Goal: Task Accomplishment & Management: Manage account settings

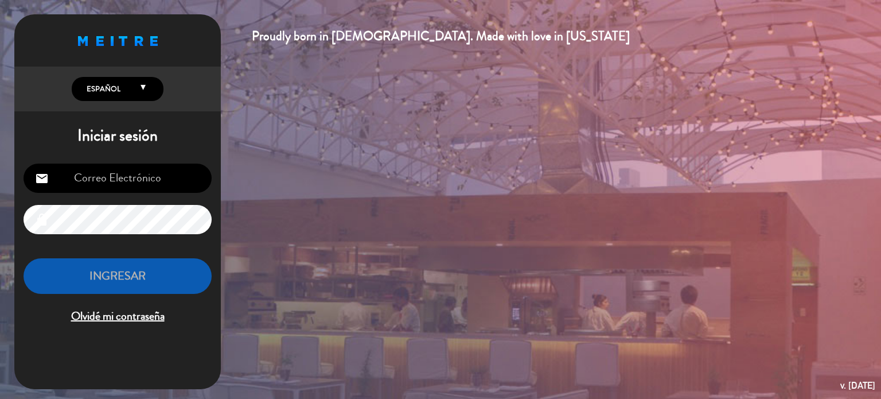
click at [117, 176] on input "email" at bounding box center [118, 178] width 188 height 29
type input "[EMAIL_ADDRESS][DOMAIN_NAME]"
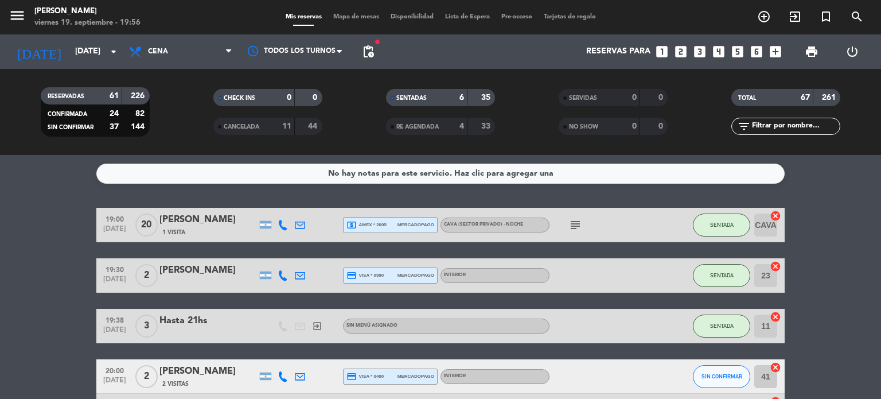
click at [356, 19] on span "Mapa de mesas" at bounding box center [356, 17] width 57 height 6
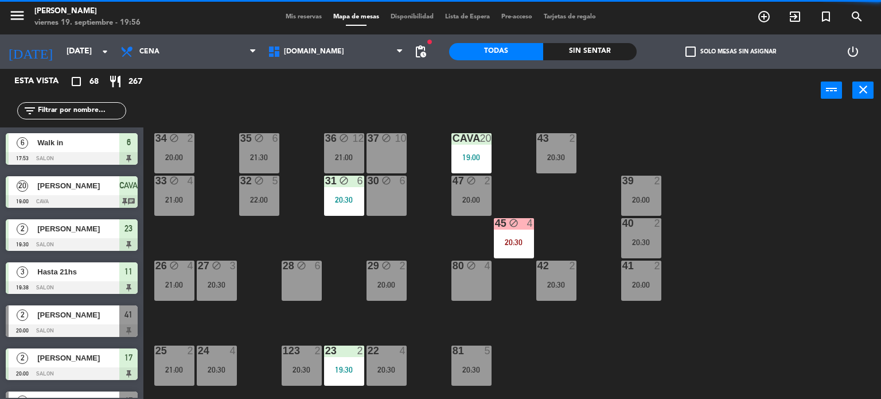
click at [200, 91] on div "power_input close" at bounding box center [482, 91] width 678 height 44
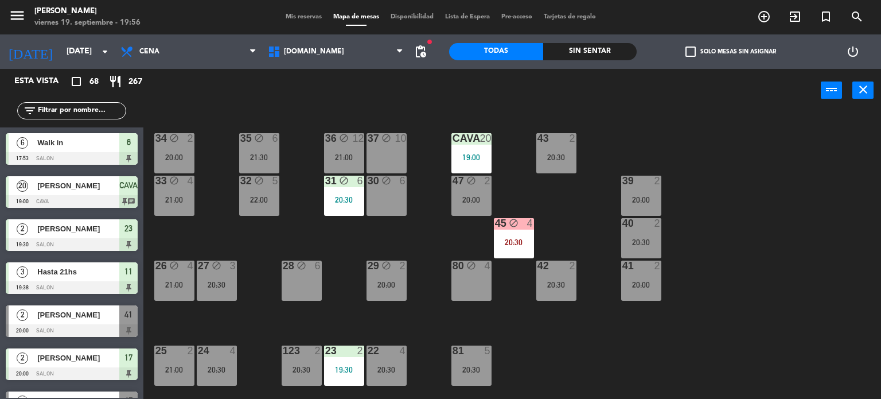
click at [56, 107] on input "text" at bounding box center [81, 110] width 89 height 13
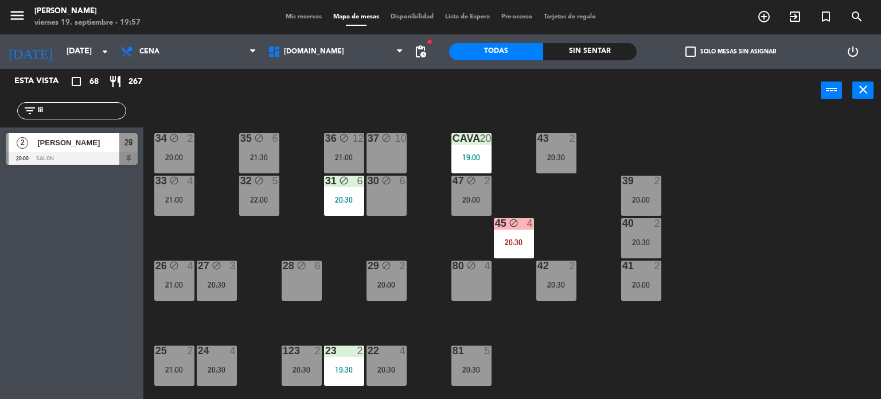
type input "lil"
click at [92, 245] on div "Esta vista crop_square 68 restaurant 267 filter_list lil 2 [PERSON_NAME] 20:00 …" at bounding box center [71, 234] width 143 height 330
click at [92, 165] on div "2 [PERSON_NAME] 20:00 SALON 29" at bounding box center [71, 148] width 143 height 43
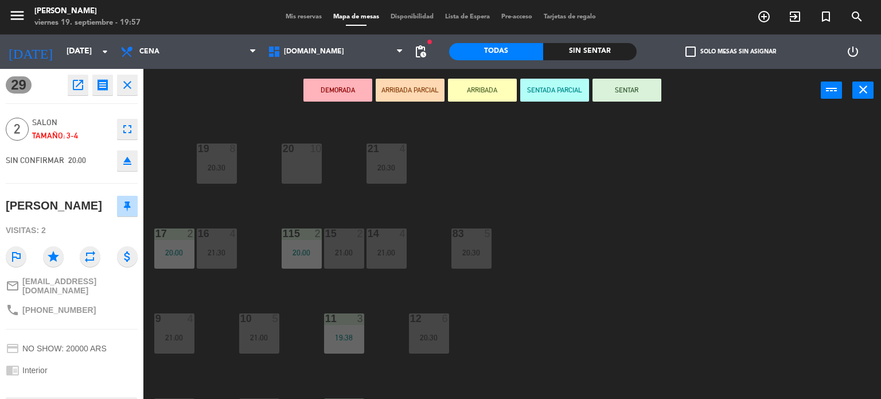
scroll to position [410, 0]
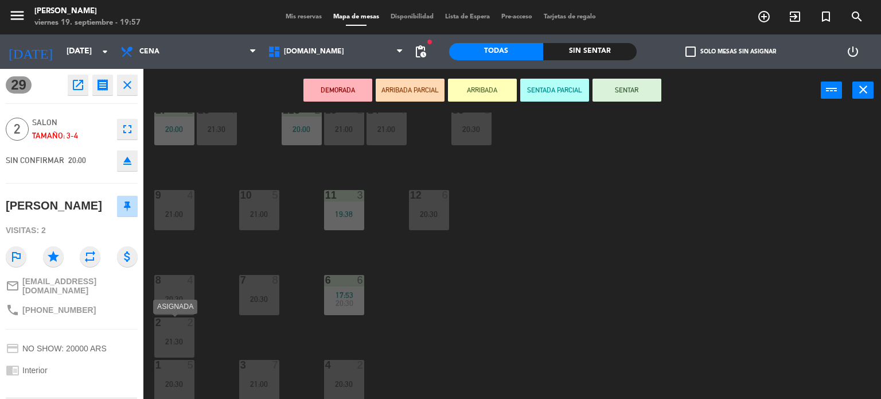
click at [180, 337] on div "21:30" at bounding box center [174, 341] width 40 height 8
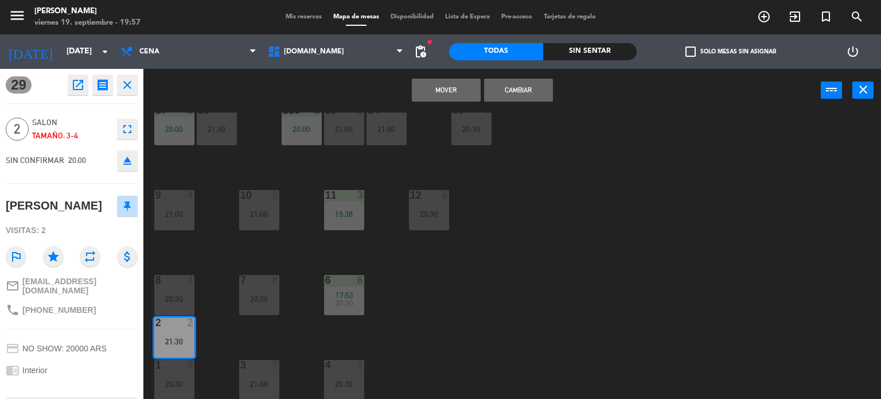
click at [517, 82] on button "Cambiar" at bounding box center [518, 90] width 69 height 23
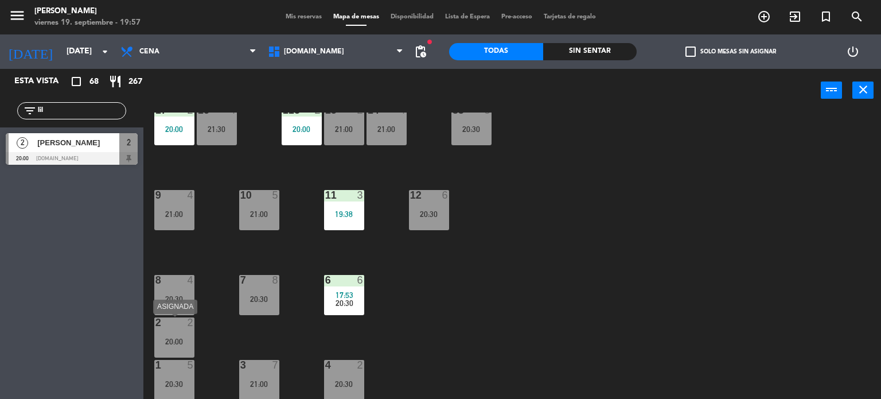
click at [182, 334] on div "2 2 20:00" at bounding box center [174, 337] width 40 height 40
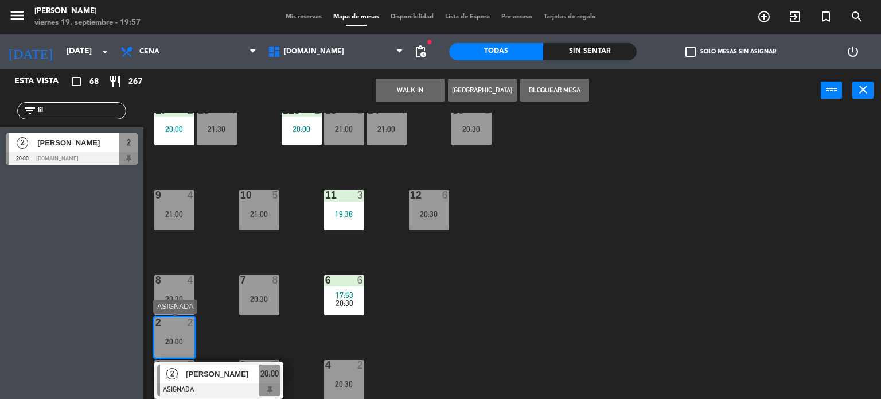
click at [248, 379] on span "[PERSON_NAME]" at bounding box center [222, 374] width 73 height 12
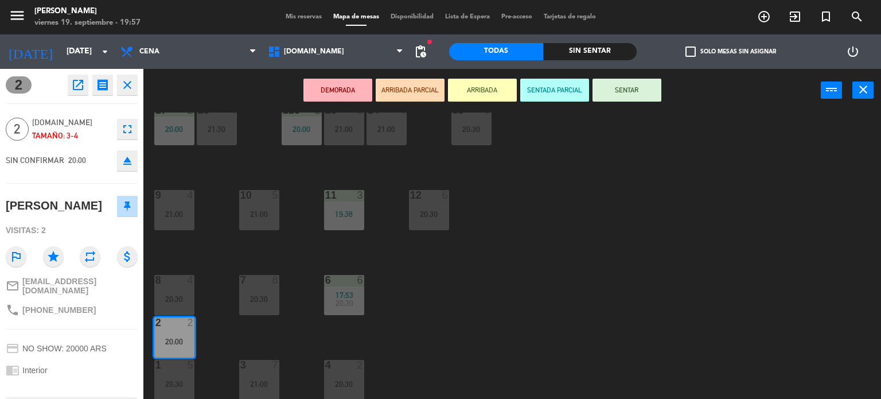
click at [616, 94] on button "SENTAR" at bounding box center [627, 90] width 69 height 23
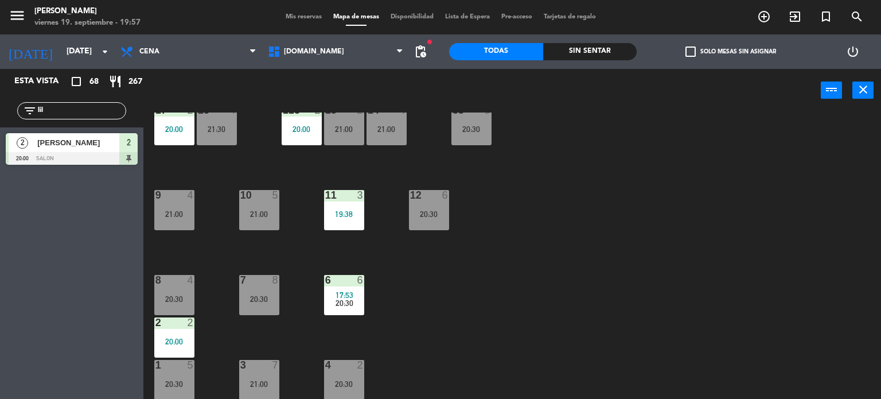
click at [489, 284] on div "34 block 2 20:00 35 block 6 21:30 36 block 12 21:00 43 2 20:30 37 block 10 CAVA…" at bounding box center [516, 255] width 729 height 287
drag, startPoint x: 51, startPoint y: 104, endPoint x: 30, endPoint y: 104, distance: 21.2
click at [30, 104] on div "filter_list lil" at bounding box center [71, 110] width 109 height 17
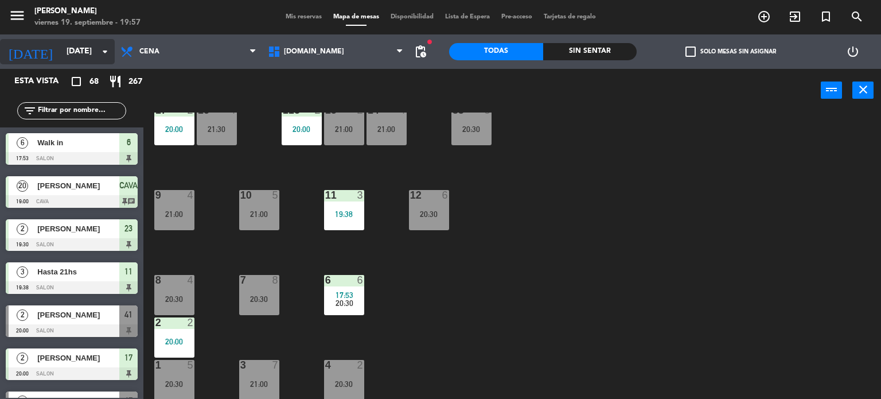
click at [61, 53] on input "[DATE]" at bounding box center [115, 51] width 109 height 21
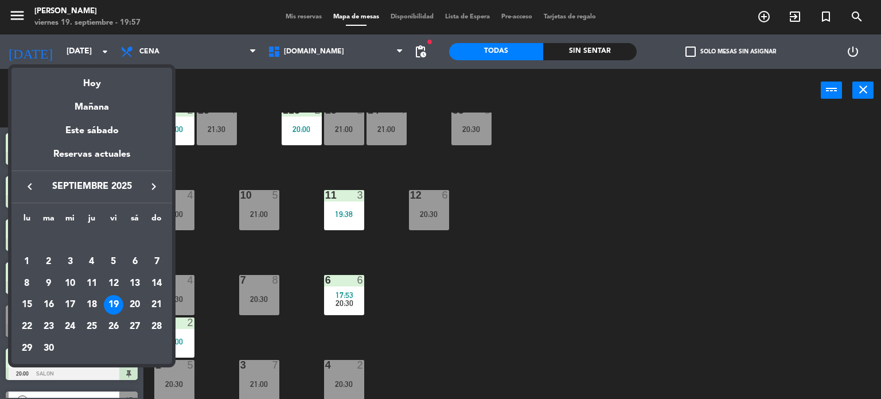
click at [154, 185] on icon "keyboard_arrow_right" at bounding box center [154, 187] width 14 height 14
click at [135, 284] on div "11" at bounding box center [135, 284] width 20 height 20
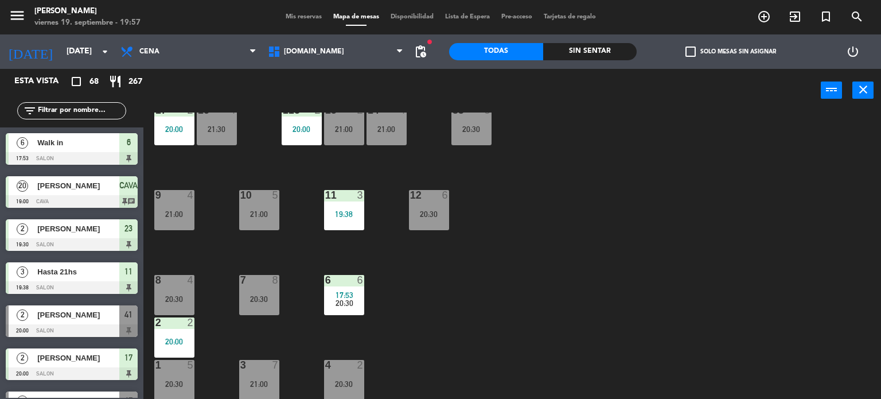
type input "[DATE]"
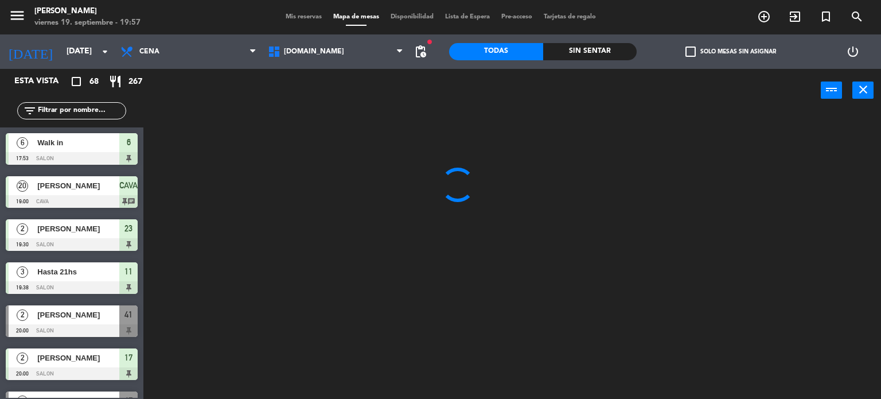
scroll to position [0, 0]
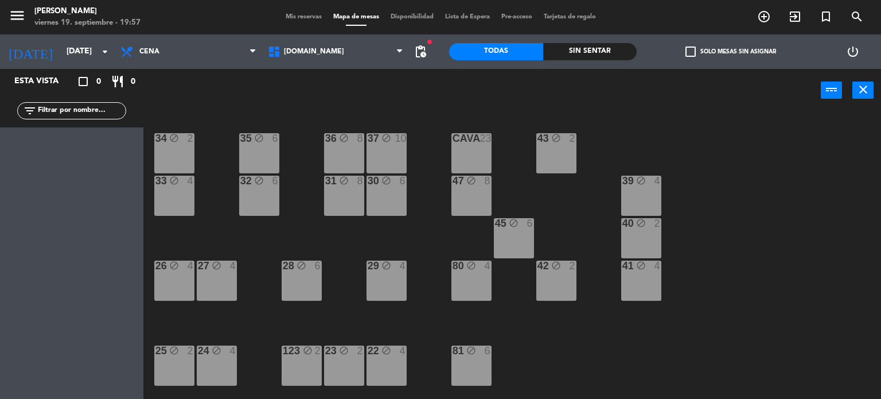
click at [477, 139] on div at bounding box center [471, 138] width 19 height 10
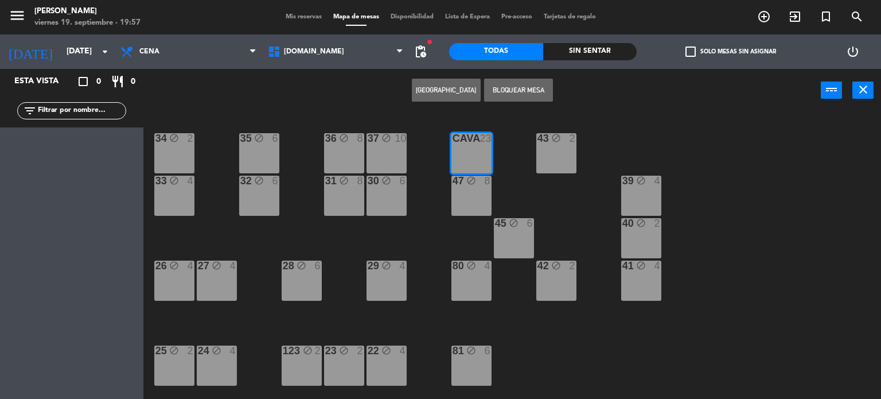
click at [465, 89] on button "[GEOGRAPHIC_DATA]" at bounding box center [446, 90] width 69 height 23
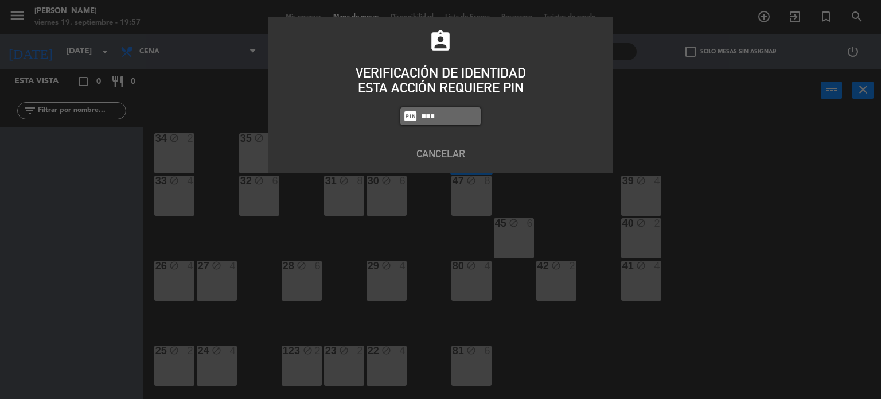
type input "3871"
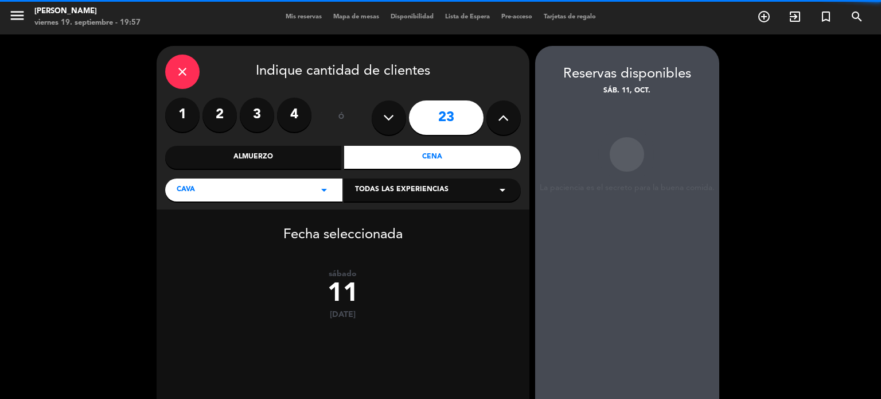
click at [397, 110] on button at bounding box center [389, 117] width 34 height 34
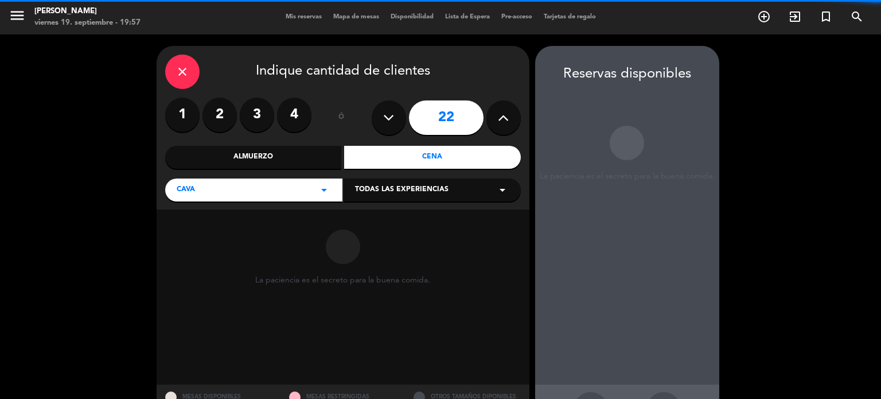
click at [397, 110] on button at bounding box center [389, 117] width 34 height 34
type input "20"
click at [431, 190] on span "Todas las experiencias" at bounding box center [402, 189] width 94 height 11
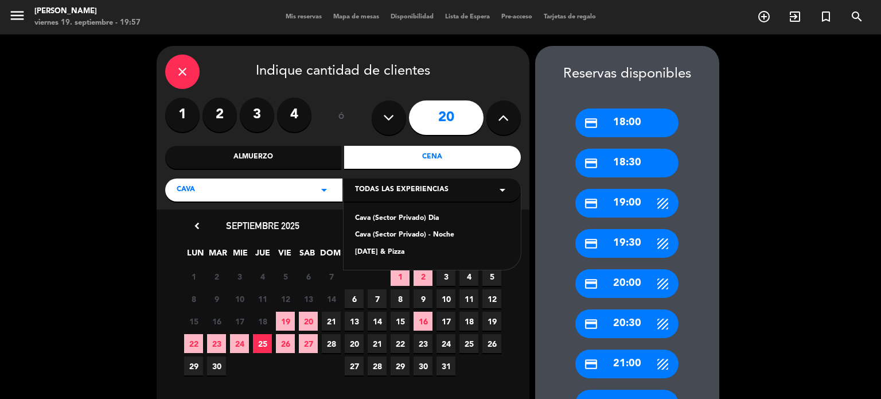
click at [423, 232] on div "Cava (Sector Privado) - Noche" at bounding box center [432, 234] width 154 height 11
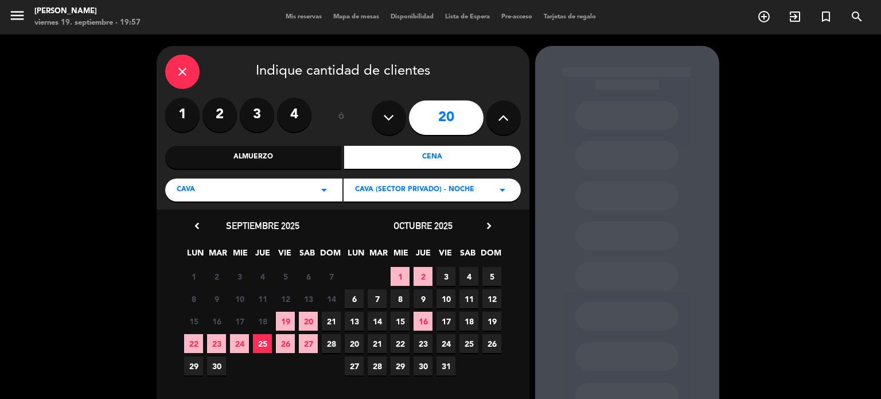
click at [468, 302] on span "11" at bounding box center [469, 298] width 19 height 19
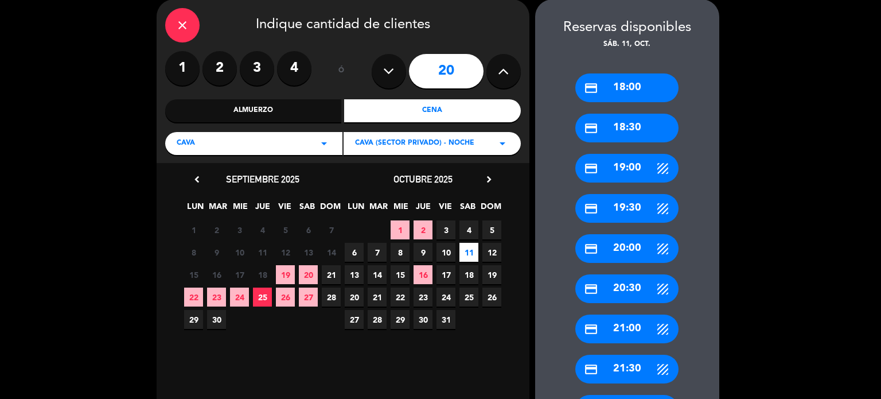
scroll to position [263, 0]
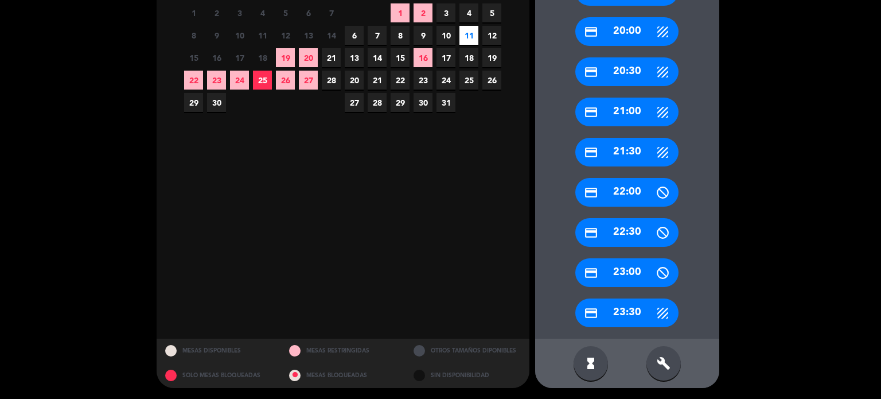
click at [655, 371] on div "build" at bounding box center [664, 363] width 34 height 34
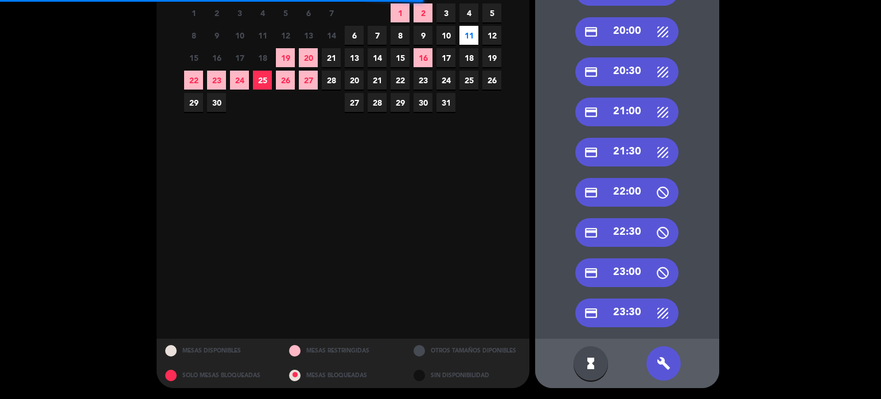
click at [630, 188] on div "credit_card 22:00" at bounding box center [626, 192] width 103 height 29
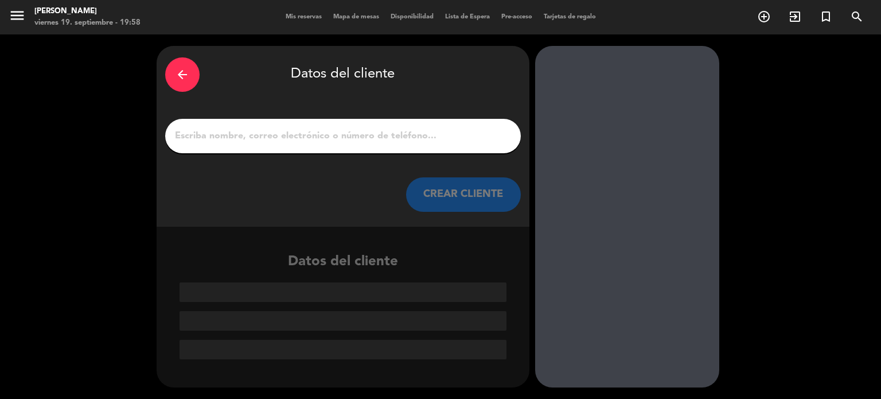
click at [313, 137] on input "1" at bounding box center [343, 136] width 339 height 16
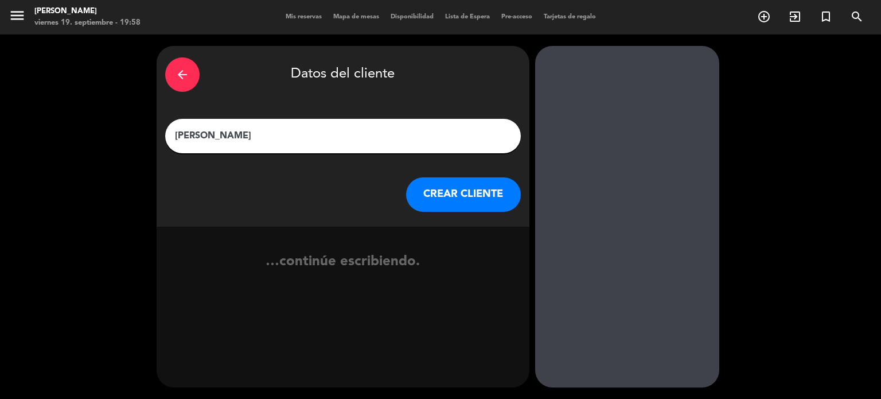
type input "[PERSON_NAME]"
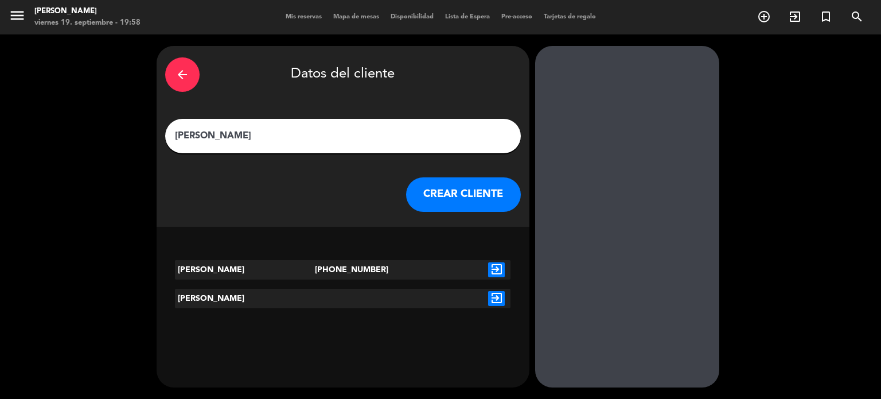
click at [478, 199] on button "CREAR CLIENTE" at bounding box center [463, 194] width 115 height 34
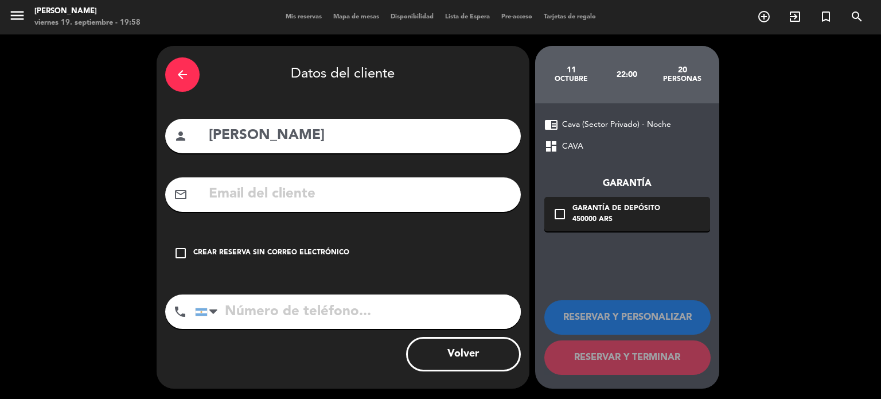
click at [375, 248] on div "check_box_outline_blank Crear reserva sin correo electrónico" at bounding box center [343, 253] width 356 height 34
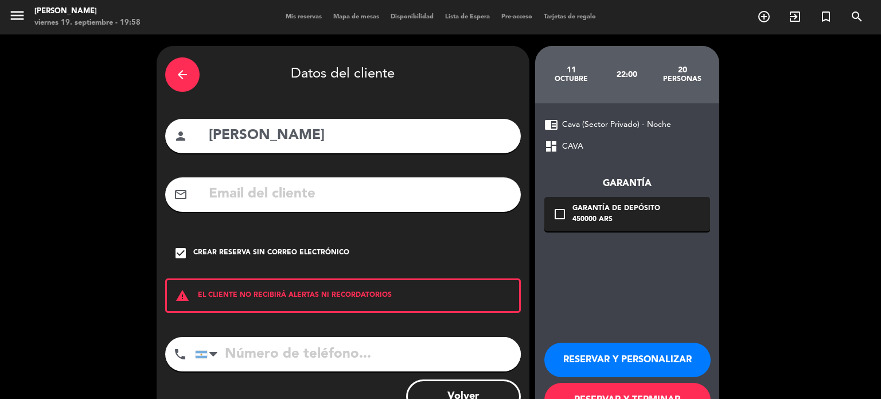
click at [618, 354] on button "RESERVAR Y PERSONALIZAR" at bounding box center [627, 360] width 166 height 34
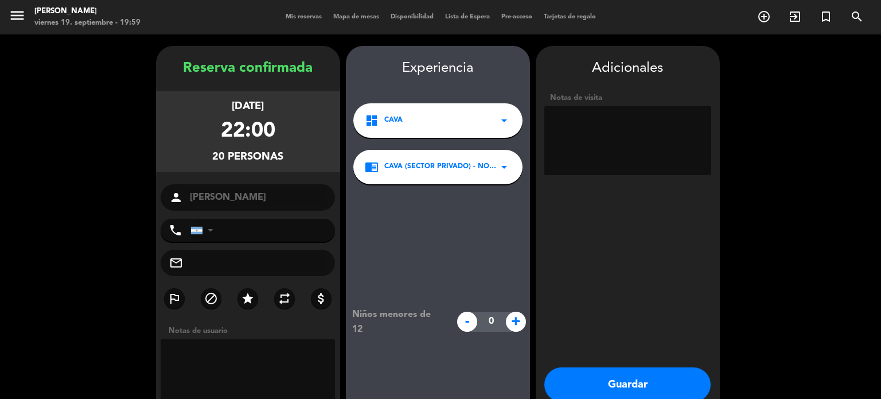
scroll to position [46, 0]
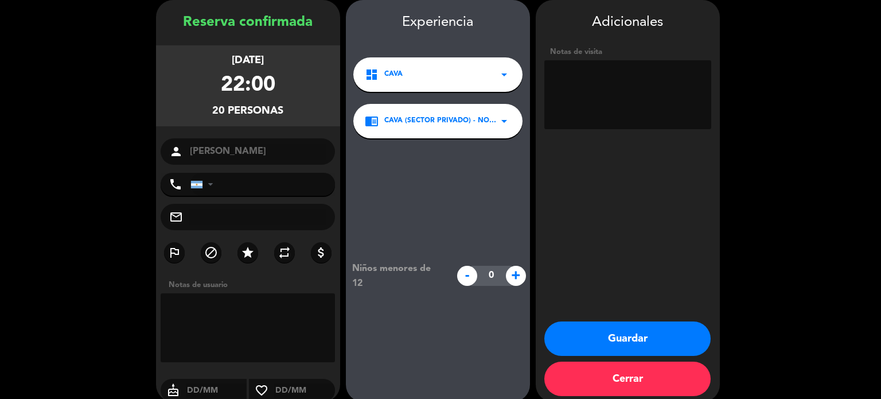
click at [593, 108] on textarea at bounding box center [627, 94] width 167 height 69
type textarea "p"
click at [636, 95] on textarea at bounding box center [627, 94] width 167 height 69
type textarea "pasa"
click at [658, 55] on div "Notas de visita" at bounding box center [627, 52] width 167 height 12
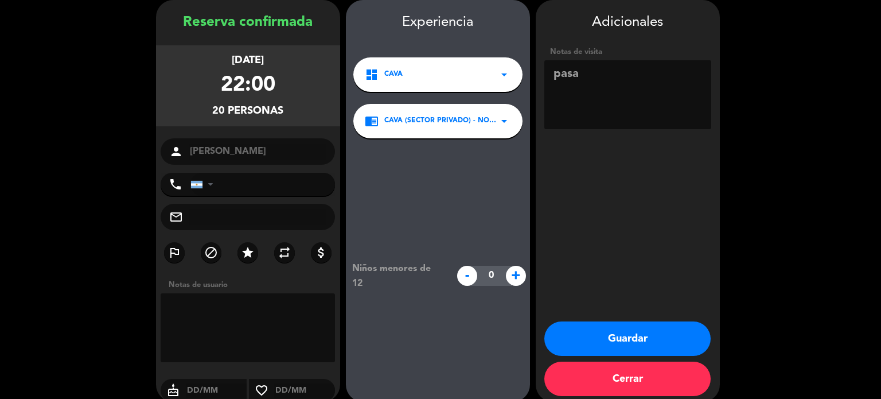
drag, startPoint x: 658, startPoint y: 82, endPoint x: 284, endPoint y: 128, distance: 376.9
click at [284, 128] on booking-confirmed "Reserva confirmada [DATE] 22:00 20 personas person [PERSON_NAME] phone [GEOGRAP…" at bounding box center [440, 201] width 858 height 402
type textarea "link de mp enviado, es cliente"
click at [627, 330] on button "Guardar" at bounding box center [627, 338] width 166 height 34
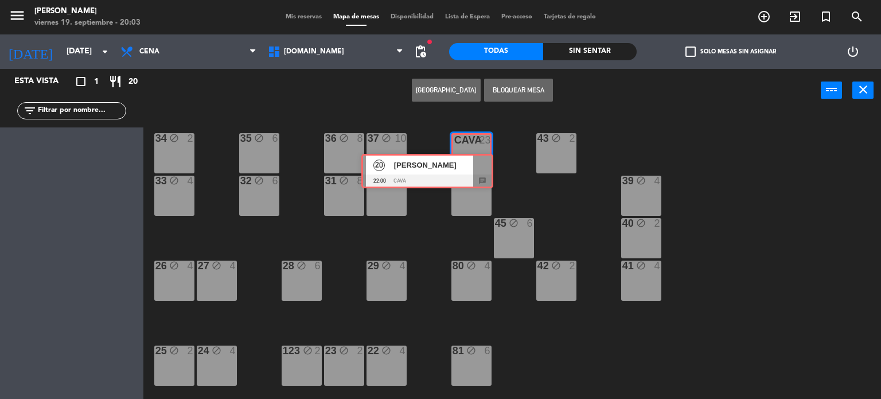
drag, startPoint x: 111, startPoint y: 136, endPoint x: 467, endPoint y: 157, distance: 356.9
click at [467, 157] on div "Esta vista crop_square 1 restaurant 20 filter_list 20 [PERSON_NAME] 22:00 CAVA …" at bounding box center [440, 234] width 881 height 330
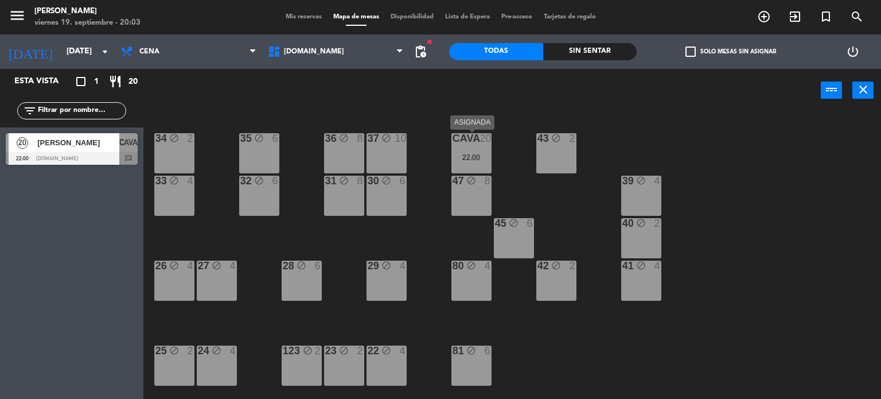
click at [466, 148] on div "CAVA 20 22:00" at bounding box center [472, 153] width 40 height 40
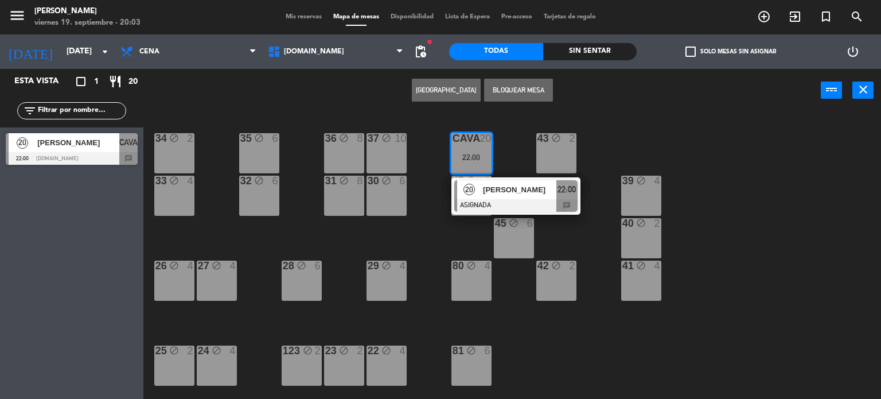
click at [496, 191] on span "[PERSON_NAME]" at bounding box center [519, 190] width 73 height 12
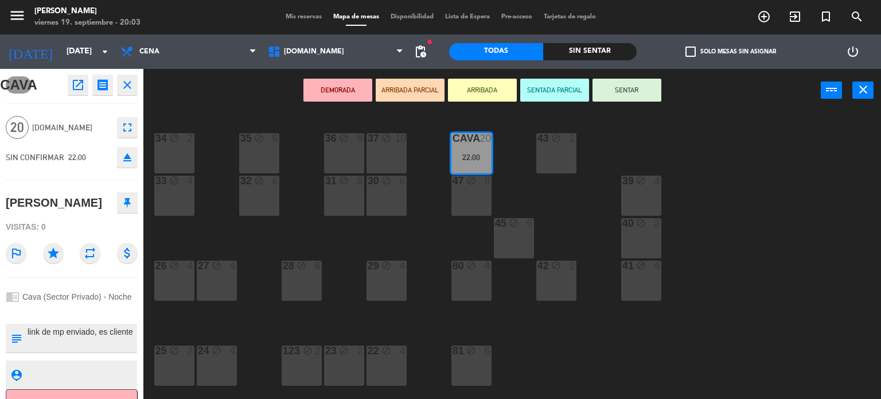
click at [236, 316] on div "34 block 2 35 block 6 36 block 8 43 block 2 37 block 10 CAVA 20 22:00 33 block …" at bounding box center [516, 255] width 729 height 287
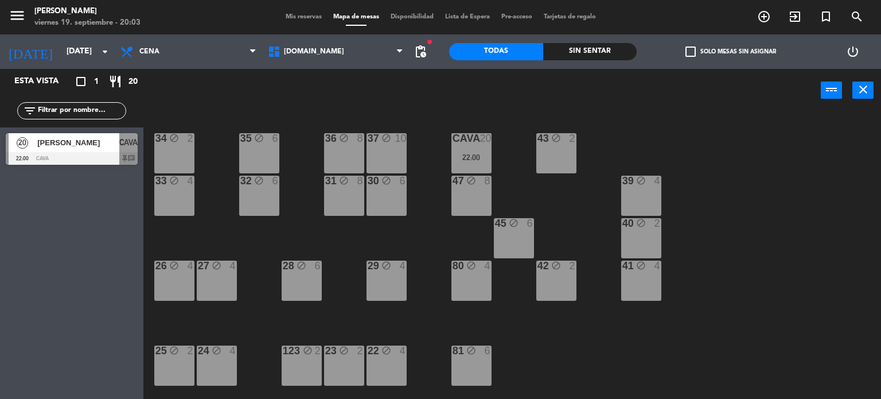
click at [316, 16] on span "Mis reservas" at bounding box center [304, 17] width 48 height 6
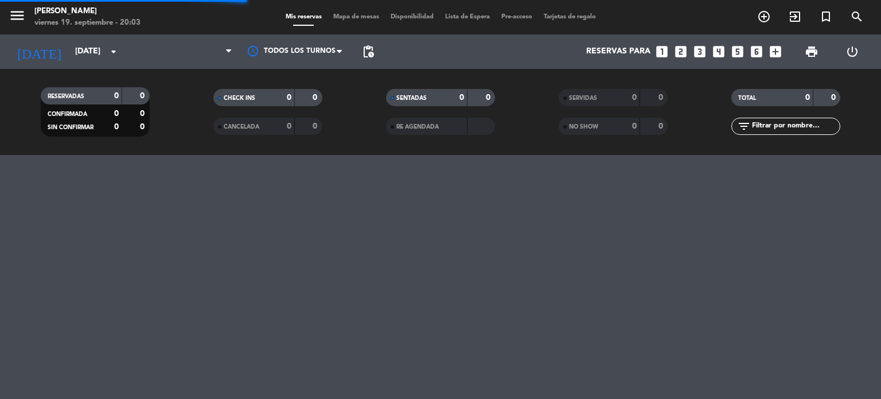
click at [771, 130] on input "text" at bounding box center [795, 126] width 89 height 13
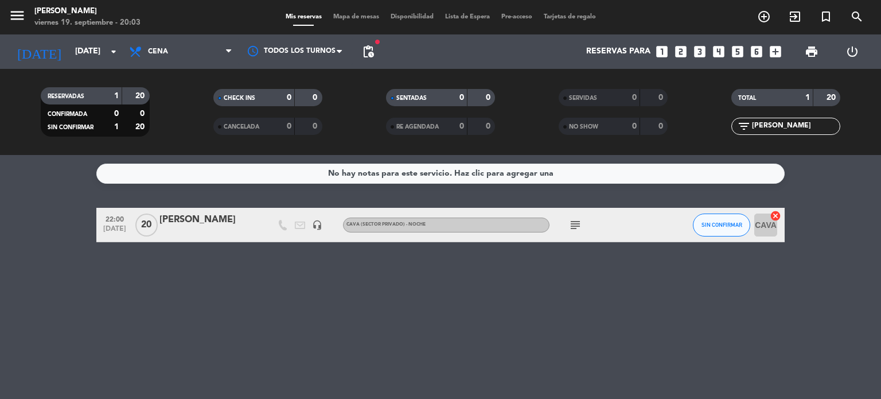
type input "[PERSON_NAME]"
click at [178, 231] on div at bounding box center [209, 232] width 98 height 9
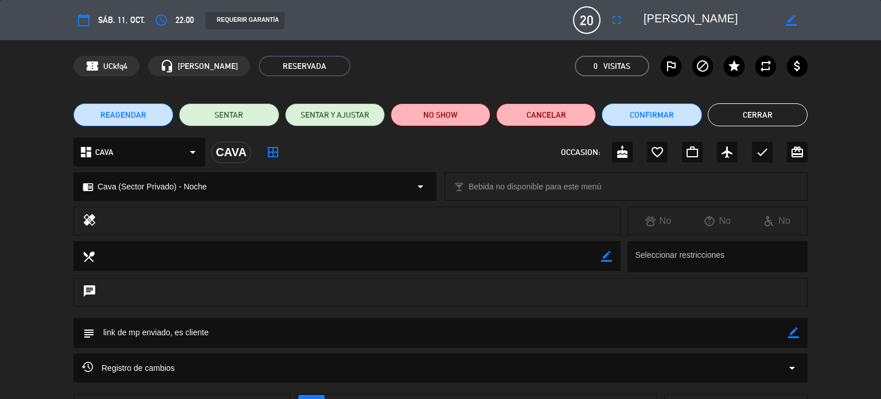
scroll to position [92, 0]
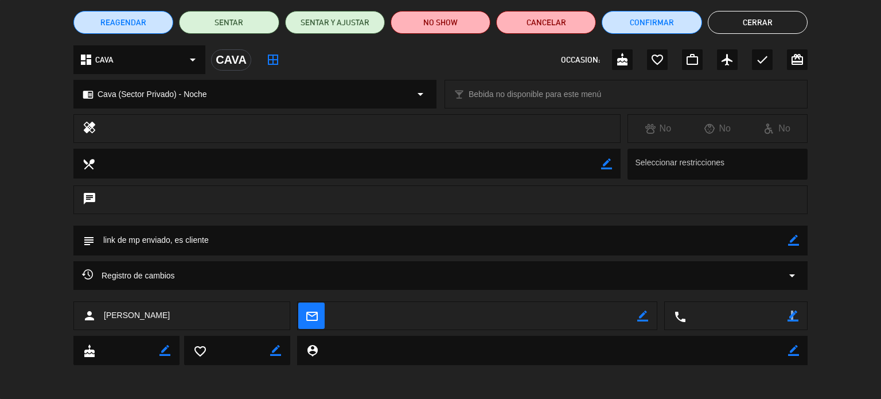
click at [792, 316] on icon "border_color" at bounding box center [793, 315] width 11 height 11
click at [749, 315] on textarea at bounding box center [737, 316] width 102 height 29
type textarea "11"
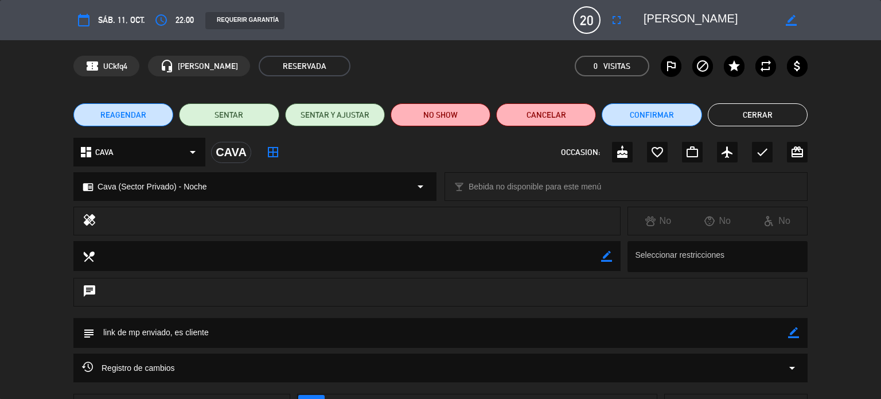
click at [781, 111] on button "Cerrar" at bounding box center [758, 114] width 100 height 23
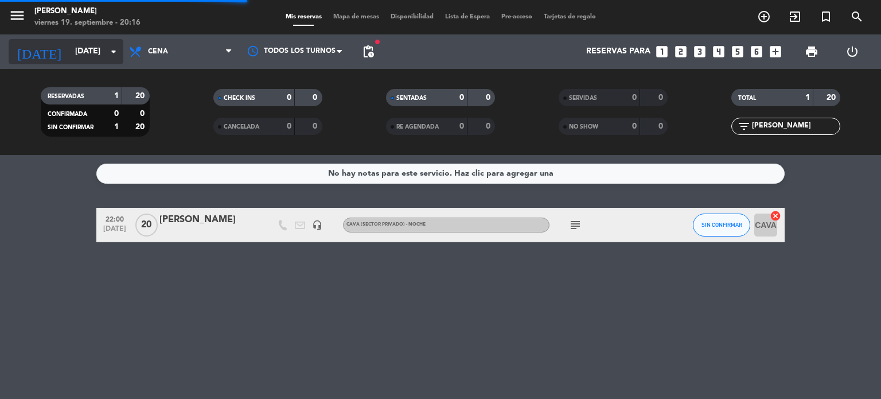
click at [75, 48] on input "[DATE]" at bounding box center [123, 51] width 109 height 21
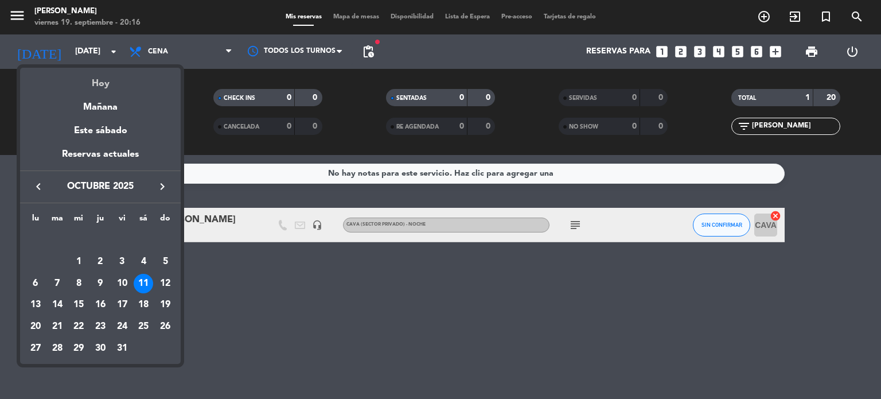
click at [96, 82] on div "Hoy" at bounding box center [100, 80] width 161 height 24
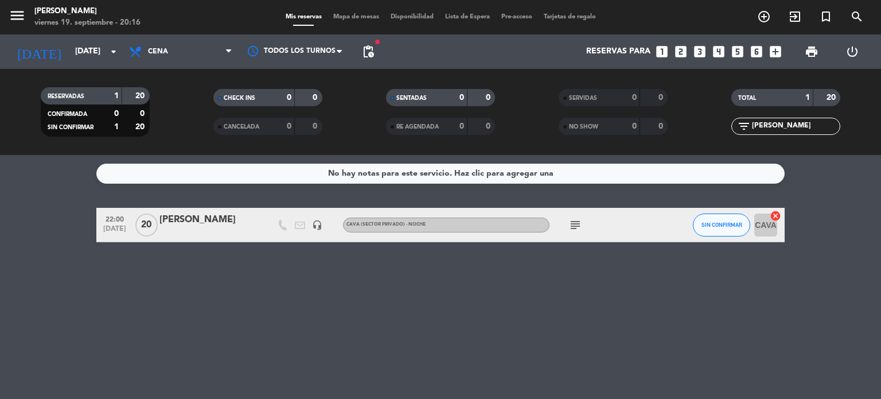
type input "[DATE]"
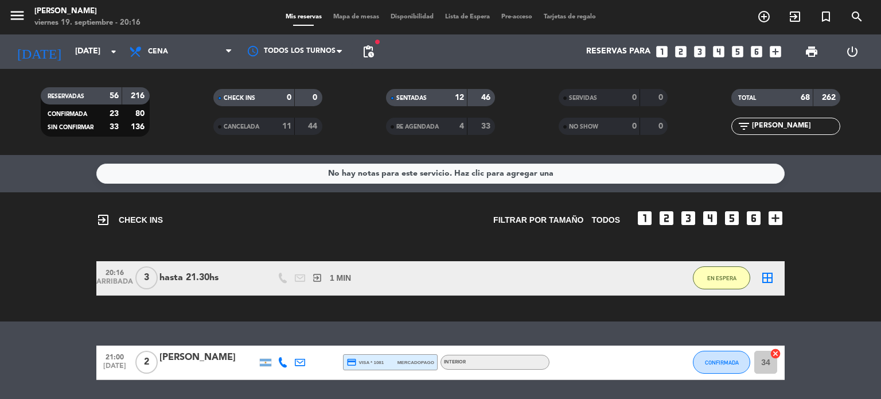
drag, startPoint x: 783, startPoint y: 128, endPoint x: 522, endPoint y: 169, distance: 264.3
click at [565, 158] on ng-component "menu Gardiner viernes 19. septiembre - 20:16 Mis reservas Mapa de mesas Disponi…" at bounding box center [440, 199] width 881 height 399
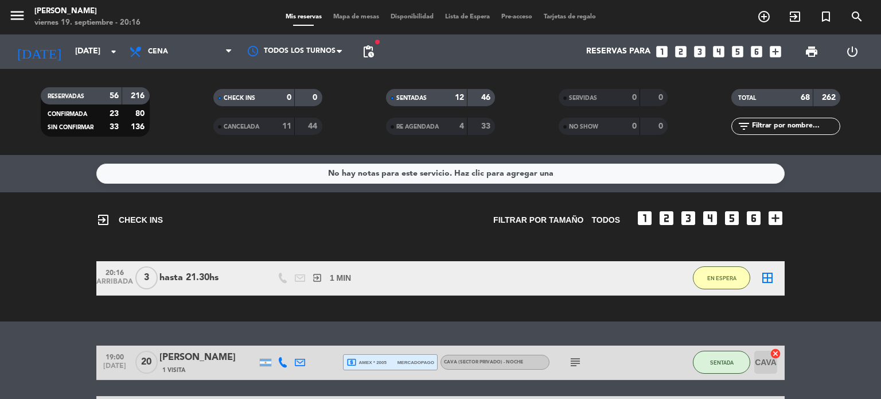
click at [364, 13] on div "Mis reservas Mapa de mesas Disponibilidad Lista de Espera Pre-acceso Tarjetas d…" at bounding box center [441, 17] width 322 height 10
click at [354, 18] on span "Mapa de mesas" at bounding box center [356, 17] width 57 height 6
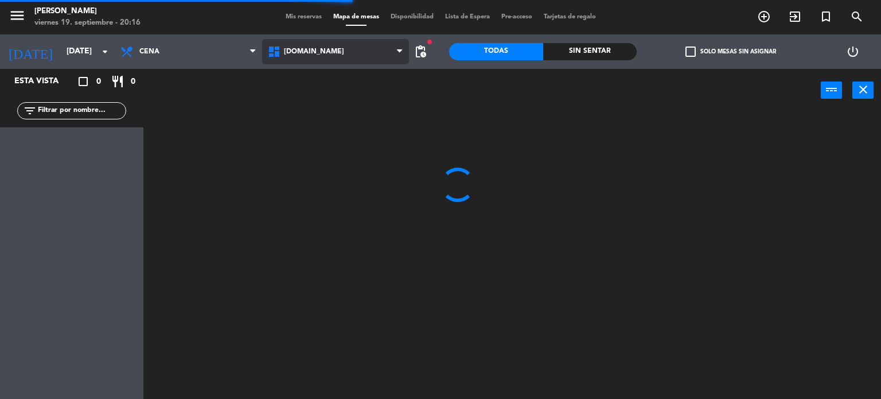
click at [316, 52] on span "[DOMAIN_NAME]" at bounding box center [335, 51] width 147 height 25
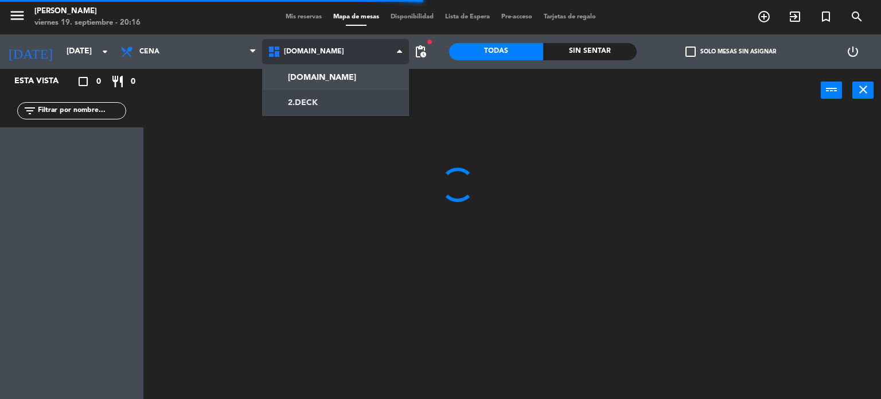
click at [316, 101] on ng-component "menu Gardiner [DATE] 19. septiembre - 20:16 Mis reservas Mapa de mesas Disponib…" at bounding box center [440, 199] width 881 height 399
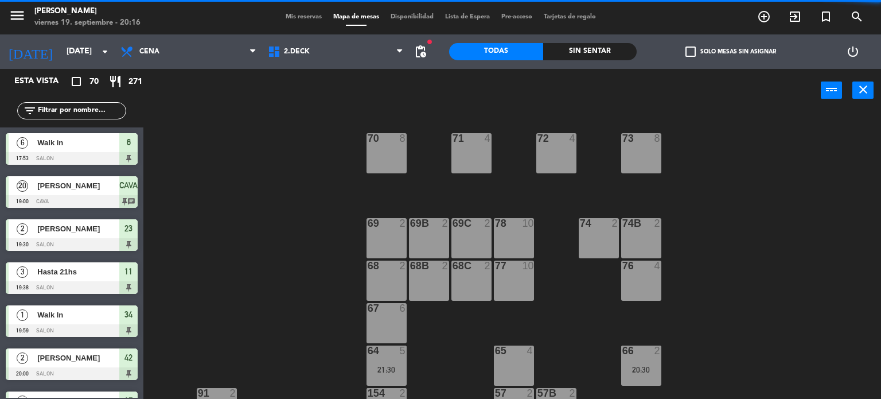
scroll to position [240, 0]
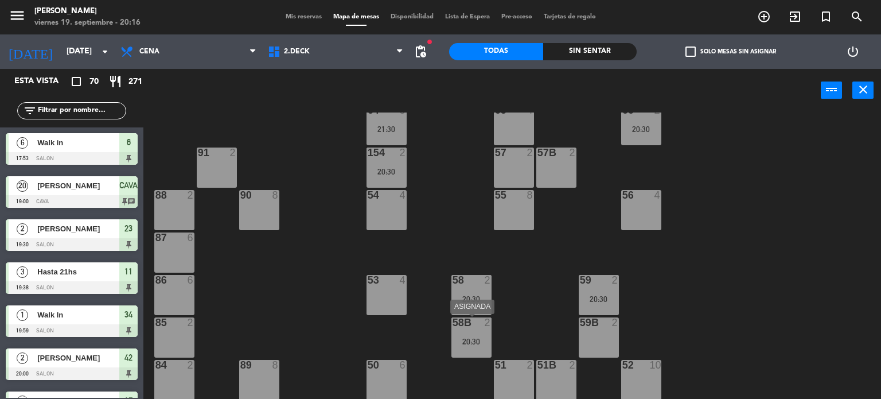
click at [465, 344] on div "20:30" at bounding box center [472, 341] width 40 height 8
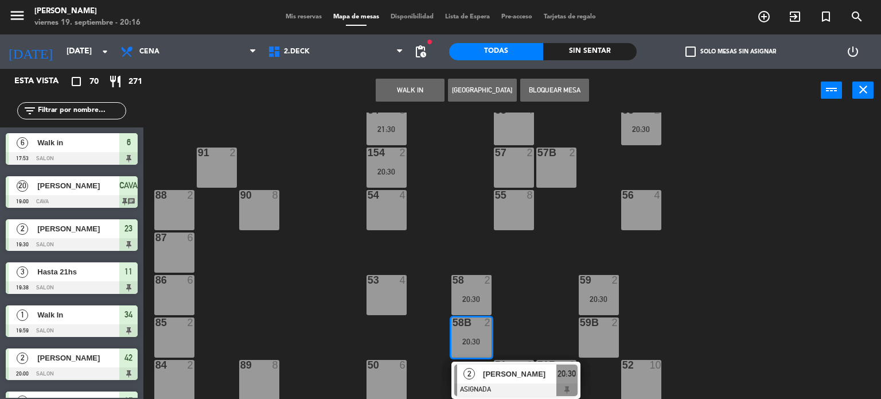
click at [544, 299] on div "71 4 72 4 73 8 70 8 74 2 74B 2 69 2 69B 2 69C 2 78 10 77 10 76 4 68 2 68B 2 68C…" at bounding box center [516, 255] width 729 height 287
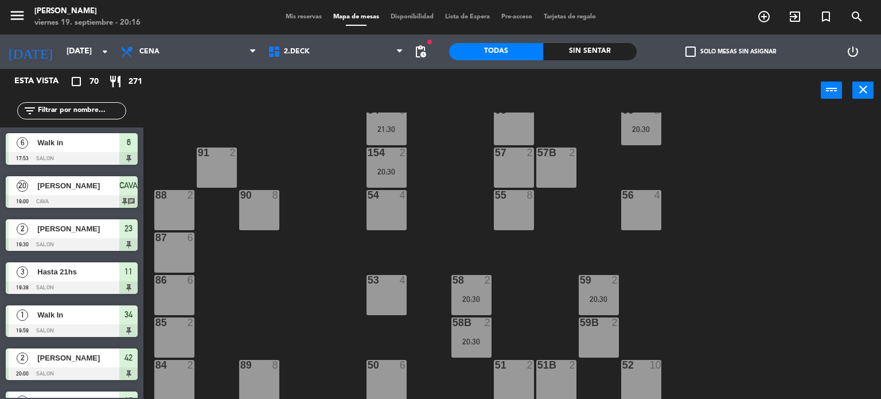
click at [458, 289] on div "58 2 20:30" at bounding box center [472, 295] width 40 height 40
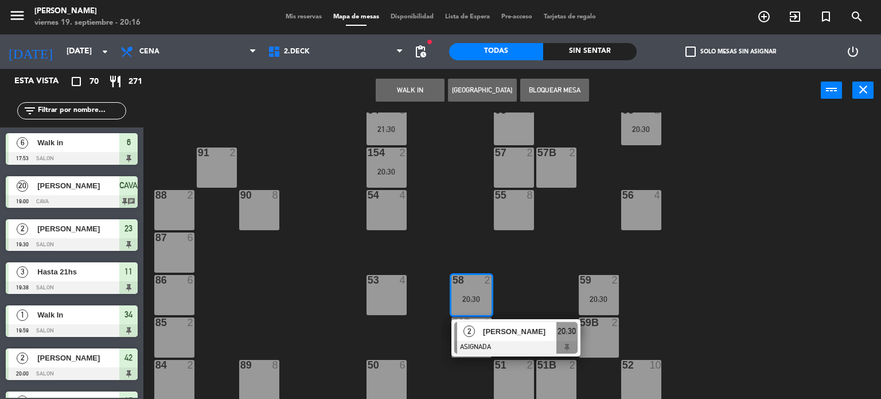
drag, startPoint x: 564, startPoint y: 273, endPoint x: 540, endPoint y: 261, distance: 26.7
click at [565, 273] on div "71 4 72 4 73 8 70 8 74 2 74B 2 69 2 69B 2 69C 2 78 10 77 10 76 4 68 2 68B 2 68C…" at bounding box center [516, 255] width 729 height 287
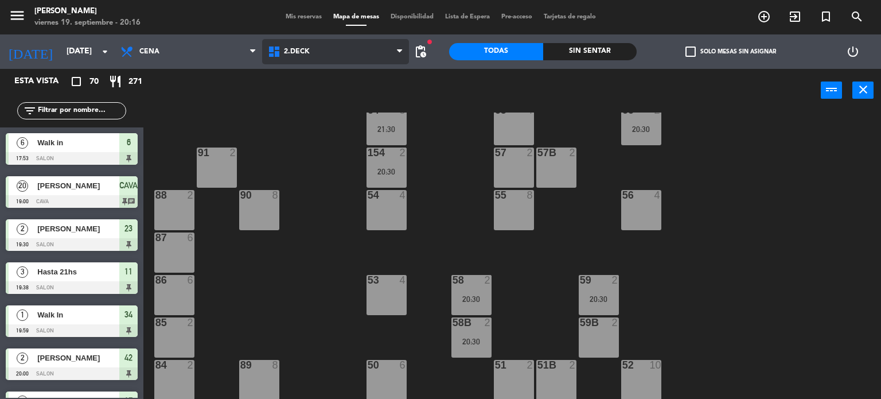
click at [324, 55] on span "2.DECK" at bounding box center [335, 51] width 147 height 25
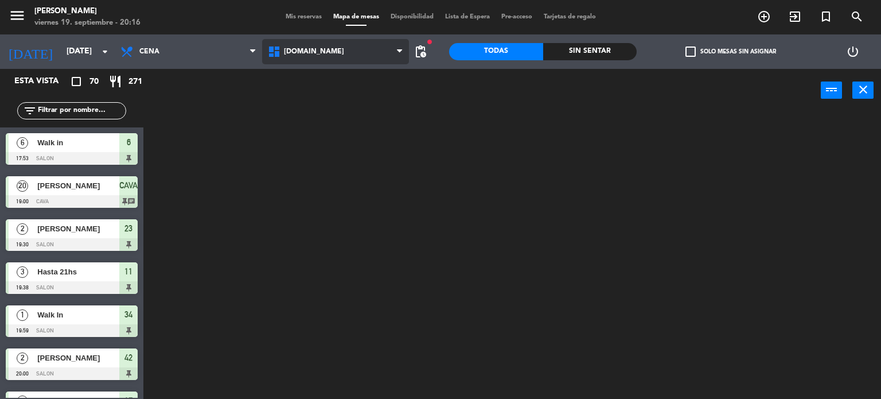
click at [333, 74] on ng-component "menu Gardiner viernes 19. septiembre - 20:16 Mis reservas Mapa de mesas Disponi…" at bounding box center [440, 199] width 881 height 399
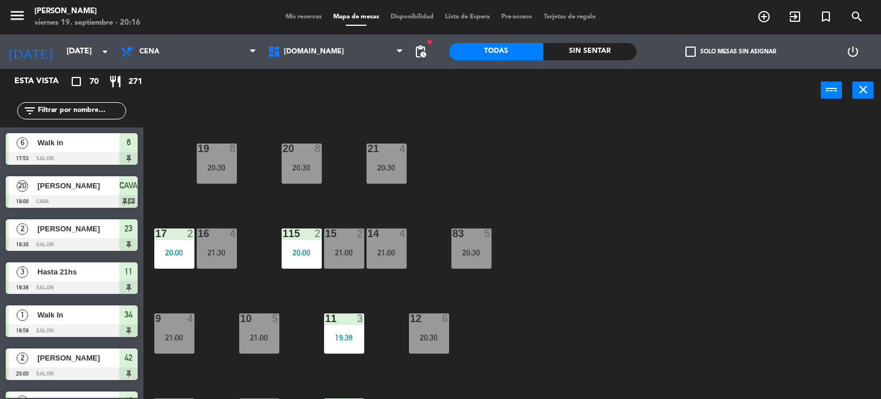
scroll to position [410, 0]
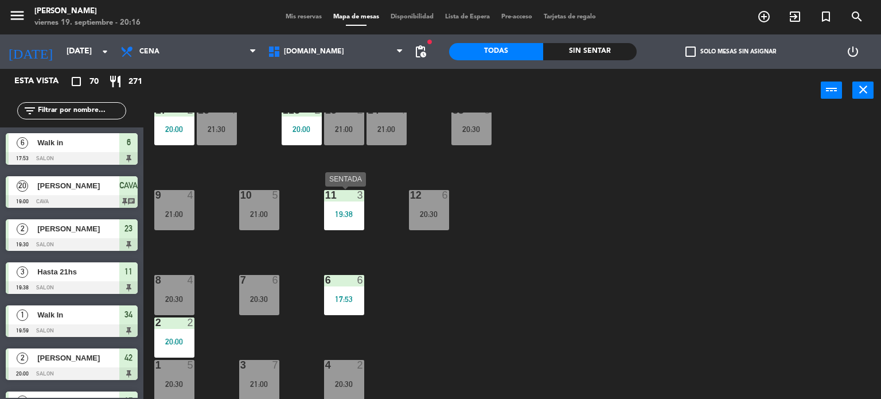
click at [351, 195] on div at bounding box center [343, 195] width 19 height 10
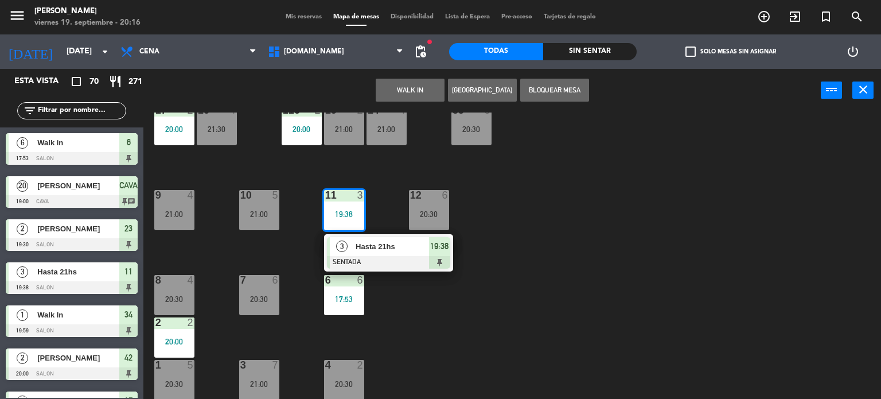
click at [404, 269] on div "3 Hasta 21hs SENTADA 19:38" at bounding box center [388, 252] width 129 height 37
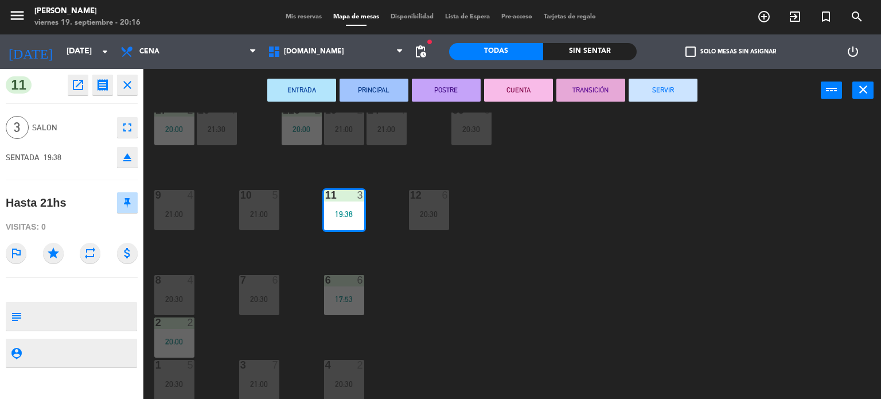
click at [693, 80] on button "SERVIR" at bounding box center [663, 90] width 69 height 23
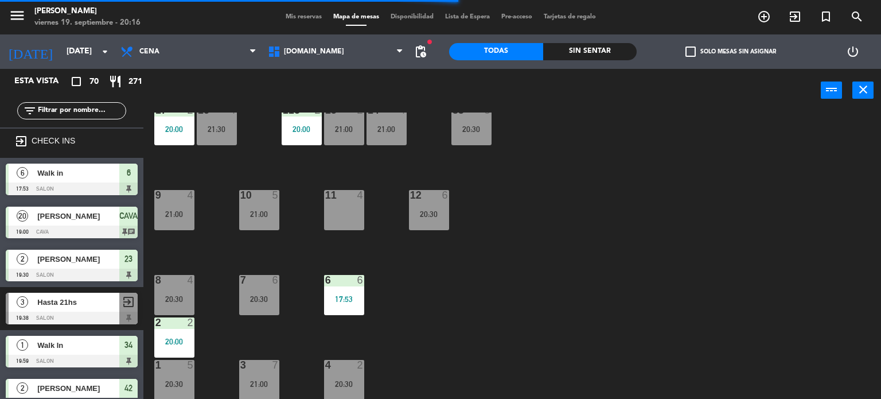
click at [174, 203] on div "9 4 21:00" at bounding box center [174, 210] width 40 height 40
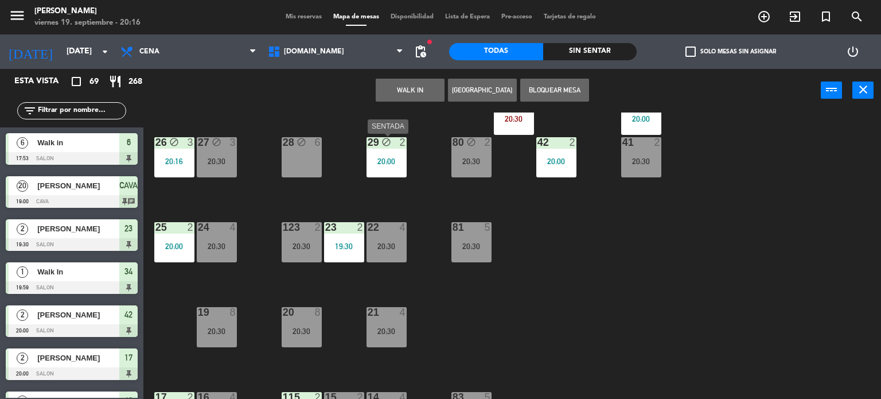
scroll to position [0, 0]
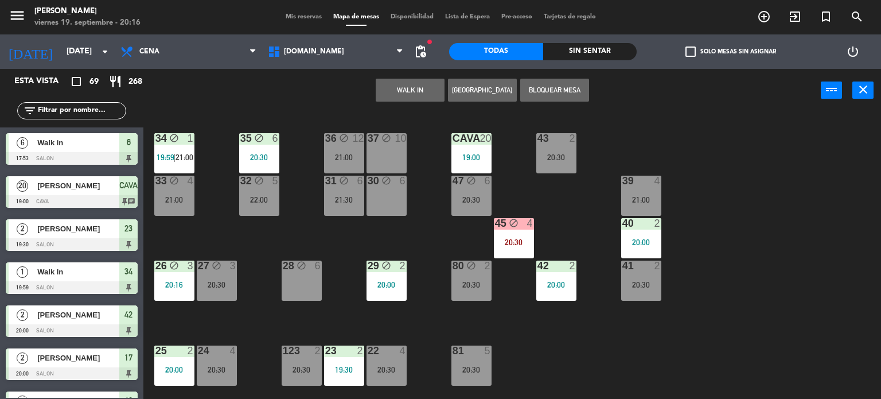
click at [395, 176] on div "block" at bounding box center [386, 181] width 19 height 11
click at [395, 79] on button "Mover" at bounding box center [410, 90] width 69 height 23
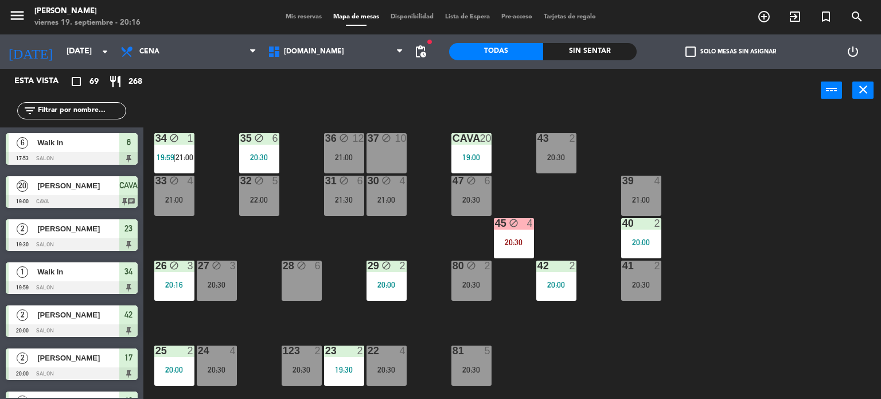
scroll to position [287, 0]
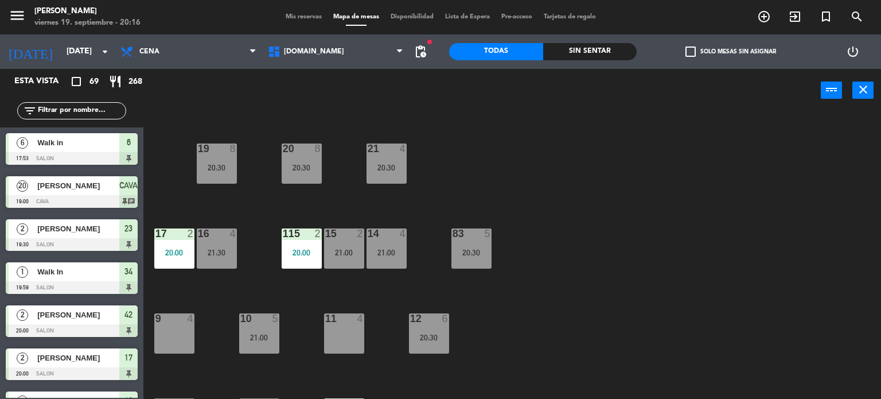
click at [176, 322] on div at bounding box center [174, 318] width 19 height 10
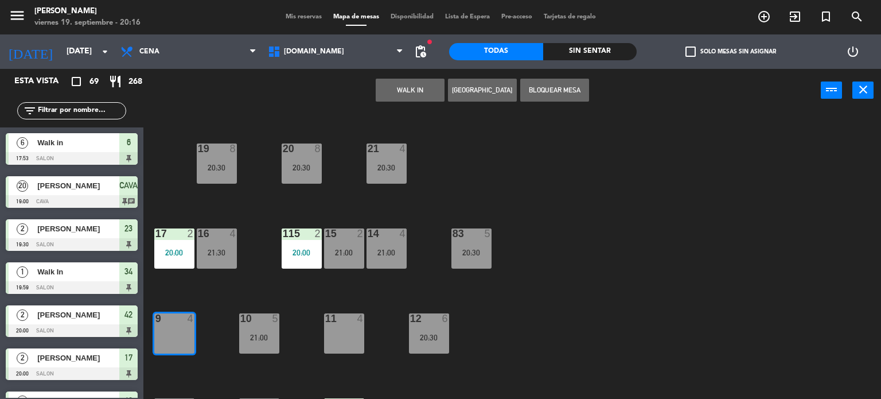
click at [435, 91] on button "WALK IN" at bounding box center [410, 90] width 69 height 23
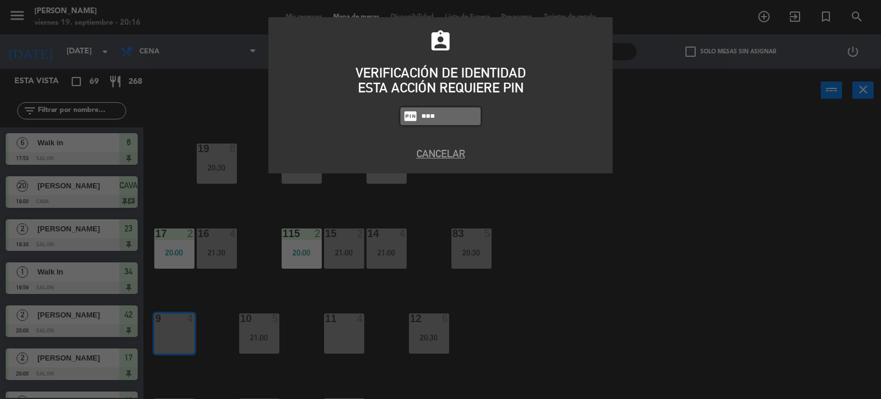
type input "3871"
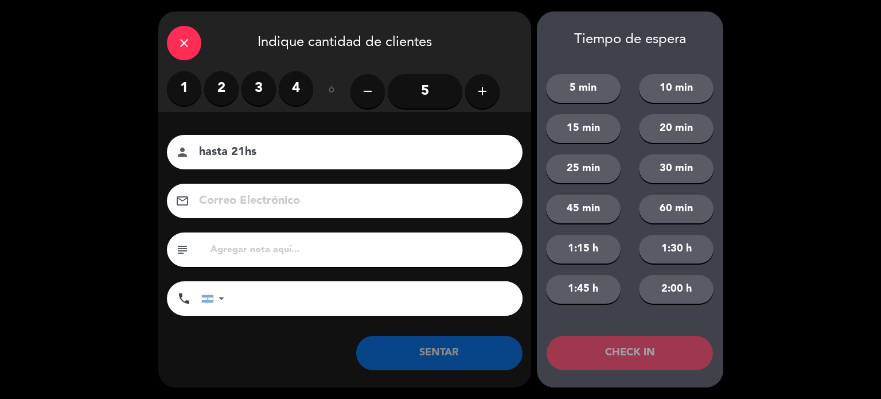
type input "hasta 21hs"
click at [268, 87] on label "3" at bounding box center [259, 88] width 34 height 34
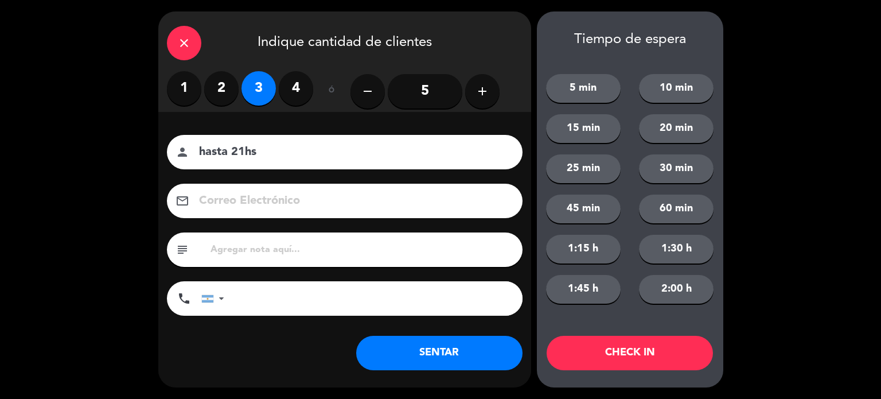
click at [465, 365] on button "SENTAR" at bounding box center [439, 353] width 166 height 34
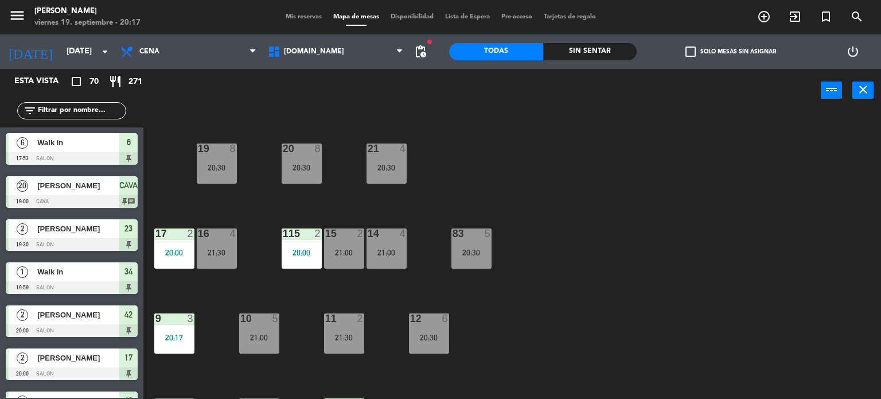
click at [617, 52] on div "Sin sentar" at bounding box center [590, 51] width 94 height 17
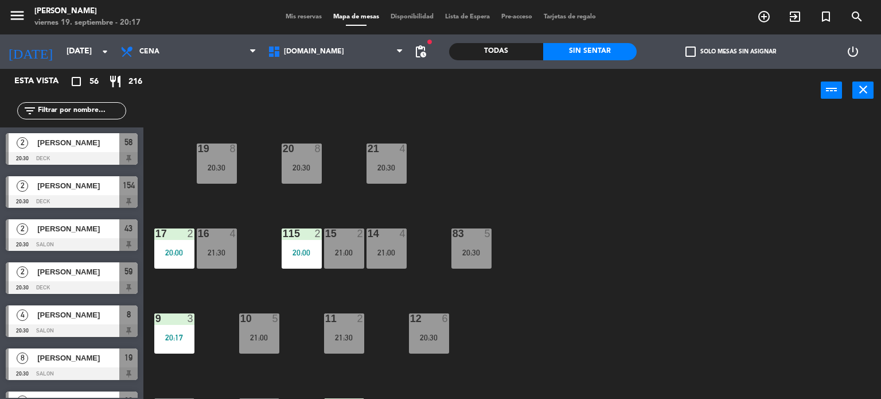
click at [712, 49] on label "check_box_outline_blank Solo mesas sin asignar" at bounding box center [731, 51] width 91 height 10
click at [731, 52] on input "check_box_outline_blank Solo mesas sin asignar" at bounding box center [731, 52] width 0 height 0
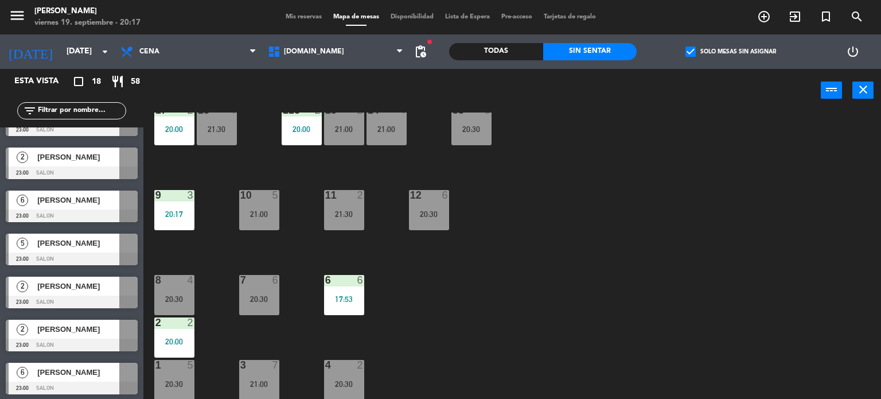
scroll to position [504, 0]
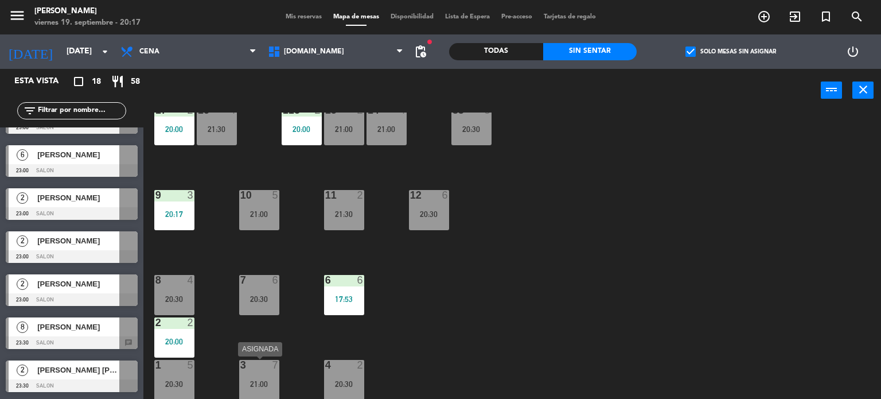
click at [286, 365] on div "7" at bounding box center [278, 365] width 19 height 10
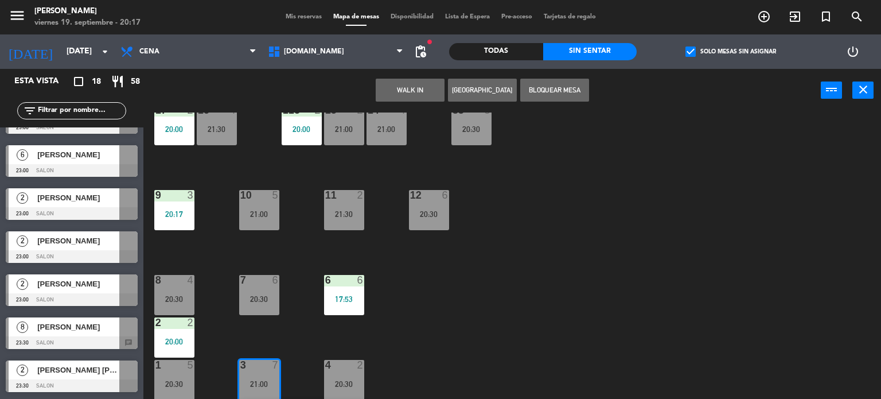
click at [278, 367] on div "7" at bounding box center [276, 365] width 7 height 10
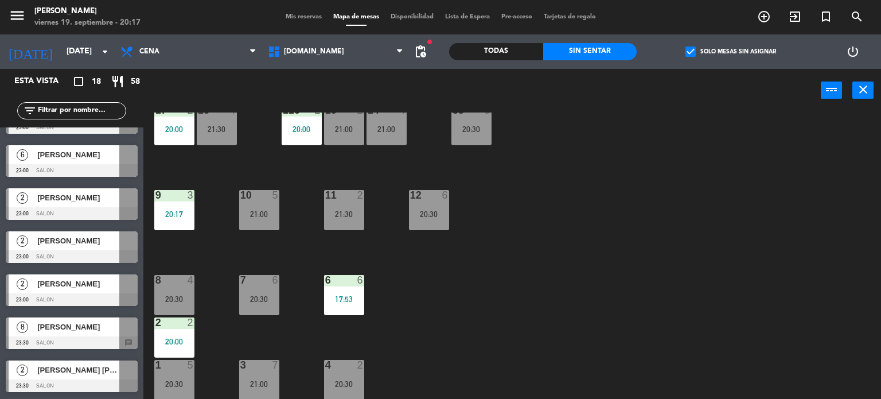
click at [269, 368] on div "7" at bounding box center [278, 365] width 19 height 10
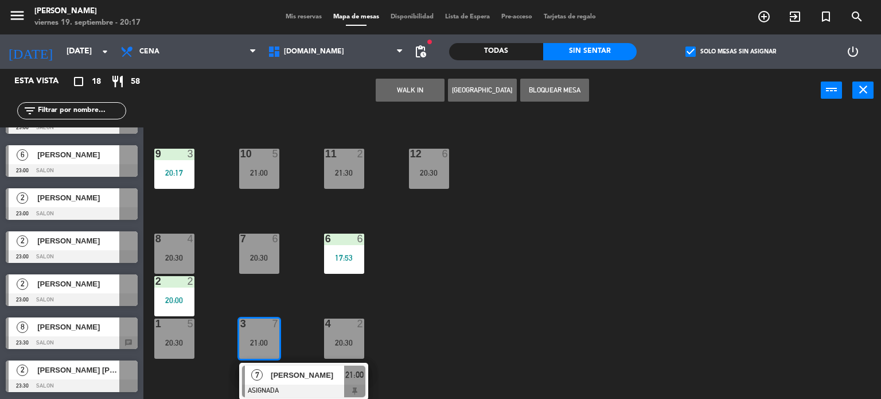
click at [430, 329] on div "34 block 1 19:59 | 21:00 35 block 6 20:30 36 block 12 21:00 43 2 20:30 37 block…" at bounding box center [516, 255] width 729 height 287
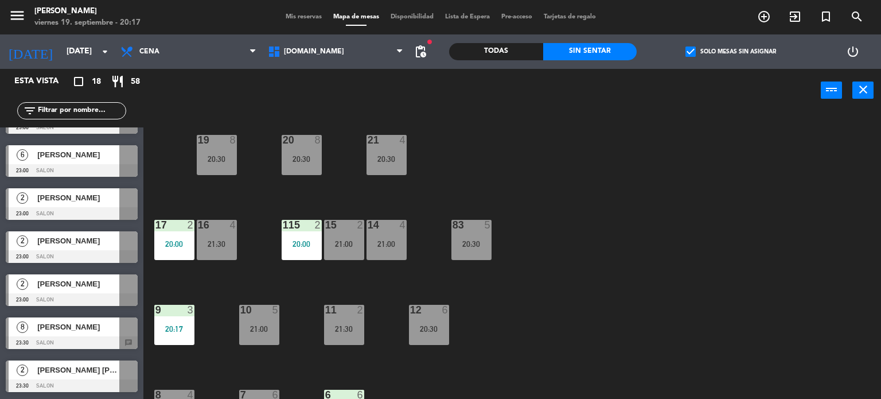
scroll to position [410, 0]
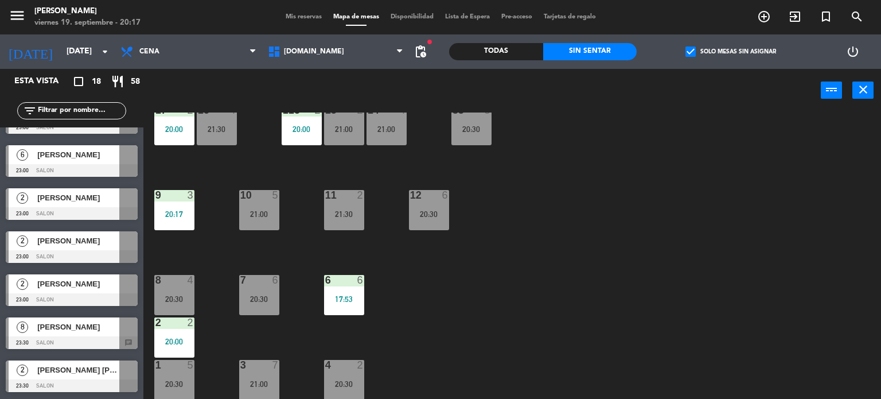
click at [335, 274] on div "34 block 1 19:59 | 21:00 35 block 6 20:30 36 block 12 21:00 43 2 20:30 37 block…" at bounding box center [516, 255] width 729 height 287
click at [351, 300] on div "17:53" at bounding box center [344, 299] width 40 height 8
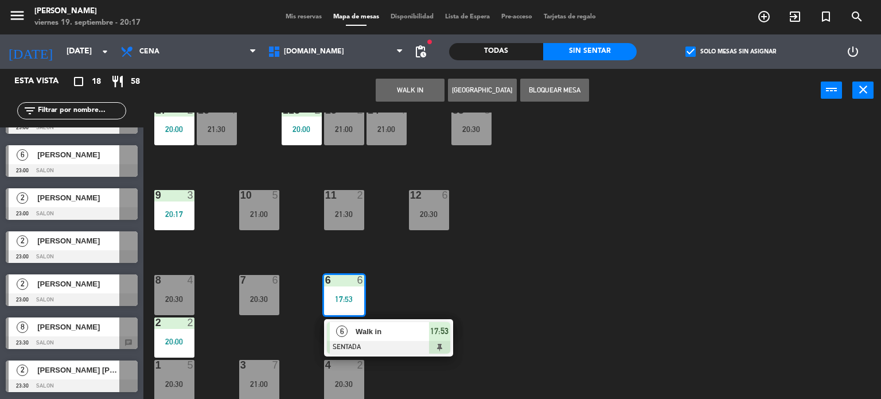
click at [505, 313] on div "34 block 1 19:59 | 21:00 35 block 6 20:30 36 block 12 21:00 43 2 20:30 37 block…" at bounding box center [516, 255] width 729 height 287
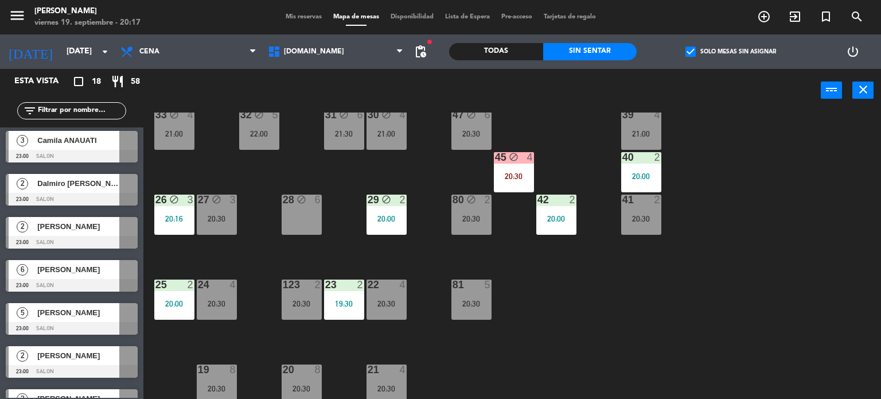
scroll to position [0, 0]
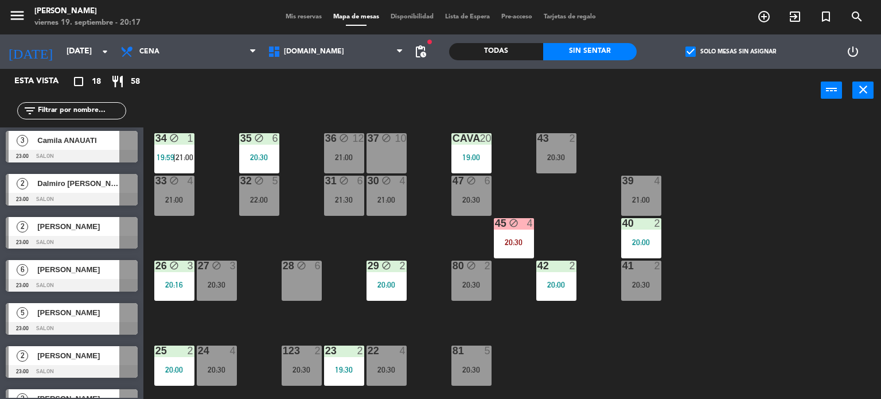
click at [460, 205] on div "47 block 6 20:30" at bounding box center [472, 196] width 40 height 40
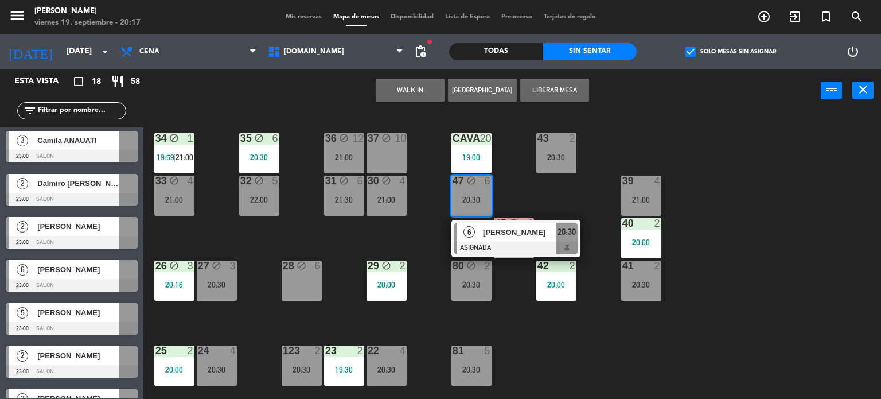
click at [415, 225] on div "34 block 1 19:59 | 21:00 35 block 6 20:30 36 block 12 21:00 43 2 20:30 37 block…" at bounding box center [516, 255] width 729 height 287
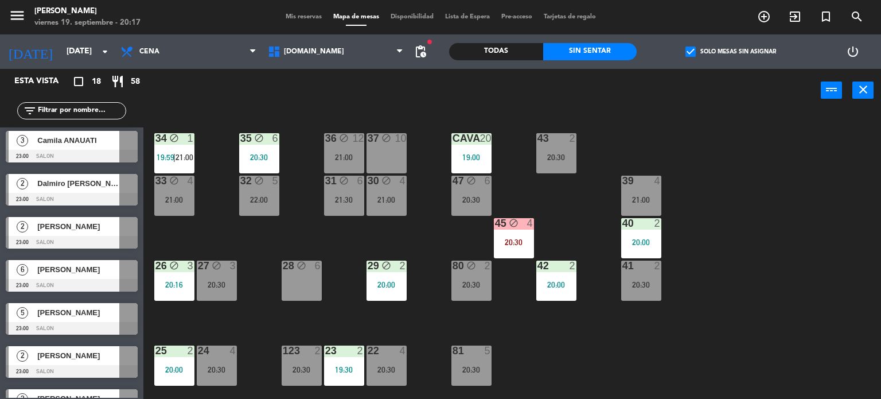
click at [515, 238] on div "20:30" at bounding box center [514, 242] width 40 height 8
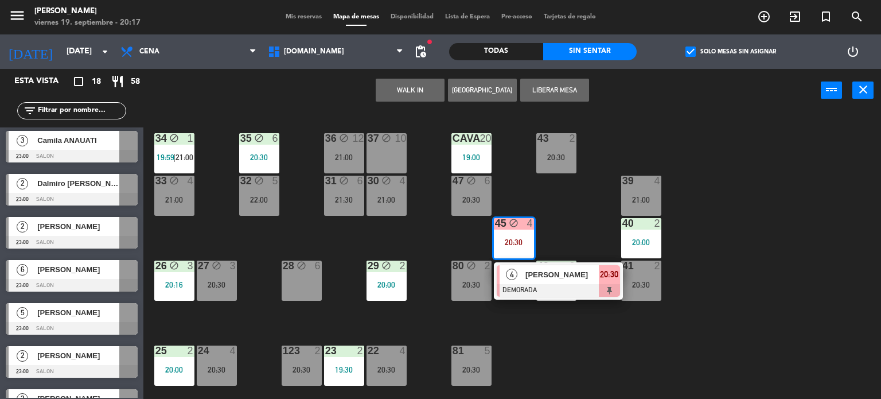
click at [557, 211] on div "34 block 1 19:59 | 21:00 35 block 6 20:30 36 block 12 21:00 43 2 20:30 37 block…" at bounding box center [516, 255] width 729 height 287
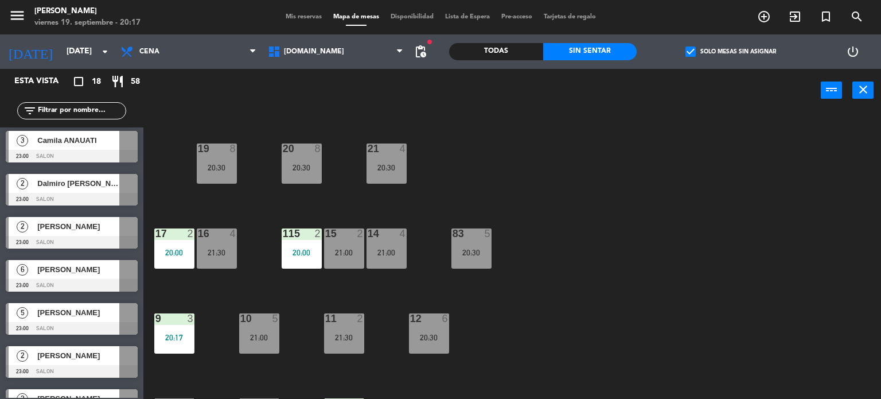
scroll to position [410, 0]
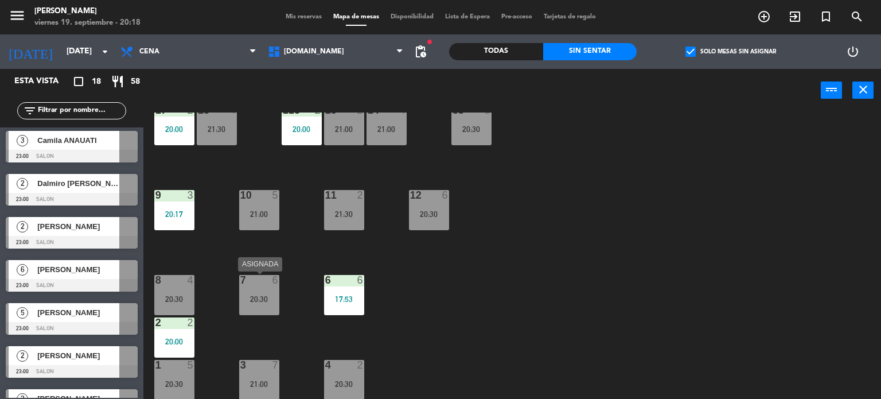
click at [246, 300] on div "20:30" at bounding box center [259, 299] width 40 height 8
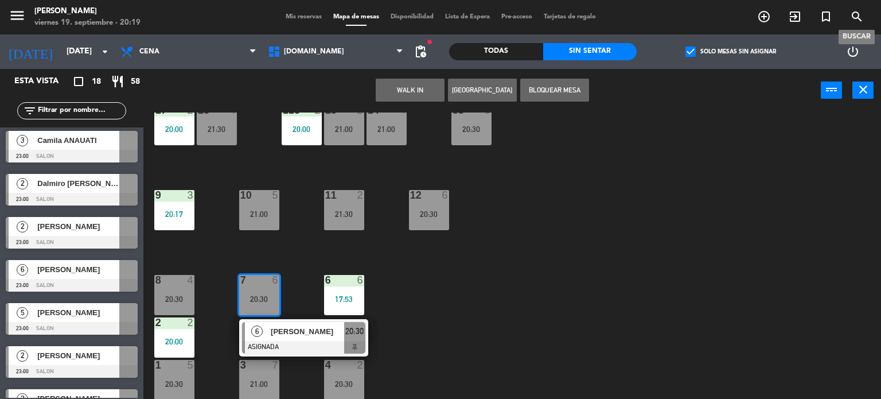
click at [858, 17] on icon "search" at bounding box center [857, 17] width 14 height 14
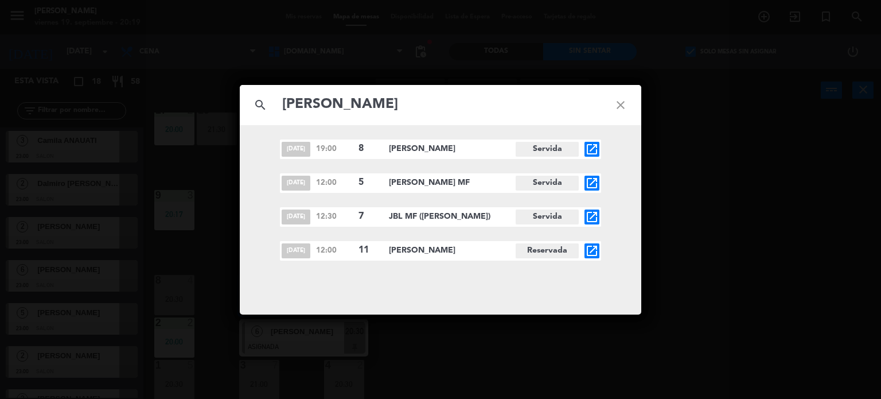
type input "[PERSON_NAME]"
click at [594, 254] on icon "open_in_new" at bounding box center [592, 251] width 14 height 14
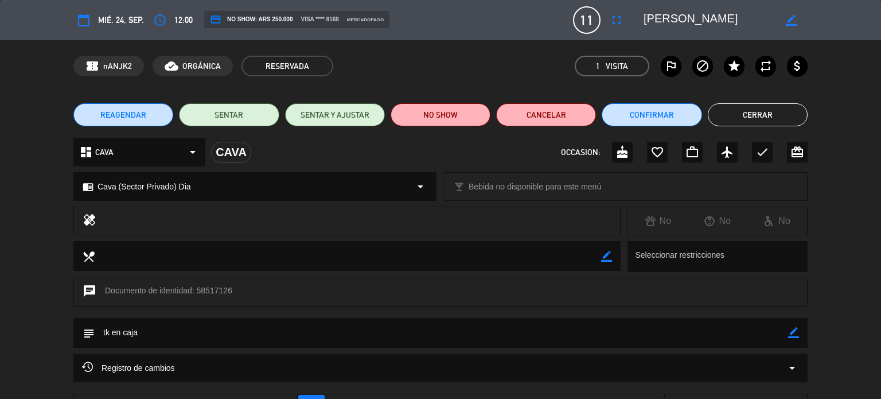
click at [741, 116] on button "Cerrar" at bounding box center [758, 114] width 100 height 23
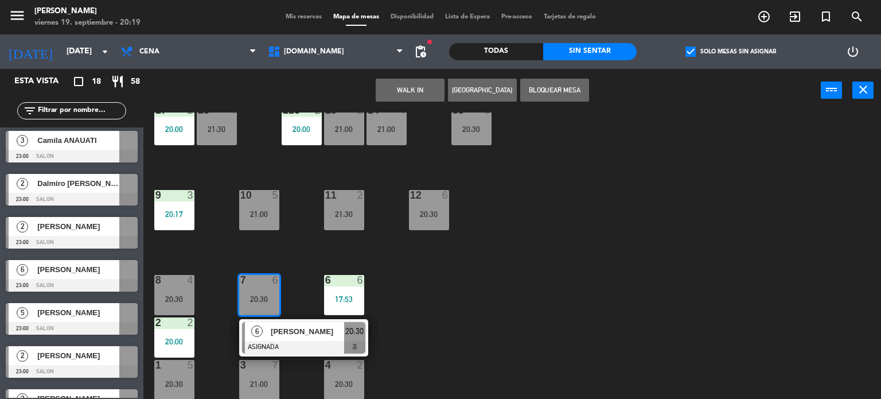
click at [579, 275] on div "34 block 1 19:59 | 21:00 35 block 6 20:30 36 block 12 21:00 43 2 20:30 37 block…" at bounding box center [516, 255] width 729 height 287
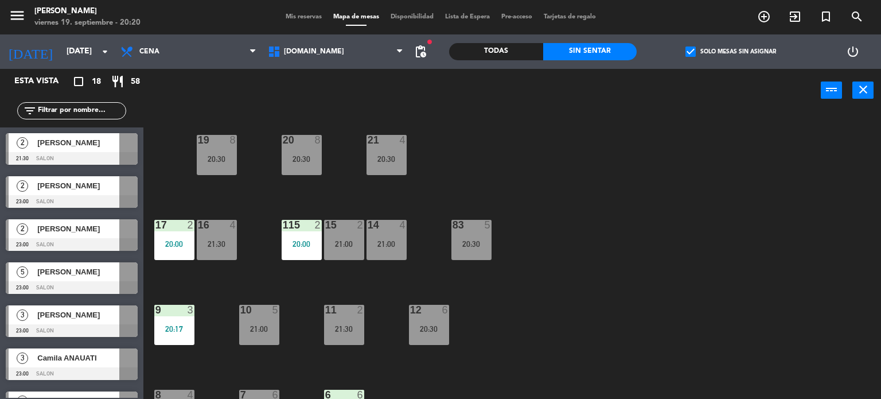
scroll to position [238, 0]
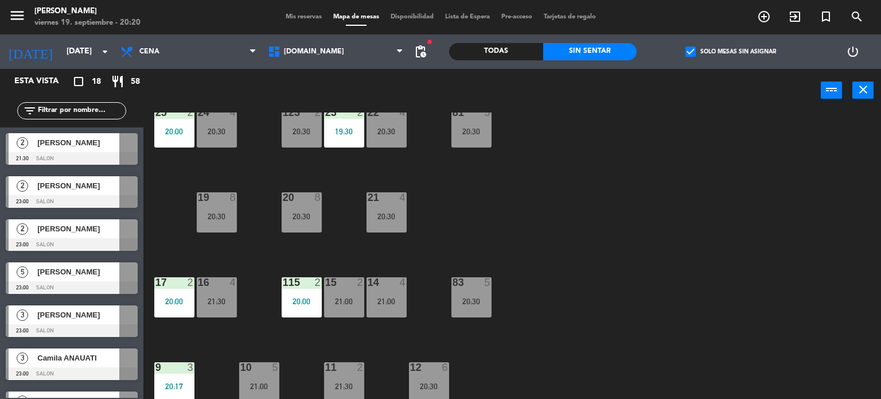
click at [283, 197] on div "20" at bounding box center [283, 197] width 1 height 10
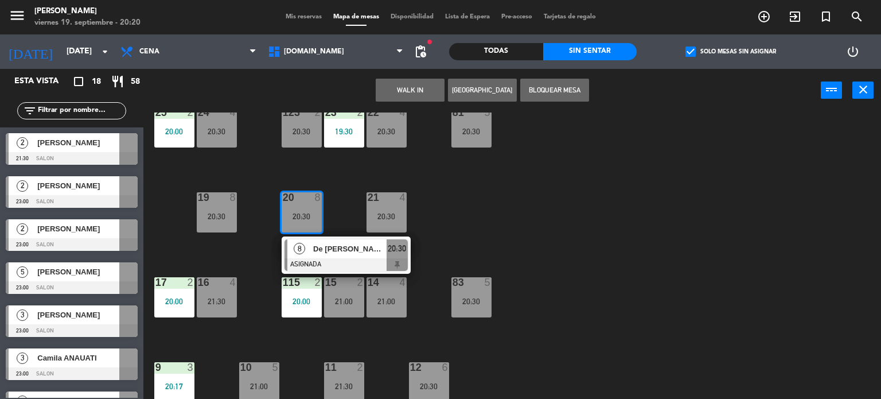
click at [444, 232] on div "34 block 1 19:59 | 21:00 35 block 6 20:30 36 block 12 21:00 43 2 20:30 37 block…" at bounding box center [516, 255] width 729 height 287
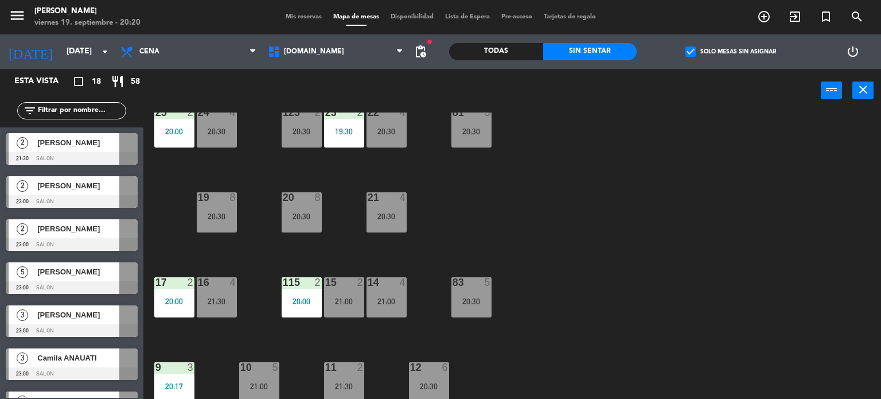
scroll to position [123, 0]
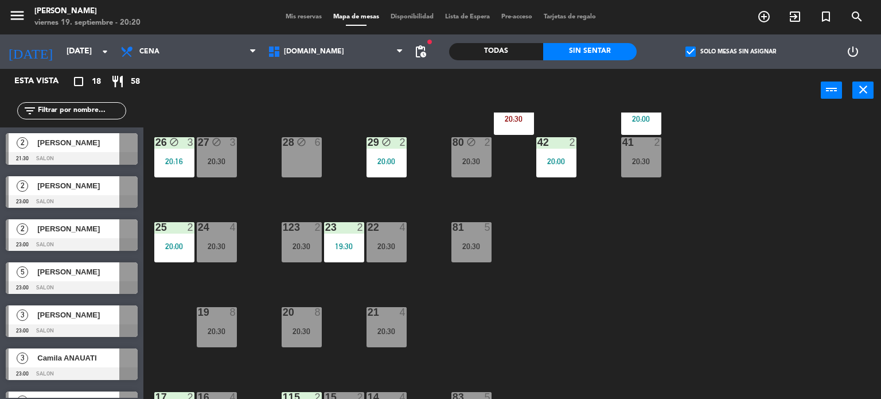
click at [384, 203] on div "34 block 1 19:59 | 21:00 35 block 6 20:30 36 block 12 21:00 43 2 20:30 37 block…" at bounding box center [516, 255] width 729 height 287
click at [384, 238] on div "22 4 20:30" at bounding box center [387, 242] width 40 height 40
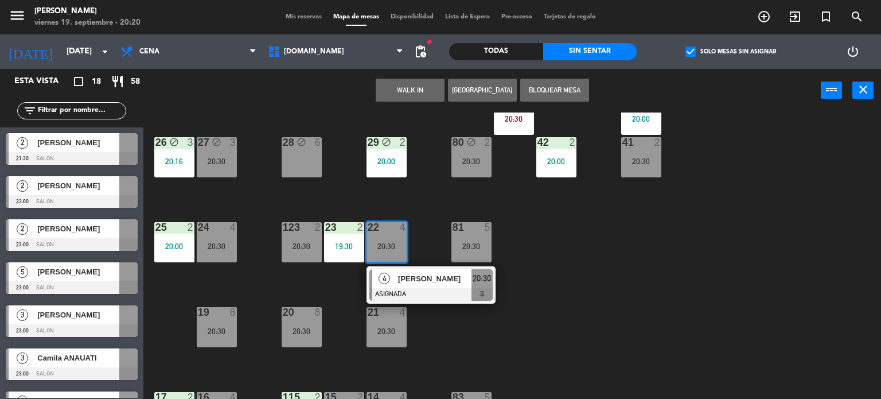
click at [697, 258] on div "34 block 1 19:59 | 21:00 35 block 6 20:30 36 block 12 21:00 43 2 20:30 37 block…" at bounding box center [516, 255] width 729 height 287
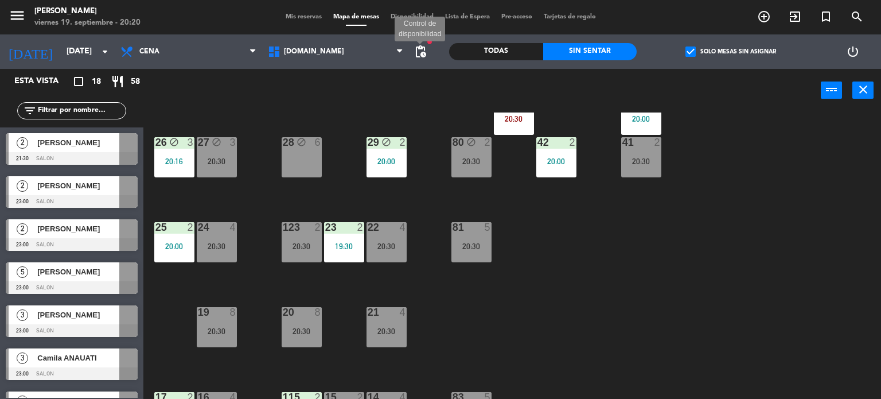
click at [420, 53] on span "pending_actions" at bounding box center [421, 52] width 14 height 14
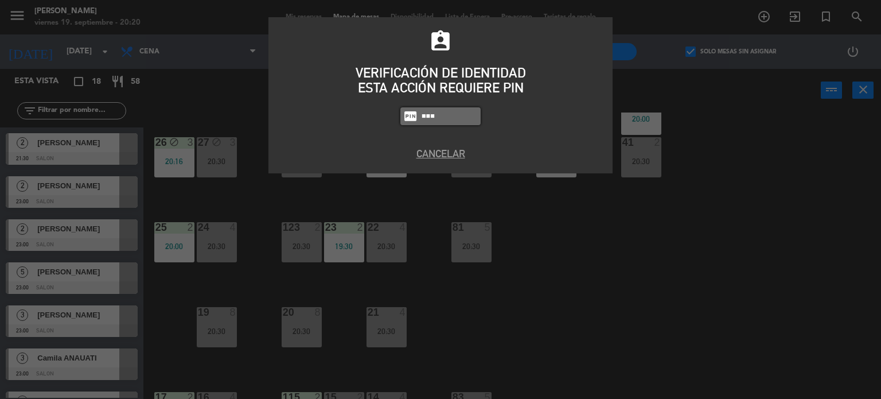
type input "3871"
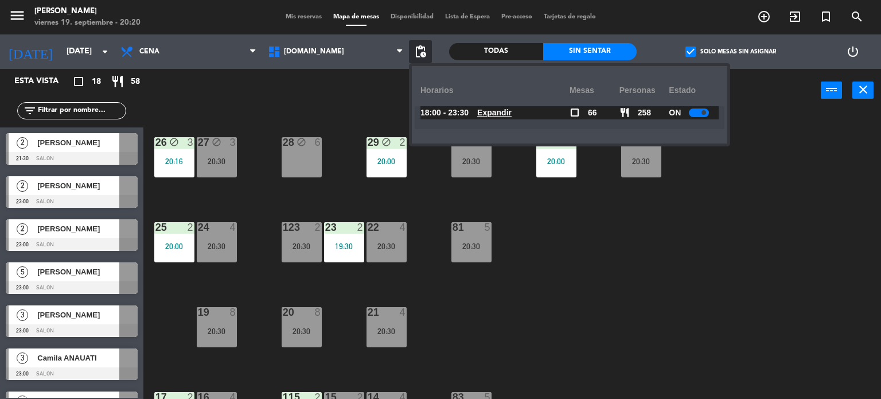
click at [512, 116] on u "Expandir" at bounding box center [494, 112] width 34 height 9
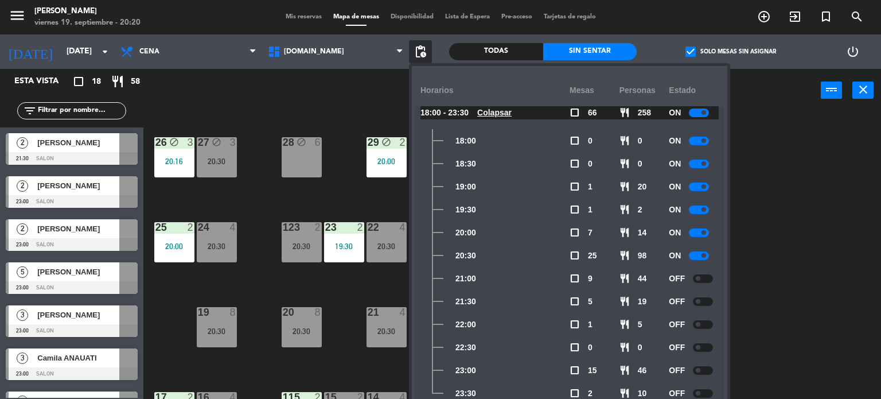
scroll to position [9, 0]
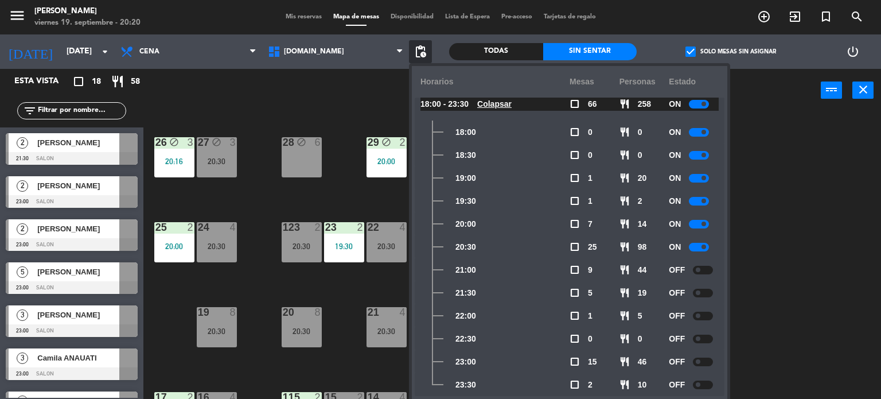
click at [705, 267] on div at bounding box center [703, 270] width 20 height 9
click at [702, 270] on div at bounding box center [699, 270] width 20 height 9
click at [767, 348] on div "34 block 1 19:59 | 21:00 35 block 6 20:30 36 block 12 21:00 43 2 20:30 37 block…" at bounding box center [516, 255] width 729 height 287
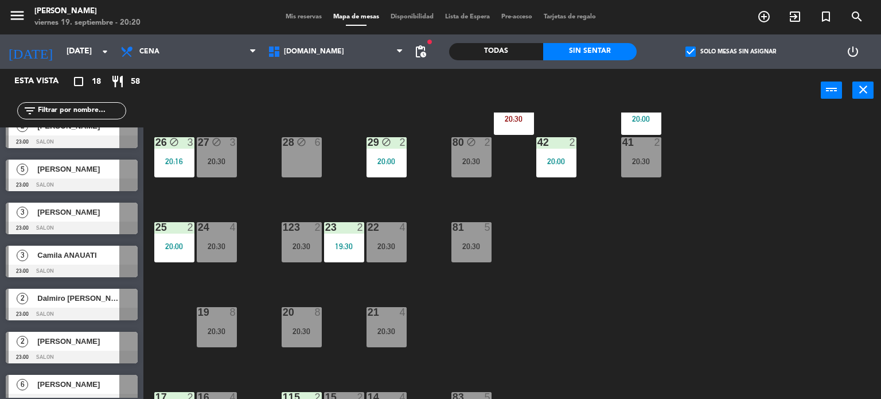
scroll to position [0, 0]
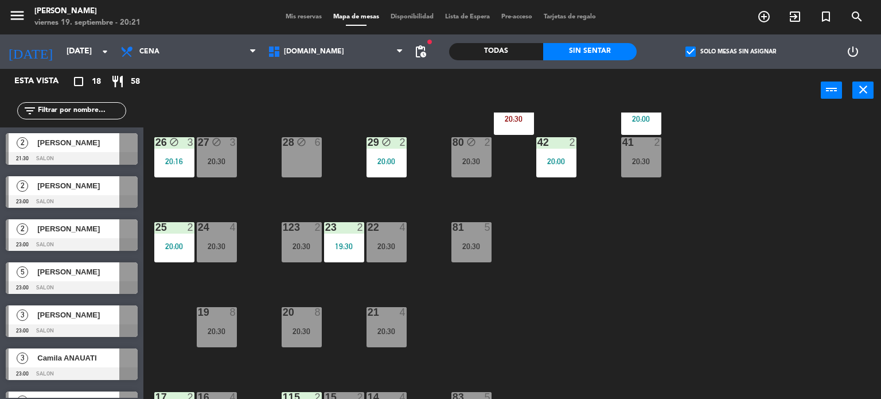
click at [777, 209] on div "34 block 1 19:59 | 21:00 35 block 6 20:30 36 block 12 21:00 43 2 20:30 37 block…" at bounding box center [516, 255] width 729 height 287
click at [688, 49] on span "check_box" at bounding box center [691, 51] width 10 height 10
click at [731, 52] on input "check_box Solo mesas sin asignar" at bounding box center [731, 52] width 0 height 0
click at [87, 113] on input "text" at bounding box center [81, 110] width 89 height 13
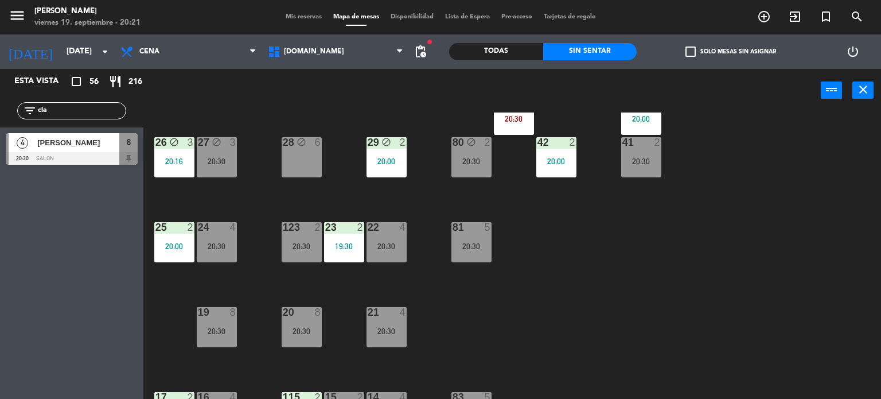
type input "cla"
click at [0, 310] on div "Esta vista crop_square 56 restaurant 216 filter_list cla 4 [PERSON_NAME] 20:30 …" at bounding box center [71, 234] width 143 height 330
click at [94, 164] on div at bounding box center [72, 158] width 132 height 13
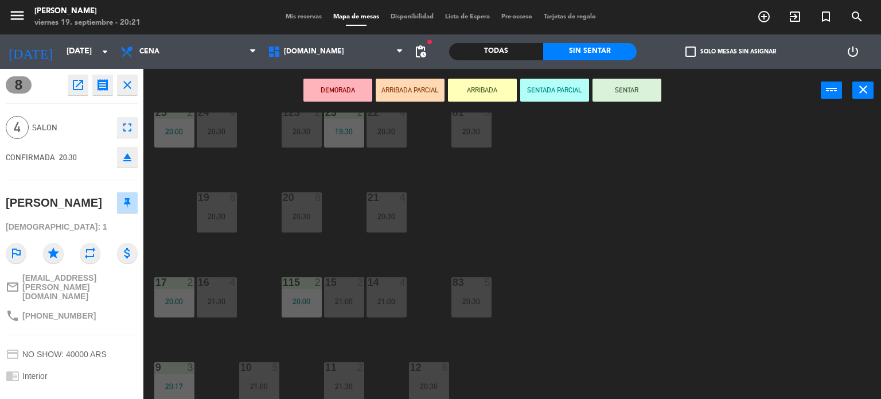
scroll to position [295, 0]
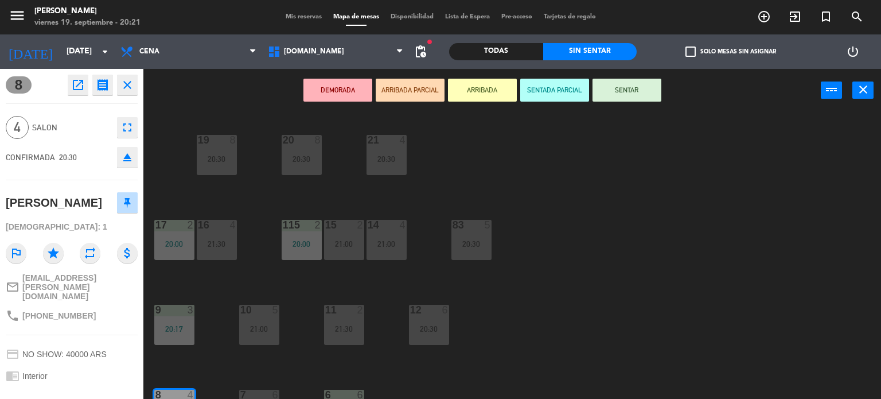
click at [375, 247] on div "21:00" at bounding box center [387, 244] width 40 height 8
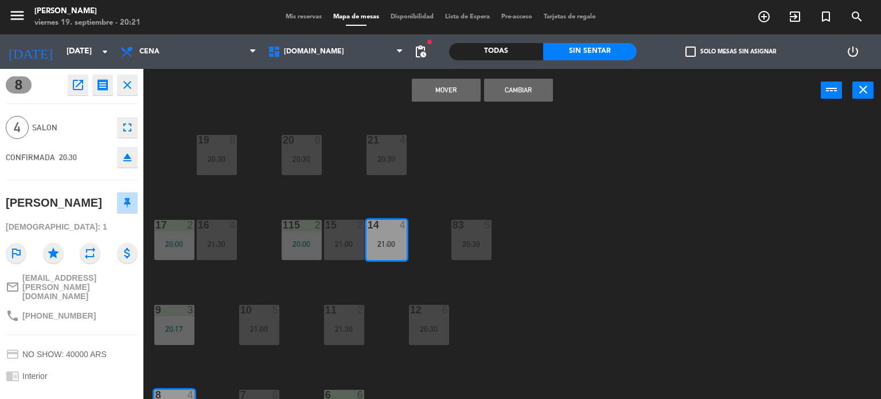
click at [532, 84] on button "Cambiar" at bounding box center [518, 90] width 69 height 23
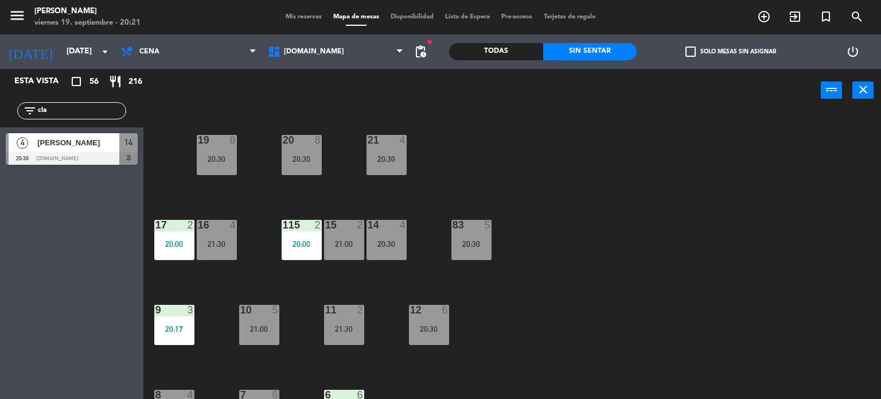
click at [406, 242] on div "20:30" at bounding box center [387, 244] width 40 height 8
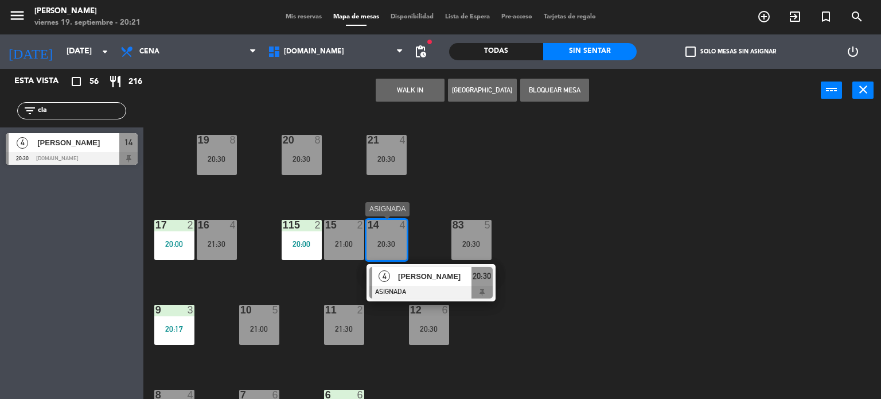
click at [415, 281] on span "[PERSON_NAME]" at bounding box center [434, 276] width 73 height 12
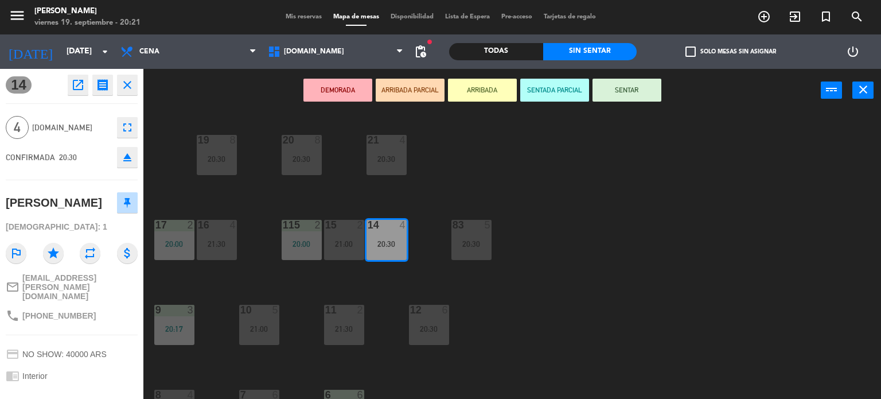
click at [615, 91] on button "SENTAR" at bounding box center [627, 90] width 69 height 23
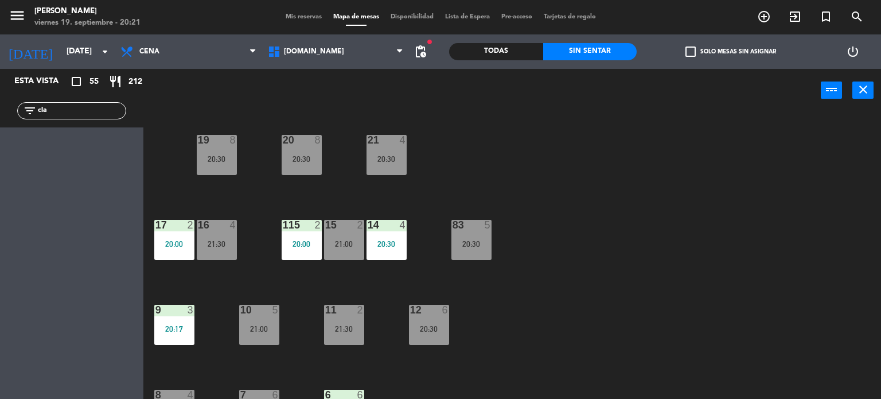
click at [0, 130] on div "Esta vista crop_square 55 restaurant 212 filter_list cla" at bounding box center [71, 234] width 143 height 330
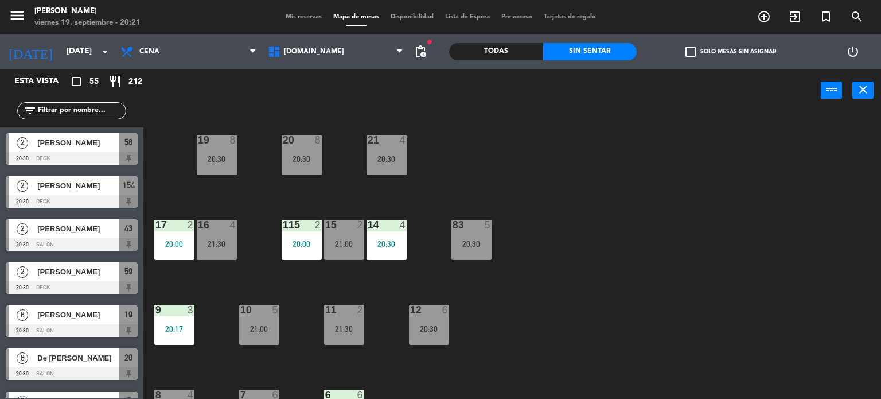
click at [516, 68] on div "Todas Sin sentar" at bounding box center [543, 51] width 188 height 34
click at [518, 52] on div "Todas" at bounding box center [496, 51] width 94 height 17
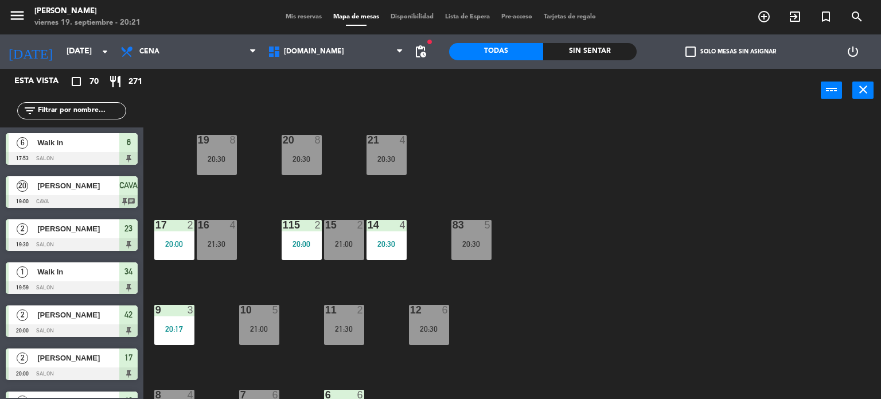
click at [82, 116] on input "text" at bounding box center [81, 110] width 89 height 13
click at [597, 110] on div "power_input close" at bounding box center [482, 91] width 678 height 44
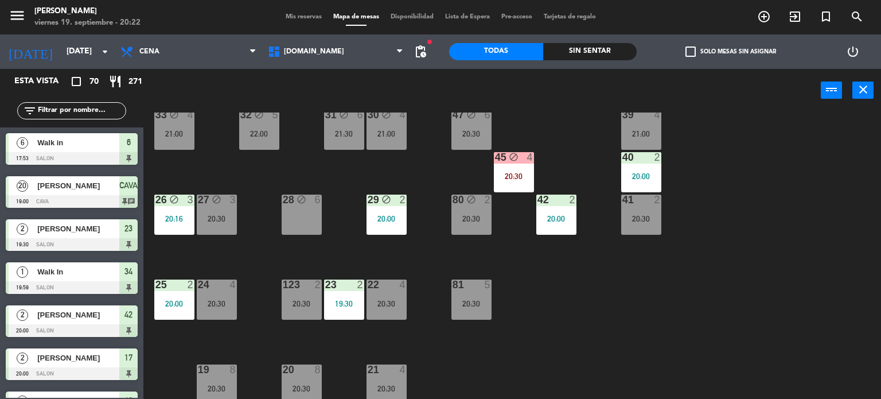
scroll to position [0, 0]
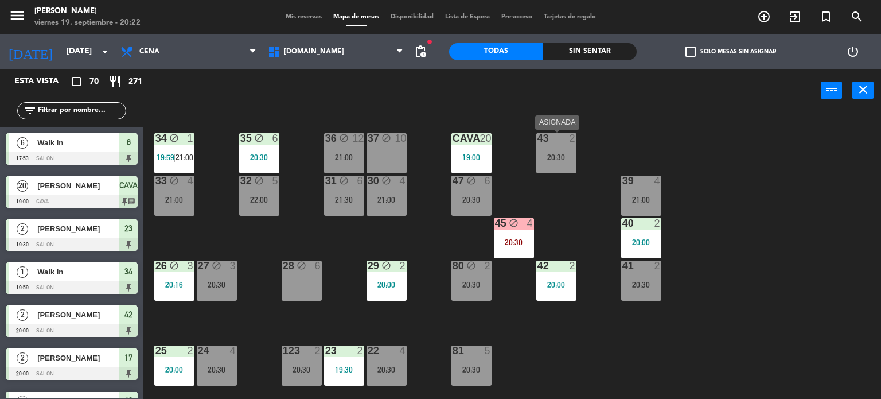
click at [555, 164] on div "43 2 20:30" at bounding box center [556, 153] width 40 height 40
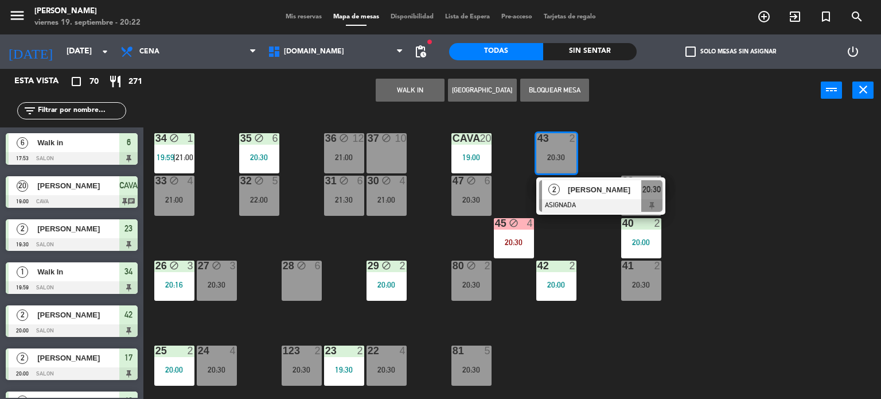
click at [831, 255] on div "34 block 1 19:59 | 21:00 35 block 6 20:30 36 block 12 21:00 43 2 20:30 2 [PERSO…" at bounding box center [516, 255] width 729 height 287
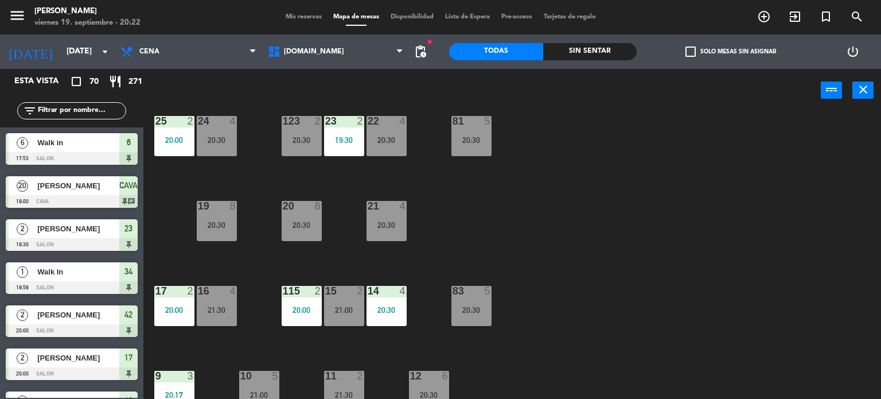
scroll to position [410, 0]
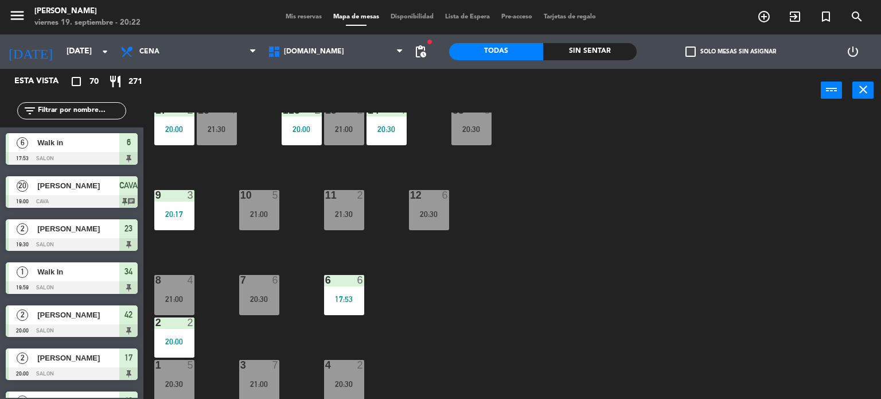
click at [345, 219] on div "11 2 21:30" at bounding box center [344, 210] width 40 height 40
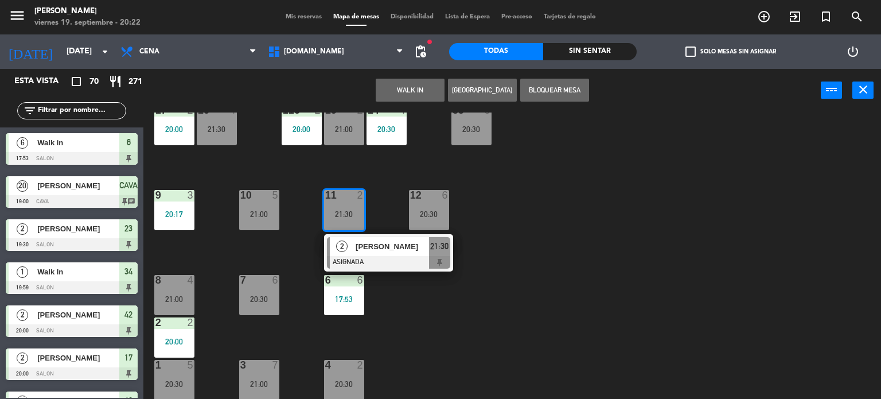
click at [500, 305] on div "34 block 1 19:59 | 21:00 35 block 6 20:30 36 block 12 21:00 43 2 20:30 37 block…" at bounding box center [516, 255] width 729 height 287
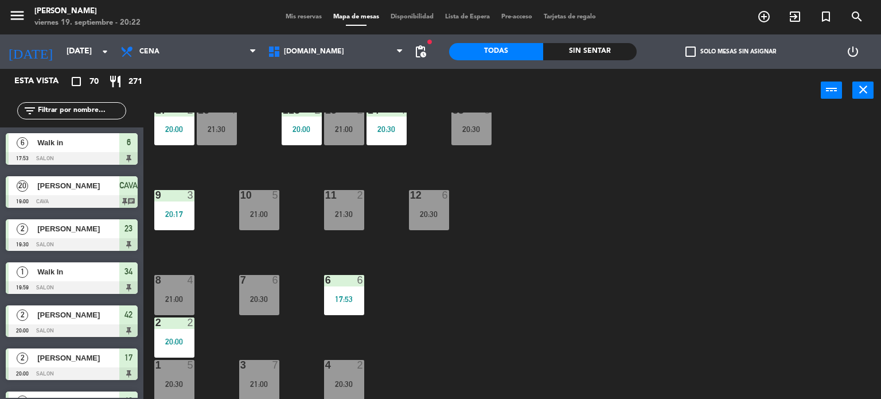
click at [341, 205] on div "11 2 21:30" at bounding box center [344, 210] width 40 height 40
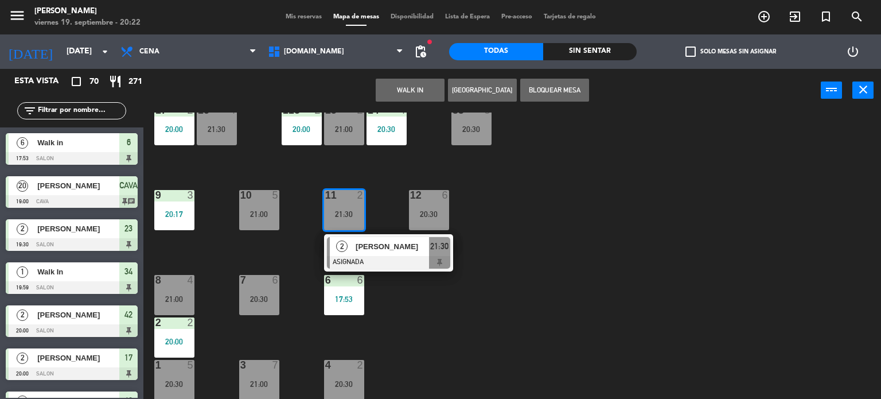
click at [532, 263] on div "34 block 1 19:59 | 21:00 35 block 6 20:30 36 block 12 21:00 43 2 20:30 37 block…" at bounding box center [516, 255] width 729 height 287
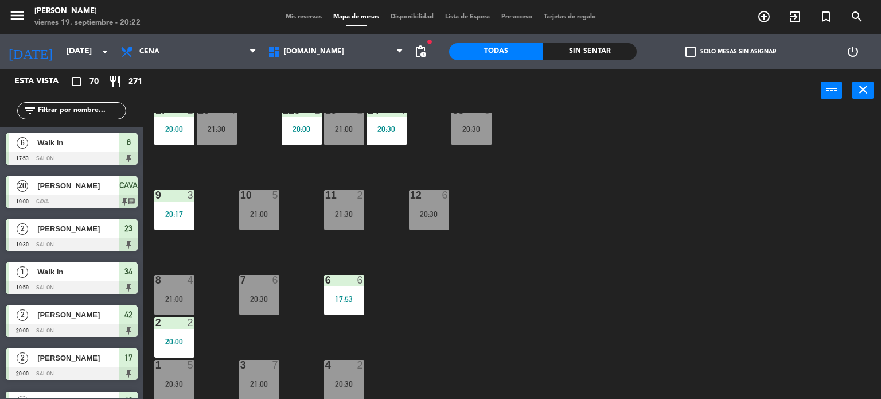
click at [343, 220] on div "11 2 21:30" at bounding box center [344, 210] width 40 height 40
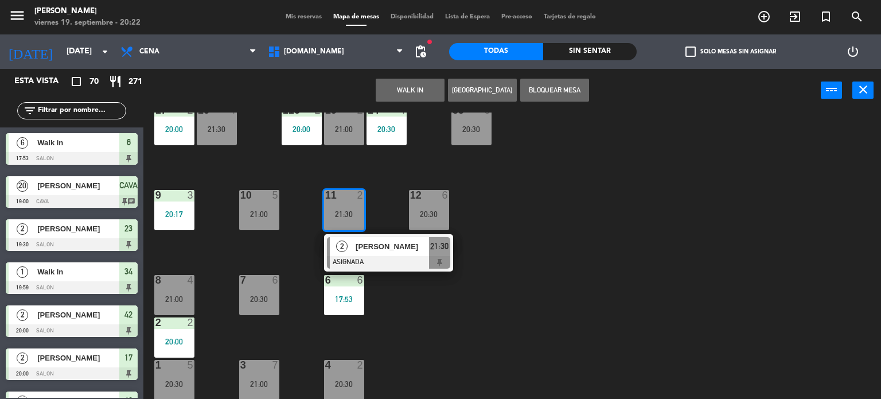
click at [629, 254] on div "34 block 1 19:59 | 21:00 35 block 6 20:30 36 block 12 21:00 43 2 20:30 37 block…" at bounding box center [516, 255] width 729 height 287
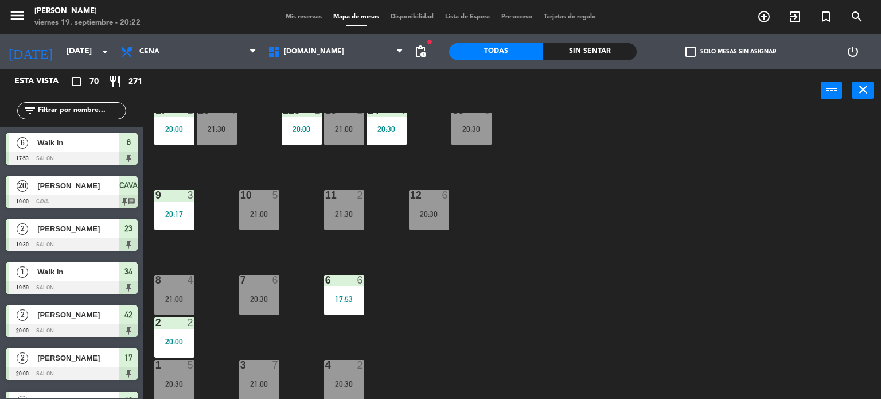
click at [332, 215] on div "21:30" at bounding box center [344, 214] width 40 height 8
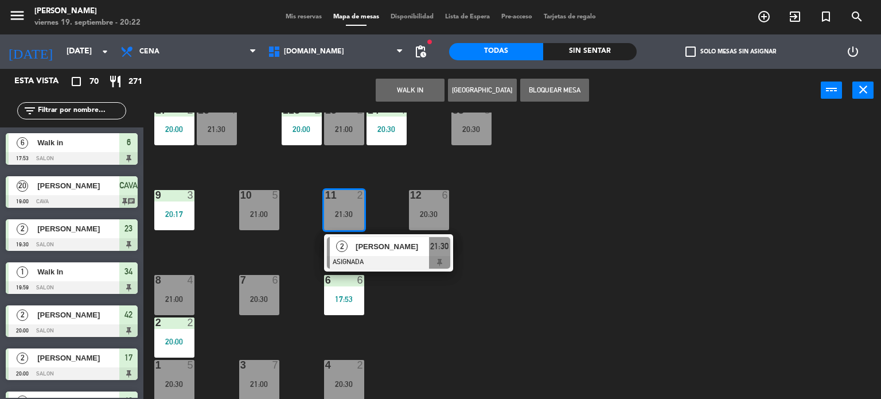
click at [385, 251] on span "[PERSON_NAME]" at bounding box center [392, 246] width 73 height 12
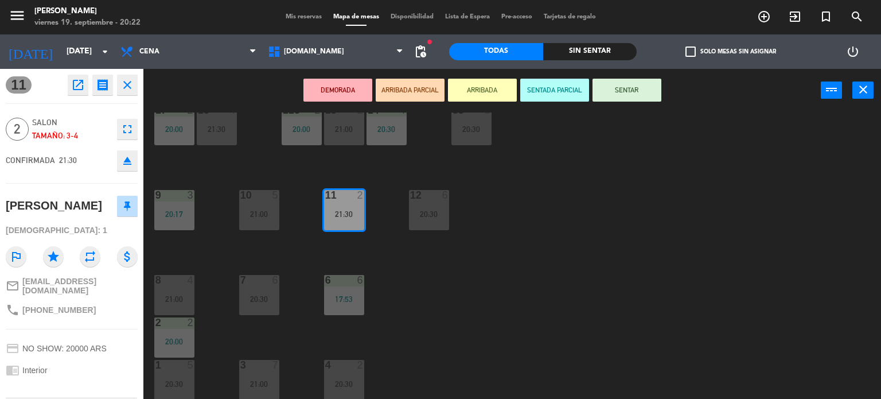
click at [125, 162] on icon "eject" at bounding box center [127, 161] width 14 height 14
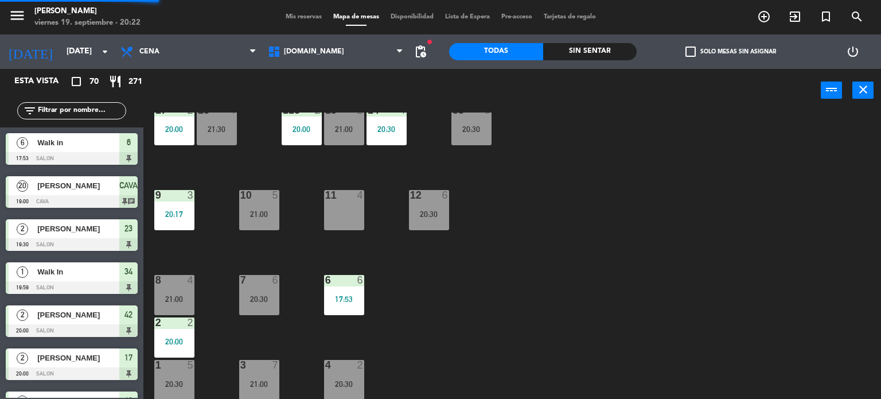
scroll to position [112, 0]
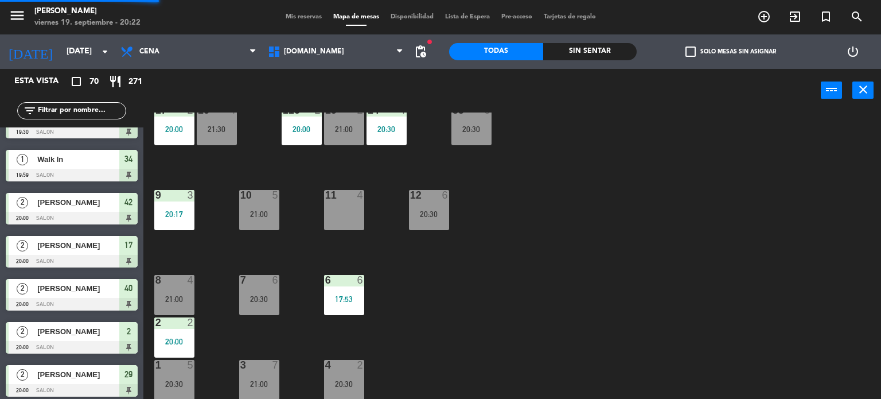
click at [360, 207] on div "11 4" at bounding box center [344, 210] width 40 height 40
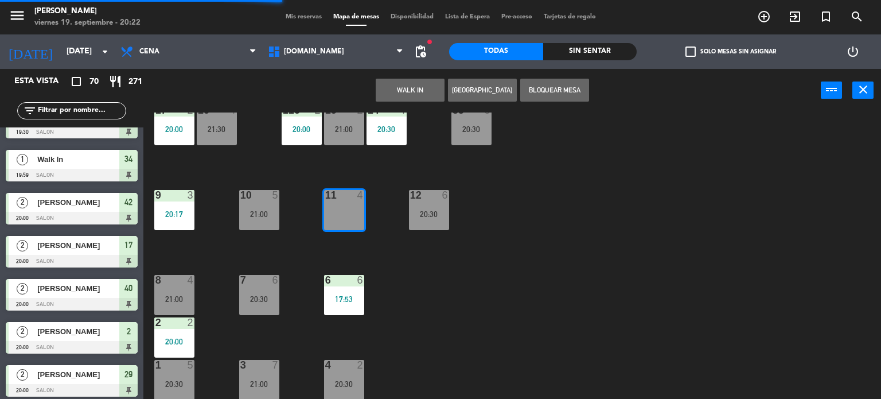
click at [405, 94] on button "WALK IN" at bounding box center [410, 90] width 69 height 23
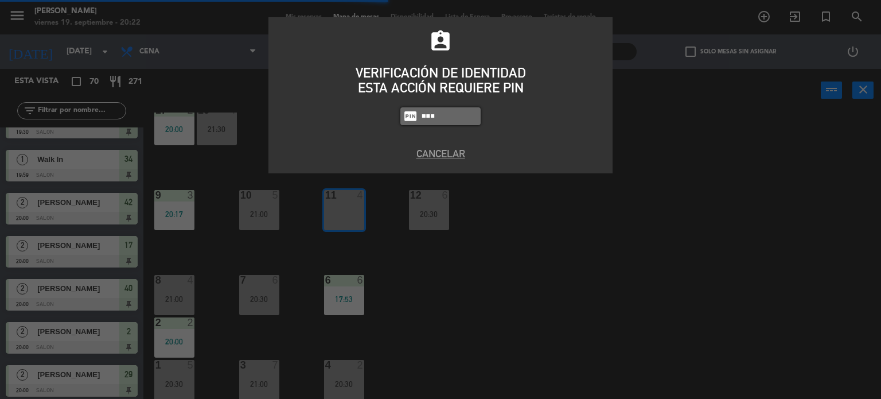
type input "3871"
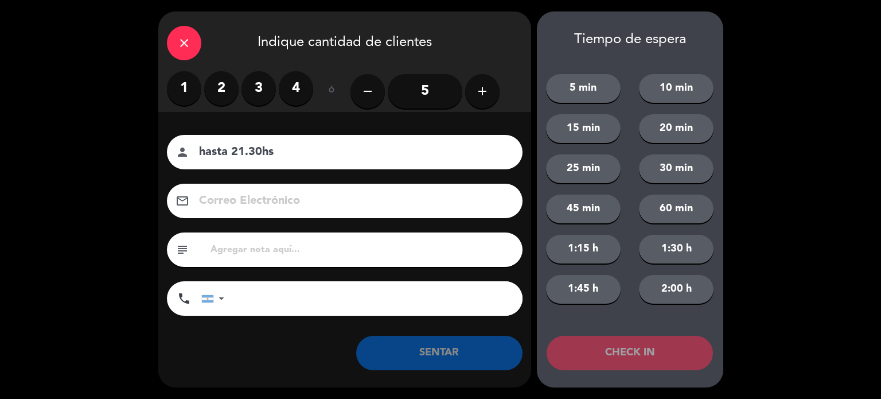
click at [211, 93] on label "2" at bounding box center [221, 88] width 34 height 34
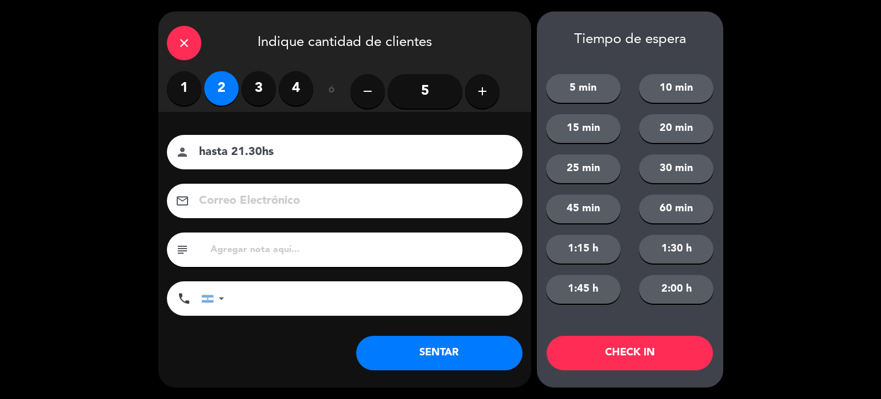
click at [470, 341] on button "SENTAR" at bounding box center [439, 353] width 166 height 34
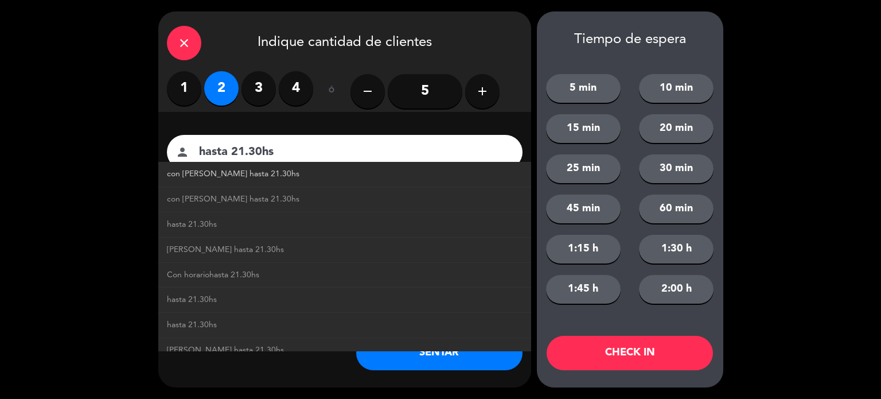
click at [266, 174] on link "con [PERSON_NAME] hasta 21.30hs" at bounding box center [345, 174] width 356 height 13
type input "con [PERSON_NAME] hasta 21.30hs"
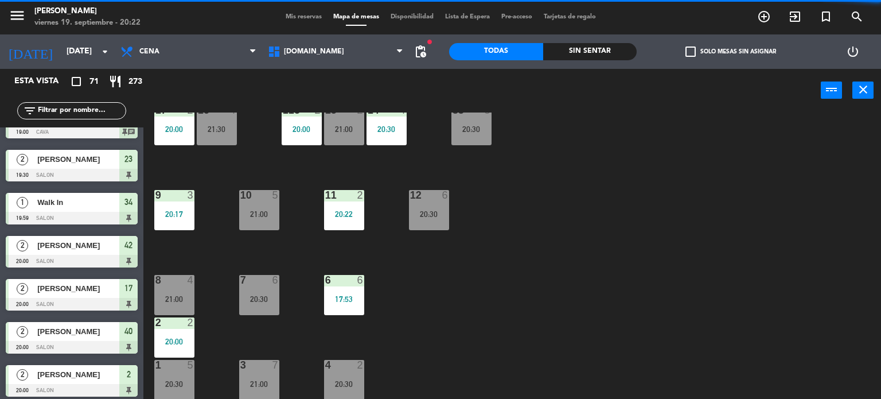
scroll to position [0, 0]
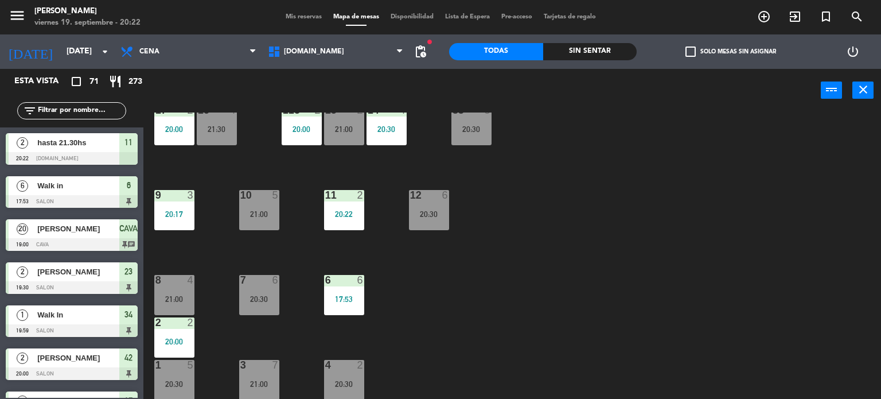
click at [530, 259] on div "34 block 1 19:59 | 21:00 35 block 6 20:30 36 block 12 21:00 43 2 20:30 37 block…" at bounding box center [516, 255] width 729 height 287
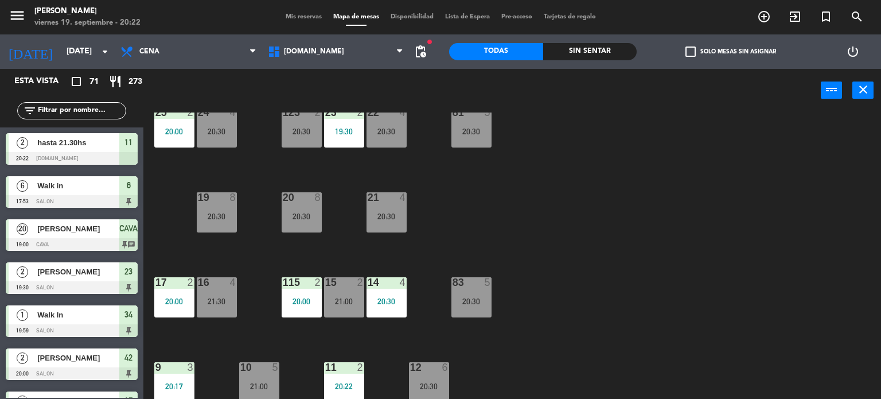
click at [388, 292] on div "14 4 20:30" at bounding box center [387, 297] width 40 height 40
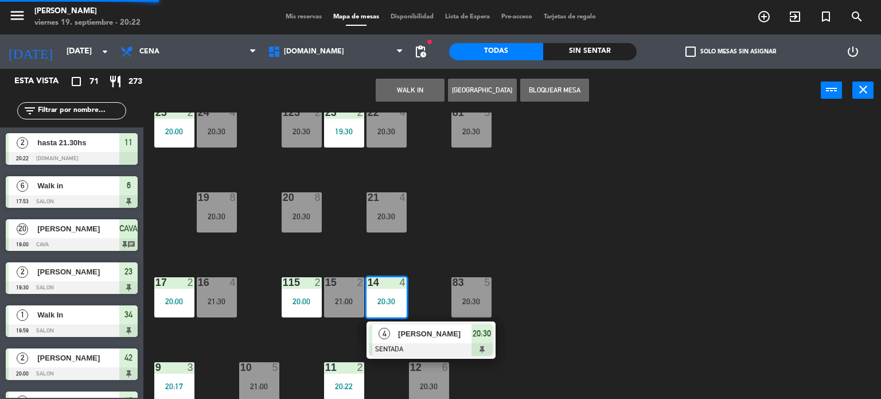
click at [391, 204] on div "21 4 20:30" at bounding box center [387, 212] width 40 height 40
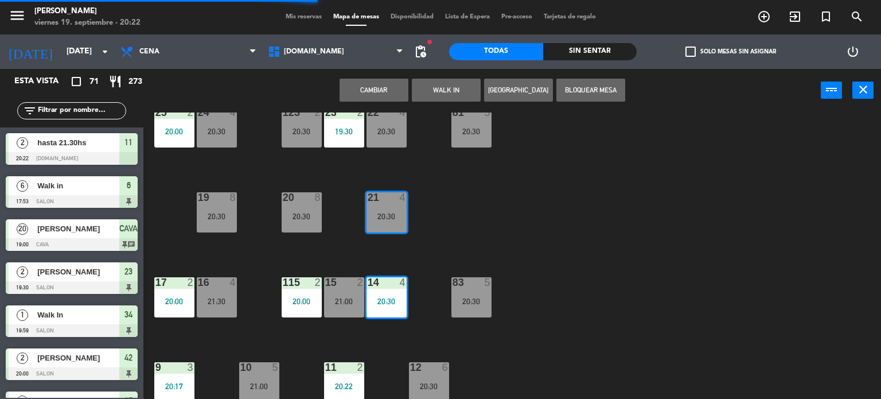
click at [384, 93] on button "Cambiar" at bounding box center [374, 90] width 69 height 23
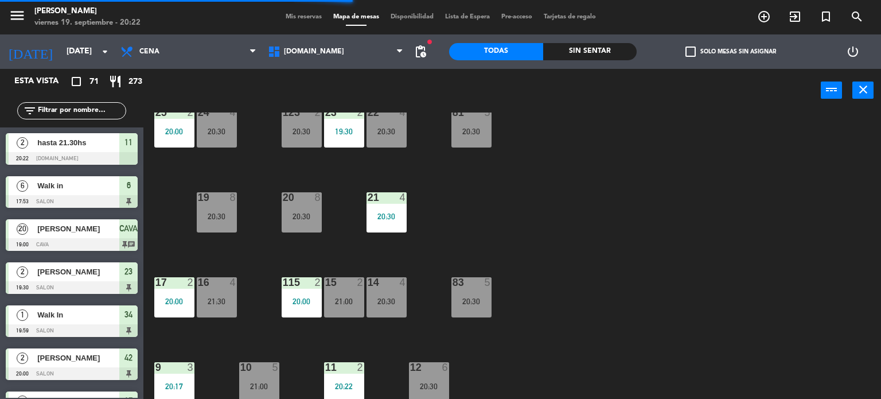
click at [535, 224] on div "34 block 1 19:59 | 21:00 35 block 6 20:30 36 block 12 21:00 43 2 20:30 37 block…" at bounding box center [516, 255] width 729 height 287
click at [616, 51] on div "Sin sentar" at bounding box center [590, 51] width 94 height 17
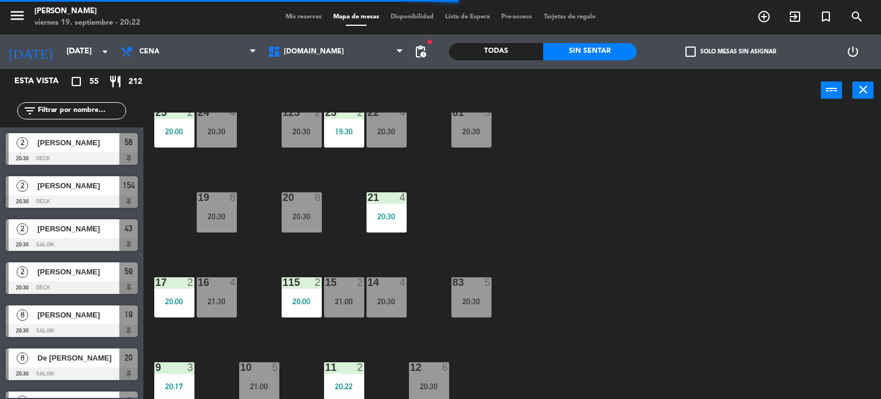
click at [764, 50] on label "check_box_outline_blank Solo mesas sin asignar" at bounding box center [731, 51] width 91 height 10
click at [731, 52] on input "check_box_outline_blank Solo mesas sin asignar" at bounding box center [731, 52] width 0 height 0
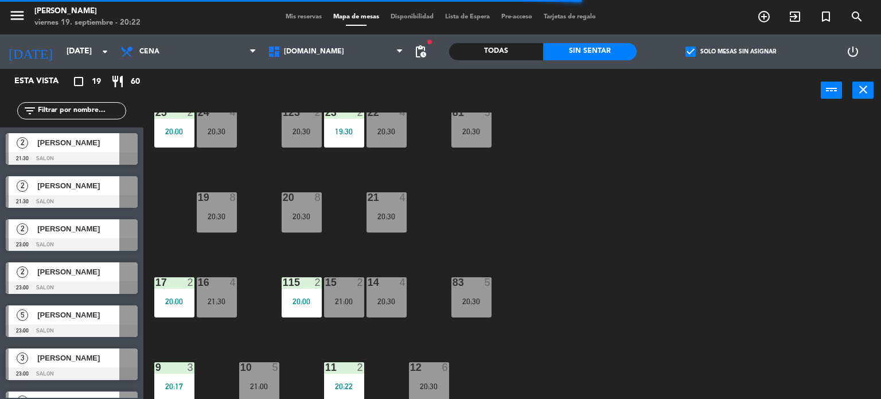
click at [762, 48] on label "check_box Solo mesas sin asignar" at bounding box center [731, 51] width 91 height 10
click at [731, 52] on input "check_box Solo mesas sin asignar" at bounding box center [731, 52] width 0 height 0
click at [700, 199] on div "34 block 1 19:59 | 21:00 35 block 6 20:30 36 block 12 21:00 43 2 20:30 37 block…" at bounding box center [516, 255] width 729 height 287
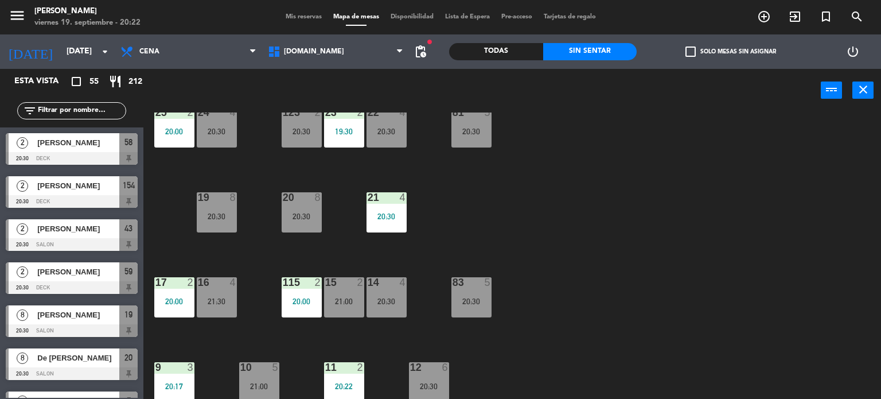
click at [826, 279] on div "34 block 1 19:59 | 21:00 35 block 6 20:30 36 block 12 21:00 43 2 20:30 37 block…" at bounding box center [516, 255] width 729 height 287
click at [717, 50] on label "check_box_outline_blank Solo mesas sin asignar" at bounding box center [731, 51] width 91 height 10
click at [731, 52] on input "check_box_outline_blank Solo mesas sin asignar" at bounding box center [731, 52] width 0 height 0
click at [717, 50] on label "check_box Solo mesas sin asignar" at bounding box center [731, 51] width 91 height 10
click at [731, 52] on input "check_box Solo mesas sin asignar" at bounding box center [731, 52] width 0 height 0
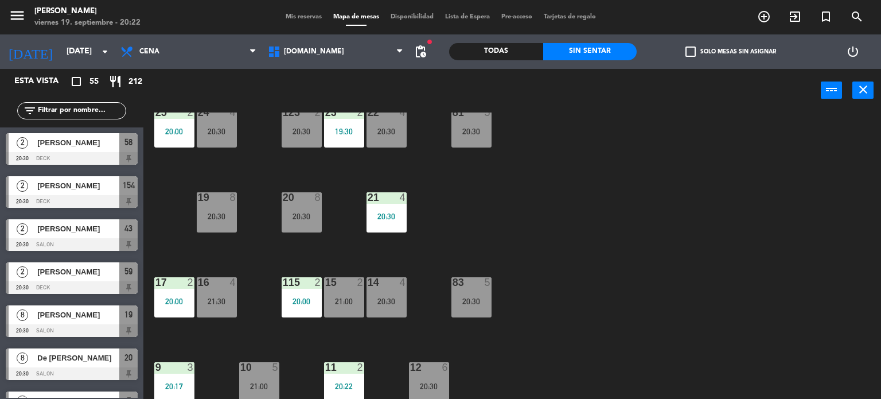
scroll to position [410, 0]
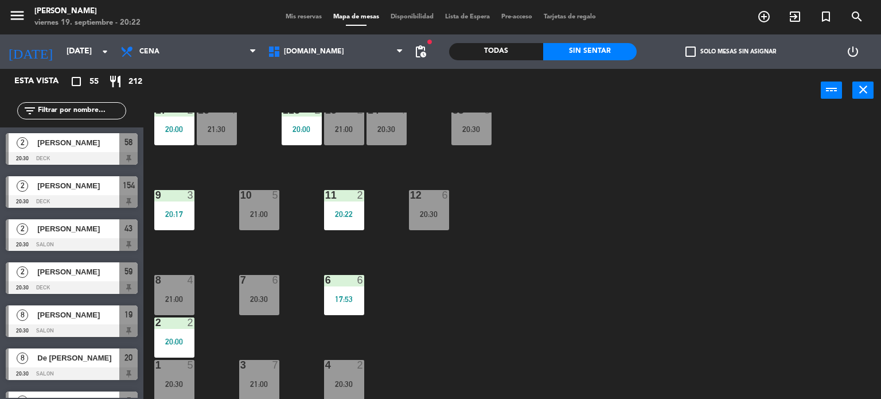
click at [234, 215] on div "34 block 1 19:59 | 21:00 35 block 6 20:30 36 block 12 21:00 43 2 20:30 37 block…" at bounding box center [516, 255] width 729 height 287
click at [512, 52] on div "Todas" at bounding box center [496, 51] width 94 height 17
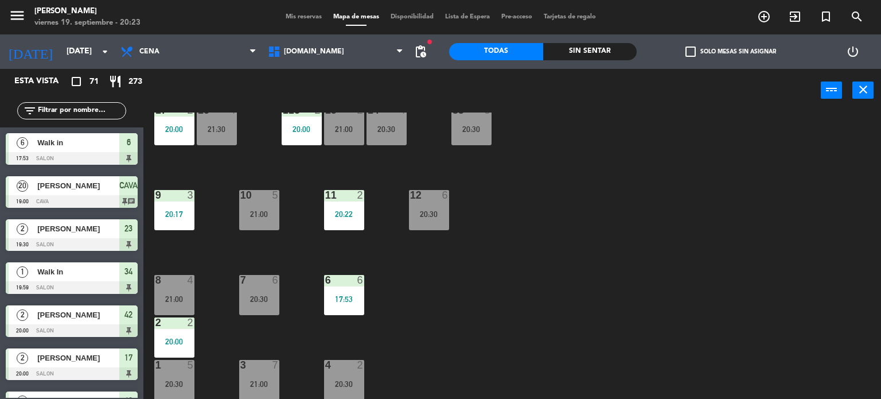
click at [94, 110] on input "text" at bounding box center [81, 110] width 89 height 13
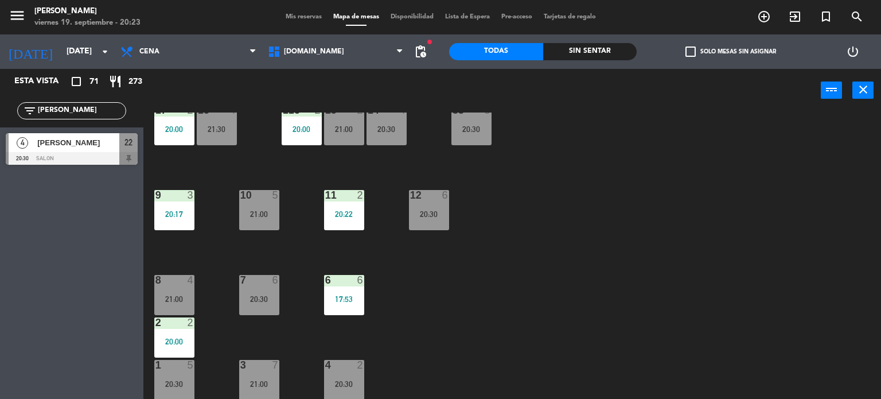
type input "[PERSON_NAME]"
click at [491, 284] on div "34 block 1 19:59 | 21:00 35 block 6 20:30 36 block 12 21:00 43 2 20:30 37 block…" at bounding box center [516, 255] width 729 height 287
click at [88, 152] on div at bounding box center [72, 158] width 132 height 13
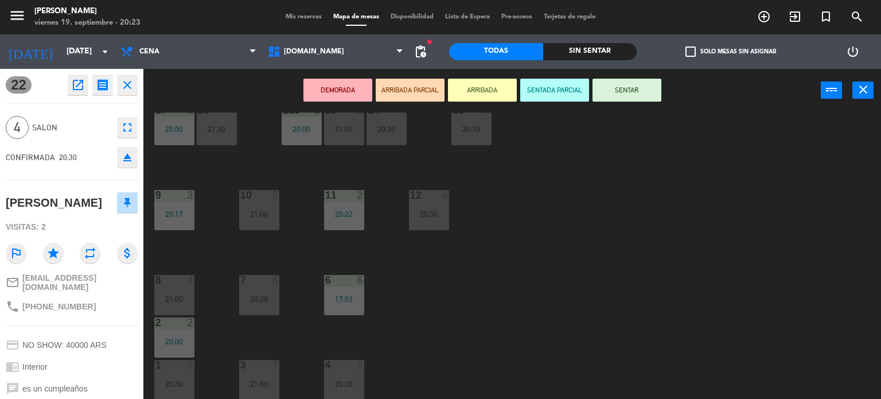
click at [163, 297] on div "21:00" at bounding box center [174, 299] width 40 height 8
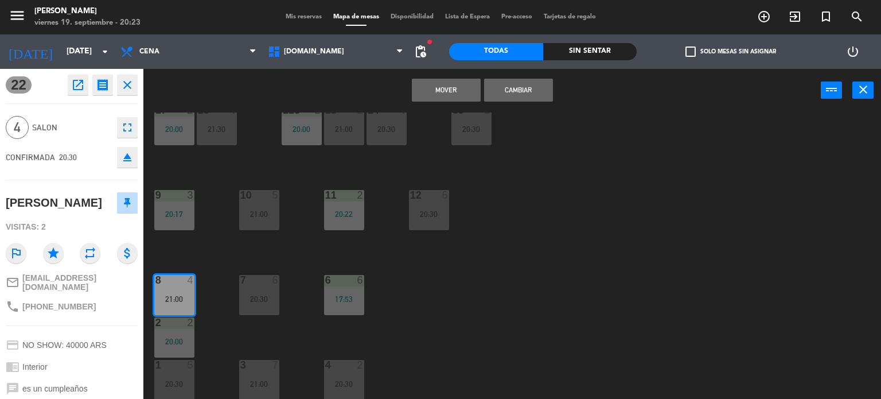
click at [519, 85] on button "Cambiar" at bounding box center [518, 90] width 69 height 23
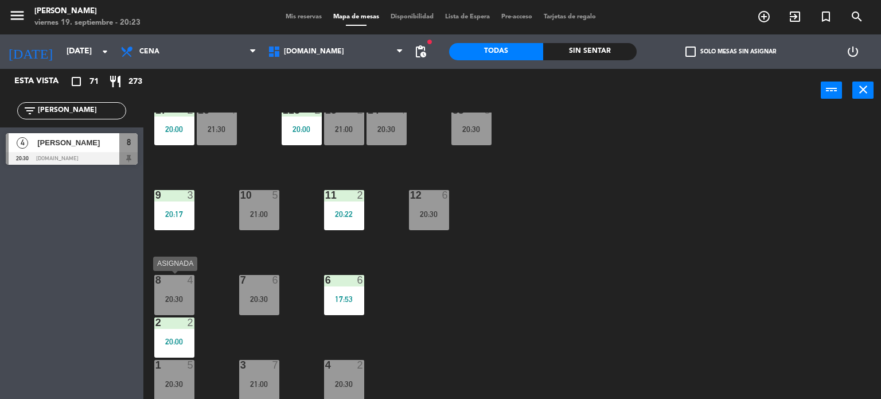
click at [176, 295] on div "20:30" at bounding box center [174, 299] width 40 height 8
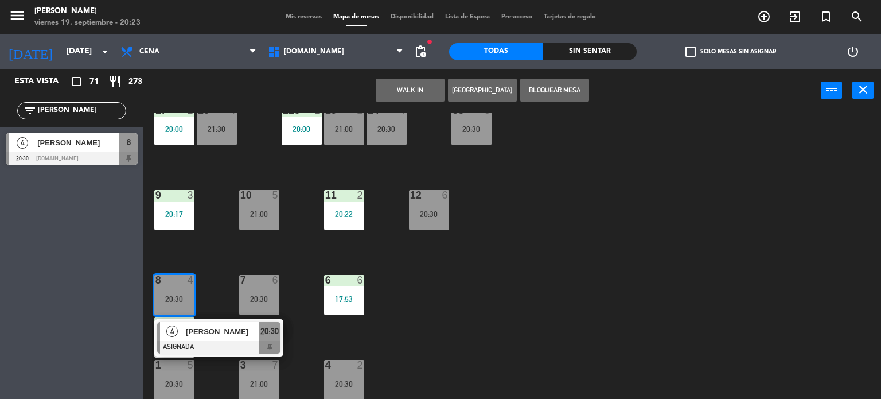
click at [200, 332] on span "[PERSON_NAME]" at bounding box center [222, 331] width 73 height 12
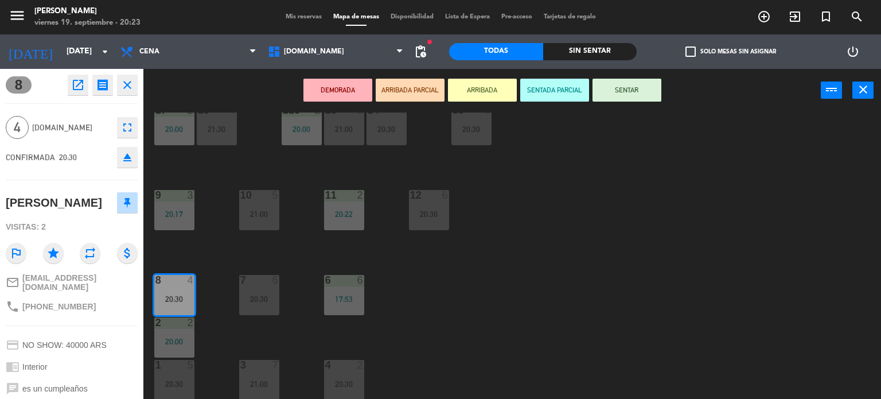
click at [627, 87] on button "SENTAR" at bounding box center [627, 90] width 69 height 23
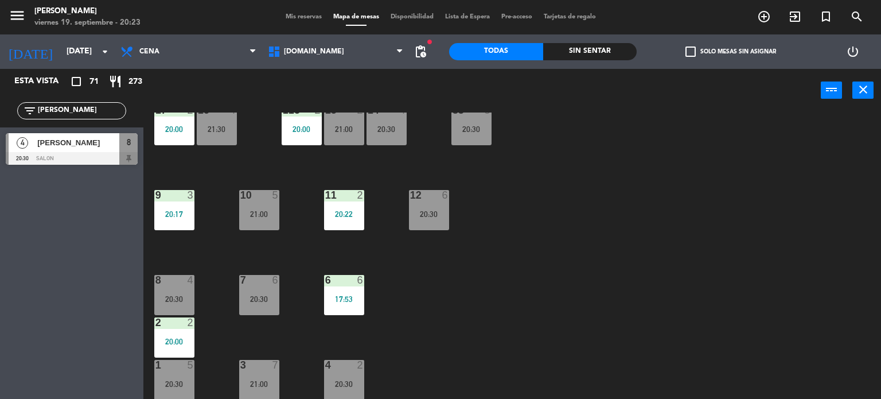
click at [613, 230] on div "34 block 1 19:59 | 21:00 35 block 6 20:30 36 block 12 21:00 43 2 20:30 37 block…" at bounding box center [516, 255] width 729 height 287
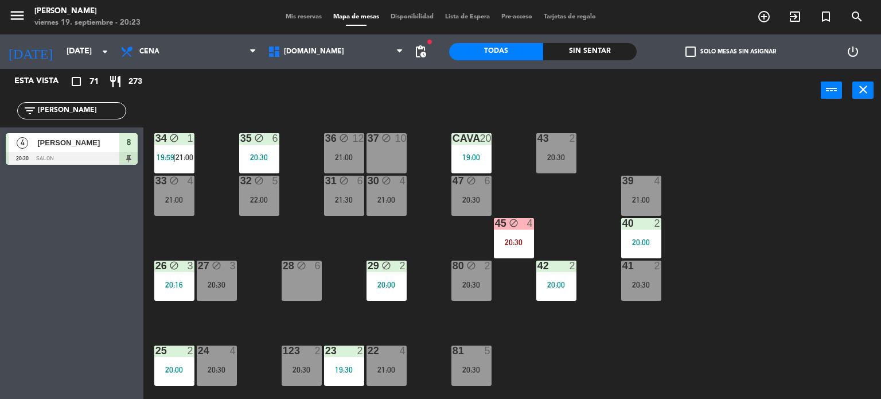
drag, startPoint x: 613, startPoint y: 230, endPoint x: 879, endPoint y: -69, distance: 400.3
click at [879, 0] on html "close × [PERSON_NAME] × chrome_reader_mode Listado de Reservas account_box Clie…" at bounding box center [440, 199] width 881 height 399
click at [737, 249] on div "34 block 1 19:59 | 21:00 35 block 6 20:30 36 block 12 21:00 43 2 20:30 37 block…" at bounding box center [516, 255] width 729 height 287
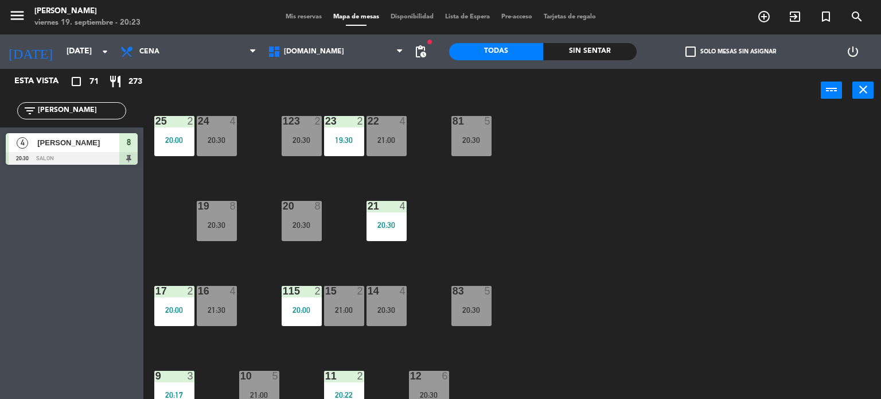
scroll to position [410, 0]
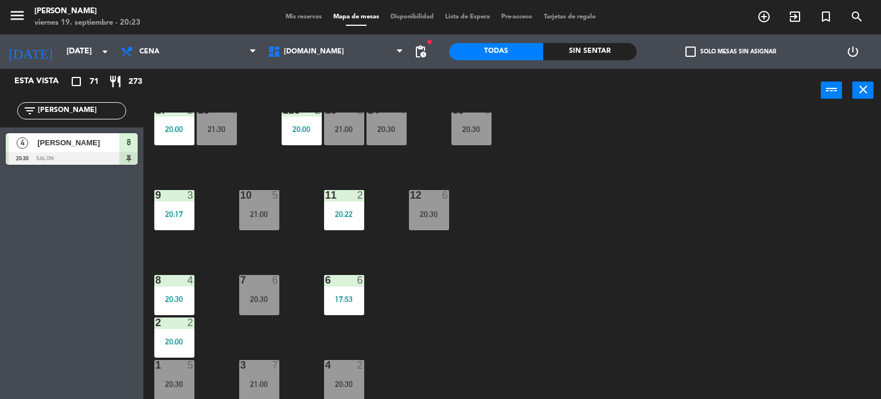
click at [732, 252] on div "34 block 1 19:59 | 21:00 35 block 6 20:30 36 block 12 21:00 43 2 20:30 37 block…" at bounding box center [516, 255] width 729 height 287
drag, startPoint x: 77, startPoint y: 114, endPoint x: 0, endPoint y: 112, distance: 77.5
click at [0, 114] on div "filter_list [PERSON_NAME]" at bounding box center [71, 110] width 143 height 33
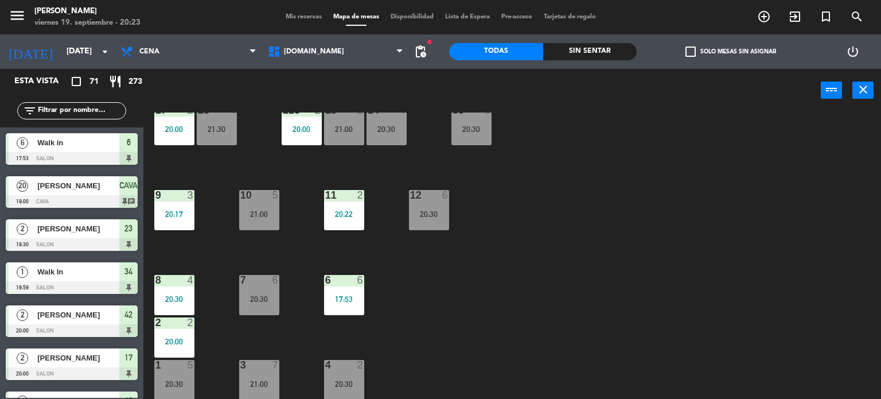
click at [97, 103] on div "filter_list" at bounding box center [71, 110] width 109 height 17
click at [103, 110] on input "text" at bounding box center [81, 110] width 89 height 13
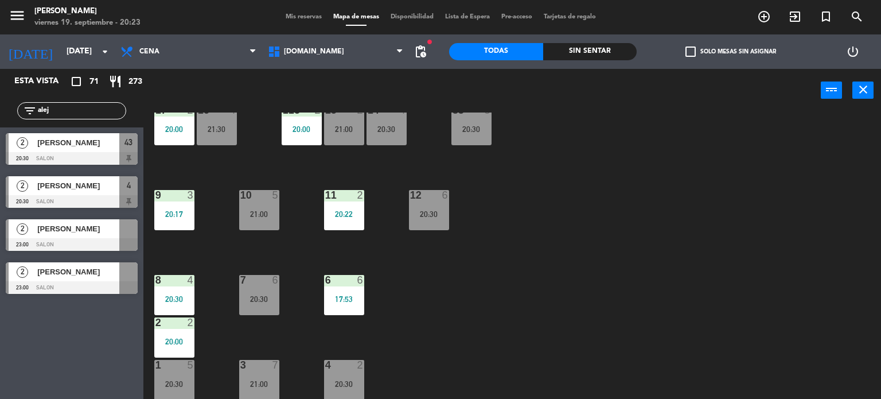
type input "alej"
click at [659, 252] on div "34 block 1 19:59 | 21:00 35 block 6 20:30 36 block 12 21:00 43 2 20:30 37 block…" at bounding box center [516, 255] width 729 height 287
click at [85, 162] on div at bounding box center [72, 158] width 132 height 13
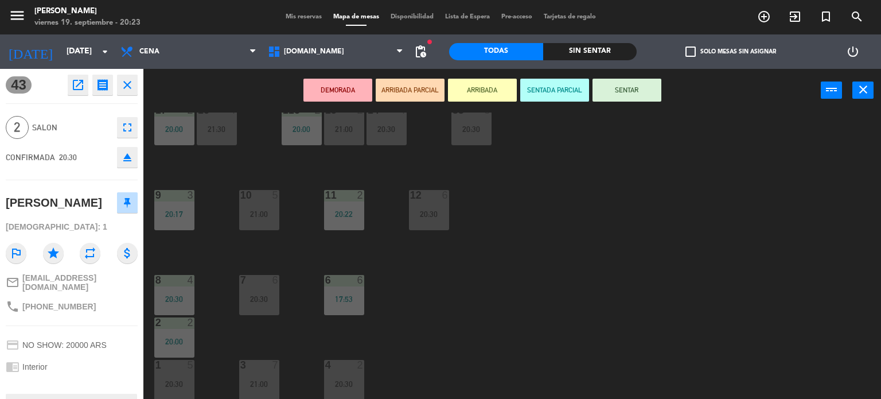
click at [392, 91] on button "ARRIBADA PARCIAL" at bounding box center [410, 90] width 69 height 23
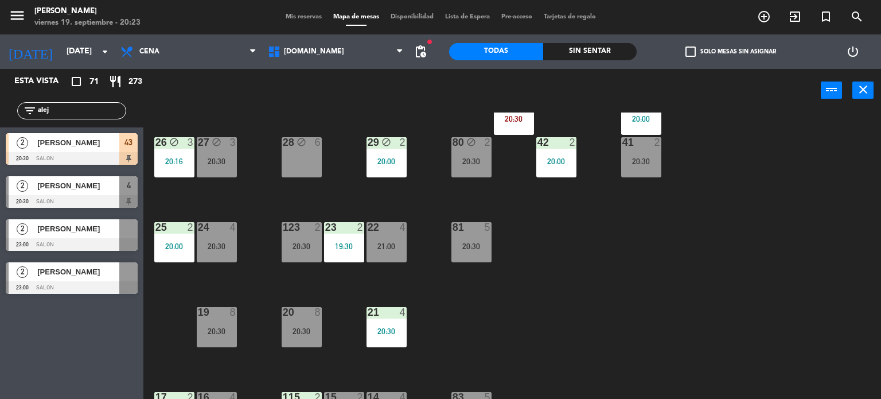
scroll to position [0, 0]
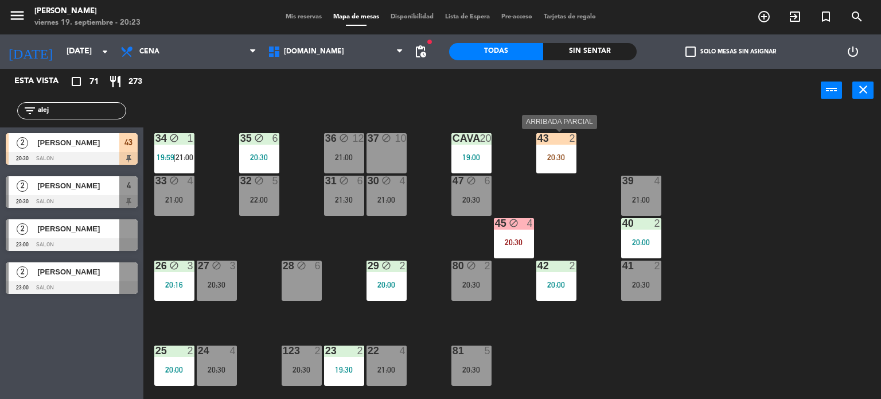
click at [559, 164] on div "43 2 20:30" at bounding box center [556, 153] width 40 height 40
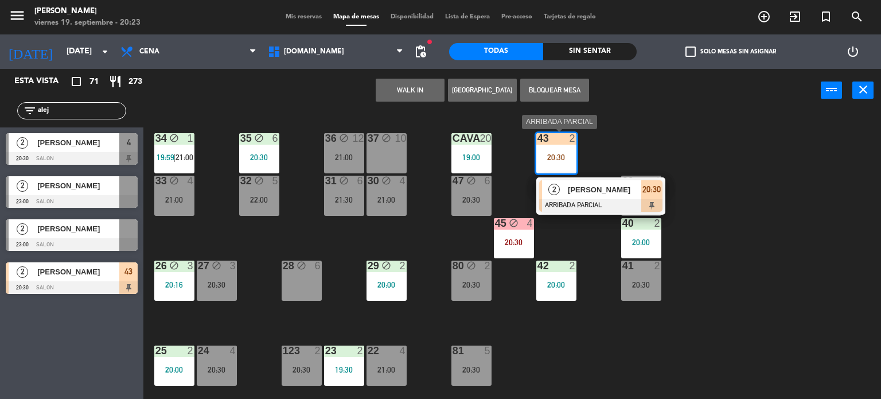
click at [616, 202] on div at bounding box center [600, 205] width 123 height 13
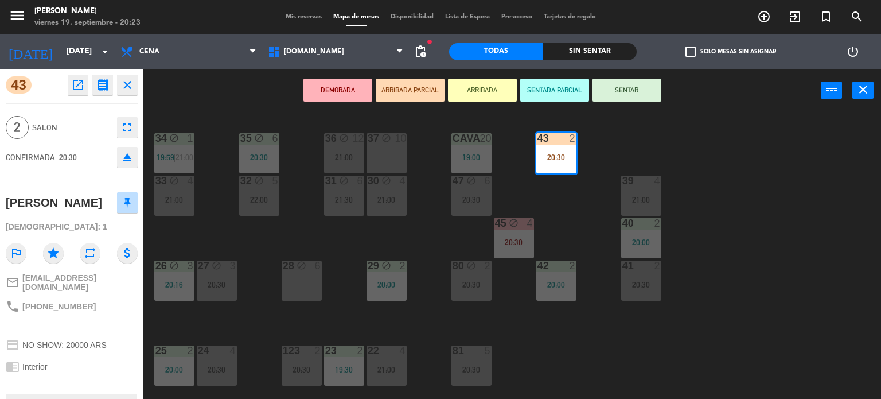
click at [613, 93] on button "SENTAR" at bounding box center [627, 90] width 69 height 23
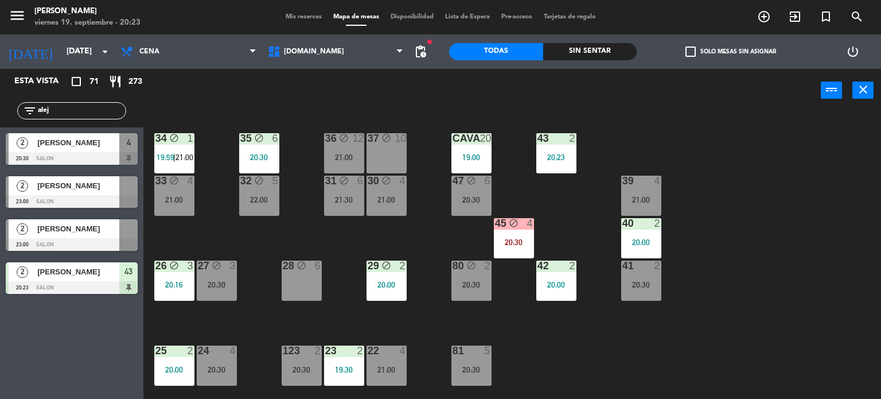
click at [585, 130] on div "34 block 1 19:59 | 21:00 35 block 6 20:30 36 block 12 21:00 43 2 20:23 37 block…" at bounding box center [516, 255] width 729 height 287
click at [570, 161] on div "43 2 20:23" at bounding box center [556, 153] width 40 height 40
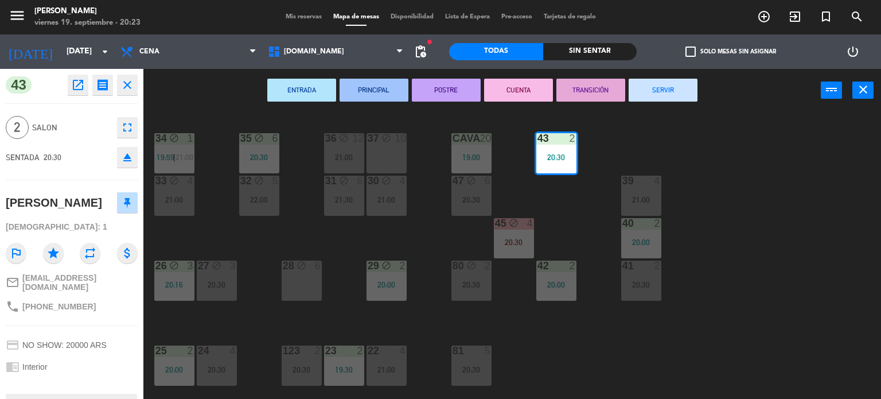
click at [247, 239] on div "34 block 1 19:59 | 21:00 35 block 6 20:30 36 block 12 21:00 43 2 20:30 37 block…" at bounding box center [516, 255] width 729 height 287
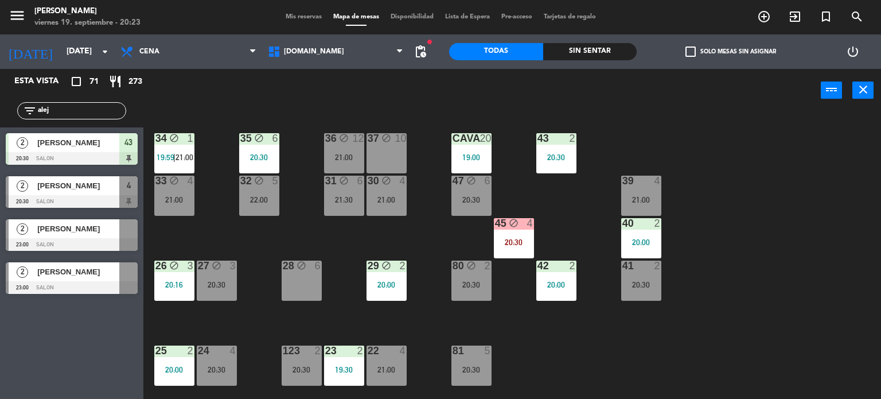
click at [557, 158] on div "20:30" at bounding box center [556, 157] width 40 height 8
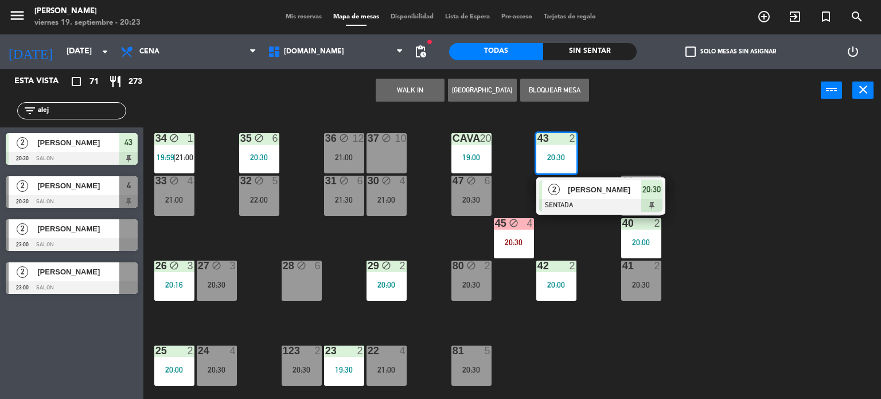
click at [588, 204] on div at bounding box center [600, 205] width 123 height 13
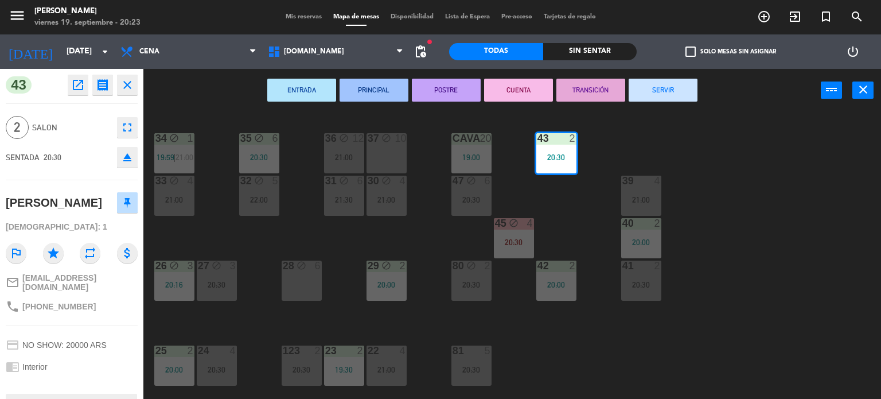
drag, startPoint x: 67, startPoint y: 215, endPoint x: 94, endPoint y: 215, distance: 27.5
click at [94, 212] on div "[PERSON_NAME]" at bounding box center [54, 202] width 96 height 19
click at [881, 247] on div "34 block 1 19:59 | 21:00 35 block 6 20:30 36 block 12 21:00 43 2 20:30 37 block…" at bounding box center [516, 255] width 729 height 287
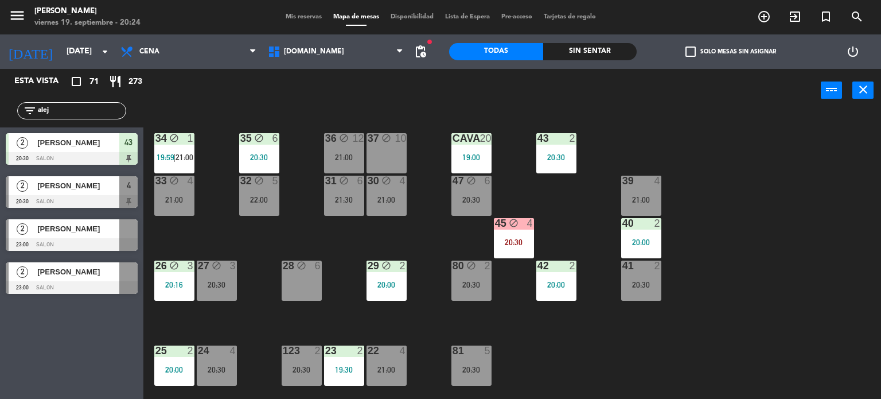
drag, startPoint x: 62, startPoint y: 108, endPoint x: 0, endPoint y: 130, distance: 65.9
click at [0, 130] on div "Esta vista crop_square 71 restaurant 273 filter_list alej 2 [PERSON_NAME] 20:30…" at bounding box center [71, 184] width 143 height 231
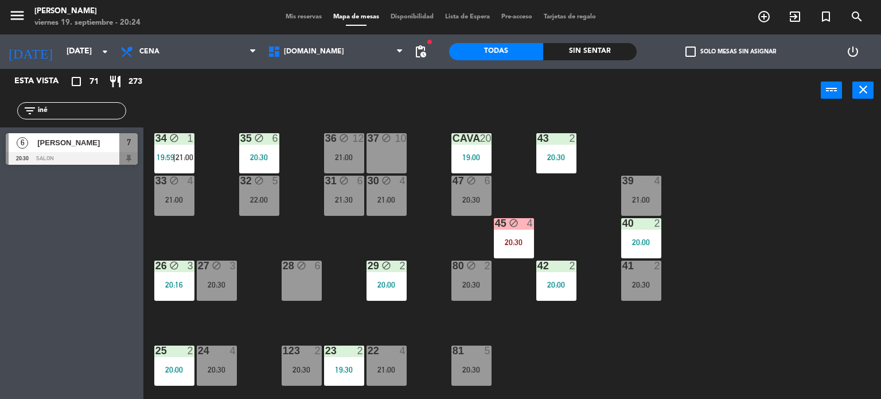
type input "iné"
click at [57, 144] on span "[PERSON_NAME]" at bounding box center [78, 143] width 82 height 12
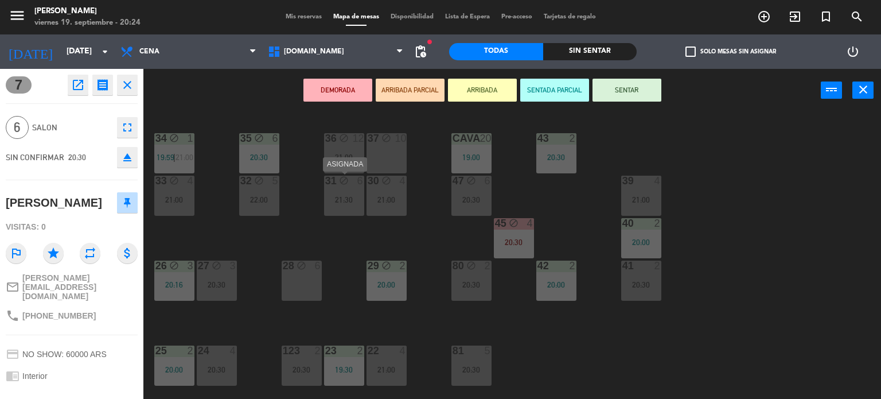
click at [348, 188] on div "31 block 6 21:30" at bounding box center [344, 196] width 40 height 40
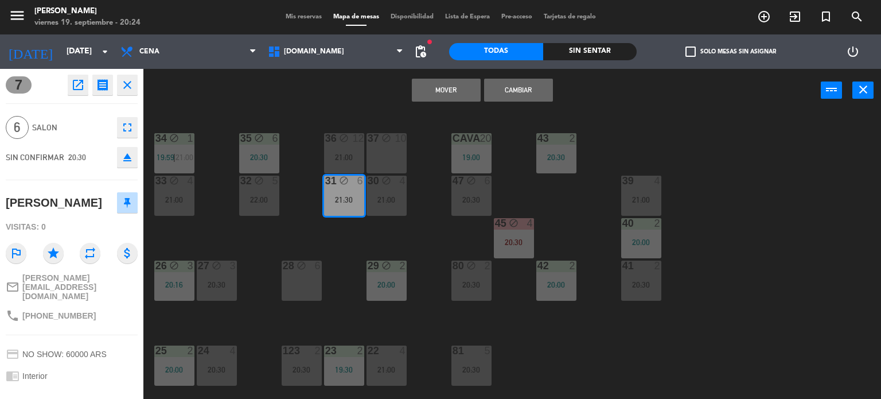
click at [263, 244] on div "34 block 1 19:59 | 21:00 35 block 6 20:30 36 block 12 21:00 43 2 20:30 37 block…" at bounding box center [516, 255] width 729 height 287
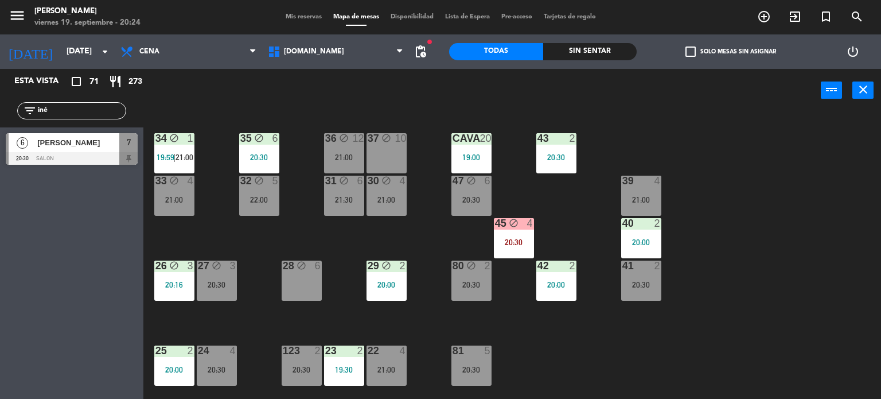
click at [91, 152] on div at bounding box center [72, 158] width 132 height 13
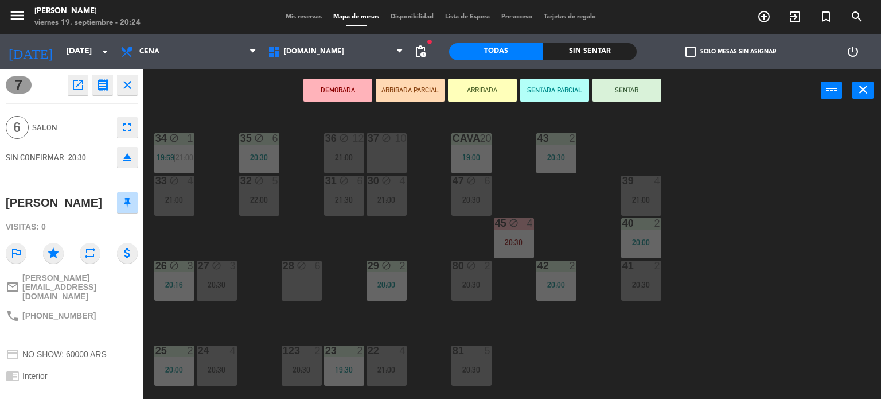
click at [317, 215] on div "34 block 1 19:59 | 21:00 35 block 6 20:30 36 block 12 21:00 43 2 20:30 37 block…" at bounding box center [516, 255] width 729 height 287
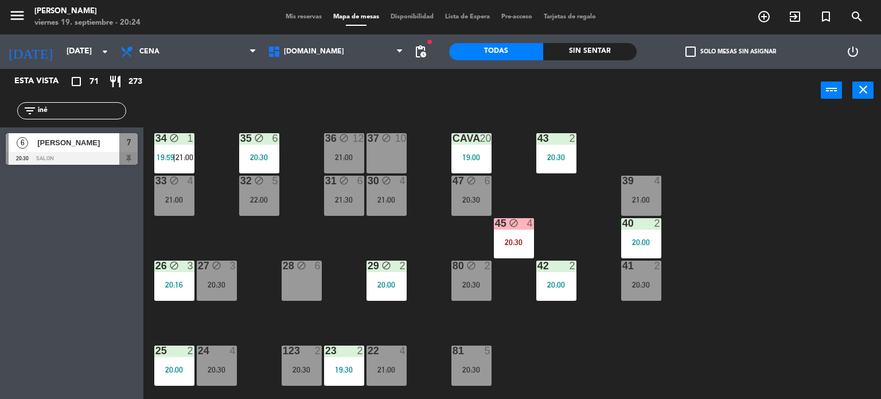
click at [267, 197] on div "22:00" at bounding box center [259, 200] width 40 height 8
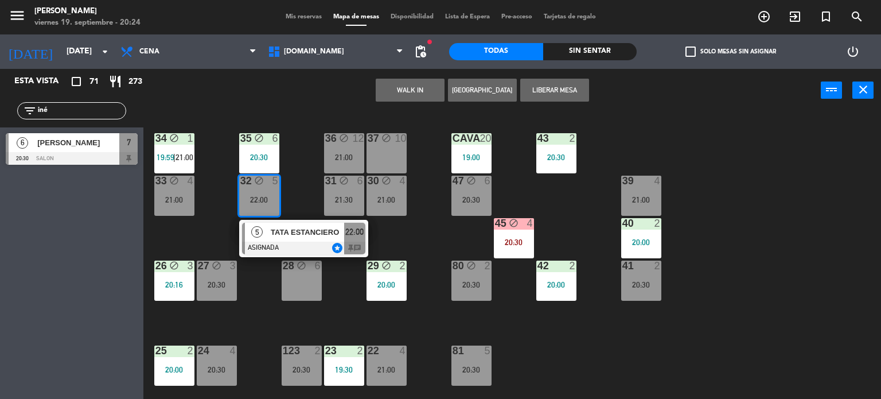
click at [340, 237] on span "TATA ESTANCIERO" at bounding box center [307, 232] width 73 height 12
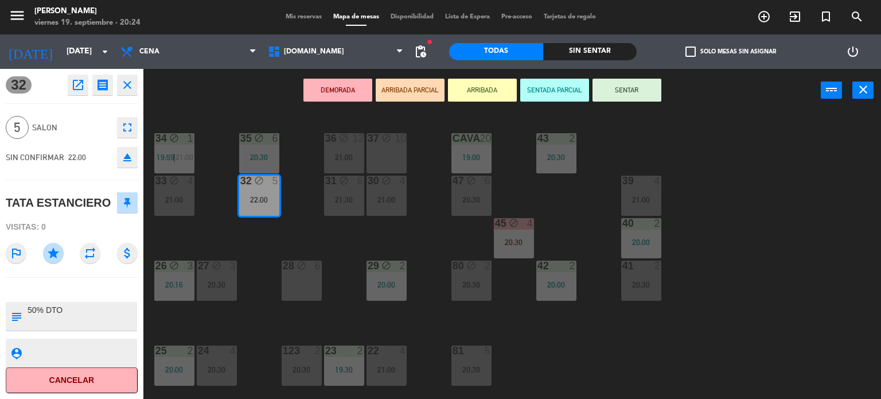
click at [341, 237] on div "34 block 1 19:59 | 21:00 35 block 6 20:30 36 block 12 21:00 43 2 20:30 37 block…" at bounding box center [516, 255] width 729 height 287
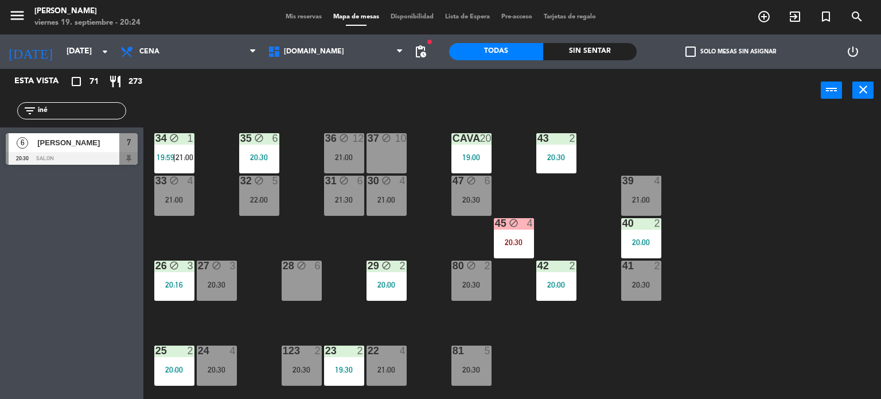
click at [369, 202] on div "21:00" at bounding box center [387, 200] width 40 height 8
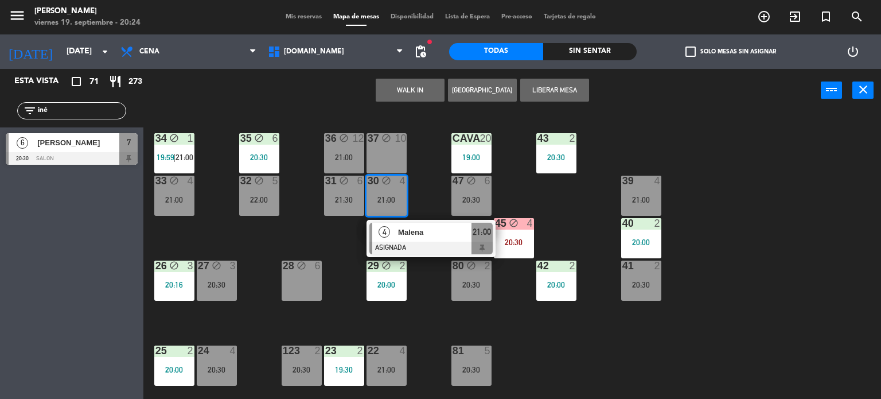
click at [297, 234] on div "34 block 1 19:59 | 21:00 35 block 6 20:30 36 block 12 21:00 43 2 20:30 37 block…" at bounding box center [516, 255] width 729 height 287
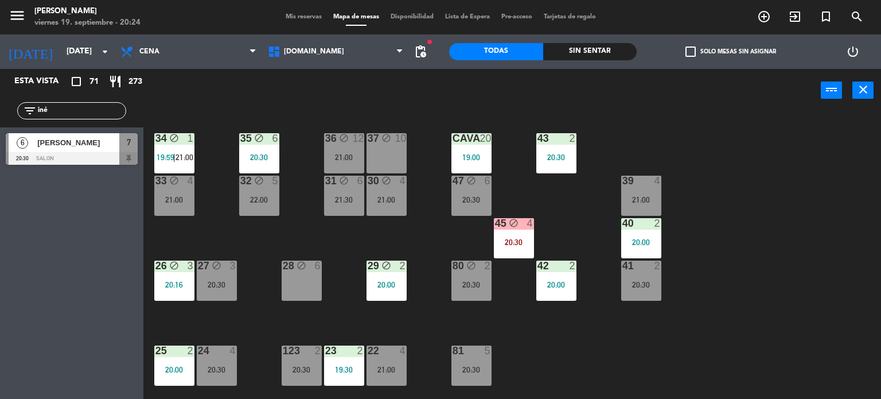
click at [110, 154] on div at bounding box center [72, 158] width 132 height 13
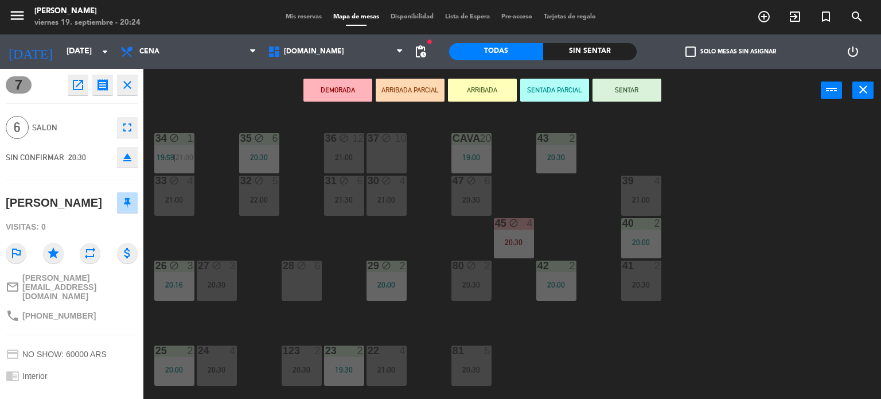
click at [367, 199] on div "21:00" at bounding box center [387, 200] width 40 height 8
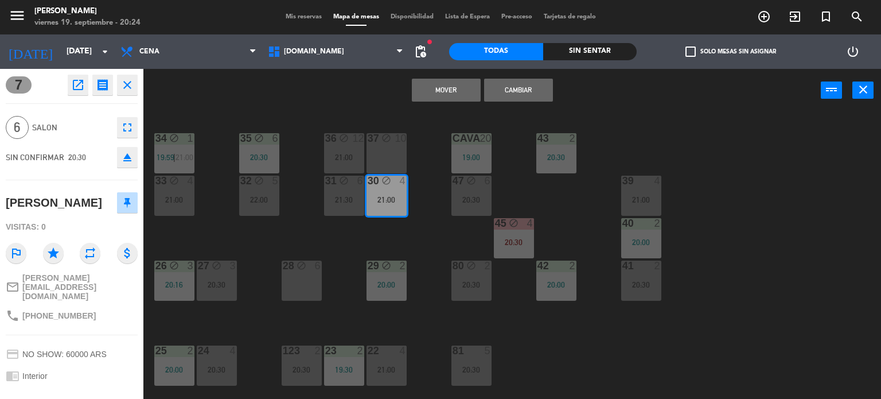
click at [308, 239] on div "34 block 1 19:59 | 21:00 35 block 6 20:30 36 block 12 21:00 43 2 20:30 37 block…" at bounding box center [516, 255] width 729 height 287
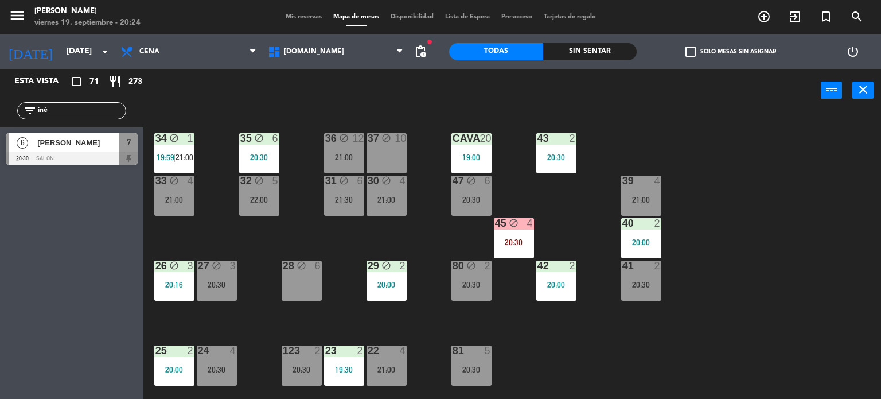
click at [256, 205] on div "32 block 5 22:00" at bounding box center [259, 196] width 40 height 40
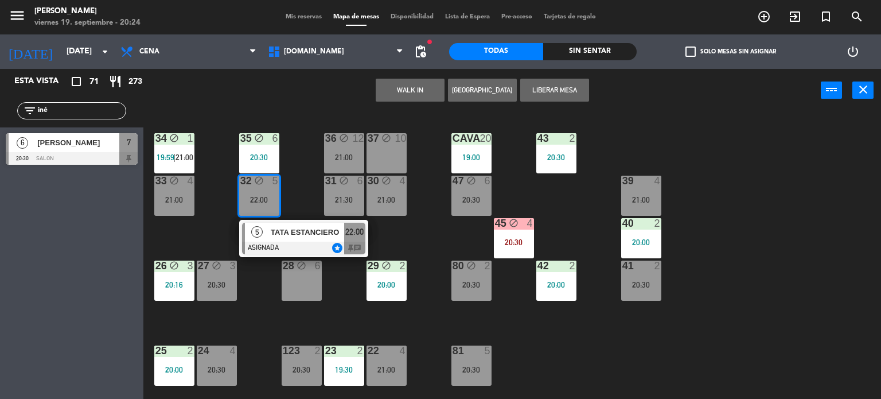
click at [394, 231] on div "34 block 1 19:59 | 21:00 35 block 6 20:30 36 block 12 21:00 43 2 20:30 37 block…" at bounding box center [516, 255] width 729 height 287
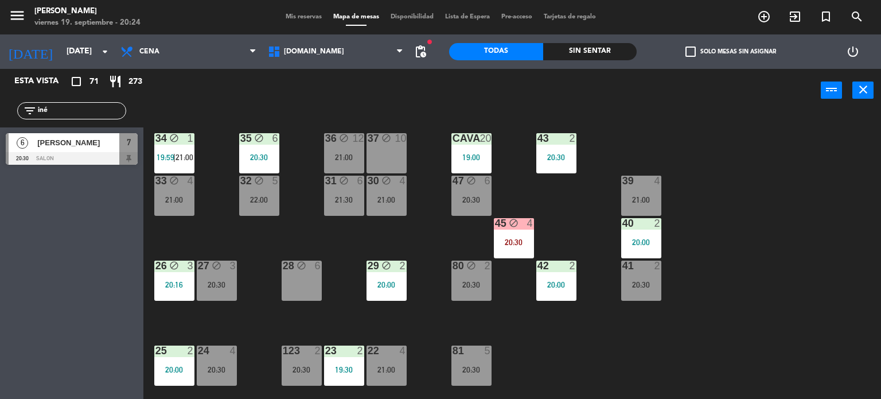
click at [390, 201] on div "21:00" at bounding box center [387, 200] width 40 height 8
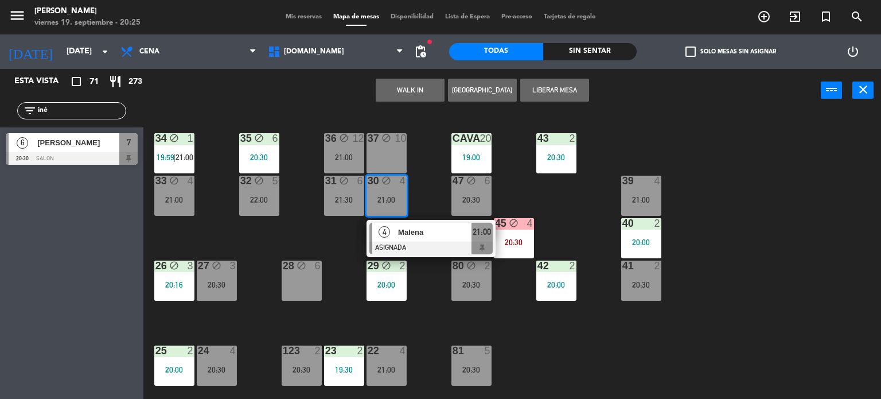
click at [248, 203] on div "22:00" at bounding box center [259, 200] width 40 height 8
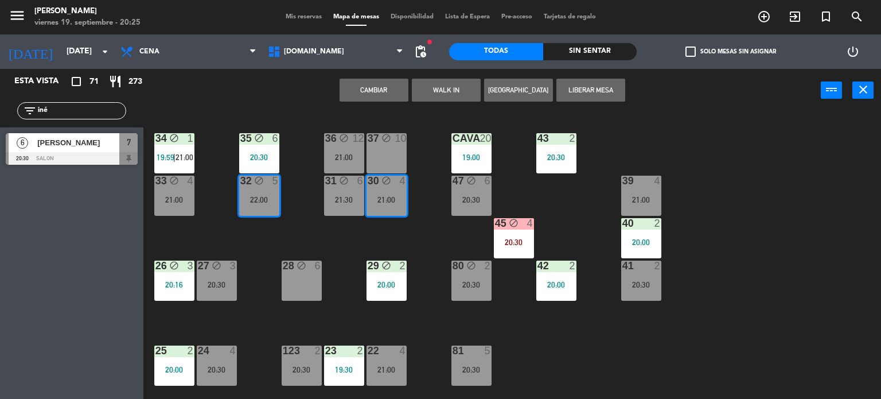
click at [251, 229] on div "34 block 1 19:59 | 21:00 35 block 6 20:30 36 block 12 21:00 43 2 20:30 37 block…" at bounding box center [516, 255] width 729 height 287
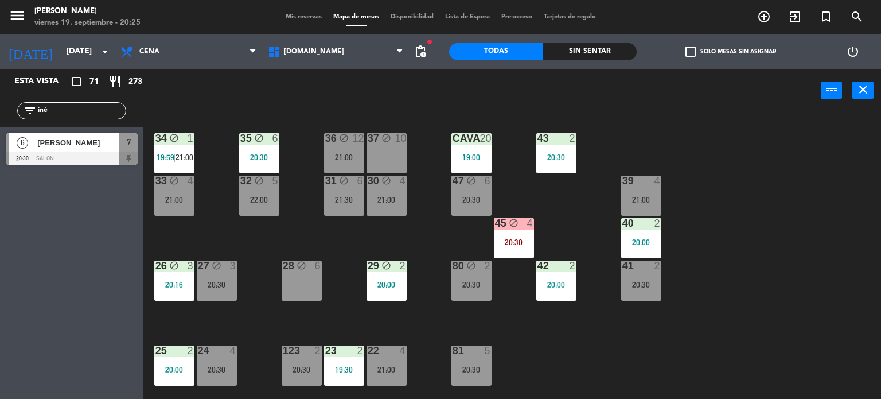
click at [115, 149] on div "[PERSON_NAME]" at bounding box center [77, 142] width 83 height 19
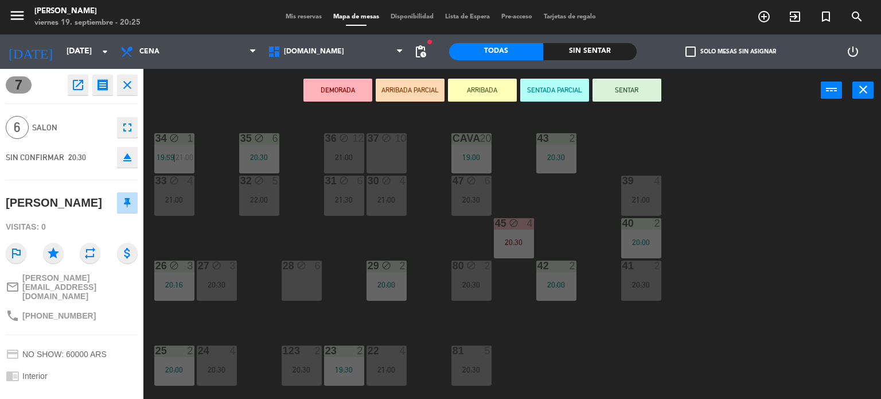
click at [260, 197] on div "22:00" at bounding box center [259, 200] width 40 height 8
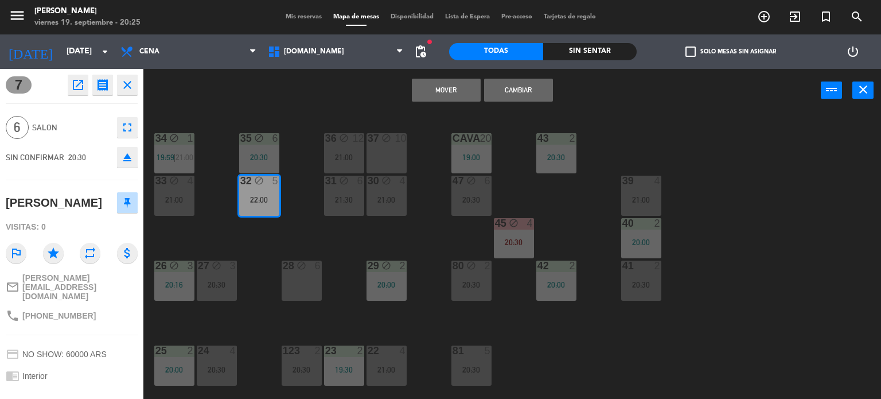
click at [528, 91] on button "Cambiar" at bounding box center [518, 90] width 69 height 23
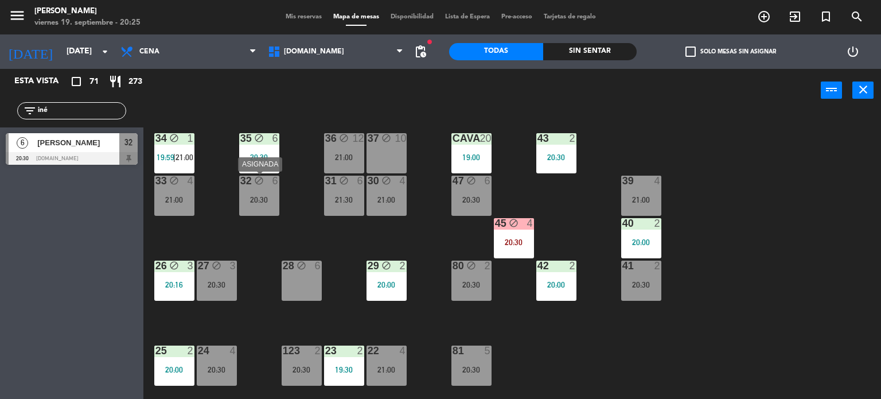
click at [266, 207] on div "32 block 6 20:30" at bounding box center [259, 196] width 40 height 40
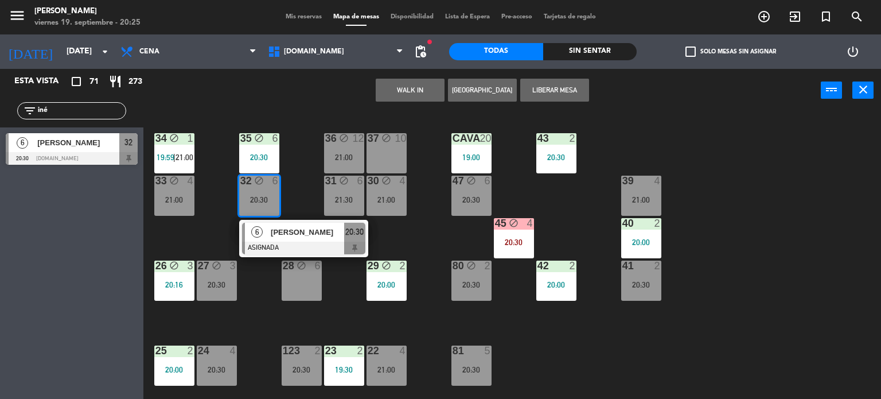
click at [298, 235] on span "[PERSON_NAME]" at bounding box center [307, 232] width 73 height 12
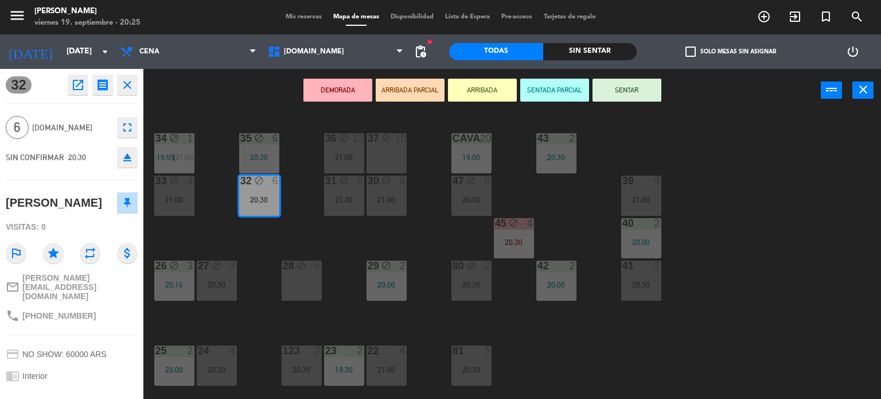
click at [628, 91] on button "SENTAR" at bounding box center [627, 90] width 69 height 23
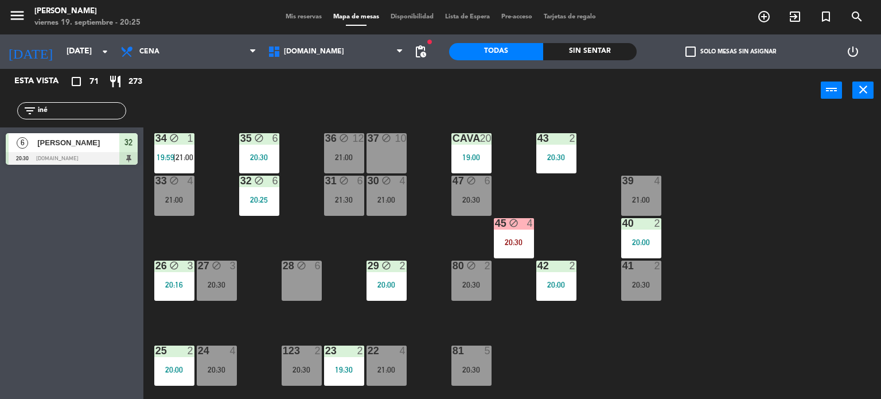
click at [45, 108] on div "filter_list iné" at bounding box center [71, 110] width 143 height 33
click at [49, 104] on input "iné" at bounding box center [81, 110] width 89 height 13
drag, startPoint x: 54, startPoint y: 108, endPoint x: 0, endPoint y: 112, distance: 54.0
click at [0, 112] on div "filter_list iné" at bounding box center [71, 110] width 143 height 33
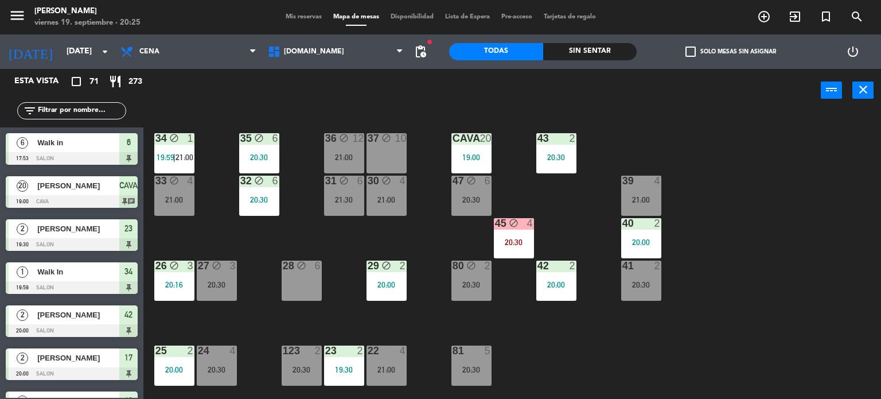
click at [608, 58] on div "Sin sentar" at bounding box center [590, 51] width 94 height 17
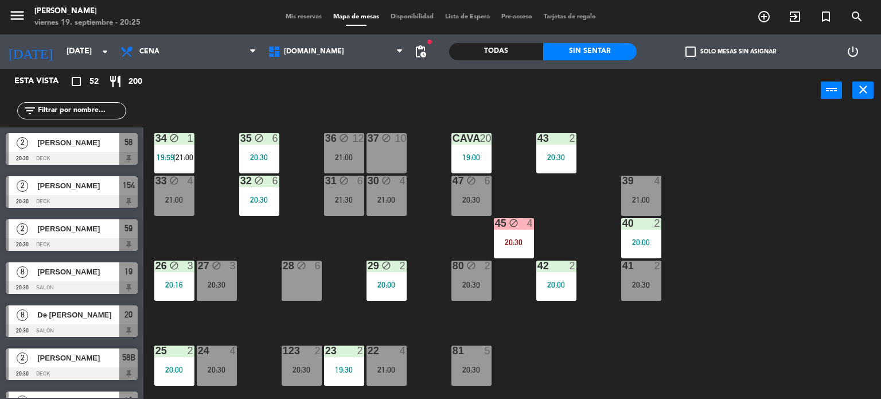
click at [670, 54] on div "check_box_outline_blank Solo mesas sin asignar" at bounding box center [731, 51] width 188 height 34
click at [691, 55] on span "check_box_outline_blank" at bounding box center [691, 51] width 10 height 10
click at [731, 52] on input "check_box_outline_blank Solo mesas sin asignar" at bounding box center [731, 52] width 0 height 0
click at [264, 221] on div "34 block 1 19:59 | 21:00 35 block 6 20:30 36 block 12 21:00 43 2 20:30 37 block…" at bounding box center [516, 255] width 729 height 287
click at [648, 182] on div at bounding box center [641, 181] width 19 height 10
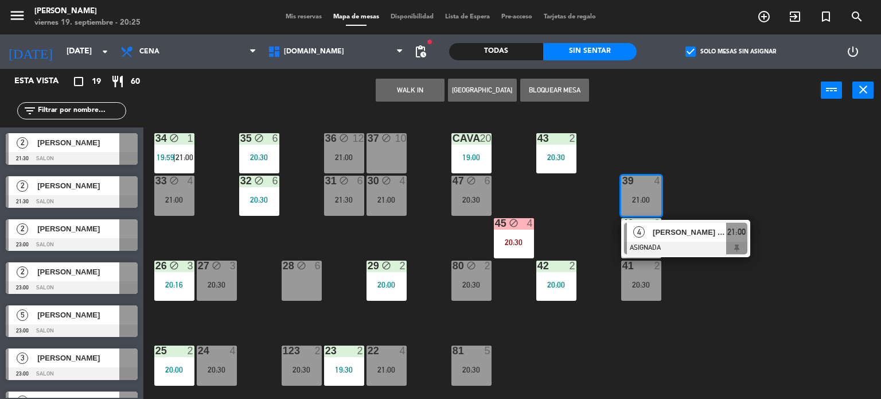
click at [777, 166] on div "34 block 1 19:59 | 21:00 35 block 6 20:30 36 block 12 21:00 43 2 20:30 37 block…" at bounding box center [516, 255] width 729 height 287
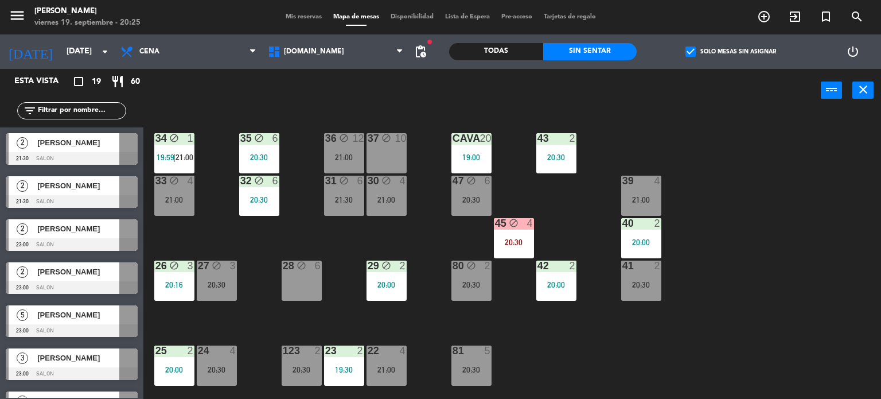
click at [496, 238] on div "34 block 1 19:59 | 21:00 35 block 6 20:30 36 block 12 21:00 43 2 20:30 37 block…" at bounding box center [516, 255] width 729 height 287
click at [578, 220] on div "34 block 1 19:59 | 21:00 35 block 6 20:30 36 block 12 21:00 43 2 20:30 37 block…" at bounding box center [516, 255] width 729 height 287
drag, startPoint x: 521, startPoint y: 238, endPoint x: 578, endPoint y: 213, distance: 62.2
click at [520, 238] on div "20:30" at bounding box center [514, 242] width 40 height 8
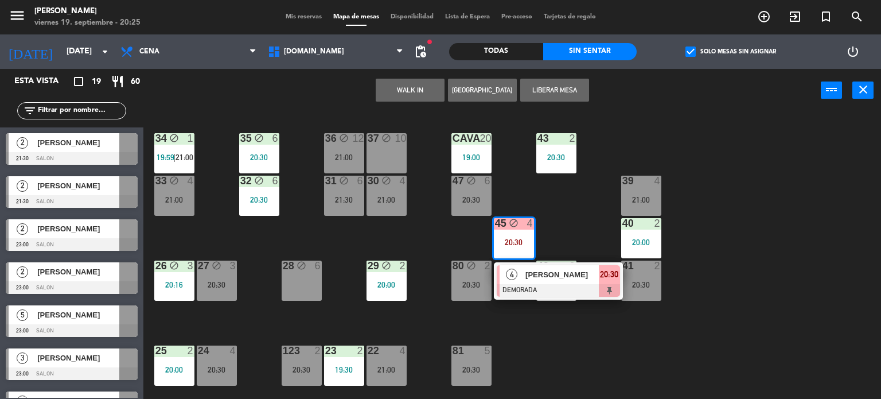
click at [587, 209] on div "34 block 1 19:59 | 21:00 35 block 6 20:30 36 block 12 21:00 43 2 20:30 37 block…" at bounding box center [516, 255] width 729 height 287
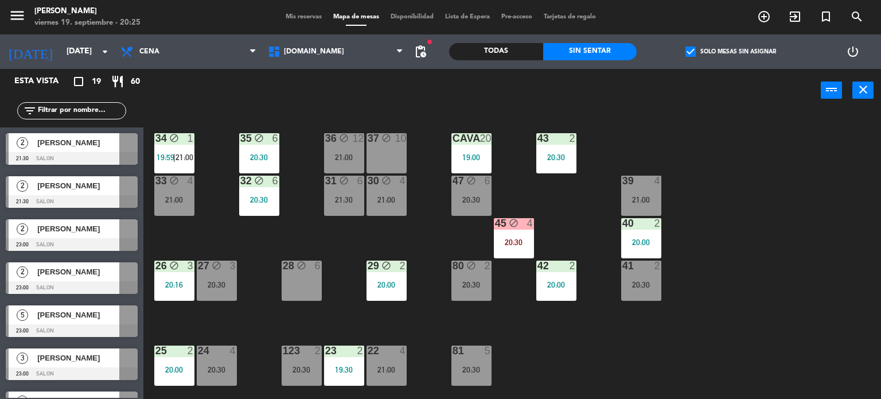
click at [249, 240] on div "34 block 1 19:59 | 21:00 35 block 6 20:30 36 block 12 21:00 43 2 20:30 37 block…" at bounding box center [516, 255] width 729 height 287
click at [246, 272] on div "34 block 1 19:59 | 21:00 35 block 6 20:30 36 block 12 21:00 43 2 20:30 37 block…" at bounding box center [516, 255] width 729 height 287
click at [227, 269] on div "3" at bounding box center [236, 265] width 19 height 11
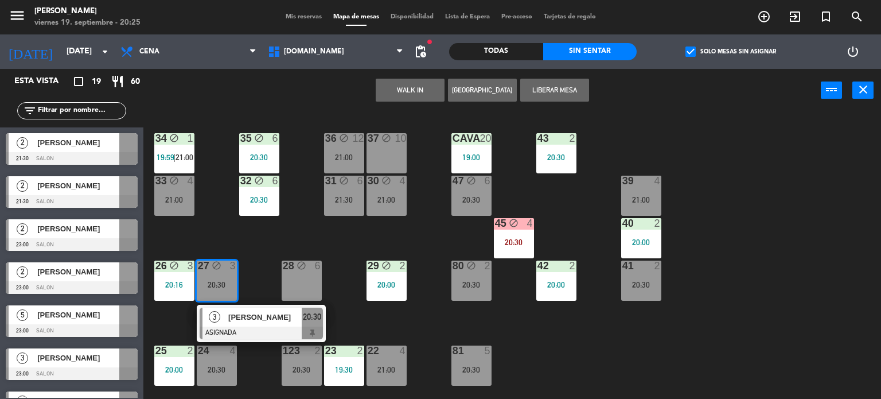
click at [301, 240] on div "34 block 1 19:59 | 21:00 35 block 6 20:30 36 block 12 21:00 43 2 20:30 37 block…" at bounding box center [516, 255] width 729 height 287
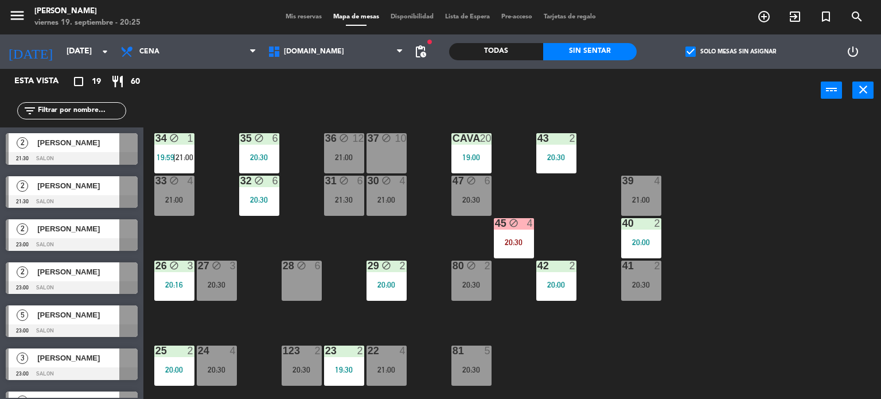
drag, startPoint x: 326, startPoint y: 276, endPoint x: 321, endPoint y: 221, distance: 54.8
click at [326, 276] on div "34 block 1 19:59 | 21:00 35 block 6 20:30 36 block 12 21:00 43 2 20:30 37 block…" at bounding box center [516, 255] width 729 height 287
click at [321, 221] on div "34 block 1 19:59 | 21:00 35 block 6 20:30 36 block 12 21:00 43 2 20:30 37 block…" at bounding box center [516, 255] width 729 height 287
click at [732, 135] on div "34 block 1 19:59 | 21:00 35 block 6 20:30 36 block 12 21:00 43 2 20:30 37 block…" at bounding box center [516, 255] width 729 height 287
click at [699, 55] on label "check_box Solo mesas sin asignar" at bounding box center [731, 51] width 91 height 10
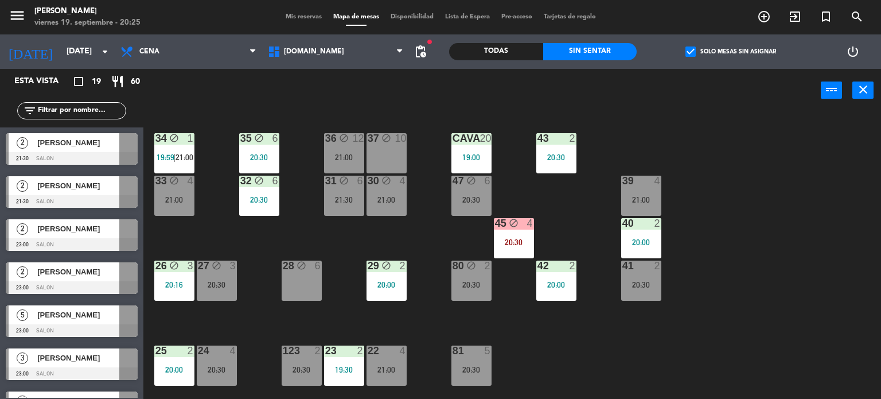
click at [731, 52] on input "check_box Solo mesas sin asignar" at bounding box center [731, 52] width 0 height 0
click at [495, 55] on div "Todas" at bounding box center [496, 51] width 94 height 17
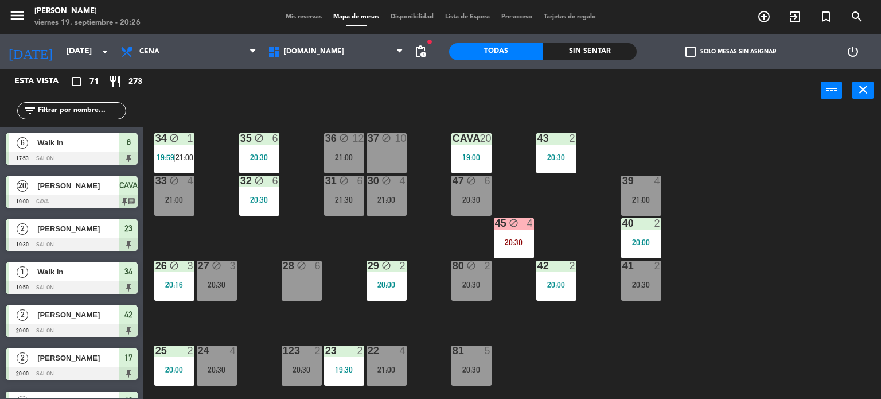
click at [81, 107] on input "text" at bounding box center [81, 110] width 89 height 13
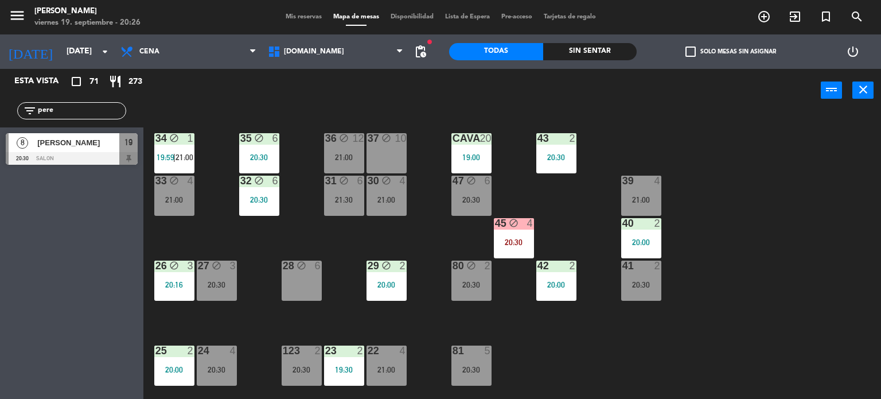
type input "pere"
click at [0, 239] on div "Esta vista crop_square 71 restaurant 273 filter_list pere 8 [PERSON_NAME] 20:30…" at bounding box center [71, 234] width 143 height 330
click at [115, 155] on div at bounding box center [72, 158] width 132 height 13
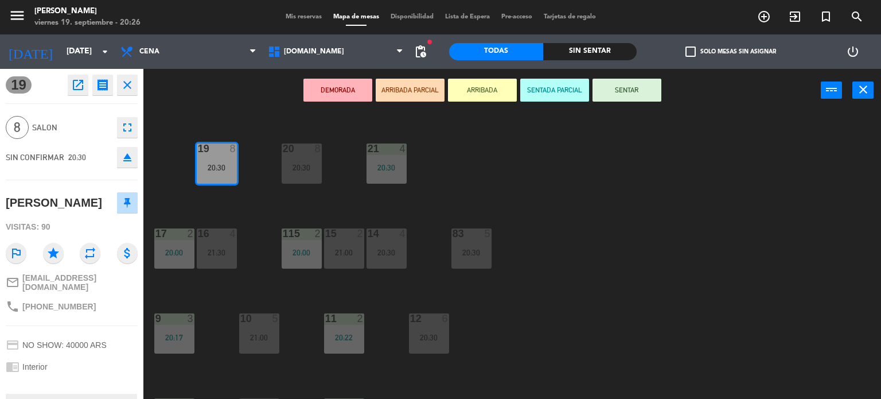
scroll to position [172, 0]
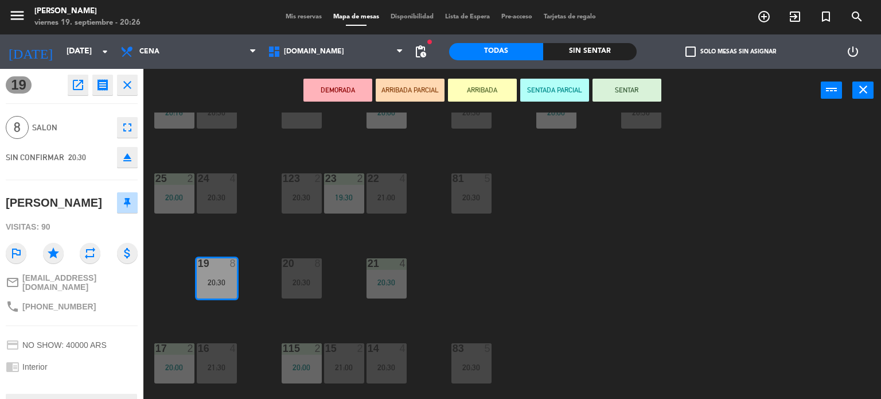
click at [405, 82] on button "ARRIBADA PARCIAL" at bounding box center [410, 90] width 69 height 23
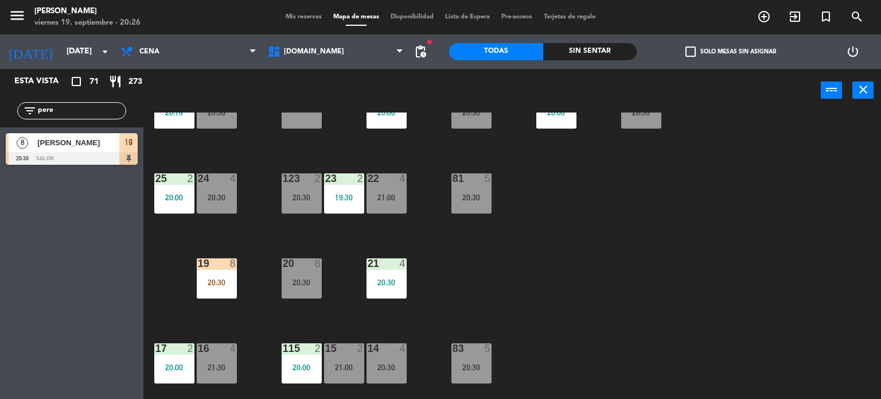
drag, startPoint x: 71, startPoint y: 111, endPoint x: 0, endPoint y: 122, distance: 71.5
click at [0, 122] on div "filter_list pere" at bounding box center [71, 110] width 143 height 33
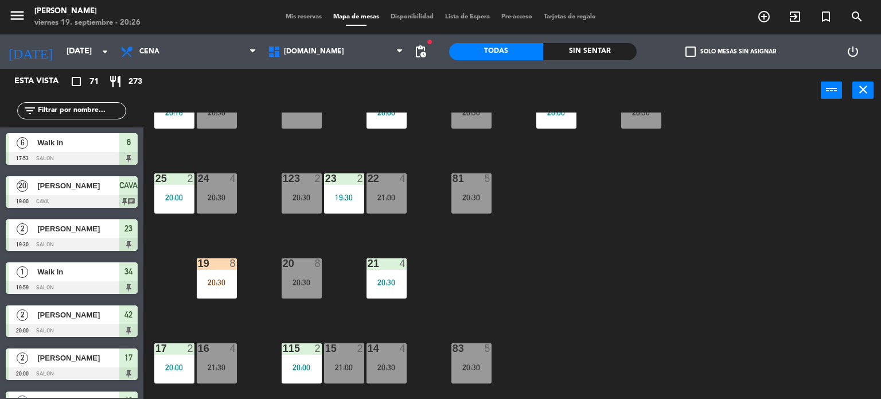
scroll to position [0, 0]
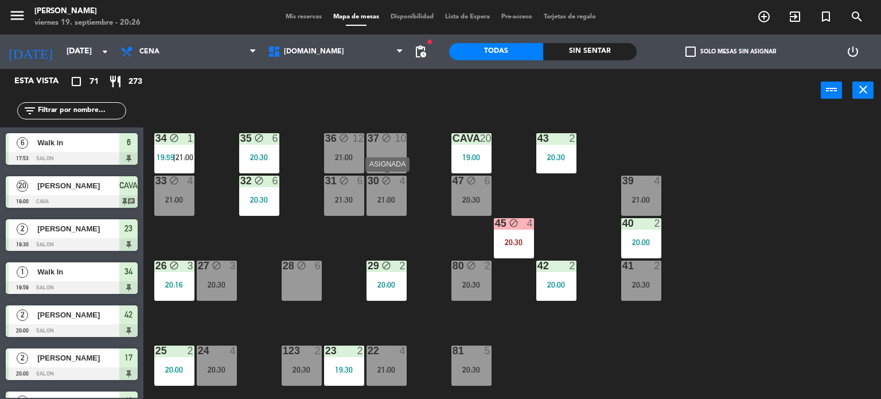
click at [361, 136] on div "37" at bounding box center [367, 138] width 19 height 11
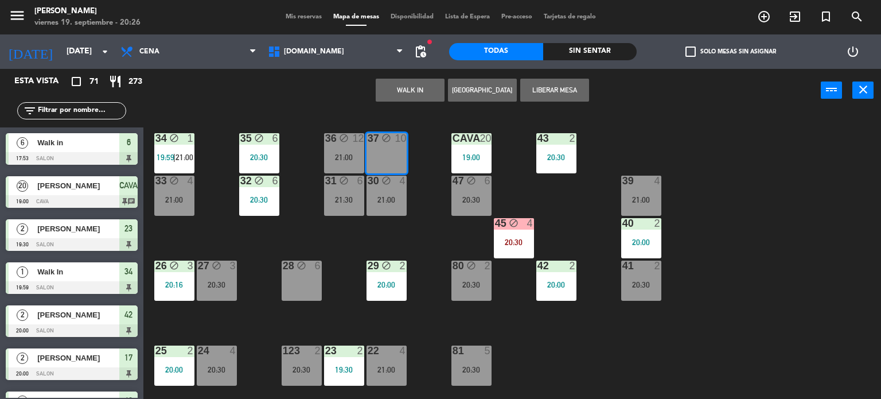
click at [349, 236] on div "34 block 1 19:59 | 21:00 35 block 6 20:30 36 block 12 21:00 43 2 20:30 37 block…" at bounding box center [516, 255] width 729 height 287
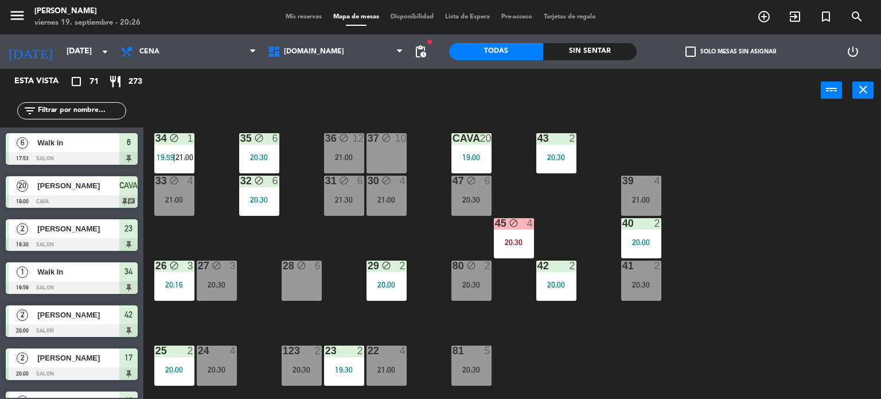
click at [750, 220] on div "34 block 1 19:59 | 21:00 35 block 6 20:30 36 block 12 21:00 43 2 20:30 37 block…" at bounding box center [516, 255] width 729 height 287
click at [616, 54] on div "Sin sentar" at bounding box center [590, 51] width 94 height 17
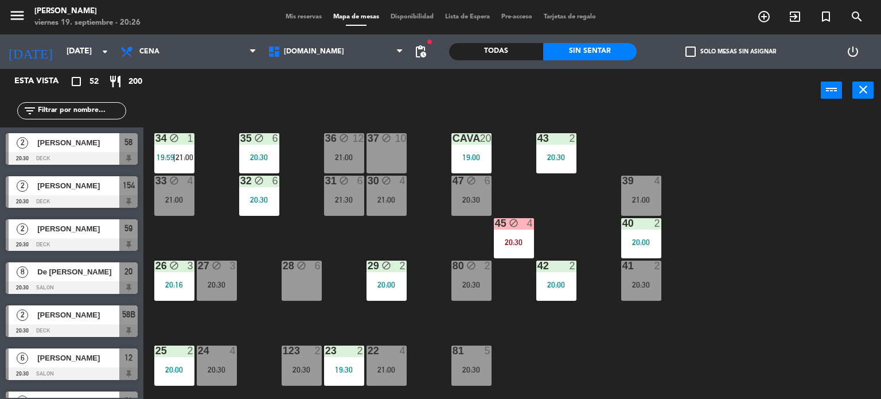
click at [695, 52] on span "check_box_outline_blank" at bounding box center [691, 51] width 10 height 10
click at [731, 52] on input "check_box_outline_blank Solo mesas sin asignar" at bounding box center [731, 52] width 0 height 0
click at [695, 52] on span "check_box" at bounding box center [691, 51] width 10 height 10
click at [731, 52] on input "check_box Solo mesas sin asignar" at bounding box center [731, 52] width 0 height 0
click at [488, 50] on div "Todas" at bounding box center [496, 51] width 94 height 17
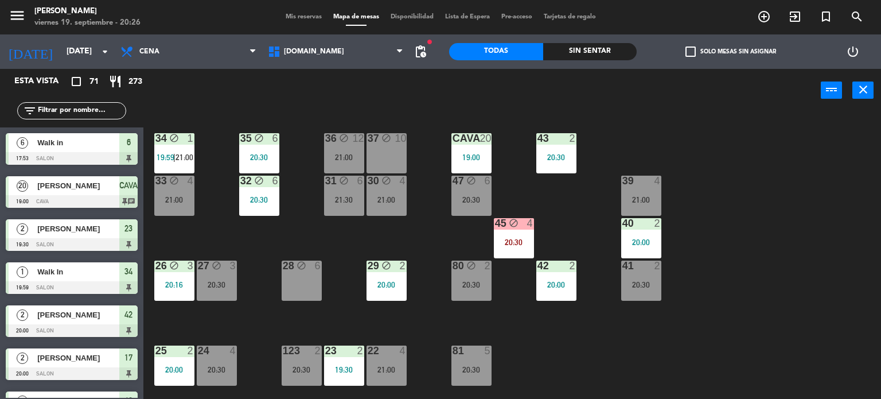
click at [76, 112] on input "text" at bounding box center [81, 110] width 89 height 13
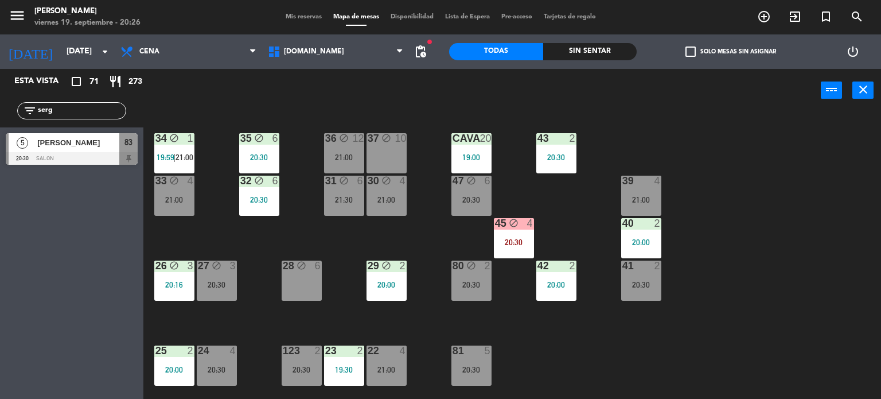
type input "serg"
click at [28, 264] on div "Esta vista crop_square 71 restaurant 273 filter_list serg 5 [PERSON_NAME] 20:30…" at bounding box center [71, 234] width 143 height 330
click at [92, 144] on span "[PERSON_NAME]" at bounding box center [78, 143] width 82 height 12
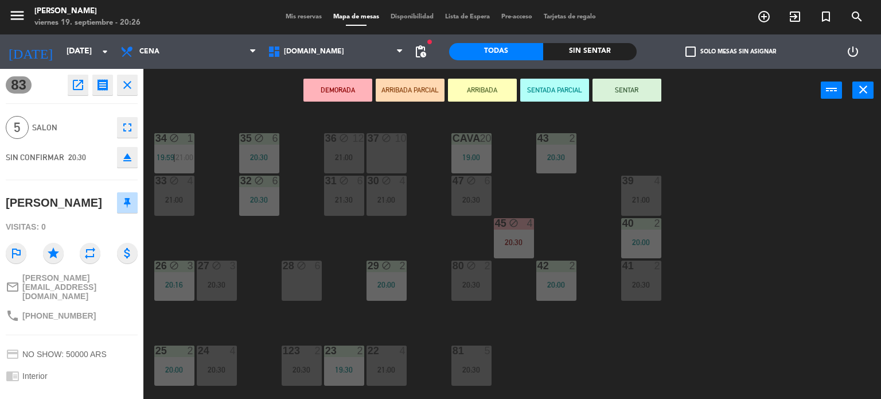
click at [430, 92] on button "ARRIBADA PARCIAL" at bounding box center [410, 90] width 69 height 23
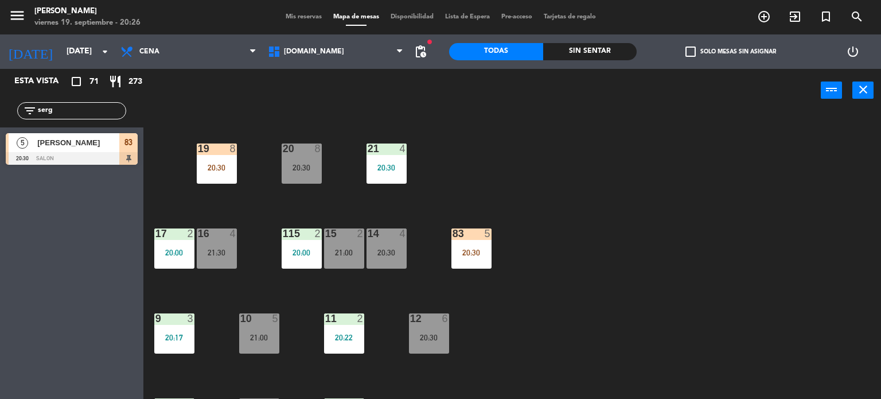
scroll to position [410, 0]
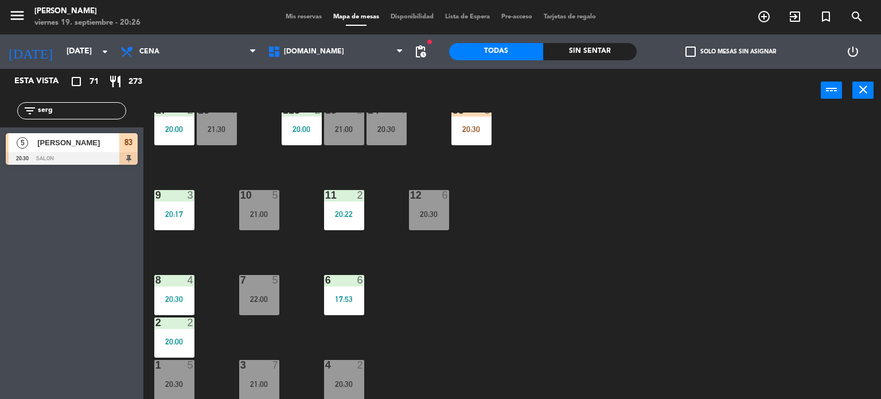
click at [104, 147] on div "5 [PERSON_NAME] 20:30 SALON 83" at bounding box center [71, 148] width 143 height 43
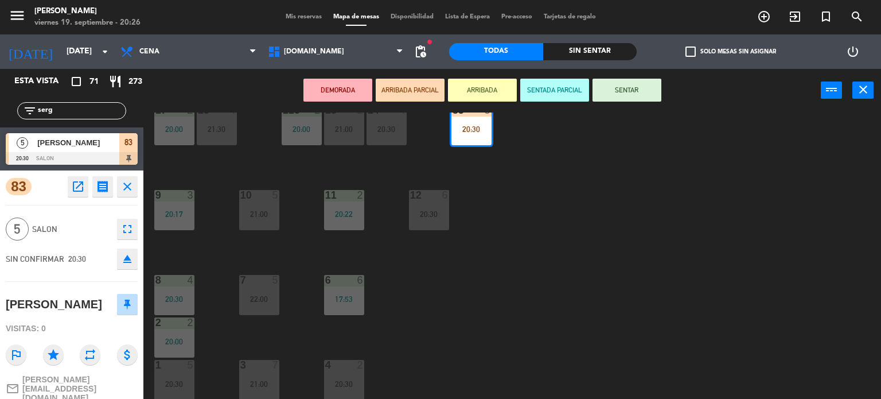
click at [244, 205] on div "10 5 21:00" at bounding box center [259, 210] width 40 height 40
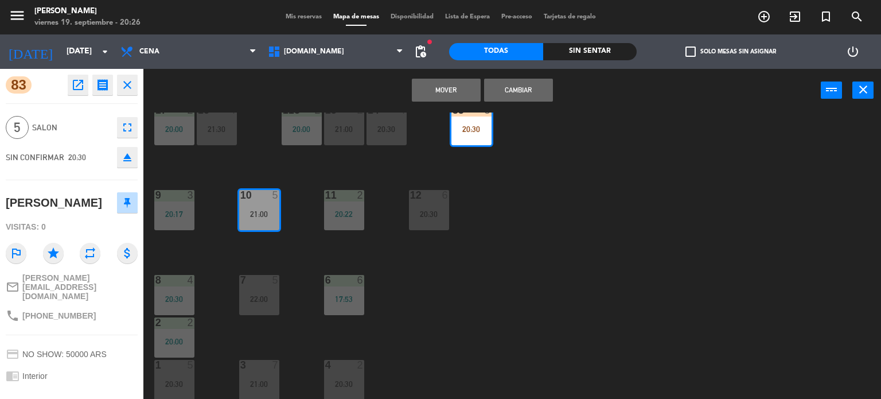
click at [519, 90] on button "Cambiar" at bounding box center [518, 90] width 69 height 23
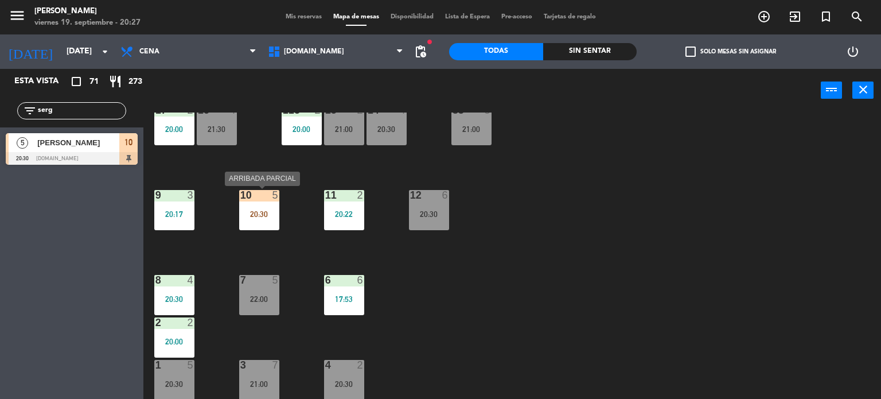
click at [248, 207] on div "10 5 20:30" at bounding box center [259, 210] width 40 height 40
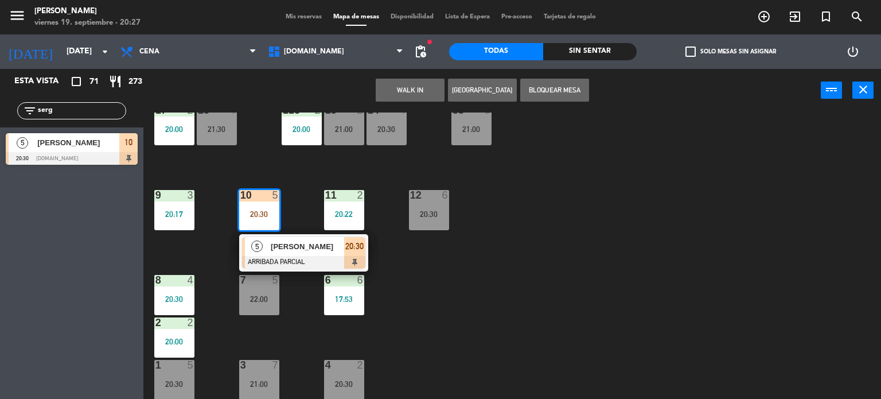
click at [310, 254] on div "[PERSON_NAME]" at bounding box center [307, 246] width 75 height 19
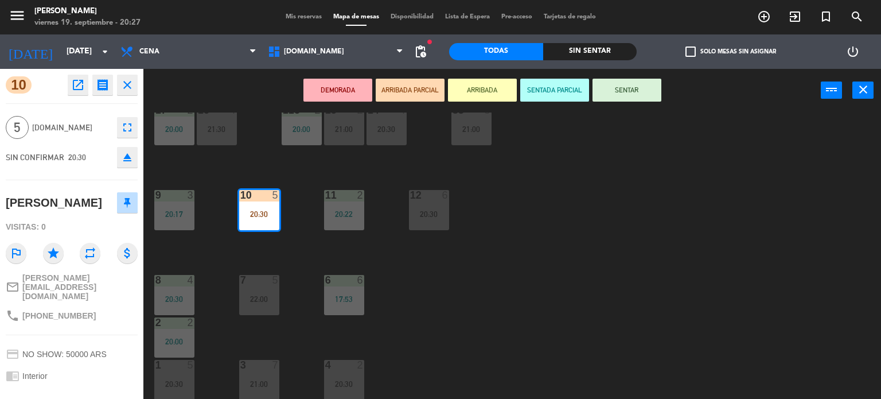
click at [626, 92] on button "SENTAR" at bounding box center [627, 90] width 69 height 23
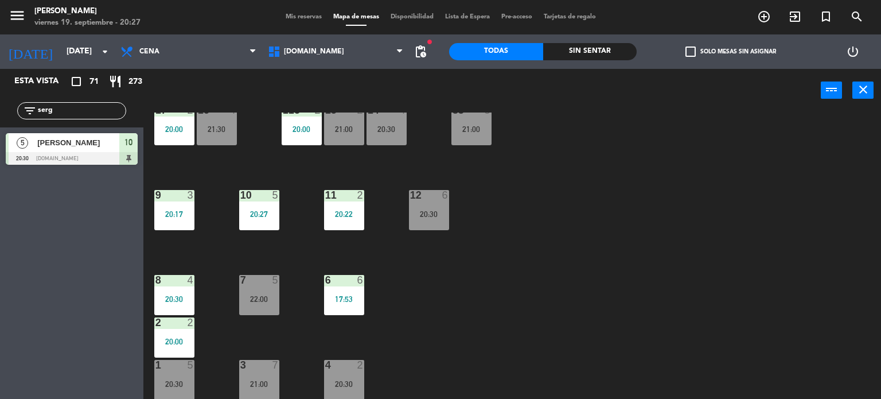
drag, startPoint x: 63, startPoint y: 109, endPoint x: 0, endPoint y: 110, distance: 63.1
click at [0, 110] on div "filter_list serg" at bounding box center [71, 110] width 143 height 33
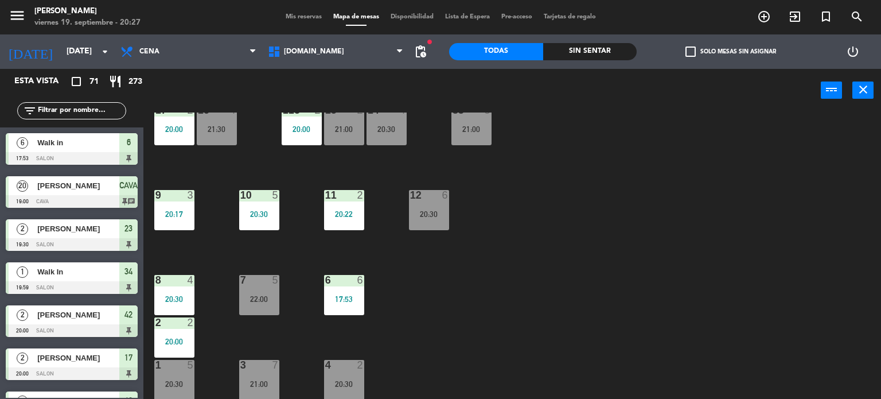
scroll to position [181, 0]
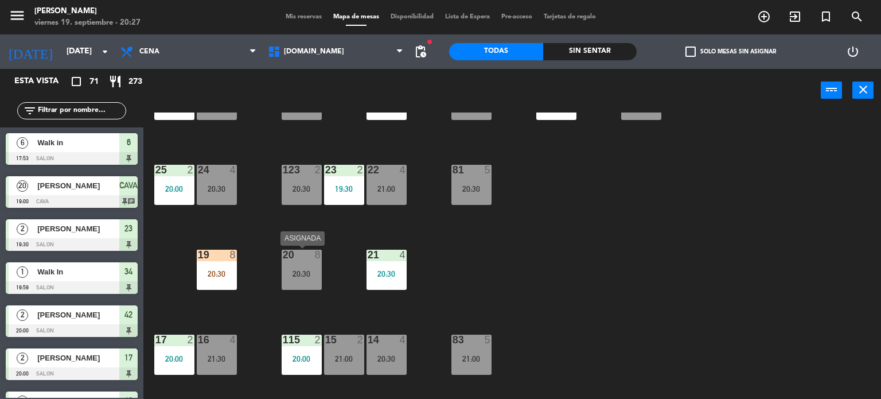
click at [221, 270] on div "20:30" at bounding box center [217, 274] width 40 height 8
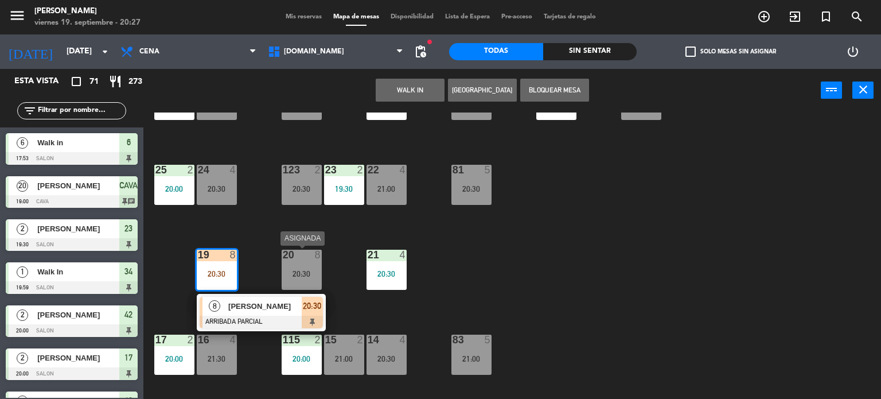
click at [305, 267] on div "20 8 20:30" at bounding box center [302, 270] width 40 height 40
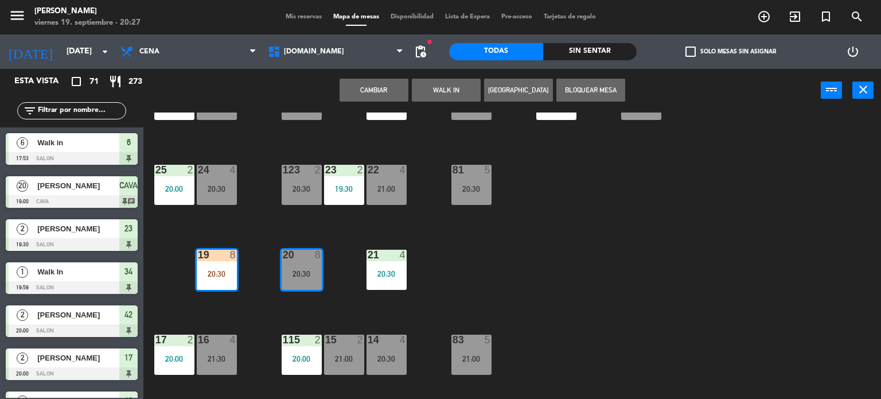
click at [376, 95] on button "Cambiar" at bounding box center [374, 90] width 69 height 23
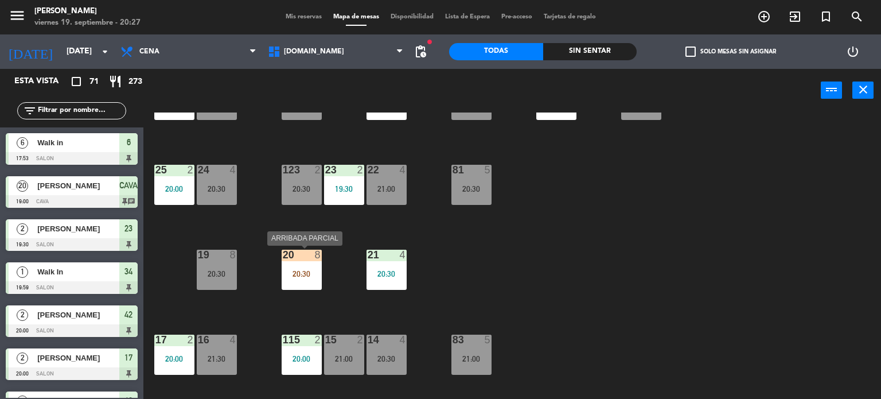
click at [305, 259] on div at bounding box center [301, 255] width 19 height 10
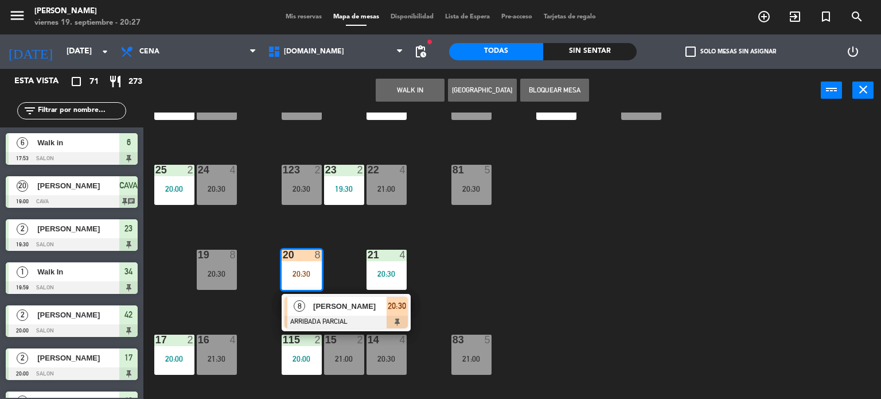
click at [337, 309] on span "[PERSON_NAME]" at bounding box center [349, 306] width 73 height 12
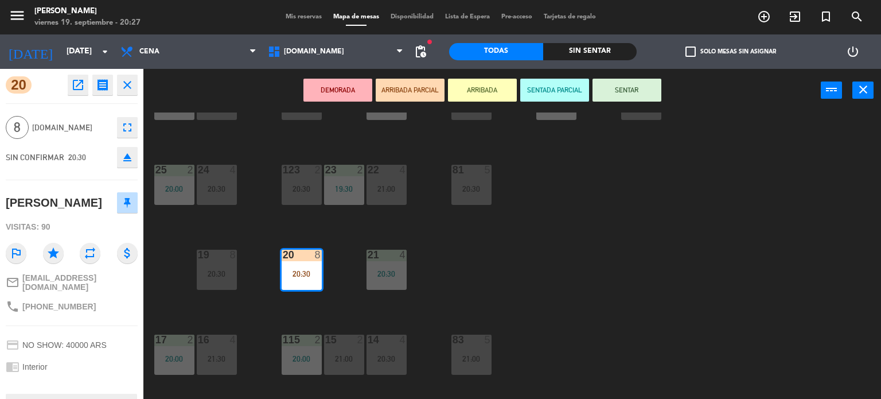
click at [623, 91] on button "SENTAR" at bounding box center [627, 90] width 69 height 23
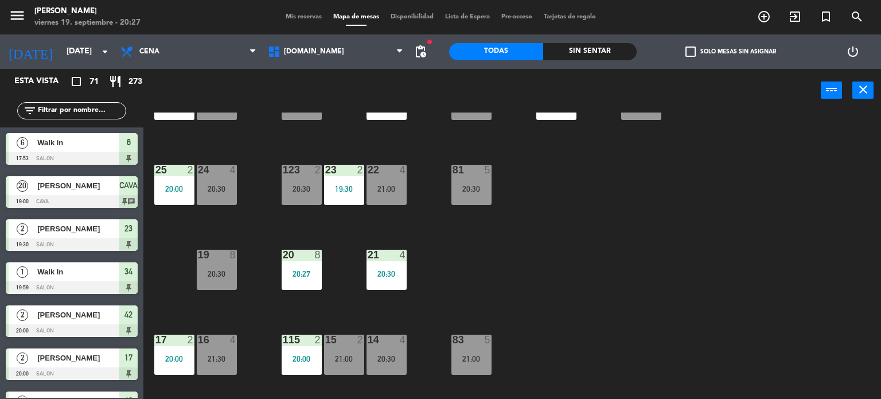
scroll to position [1031, 0]
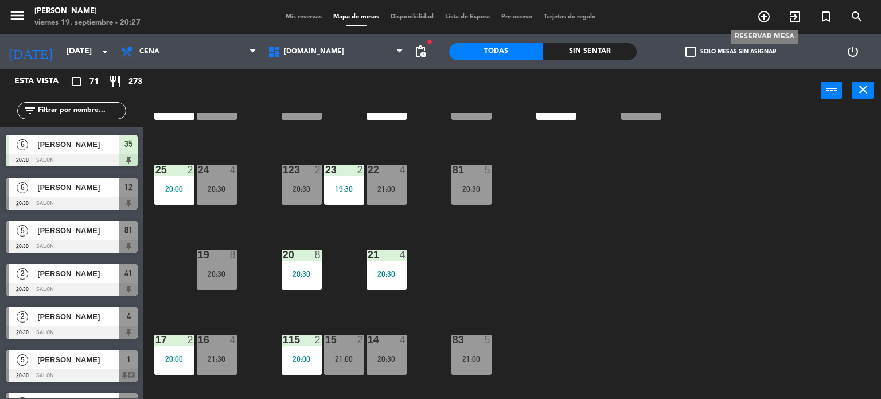
click at [767, 18] on icon "add_circle_outline" at bounding box center [764, 17] width 14 height 14
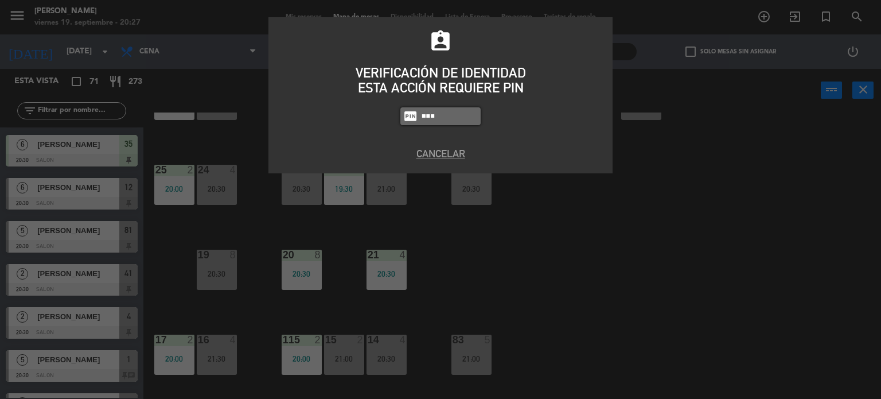
type input "3871"
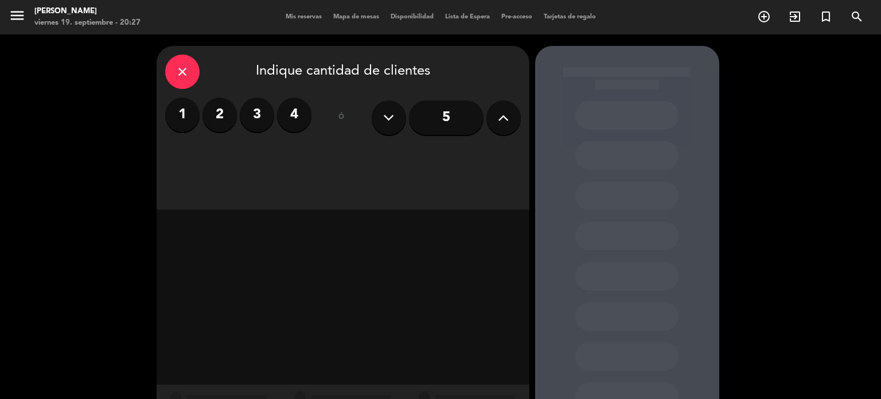
click at [221, 115] on label "2" at bounding box center [220, 115] width 34 height 34
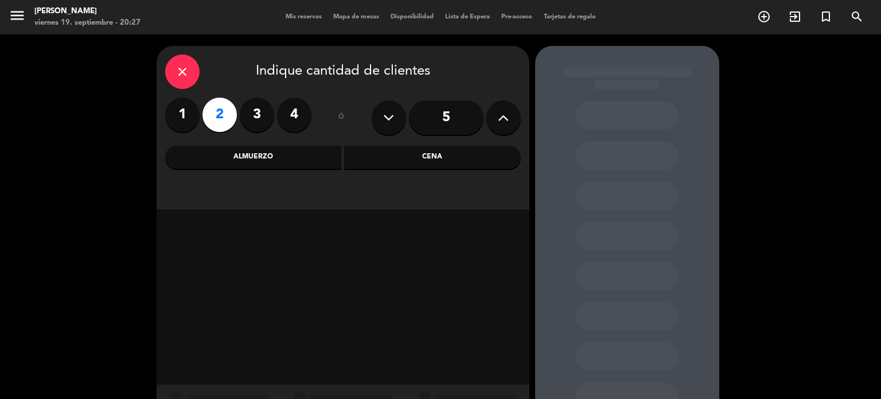
click at [466, 171] on div "close Indique cantidad de clientes 1 2 3 4 ó 5 Almuerzo Cena" at bounding box center [343, 128] width 373 height 164
click at [461, 160] on div "Cena" at bounding box center [432, 157] width 177 height 23
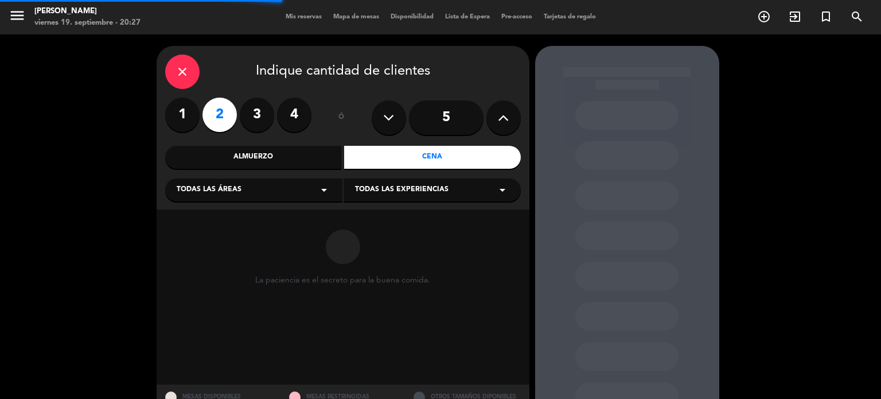
click at [255, 196] on div "Todas las áreas arrow_drop_down" at bounding box center [253, 189] width 177 height 23
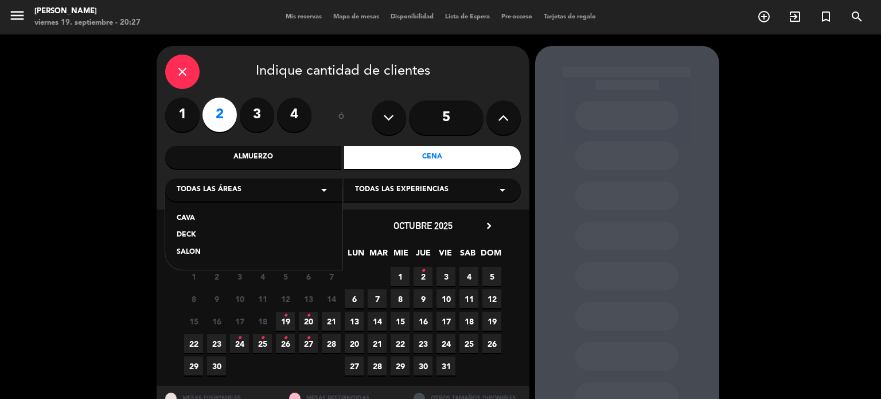
click at [215, 254] on div "SALON" at bounding box center [254, 252] width 154 height 11
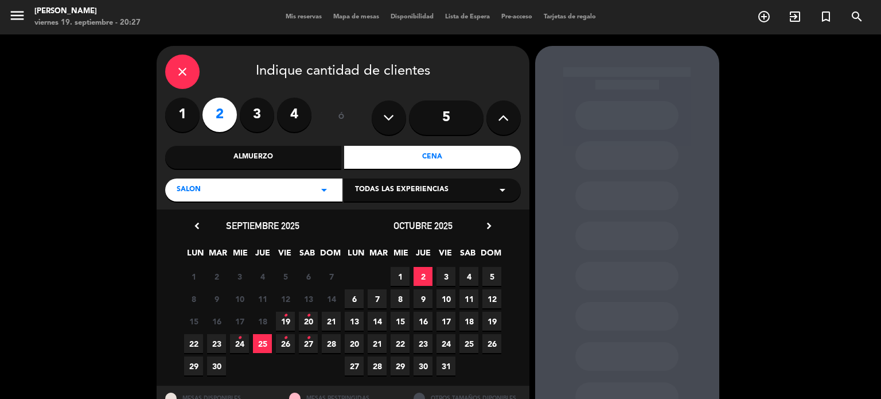
click at [291, 320] on span "19 •" at bounding box center [285, 321] width 19 height 19
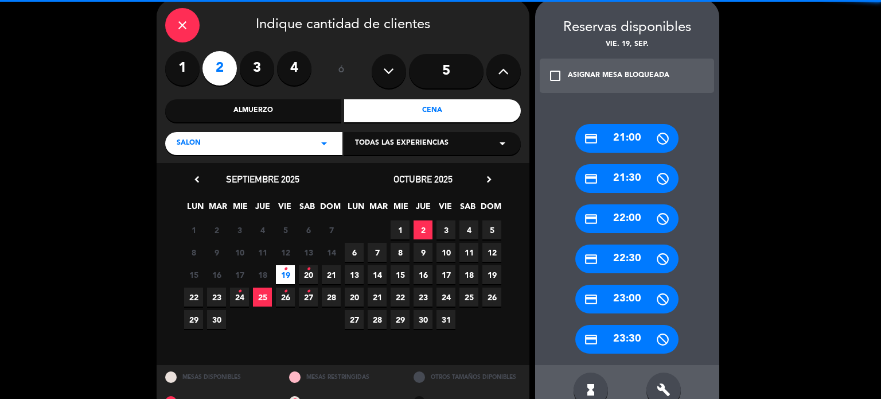
scroll to position [73, 0]
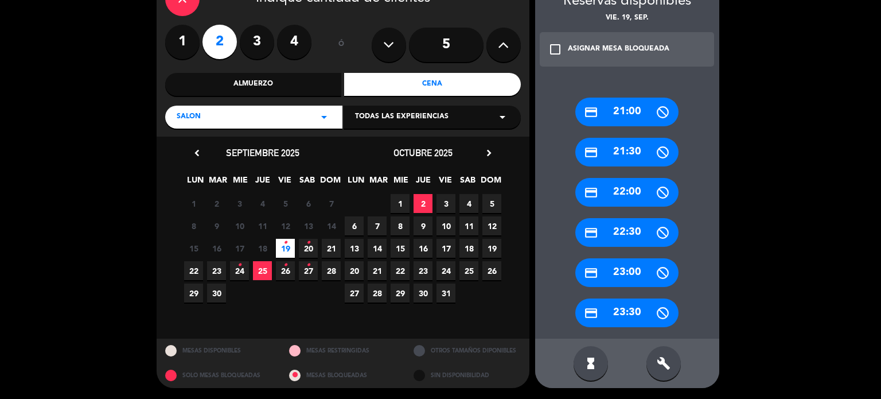
click at [670, 369] on div "build" at bounding box center [664, 363] width 34 height 34
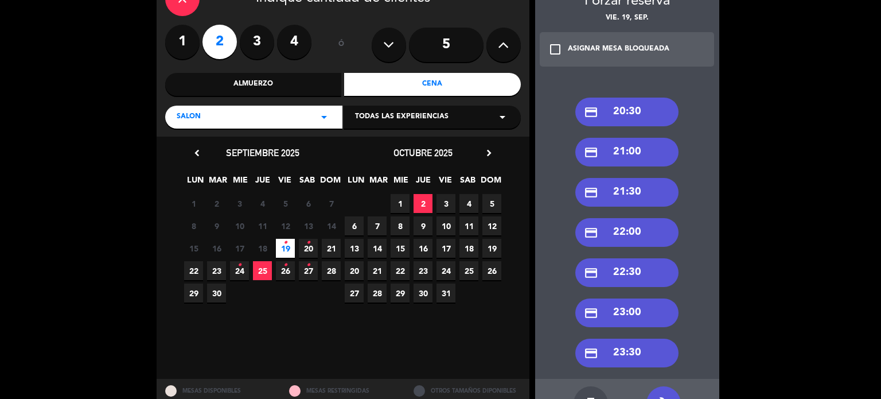
click at [641, 193] on div "credit_card 21:30" at bounding box center [626, 192] width 103 height 29
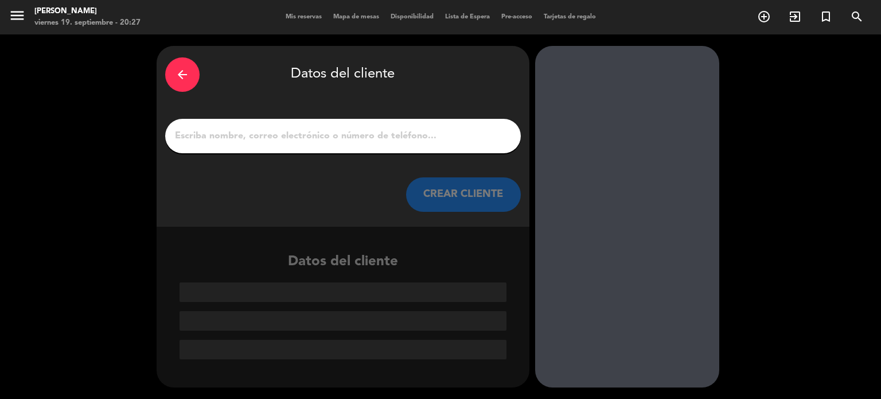
scroll to position [0, 0]
click at [280, 123] on div at bounding box center [343, 136] width 356 height 34
click at [283, 130] on input "1" at bounding box center [343, 136] width 339 height 16
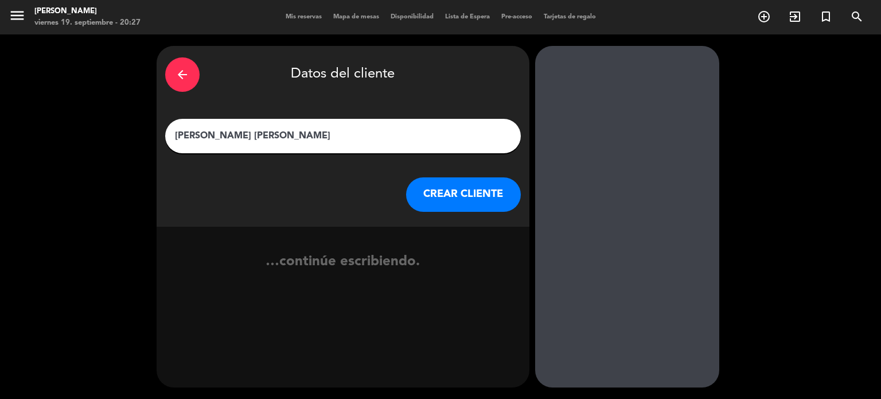
type input "[PERSON_NAME] [PERSON_NAME]"
click at [415, 199] on button "CREAR CLIENTE" at bounding box center [463, 194] width 115 height 34
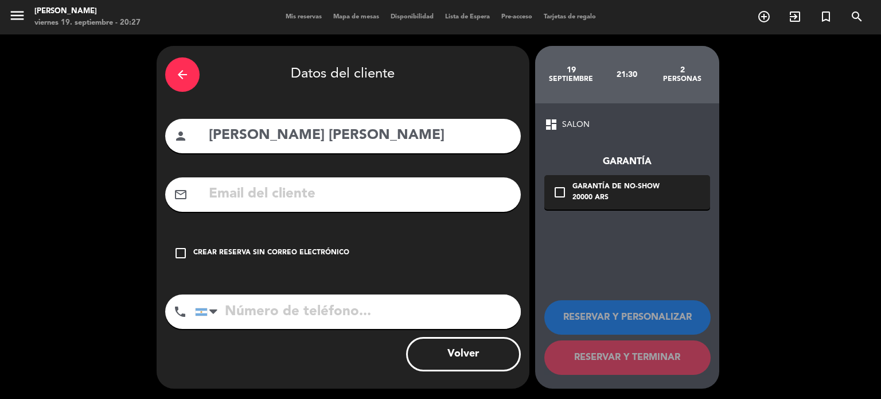
click at [382, 255] on div "check_box_outline_blank Crear reserva sin correo electrónico" at bounding box center [343, 253] width 356 height 34
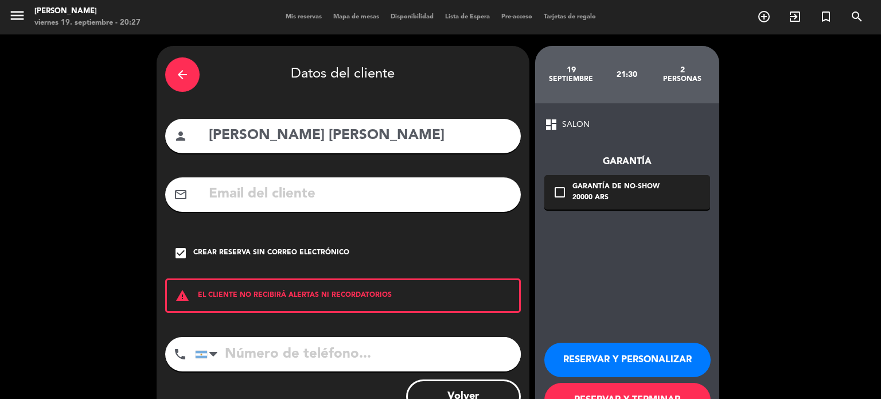
scroll to position [44, 0]
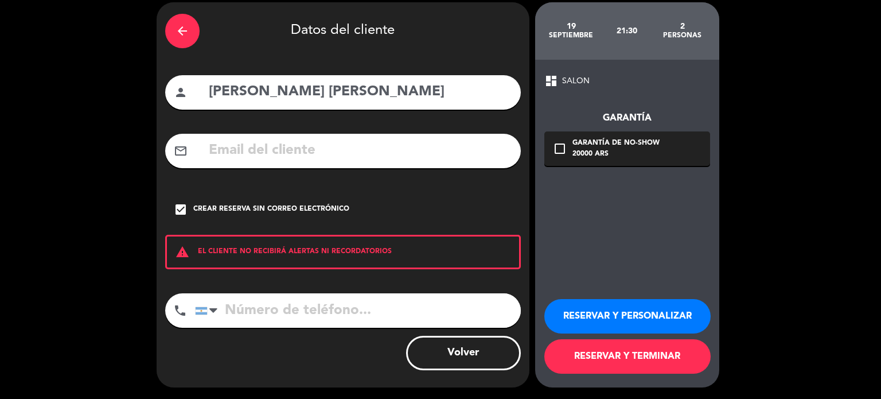
click at [676, 361] on button "RESERVAR Y TERMINAR" at bounding box center [627, 356] width 166 height 34
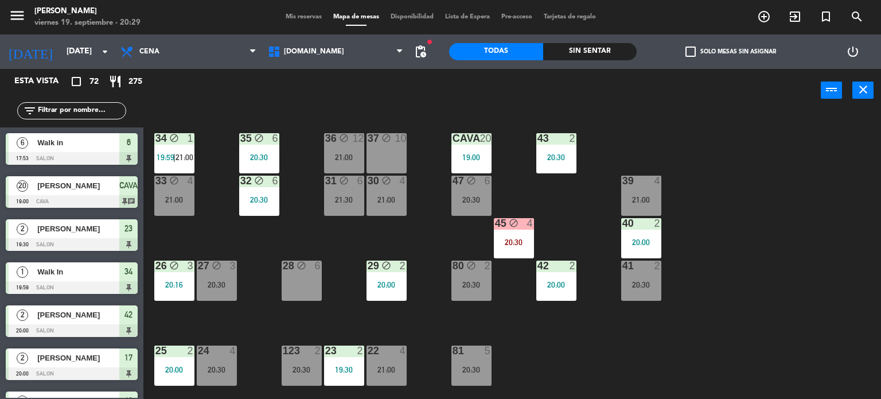
click at [597, 52] on div "Sin sentar" at bounding box center [590, 51] width 94 height 17
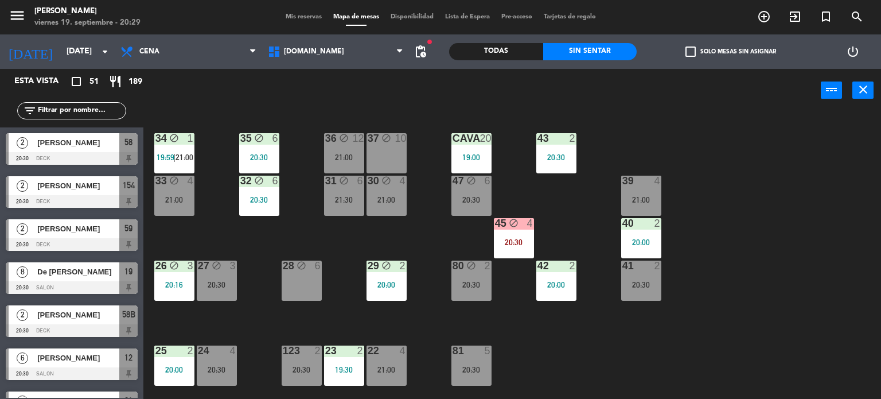
click at [709, 50] on label "check_box_outline_blank Solo mesas sin asignar" at bounding box center [731, 51] width 91 height 10
click at [731, 52] on input "check_box_outline_blank Solo mesas sin asignar" at bounding box center [731, 52] width 0 height 0
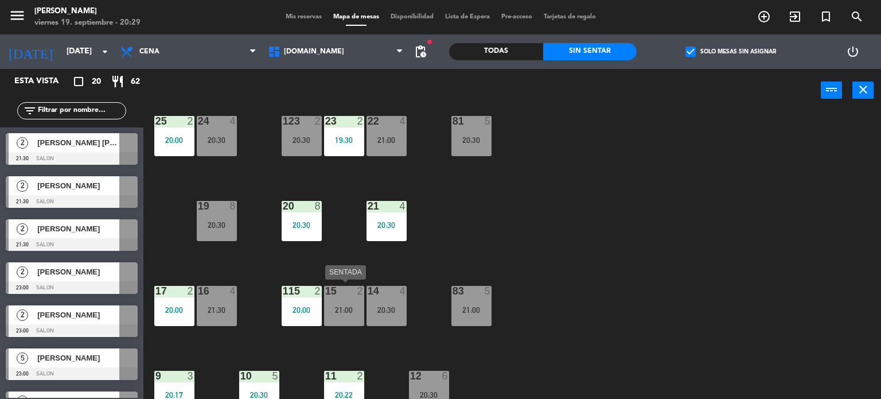
scroll to position [402, 0]
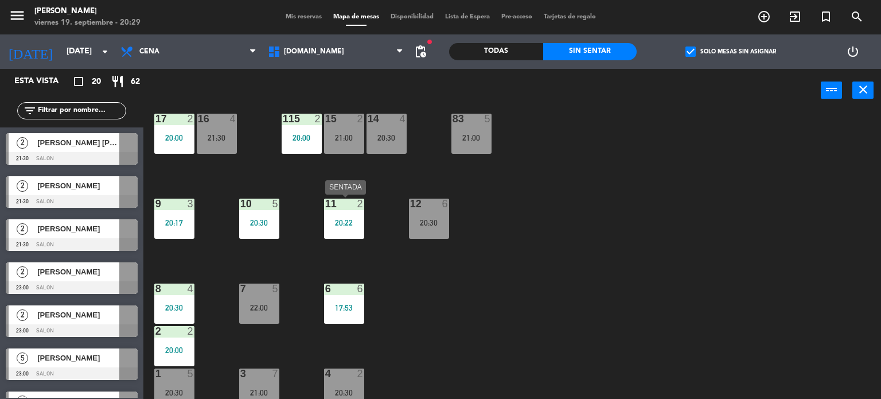
click at [326, 220] on div "20:22" at bounding box center [344, 223] width 40 height 8
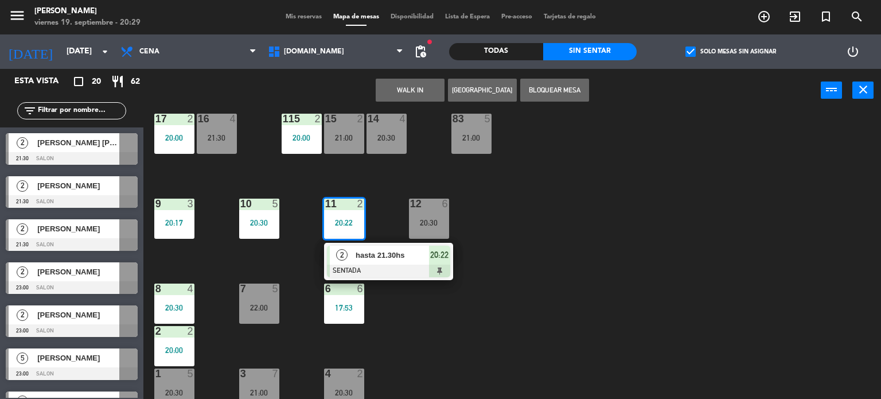
click at [379, 252] on span "hasta 21.30hs" at bounding box center [392, 255] width 73 height 12
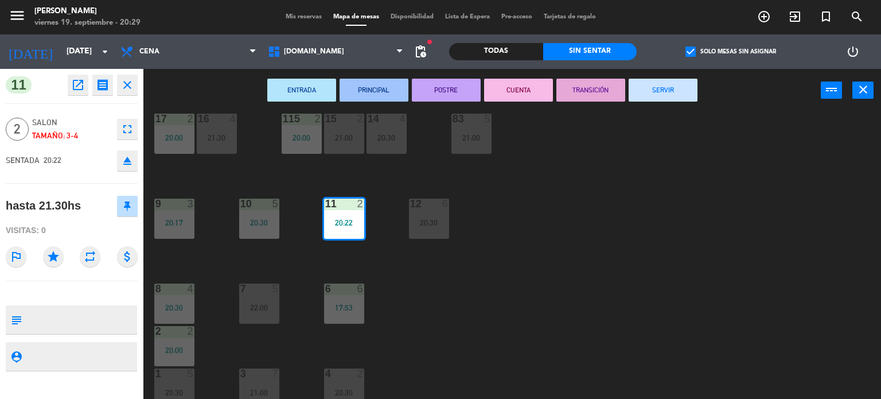
click at [591, 260] on div "34 block 1 19:59 | 21:00 35 block 6 20:30 36 block 12 21:00 43 2 20:30 37 block…" at bounding box center [516, 255] width 729 height 287
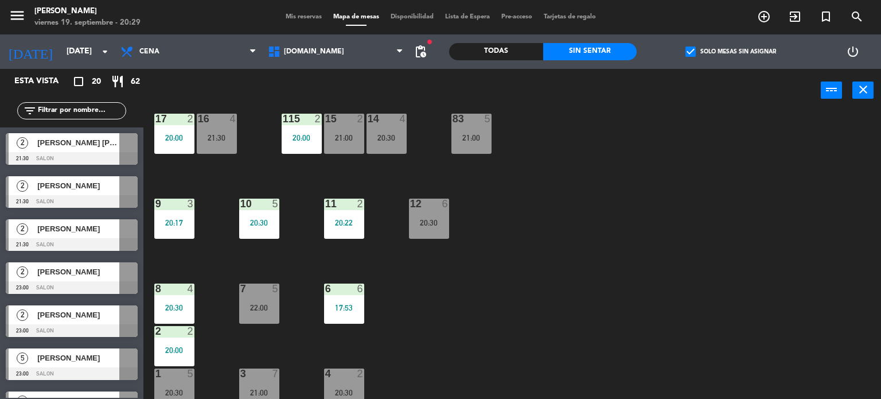
click at [526, 48] on div "Todas" at bounding box center [496, 51] width 94 height 17
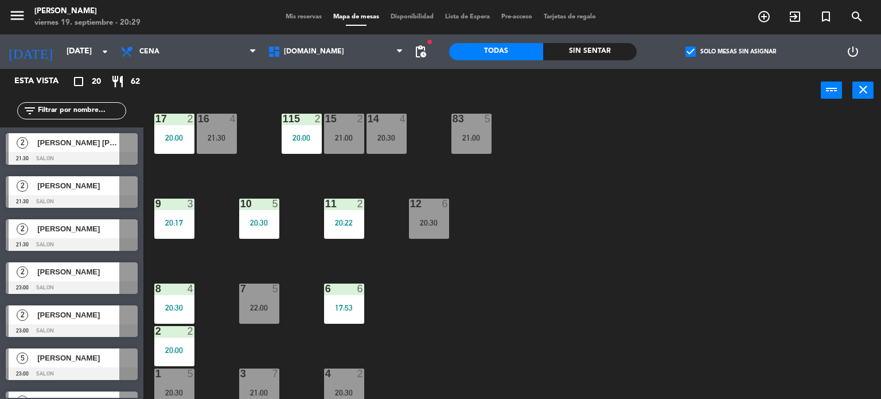
click at [696, 55] on span "check_box" at bounding box center [691, 51] width 10 height 10
click at [731, 52] on input "check_box Solo mesas sin asignar" at bounding box center [731, 52] width 0 height 0
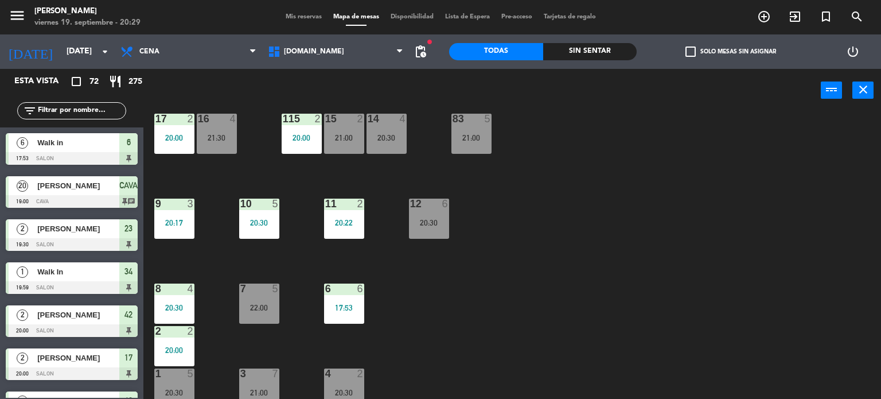
click at [585, 50] on div "Sin sentar" at bounding box center [590, 51] width 94 height 17
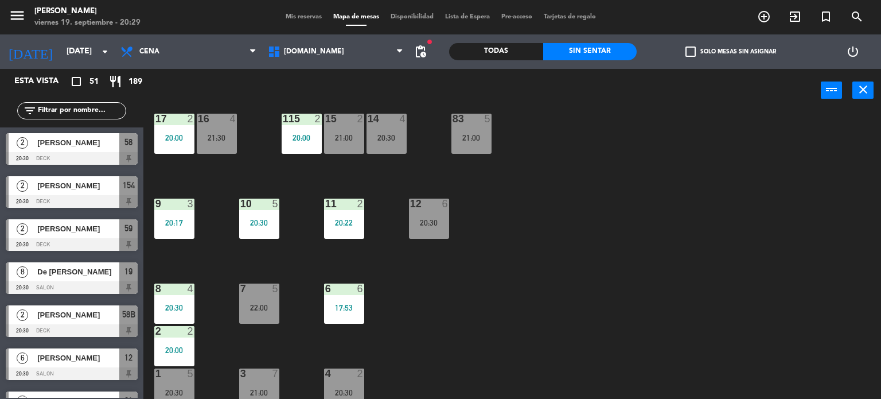
click at [516, 54] on div "Todas" at bounding box center [496, 51] width 94 height 17
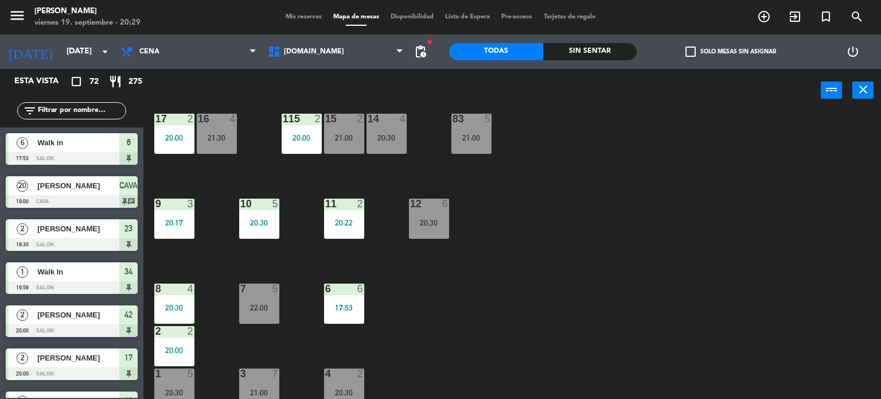
click at [91, 107] on input "text" at bounding box center [81, 110] width 89 height 13
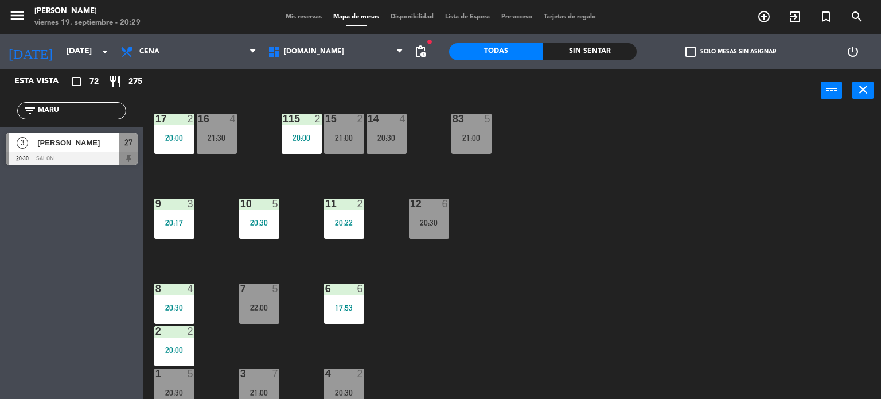
type input "MARU"
click at [104, 141] on span "[PERSON_NAME]" at bounding box center [78, 143] width 82 height 12
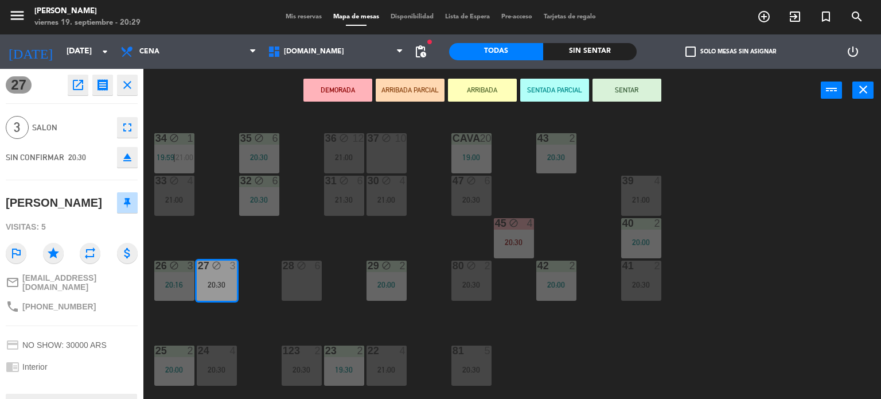
scroll to position [57, 0]
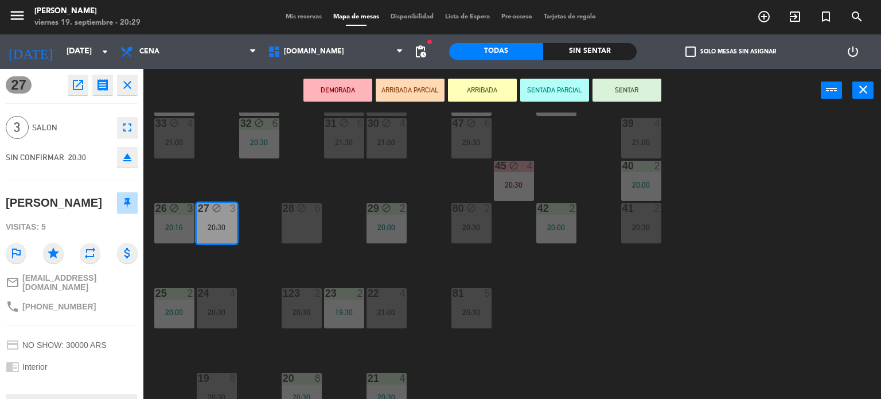
click at [406, 308] on div "21:00" at bounding box center [387, 312] width 40 height 8
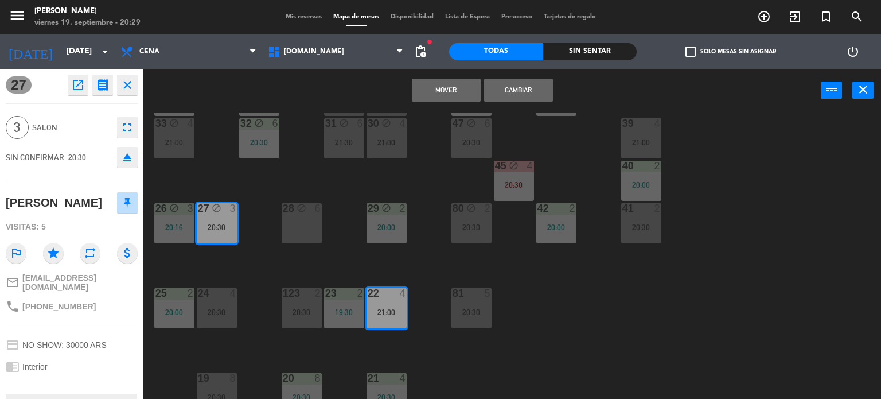
click at [524, 83] on button "Cambiar" at bounding box center [518, 90] width 69 height 23
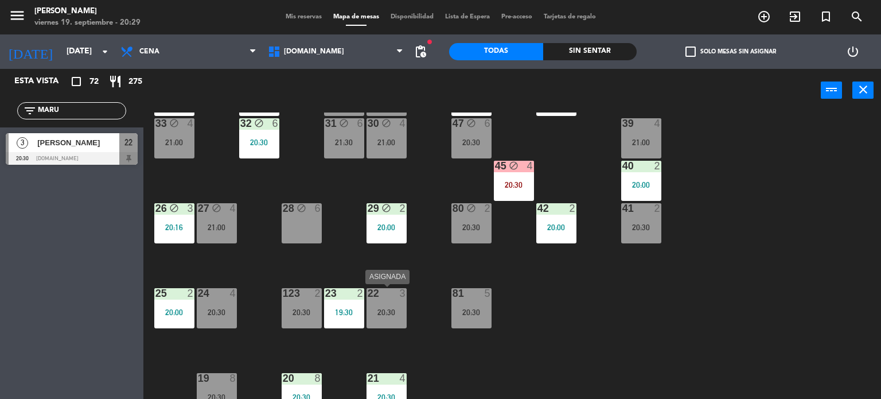
click at [384, 305] on div "22 3 20:30" at bounding box center [387, 308] width 40 height 40
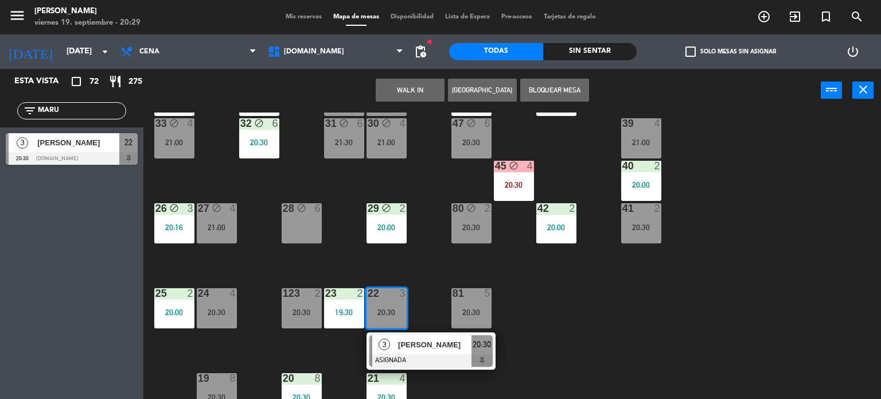
click at [392, 360] on div at bounding box center [430, 360] width 123 height 13
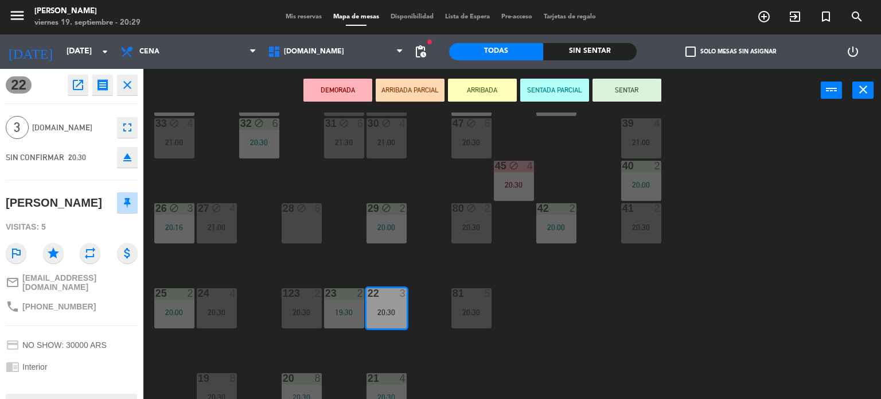
click at [622, 84] on button "SENTAR" at bounding box center [627, 90] width 69 height 23
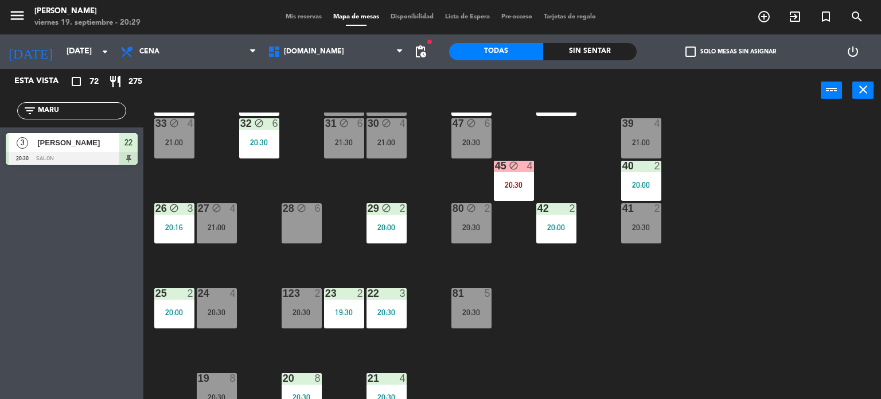
drag, startPoint x: 76, startPoint y: 112, endPoint x: 0, endPoint y: 107, distance: 75.9
click at [0, 107] on div "filter_list MARU" at bounding box center [71, 110] width 143 height 33
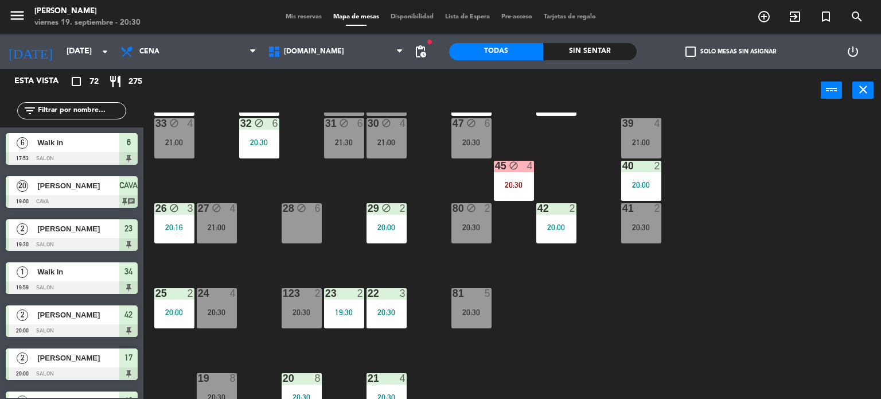
click at [117, 104] on input "text" at bounding box center [81, 110] width 89 height 13
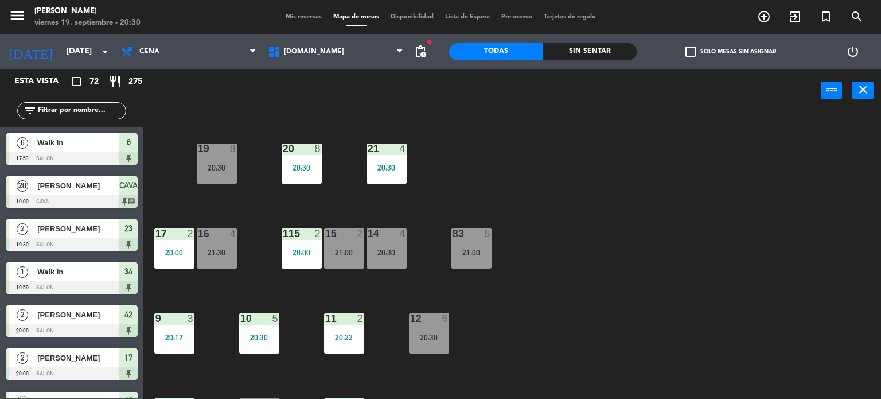
scroll to position [344, 0]
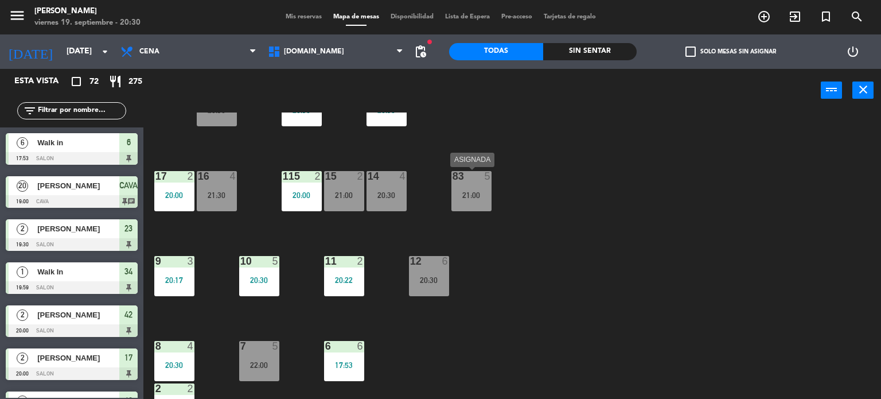
click at [607, 197] on div "34 block 1 19:59 | 21:00 35 block 6 20:30 36 block 12 21:00 43 2 20:30 37 block…" at bounding box center [516, 255] width 729 height 287
click at [110, 112] on input "text" at bounding box center [81, 110] width 89 height 13
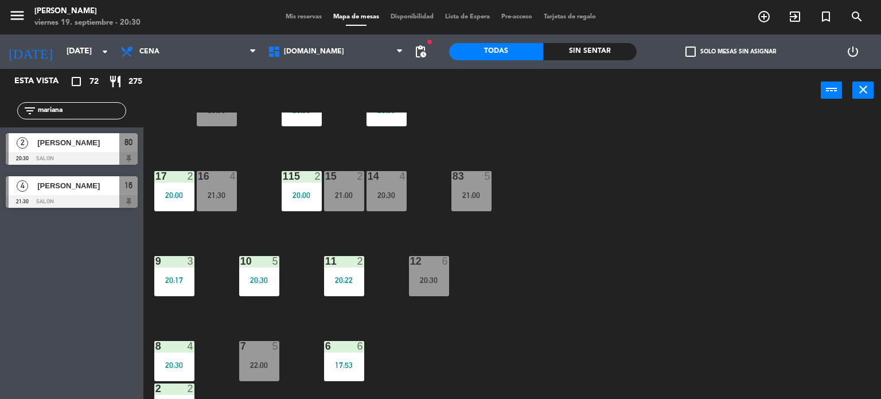
type input "mariana"
click at [101, 284] on div "Esta vista crop_square 72 restaurant 275 filter_list mariana 2 [PERSON_NAME] 20…" at bounding box center [71, 234] width 143 height 330
click at [107, 150] on div "[PERSON_NAME]" at bounding box center [77, 142] width 83 height 19
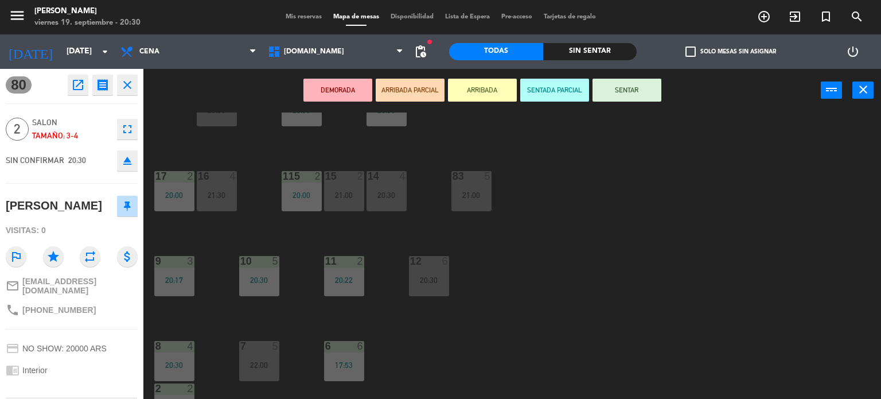
click at [417, 94] on button "ARRIBADA PARCIAL" at bounding box center [410, 90] width 69 height 23
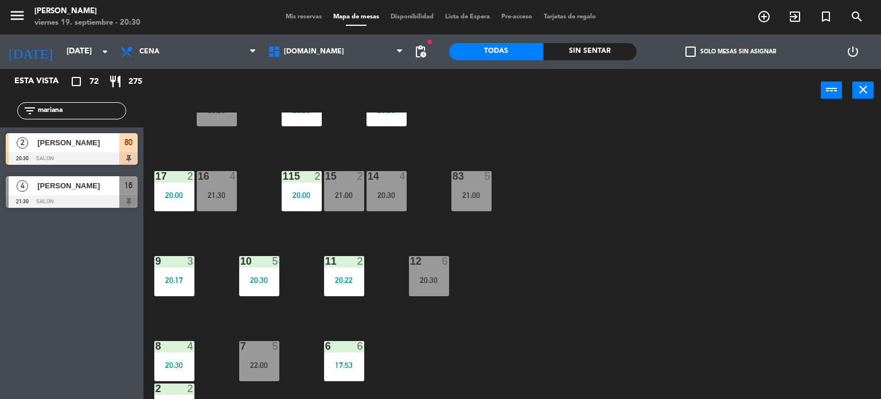
click at [699, 254] on div "34 block 1 19:59 | 21:00 35 block 6 20:30 36 block 12 21:00 43 2 20:30 37 block…" at bounding box center [516, 255] width 729 height 287
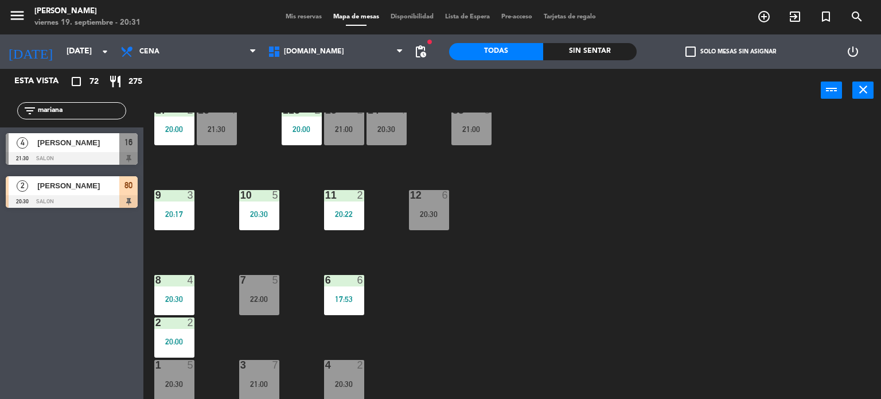
scroll to position [296, 0]
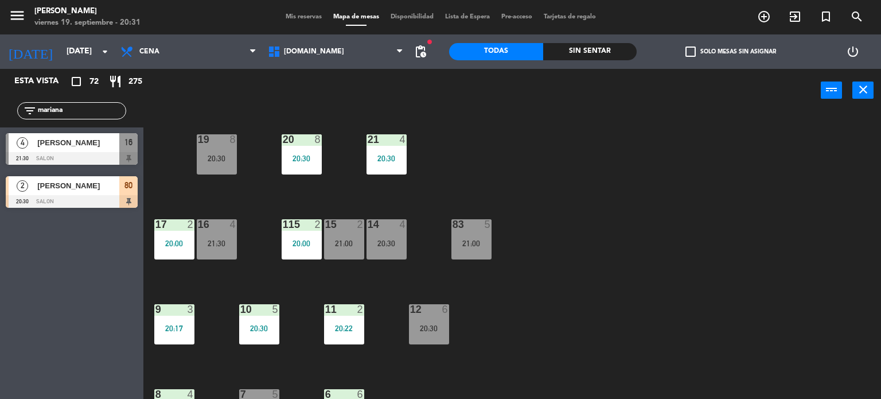
click at [92, 191] on div "[PERSON_NAME]" at bounding box center [77, 185] width 83 height 19
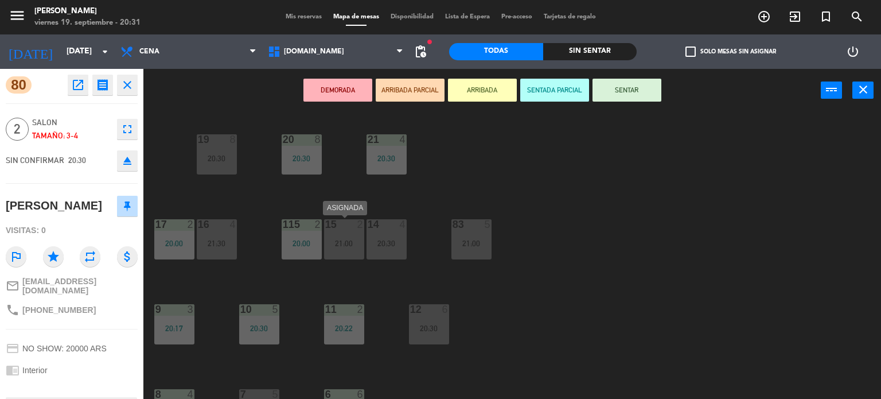
click at [339, 234] on div "15 2 21:00" at bounding box center [344, 239] width 40 height 40
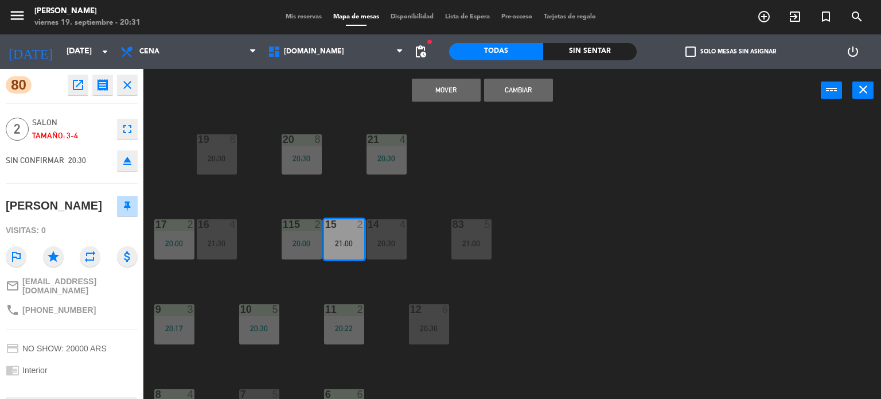
click at [503, 87] on button "Cambiar" at bounding box center [518, 90] width 69 height 23
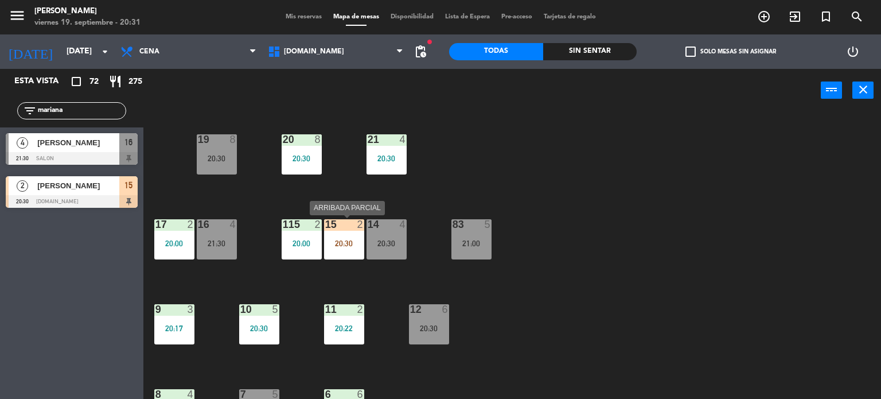
click at [336, 245] on div "20:30" at bounding box center [344, 243] width 40 height 8
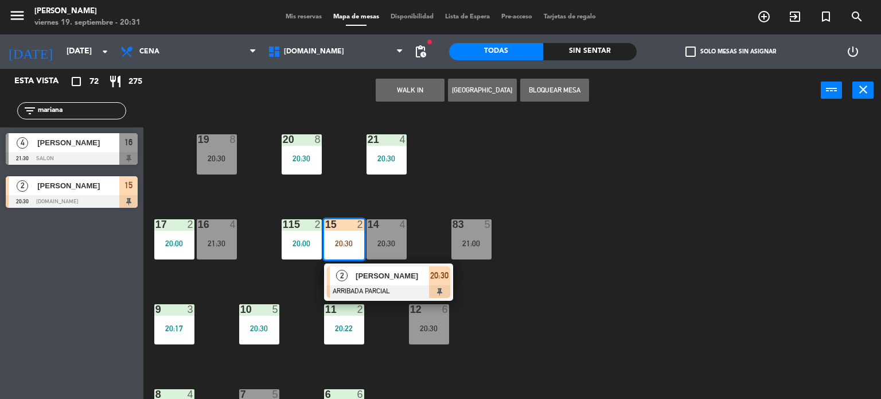
click at [365, 305] on div "2" at bounding box center [363, 309] width 19 height 10
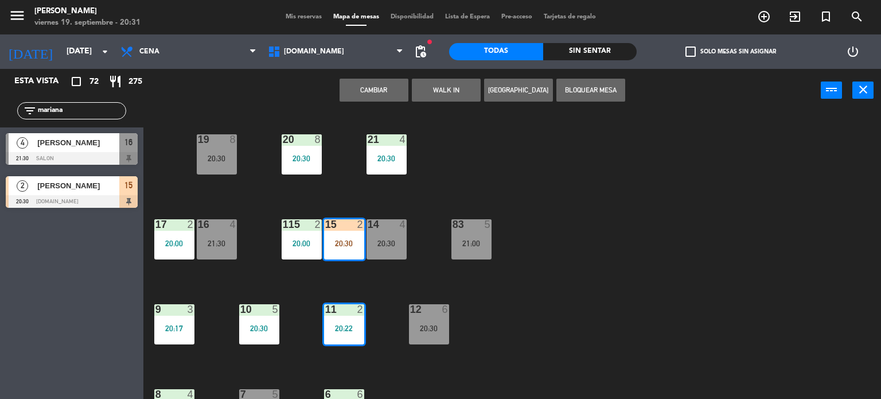
click at [396, 284] on div "34 block 1 19:59 | 21:00 35 block 6 20:30 36 block 12 21:00 43 2 20:30 37 block…" at bounding box center [516, 255] width 729 height 287
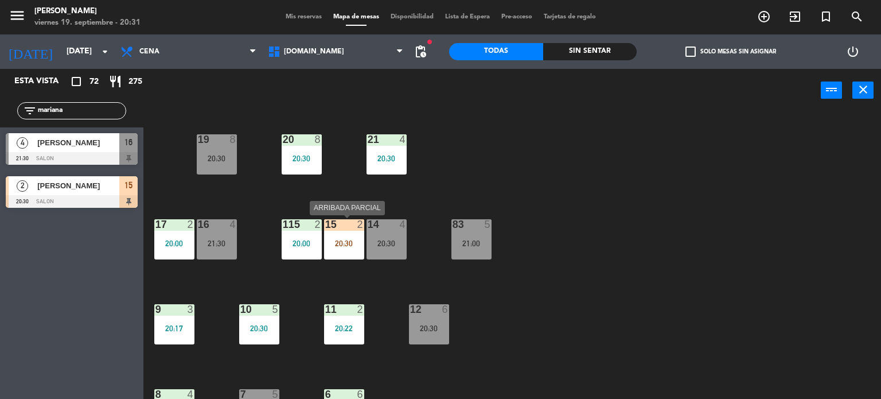
click at [349, 243] on div "20:30" at bounding box center [344, 243] width 40 height 8
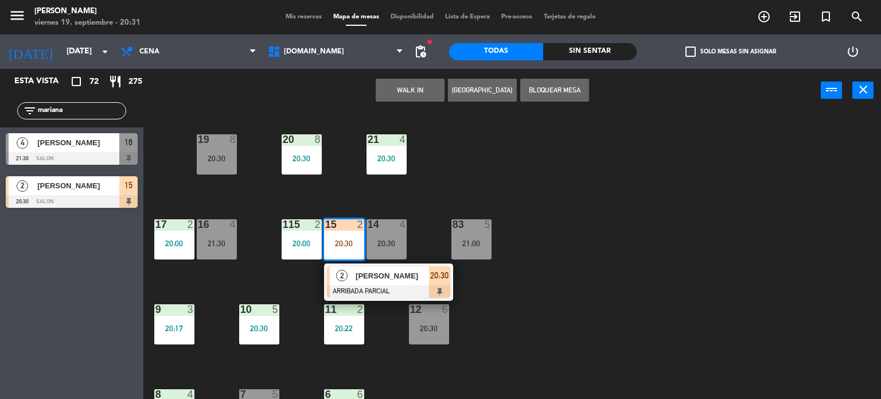
click at [363, 274] on span "[PERSON_NAME]" at bounding box center [392, 276] width 73 height 12
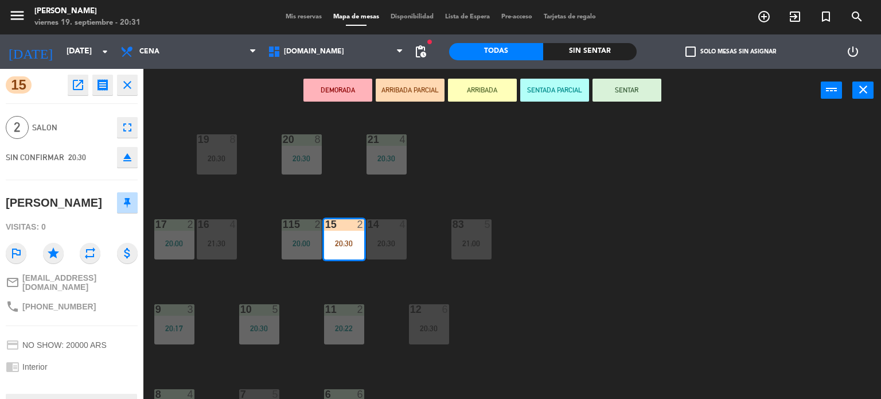
click at [627, 91] on button "SENTAR" at bounding box center [627, 90] width 69 height 23
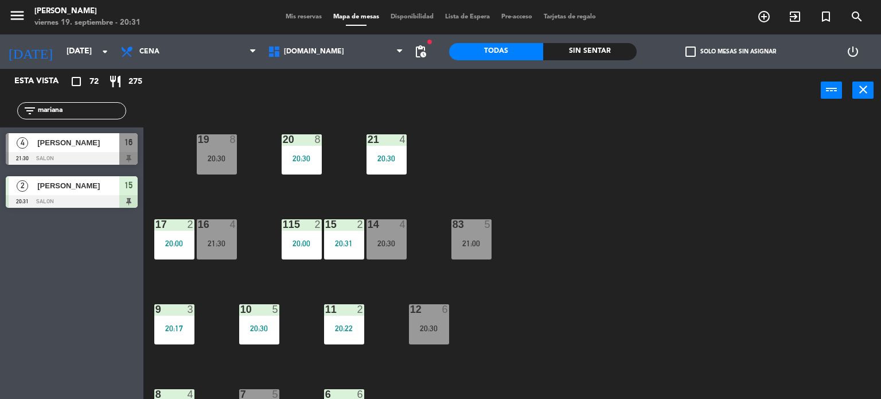
drag, startPoint x: 100, startPoint y: 114, endPoint x: 0, endPoint y: 127, distance: 100.7
click at [0, 127] on div "Esta vista crop_square 72 restaurant 275 filter_list mariana 4 [PERSON_NAME] 21…" at bounding box center [71, 141] width 143 height 145
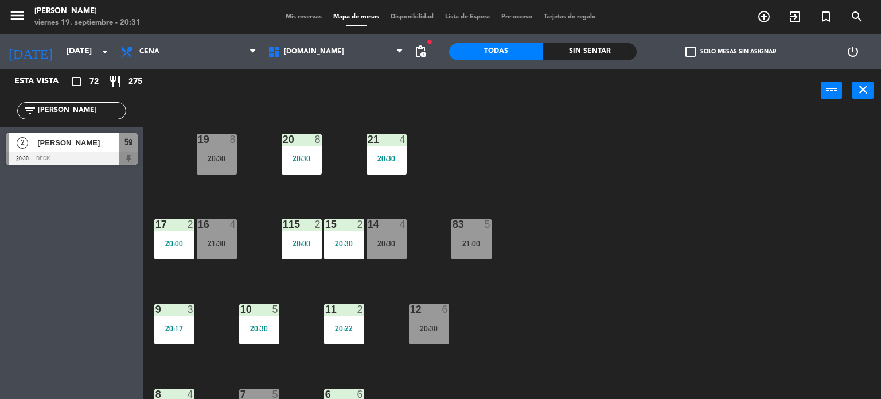
type input "[PERSON_NAME]"
click at [62, 161] on div at bounding box center [72, 158] width 132 height 13
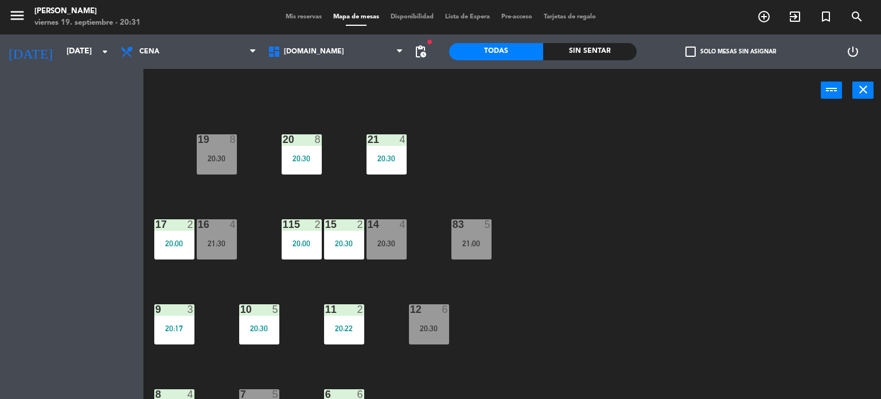
scroll to position [0, 0]
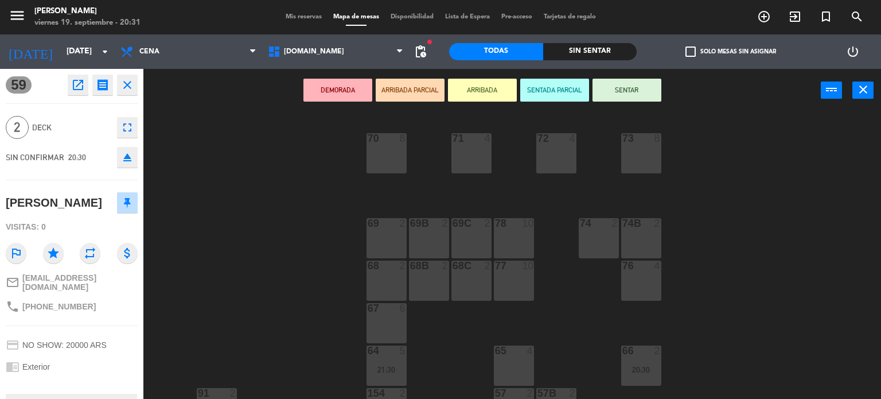
click at [431, 80] on button "ARRIBADA PARCIAL" at bounding box center [410, 90] width 69 height 23
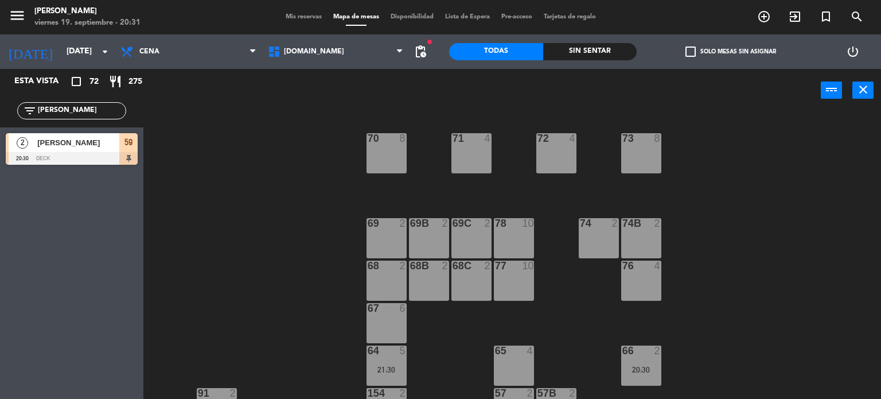
drag, startPoint x: 61, startPoint y: 119, endPoint x: 7, endPoint y: 108, distance: 54.3
click at [7, 108] on div "filter_list [PERSON_NAME]" at bounding box center [71, 110] width 143 height 33
drag, startPoint x: 73, startPoint y: 102, endPoint x: 9, endPoint y: 109, distance: 65.2
click at [9, 109] on div "filter_list [PERSON_NAME]" at bounding box center [71, 110] width 143 height 33
drag, startPoint x: 71, startPoint y: 105, endPoint x: 6, endPoint y: 114, distance: 66.0
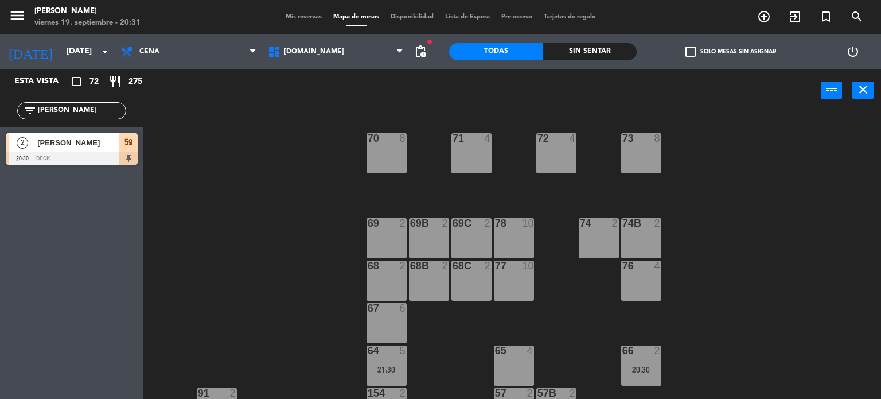
click at [6, 114] on div "filter_list [PERSON_NAME]" at bounding box center [71, 110] width 143 height 33
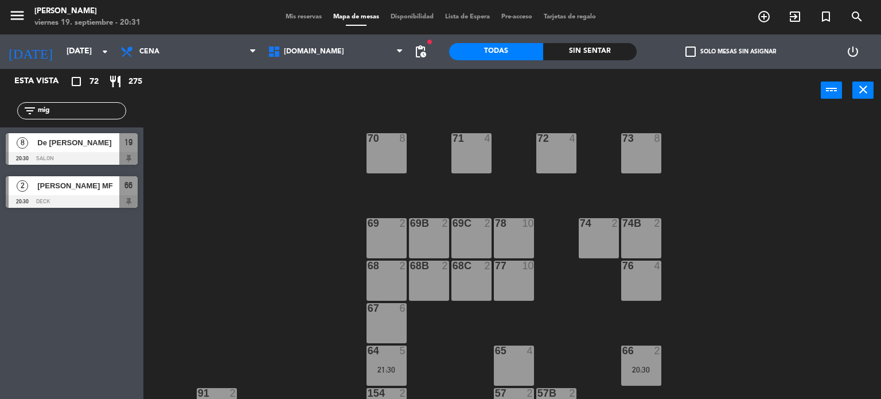
type input "mig"
click at [209, 203] on div "71 4 72 4 73 8 70 8 74 2 74B 2 69 2 69B 2 69C 2 78 10 77 10 76 4 68 2 68B 2 68C…" at bounding box center [516, 255] width 729 height 287
click at [107, 152] on div at bounding box center [72, 158] width 132 height 13
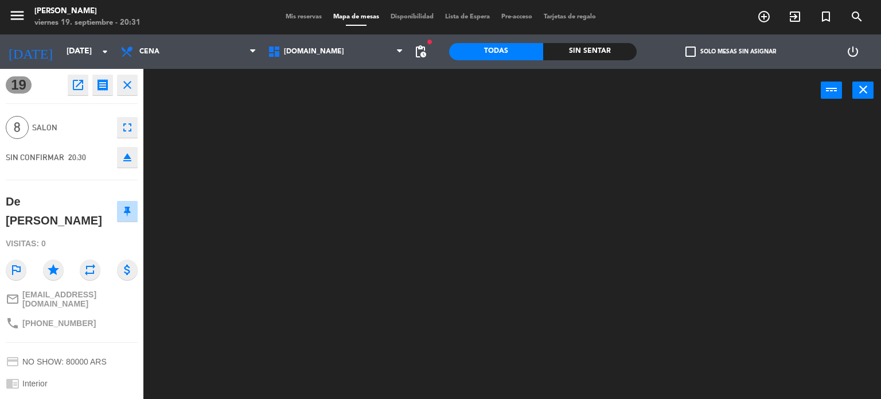
scroll to position [88, 0]
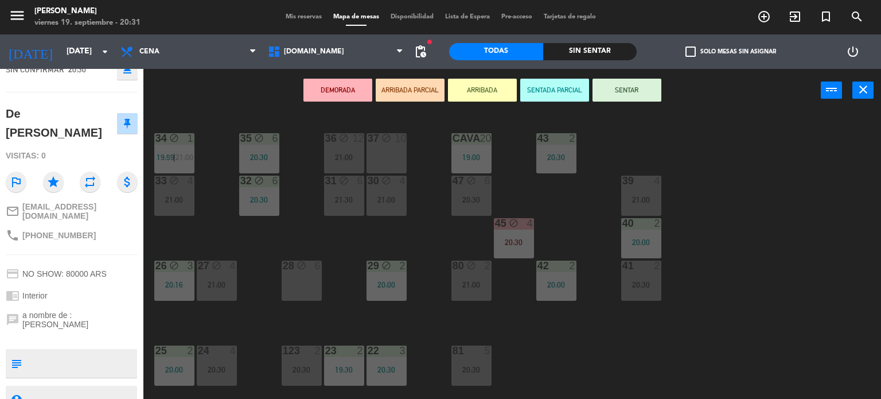
click at [415, 94] on button "ARRIBADA PARCIAL" at bounding box center [410, 90] width 69 height 23
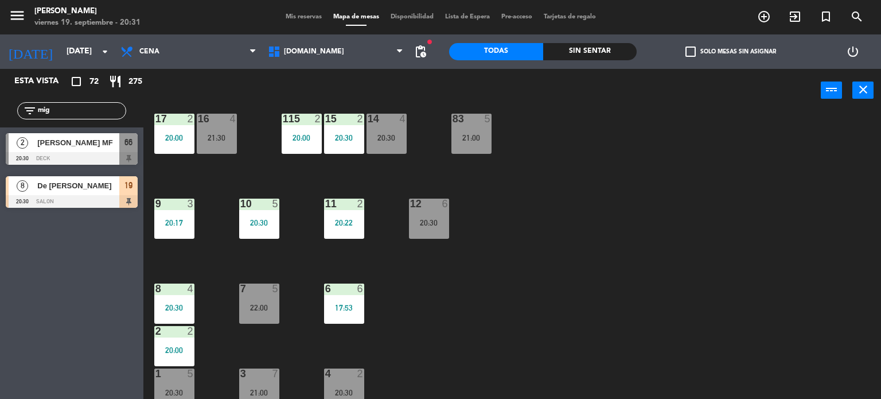
scroll to position [410, 0]
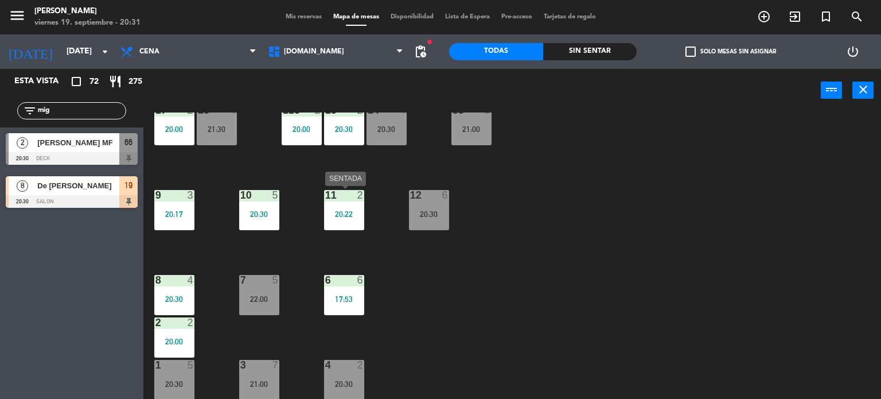
click at [333, 214] on div "20:22" at bounding box center [344, 214] width 40 height 8
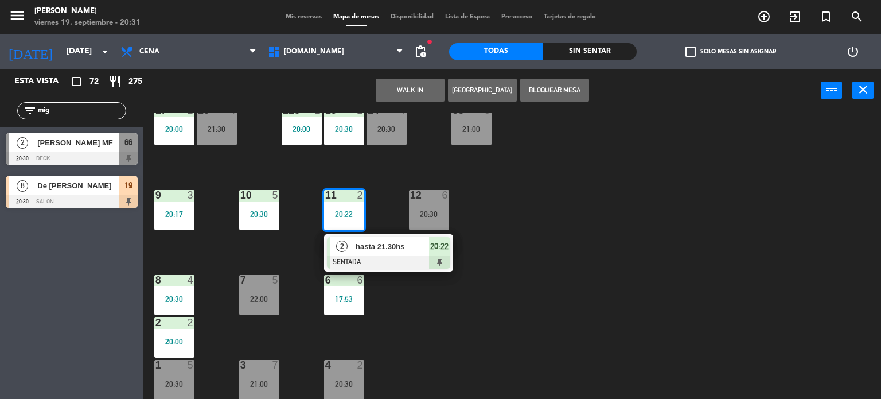
click at [648, 253] on div "34 block 1 19:59 | 21:00 35 block 6 20:30 36 block 12 21:00 43 2 20:30 37 block…" at bounding box center [516, 255] width 729 height 287
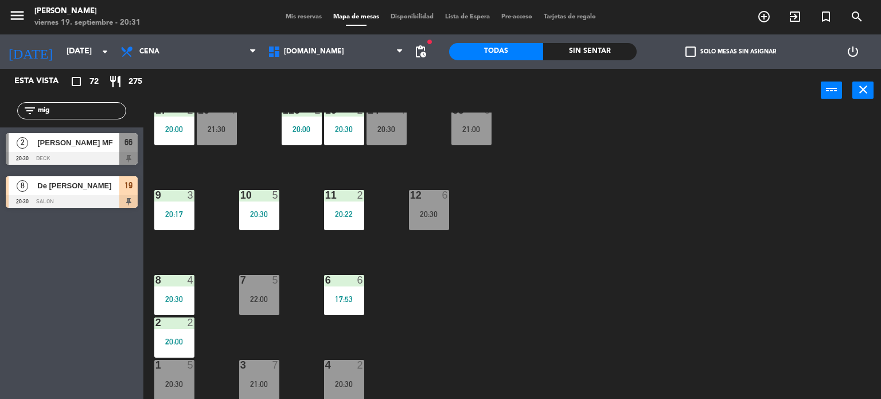
click at [347, 224] on div "11 2 20:22" at bounding box center [344, 210] width 40 height 40
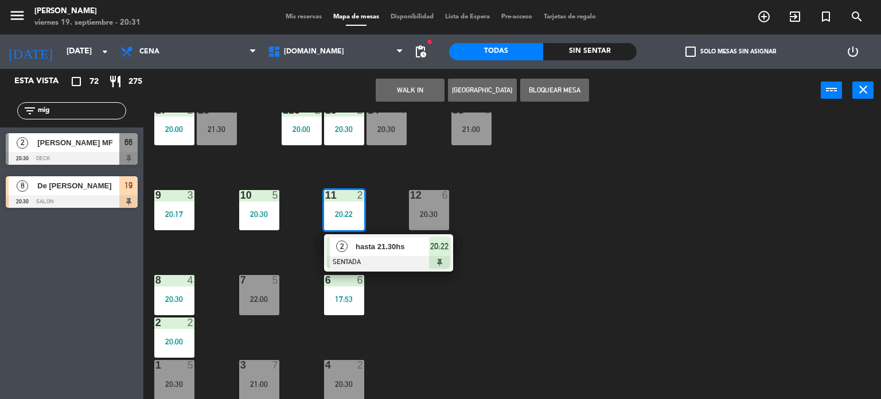
click at [515, 291] on div "34 block 1 19:59 | 21:00 35 block 6 20:30 36 block 12 21:00 43 2 20:30 37 block…" at bounding box center [516, 255] width 729 height 287
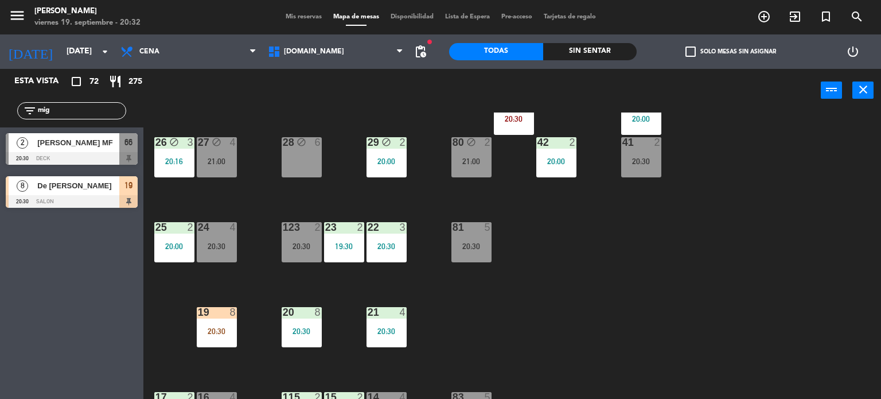
scroll to position [0, 0]
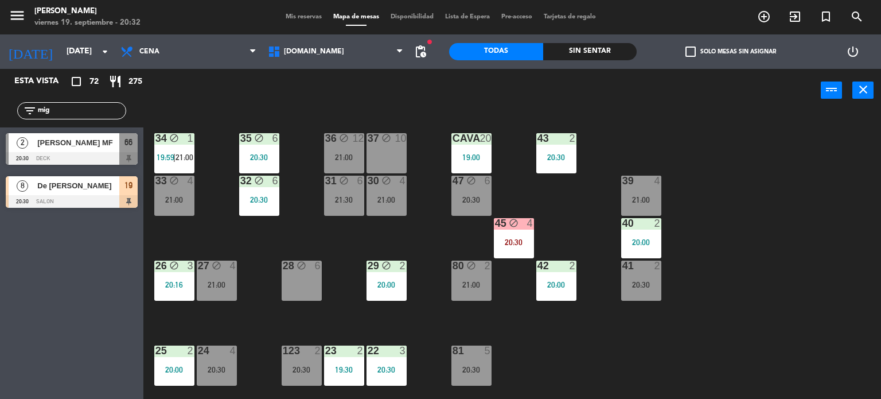
drag, startPoint x: 78, startPoint y: 108, endPoint x: 0, endPoint y: 112, distance: 78.1
click at [0, 112] on div "filter_list mig" at bounding box center [71, 110] width 143 height 33
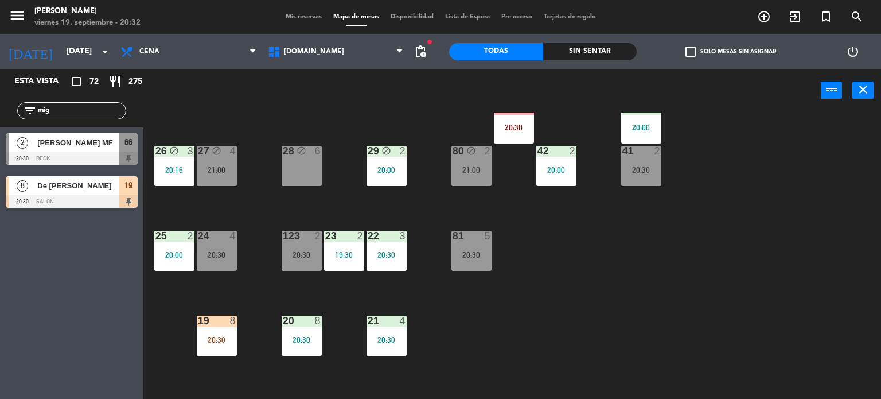
scroll to position [229, 0]
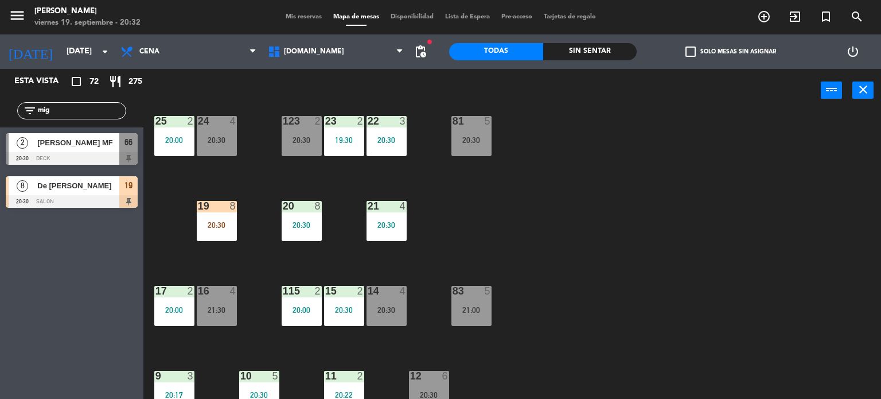
drag, startPoint x: 609, startPoint y: 240, endPoint x: 472, endPoint y: 262, distance: 138.3
click at [567, 241] on div "34 block 1 19:59 | 21:00 35 block 6 20:30 36 block 12 21:00 43 2 20:30 37 block…" at bounding box center [516, 255] width 729 height 287
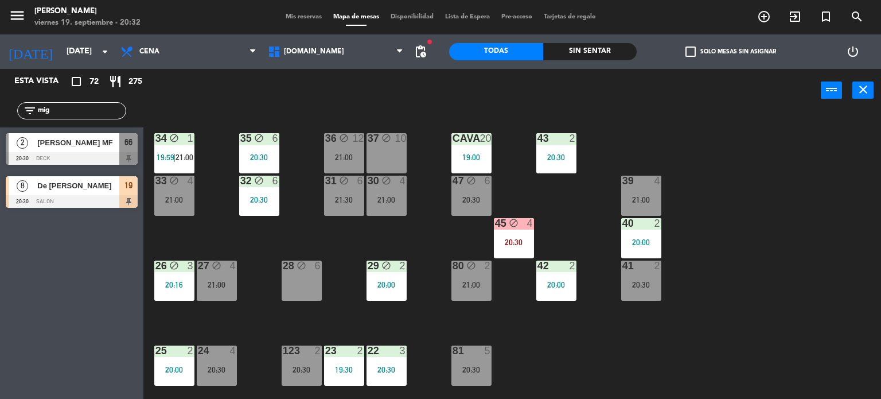
click at [722, 294] on div "34 block 1 19:59 | 21:00 35 block 6 20:30 36 block 12 21:00 43 2 20:30 37 block…" at bounding box center [516, 255] width 729 height 287
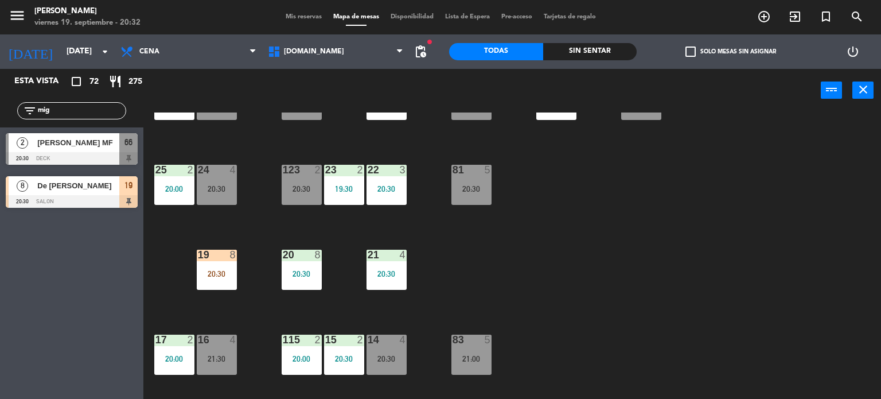
scroll to position [9, 0]
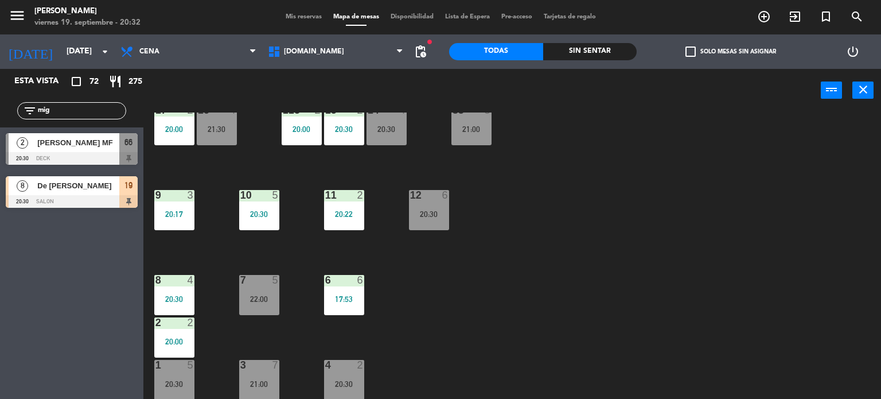
click at [351, 374] on div "4 2 20:30" at bounding box center [344, 380] width 40 height 40
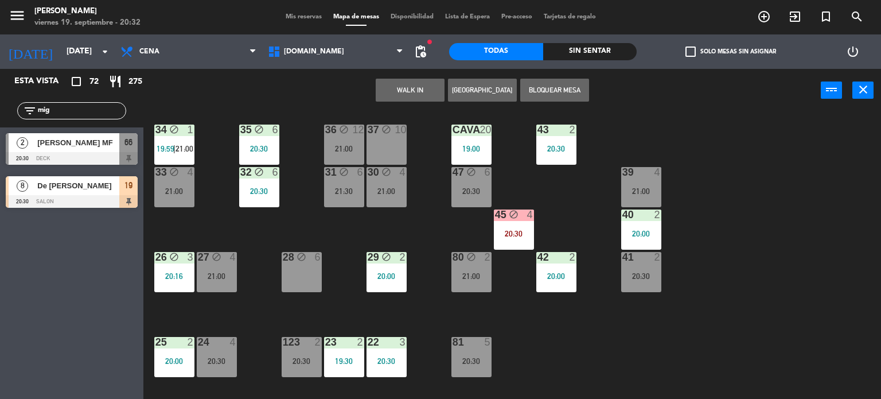
click at [661, 348] on div "34 block 1 19:59 | 21:00 35 block 6 20:30 36 block 12 21:00 43 2 20:30 37 block…" at bounding box center [516, 255] width 729 height 287
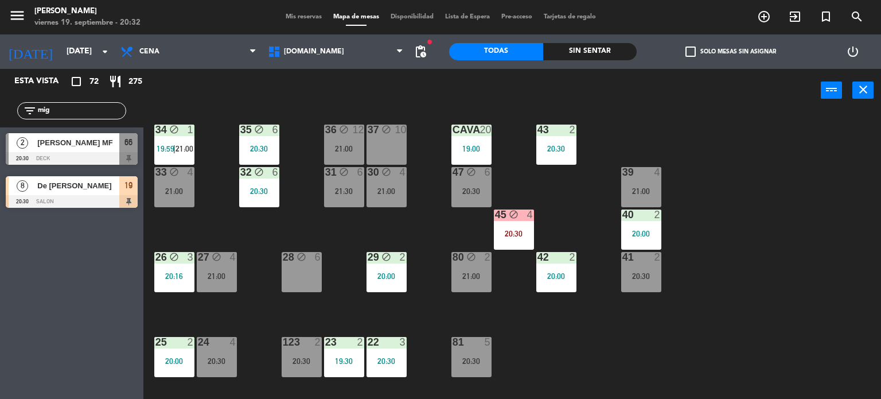
drag, startPoint x: 65, startPoint y: 114, endPoint x: 0, endPoint y: 115, distance: 64.8
click at [0, 115] on div "filter_list mig" at bounding box center [71, 110] width 143 height 33
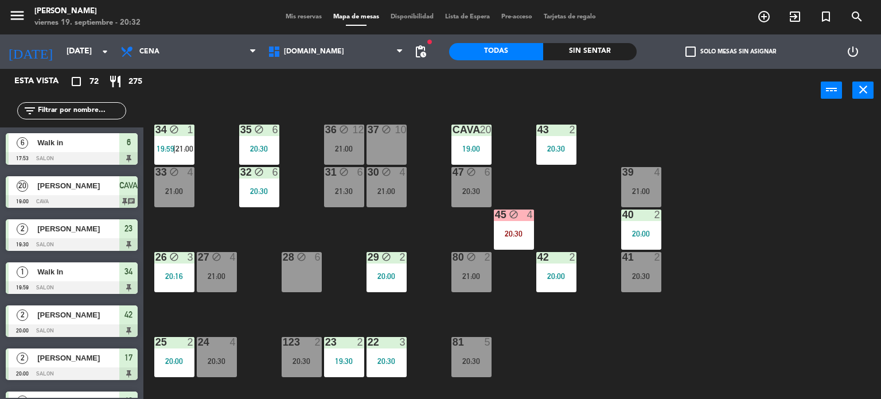
click at [600, 53] on div "Sin sentar" at bounding box center [590, 51] width 94 height 17
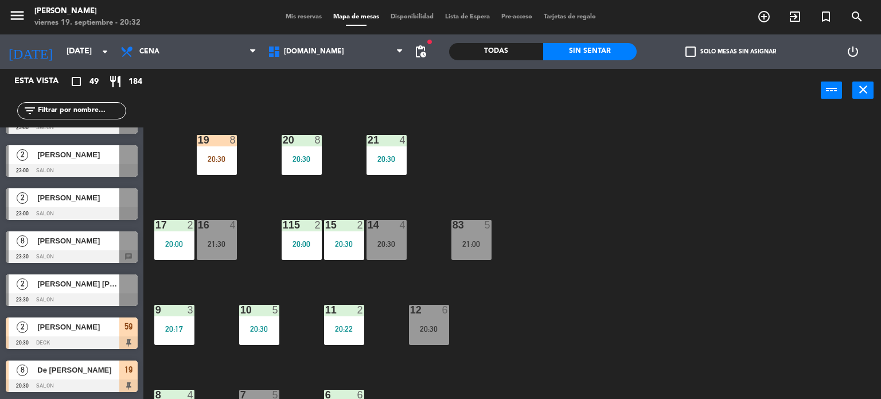
scroll to position [410, 0]
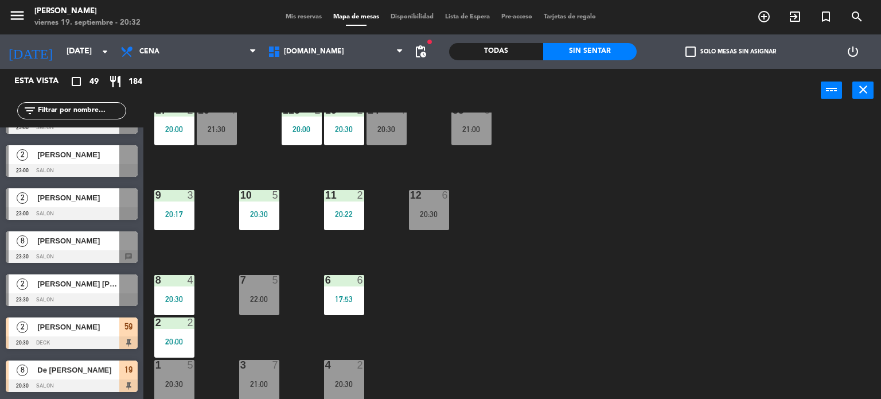
click at [174, 329] on div "2 2 20:00" at bounding box center [174, 337] width 40 height 40
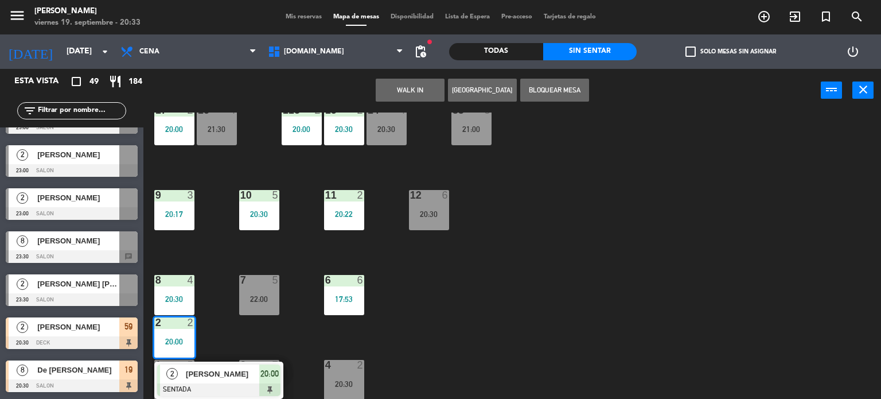
click at [207, 334] on div "34 block 1 19:59 | 21:00 35 block 6 20:30 36 block 12 21:00 43 2 20:30 37 block…" at bounding box center [516, 255] width 729 height 287
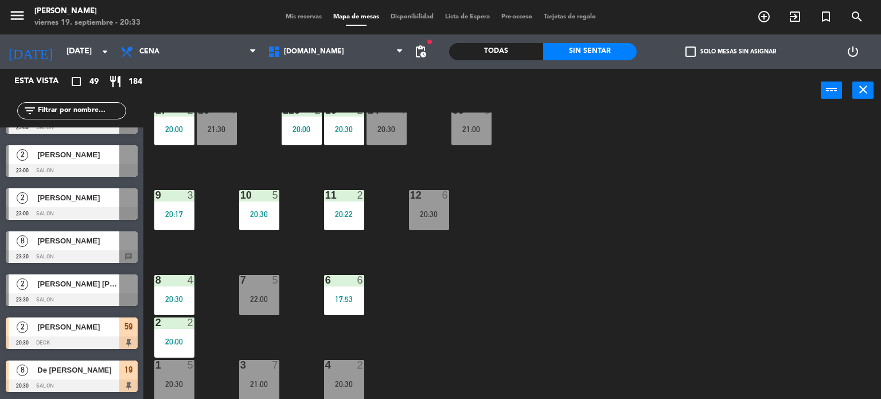
scroll to position [295, 0]
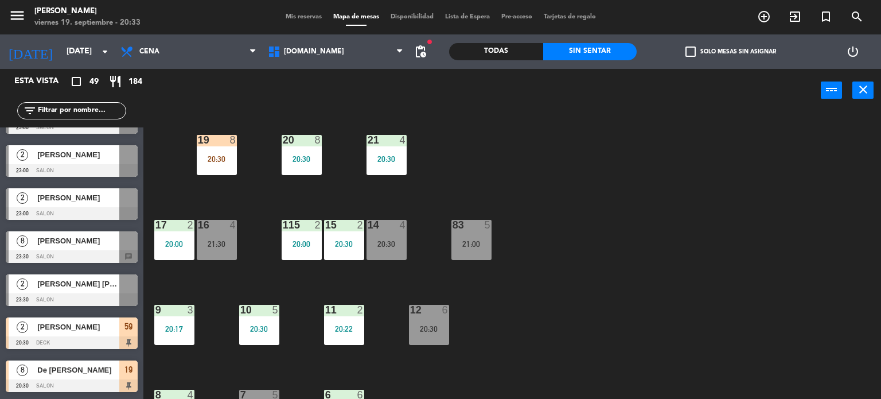
click at [172, 232] on div "17 2 20:00" at bounding box center [174, 240] width 40 height 40
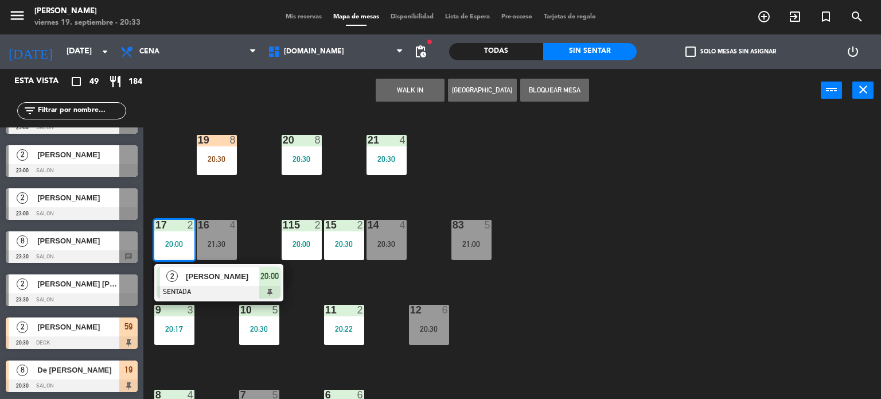
click at [617, 238] on div "34 block 1 19:59 | 21:00 35 block 6 20:30 36 block 12 21:00 43 2 20:30 37 block…" at bounding box center [516, 255] width 729 height 287
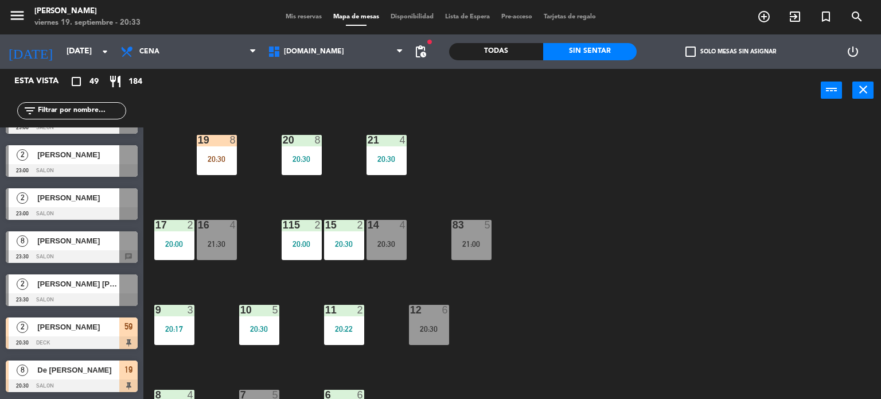
click at [215, 150] on div "19 8 20:30" at bounding box center [217, 155] width 40 height 40
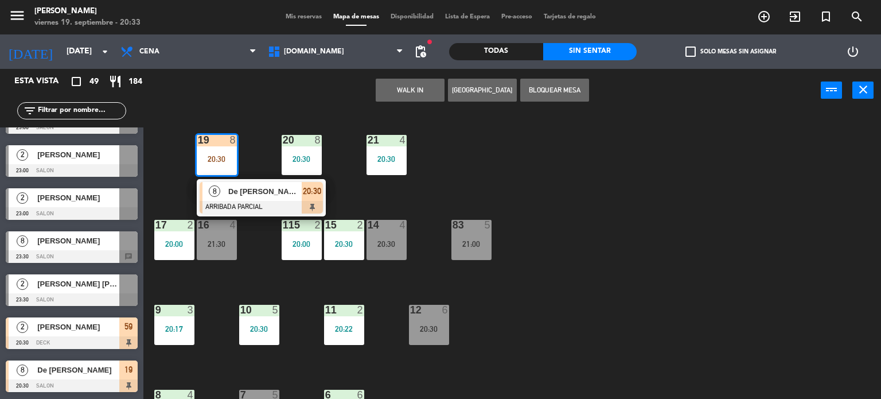
scroll to position [410, 0]
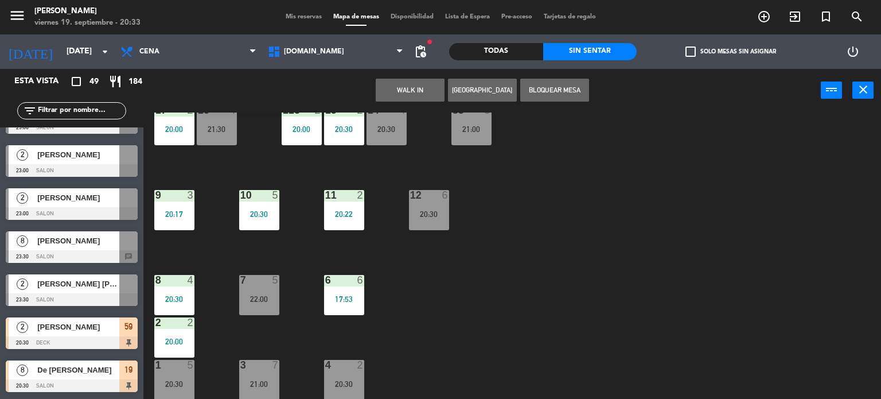
click at [258, 371] on div "3 7 21:00" at bounding box center [259, 380] width 40 height 40
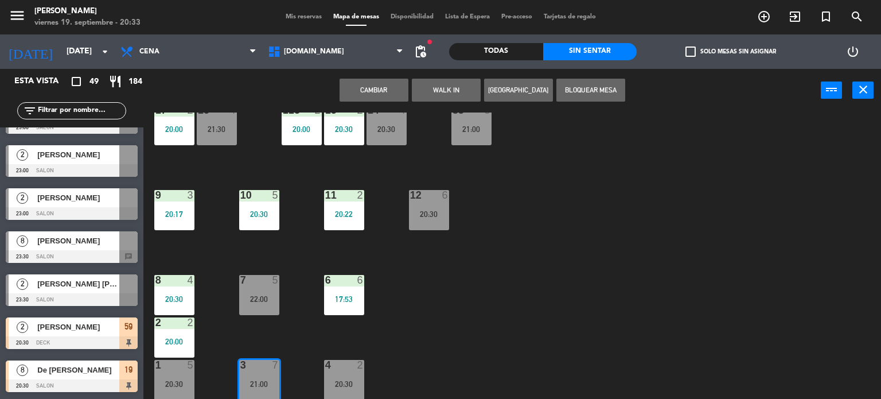
click at [374, 85] on button "Cambiar" at bounding box center [374, 90] width 69 height 23
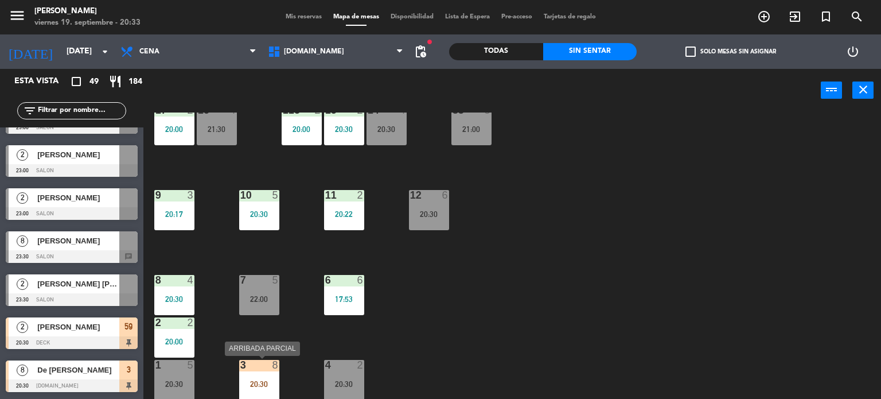
click at [262, 369] on div at bounding box center [259, 365] width 19 height 10
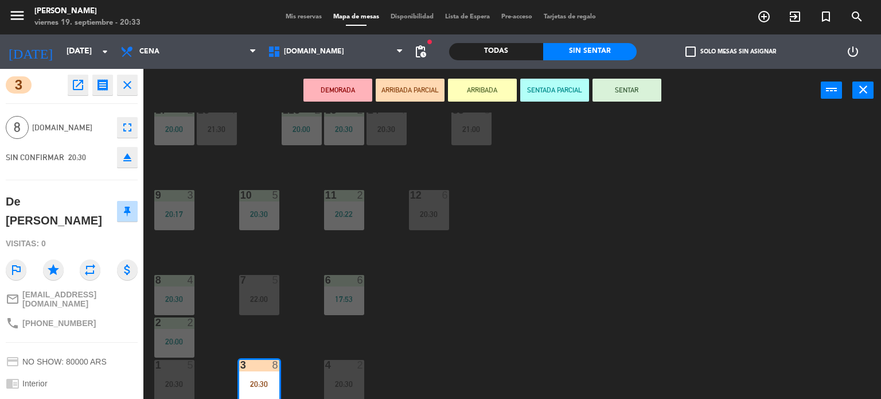
click at [635, 90] on button "SENTAR" at bounding box center [627, 90] width 69 height 23
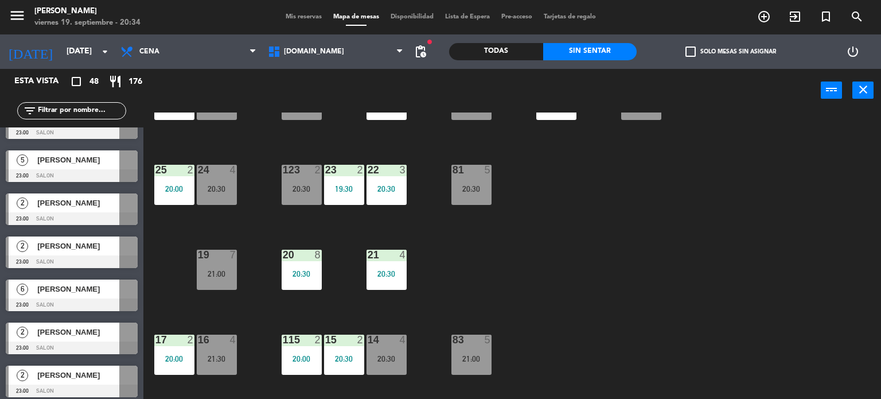
scroll to position [1795, 0]
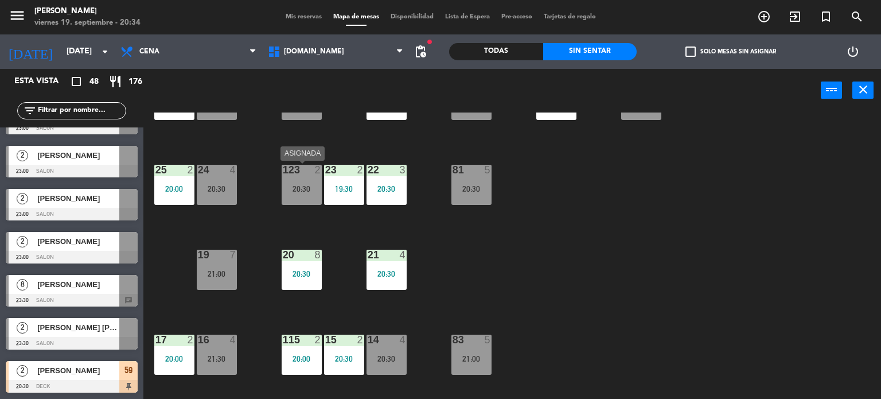
click at [303, 182] on div "123 2 20:30" at bounding box center [302, 185] width 40 height 40
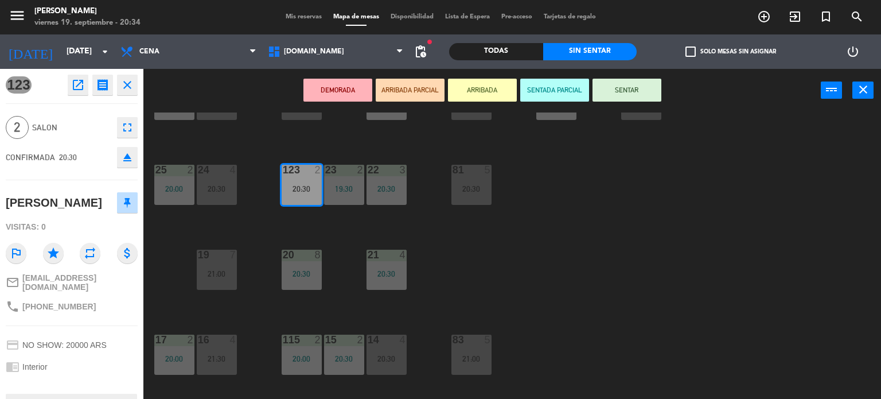
click at [122, 161] on icon "eject" at bounding box center [127, 157] width 14 height 14
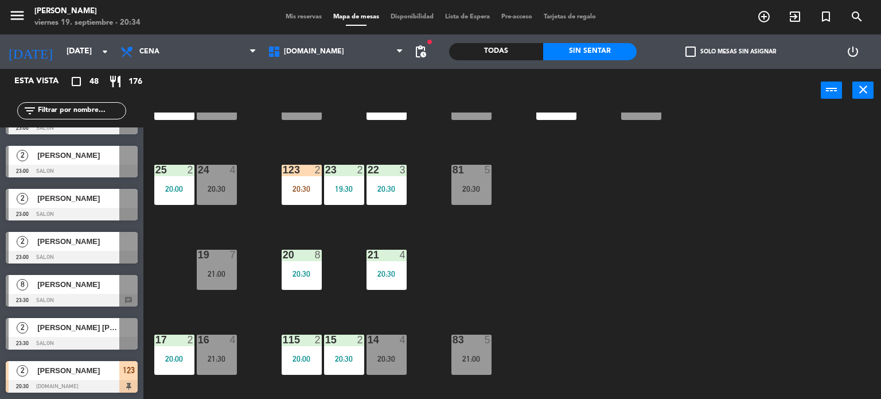
click at [687, 241] on div "34 block 1 19:59 | 21:00 35 block 6 20:30 36 block 12 21:00 43 2 20:30 37 block…" at bounding box center [516, 255] width 729 height 287
click at [512, 45] on div "Todas" at bounding box center [496, 51] width 94 height 17
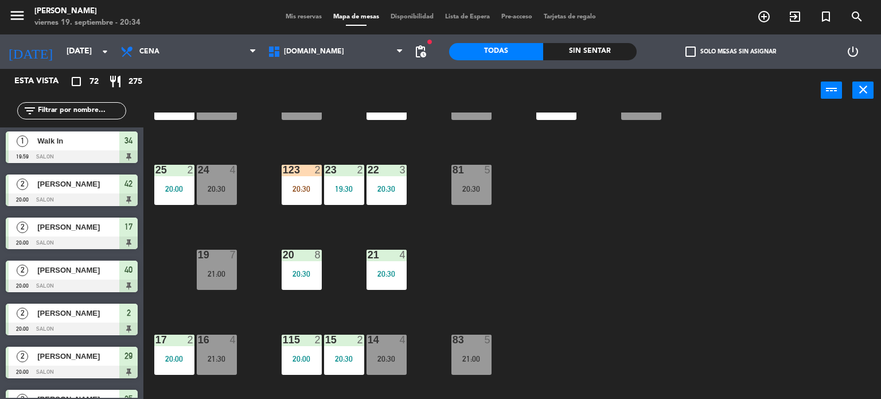
scroll to position [0, 0]
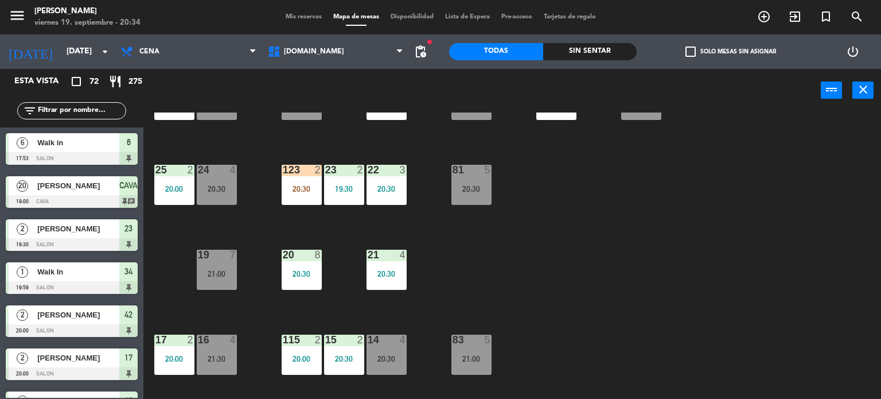
click at [77, 114] on input "text" at bounding box center [81, 110] width 89 height 13
click at [309, 230] on div "34 block 1 19:59 | 21:00 35 block 6 20:30 36 block 12 21:00 43 2 20:30 37 block…" at bounding box center [516, 255] width 729 height 287
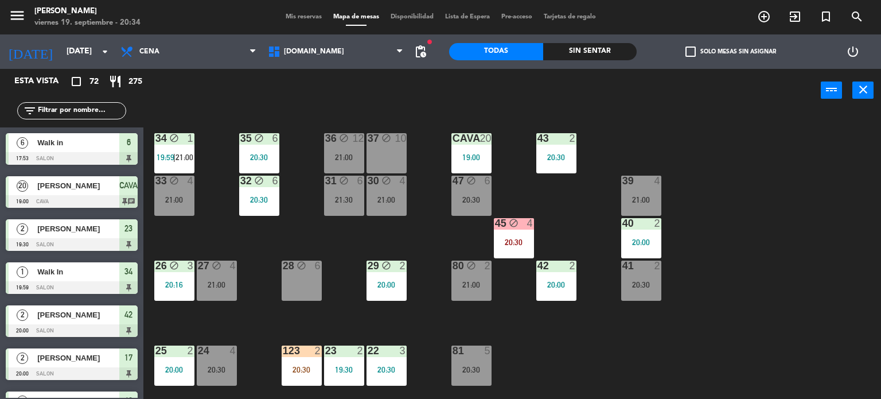
click at [460, 85] on div "power_input close" at bounding box center [482, 91] width 678 height 44
click at [97, 107] on input "text" at bounding box center [81, 110] width 89 height 13
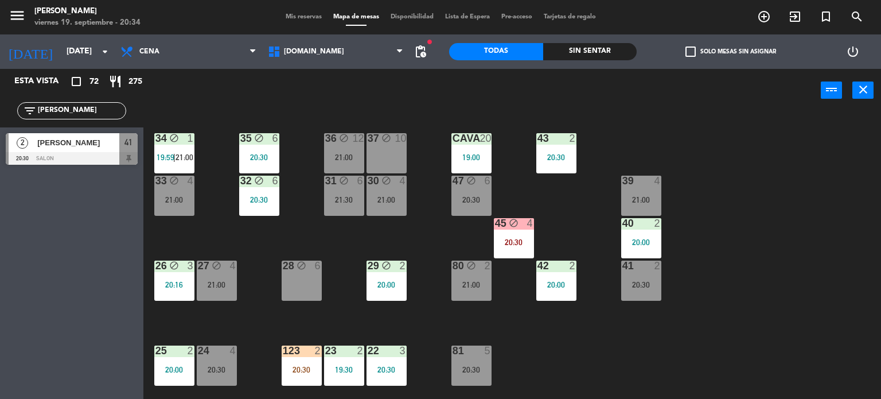
type input "[PERSON_NAME]"
click at [14, 225] on div "Esta vista crop_square 72 restaurant 275 filter_list [PERSON_NAME] 2 [PERSON_NA…" at bounding box center [71, 234] width 143 height 330
click at [88, 150] on div "[PERSON_NAME]" at bounding box center [77, 142] width 83 height 19
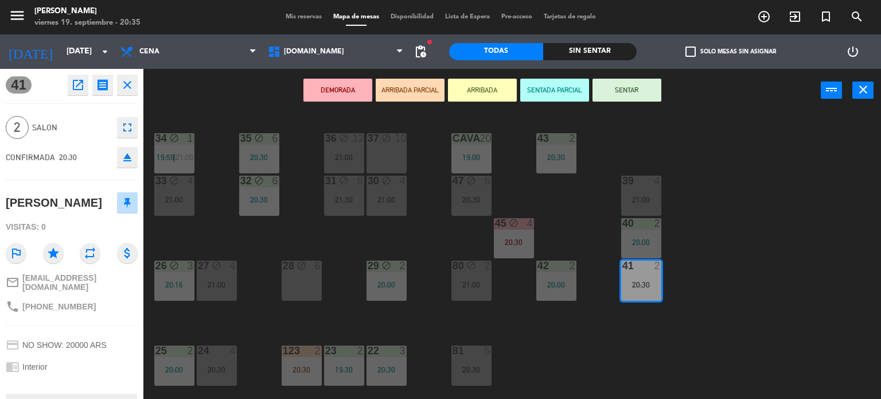
click at [410, 92] on button "ARRIBADA PARCIAL" at bounding box center [410, 90] width 69 height 23
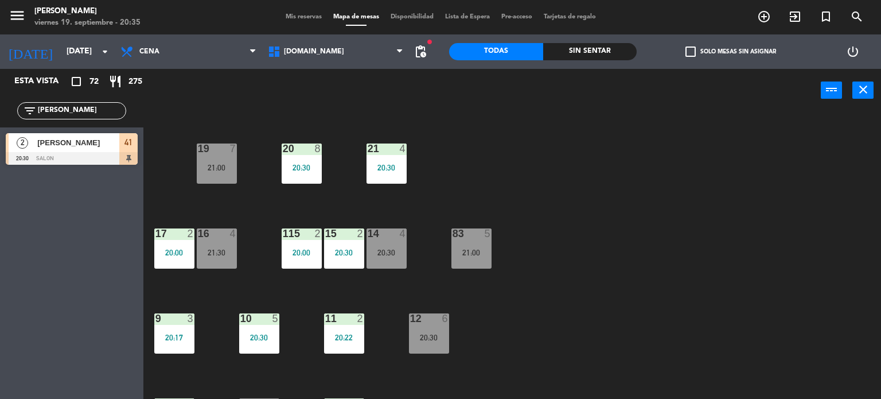
scroll to position [410, 0]
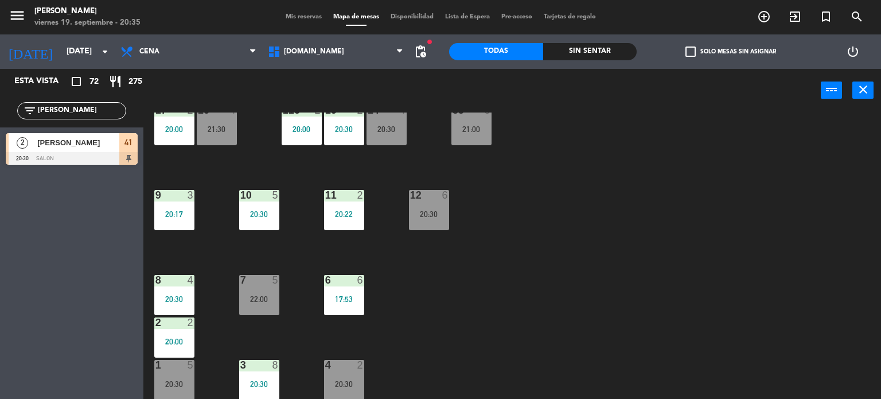
click at [108, 155] on div at bounding box center [72, 158] width 132 height 13
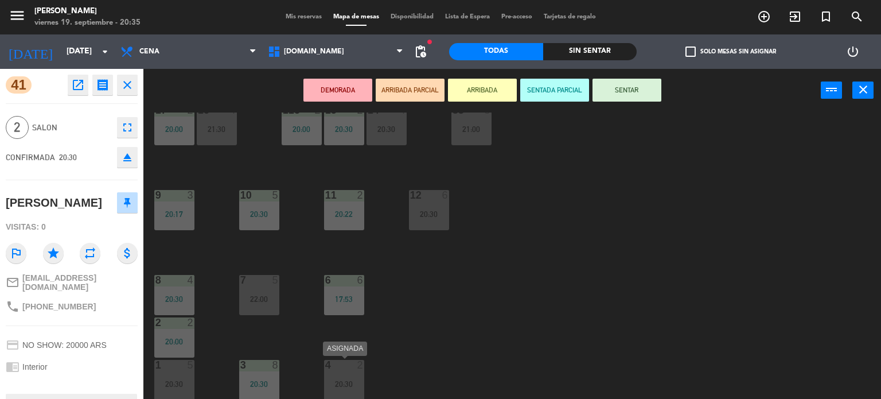
click at [353, 367] on div at bounding box center [343, 365] width 19 height 10
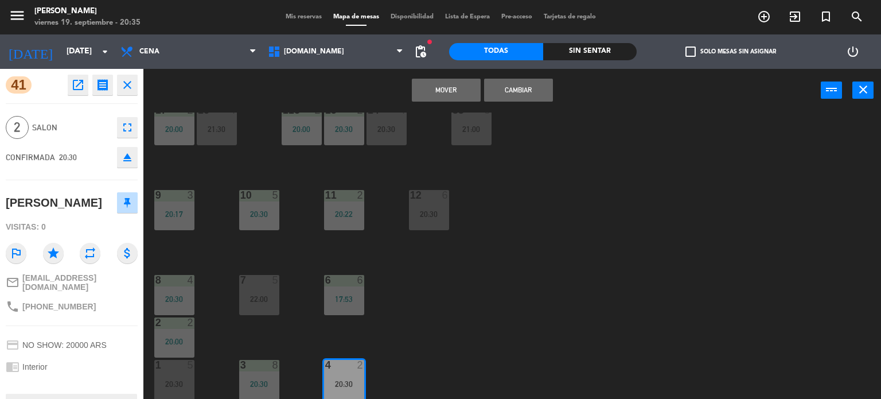
click at [535, 94] on button "Cambiar" at bounding box center [518, 90] width 69 height 23
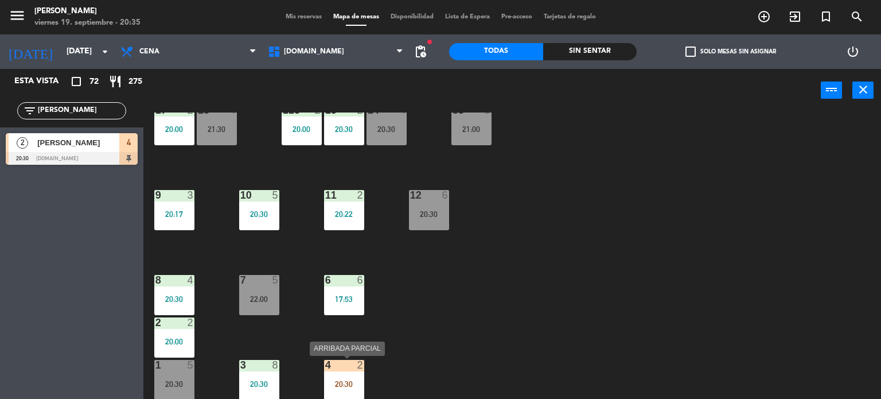
click at [339, 376] on div "4 2 20:30" at bounding box center [344, 380] width 40 height 40
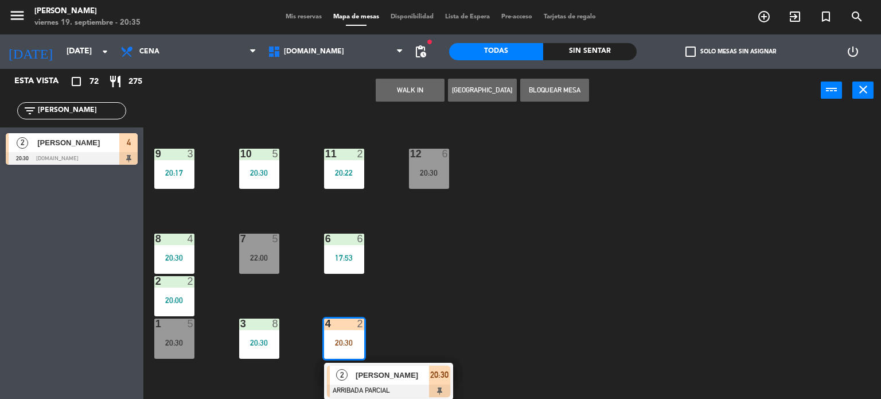
click at [380, 373] on span "[PERSON_NAME]" at bounding box center [392, 375] width 73 height 12
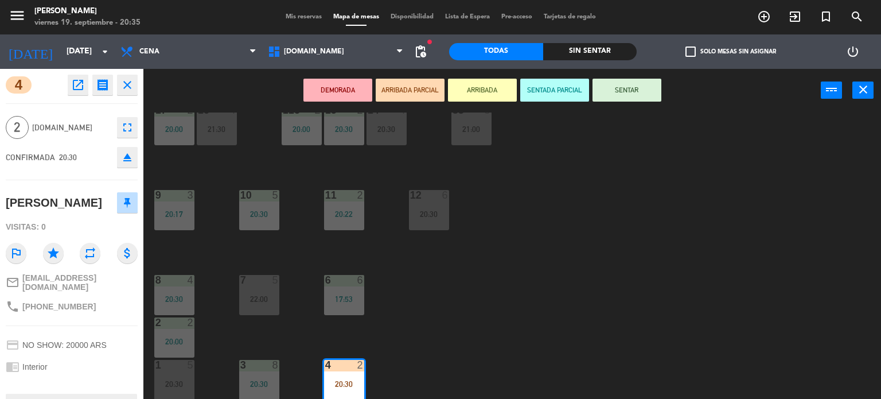
click at [633, 92] on button "SENTAR" at bounding box center [627, 90] width 69 height 23
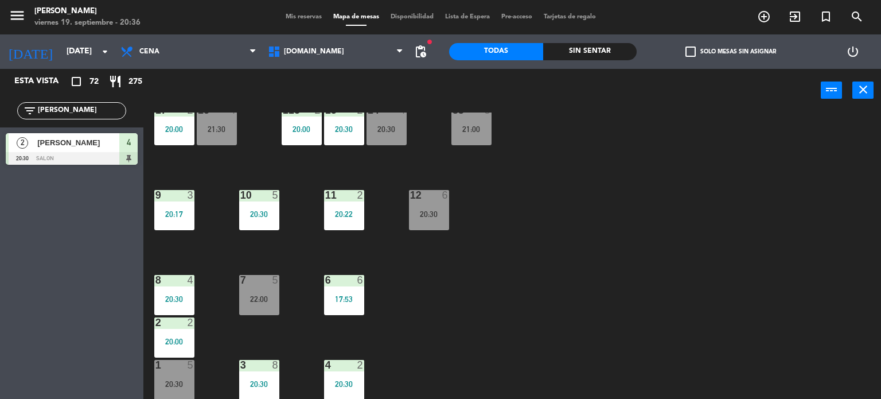
drag, startPoint x: 71, startPoint y: 110, endPoint x: 0, endPoint y: 119, distance: 71.7
click at [0, 119] on div "filter_list [PERSON_NAME]" at bounding box center [71, 110] width 143 height 33
type input "merc"
drag, startPoint x: 0, startPoint y: 234, endPoint x: 18, endPoint y: 224, distance: 20.8
click at [8, 229] on div "Esta vista crop_square 72 restaurant 275 filter_list merc 6 Mercedes Moraiz 20:…" at bounding box center [71, 234] width 143 height 330
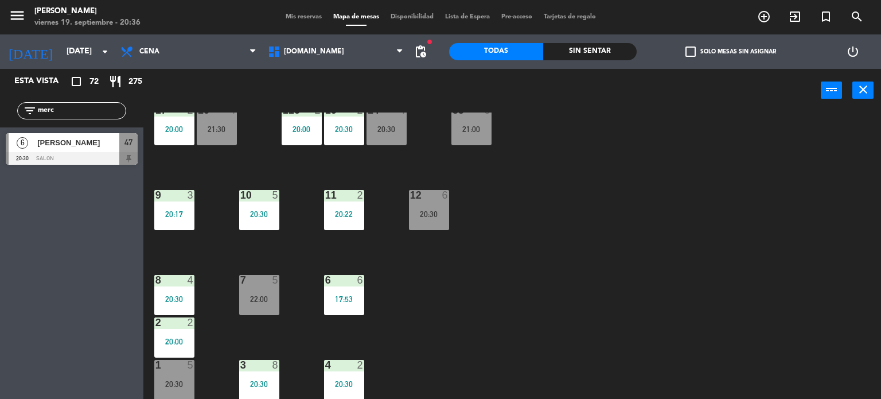
click at [120, 152] on div at bounding box center [72, 158] width 132 height 13
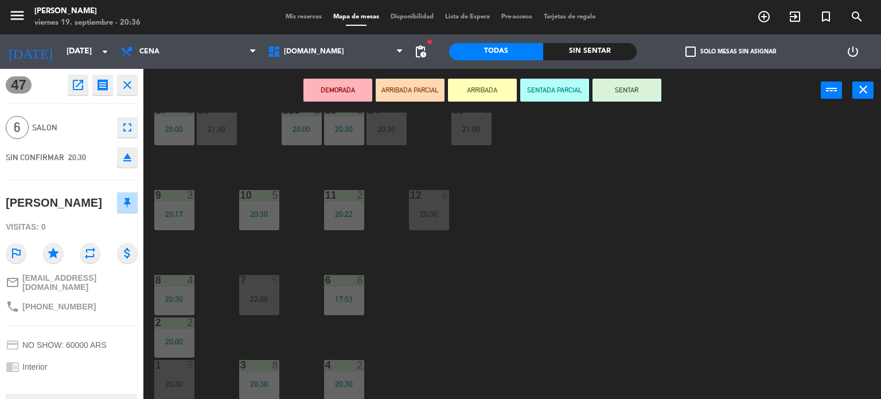
click at [427, 87] on button "ARRIBADA PARCIAL" at bounding box center [410, 90] width 69 height 23
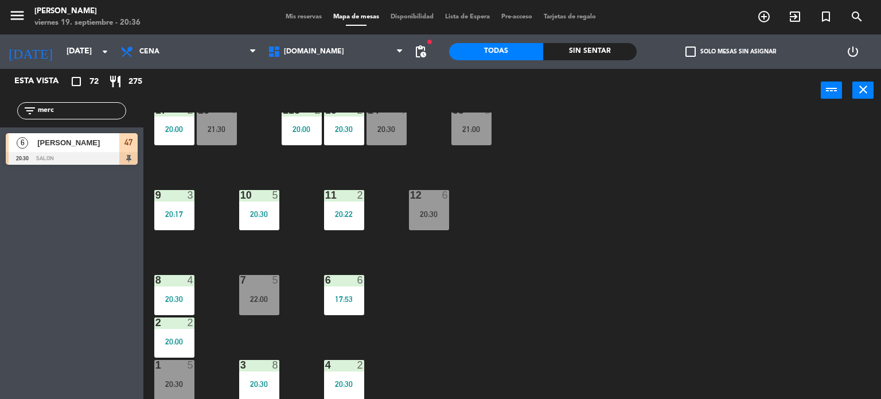
click at [669, 311] on div "34 block 1 19:59 | 21:00 35 block 6 20:30 36 block 12 21:00 43 2 20:30 37 block…" at bounding box center [516, 255] width 729 height 287
click at [263, 297] on div "22:00" at bounding box center [259, 299] width 40 height 8
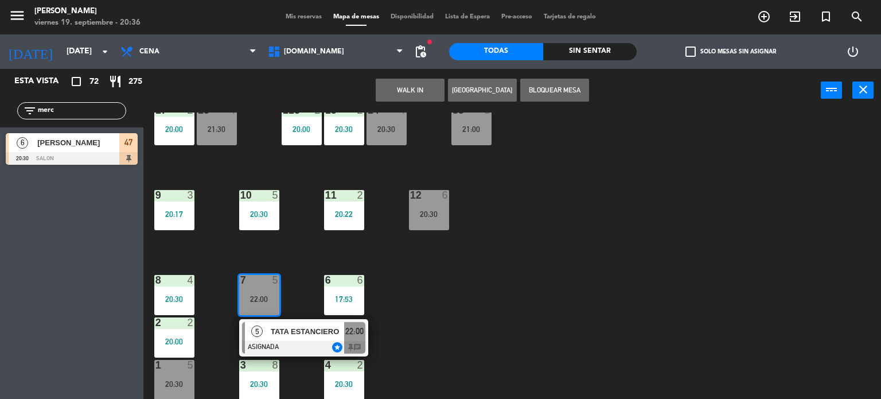
scroll to position [9, 0]
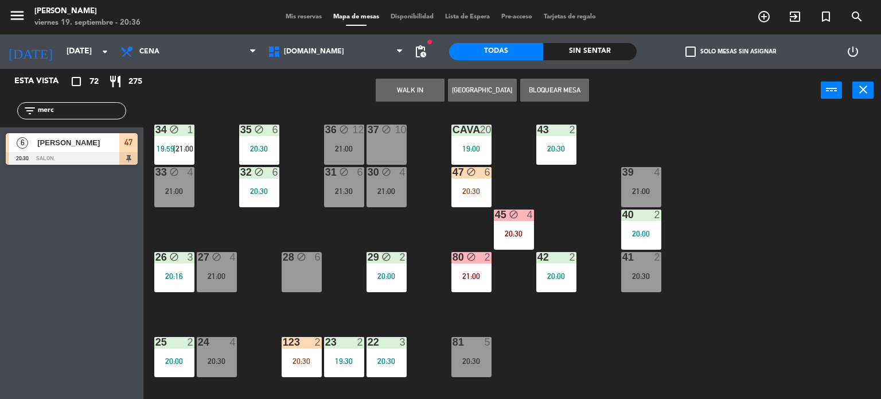
click at [309, 269] on div "28 block 6" at bounding box center [302, 272] width 40 height 40
click at [401, 93] on button "Mover" at bounding box center [410, 90] width 69 height 23
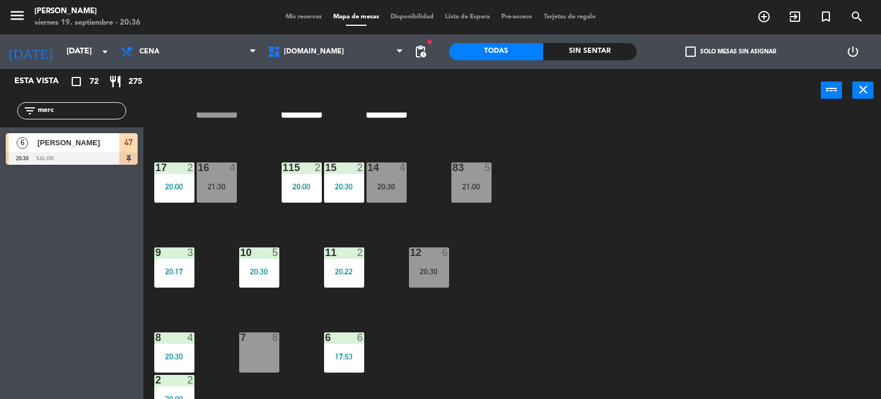
scroll to position [410, 0]
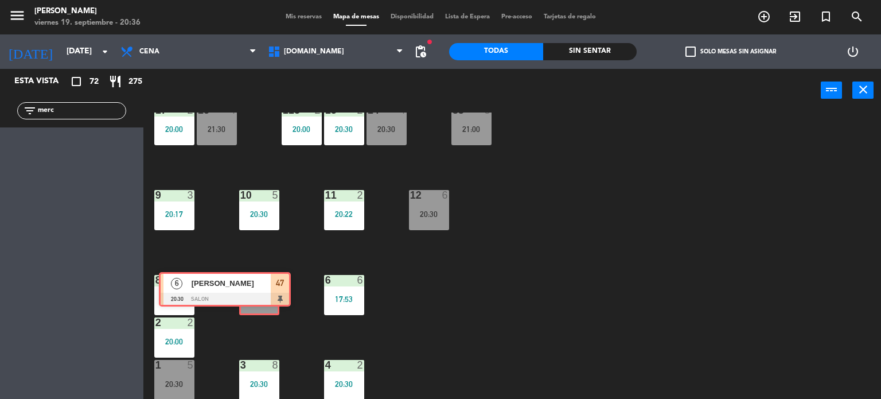
drag, startPoint x: 116, startPoint y: 155, endPoint x: 269, endPoint y: 295, distance: 207.1
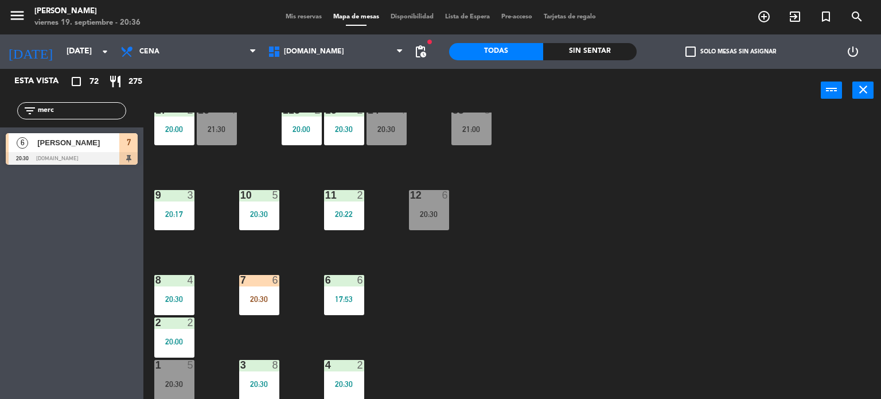
click at [267, 298] on div "20:30" at bounding box center [259, 299] width 40 height 8
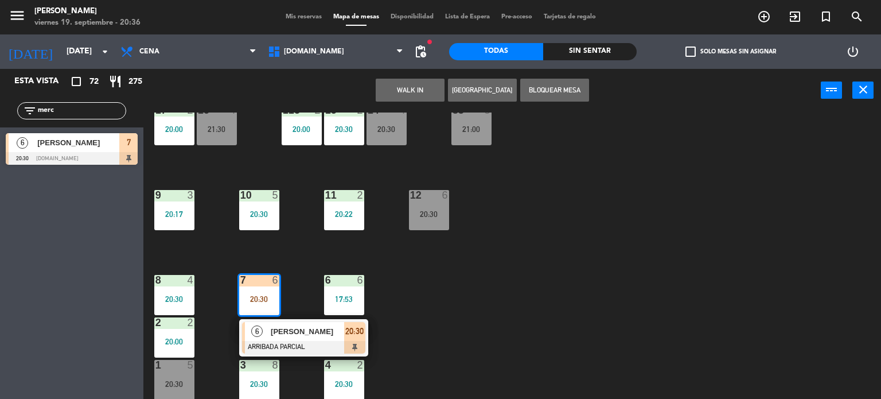
click at [293, 345] on div at bounding box center [303, 347] width 123 height 13
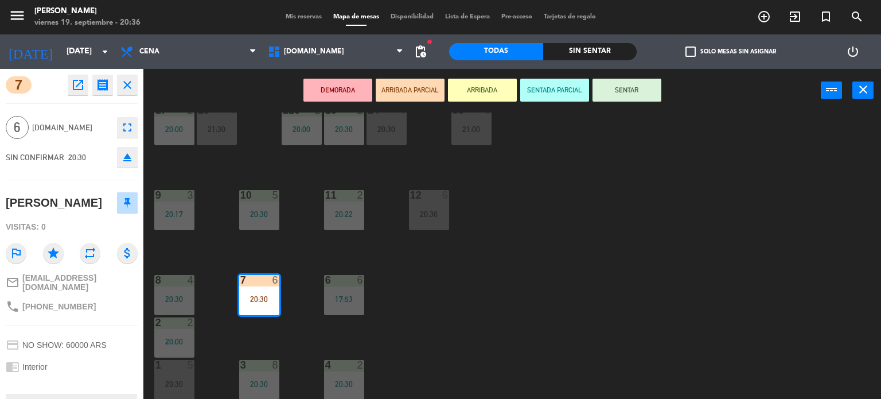
click at [622, 96] on button "SENTAR" at bounding box center [627, 90] width 69 height 23
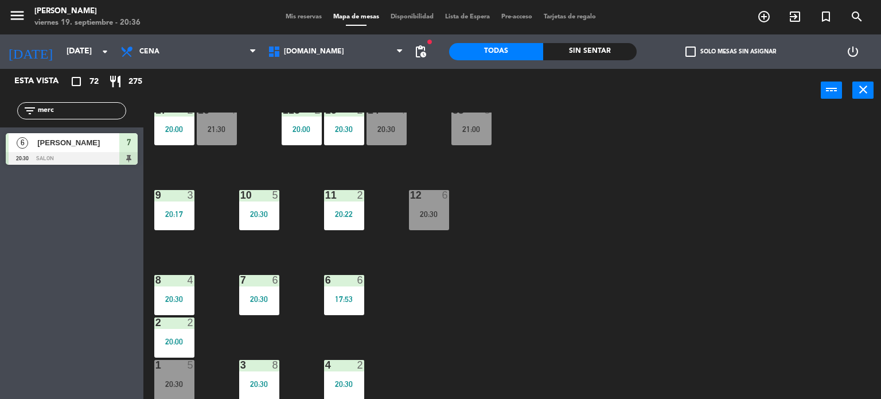
click at [612, 236] on div "34 block 1 19:59 | 21:00 35 block 6 20:30 36 block 12 21:00 43 2 20:30 37 block…" at bounding box center [516, 255] width 729 height 287
drag, startPoint x: 86, startPoint y: 108, endPoint x: 0, endPoint y: 116, distance: 86.4
click at [0, 116] on div "filter_list merc" at bounding box center [71, 110] width 143 height 33
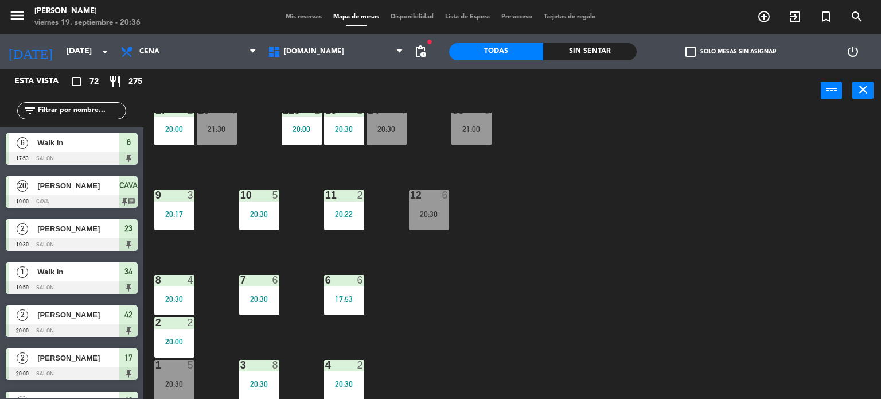
click at [855, 357] on div "34 block 1 19:59 | 21:00 35 block 6 20:30 36 block 12 21:00 43 2 20:30 37 block…" at bounding box center [516, 255] width 729 height 287
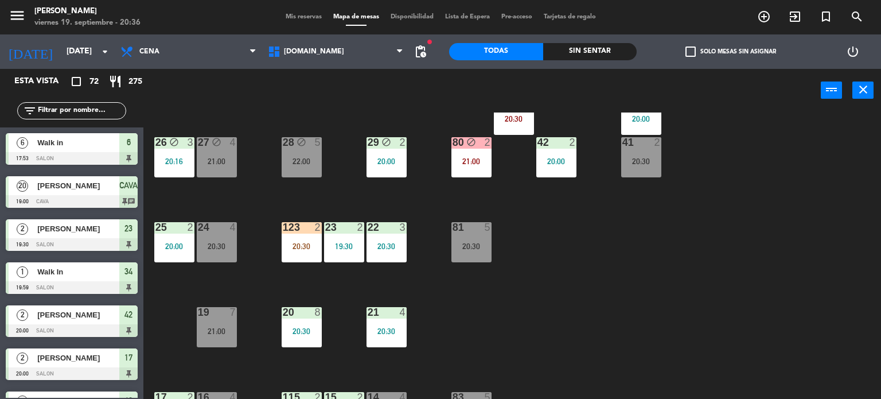
scroll to position [353, 0]
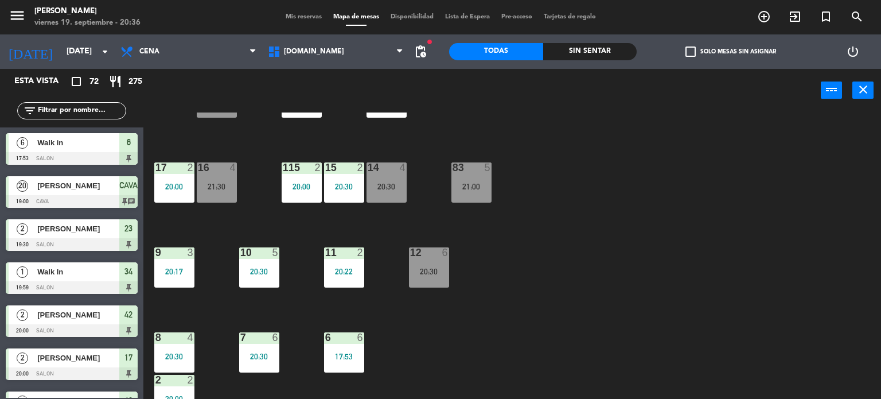
click at [453, 169] on div "83" at bounding box center [453, 167] width 1 height 10
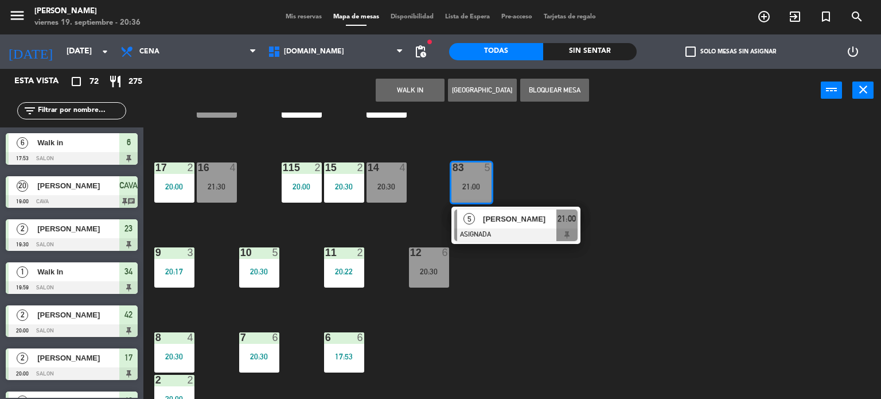
click at [557, 283] on div "34 block 1 19:59 | 21:00 35 block 6 20:30 36 block 12 21:00 43 2 20:30 37 block…" at bounding box center [516, 255] width 729 height 287
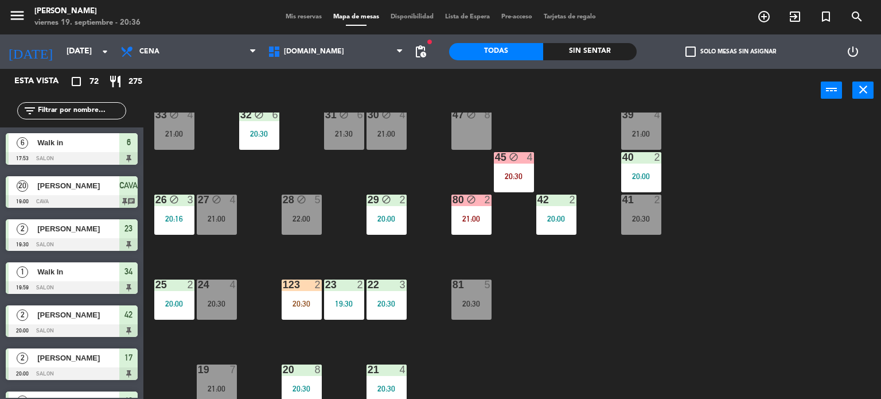
scroll to position [0, 0]
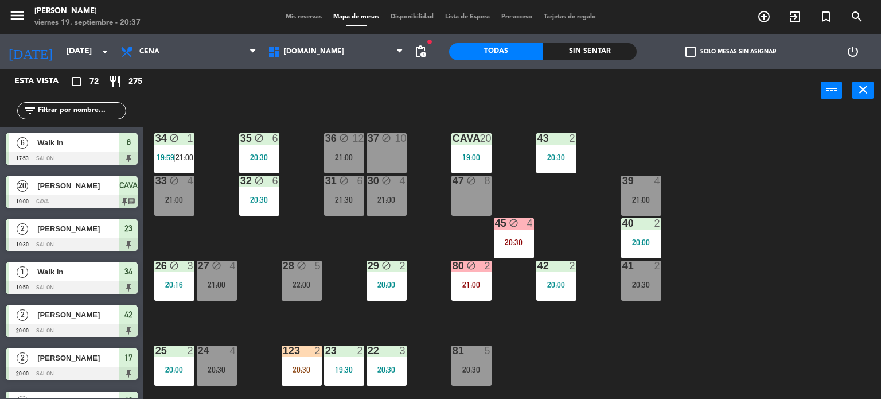
click at [811, 297] on div "34 block 1 19:59 | 21:00 35 block 6 20:30 36 block 12 21:00 43 2 20:30 37 block…" at bounding box center [516, 255] width 729 height 287
click at [67, 107] on input "text" at bounding box center [81, 110] width 89 height 13
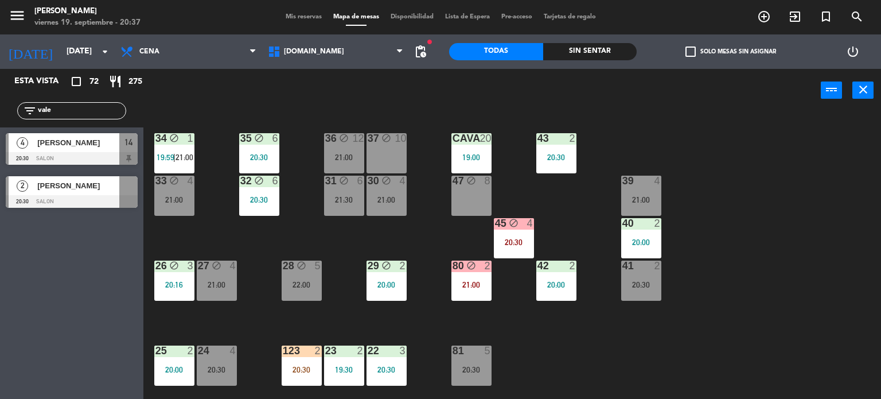
type input "vale"
click at [0, 308] on div "Esta vista crop_square 72 restaurant 275 filter_list vale 4 [PERSON_NAME] 20:30…" at bounding box center [71, 234] width 143 height 330
click at [90, 142] on span "[PERSON_NAME]" at bounding box center [78, 143] width 82 height 12
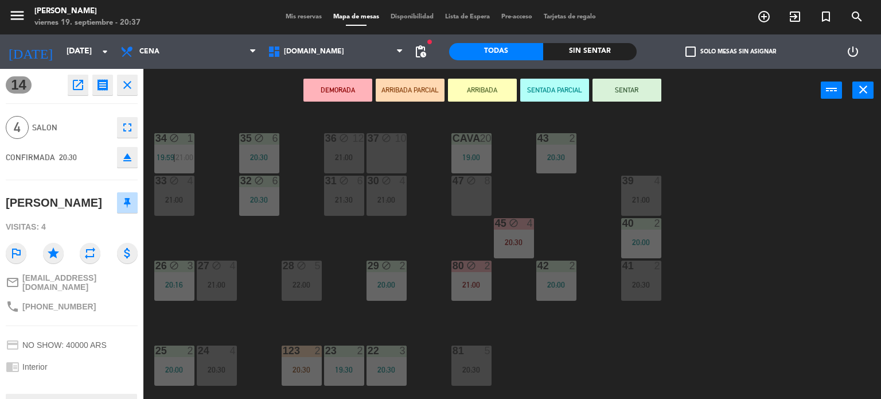
click at [397, 93] on button "ARRIBADA PARCIAL" at bounding box center [410, 90] width 69 height 23
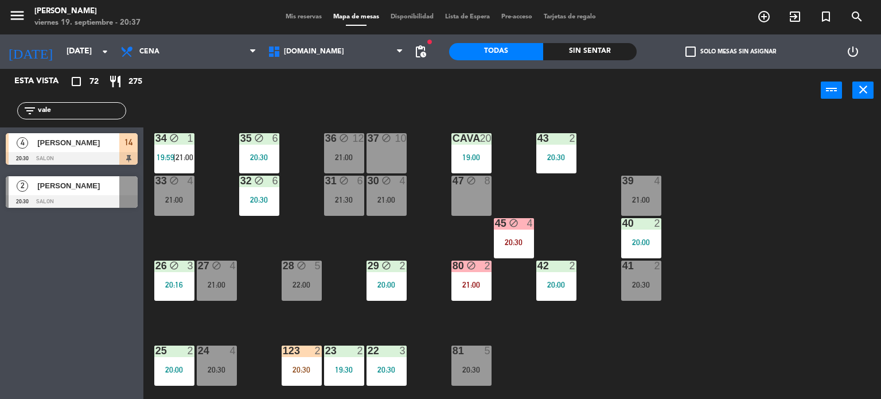
scroll to position [229, 0]
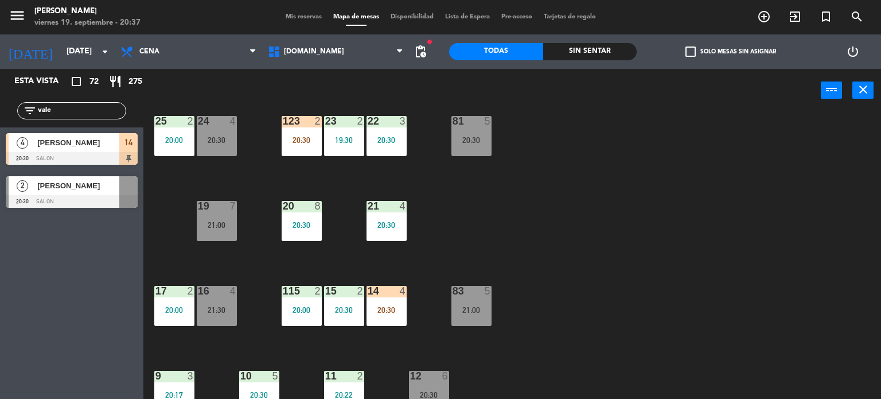
click at [384, 317] on div "14 4 20:30" at bounding box center [387, 306] width 40 height 40
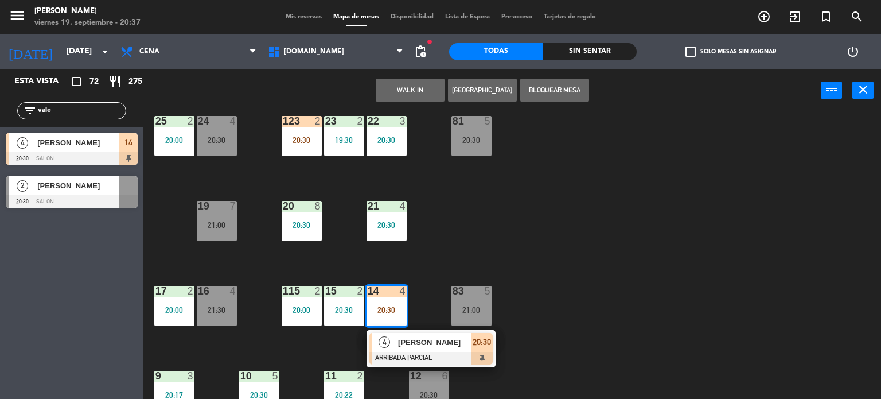
click at [512, 244] on div "34 block 1 19:59 | 21:00 35 block 6 20:30 36 block 12 21:00 43 2 20:30 37 block…" at bounding box center [516, 255] width 729 height 287
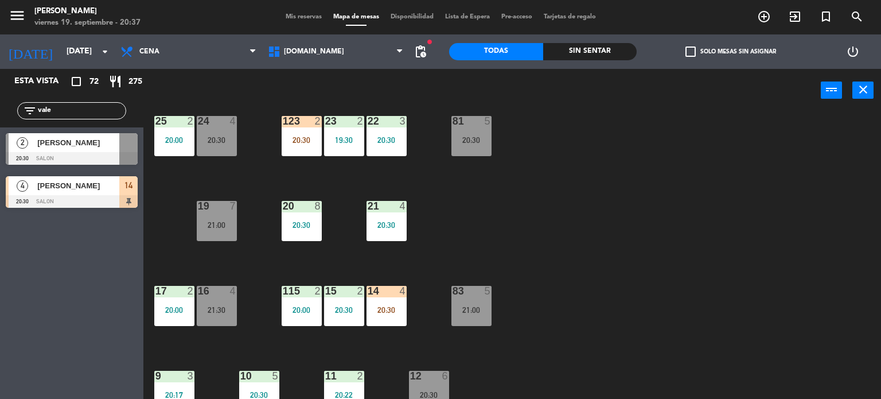
drag, startPoint x: 62, startPoint y: 119, endPoint x: 18, endPoint y: 113, distance: 44.0
click at [18, 113] on div "filter_list vale" at bounding box center [71, 110] width 143 height 33
click at [55, 114] on input "vale" at bounding box center [81, 110] width 89 height 13
drag, startPoint x: 69, startPoint y: 110, endPoint x: 0, endPoint y: 110, distance: 68.8
click at [0, 110] on div "filter_list vale" at bounding box center [71, 110] width 143 height 33
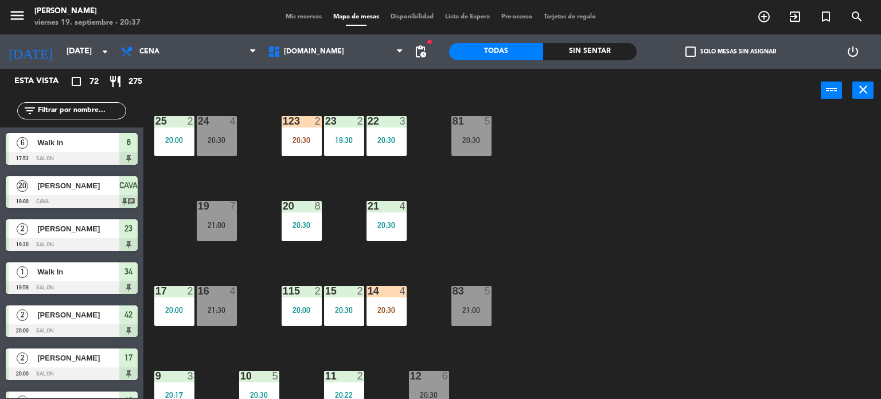
click at [723, 261] on div "34 block 1 19:59 | 21:00 35 block 6 20:30 36 block 12 21:00 43 2 20:30 37 block…" at bounding box center [516, 255] width 729 height 287
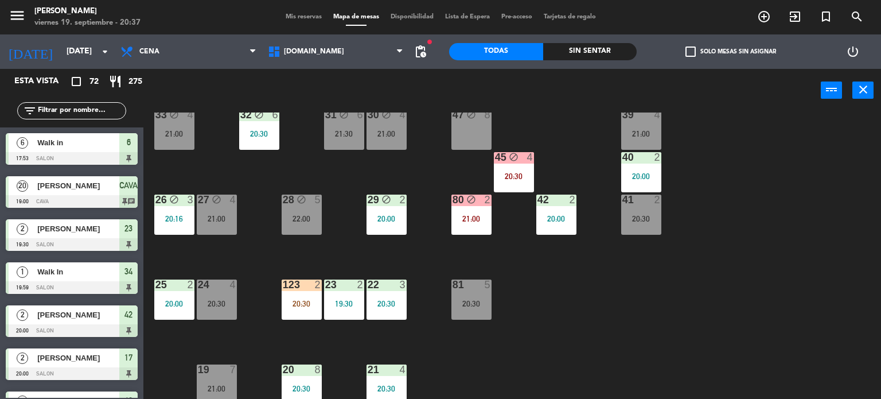
scroll to position [0, 0]
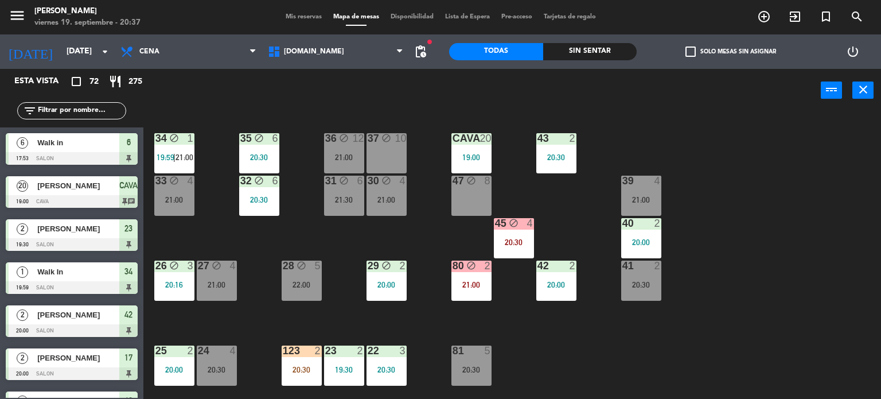
click at [718, 231] on div "34 block 1 19:59 | 21:00 35 block 6 20:30 36 block 12 21:00 43 2 20:30 37 block…" at bounding box center [516, 255] width 729 height 287
click at [625, 54] on div "Sin sentar" at bounding box center [590, 51] width 94 height 17
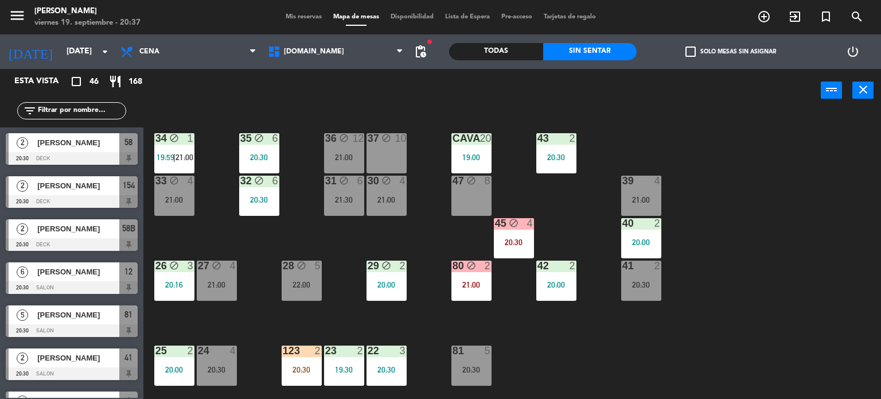
click at [718, 52] on label "check_box_outline_blank Solo mesas sin asignar" at bounding box center [731, 51] width 91 height 10
click at [731, 52] on input "check_box_outline_blank Solo mesas sin asignar" at bounding box center [731, 52] width 0 height 0
click at [236, 226] on div "34 block 1 19:59 | 21:00 35 block 6 20:30 36 block 12 21:00 43 2 20:30 37 block…" at bounding box center [516, 255] width 729 height 287
click at [535, 58] on div "Todas" at bounding box center [496, 51] width 94 height 17
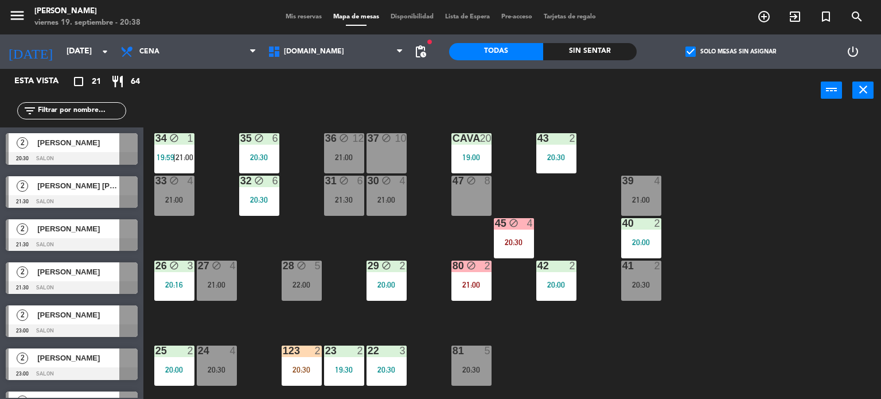
click at [694, 53] on span "check_box" at bounding box center [691, 51] width 10 height 10
click at [731, 52] on input "check_box Solo mesas sin asignar" at bounding box center [731, 52] width 0 height 0
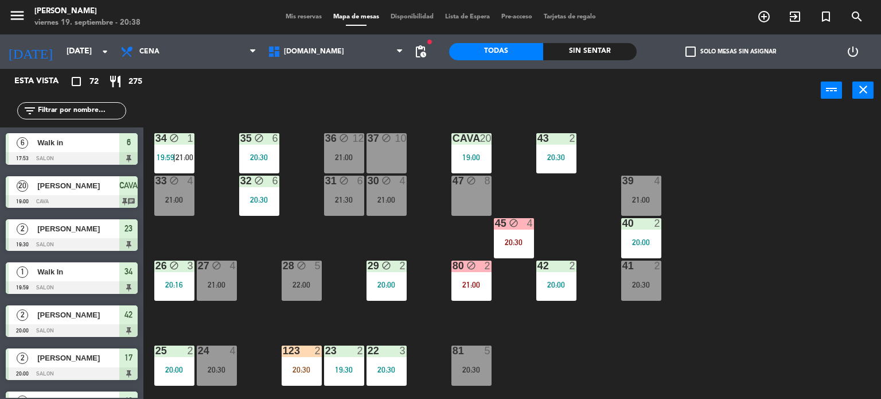
click at [114, 108] on input "text" at bounding box center [81, 110] width 89 height 13
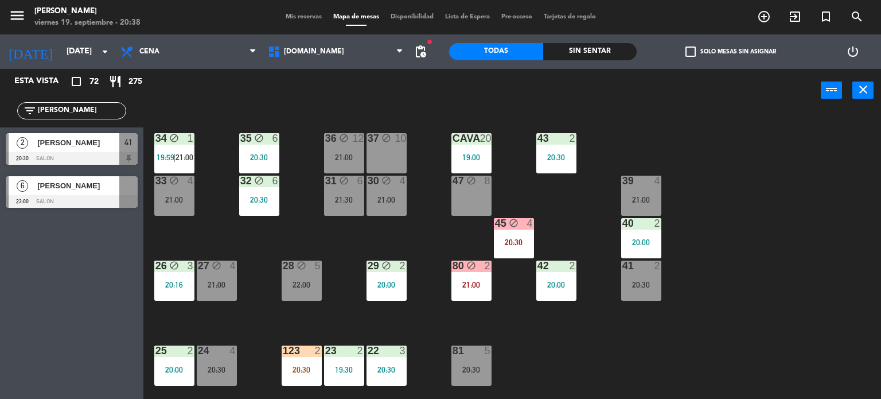
type input "[PERSON_NAME]"
click at [248, 90] on div "power_input close" at bounding box center [482, 91] width 678 height 44
click at [86, 147] on span "[PERSON_NAME]" at bounding box center [78, 143] width 82 height 12
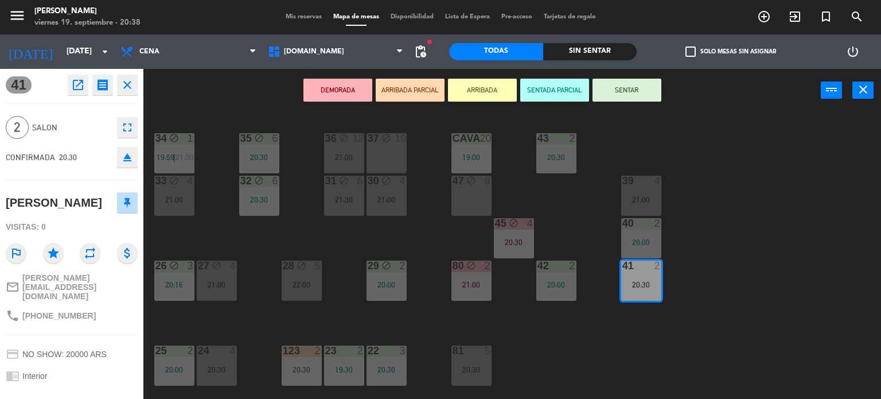
click at [420, 87] on button "ARRIBADA PARCIAL" at bounding box center [410, 90] width 69 height 23
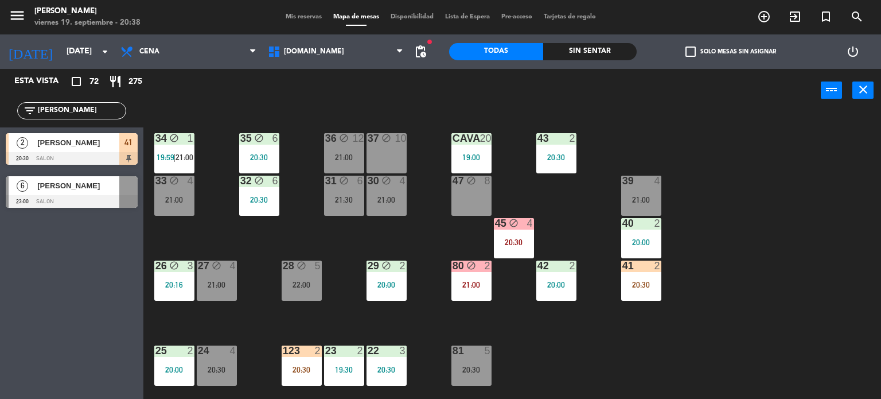
click at [96, 106] on input "[PERSON_NAME]" at bounding box center [81, 110] width 89 height 13
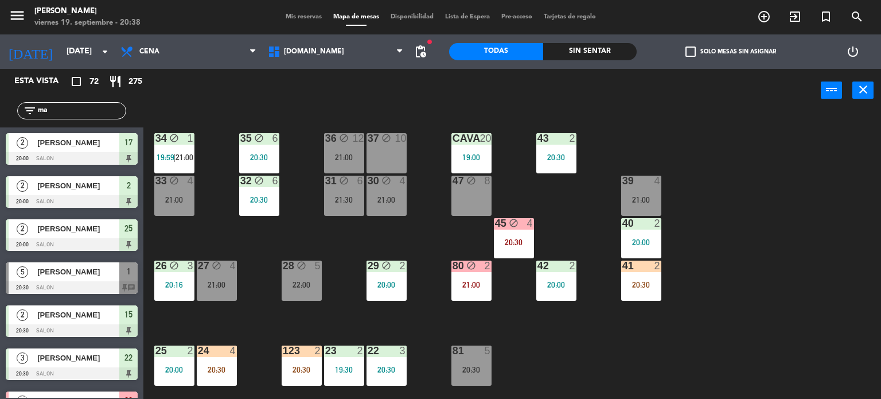
type input "m"
click at [96, 106] on input "text" at bounding box center [81, 110] width 89 height 13
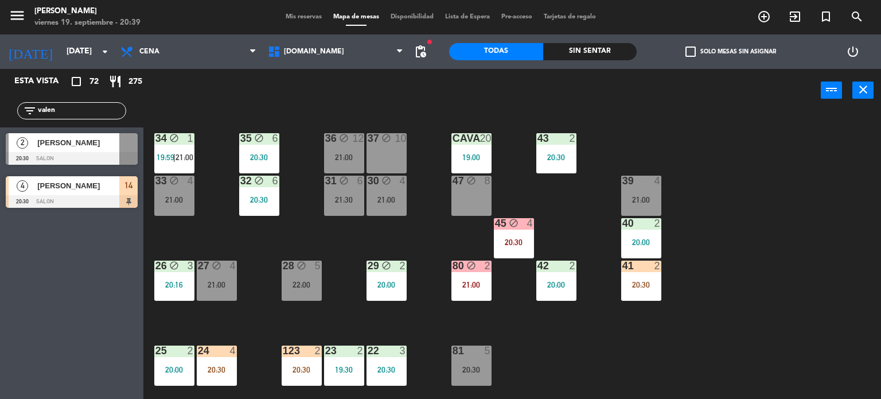
type input "valen"
drag, startPoint x: 170, startPoint y: 100, endPoint x: 168, endPoint y: 116, distance: 16.2
click at [170, 100] on div "power_input close" at bounding box center [482, 91] width 678 height 44
click at [87, 141] on div "2 [PERSON_NAME] 20:30 SALON" at bounding box center [71, 148] width 143 height 43
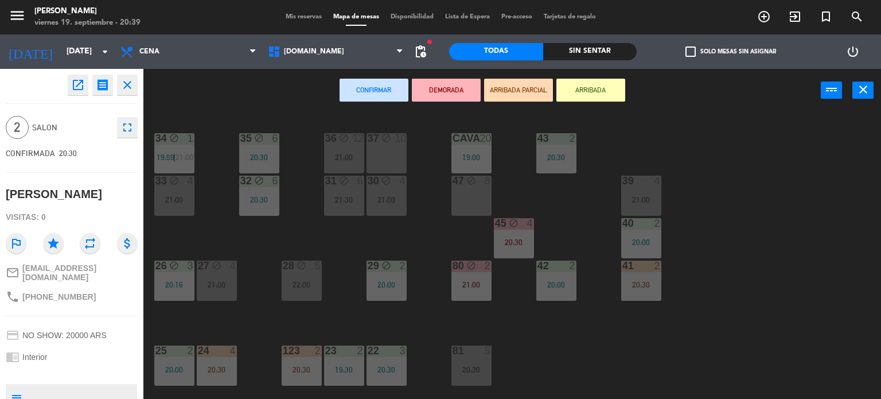
click at [515, 87] on button "ARRIBADA PARCIAL" at bounding box center [518, 90] width 69 height 23
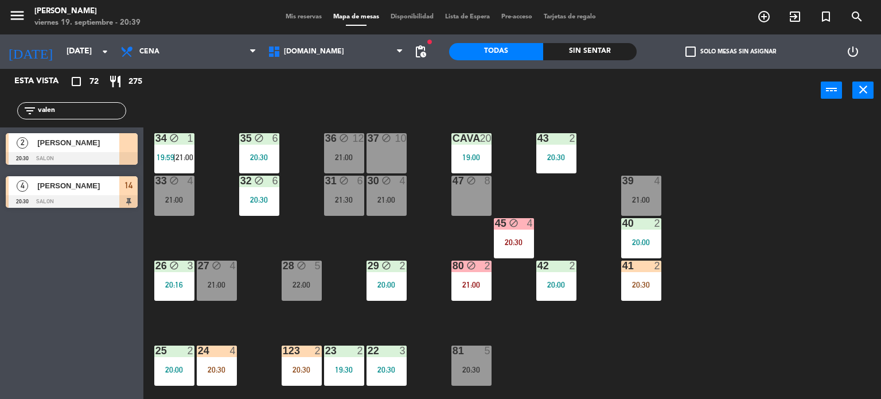
click at [91, 105] on input "valen" at bounding box center [81, 110] width 89 height 13
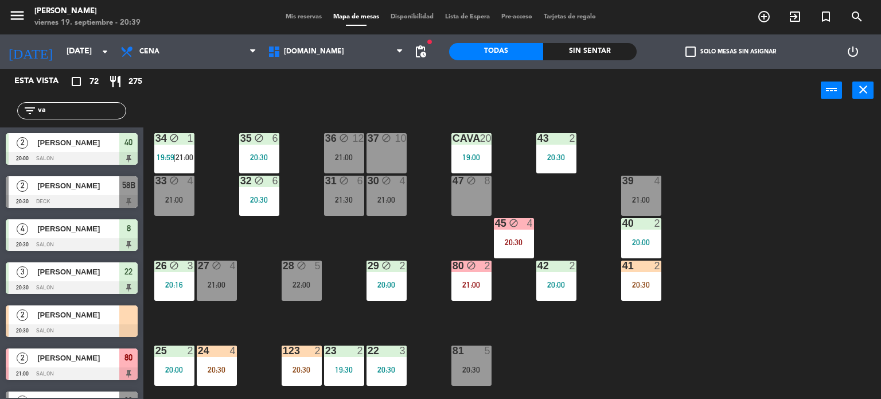
type input "v"
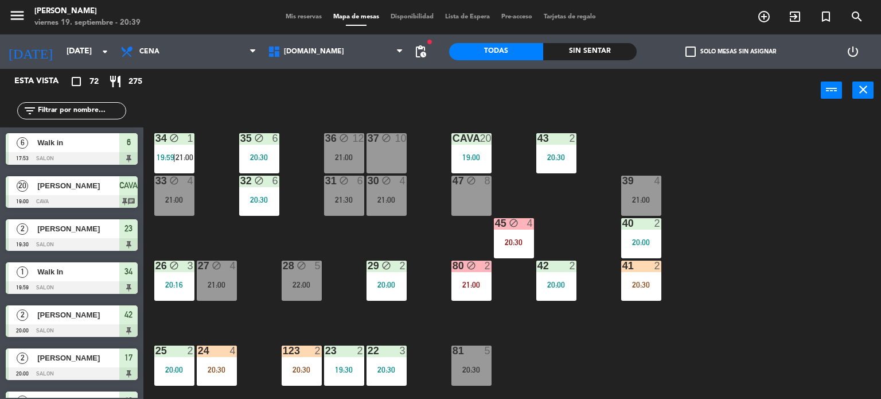
scroll to position [115, 0]
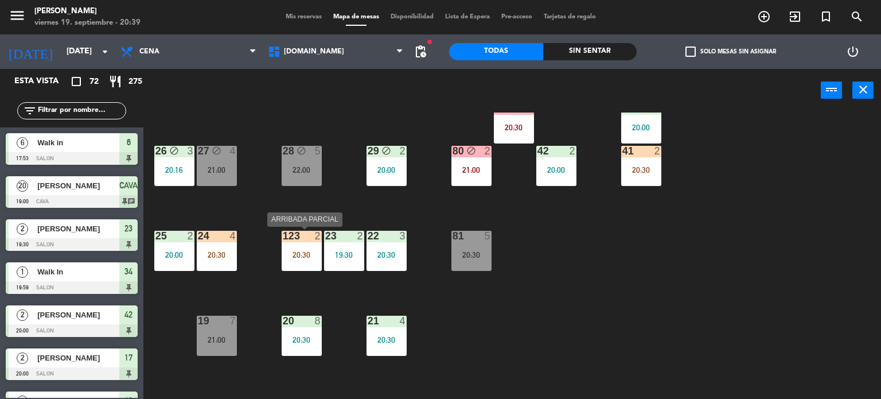
click at [306, 242] on div "123 2 20:30" at bounding box center [302, 251] width 40 height 40
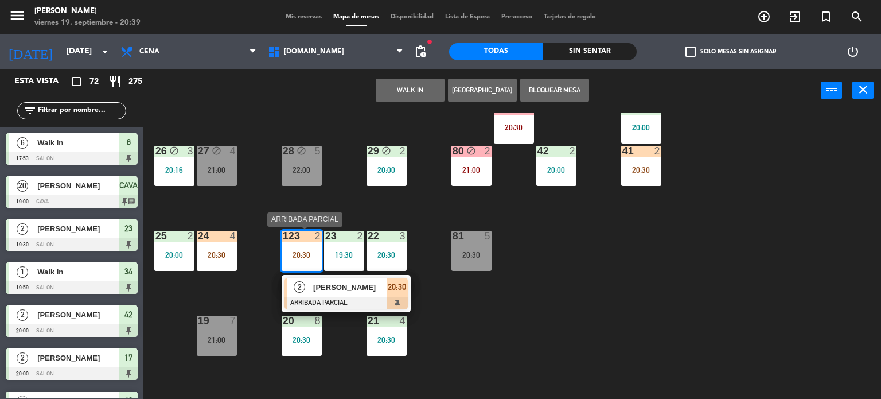
click at [354, 286] on span "[PERSON_NAME]" at bounding box center [349, 287] width 73 height 12
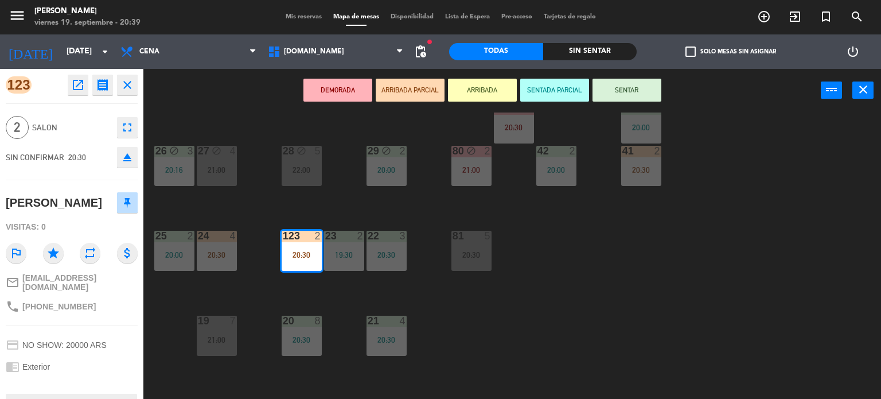
click at [624, 91] on button "SENTAR" at bounding box center [627, 90] width 69 height 23
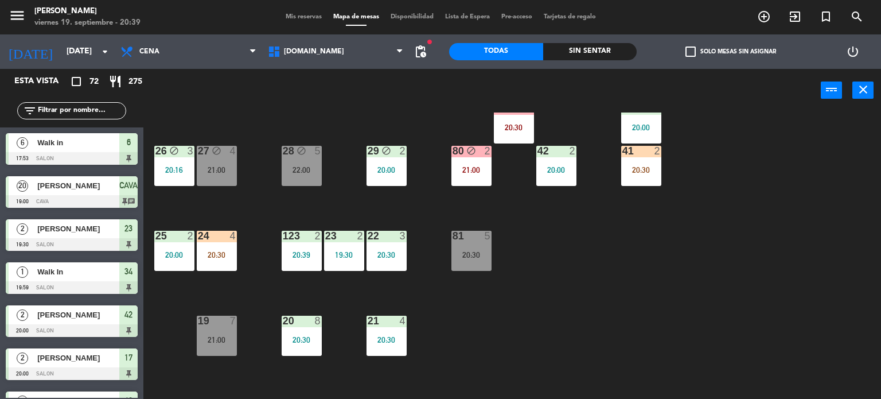
scroll to position [874, 0]
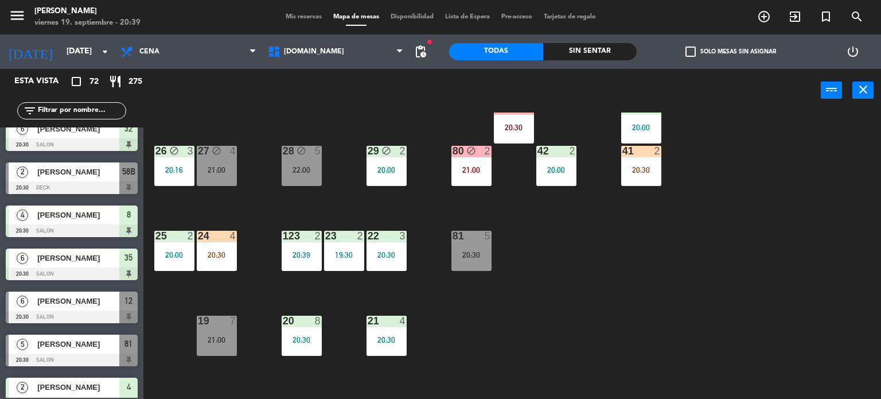
click at [594, 313] on div "34 block 1 19:59 | 21:00 35 block 6 20:30 36 block 12 21:00 43 2 20:30 37 block…" at bounding box center [516, 255] width 729 height 287
click at [243, 240] on div "4" at bounding box center [236, 236] width 19 height 10
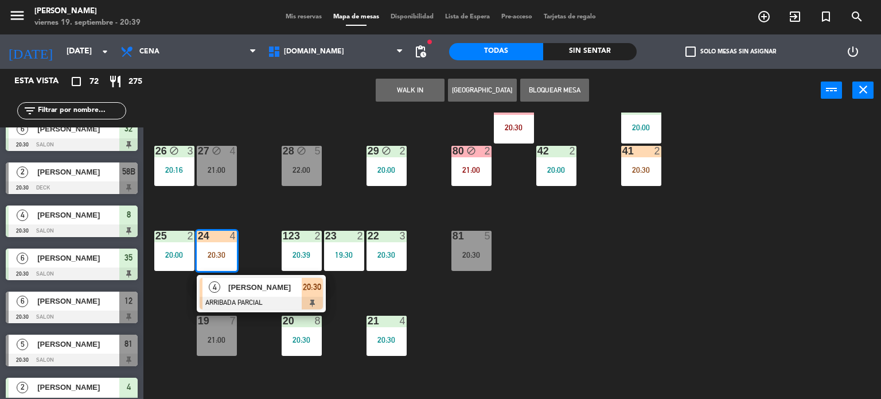
click at [227, 244] on div "24 4 20:30" at bounding box center [217, 251] width 40 height 40
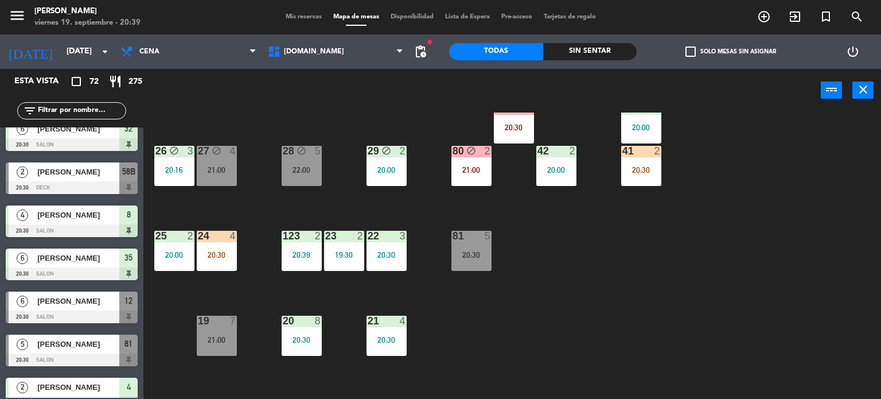
click at [227, 244] on div "24 4 20:30" at bounding box center [217, 251] width 40 height 40
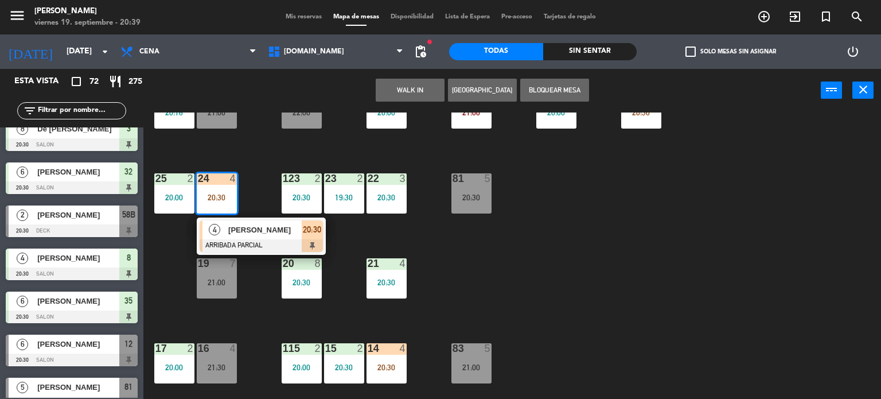
scroll to position [229, 0]
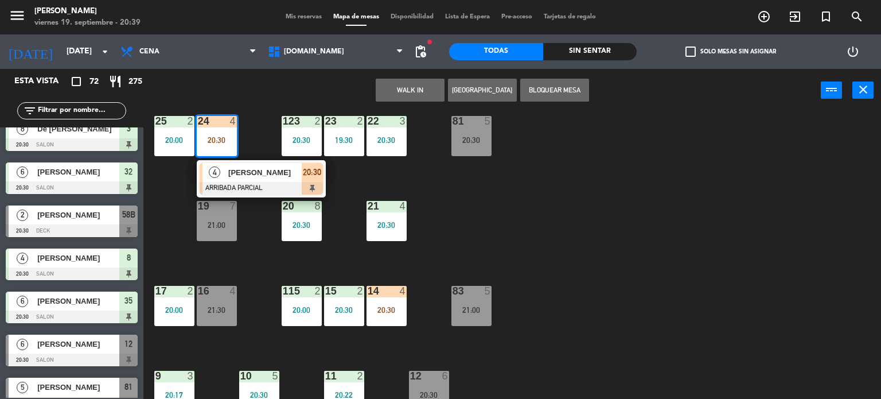
click at [537, 277] on div "34 block 1 19:59 | 21:00 35 block 6 20:30 36 block 12 21:00 43 2 20:30 37 block…" at bounding box center [516, 255] width 729 height 287
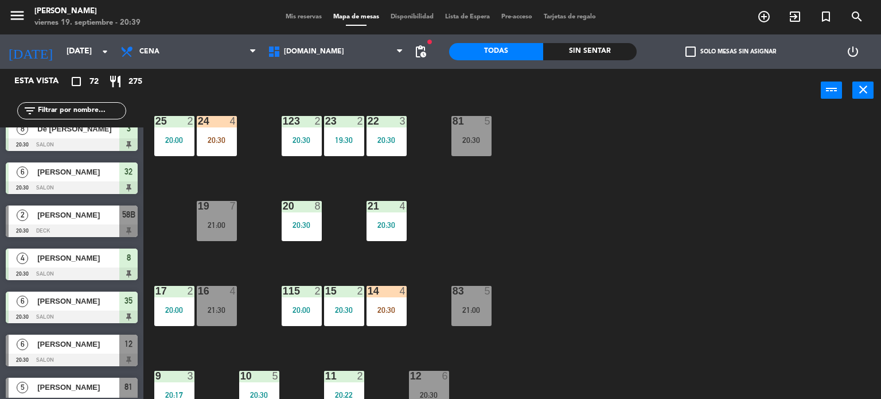
click at [390, 298] on div "14 4 20:30" at bounding box center [387, 306] width 40 height 40
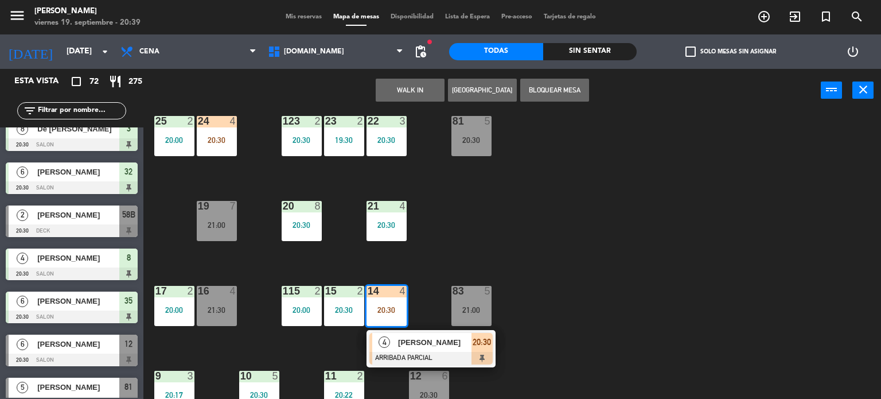
click at [461, 346] on span "[PERSON_NAME]" at bounding box center [434, 342] width 73 height 12
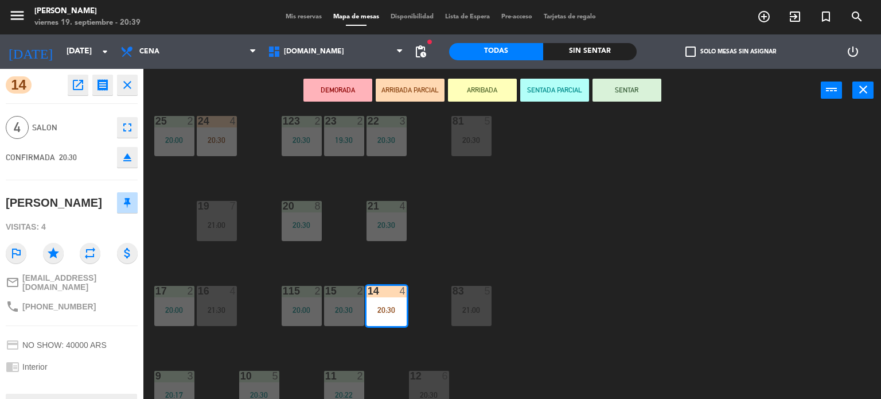
click at [635, 94] on button "SENTAR" at bounding box center [627, 90] width 69 height 23
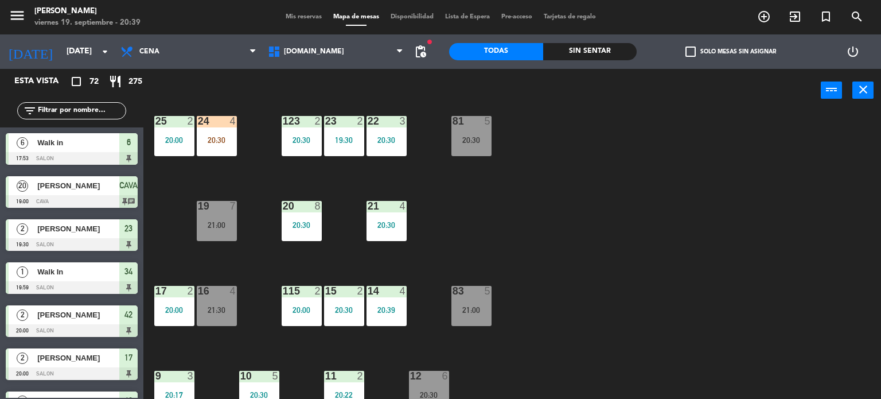
scroll to position [960, 0]
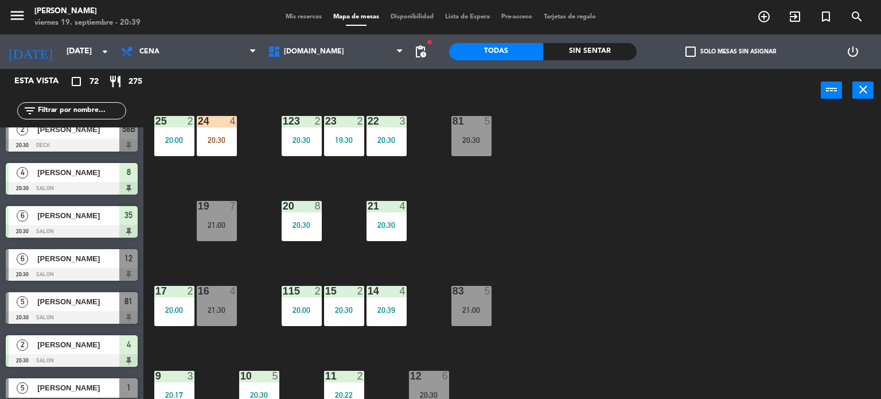
click at [663, 243] on div "34 block 1 19:59 | 21:00 35 block 6 20:30 36 block 12 21:00 43 2 20:30 37 block…" at bounding box center [516, 255] width 729 height 287
drag, startPoint x: 559, startPoint y: 290, endPoint x: 541, endPoint y: 290, distance: 17.8
click at [556, 290] on div "34 block 1 19:59 | 21:00 35 block 6 20:30 36 block 12 21:00 43 2 20:30 37 block…" at bounding box center [516, 255] width 729 height 287
click at [342, 306] on div "20:30" at bounding box center [344, 310] width 40 height 8
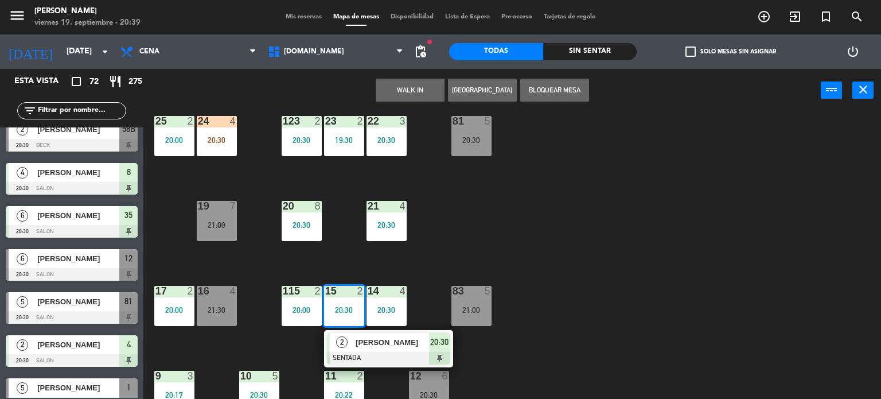
click at [492, 242] on div "34 block 1 19:59 | 21:00 35 block 6 20:30 36 block 12 21:00 43 2 20:30 37 block…" at bounding box center [516, 255] width 729 height 287
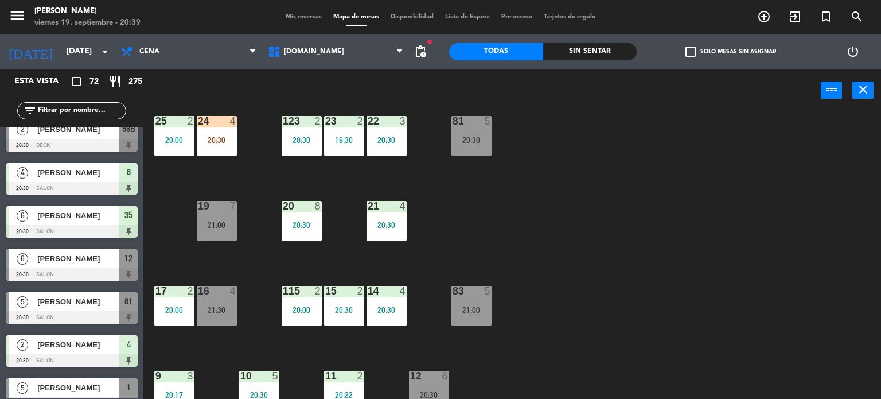
scroll to position [1189, 0]
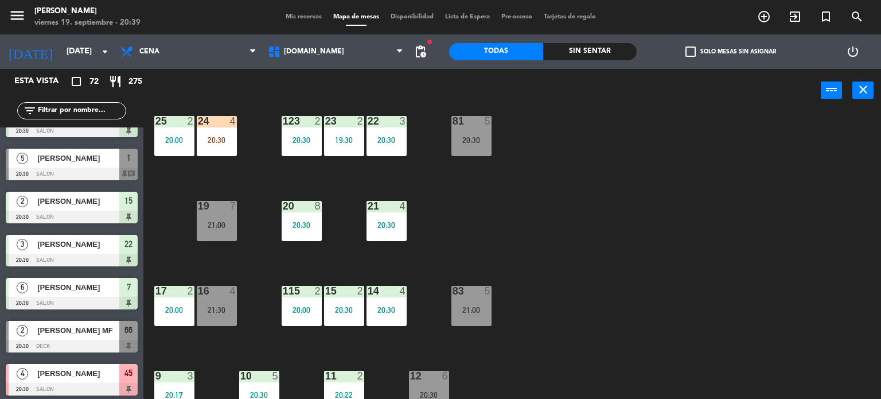
drag, startPoint x: 538, startPoint y: 186, endPoint x: 531, endPoint y: 185, distance: 7.5
click at [531, 185] on div "34 block 1 19:59 | 21:00 35 block 6 20:30 36 block 12 21:00 43 2 20:30 37 block…" at bounding box center [516, 255] width 729 height 287
click at [219, 136] on div "20:30" at bounding box center [217, 140] width 40 height 8
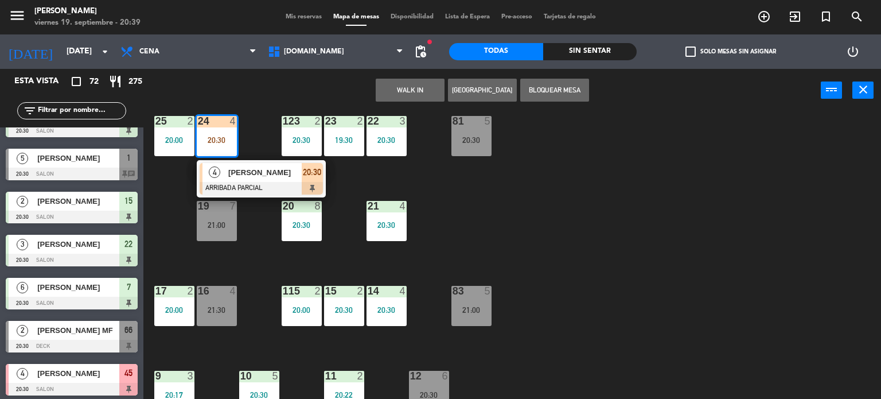
click at [636, 238] on div "34 block 1 19:59 | 21:00 35 block 6 20:30 36 block 12 21:00 43 2 20:30 37 block…" at bounding box center [516, 255] width 729 height 287
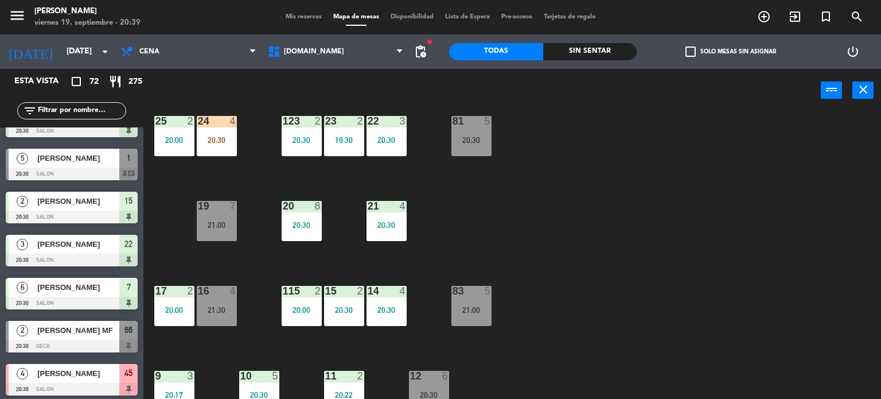
click at [329, 302] on div "15 2 20:30" at bounding box center [344, 306] width 40 height 40
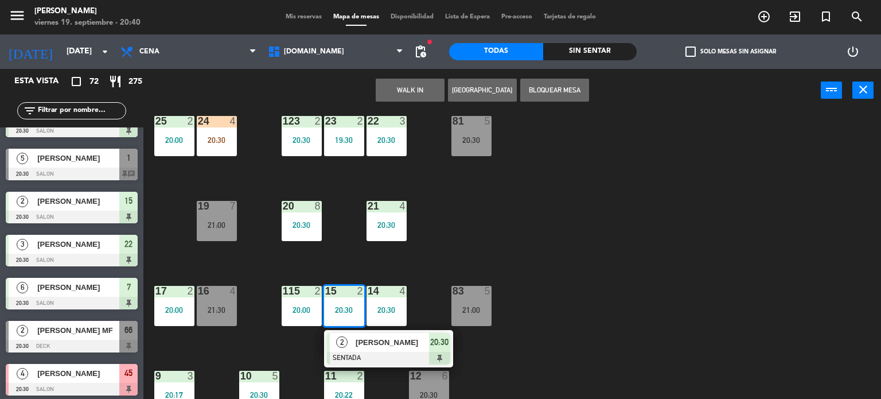
click at [367, 347] on span "[PERSON_NAME]" at bounding box center [392, 342] width 73 height 12
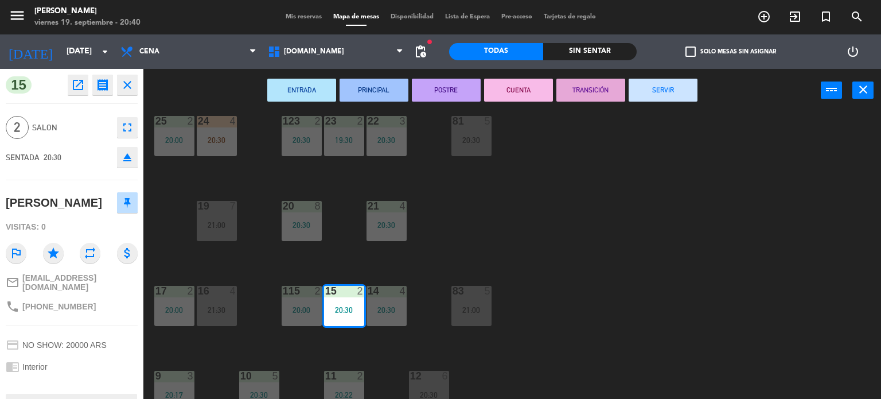
drag, startPoint x: 514, startPoint y: 214, endPoint x: 349, endPoint y: 285, distance: 179.2
click at [509, 214] on div "34 block 1 19:59 | 21:00 35 block 6 20:30 36 block 12 21:00 43 2 20:30 37 block…" at bounding box center [516, 255] width 729 height 287
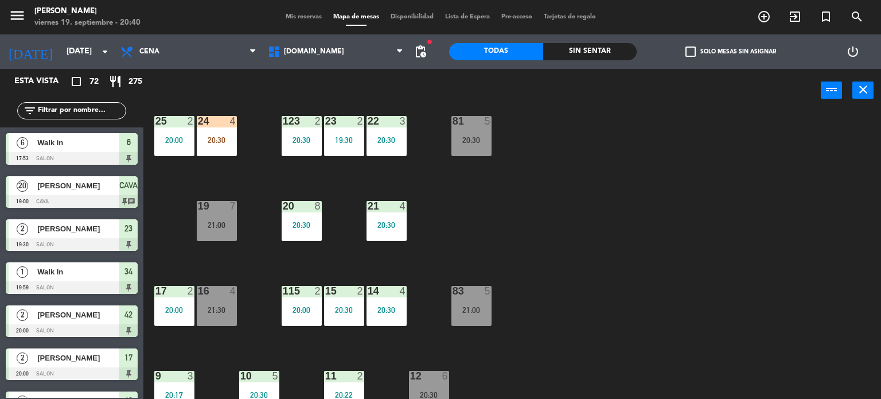
scroll to position [0, 0]
click at [309, 302] on div "115 2 20:00" at bounding box center [302, 306] width 40 height 40
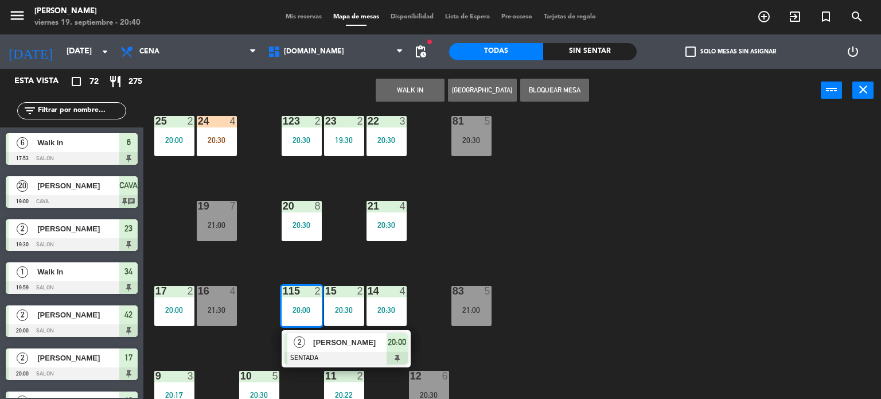
click at [512, 247] on div "34 block 1 19:59 | 21:00 35 block 6 20:30 36 block 12 21:00 43 2 20:30 37 block…" at bounding box center [516, 255] width 729 height 287
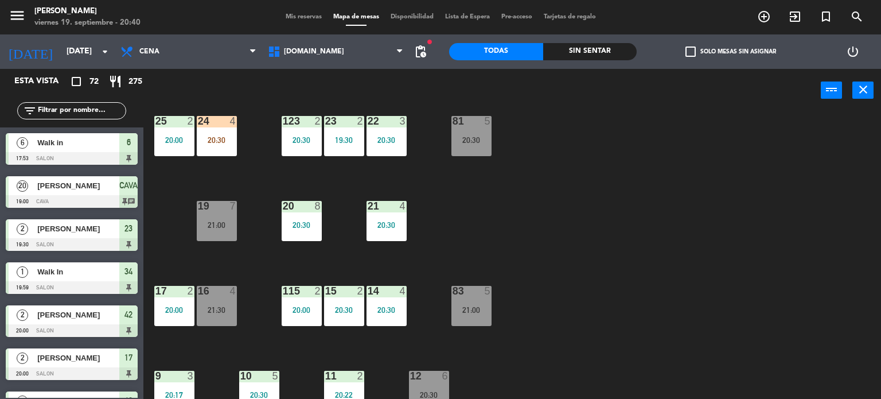
click at [99, 114] on input "text" at bounding box center [81, 110] width 89 height 13
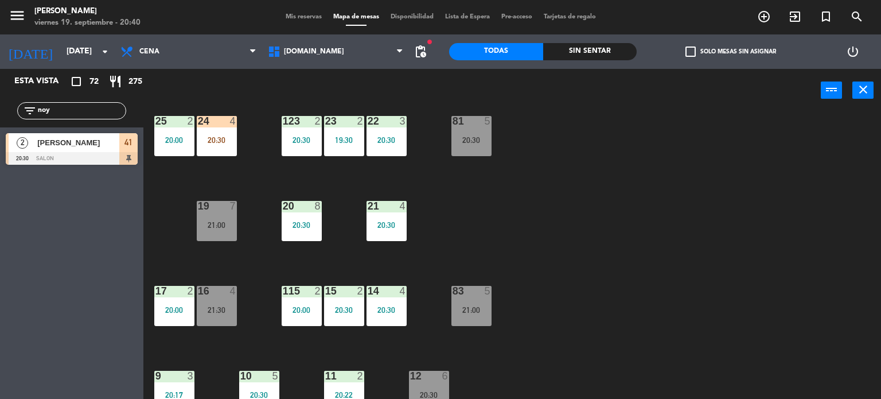
type input "noy"
click at [363, 291] on div "14" at bounding box center [367, 291] width 19 height 10
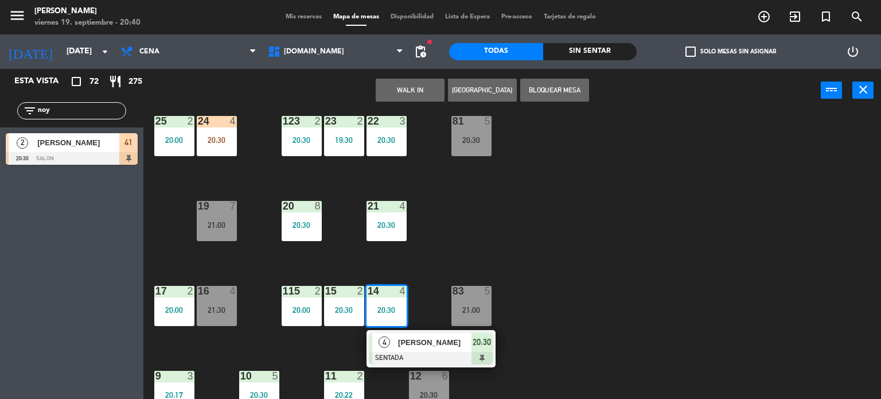
drag, startPoint x: 329, startPoint y: 360, endPoint x: 330, endPoint y: 351, distance: 9.3
click at [329, 360] on div "34 block 1 19:59 | 21:00 35 block 6 20:30 36 block 12 21:00 43 2 20:30 37 block…" at bounding box center [516, 255] width 729 height 287
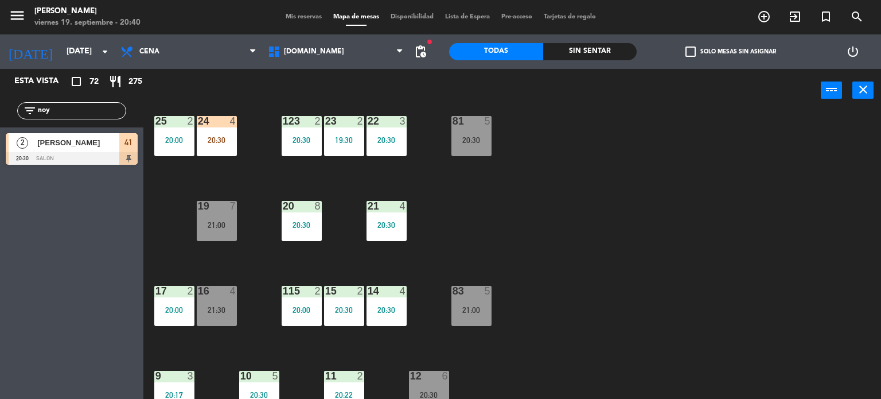
click at [335, 312] on div "20:30" at bounding box center [344, 310] width 40 height 8
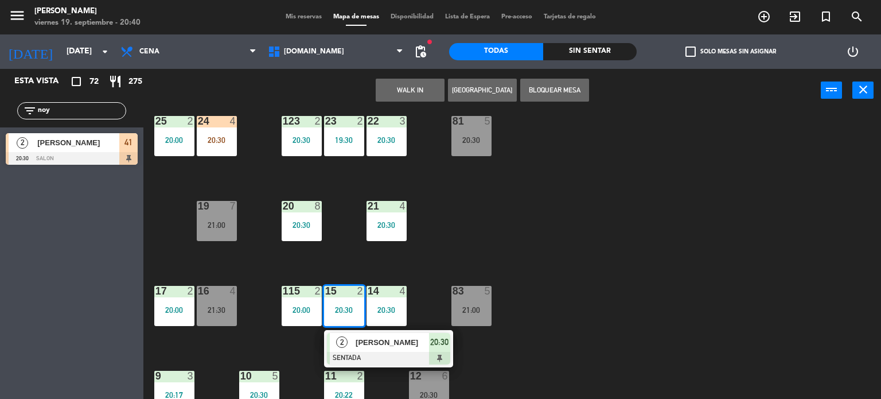
click at [367, 341] on span "[PERSON_NAME]" at bounding box center [392, 342] width 73 height 12
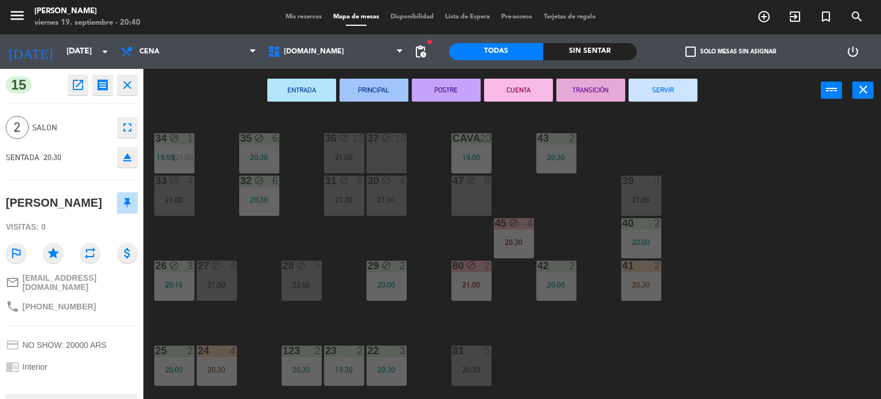
drag, startPoint x: 722, startPoint y: 301, endPoint x: 703, endPoint y: 299, distance: 18.4
click at [722, 301] on div "34 block 1 19:59 | 21:00 35 block 6 20:30 36 block 12 21:00 43 2 20:30 37 block…" at bounding box center [516, 255] width 729 height 287
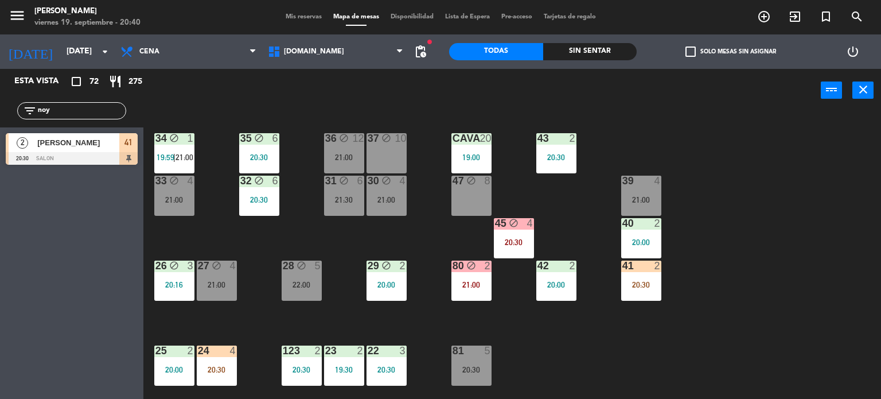
scroll to position [229, 0]
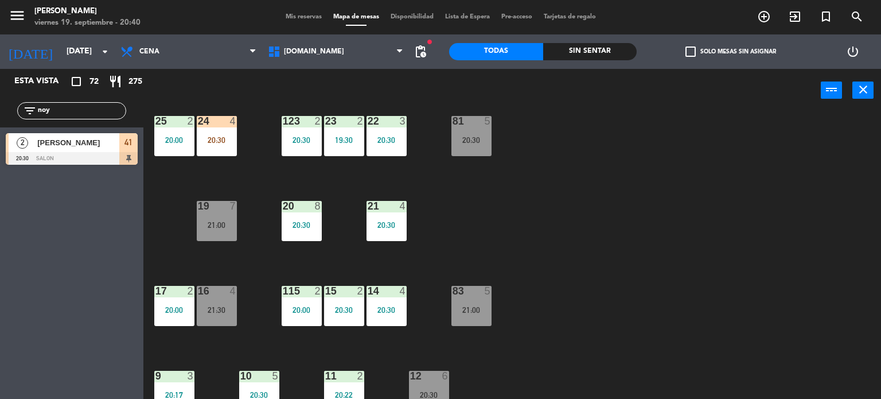
drag, startPoint x: 64, startPoint y: 102, endPoint x: 0, endPoint y: 114, distance: 64.9
click at [0, 114] on div "filter_list noy" at bounding box center [71, 110] width 143 height 33
drag, startPoint x: 99, startPoint y: 107, endPoint x: 0, endPoint y: 106, distance: 98.7
click at [0, 106] on div "filter_list noy" at bounding box center [71, 110] width 143 height 33
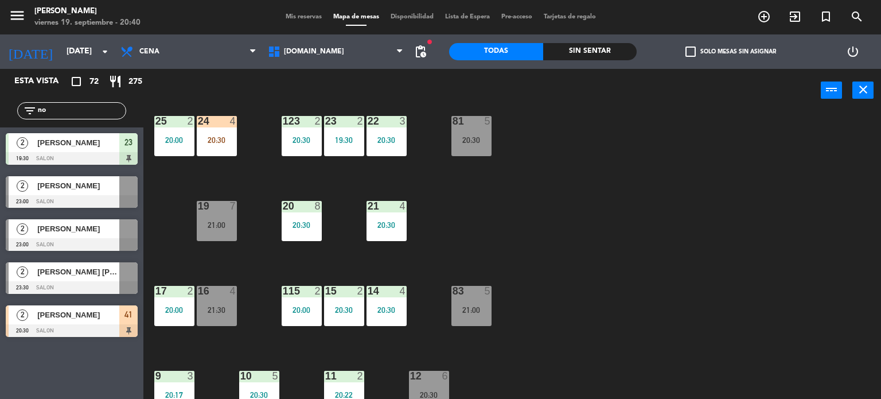
type input "noy"
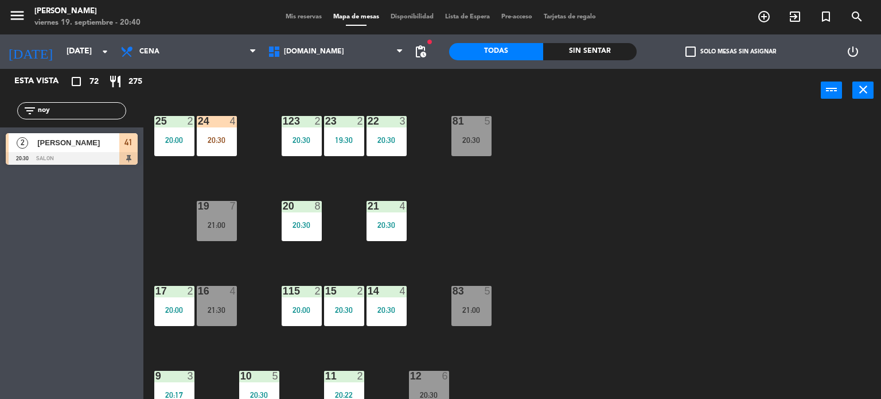
drag, startPoint x: 57, startPoint y: 111, endPoint x: 0, endPoint y: 107, distance: 57.5
click at [0, 108] on div "filter_list noy" at bounding box center [71, 110] width 143 height 33
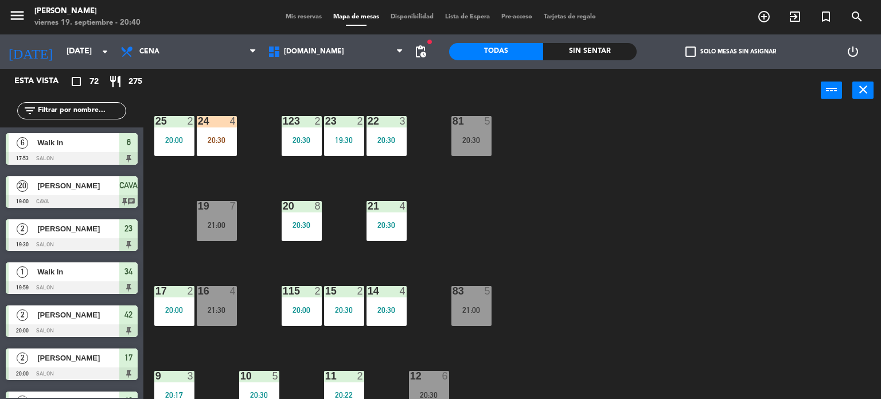
click at [580, 48] on div "Sin sentar" at bounding box center [590, 51] width 94 height 17
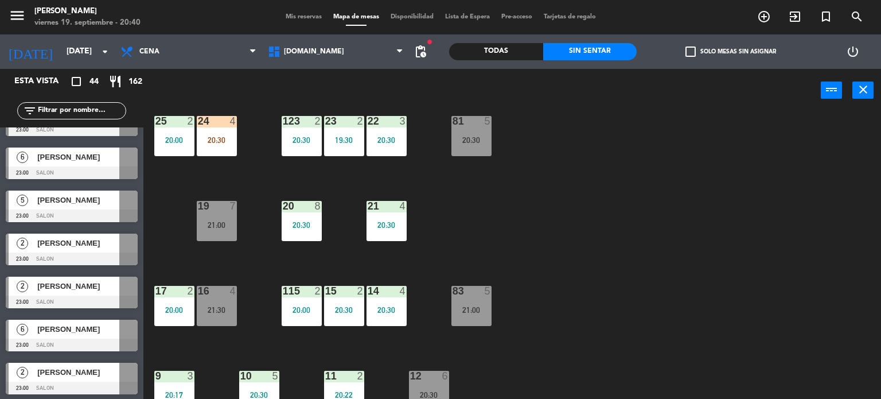
scroll to position [1623, 0]
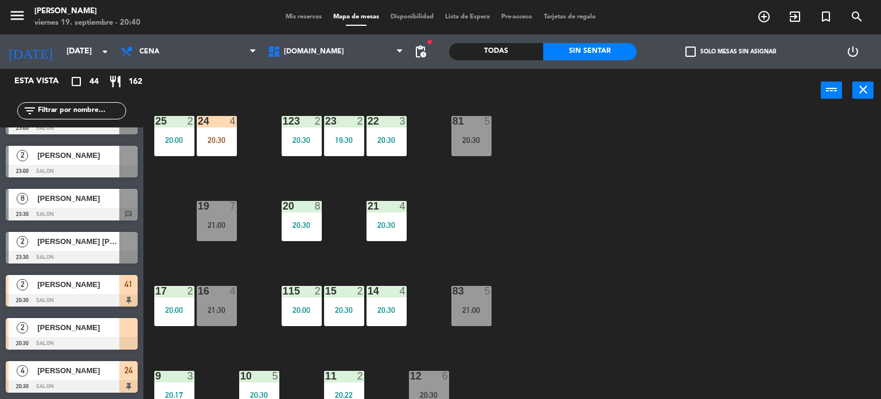
click at [107, 378] on div "[PERSON_NAME]" at bounding box center [77, 370] width 83 height 19
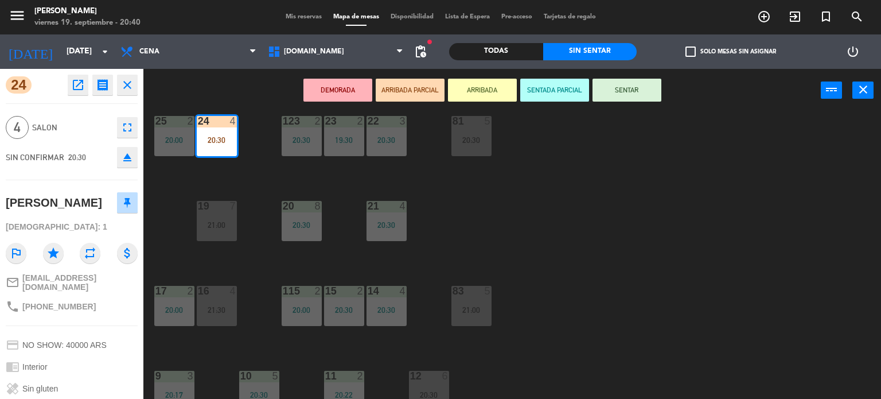
click at [602, 252] on div "34 block 1 19:59 | 21:00 35 block 6 20:30 36 block 12 21:00 43 2 20:30 37 block…" at bounding box center [516, 255] width 729 height 287
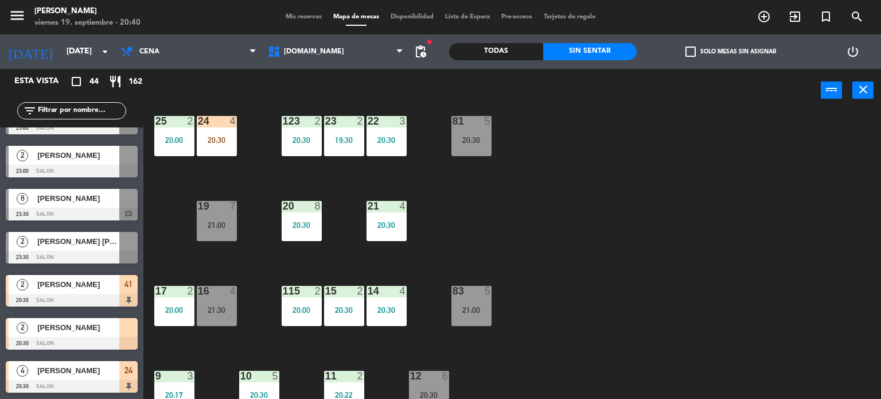
click at [95, 367] on span "[PERSON_NAME]" at bounding box center [78, 370] width 82 height 12
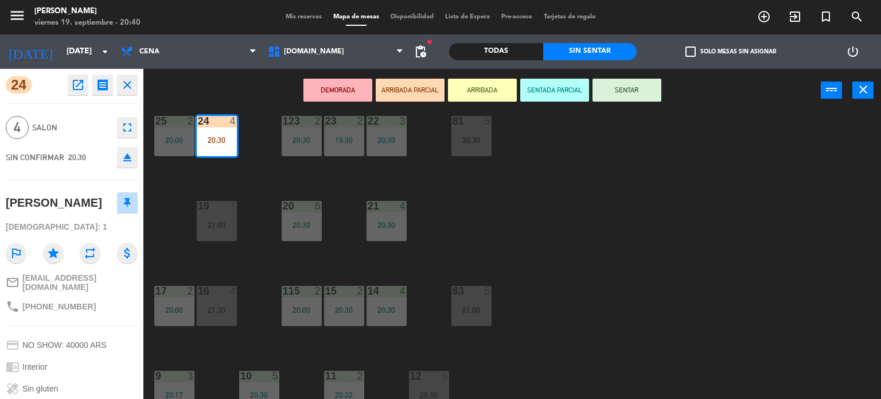
scroll to position [0, 0]
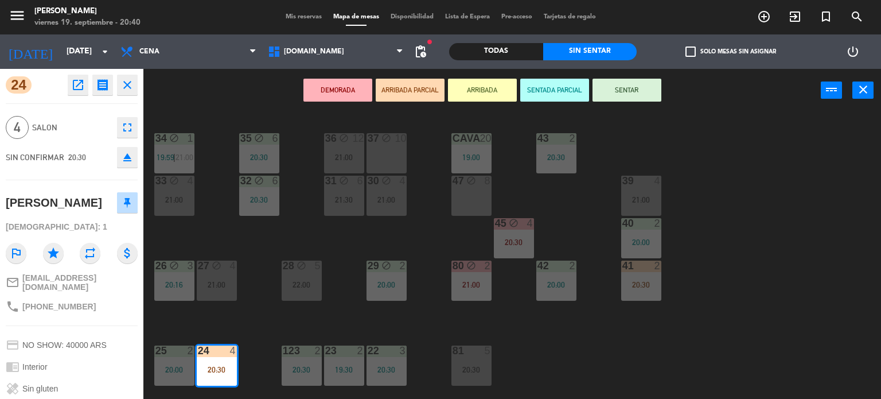
click at [632, 185] on div at bounding box center [641, 181] width 19 height 10
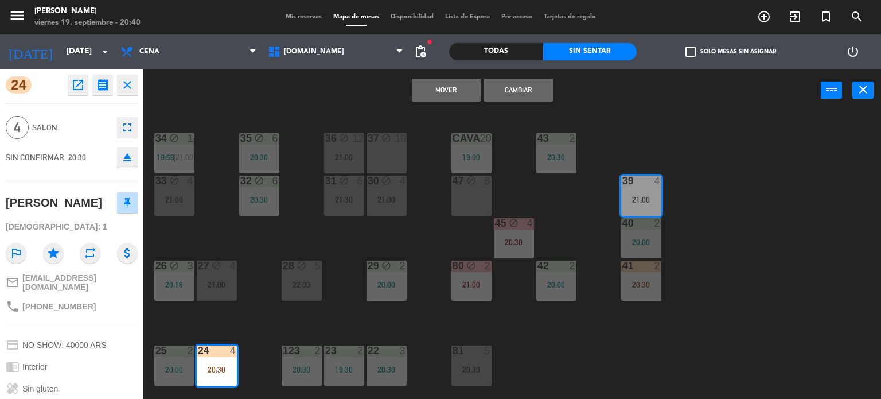
click at [549, 84] on button "Cambiar" at bounding box center [518, 90] width 69 height 23
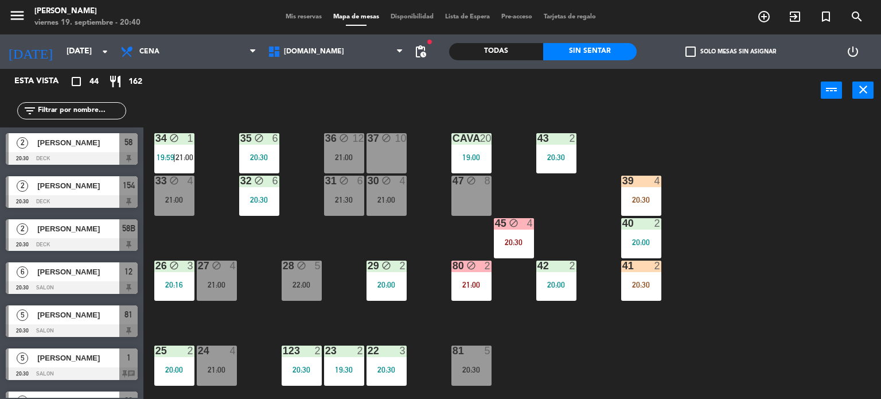
scroll to position [624, 0]
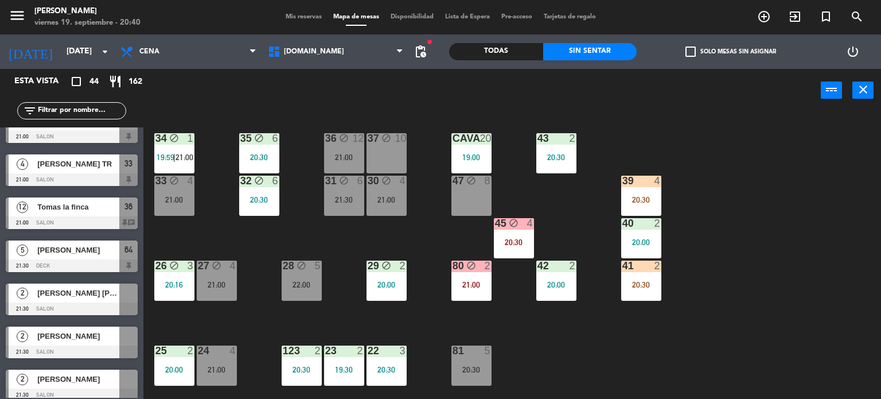
click at [633, 187] on div "39 4 20:30" at bounding box center [641, 196] width 40 height 40
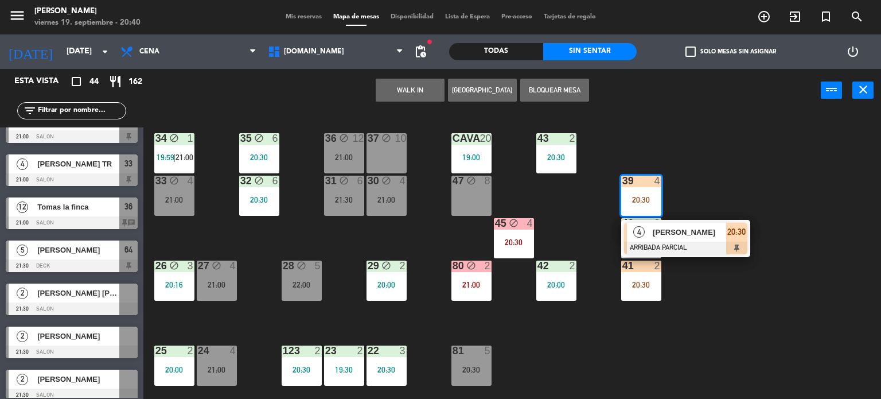
click at [679, 236] on span "[PERSON_NAME]" at bounding box center [689, 232] width 73 height 12
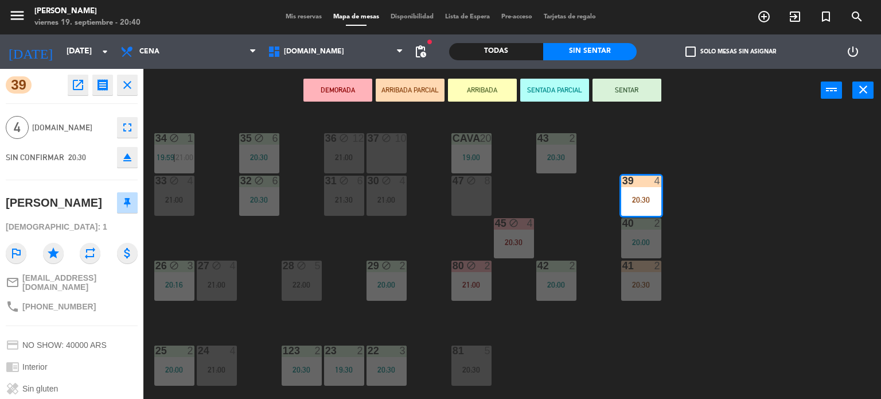
click at [624, 99] on button "SENTAR" at bounding box center [627, 90] width 69 height 23
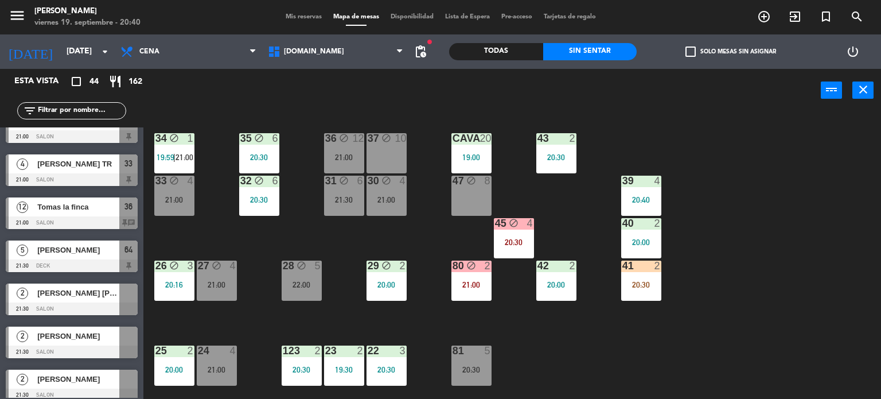
click at [743, 248] on div "34 block 1 19:59 | 21:00 35 block 6 20:30 36 block 12 21:00 43 2 20:30 37 block…" at bounding box center [516, 255] width 729 height 287
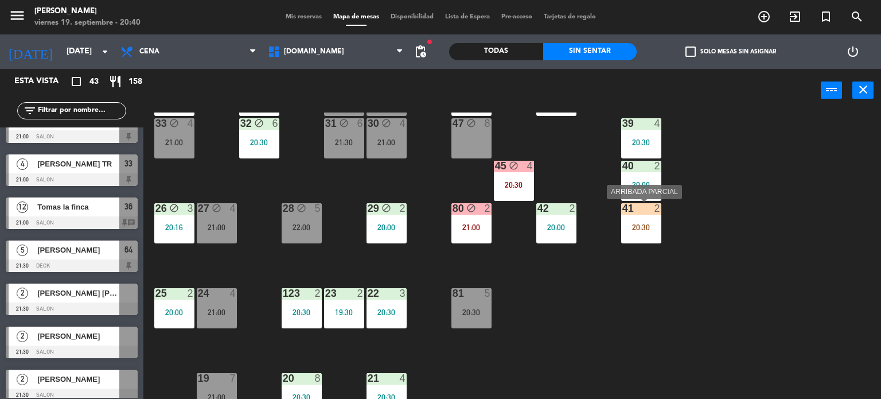
scroll to position [287, 0]
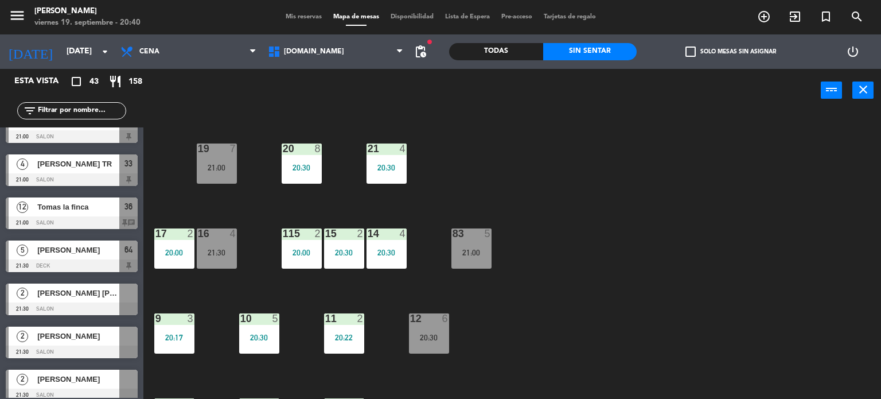
click at [752, 263] on div "34 block 1 19:59 | 21:00 35 block 6 20:30 36 block 12 21:00 43 2 20:30 37 block…" at bounding box center [516, 255] width 729 height 287
click at [335, 263] on div "15 2 20:30" at bounding box center [344, 248] width 40 height 40
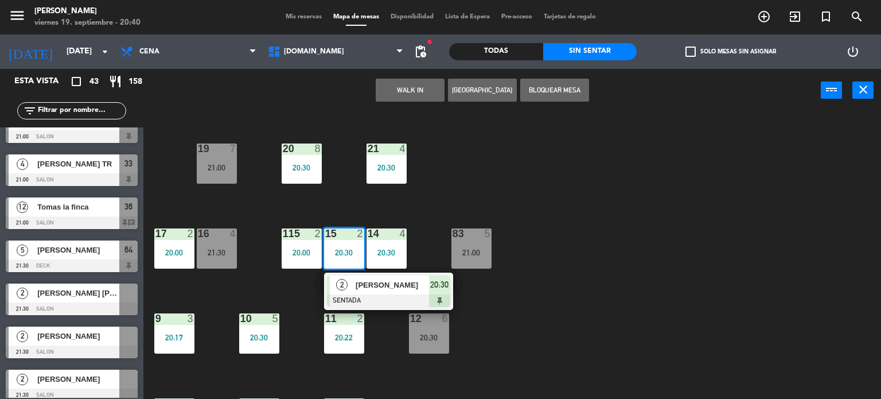
click at [381, 285] on span "[PERSON_NAME]" at bounding box center [392, 285] width 73 height 12
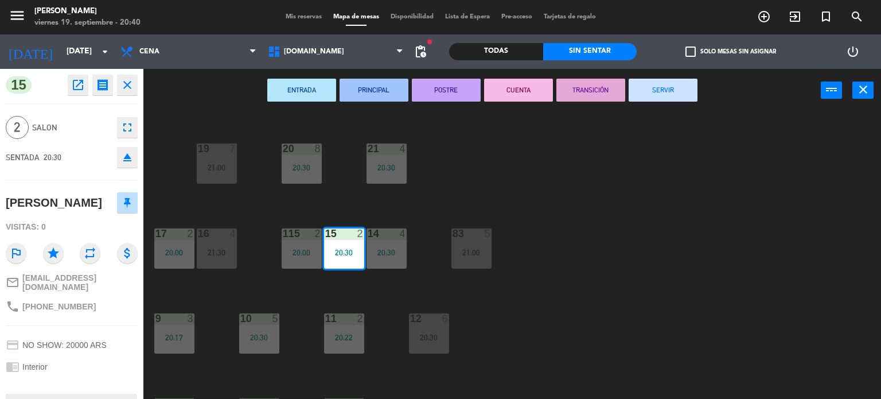
drag, startPoint x: 133, startPoint y: 151, endPoint x: 112, endPoint y: 131, distance: 28.8
click at [133, 151] on button "eject" at bounding box center [127, 157] width 21 height 21
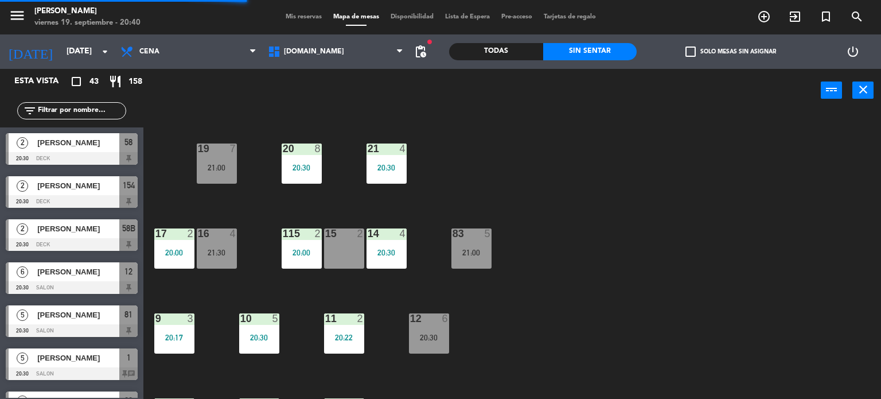
click at [99, 118] on div "filter_list" at bounding box center [71, 110] width 109 height 17
click at [99, 110] on input "text" at bounding box center [81, 110] width 89 height 13
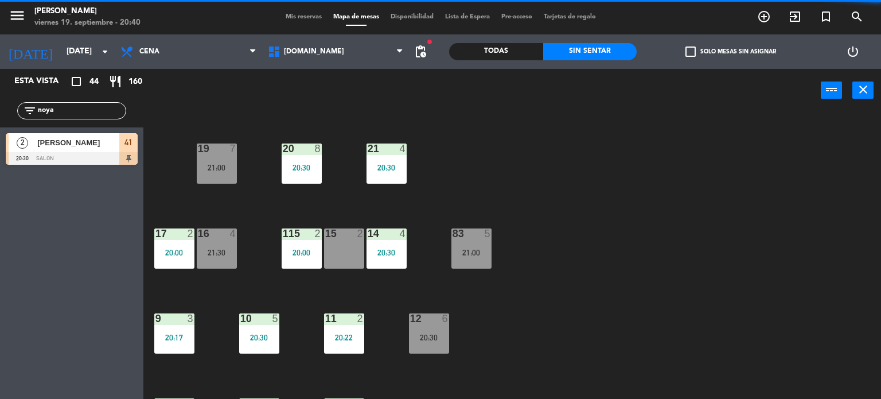
drag, startPoint x: 133, startPoint y: 157, endPoint x: 365, endPoint y: 249, distance: 249.5
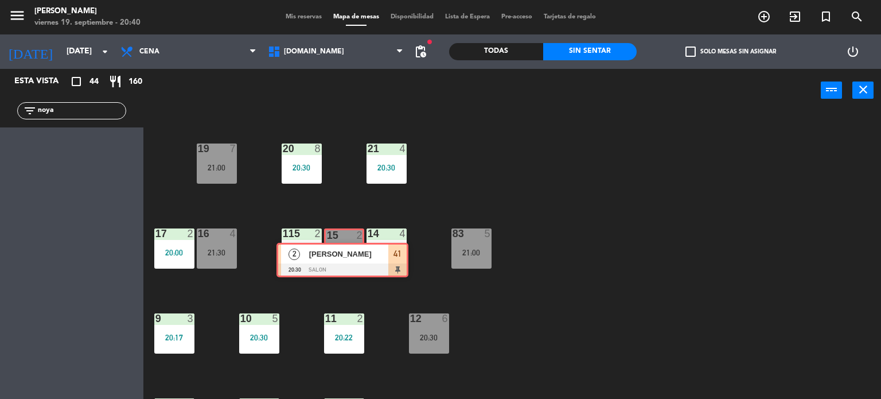
drag, startPoint x: 161, startPoint y: 165, endPoint x: 243, endPoint y: 210, distance: 93.2
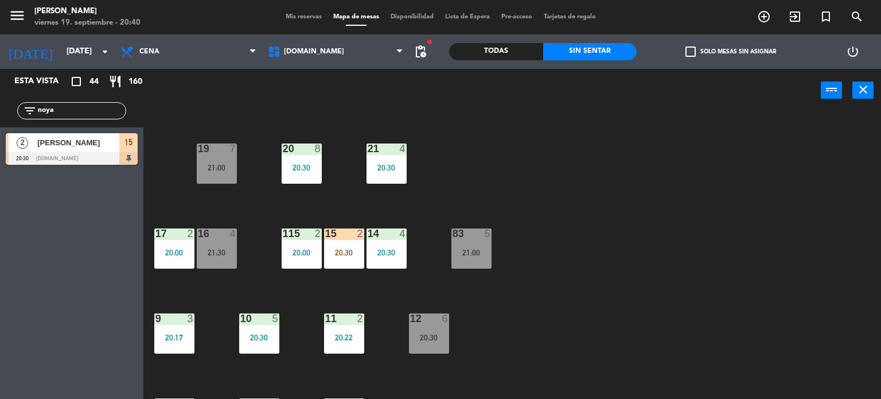
drag, startPoint x: 79, startPoint y: 122, endPoint x: 49, endPoint y: 114, distance: 30.8
click at [47, 112] on div "filter_list [PERSON_NAME]" at bounding box center [71, 110] width 143 height 33
click at [0, 120] on div "filter_list [PERSON_NAME]" at bounding box center [71, 110] width 143 height 33
type input "vale"
click at [699, 253] on div "34 block 1 19:59 | 21:00 35 block 6 20:30 36 block 12 21:00 43 2 20:30 37 block…" at bounding box center [516, 255] width 729 height 287
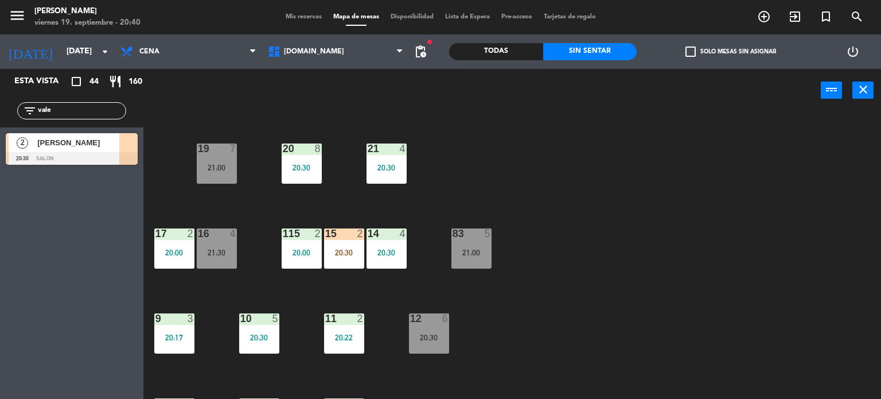
scroll to position [0, 0]
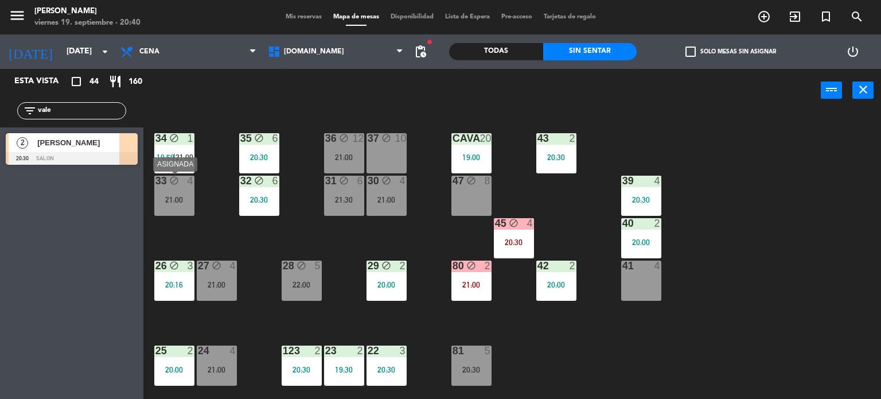
click at [173, 215] on div "33 block 4 21:00" at bounding box center [174, 196] width 40 height 40
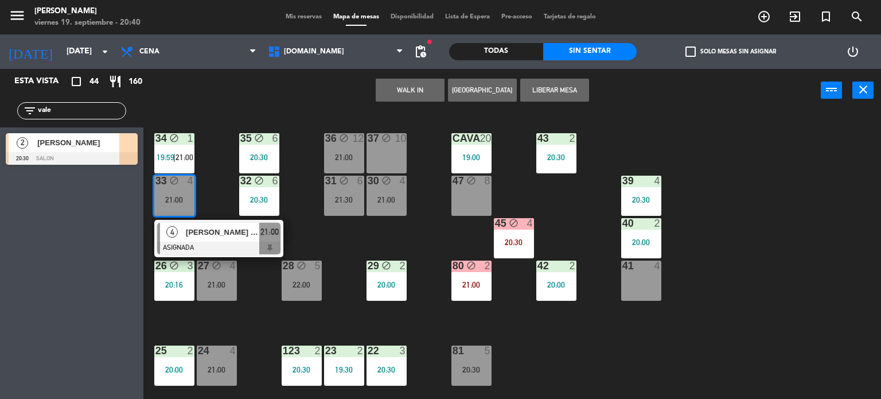
click at [423, 228] on div "34 block 1 19:59 | 21:00 35 block 6 20:30 36 block 12 21:00 43 2 20:30 37 block…" at bounding box center [516, 255] width 729 height 287
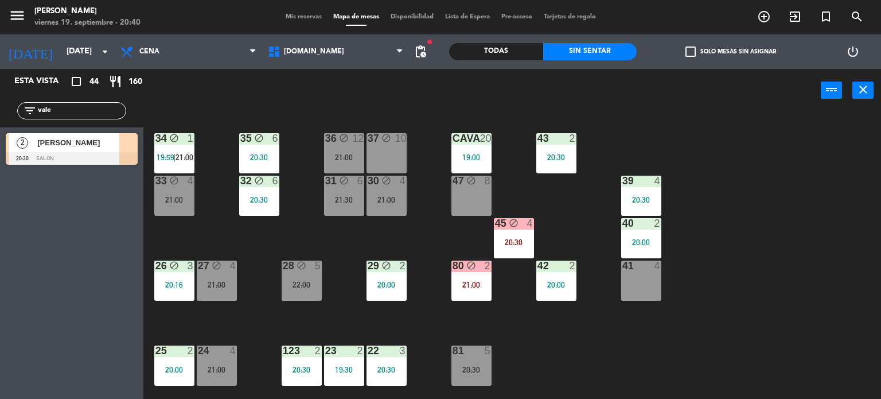
scroll to position [229, 0]
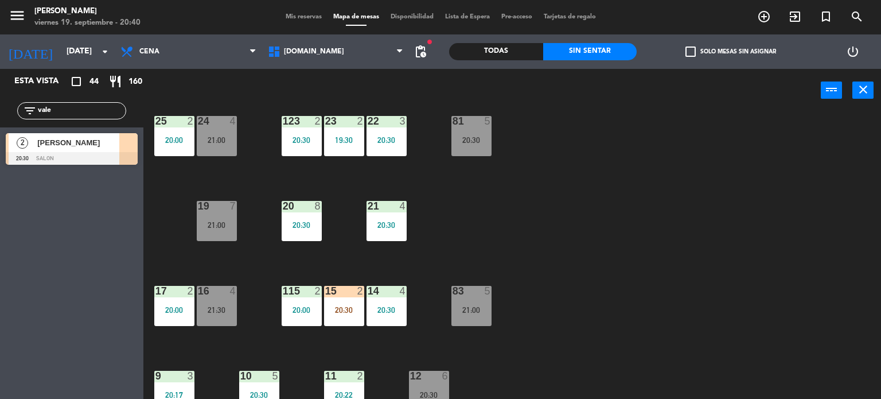
click at [202, 299] on div "16 4 21:30" at bounding box center [217, 306] width 40 height 40
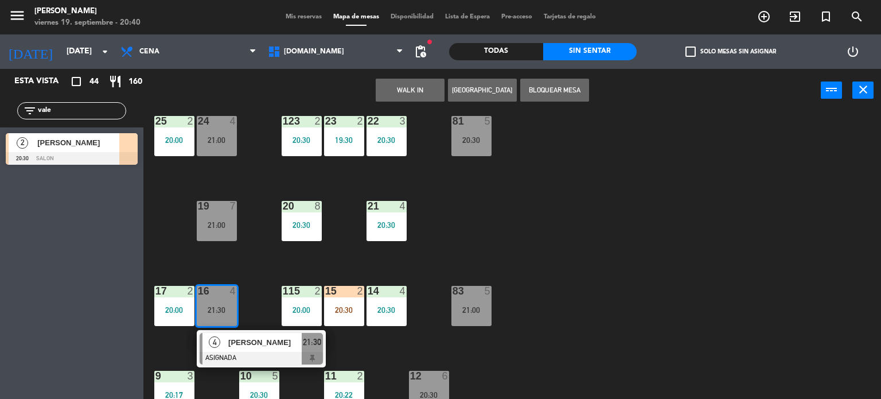
scroll to position [0, 0]
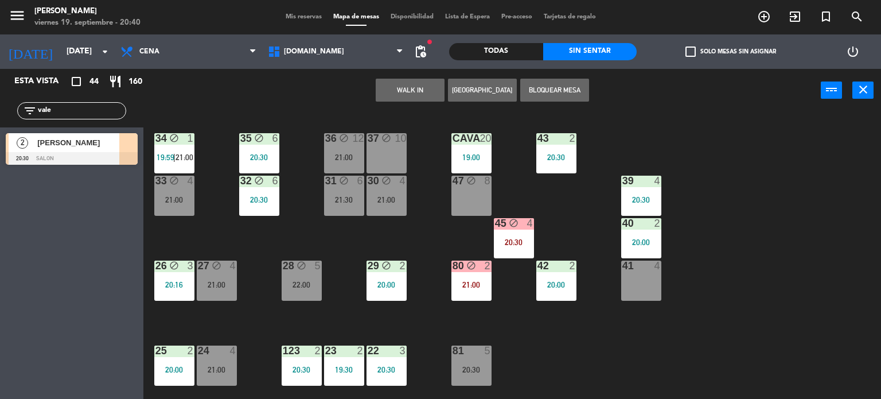
click at [565, 315] on div "34 block 1 19:59 | 21:00 35 block 6 20:30 36 block 12 21:00 43 2 20:30 37 block…" at bounding box center [516, 255] width 729 height 287
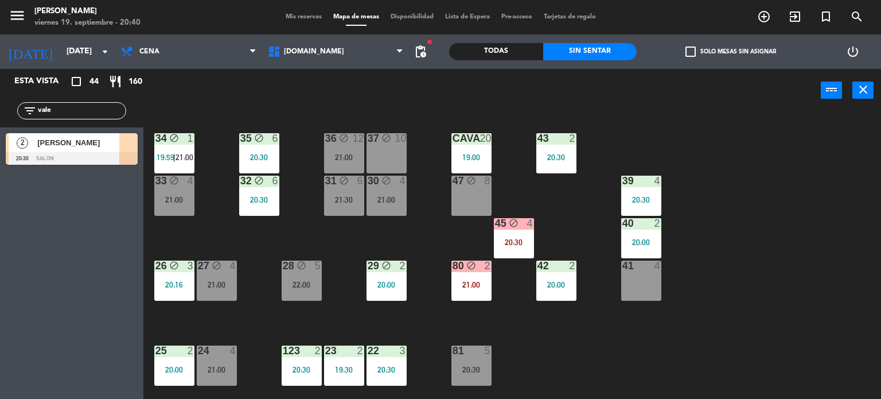
click at [175, 208] on div "33 block 4 21:00" at bounding box center [174, 196] width 40 height 40
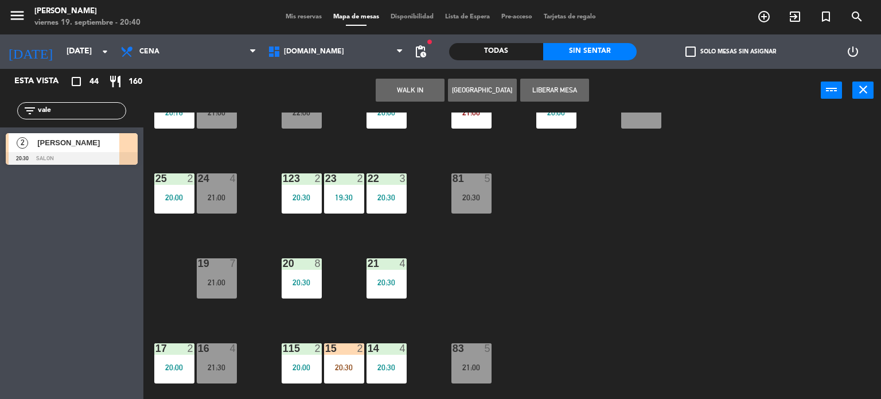
scroll to position [287, 0]
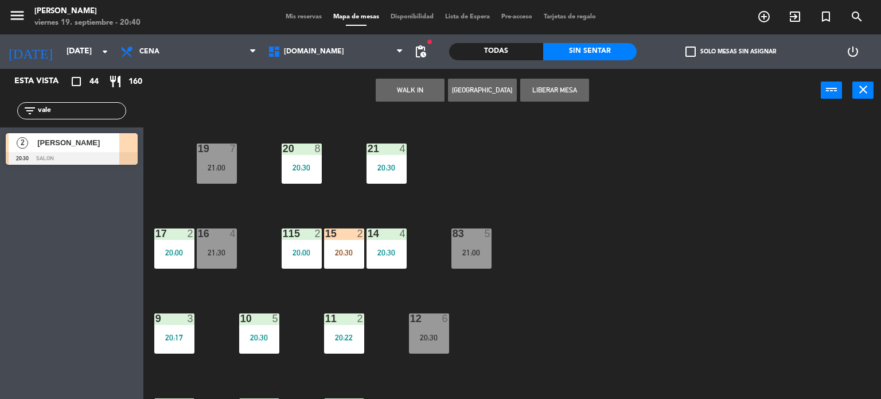
click at [633, 305] on div "34 block 1 19:59 | 21:00 35 block 6 20:30 36 block 12 21:00 43 2 20:30 37 block…" at bounding box center [516, 255] width 729 height 287
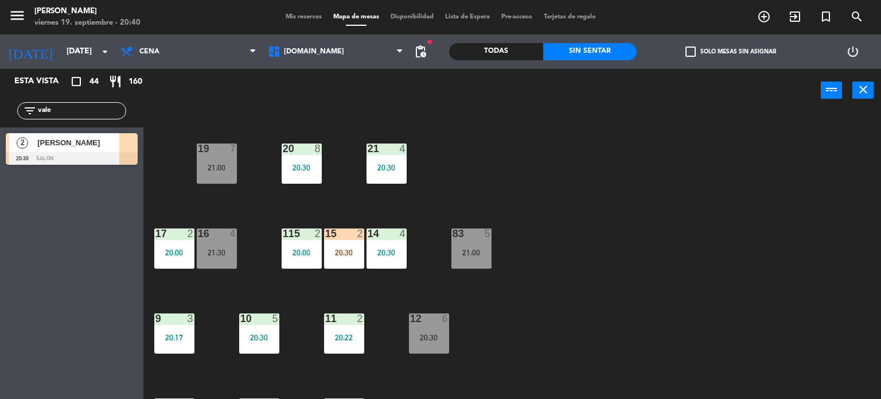
click at [353, 256] on div "20:30" at bounding box center [344, 252] width 40 height 8
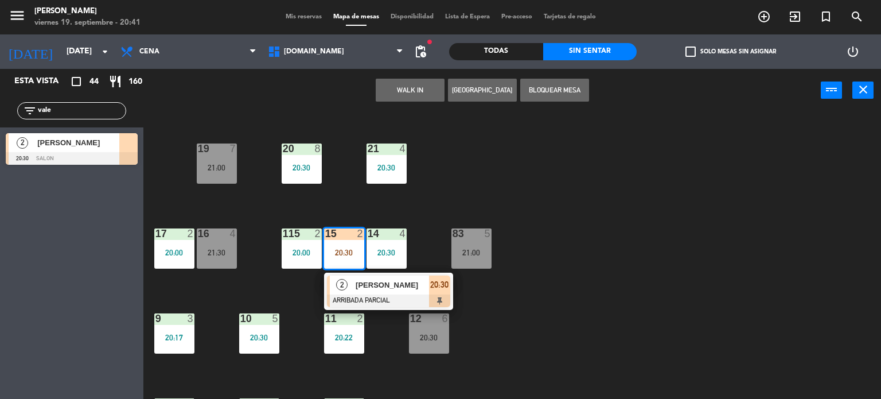
click at [431, 279] on span "20:30" at bounding box center [439, 285] width 18 height 14
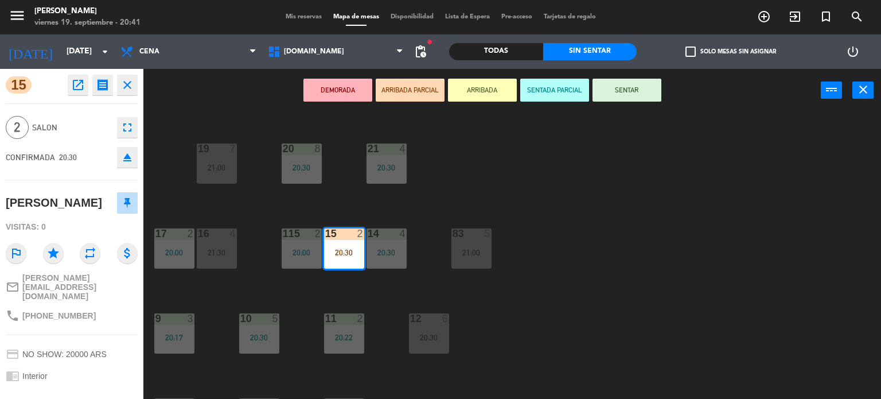
click at [613, 88] on button "SENTAR" at bounding box center [627, 90] width 69 height 23
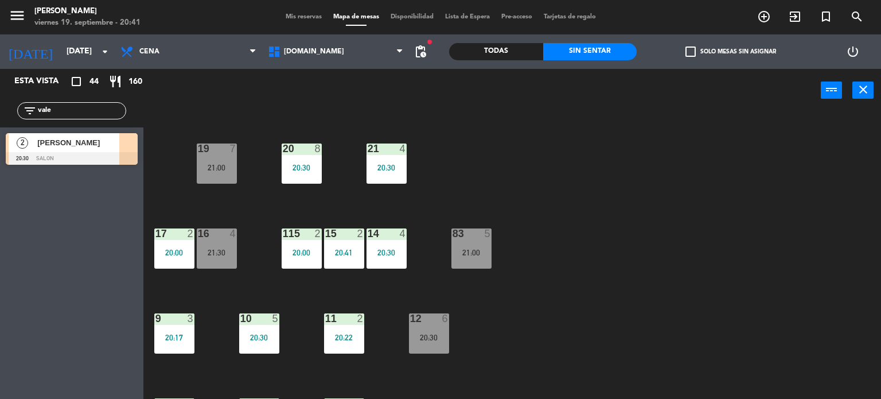
click at [220, 259] on div "16 4 21:30" at bounding box center [217, 248] width 40 height 40
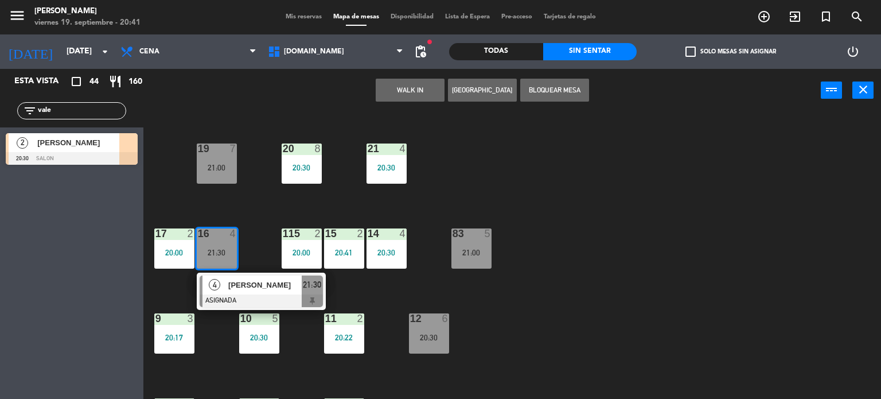
scroll to position [0, 0]
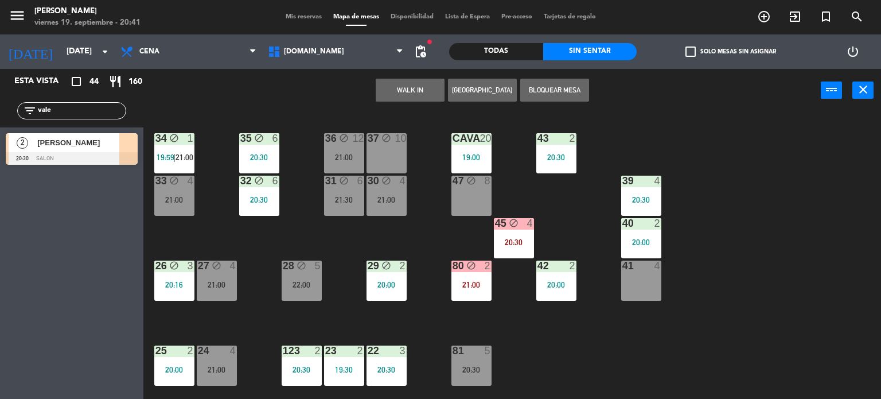
click at [700, 297] on div "34 block 1 19:59 | 21:00 35 block 6 20:30 36 block 12 21:00 43 2 20:30 37 block…" at bounding box center [516, 255] width 729 height 287
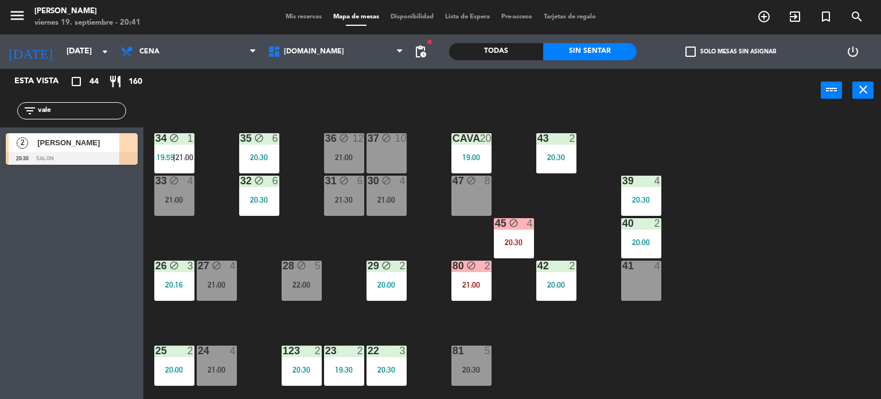
scroll to position [172, 0]
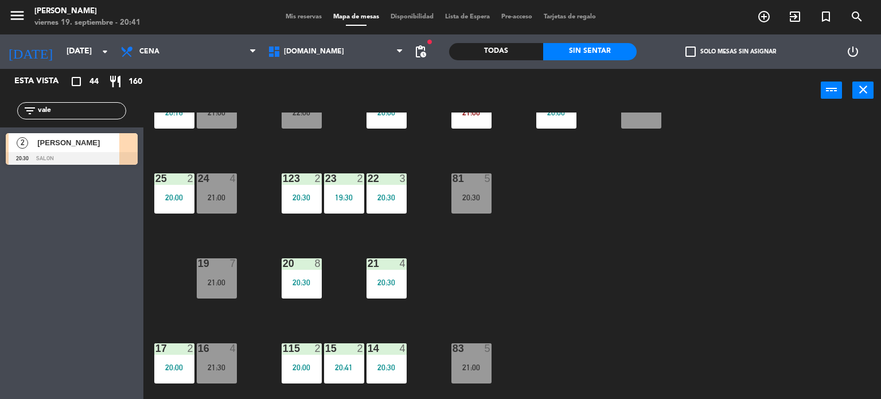
click at [220, 356] on div "16 4 21:30" at bounding box center [217, 363] width 40 height 40
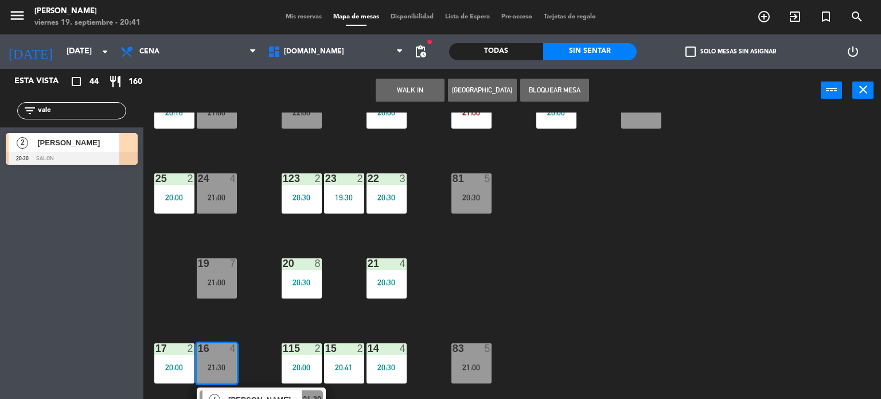
scroll to position [0, 0]
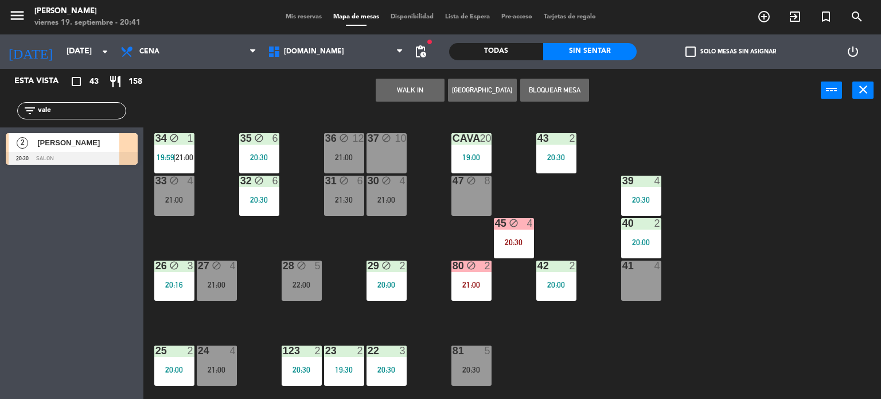
click at [632, 274] on div "41 4" at bounding box center [641, 280] width 40 height 40
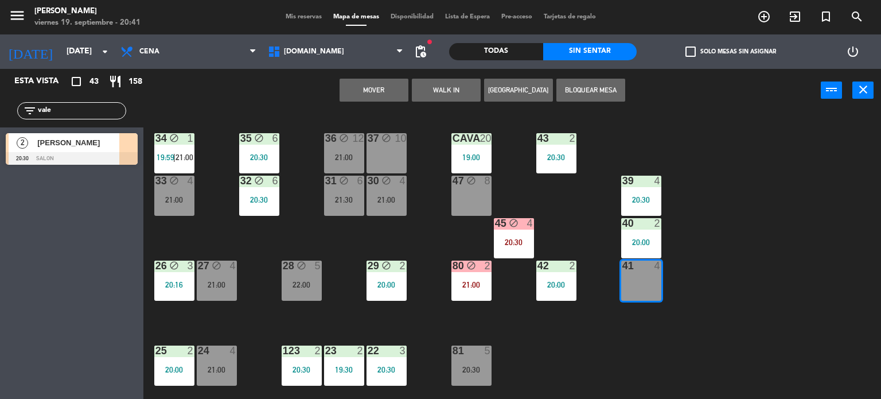
click at [377, 91] on button "Mover" at bounding box center [374, 90] width 69 height 23
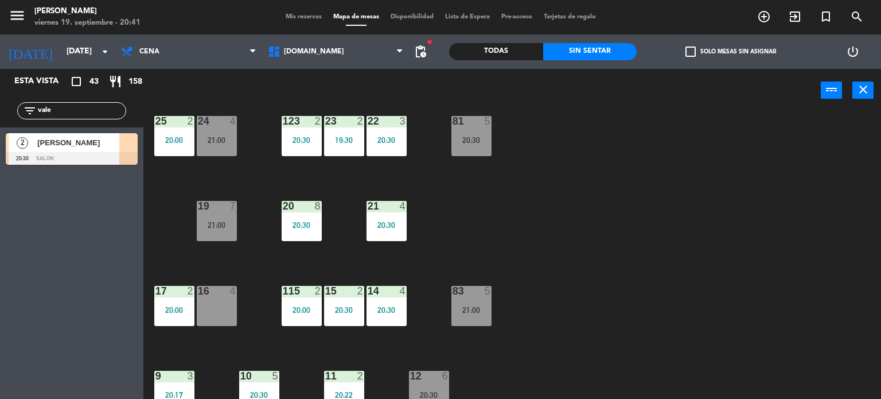
scroll to position [287, 0]
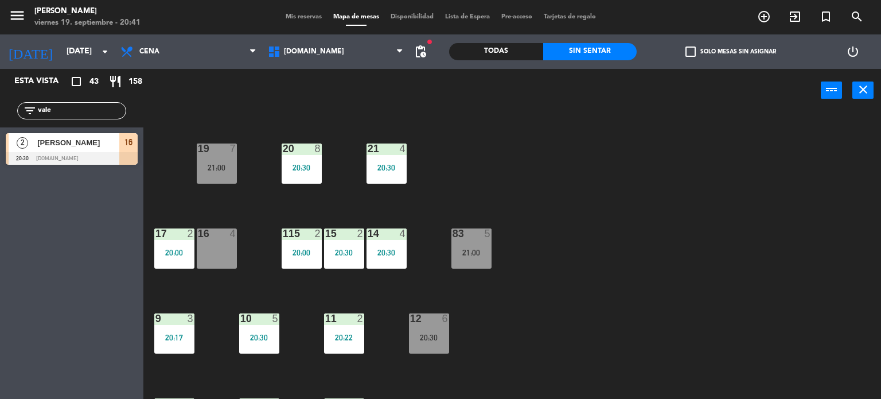
drag, startPoint x: 114, startPoint y: 151, endPoint x: 223, endPoint y: 238, distance: 139.2
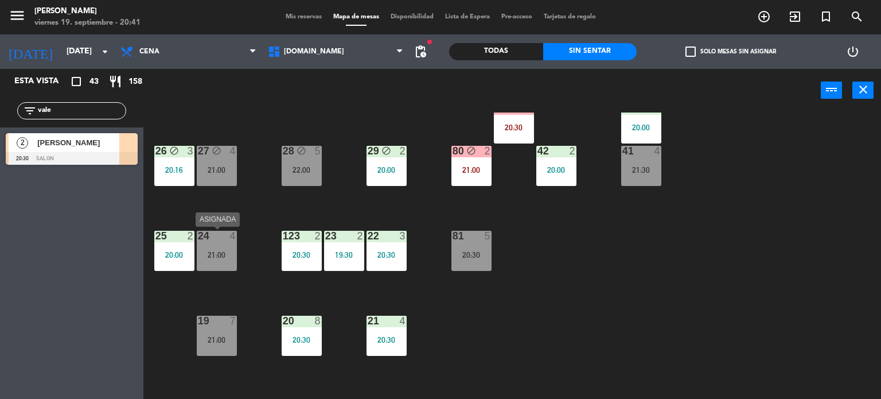
click at [218, 246] on div "24 4 21:00" at bounding box center [217, 251] width 40 height 40
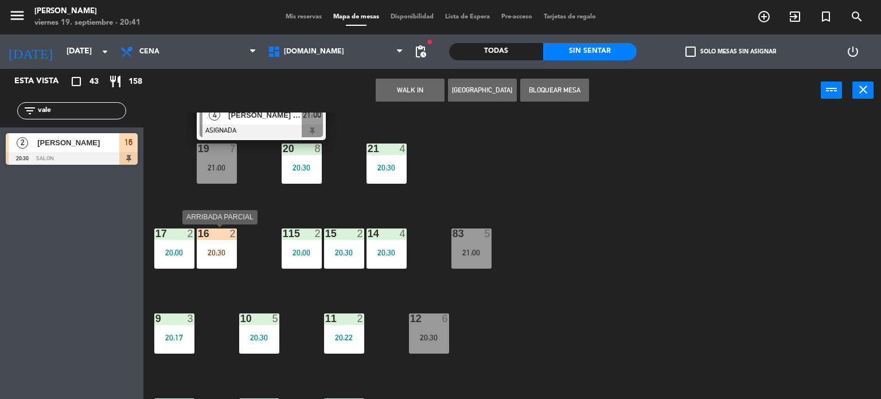
click at [228, 248] on div "20:30" at bounding box center [217, 252] width 40 height 9
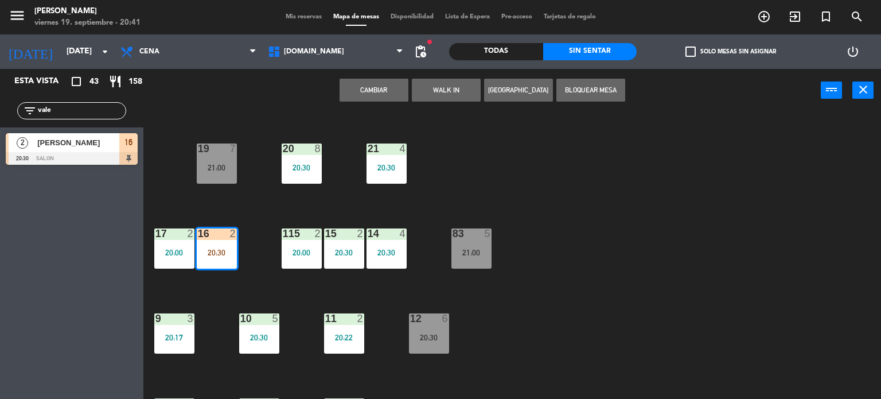
click at [376, 98] on button "Cambiar" at bounding box center [374, 90] width 69 height 23
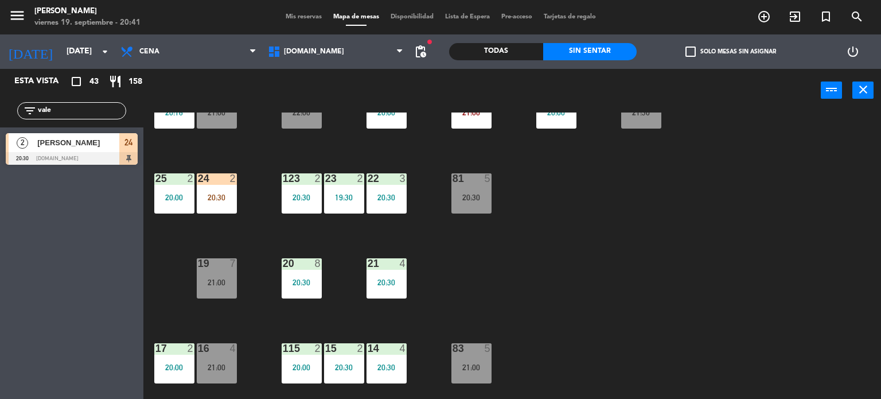
scroll to position [115, 0]
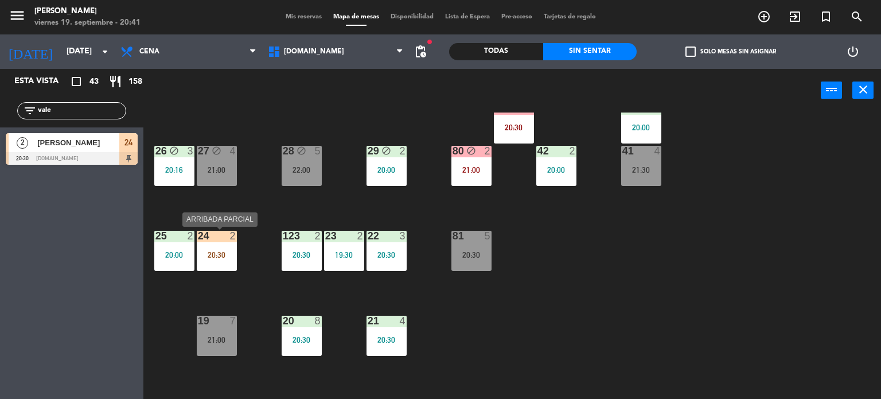
click at [230, 251] on div "20:30" at bounding box center [217, 255] width 40 height 8
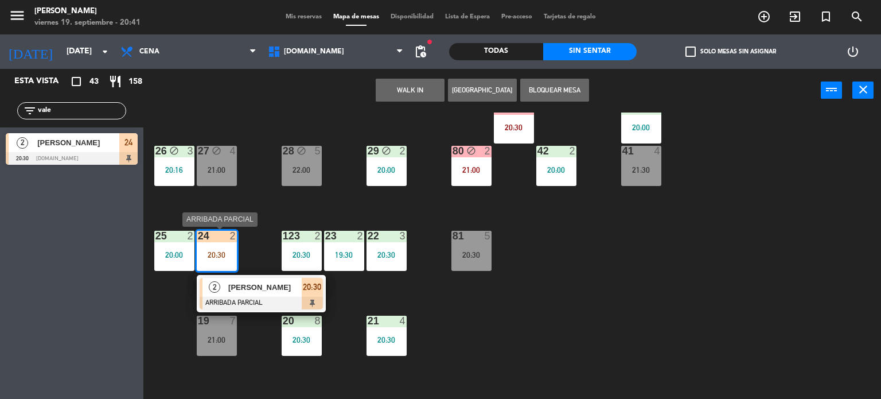
click at [263, 288] on span "[PERSON_NAME]" at bounding box center [264, 287] width 73 height 12
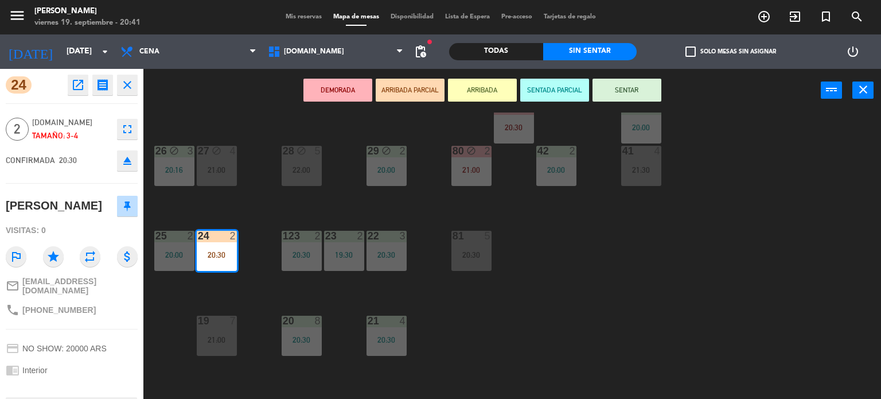
click at [637, 90] on button "SENTAR" at bounding box center [627, 90] width 69 height 23
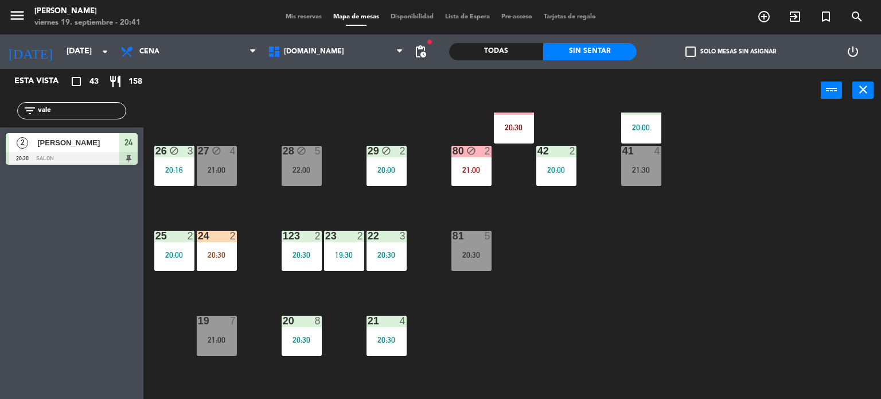
drag, startPoint x: 85, startPoint y: 109, endPoint x: 0, endPoint y: 110, distance: 84.9
click at [0, 110] on div "filter_list vale" at bounding box center [71, 110] width 143 height 33
type input "valent"
click at [69, 259] on div "Esta vista crop_square 43 restaurant 158 filter_list valent 2 [PERSON_NAME] 20:…" at bounding box center [71, 234] width 143 height 330
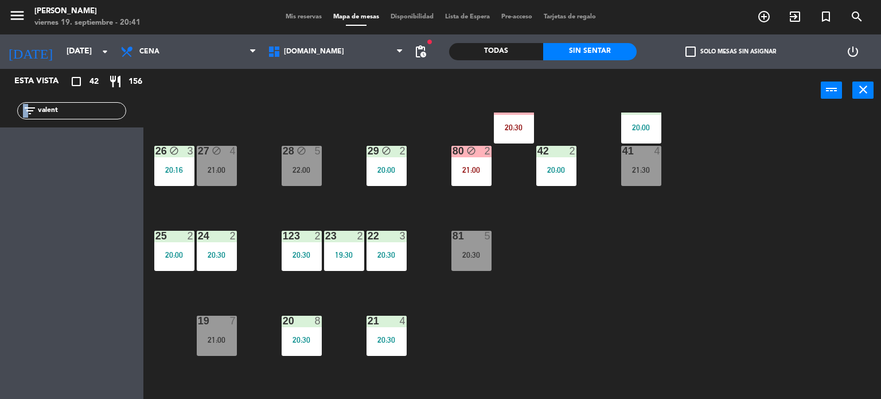
scroll to position [229, 0]
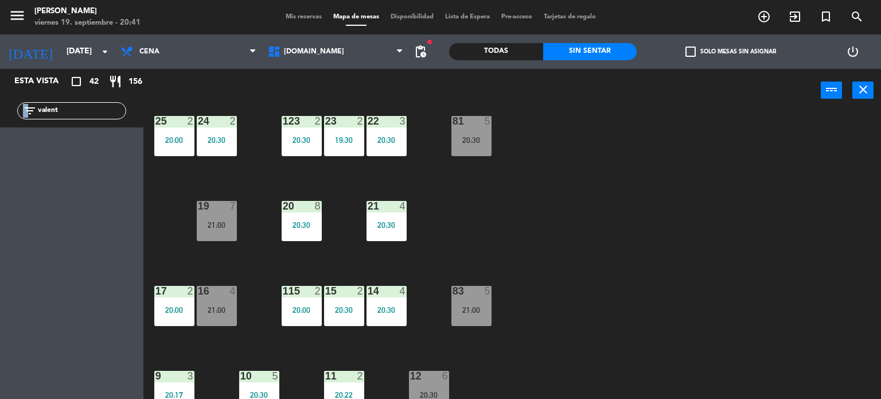
click at [392, 302] on div "14 4 20:30" at bounding box center [387, 306] width 40 height 40
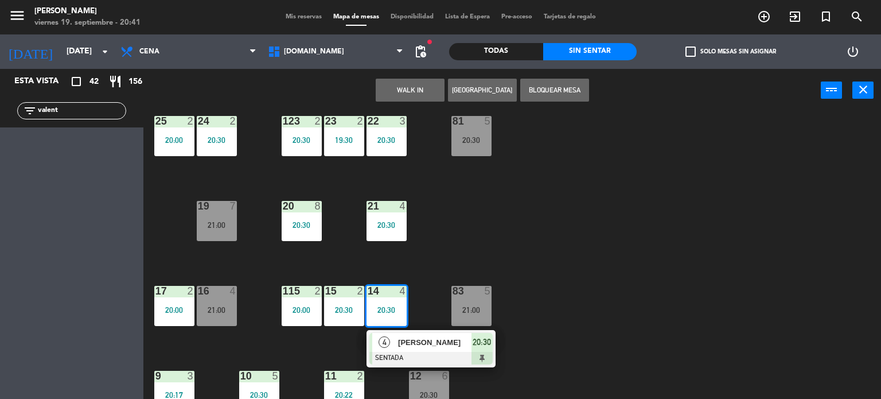
scroll to position [172, 0]
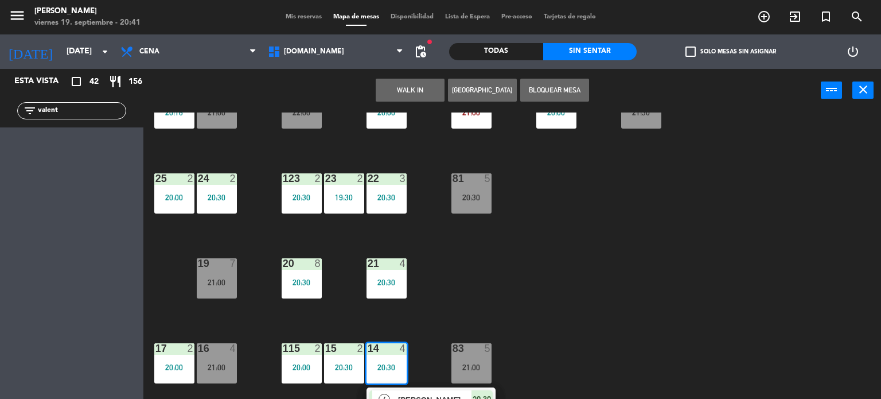
drag, startPoint x: 604, startPoint y: 188, endPoint x: 596, endPoint y: 192, distance: 9.3
click at [597, 192] on div "34 block 1 19:59 | 21:00 35 block 6 20:30 36 block 12 21:00 43 2 20:30 37 block…" at bounding box center [516, 255] width 729 height 287
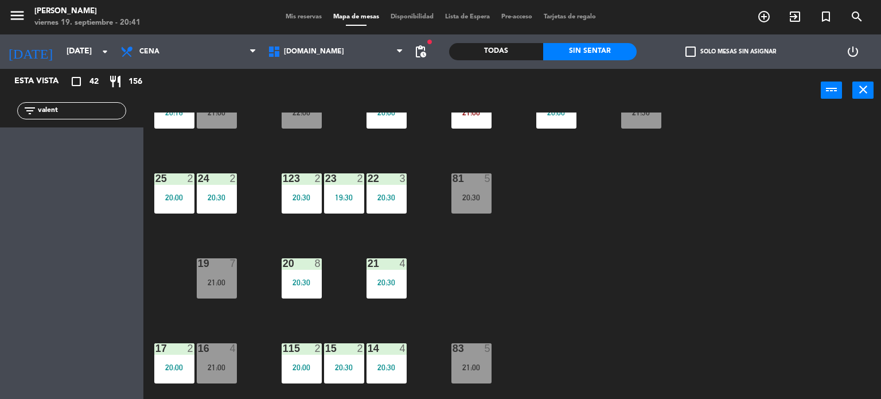
drag, startPoint x: 80, startPoint y: 118, endPoint x: 0, endPoint y: 114, distance: 80.4
click at [0, 114] on div "filter_list valent" at bounding box center [71, 110] width 143 height 33
click at [65, 123] on div "filter_list valent" at bounding box center [71, 110] width 143 height 33
drag, startPoint x: 70, startPoint y: 115, endPoint x: 0, endPoint y: 112, distance: 70.1
click at [0, 112] on div "filter_list valent" at bounding box center [71, 110] width 143 height 33
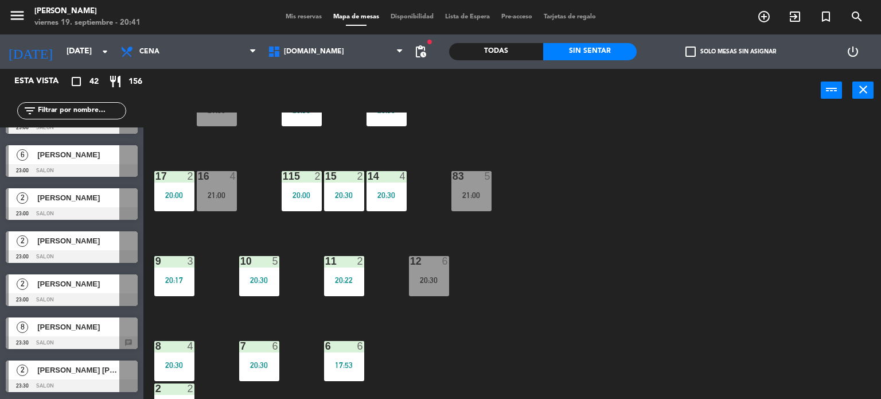
scroll to position [410, 0]
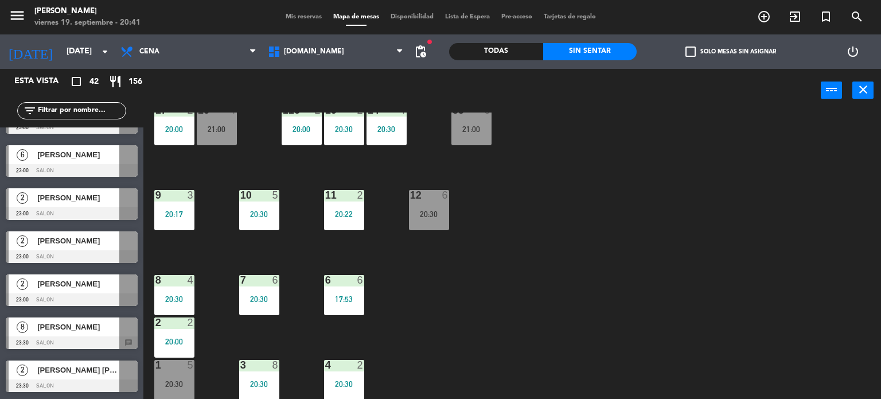
click at [363, 388] on div "4 2 20:30" at bounding box center [344, 380] width 40 height 40
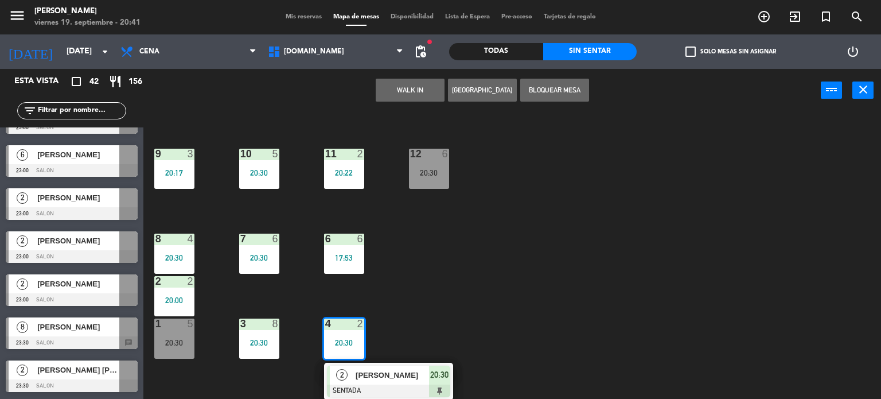
click at [392, 382] on div "[PERSON_NAME]" at bounding box center [392, 374] width 75 height 19
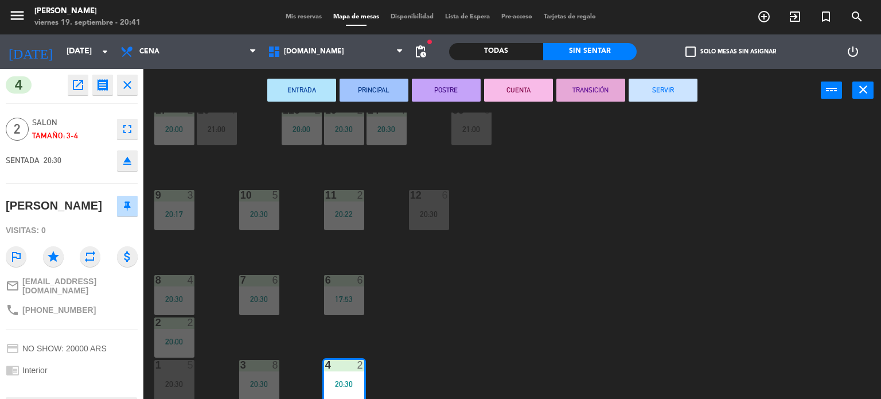
click at [653, 83] on button "SERVIR" at bounding box center [663, 90] width 69 height 23
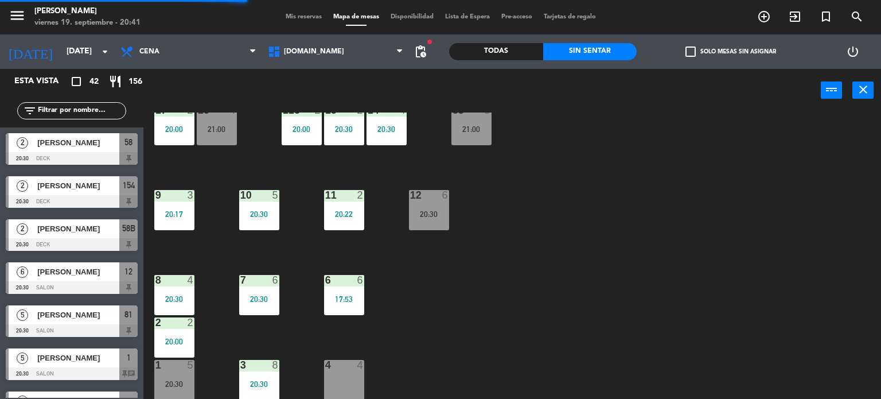
click at [706, 53] on label "check_box_outline_blank Solo mesas sin asignar" at bounding box center [731, 51] width 91 height 10
click at [731, 52] on input "check_box_outline_blank Solo mesas sin asignar" at bounding box center [731, 52] width 0 height 0
click at [459, 352] on div "34 block 1 19:59 | 21:00 35 block 6 20:30 36 block 12 21:00 43 2 20:30 37 block…" at bounding box center [516, 255] width 729 height 287
click at [92, 146] on span "[PERSON_NAME]" at bounding box center [78, 143] width 82 height 12
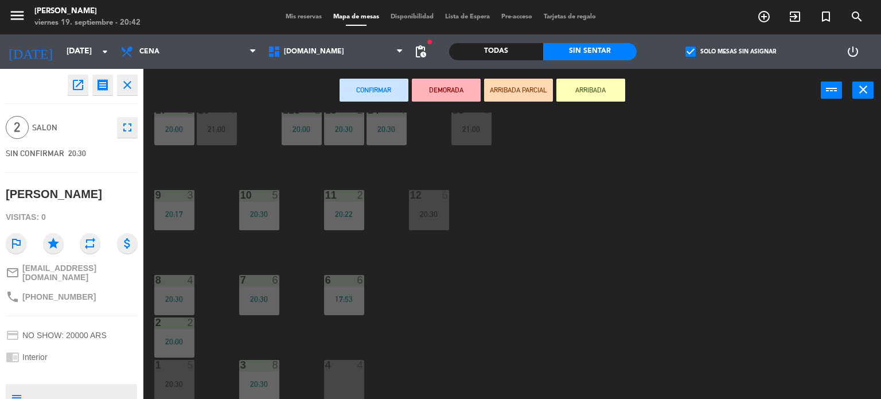
click at [555, 236] on div "34 block 1 19:59 | 21:00 35 block 6 20:30 36 block 12 21:00 43 2 20:30 37 block…" at bounding box center [516, 255] width 729 height 287
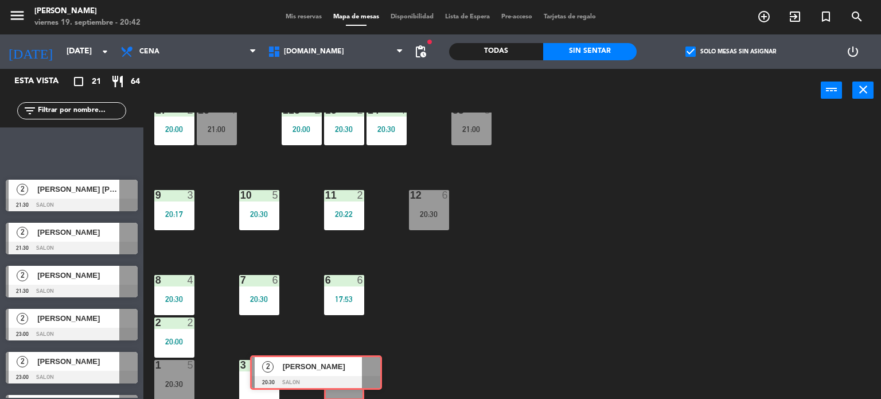
drag, startPoint x: 97, startPoint y: 155, endPoint x: 340, endPoint y: 378, distance: 329.3
click at [340, 378] on div "Esta vista crop_square 21 restaurant 64 filter_list 2 [PERSON_NAME] 20:30 SALON…" at bounding box center [440, 234] width 881 height 330
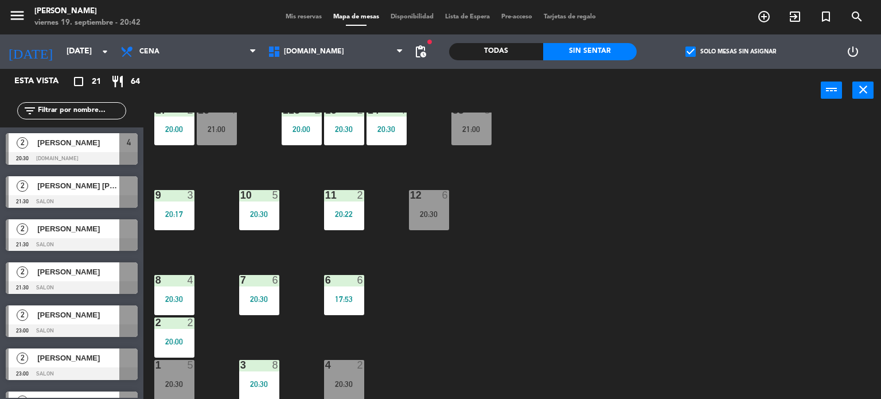
click at [470, 355] on div "34 block 1 19:59 | 21:00 35 block 6 20:30 36 block 12 21:00 43 2 20:30 37 block…" at bounding box center [516, 255] width 729 height 287
click at [793, 213] on div "34 block 1 19:59 | 21:00 35 block 6 20:30 36 block 12 21:00 43 2 20:30 37 block…" at bounding box center [516, 255] width 729 height 287
click at [714, 48] on label "check_box Solo mesas sin asignar" at bounding box center [731, 51] width 91 height 10
click at [731, 52] on input "check_box Solo mesas sin asignar" at bounding box center [731, 52] width 0 height 0
click at [91, 103] on div "filter_list" at bounding box center [71, 110] width 109 height 17
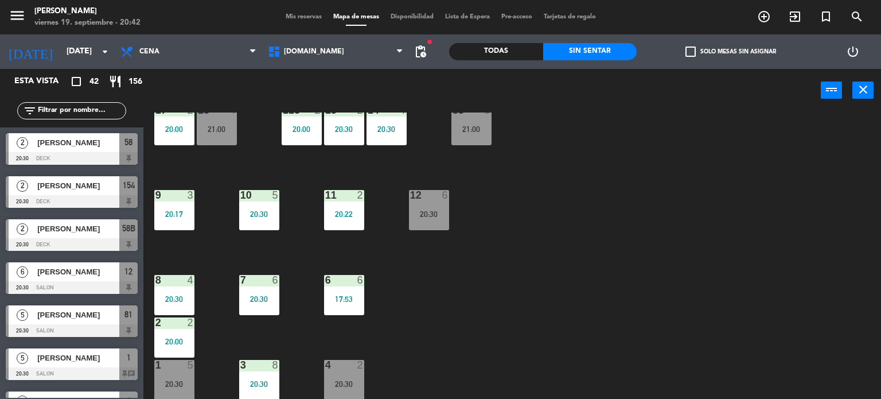
click at [92, 107] on input "text" at bounding box center [81, 110] width 89 height 13
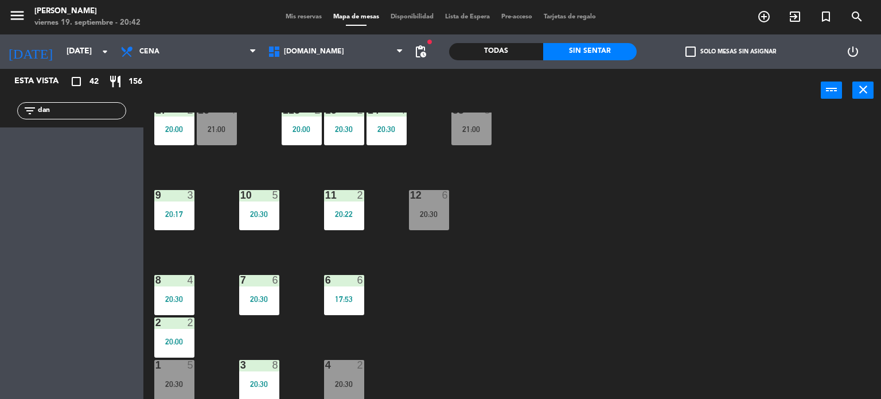
type input "dan"
click at [485, 45] on div "Todas" at bounding box center [496, 51] width 94 height 17
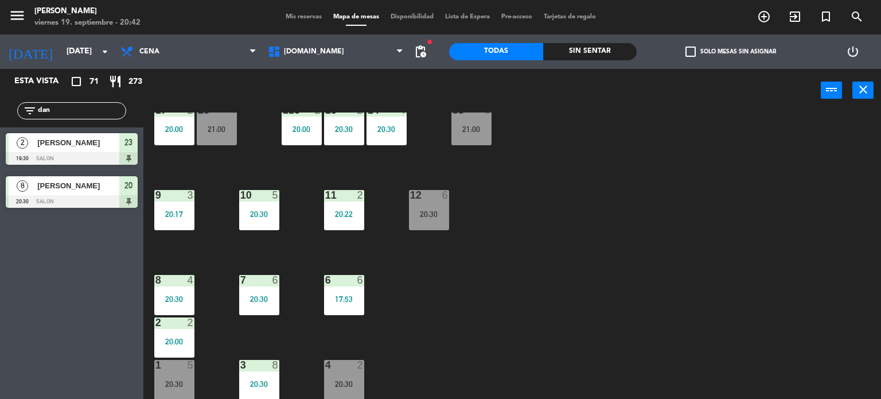
drag, startPoint x: 61, startPoint y: 106, endPoint x: 0, endPoint y: 103, distance: 60.9
click at [0, 103] on div "filter_list dan" at bounding box center [71, 110] width 143 height 33
drag, startPoint x: 691, startPoint y: 229, endPoint x: 460, endPoint y: 185, distance: 236.1
click at [691, 229] on div "34 block 1 19:59 | 21:00 35 block 6 20:30 36 block 12 21:00 43 2 20:30 37 block…" at bounding box center [516, 255] width 729 height 287
drag, startPoint x: 65, startPoint y: 110, endPoint x: 0, endPoint y: 110, distance: 65.4
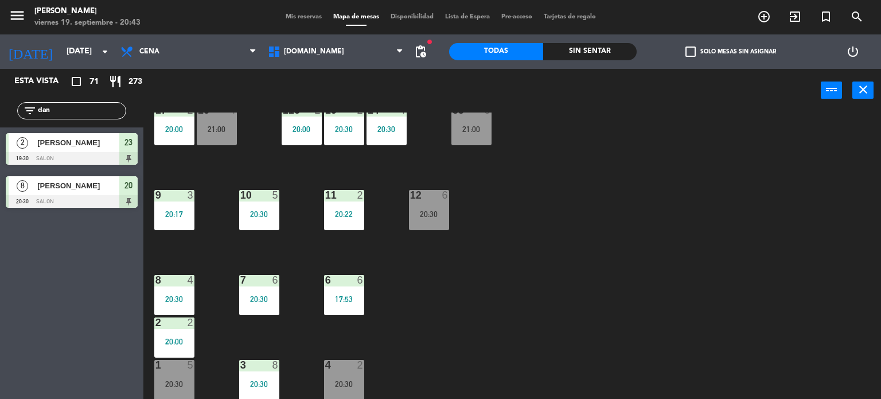
click at [0, 110] on div "filter_list dan" at bounding box center [71, 110] width 143 height 33
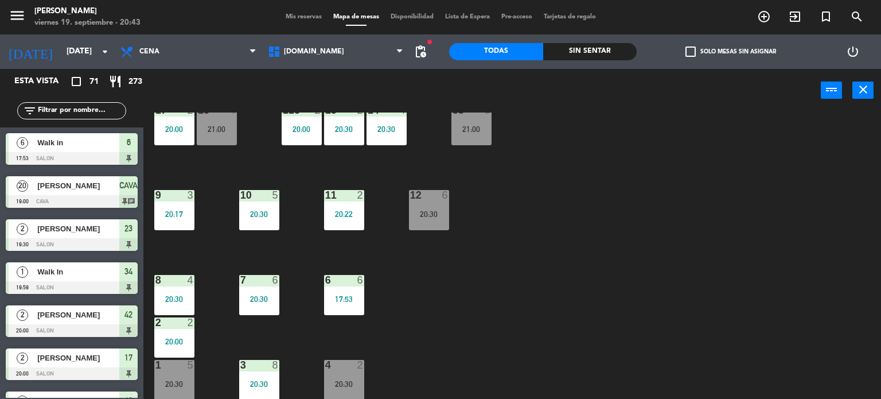
click at [90, 108] on input "text" at bounding box center [81, 110] width 89 height 13
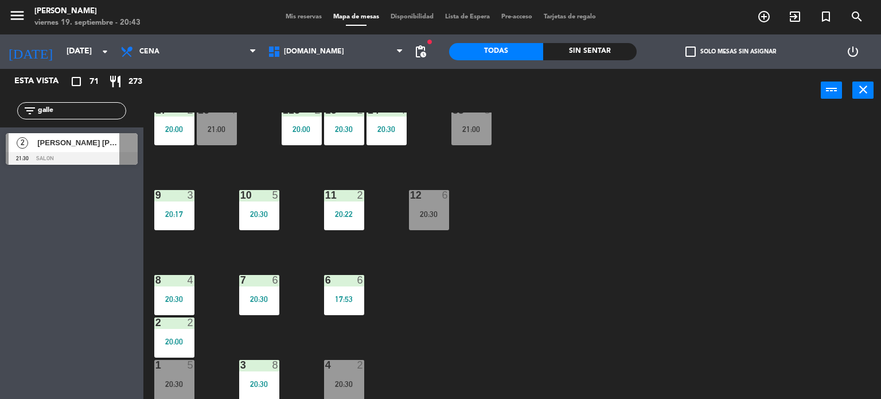
type input "galle"
click at [546, 169] on div "34 block 1 19:59 | 21:00 35 block 6 20:30 36 block 12 21:00 43 2 20:30 37 block…" at bounding box center [516, 255] width 729 height 287
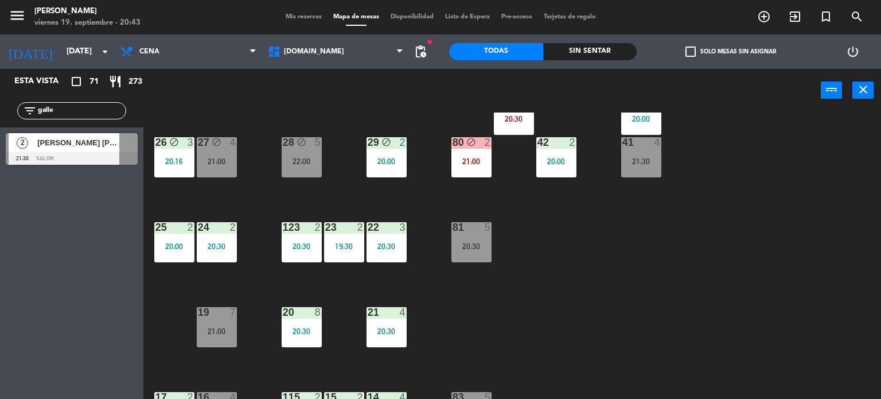
scroll to position [0, 0]
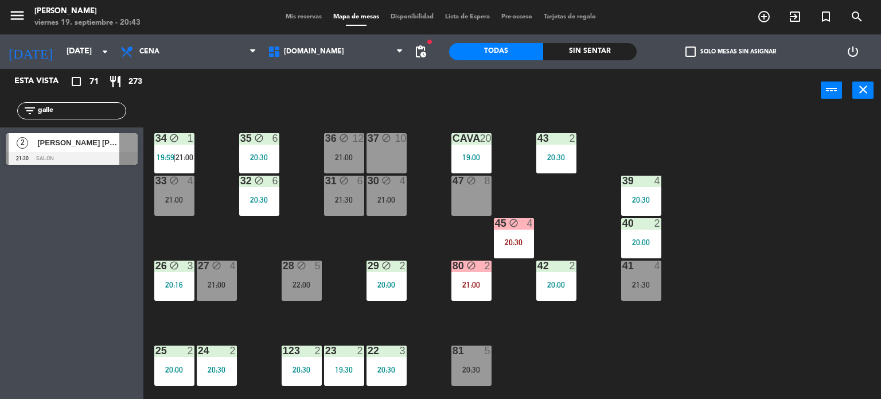
click at [186, 160] on span "21:00" at bounding box center [185, 157] width 18 height 9
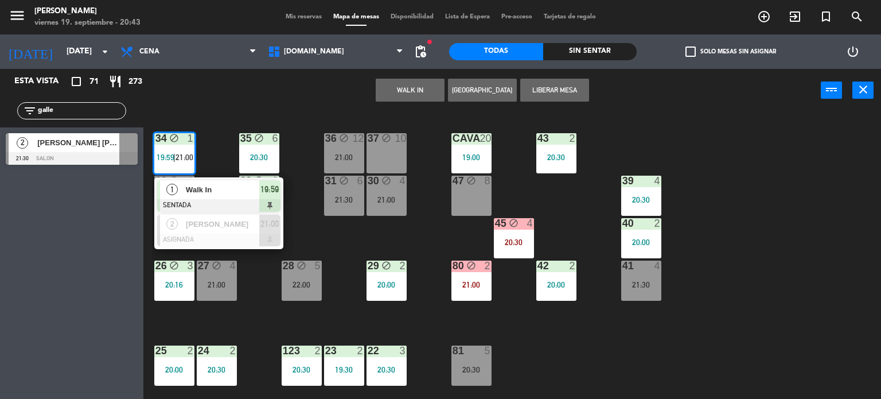
click at [208, 144] on div "34 block 1 19:59 | 21:00 1 Walk In SENTADA 19:59 2 [PERSON_NAME] ASIGNADA 21:00…" at bounding box center [516, 255] width 729 height 287
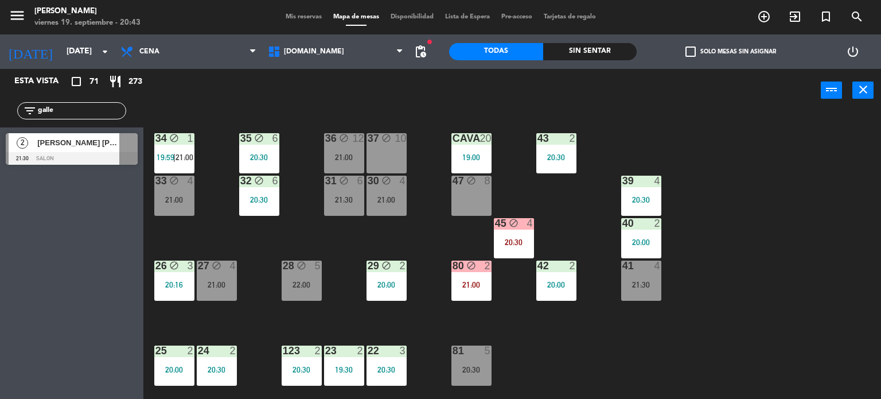
drag, startPoint x: 83, startPoint y: 113, endPoint x: 14, endPoint y: 110, distance: 68.9
click at [14, 110] on div "filter_list [PERSON_NAME]" at bounding box center [71, 110] width 143 height 33
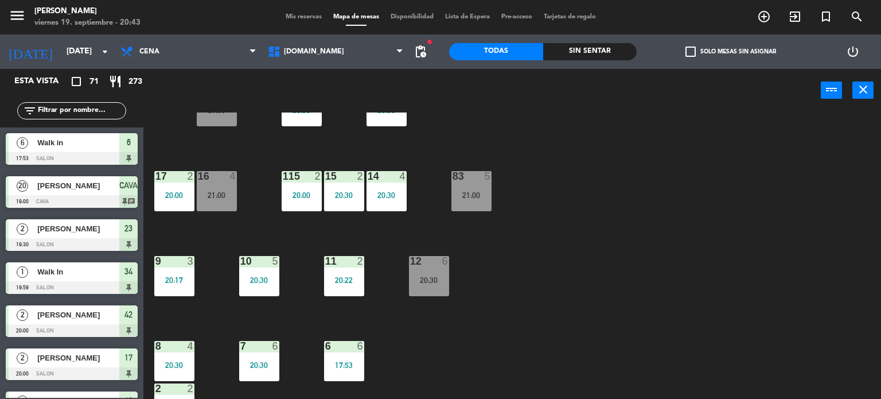
scroll to position [402, 0]
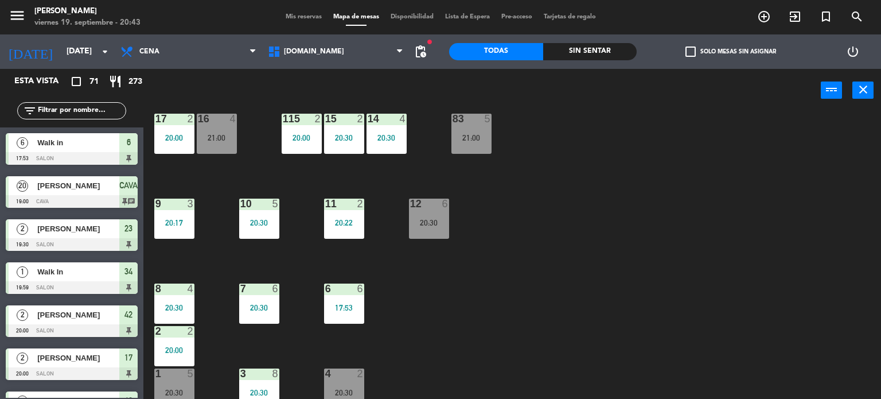
click at [177, 212] on div "9 3 20:17" at bounding box center [174, 219] width 40 height 40
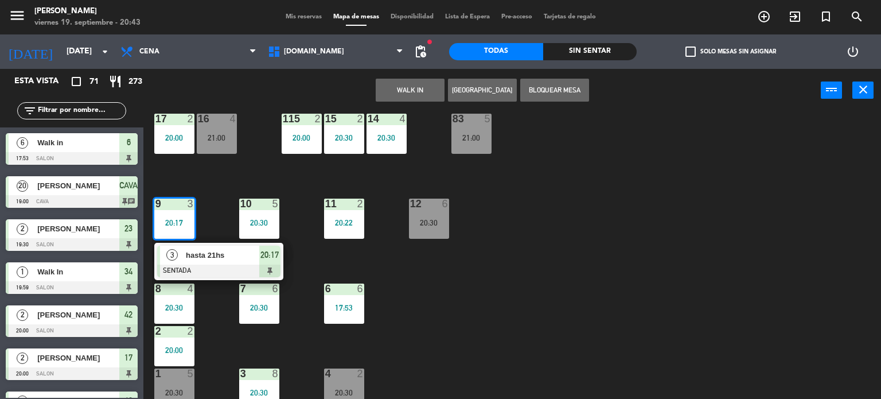
click at [610, 247] on div "34 block 1 19:59 | 21:00 35 block 6 20:30 36 block 12 21:00 43 2 20:30 37 block…" at bounding box center [516, 255] width 729 height 287
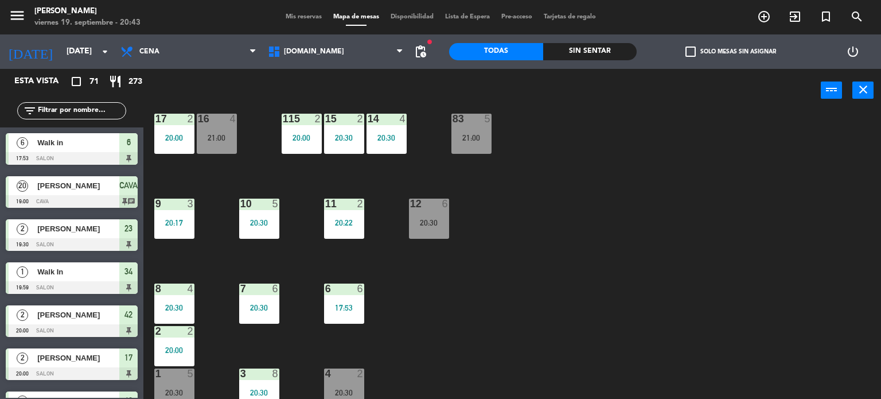
click at [70, 106] on input "text" at bounding box center [81, 110] width 89 height 13
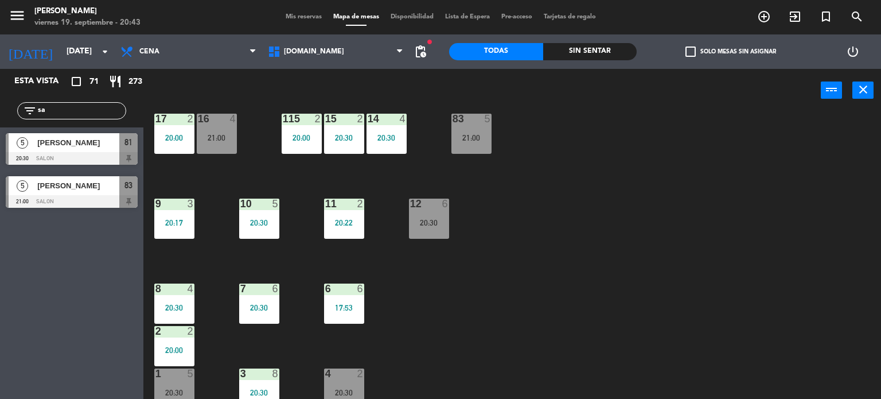
type input "s"
type input "[PERSON_NAME]"
click at [52, 351] on div "Esta vista crop_square 71 restaurant 273 filter_list [PERSON_NAME] 6 [PERSON_NA…" at bounding box center [71, 234] width 143 height 330
click at [108, 192] on div "[PERSON_NAME]" at bounding box center [77, 185] width 83 height 19
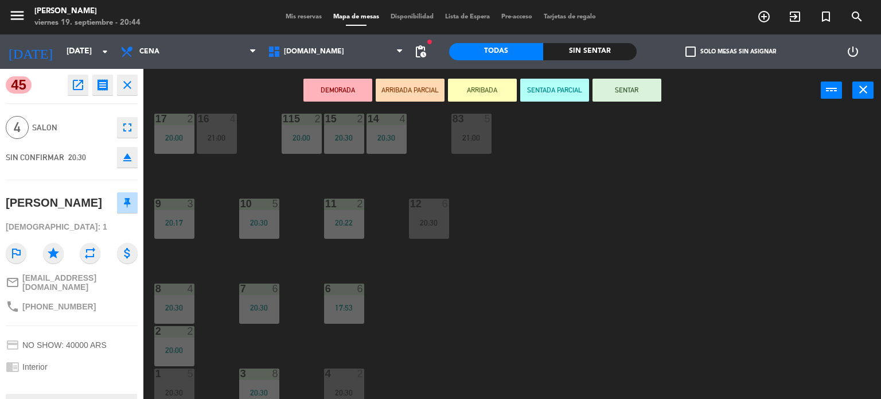
scroll to position [0, 0]
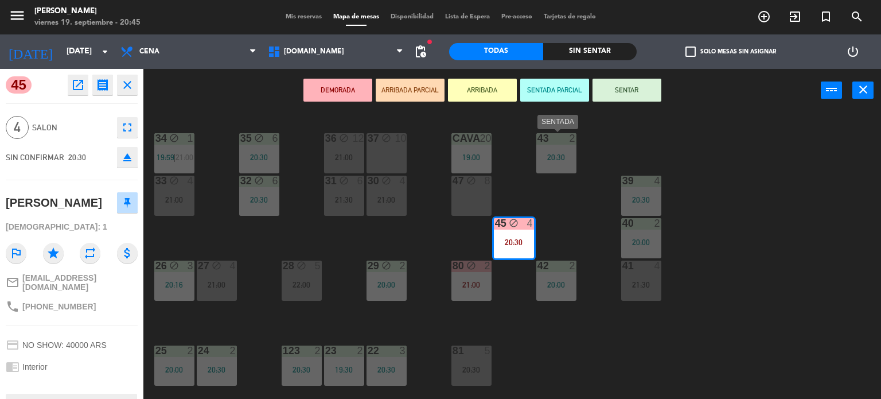
drag, startPoint x: 585, startPoint y: 178, endPoint x: 654, endPoint y: 221, distance: 81.2
click at [613, 206] on div "34 block 1 19:59 | 21:00 35 block 6 20:30 36 block 12 21:00 43 2 20:30 37 block…" at bounding box center [516, 255] width 729 height 287
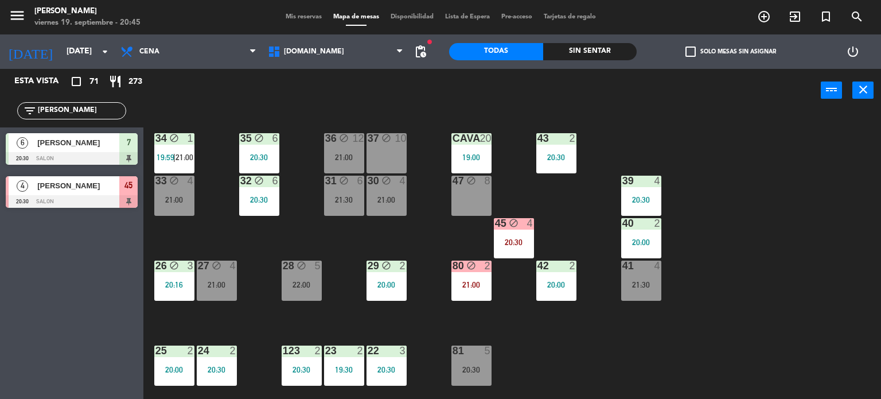
click at [795, 224] on div "34 block 1 19:59 | 21:00 35 block 6 20:30 36 block 12 21:00 43 2 20:30 37 block…" at bounding box center [516, 255] width 729 height 287
click at [505, 231] on div "45 block 4 20:30" at bounding box center [514, 238] width 40 height 40
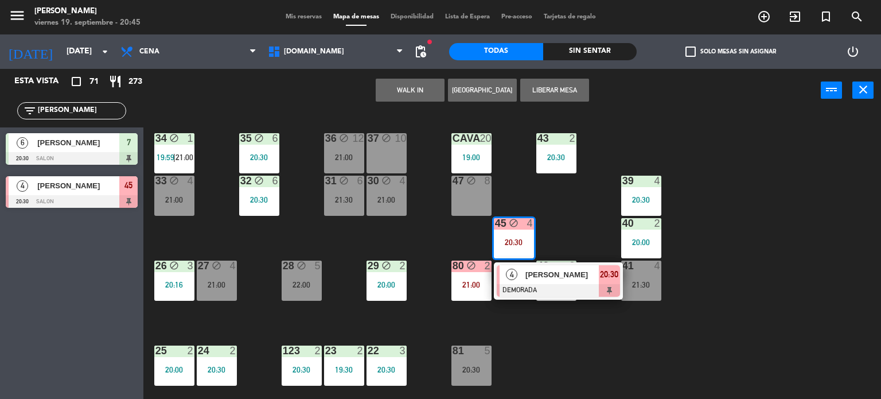
click at [547, 280] on div "[PERSON_NAME]" at bounding box center [561, 274] width 75 height 19
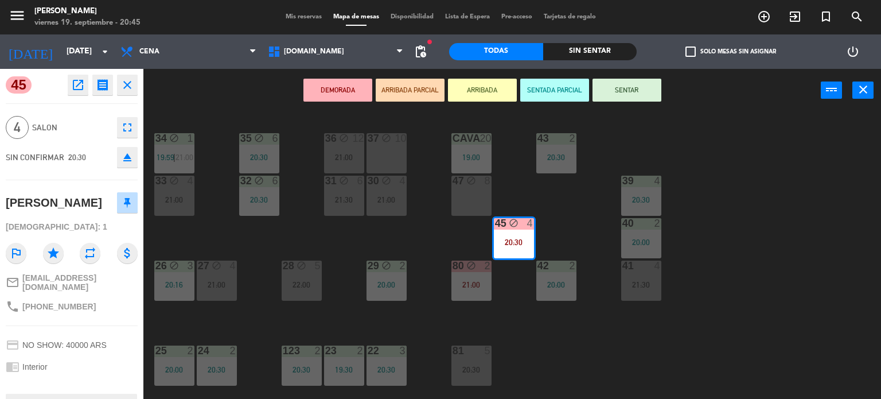
click at [418, 85] on button "ARRIBADA PARCIAL" at bounding box center [410, 90] width 69 height 23
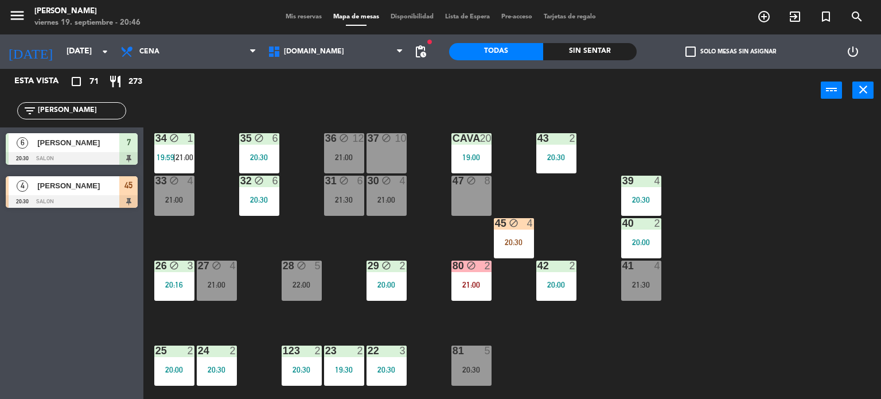
click at [831, 325] on div "34 block 1 19:59 | 21:00 35 block 6 20:30 36 block 12 21:00 43 2 20:30 37 block…" at bounding box center [516, 255] width 729 height 287
click at [94, 204] on div at bounding box center [72, 201] width 132 height 13
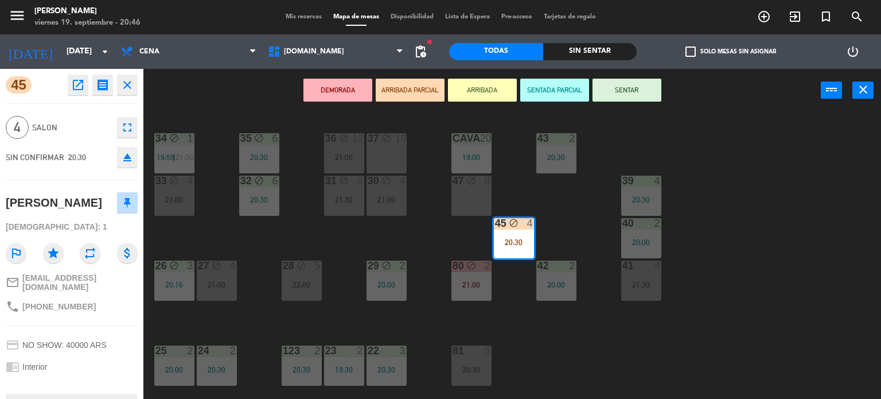
click at [137, 84] on button "close" at bounding box center [127, 85] width 21 height 21
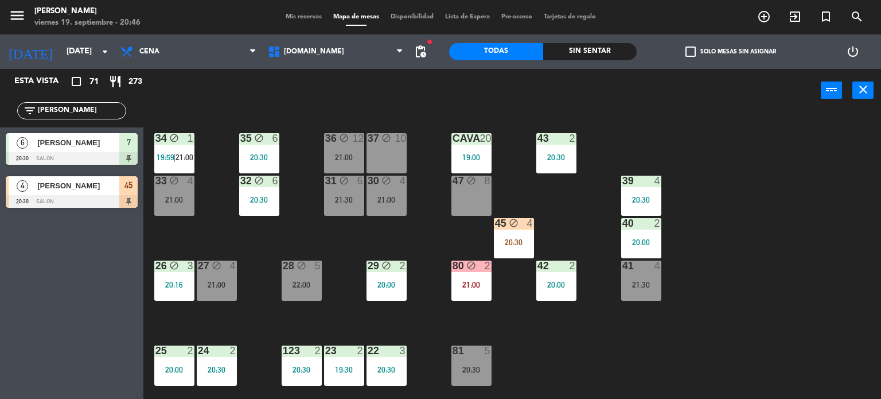
drag, startPoint x: 84, startPoint y: 116, endPoint x: 0, endPoint y: 125, distance: 84.8
click at [0, 125] on div "filter_list [PERSON_NAME]" at bounding box center [71, 110] width 143 height 33
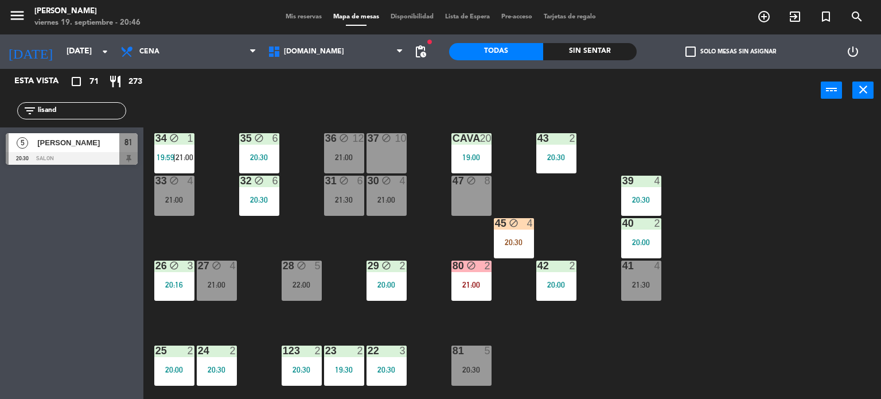
type input "lisand"
drag, startPoint x: 213, startPoint y: 270, endPoint x: 158, endPoint y: 189, distance: 97.9
click at [213, 269] on div "block" at bounding box center [216, 265] width 19 height 11
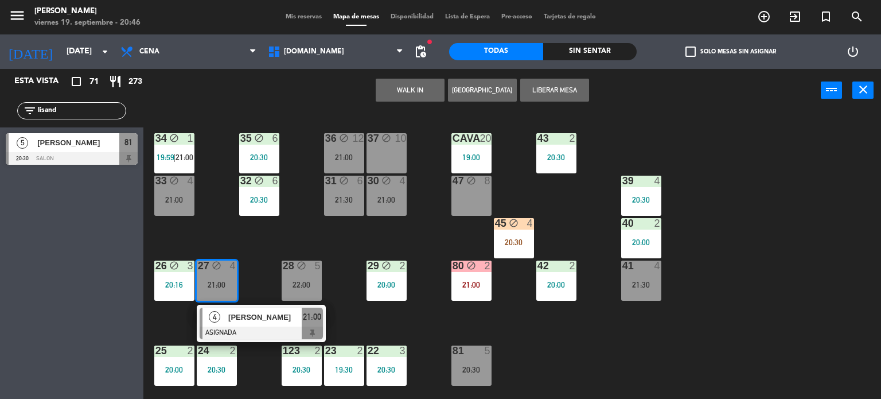
click at [246, 204] on div "32 block 6 20:30" at bounding box center [259, 196] width 40 height 40
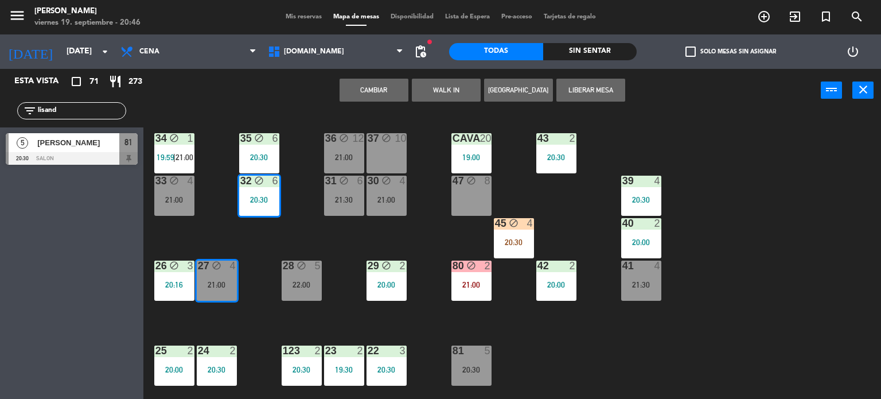
click at [212, 228] on div "34 block 1 19:59 | 21:00 35 block 6 20:30 36 block 12 21:00 43 2 20:30 37 block…" at bounding box center [516, 255] width 729 height 287
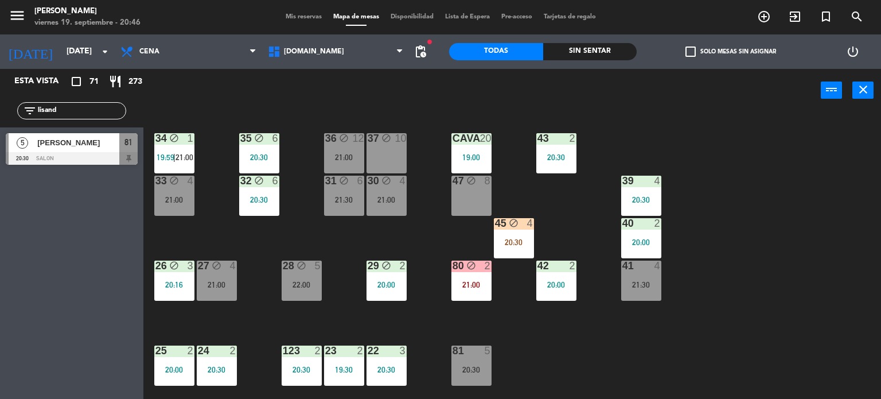
click at [103, 146] on span "[PERSON_NAME]" at bounding box center [78, 143] width 82 height 12
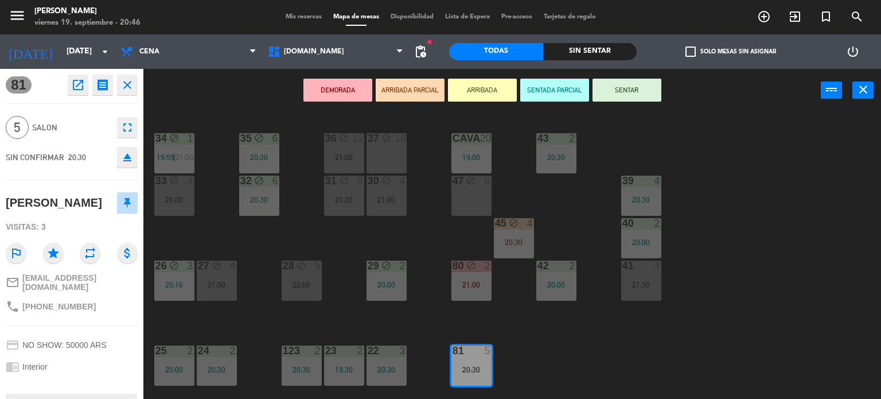
click at [443, 83] on button "ARRIBADA PARCIAL" at bounding box center [410, 90] width 69 height 23
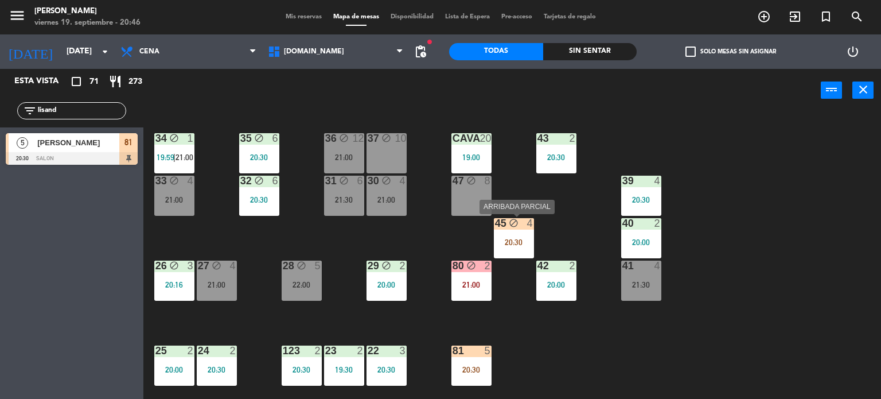
click at [523, 241] on div "20:30" at bounding box center [514, 242] width 40 height 8
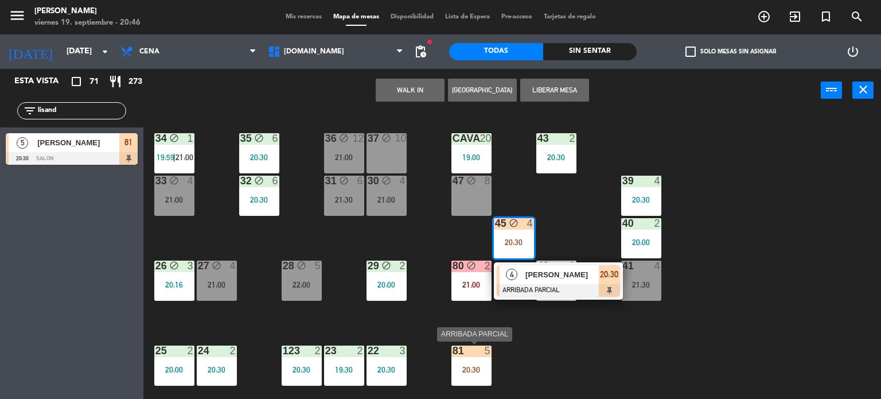
click at [468, 348] on div at bounding box center [471, 350] width 19 height 10
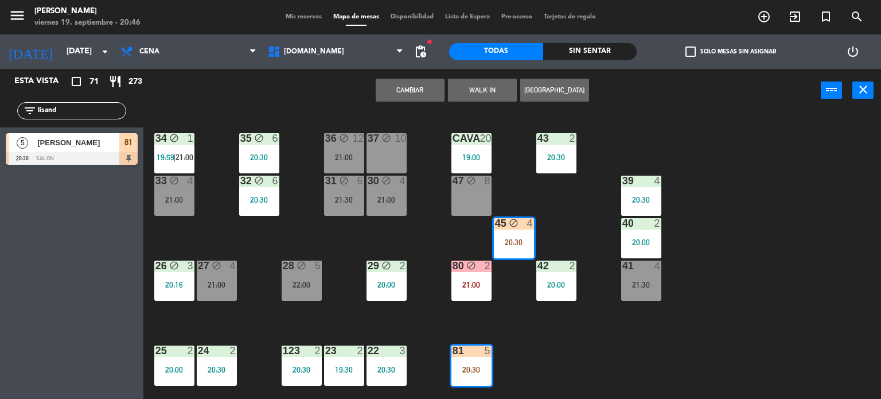
click at [441, 87] on button "Cambiar" at bounding box center [410, 90] width 69 height 23
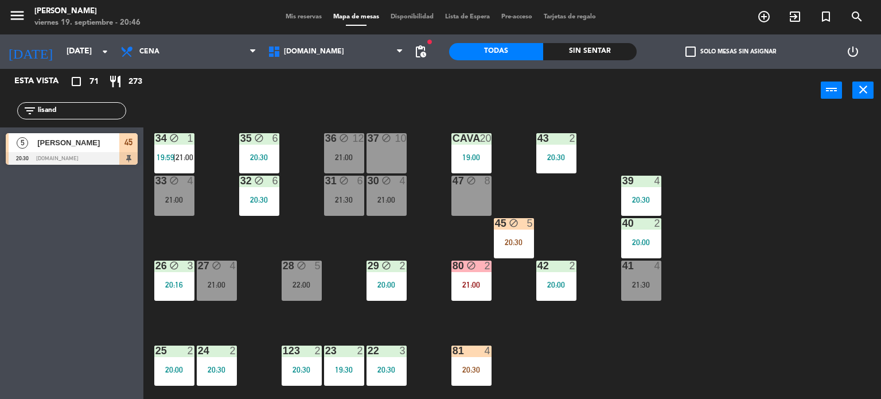
scroll to position [57, 0]
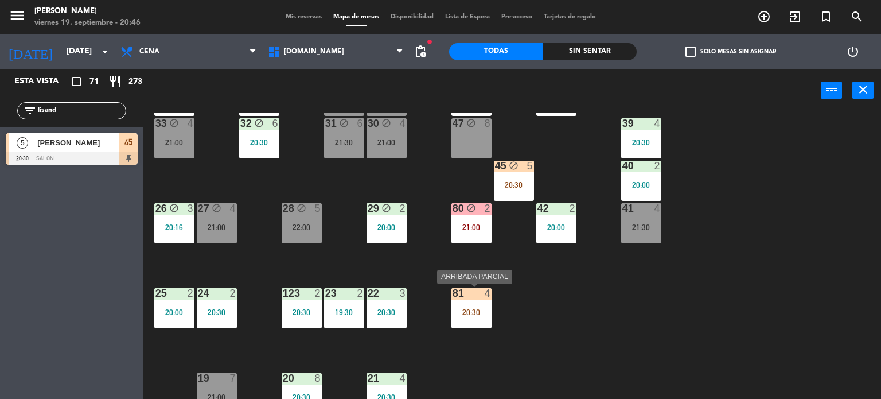
click at [477, 308] on div "20:30" at bounding box center [472, 312] width 40 height 8
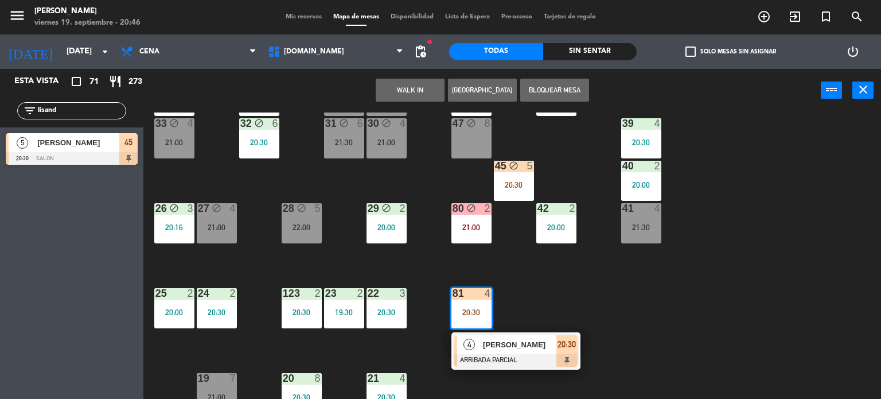
click at [492, 347] on span "[PERSON_NAME]" at bounding box center [519, 345] width 73 height 12
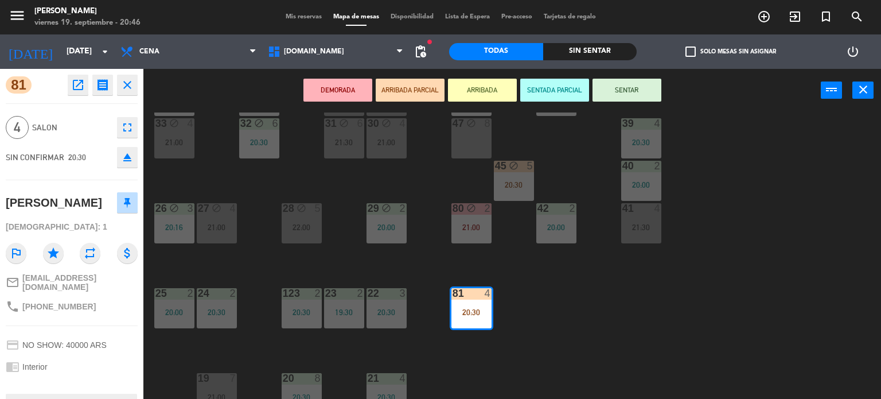
click at [643, 87] on button "SENTAR" at bounding box center [627, 90] width 69 height 23
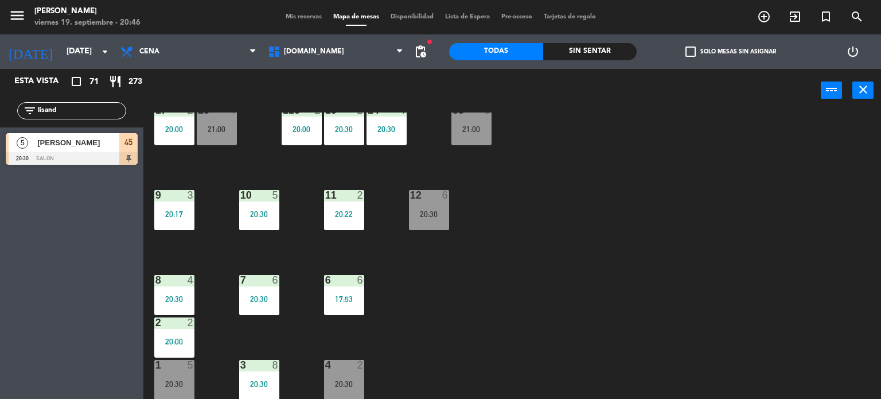
click at [175, 380] on div "20:30" at bounding box center [174, 384] width 40 height 8
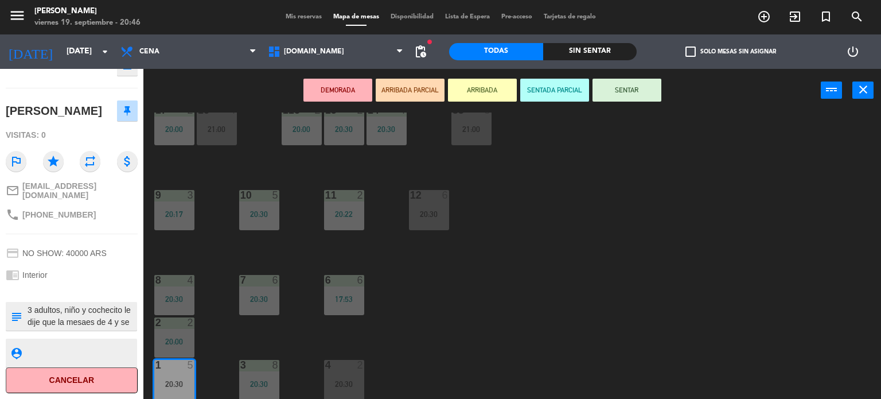
scroll to position [11, 0]
click at [551, 307] on div "34 block 1 19:59 | 21:00 35 block 6 20:30 36 block 12 21:00 43 2 20:30 37 block…" at bounding box center [516, 255] width 729 height 287
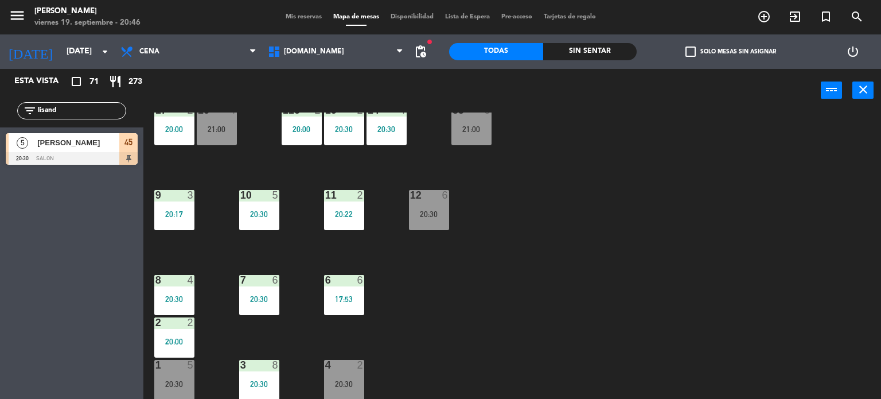
click at [431, 211] on div "20:30" at bounding box center [429, 214] width 40 height 8
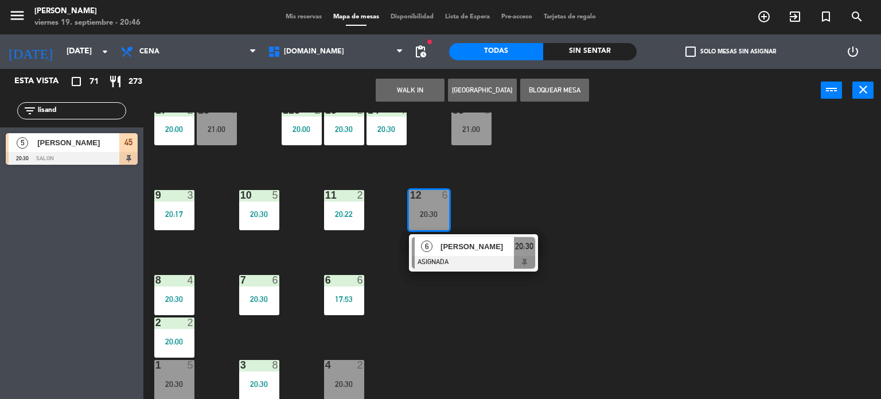
click at [515, 197] on div "34 block 1 19:59 | 21:00 35 block 6 20:30 36 block 12 21:00 43 2 20:30 37 block…" at bounding box center [516, 255] width 729 height 287
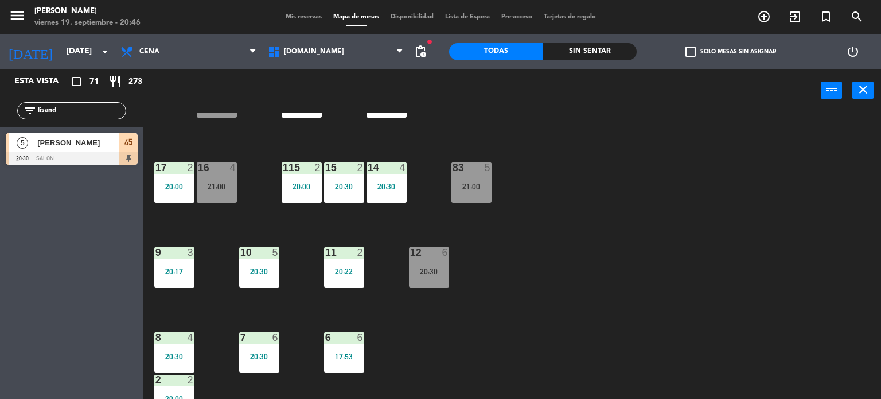
click at [434, 251] on div at bounding box center [428, 252] width 19 height 10
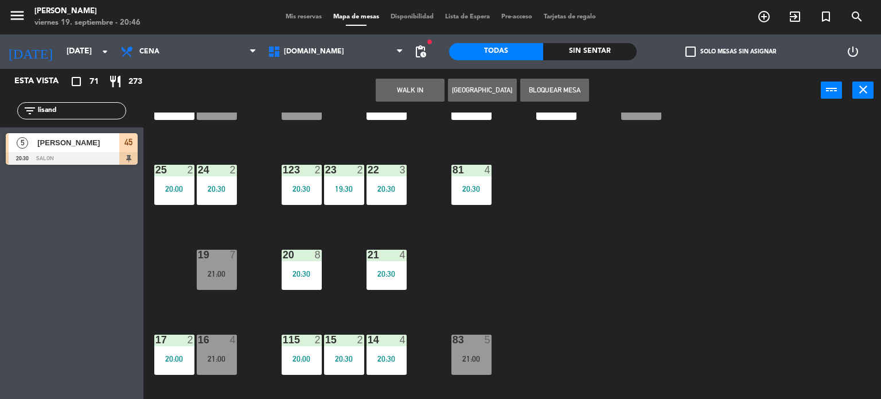
click at [527, 279] on div "34 block 1 19:59 | 21:00 35 block 6 20:30 36 block 12 21:00 43 2 20:30 37 block…" at bounding box center [516, 255] width 729 height 287
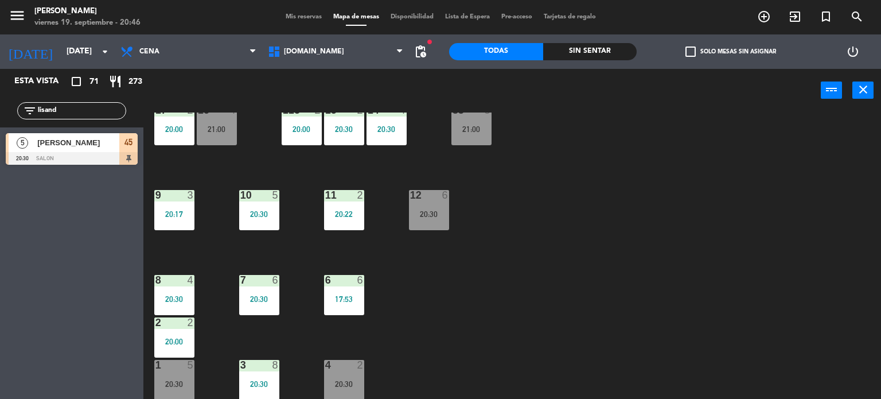
click at [438, 204] on div "12 6 20:30" at bounding box center [429, 210] width 40 height 40
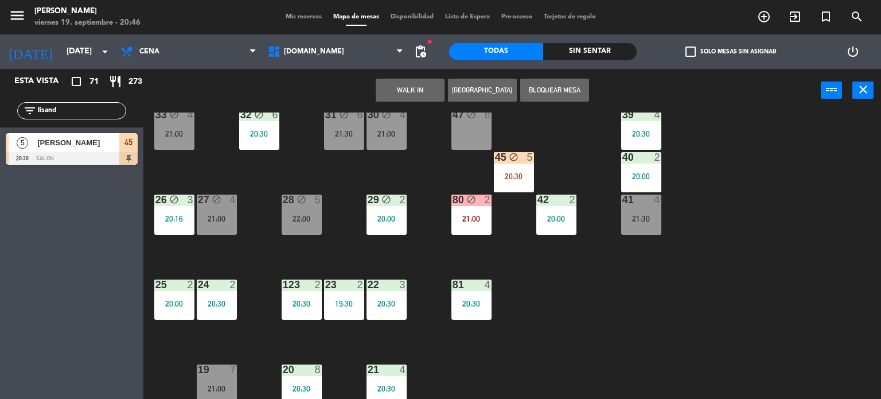
scroll to position [9, 0]
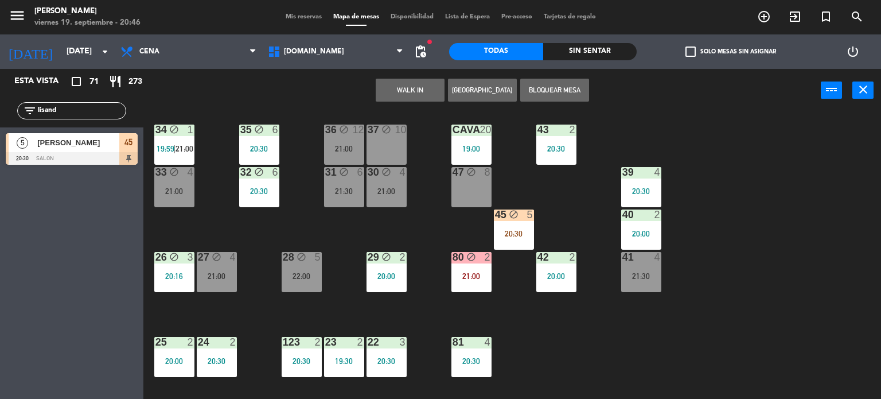
click at [471, 182] on div "47 block 8" at bounding box center [472, 187] width 40 height 40
click at [408, 94] on button "Mover" at bounding box center [410, 90] width 69 height 23
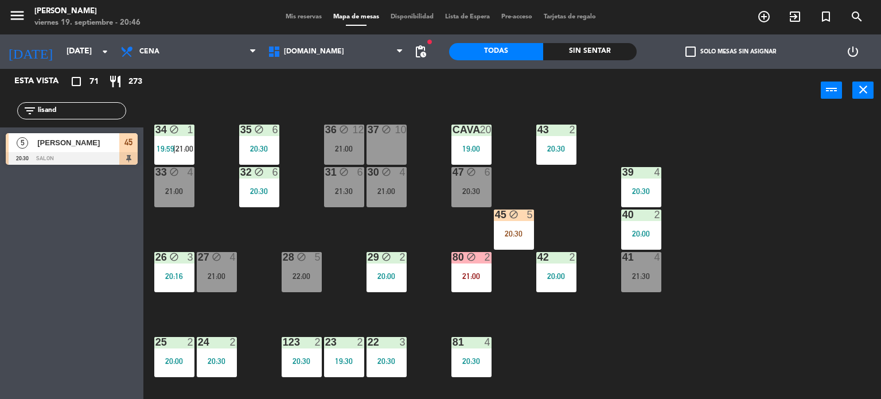
click at [741, 324] on div "34 block 1 19:59 | 21:00 35 block 6 20:30 36 block 12 21:00 43 2 20:30 37 block…" at bounding box center [516, 255] width 729 height 287
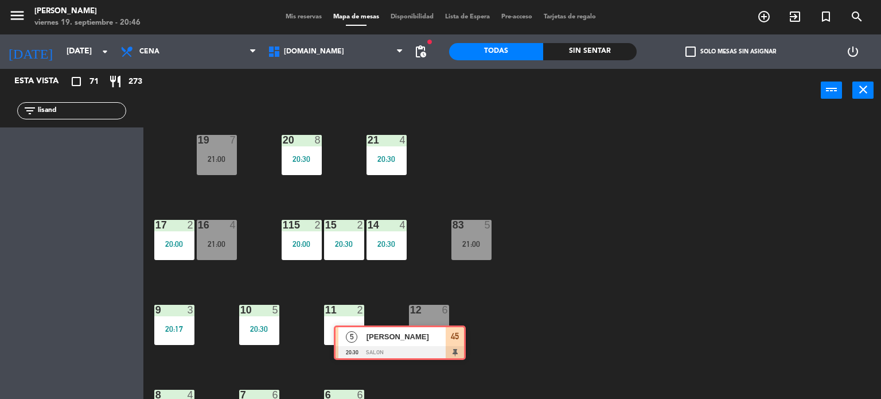
drag, startPoint x: 173, startPoint y: 176, endPoint x: 449, endPoint y: 339, distance: 321.0
click at [449, 339] on div "Esta vista crop_square 71 restaurant 273 filter_list lisand 5 [PERSON_NAME] 20:…" at bounding box center [440, 234] width 881 height 330
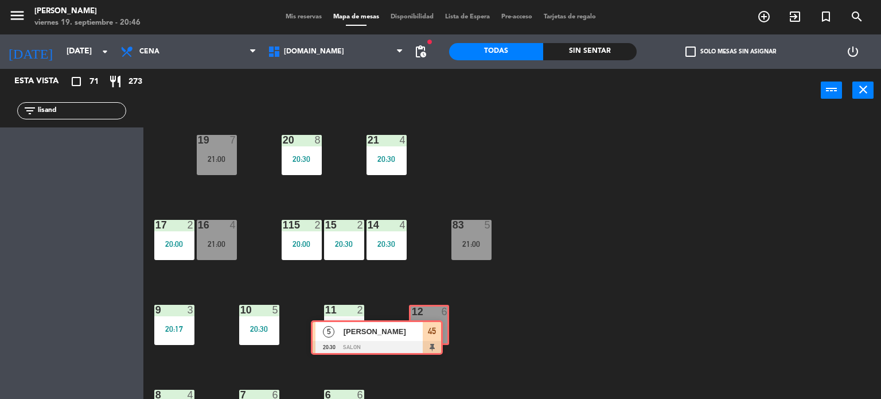
drag, startPoint x: 137, startPoint y: 156, endPoint x: 442, endPoint y: 344, distance: 358.3
click at [433, 336] on div "12 6" at bounding box center [429, 326] width 37 height 40
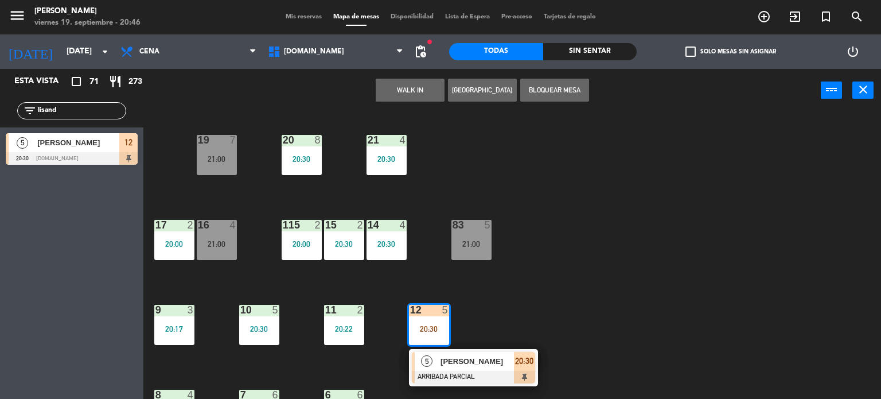
click at [461, 362] on span "[PERSON_NAME]" at bounding box center [477, 361] width 73 height 12
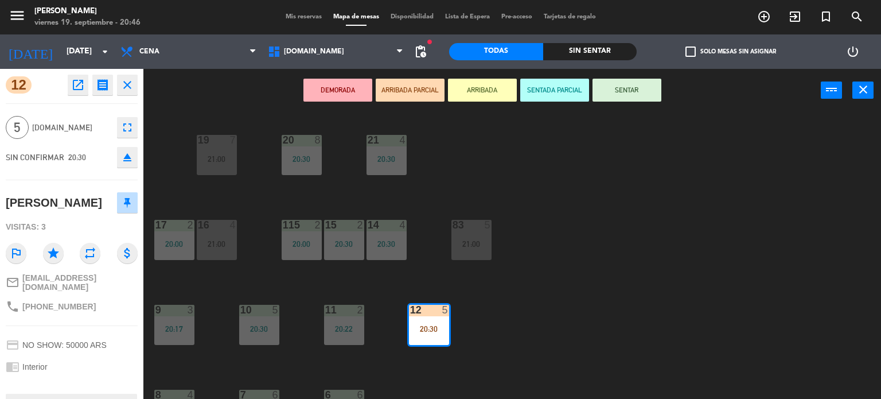
click at [639, 87] on button "SENTAR" at bounding box center [627, 90] width 69 height 23
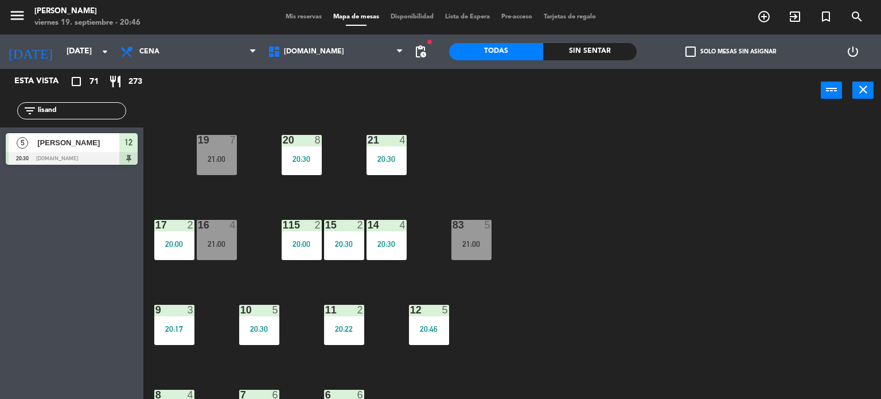
click at [0, 111] on div "filter_list lisand" at bounding box center [71, 110] width 143 height 33
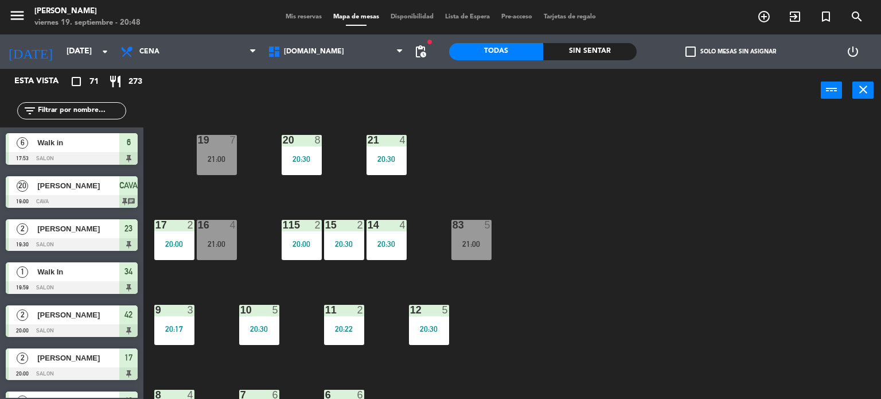
click at [767, 154] on div "34 block 1 19:59 | 21:00 35 block 6 20:30 36 block 12 21:00 43 2 20:30 37 block…" at bounding box center [516, 255] width 729 height 287
click at [578, 50] on div "Sin sentar" at bounding box center [590, 51] width 94 height 17
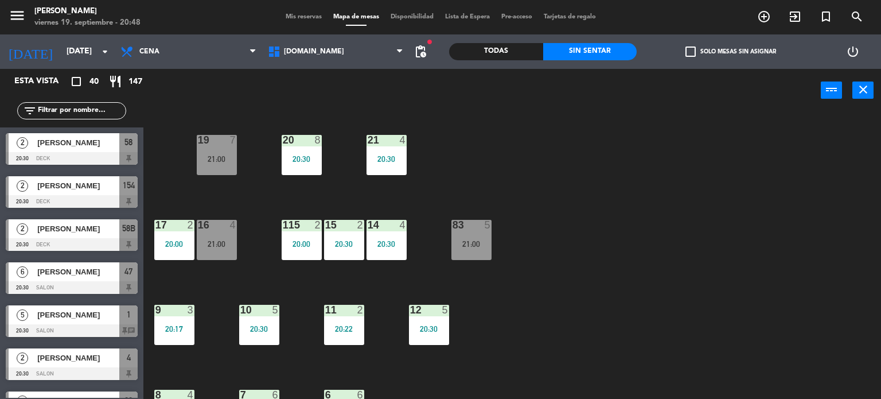
click at [717, 48] on label "check_box_outline_blank Solo mesas sin asignar" at bounding box center [731, 51] width 91 height 10
click at [731, 52] on input "check_box_outline_blank Solo mesas sin asignar" at bounding box center [731, 52] width 0 height 0
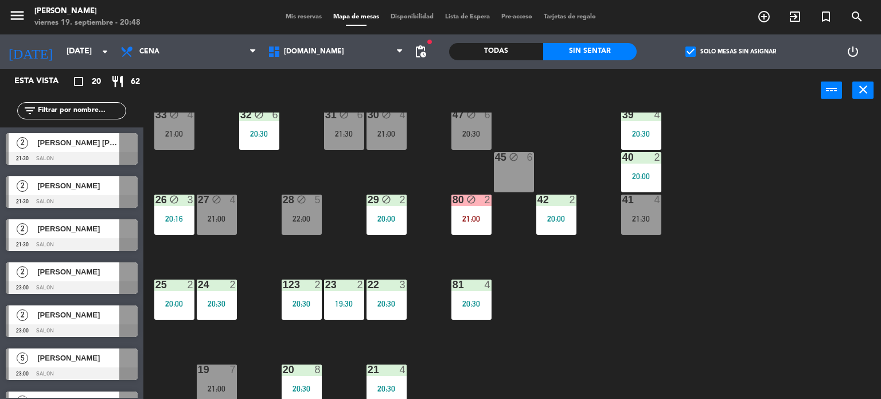
click at [507, 259] on div "34 block 1 19:59 | 21:00 35 block 6 20:30 36 block 12 21:00 43 2 20:30 37 block…" at bounding box center [516, 255] width 729 height 287
click at [645, 306] on div "34 block 1 19:59 | 21:00 35 block 6 20:30 36 block 12 21:00 43 2 20:30 37 block…" at bounding box center [516, 255] width 729 height 287
click at [596, 268] on div "34 block 1 19:59 | 21:00 35 block 6 20:30 36 block 12 21:00 43 2 20:30 37 block…" at bounding box center [516, 255] width 729 height 287
click at [468, 289] on div "81 4" at bounding box center [472, 284] width 40 height 11
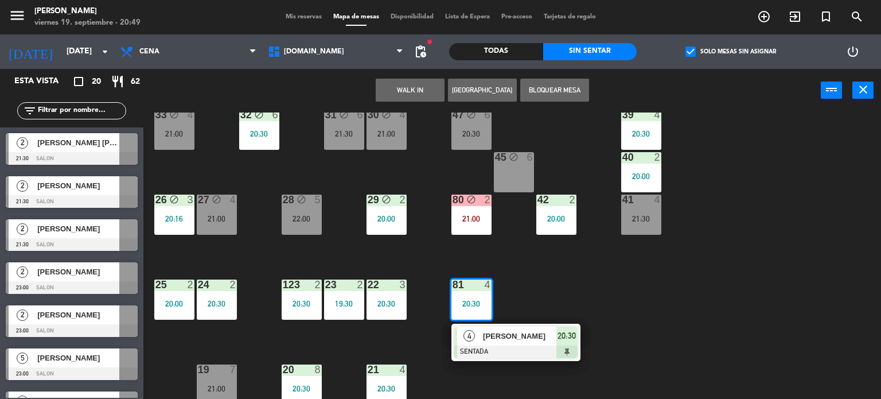
drag, startPoint x: 597, startPoint y: 297, endPoint x: 540, endPoint y: 270, distance: 62.4
click at [595, 294] on div "34 block 1 19:59 | 21:00 35 block 6 20:30 36 block 12 21:00 43 2 20:30 37 block…" at bounding box center [516, 255] width 729 height 287
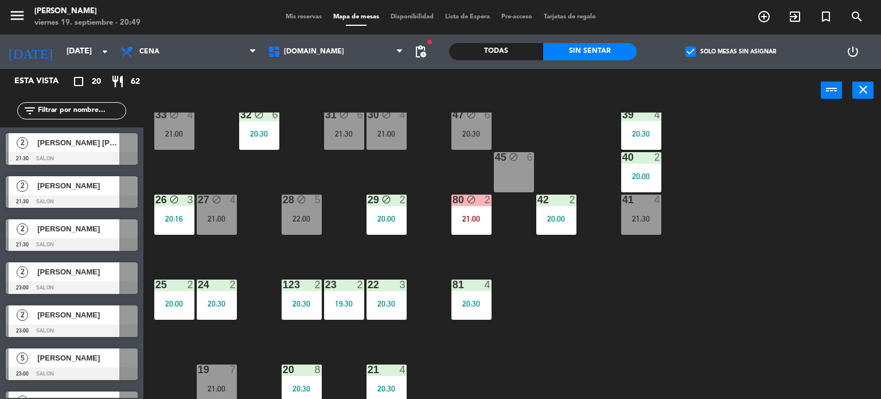
scroll to position [353, 0]
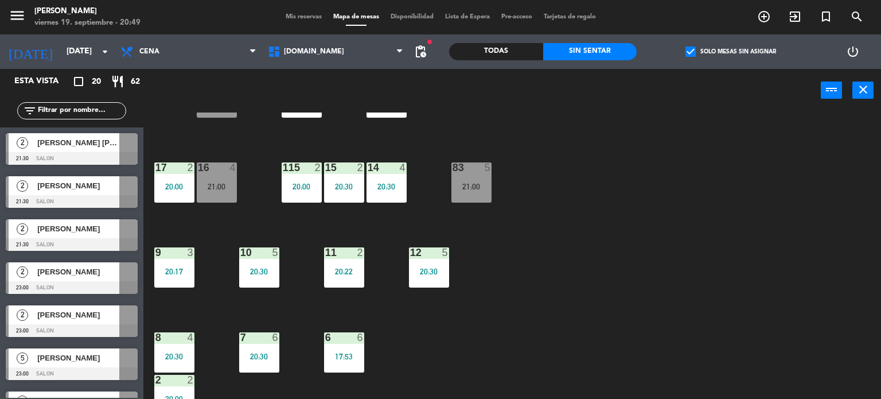
click at [188, 262] on div "9 3 20:17" at bounding box center [174, 267] width 40 height 40
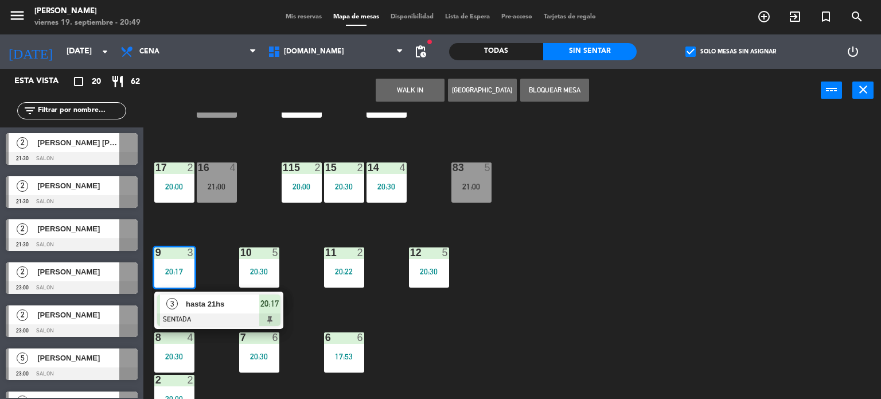
click at [212, 308] on span "hasta 21hs" at bounding box center [222, 304] width 73 height 12
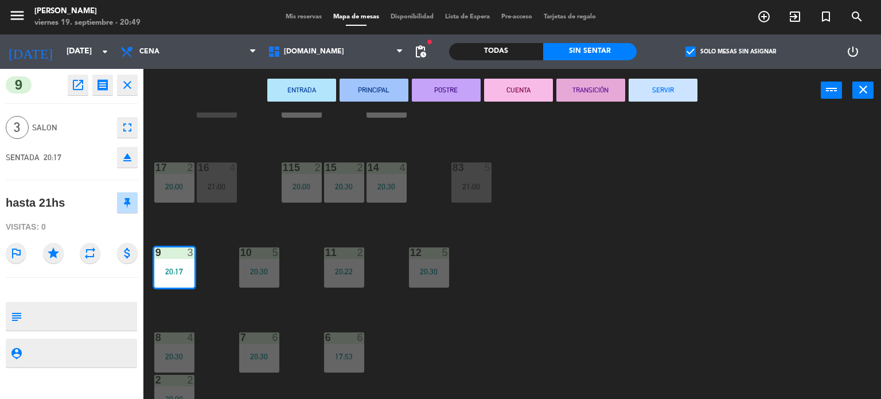
click at [689, 80] on button "SERVIR" at bounding box center [663, 90] width 69 height 23
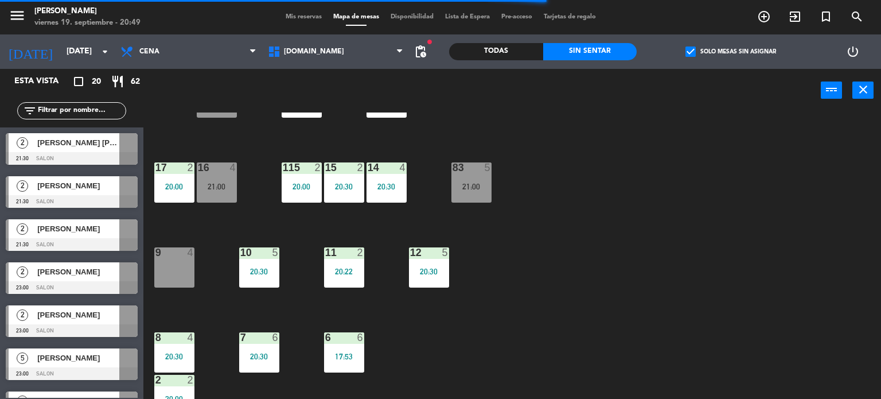
click at [225, 183] on div "21:00" at bounding box center [217, 186] width 40 height 8
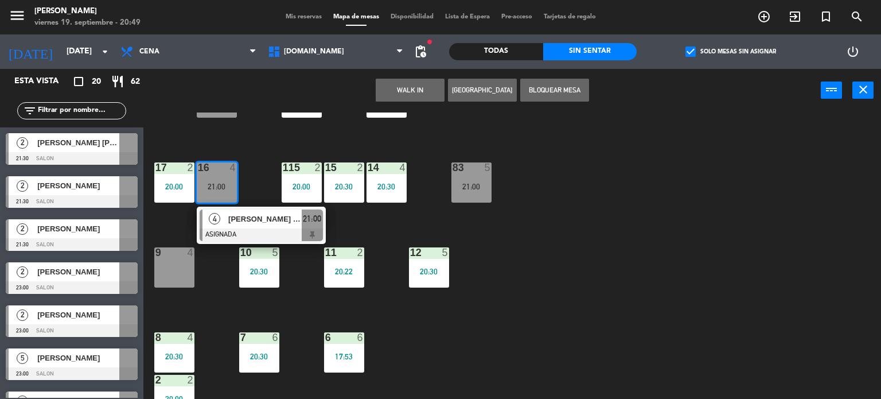
click at [201, 284] on div "34 block 1 19:59 | 21:00 35 block 6 20:30 36 block 12 21:00 43 2 20:30 37 block…" at bounding box center [516, 255] width 729 height 287
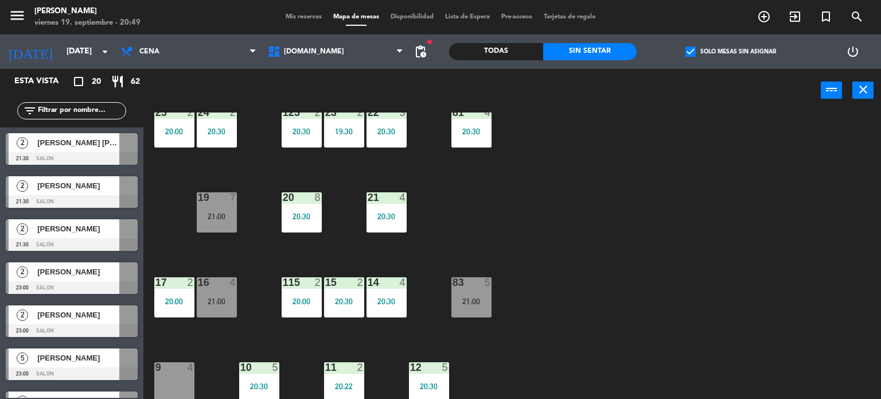
click at [213, 286] on div at bounding box center [216, 282] width 19 height 10
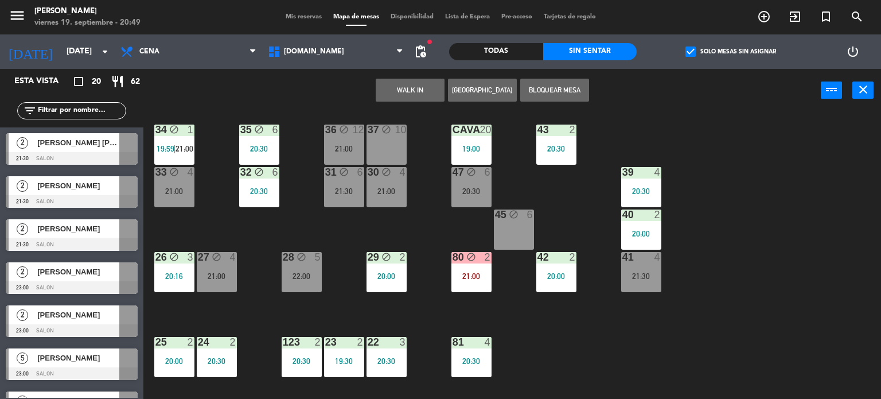
scroll to position [0, 0]
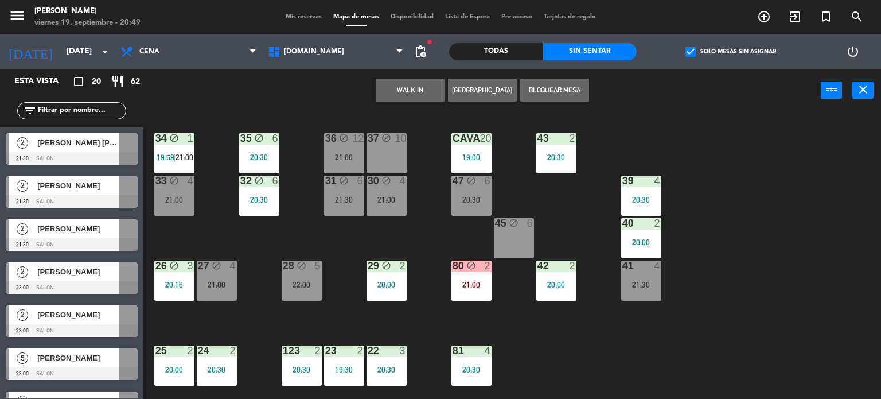
click at [395, 243] on div "34 block 1 19:59 | 21:00 35 block 6 20:30 36 block 12 21:00 43 2 20:30 37 block…" at bounding box center [516, 255] width 729 height 287
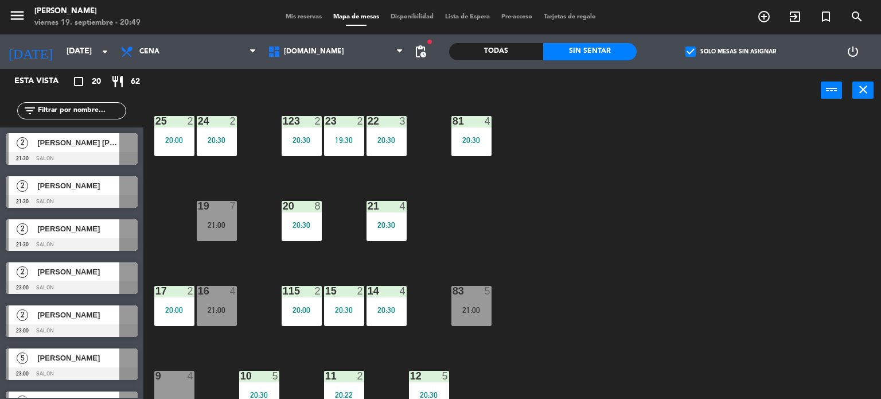
click at [213, 309] on div "21:00" at bounding box center [217, 310] width 40 height 8
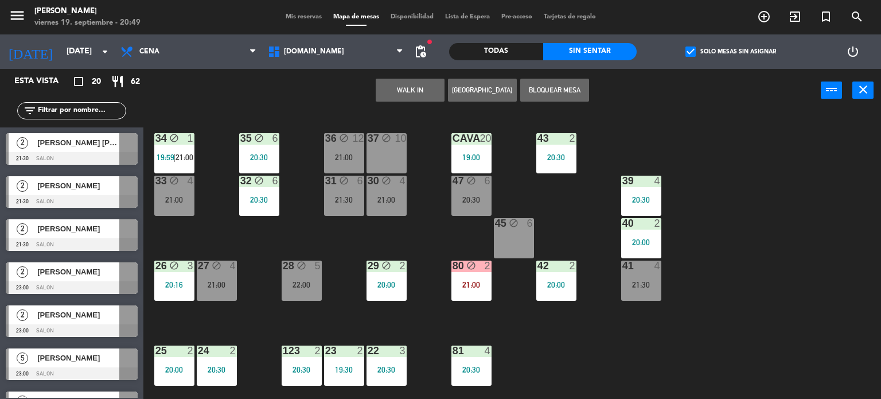
click at [516, 229] on div "45 block 6" at bounding box center [514, 223] width 40 height 11
click at [397, 90] on button "Mover" at bounding box center [410, 90] width 69 height 23
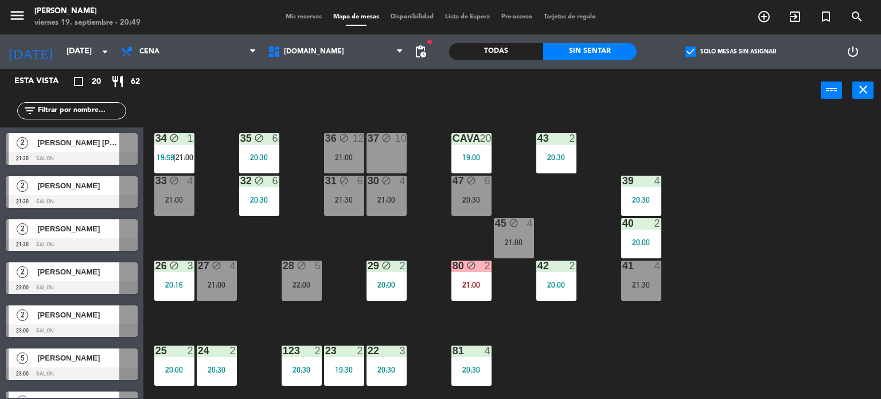
scroll to position [229, 0]
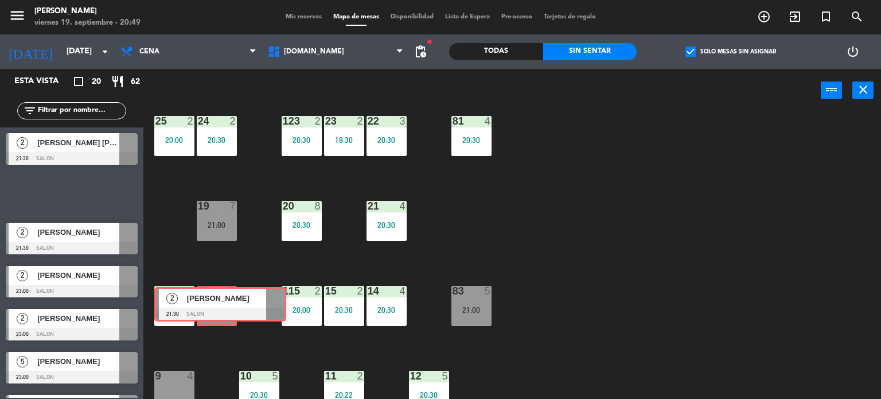
drag, startPoint x: 73, startPoint y: 188, endPoint x: 222, endPoint y: 299, distance: 185.7
click at [222, 299] on div "Esta vista crop_square 20 restaurant 62 filter_list 2 [PERSON_NAME] [PERSON_NAM…" at bounding box center [440, 234] width 881 height 330
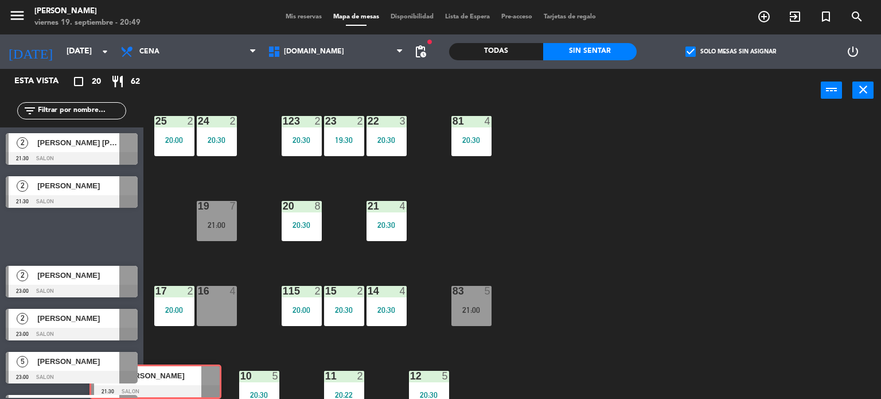
drag, startPoint x: 108, startPoint y: 254, endPoint x: 173, endPoint y: 375, distance: 136.6
click at [173, 375] on div "Esta vista crop_square 20 restaurant 62 filter_list 2 [PERSON_NAME] [PERSON_NAM…" at bounding box center [440, 234] width 881 height 330
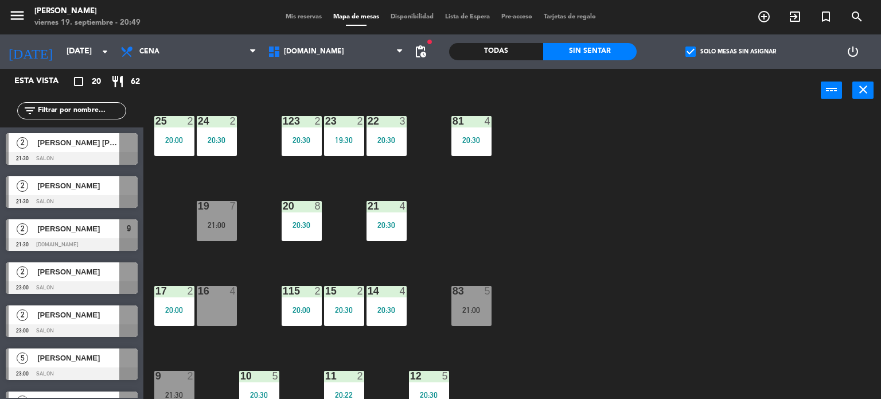
scroll to position [344, 0]
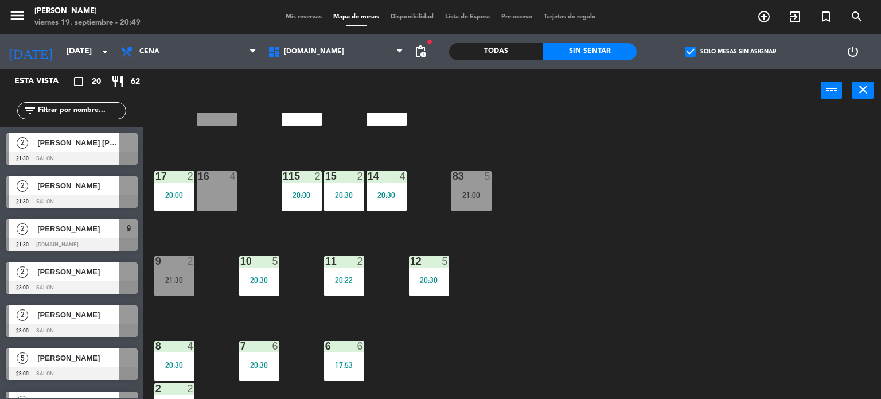
click at [399, 329] on div "34 block 1 19:59 | 21:00 35 block 6 20:30 36 block 12 21:00 43 2 20:30 37 block…" at bounding box center [516, 255] width 729 height 287
click at [215, 231] on div "34 block 1 19:59 | 21:00 35 block 6 20:30 36 block 12 21:00 43 2 20:30 37 block…" at bounding box center [516, 255] width 729 height 287
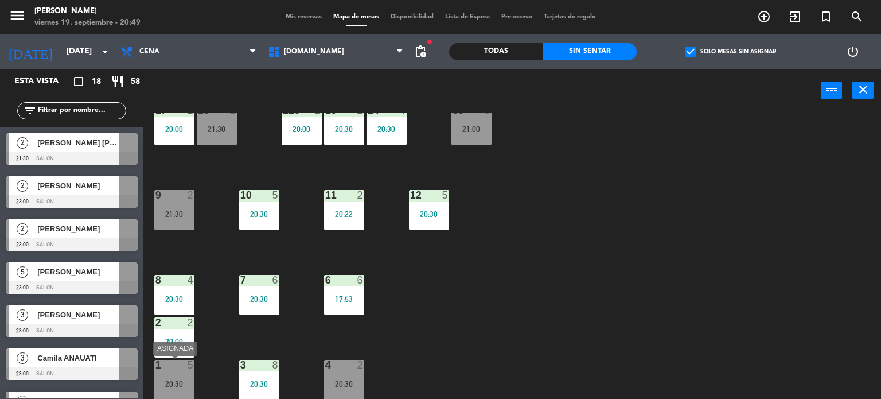
click at [171, 372] on div "1 5 20:30" at bounding box center [174, 380] width 40 height 40
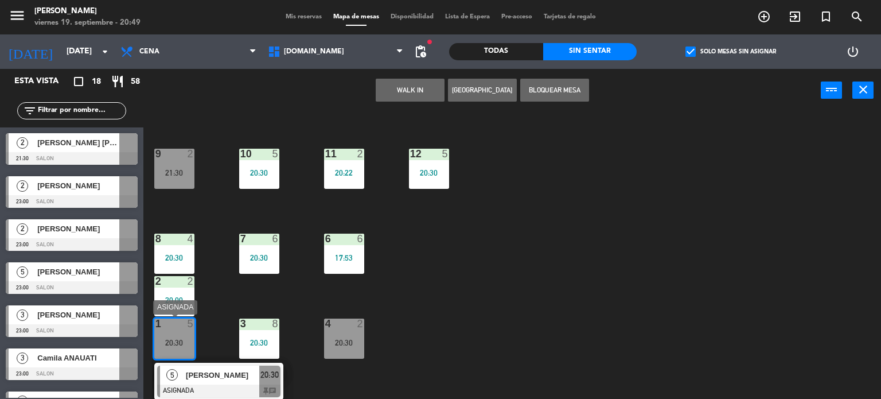
click at [233, 380] on div "[PERSON_NAME]" at bounding box center [222, 374] width 75 height 19
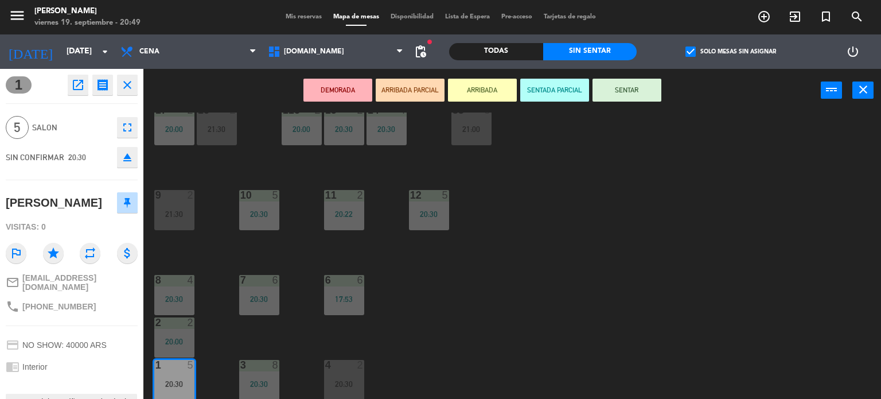
scroll to position [103, 0]
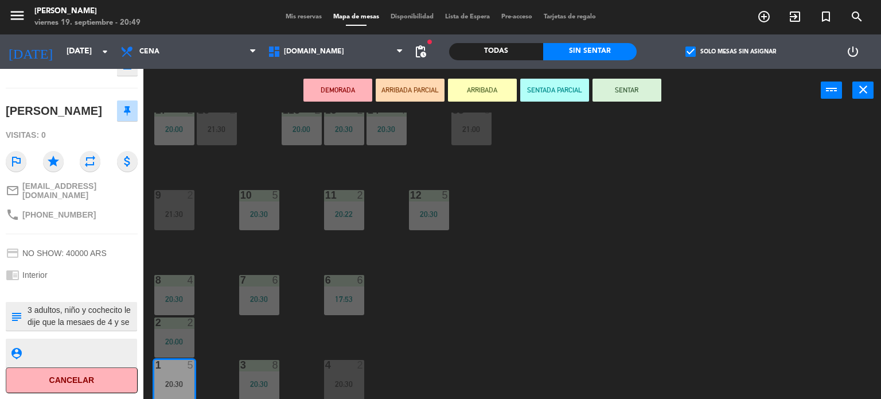
click at [629, 110] on div "DEMORADA ARRIBADA PARCIAL ARRIBADA SENTADA PARCIAL SENTAR power_input close" at bounding box center [482, 91] width 678 height 44
click at [670, 302] on div "34 block 1 19:59 | 21:00 35 block 6 20:30 36 block 12 21:00 43 2 20:30 37 block…" at bounding box center [516, 255] width 729 height 287
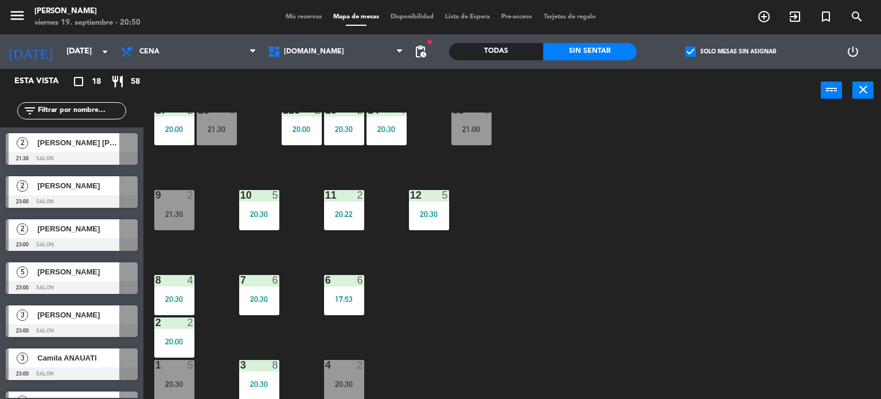
click at [336, 372] on div "4 2 20:30" at bounding box center [344, 380] width 40 height 40
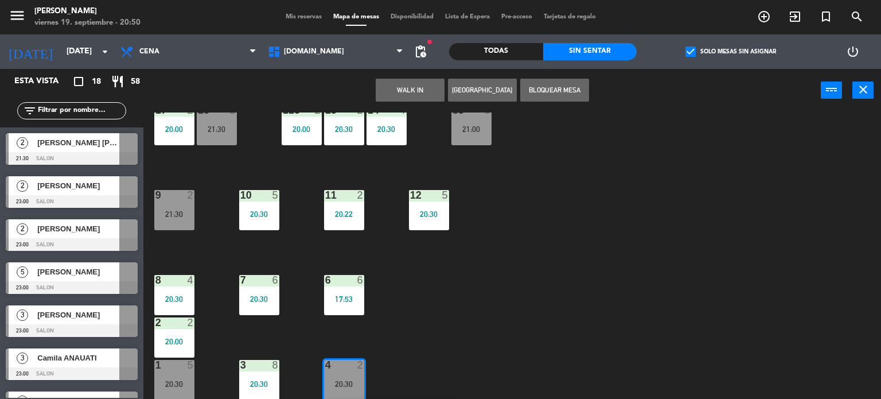
scroll to position [452, 0]
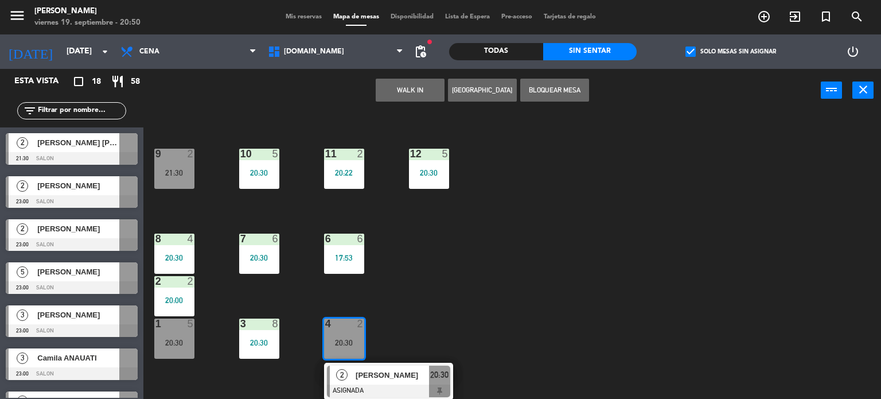
click at [518, 352] on div "34 block 1 19:59 | 21:00 35 block 6 20:30 36 block 12 21:00 43 2 20:30 37 block…" at bounding box center [516, 255] width 729 height 287
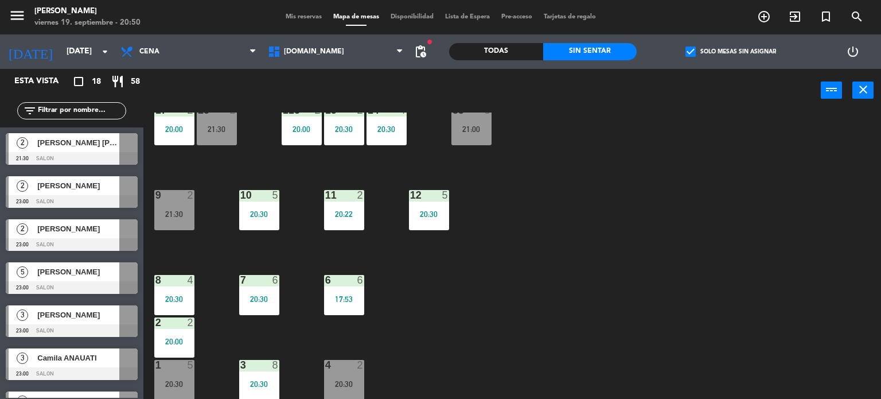
click at [713, 51] on label "check_box Solo mesas sin asignar" at bounding box center [731, 51] width 91 height 10
click at [731, 52] on input "check_box Solo mesas sin asignar" at bounding box center [731, 52] width 0 height 0
click at [510, 55] on div "Todas" at bounding box center [496, 51] width 94 height 17
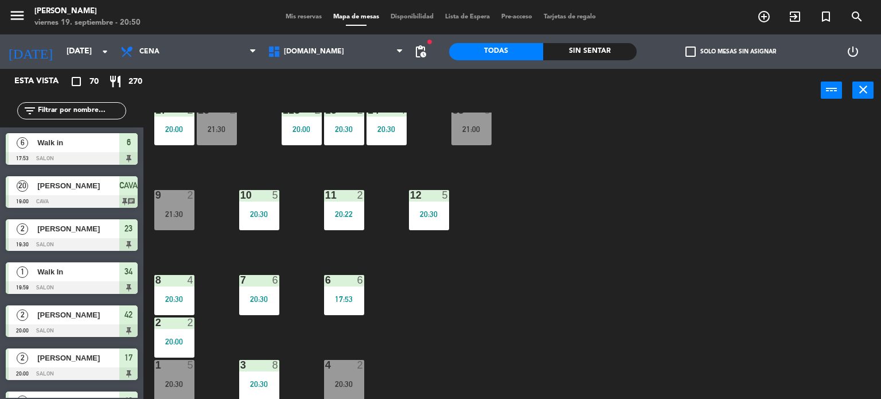
click at [81, 109] on input "text" at bounding box center [81, 110] width 89 height 13
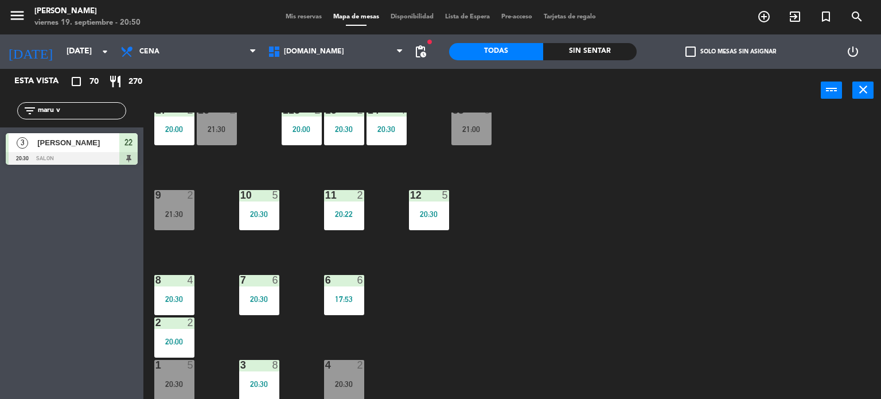
type input "maru v"
click at [739, 238] on div "34 block 1 19:59 | 21:00 35 block 6 20:30 36 block 12 21:00 43 2 20:30 37 block…" at bounding box center [516, 255] width 729 height 287
click at [703, 270] on div "34 block 1 19:59 | 21:00 35 block 6 20:30 36 block 12 21:00 43 2 20:30 37 block…" at bounding box center [516, 255] width 729 height 287
drag, startPoint x: 105, startPoint y: 107, endPoint x: 0, endPoint y: 112, distance: 105.1
click at [0, 112] on div "filter_list maru v" at bounding box center [71, 110] width 143 height 33
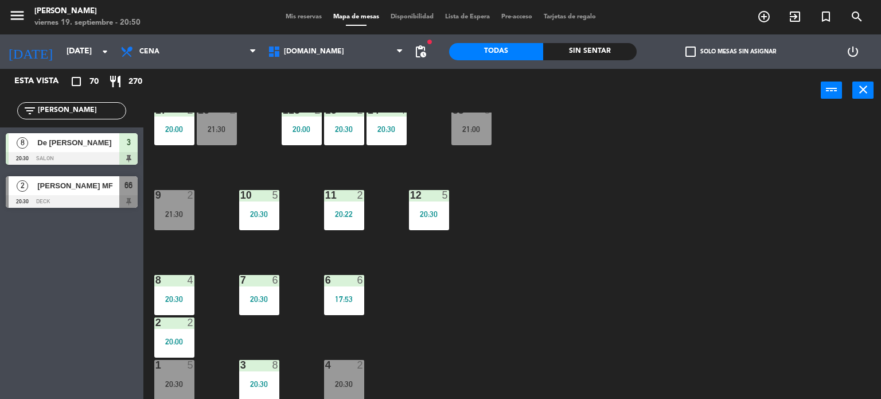
type input "[PERSON_NAME]"
click at [729, 279] on div "34 block 1 19:59 | 21:00 35 block 6 20:30 36 block 12 21:00 43 2 20:30 37 block…" at bounding box center [516, 255] width 729 height 287
click at [87, 192] on div "[PERSON_NAME] MF" at bounding box center [77, 185] width 83 height 19
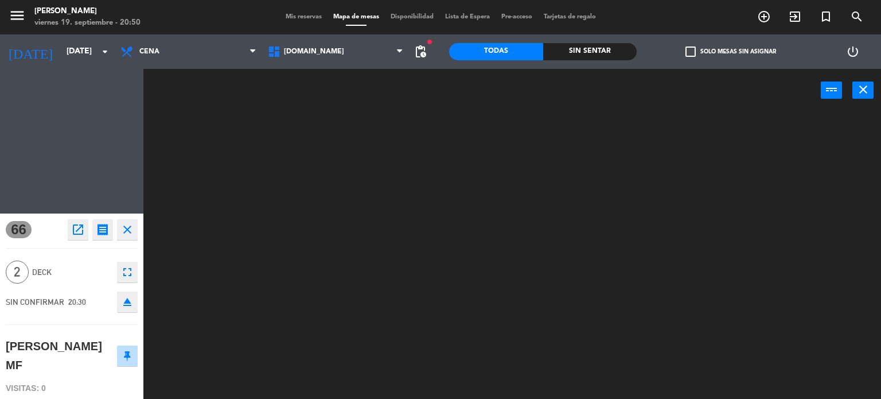
scroll to position [0, 0]
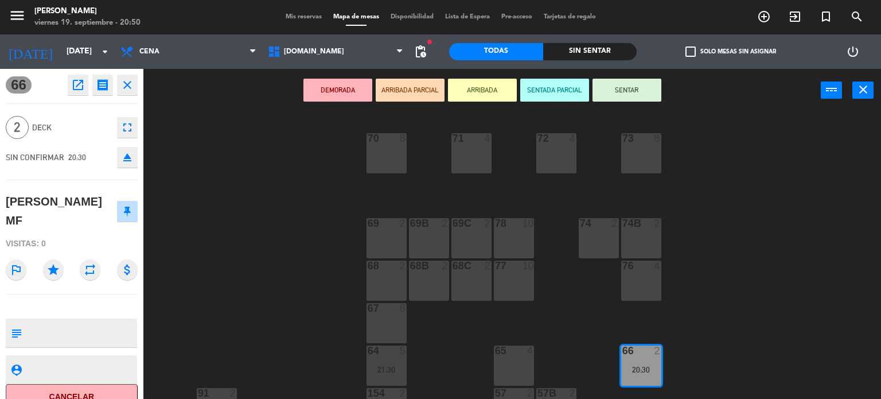
click at [403, 90] on button "ARRIBADA PARCIAL" at bounding box center [410, 90] width 69 height 23
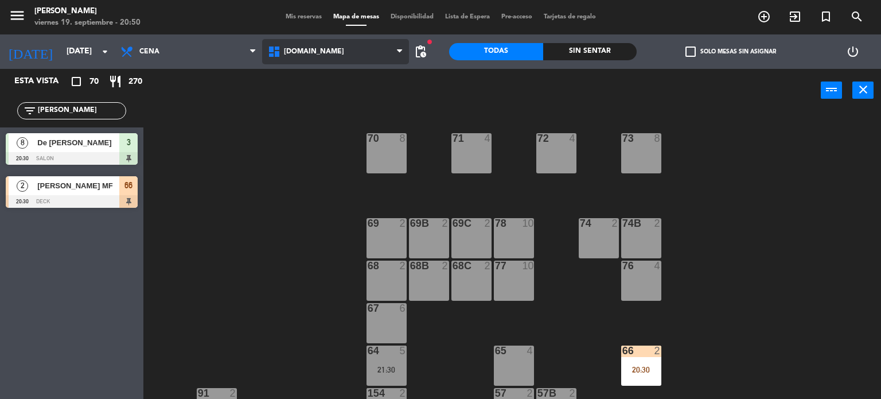
click at [302, 56] on span "[DOMAIN_NAME]" at bounding box center [335, 51] width 147 height 25
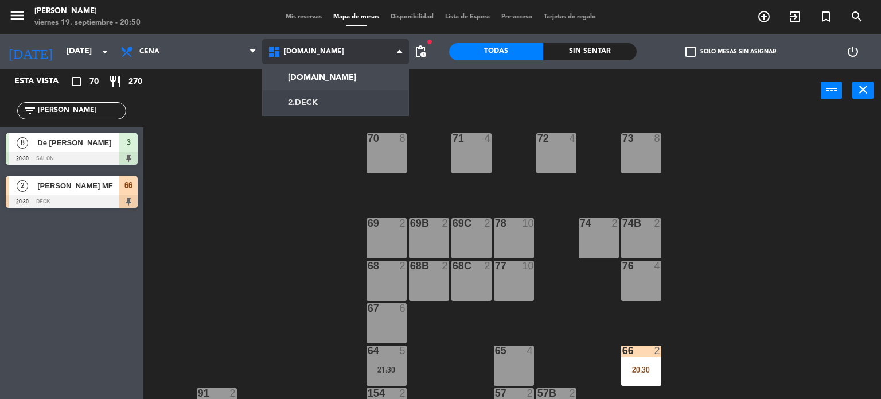
click at [325, 106] on ng-component "menu Gardiner viernes 19. septiembre - 20:50 Mis reservas Mapa de mesas Disponi…" at bounding box center [440, 199] width 881 height 399
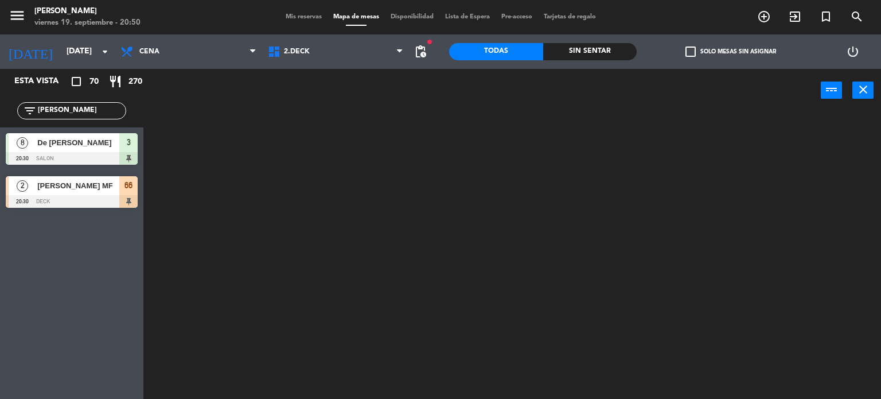
click at [316, 67] on div "[DOMAIN_NAME] [DOMAIN_NAME] [DOMAIN_NAME] [DOMAIN_NAME] [DOMAIN_NAME]" at bounding box center [335, 51] width 147 height 34
drag, startPoint x: 298, startPoint y: 41, endPoint x: 320, endPoint y: 69, distance: 36.0
click at [304, 52] on span "2.DECK" at bounding box center [335, 51] width 147 height 25
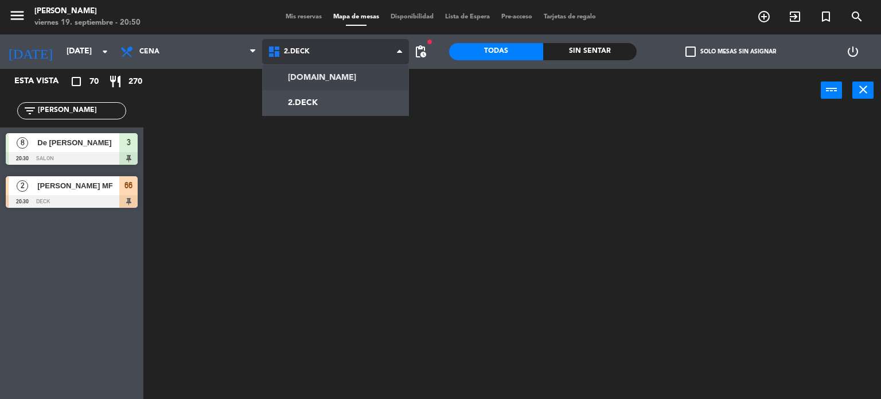
click at [330, 80] on ng-component "menu Gardiner [DATE] 19. septiembre - 20:50 Mis reservas Mapa de mesas Disponib…" at bounding box center [440, 199] width 881 height 399
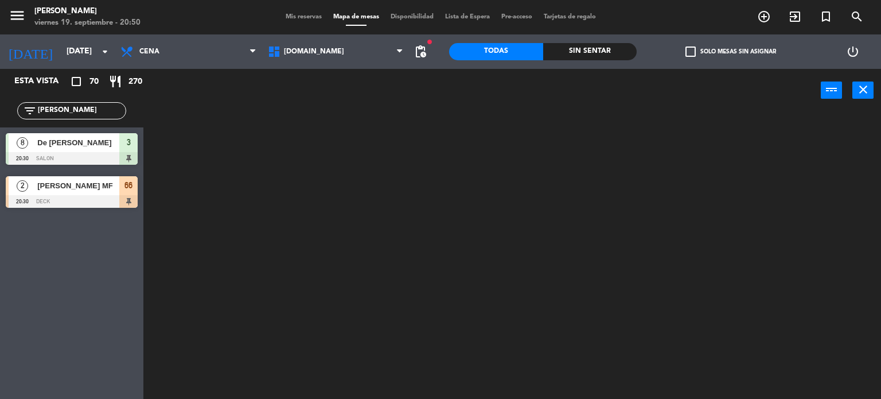
drag, startPoint x: 67, startPoint y: 110, endPoint x: 0, endPoint y: 98, distance: 67.6
click at [5, 100] on div "filter_list [PERSON_NAME]" at bounding box center [71, 110] width 143 height 33
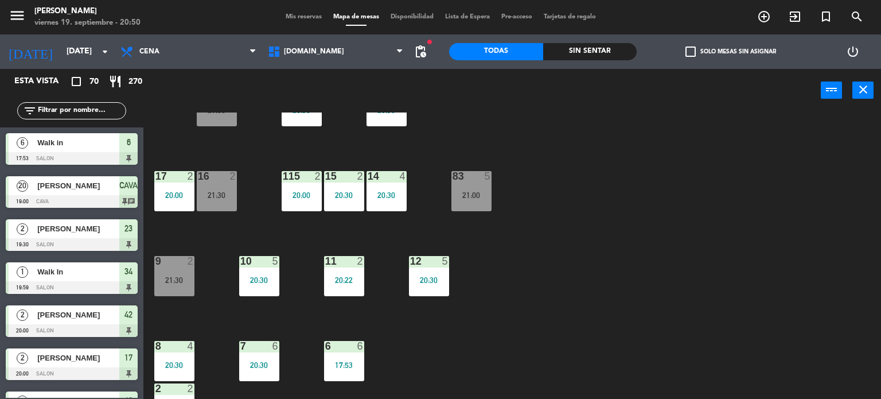
scroll to position [410, 0]
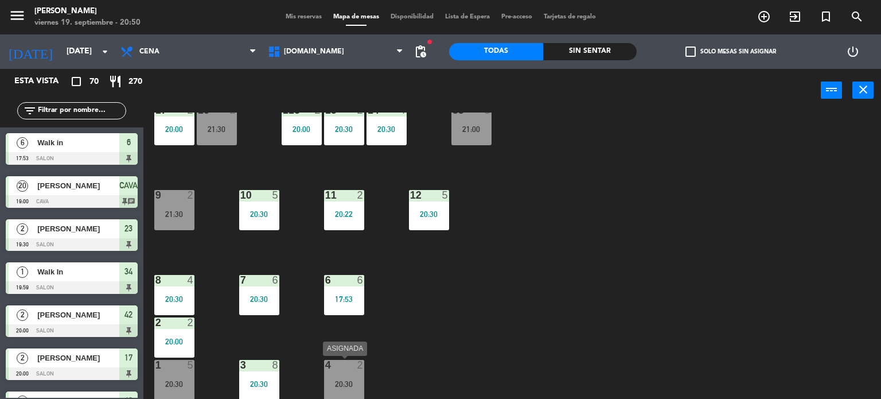
click at [367, 360] on div "2" at bounding box center [363, 365] width 19 height 10
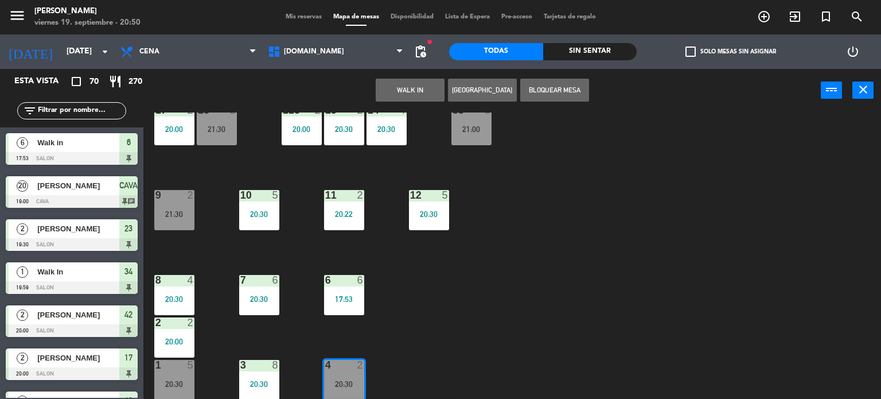
scroll to position [452, 0]
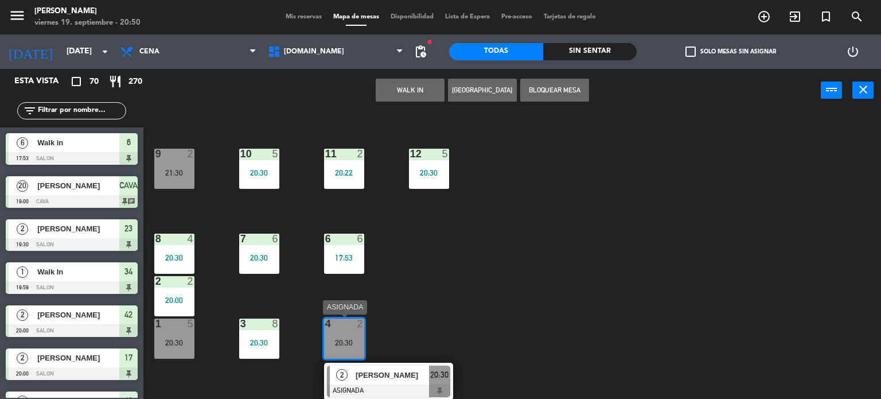
click at [398, 380] on div "[PERSON_NAME]" at bounding box center [392, 374] width 75 height 19
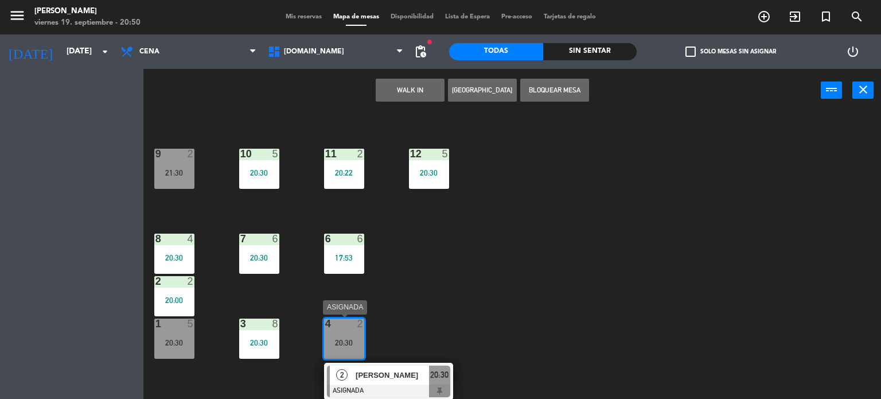
scroll to position [410, 0]
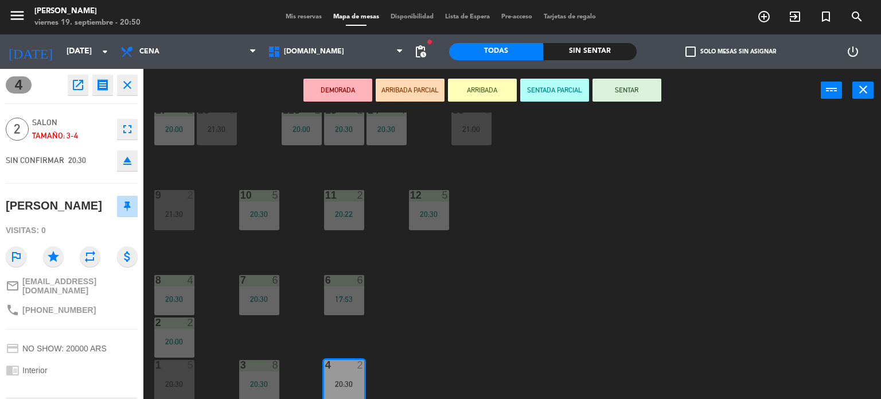
click at [136, 159] on button "eject" at bounding box center [127, 160] width 21 height 21
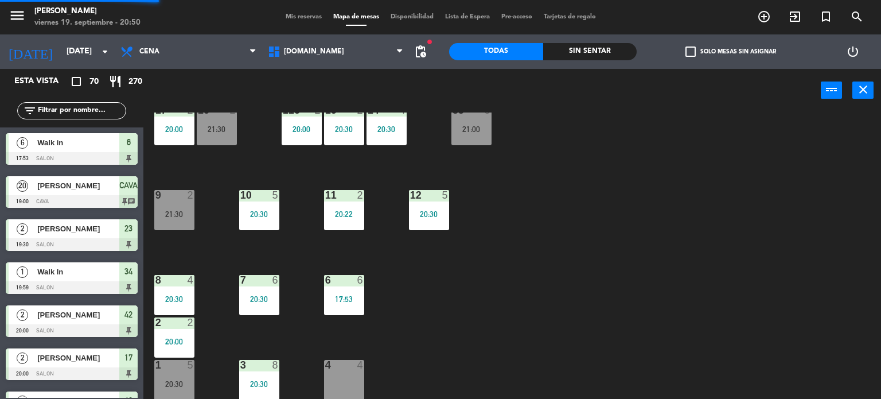
scroll to position [0, 0]
click at [77, 117] on div "filter_list" at bounding box center [71, 110] width 109 height 17
click at [77, 114] on input "text" at bounding box center [81, 110] width 89 height 13
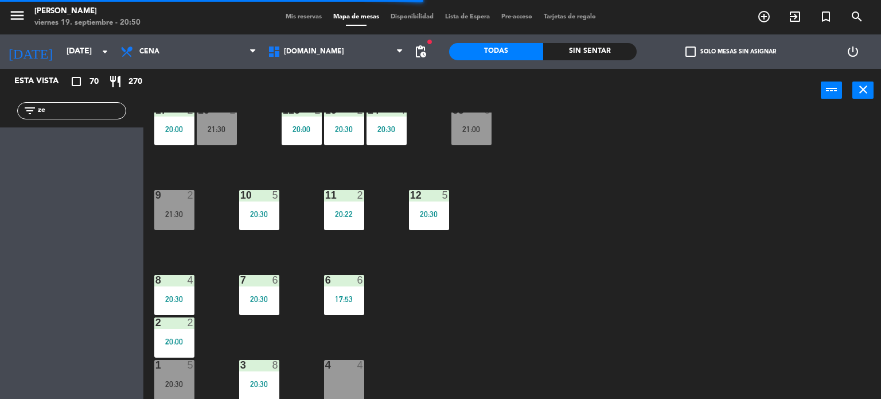
click at [570, 267] on div "34 block 1 19:59 | 21:00 35 block 6 20:30 36 block 12 21:00 43 2 20:30 37 block…" at bounding box center [516, 255] width 729 height 287
drag, startPoint x: 86, startPoint y: 106, endPoint x: 0, endPoint y: 112, distance: 86.3
click at [0, 107] on div "filter_list ze" at bounding box center [71, 110] width 143 height 33
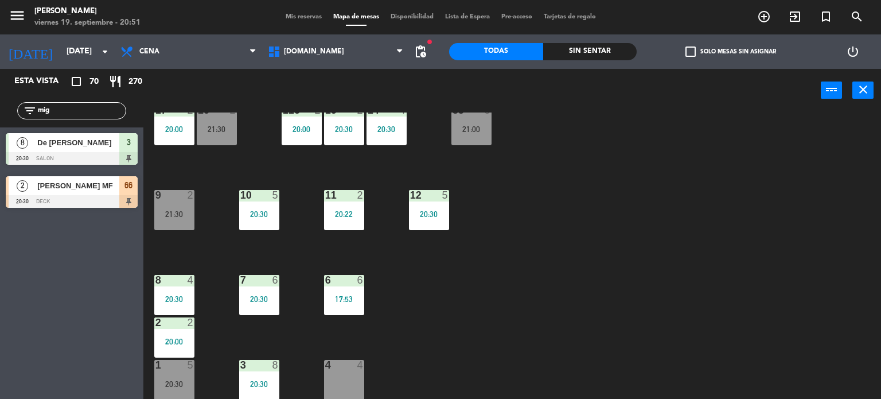
type input "mig"
click at [6, 251] on div "Esta vista crop_square 70 restaurant 270 filter_list mig 8 [PERSON_NAME] 20:30 …" at bounding box center [71, 234] width 143 height 330
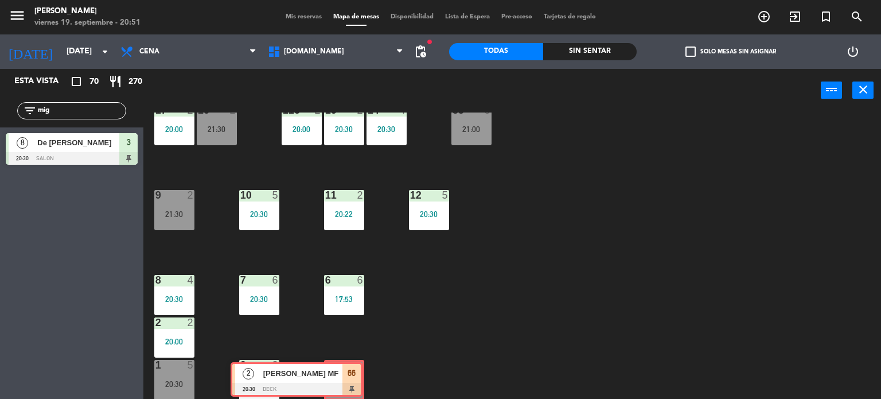
drag, startPoint x: 119, startPoint y: 201, endPoint x: 344, endPoint y: 369, distance: 280.0
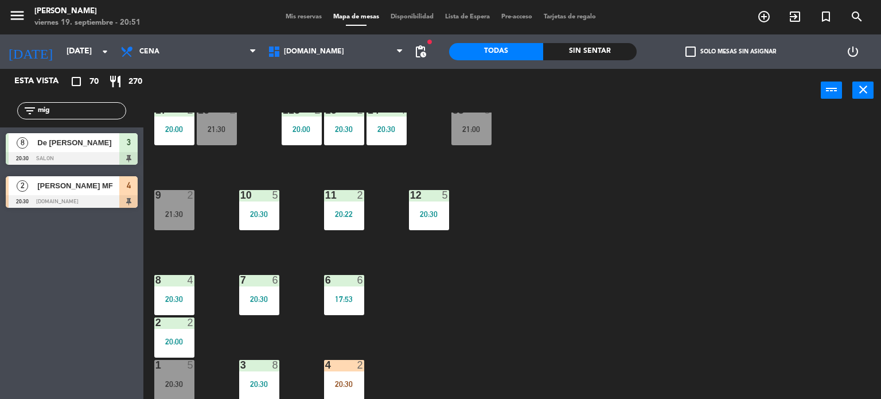
click at [344, 369] on div at bounding box center [343, 365] width 19 height 10
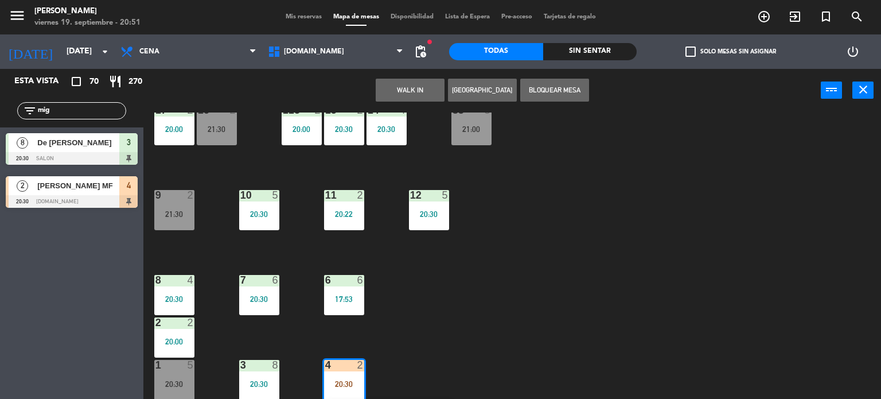
scroll to position [452, 0]
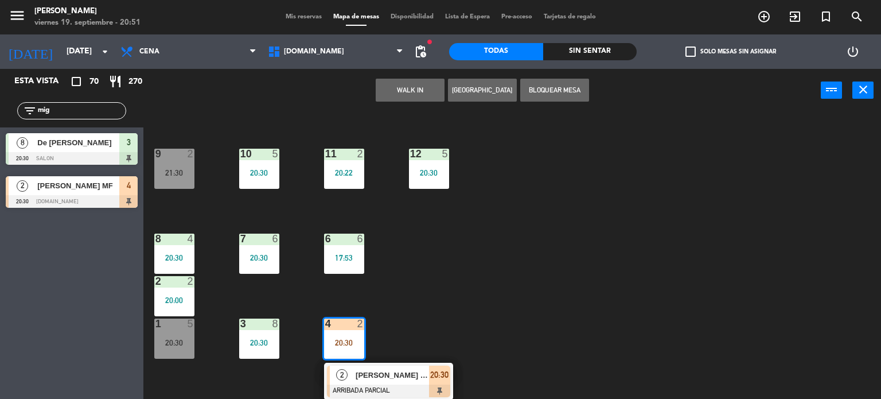
click at [381, 373] on span "[PERSON_NAME] MF" at bounding box center [392, 375] width 73 height 12
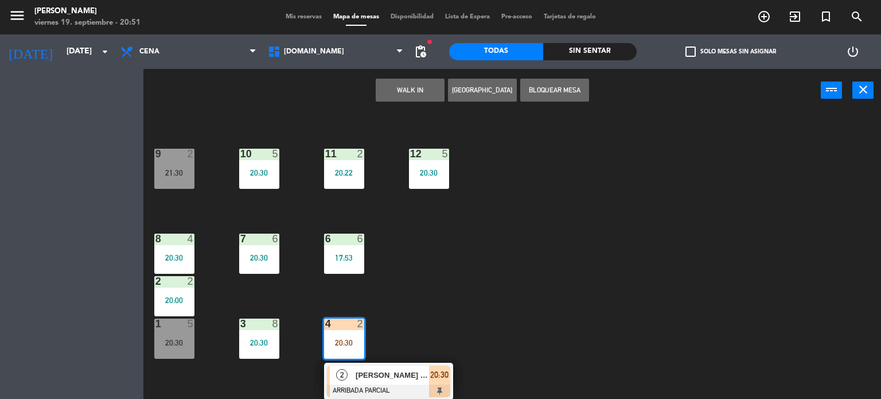
scroll to position [0, 0]
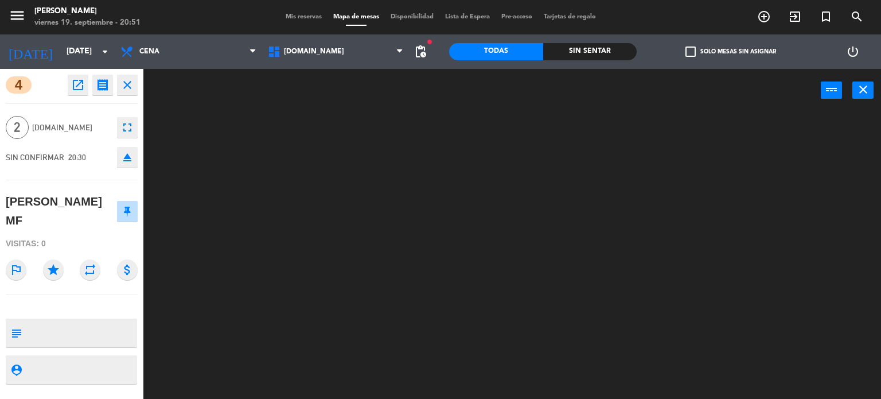
click at [595, 189] on div at bounding box center [516, 255] width 729 height 287
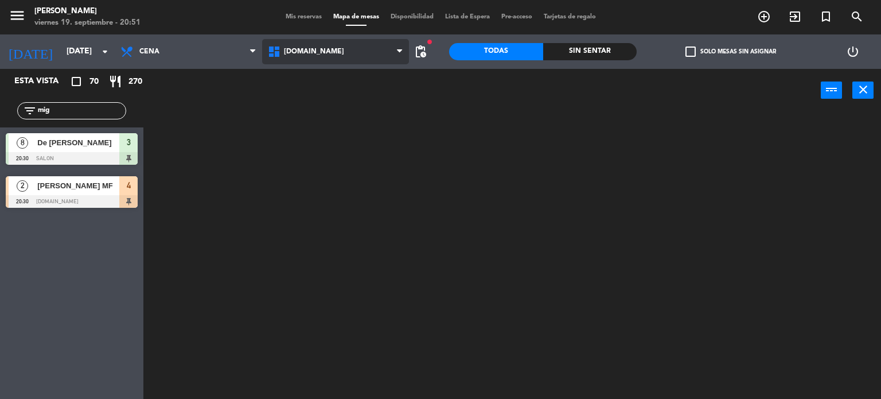
click at [344, 57] on span "[DOMAIN_NAME]" at bounding box center [335, 51] width 147 height 25
click at [321, 103] on ng-component "menu Gardiner [DATE] 19. septiembre - 20:51 Mis reservas Mapa de mesas Disponib…" at bounding box center [440, 199] width 881 height 399
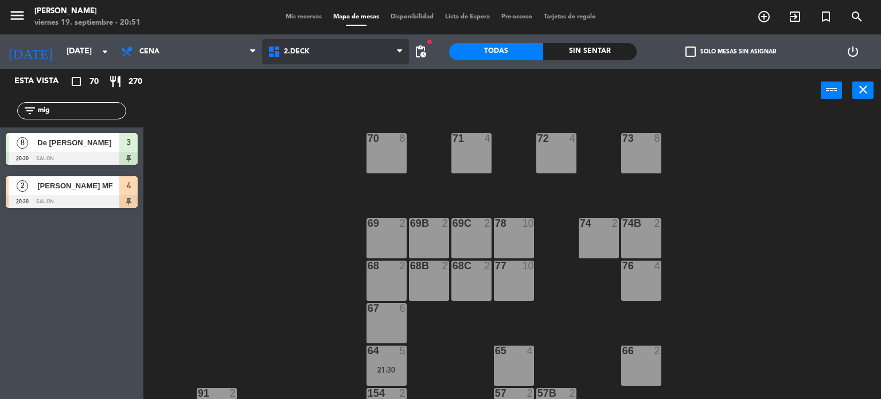
click at [318, 54] on span "2.DECK" at bounding box center [335, 51] width 147 height 25
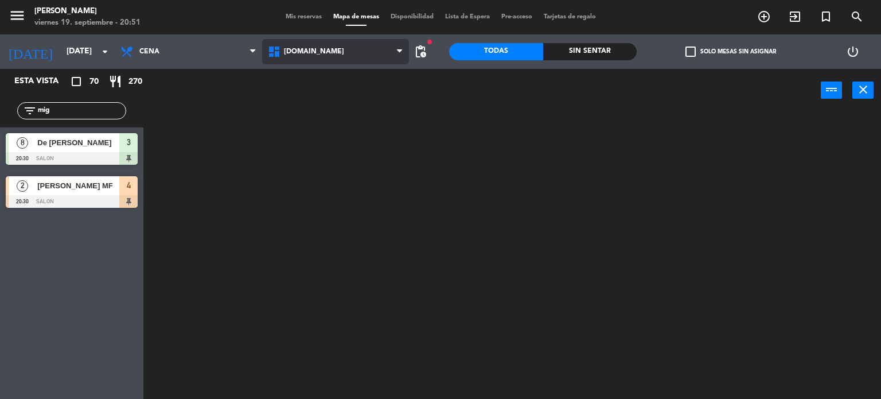
click at [318, 73] on ng-component "menu Gardiner [DATE] 19. septiembre - 20:51 Mis reservas Mapa de mesas Disponib…" at bounding box center [440, 199] width 881 height 399
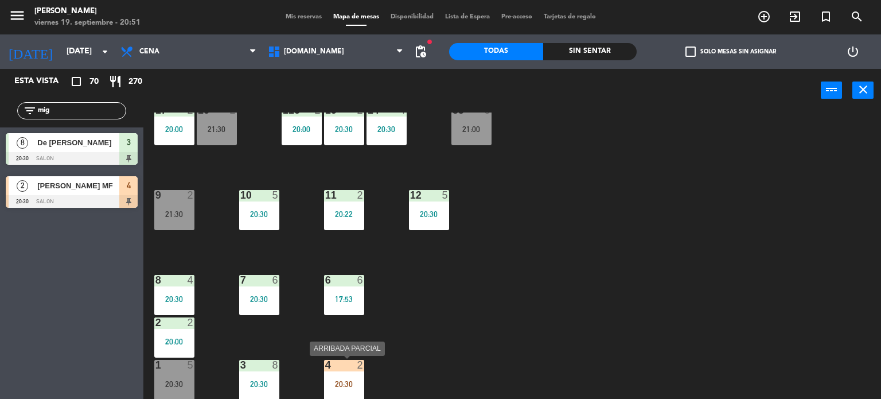
click at [337, 376] on div "4 2 20:30" at bounding box center [344, 380] width 40 height 40
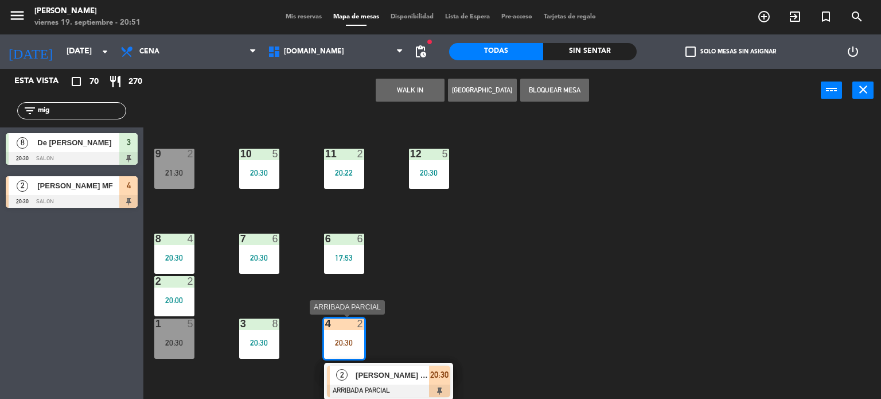
scroll to position [240, 0]
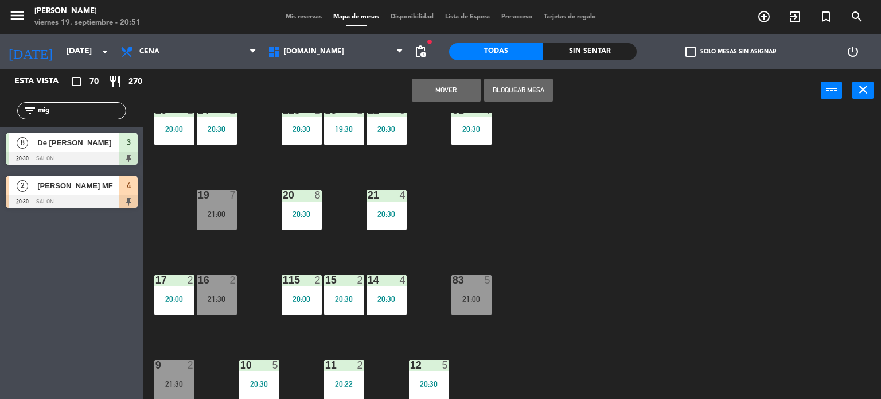
click at [729, 178] on div "34 block 1 19:59 | 21:00 35 block 6 20:30 36 block 12 21:00 43 2 20:30 37 block…" at bounding box center [516, 255] width 729 height 287
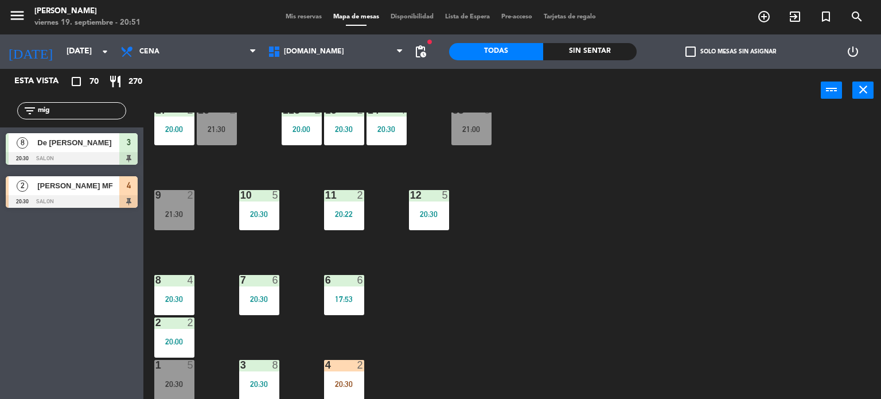
click at [346, 362] on div at bounding box center [343, 365] width 19 height 10
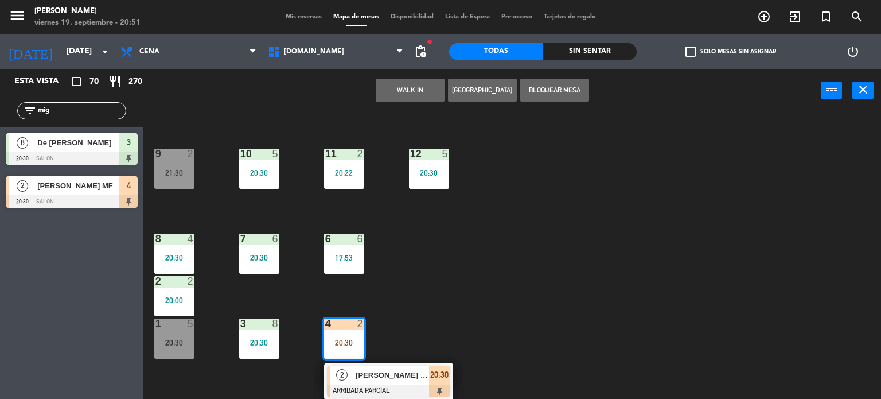
click at [381, 392] on div at bounding box center [388, 390] width 123 height 13
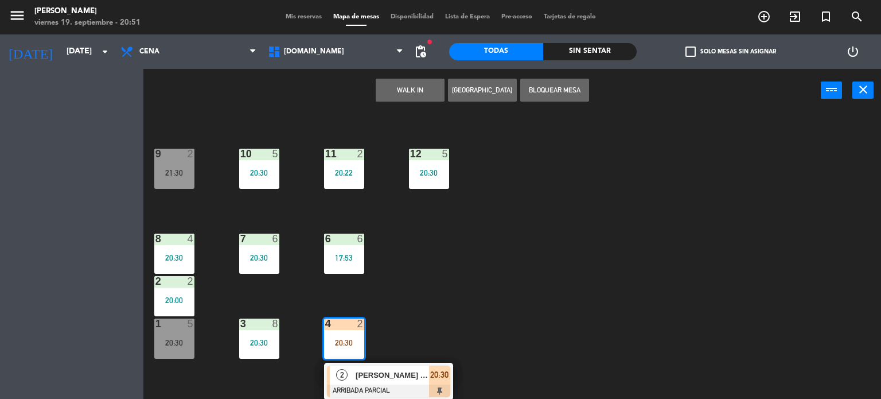
scroll to position [410, 0]
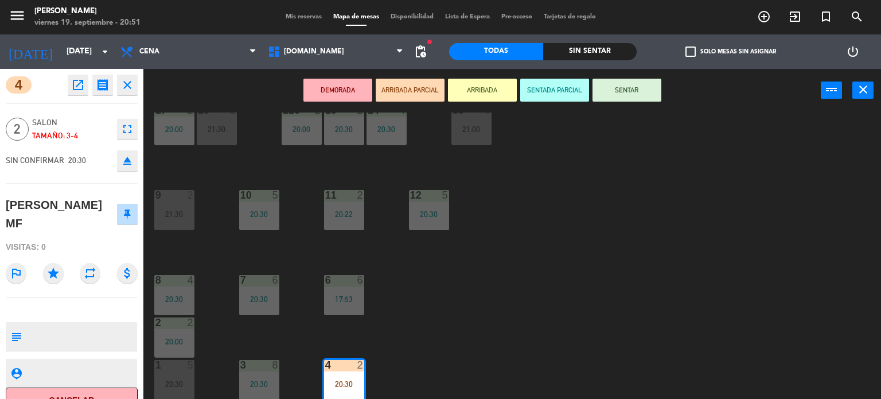
click at [640, 80] on button "SENTAR" at bounding box center [627, 90] width 69 height 23
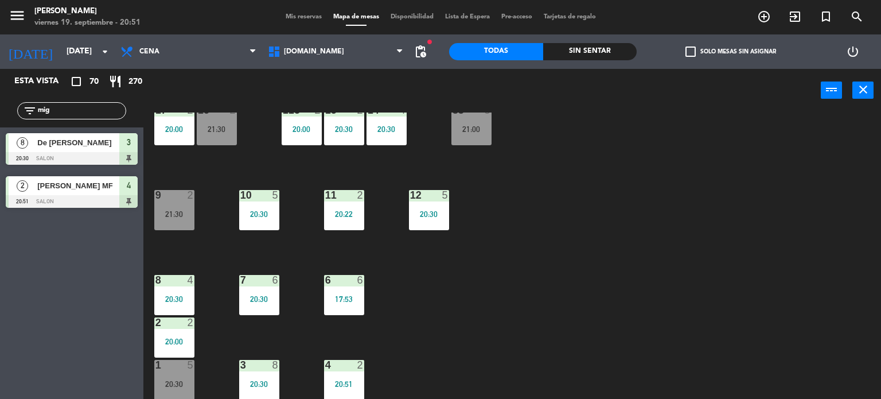
drag, startPoint x: 20, startPoint y: 107, endPoint x: 0, endPoint y: 100, distance: 21.2
click at [0, 102] on div "filter_list mig" at bounding box center [71, 110] width 143 height 33
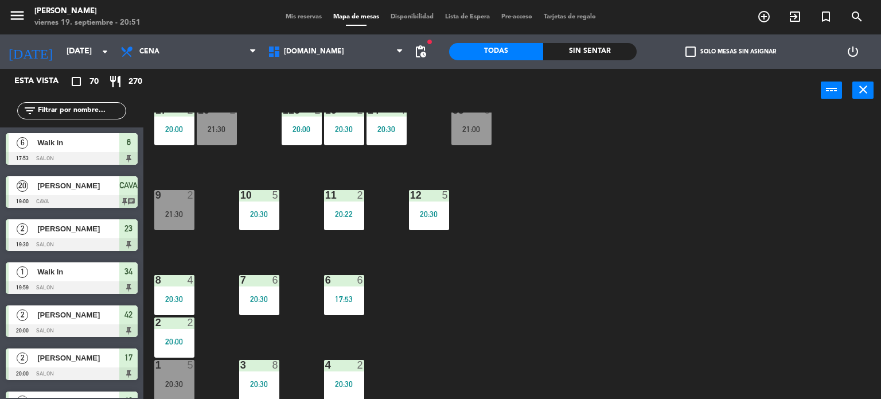
click at [621, 56] on div "Sin sentar" at bounding box center [590, 51] width 94 height 17
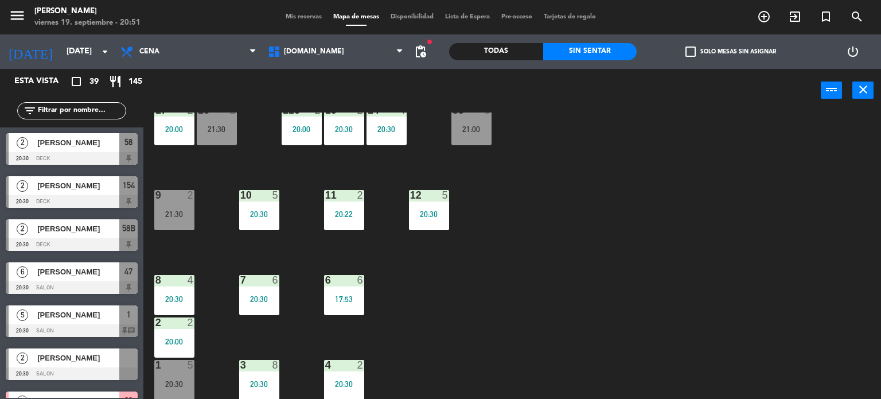
click at [717, 41] on div "check_box_outline_blank Solo mesas sin asignar" at bounding box center [731, 51] width 188 height 34
click at [718, 48] on label "check_box_outline_blank Solo mesas sin asignar" at bounding box center [731, 51] width 91 height 10
click at [731, 52] on input "check_box_outline_blank Solo mesas sin asignar" at bounding box center [731, 52] width 0 height 0
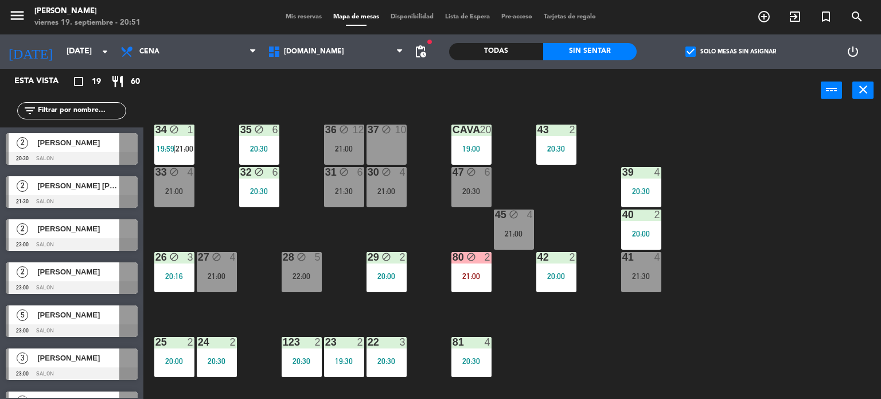
scroll to position [0, 0]
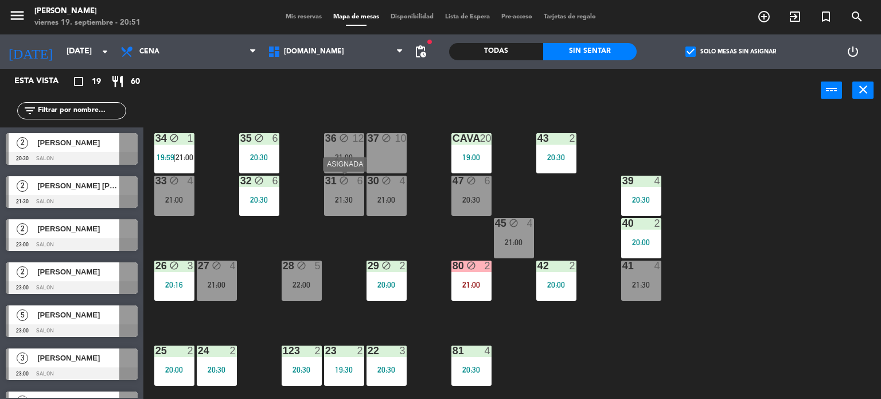
click at [356, 195] on div "21:30" at bounding box center [344, 199] width 40 height 9
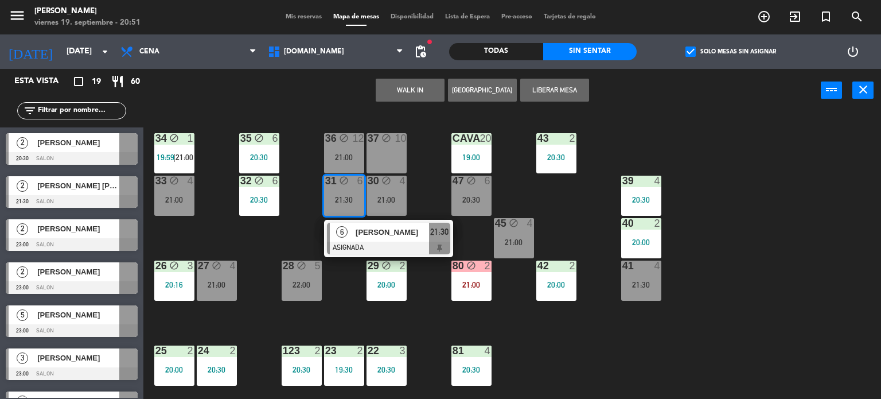
click at [246, 248] on div "34 block 1 19:59 | 21:00 35 block 6 20:30 36 block 12 21:00 43 2 20:30 37 block…" at bounding box center [516, 255] width 729 height 287
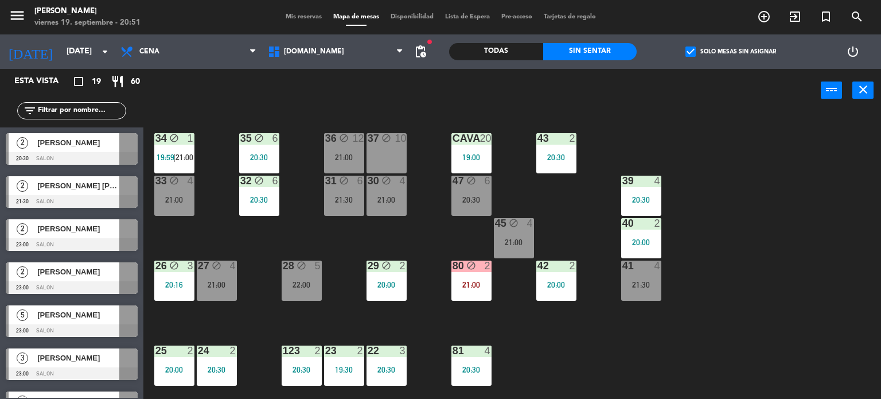
click at [306, 299] on div "28 block 5 22:00" at bounding box center [302, 280] width 40 height 40
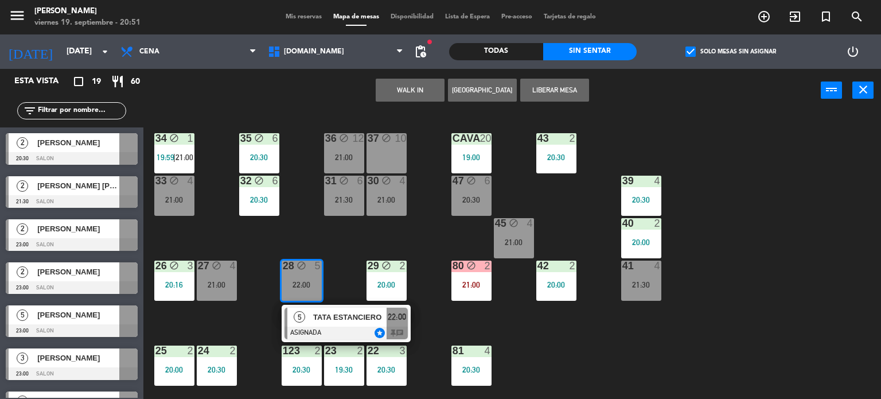
click at [298, 224] on div "34 block 1 19:59 | 21:00 35 block 6 20:30 36 block 12 21:00 43 2 20:30 37 block…" at bounding box center [516, 255] width 729 height 287
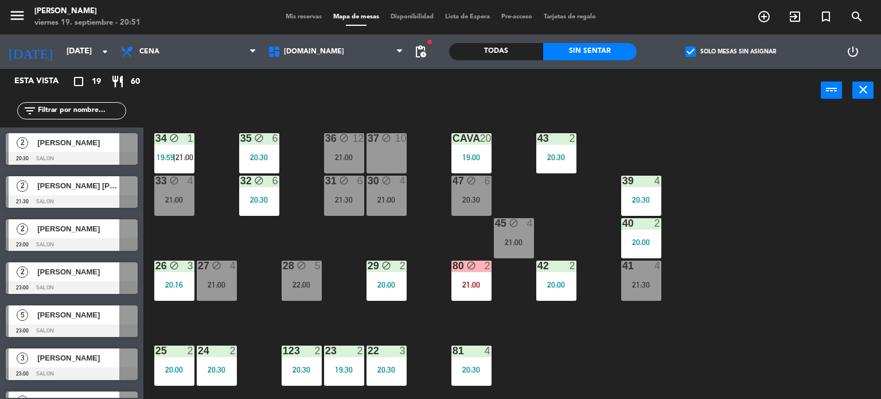
click at [393, 203] on div "21:00" at bounding box center [387, 200] width 40 height 8
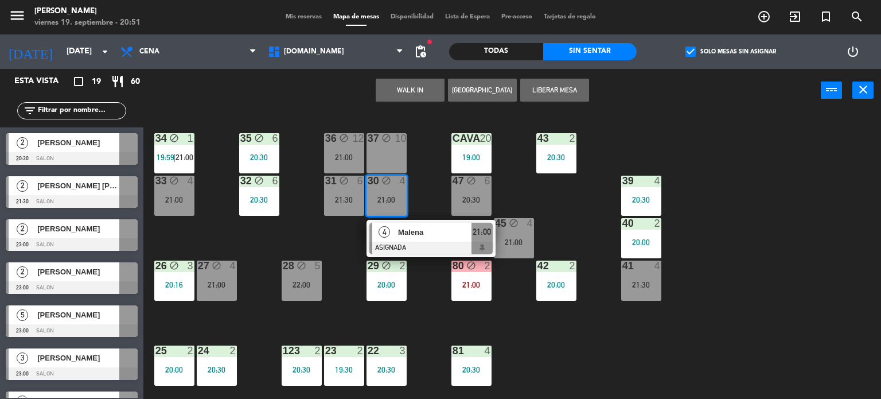
click at [293, 243] on div "34 block 1 19:59 | 21:00 35 block 6 20:30 36 block 12 21:00 43 2 20:30 37 block…" at bounding box center [516, 255] width 729 height 287
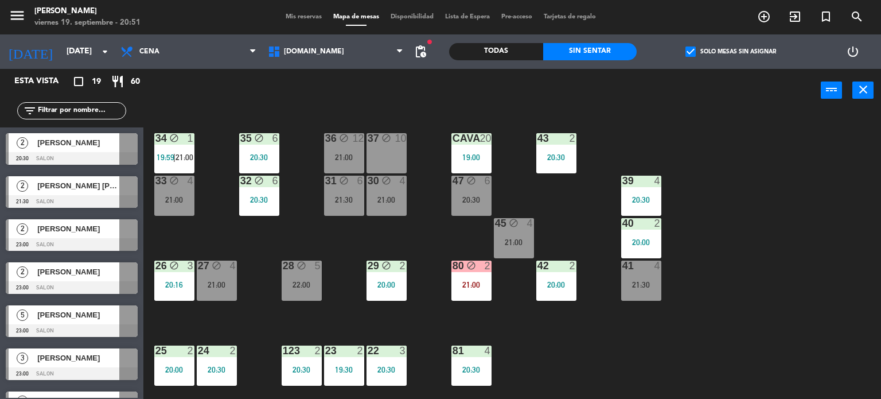
click at [453, 201] on div "20:30" at bounding box center [472, 200] width 40 height 8
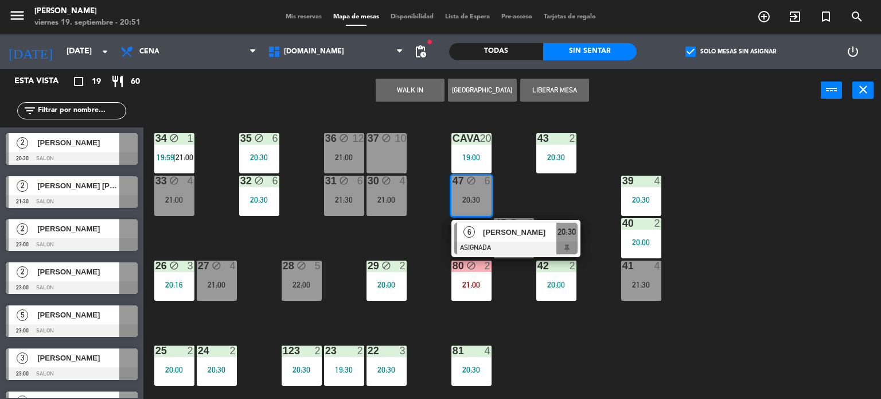
click at [411, 239] on div "34 block 1 19:59 | 21:00 35 block 6 20:30 36 block 12 21:00 43 2 20:30 37 block…" at bounding box center [516, 255] width 729 height 287
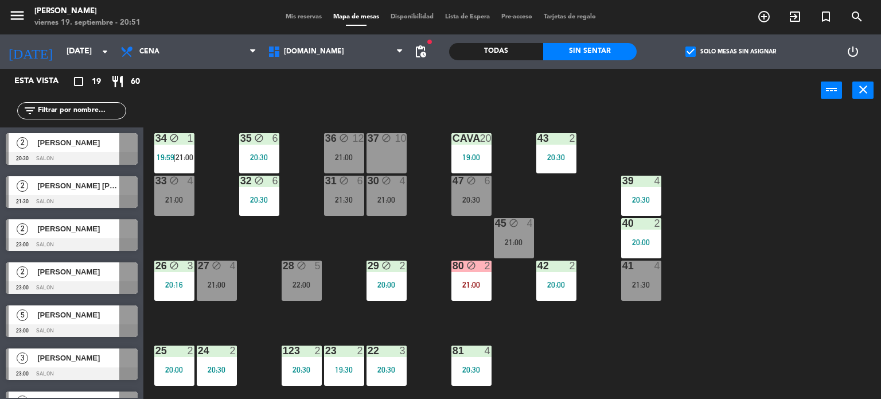
click at [386, 150] on div "37 block 10" at bounding box center [387, 153] width 40 height 40
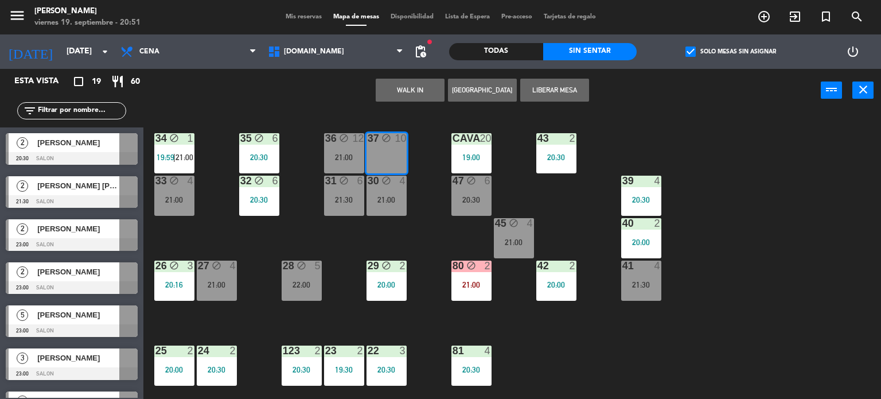
click at [408, 224] on div "34 block 1 19:59 | 21:00 35 block 6 20:30 36 block 12 21:00 43 2 20:30 37 block…" at bounding box center [516, 255] width 729 height 287
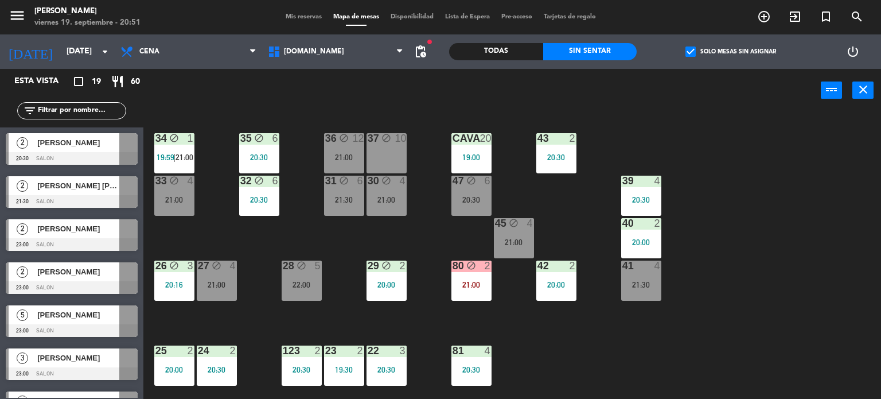
click at [353, 158] on div "21:00" at bounding box center [344, 157] width 40 height 8
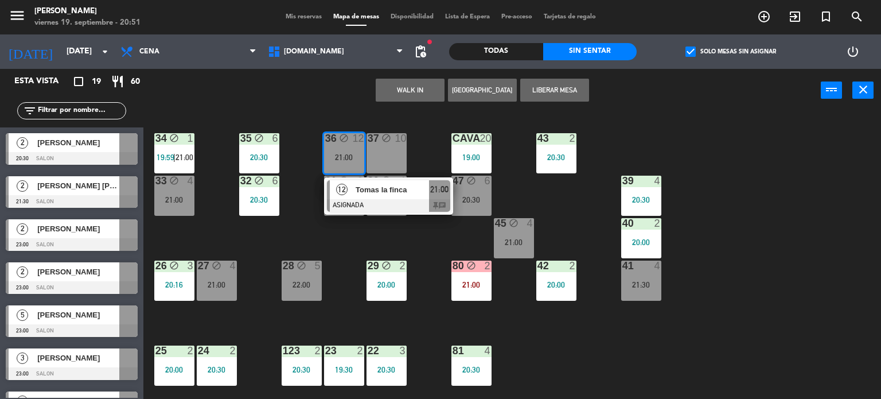
click at [318, 243] on div "34 block 1 19:59 | 21:00 35 block 6 20:30 36 block 12 21:00 12 Tomas la finca A…" at bounding box center [516, 255] width 729 height 287
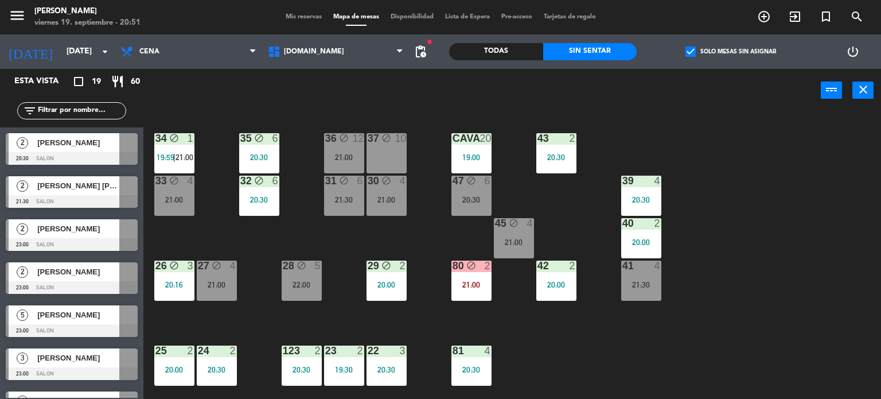
click at [255, 192] on div "32 block 6 20:30" at bounding box center [259, 196] width 40 height 40
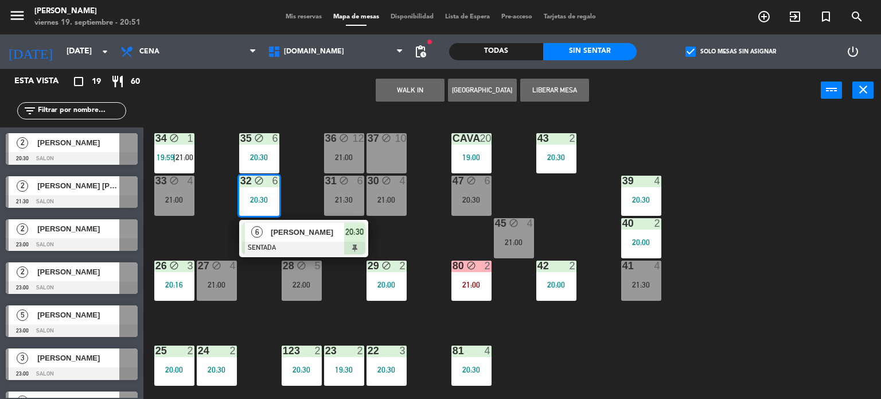
click at [216, 232] on div "34 block 1 19:59 | 21:00 35 block 6 20:30 36 block 12 21:00 43 2 20:30 37 block…" at bounding box center [516, 255] width 729 height 287
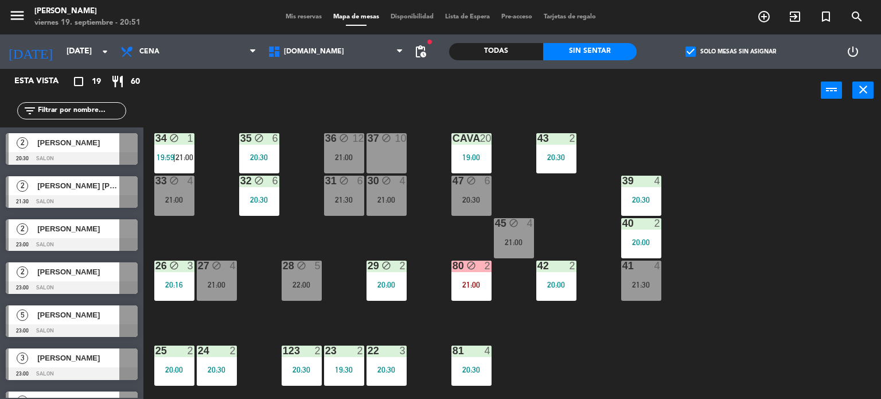
click at [329, 207] on div "31 block 6 21:30" at bounding box center [344, 196] width 40 height 40
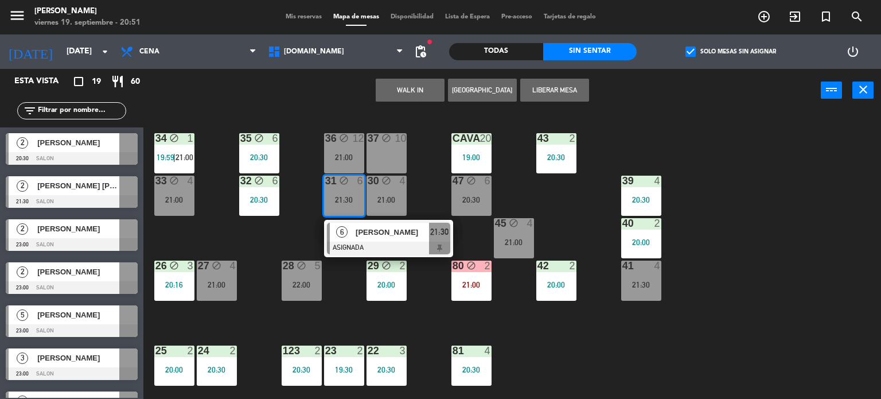
click at [297, 229] on div "34 block 1 19:59 | 21:00 35 block 6 20:30 36 block 12 21:00 43 2 20:30 37 block…" at bounding box center [516, 255] width 729 height 287
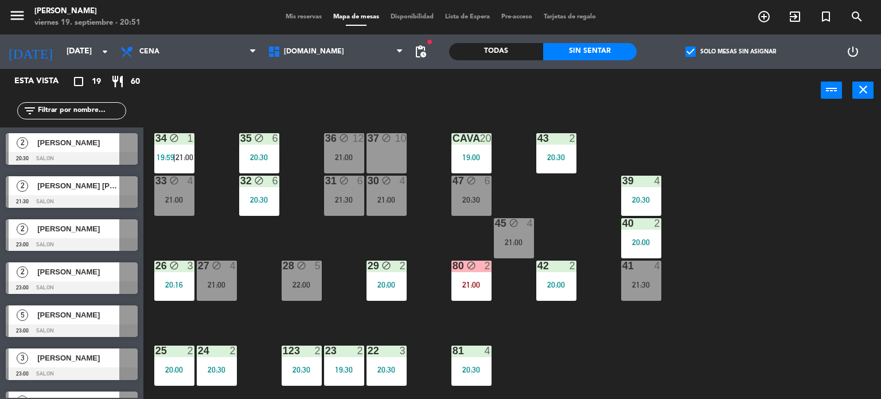
click at [141, 180] on div "2 [PERSON_NAME] [PERSON_NAME] 21:30 SALON" at bounding box center [71, 191] width 143 height 43
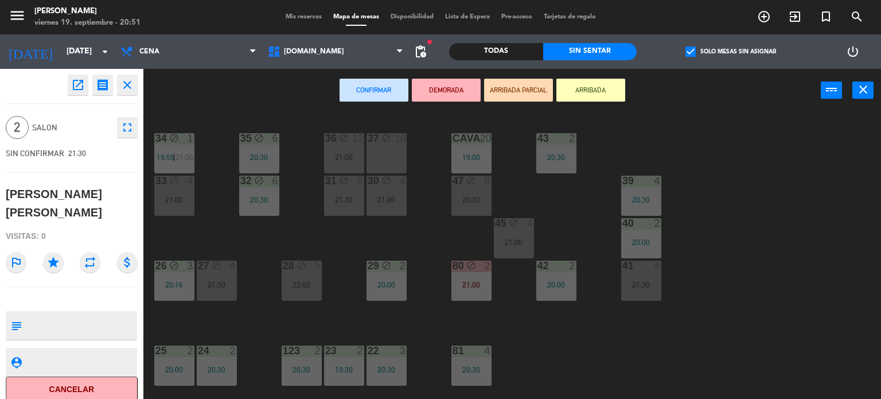
click at [207, 209] on div "34 block 1 19:59 | 21:00 35 block 6 20:30 36 block 12 21:00 43 2 20:30 37 block…" at bounding box center [516, 255] width 729 height 287
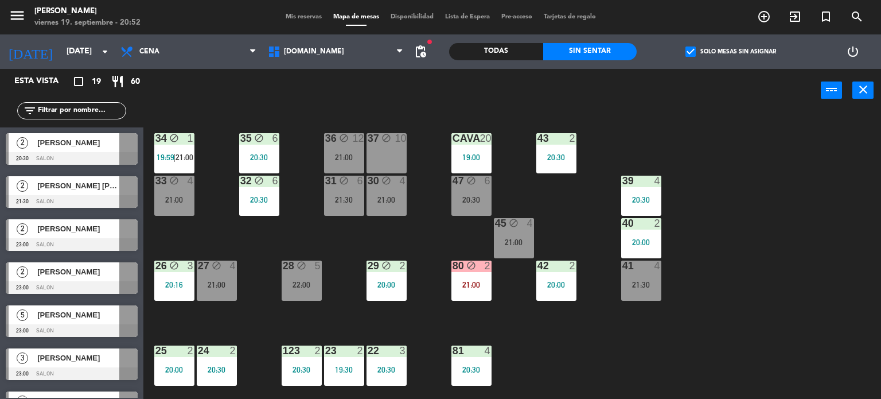
click at [331, 66] on div "[DOMAIN_NAME] [DOMAIN_NAME] [DOMAIN_NAME] [DOMAIN_NAME] [DOMAIN_NAME]" at bounding box center [335, 51] width 147 height 34
click at [337, 55] on span "[DOMAIN_NAME]" at bounding box center [335, 51] width 147 height 25
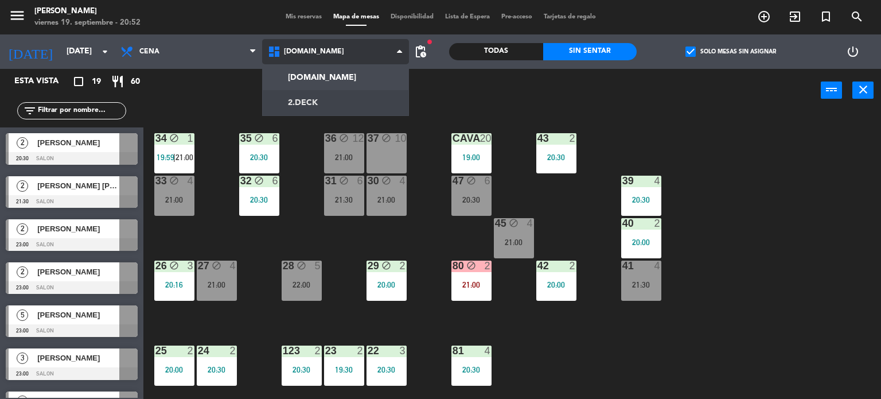
click at [318, 107] on ng-component "menu Gardiner [DATE] 19. septiembre - 20:52 Mis reservas Mapa de mesas Disponib…" at bounding box center [440, 199] width 881 height 399
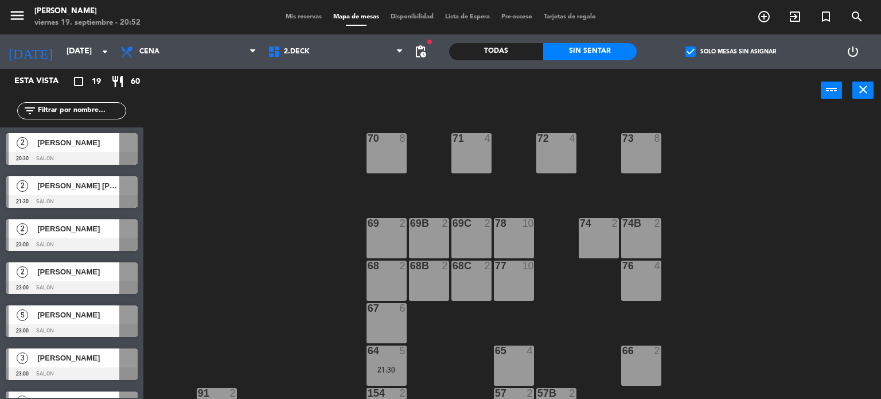
scroll to position [229, 0]
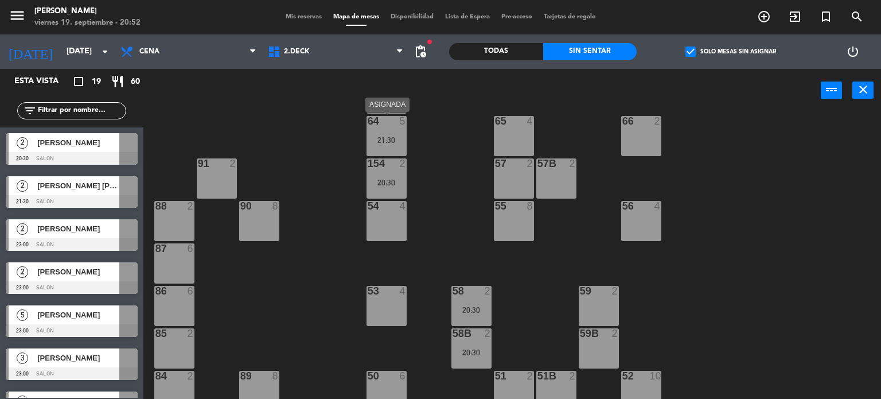
click at [400, 124] on div "5" at bounding box center [403, 121] width 7 height 10
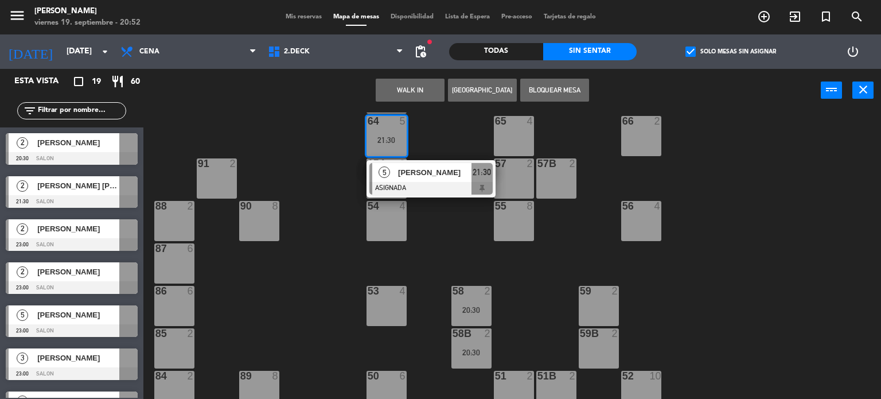
click at [629, 213] on div "56 4" at bounding box center [641, 221] width 40 height 40
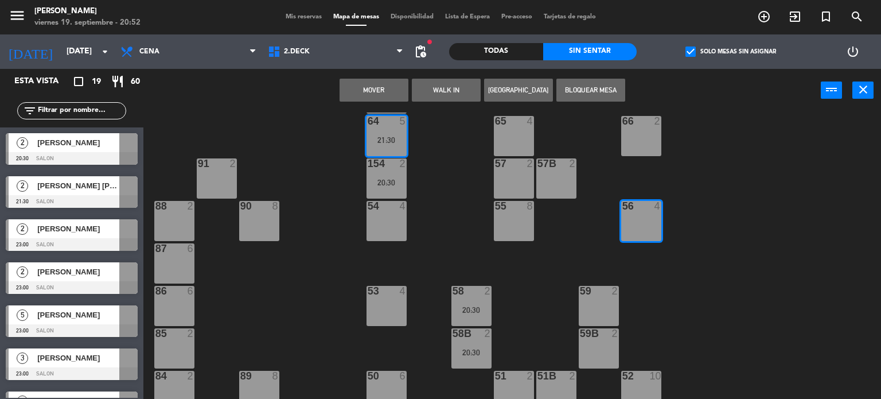
click at [382, 85] on button "Mover" at bounding box center [374, 90] width 69 height 23
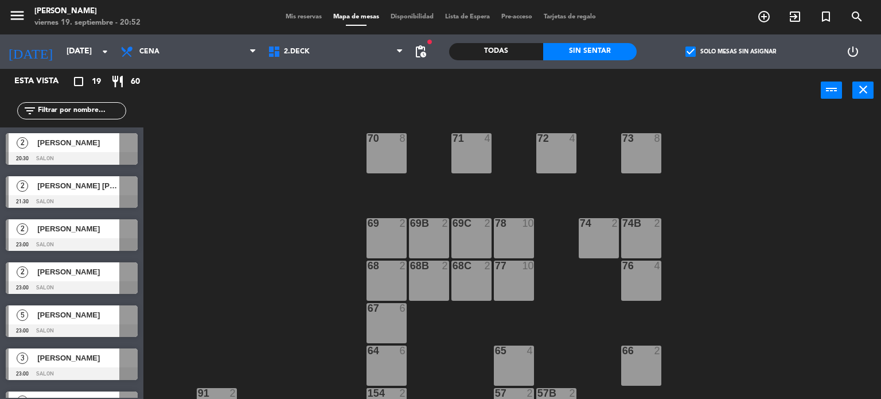
scroll to position [240, 0]
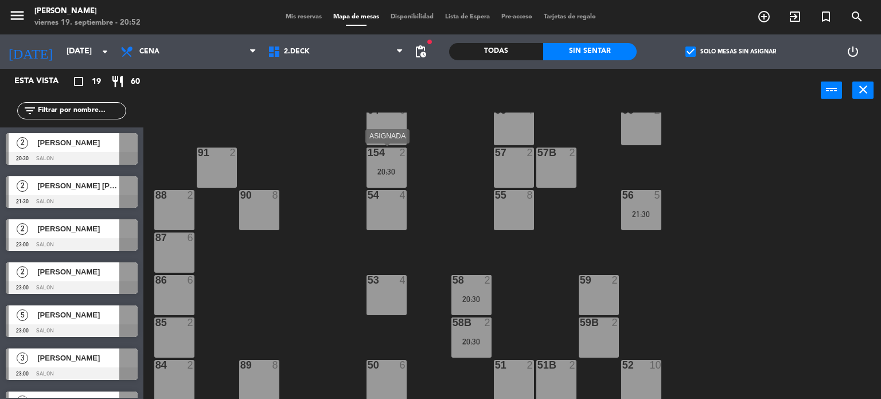
click at [399, 173] on div "20:30" at bounding box center [387, 172] width 40 height 8
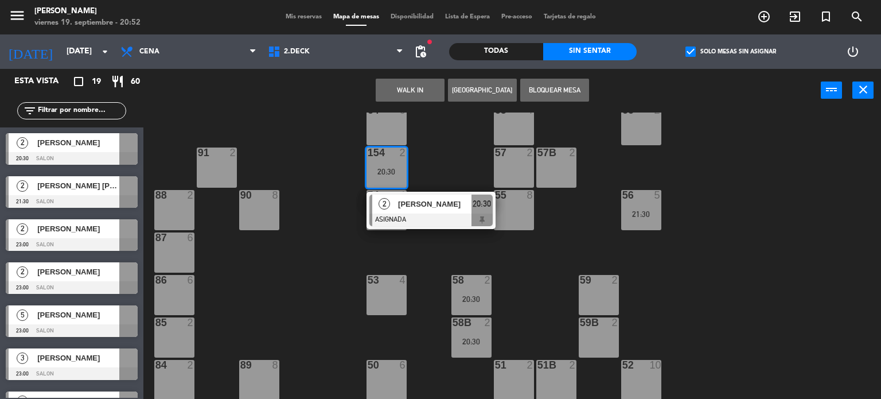
click at [685, 309] on div "71 4 72 4 73 8 70 8 74 2 74B 2 69 2 69B 2 69C 2 78 10 77 10 76 4 68 2 68B 2 68C…" at bounding box center [516, 255] width 729 height 287
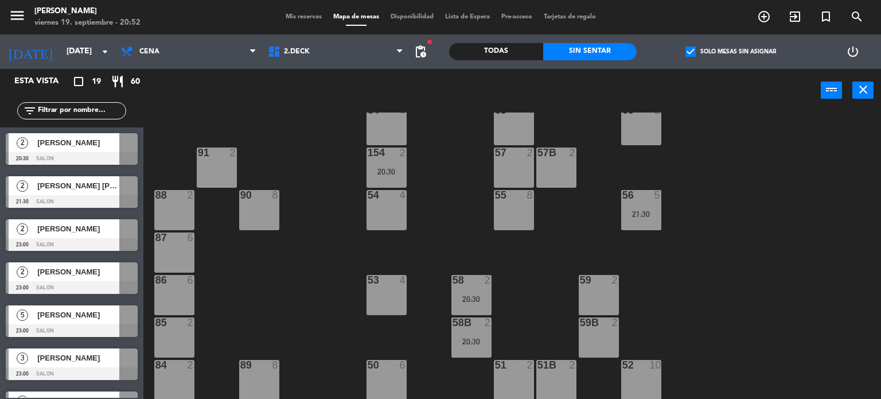
click at [475, 295] on div "20:30" at bounding box center [472, 299] width 40 height 8
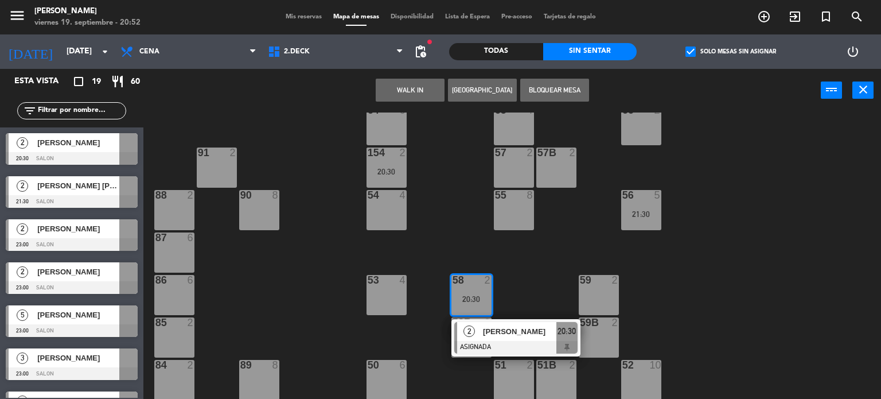
click at [503, 344] on div at bounding box center [515, 347] width 123 height 13
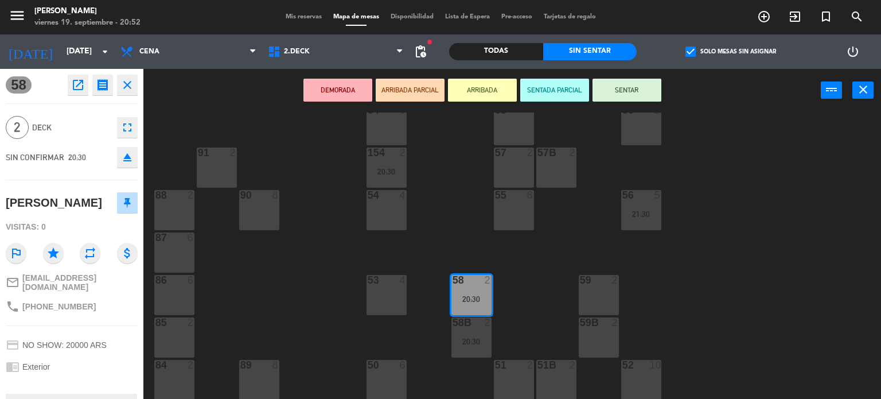
click at [538, 306] on div "71 4 72 4 73 8 70 8 74 2 74B 2 69 2 69B 2 69C 2 78 10 77 10 76 4 68 2 68B 2 68C…" at bounding box center [516, 255] width 729 height 287
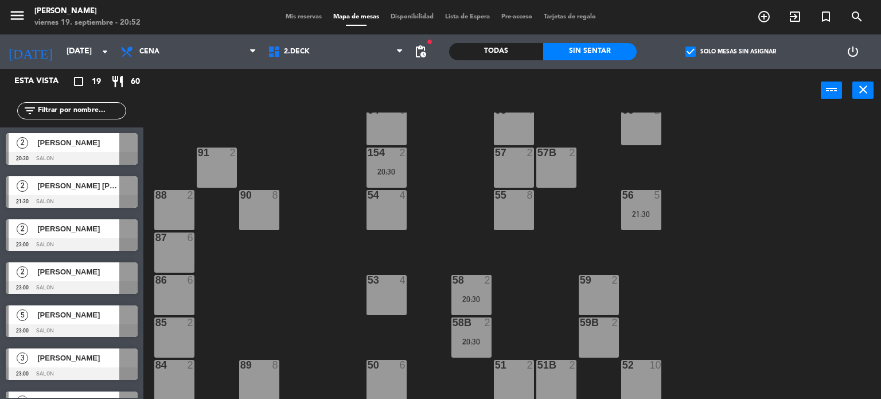
click at [480, 341] on div "20:30" at bounding box center [472, 341] width 40 height 8
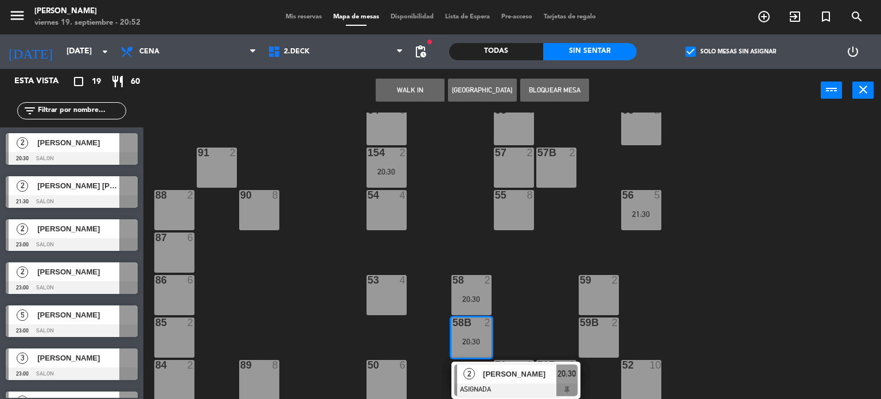
click at [600, 298] on div "59 2" at bounding box center [599, 295] width 40 height 40
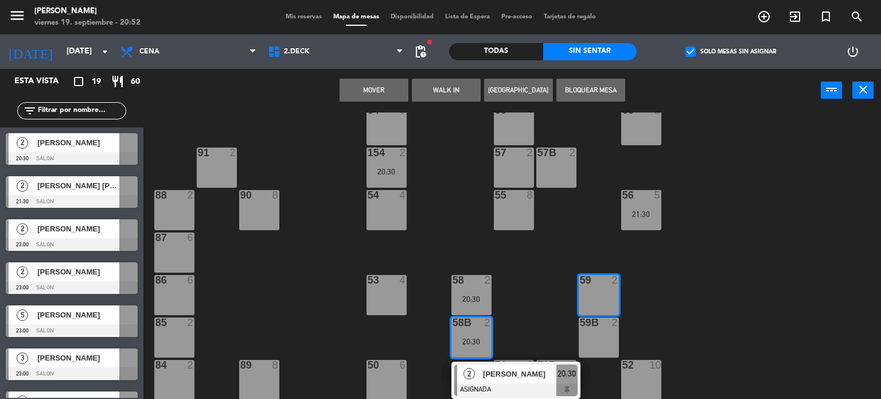
drag, startPoint x: 744, startPoint y: 196, endPoint x: 644, endPoint y: 143, distance: 112.9
click at [743, 196] on div "71 4 72 4 73 8 70 8 74 2 74B 2 69 2 69B 2 69C 2 78 10 77 10 76 4 68 2 68B 2 68C…" at bounding box center [516, 255] width 729 height 287
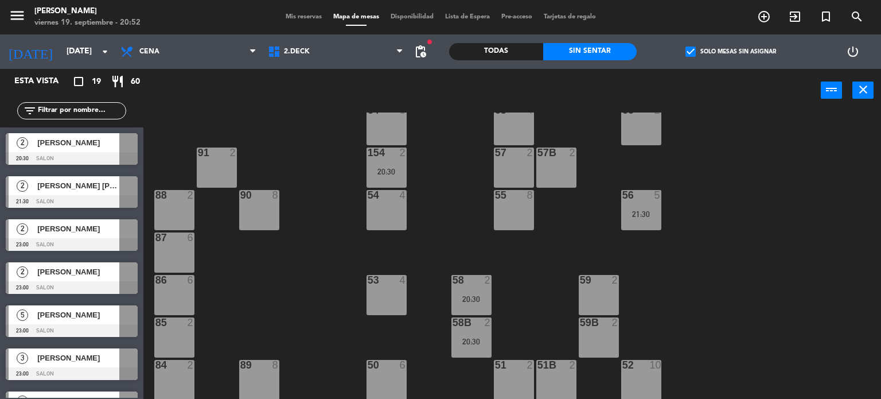
click at [395, 168] on div "20:30" at bounding box center [387, 172] width 40 height 8
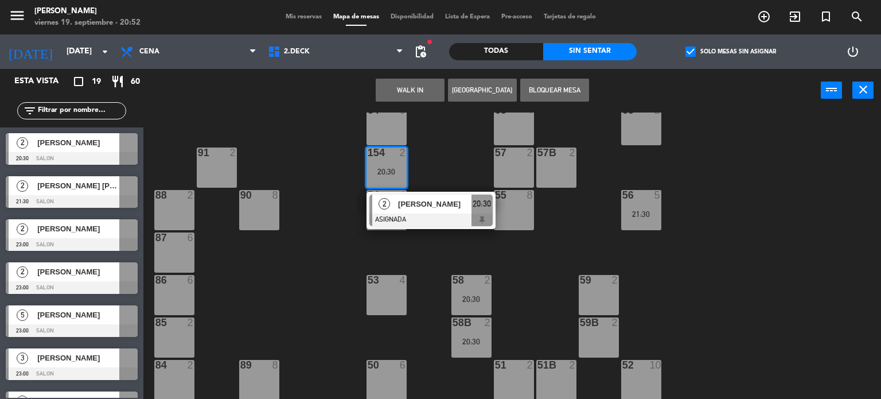
click at [641, 134] on div "66 2" at bounding box center [641, 125] width 40 height 40
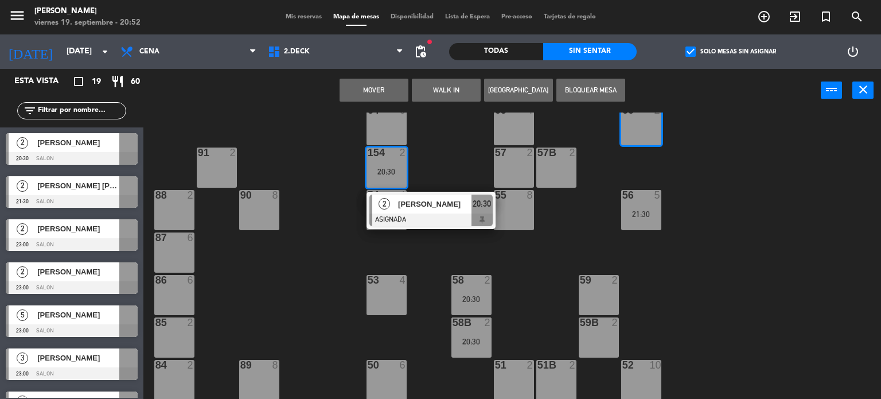
click at [384, 84] on button "Mover" at bounding box center [374, 90] width 69 height 23
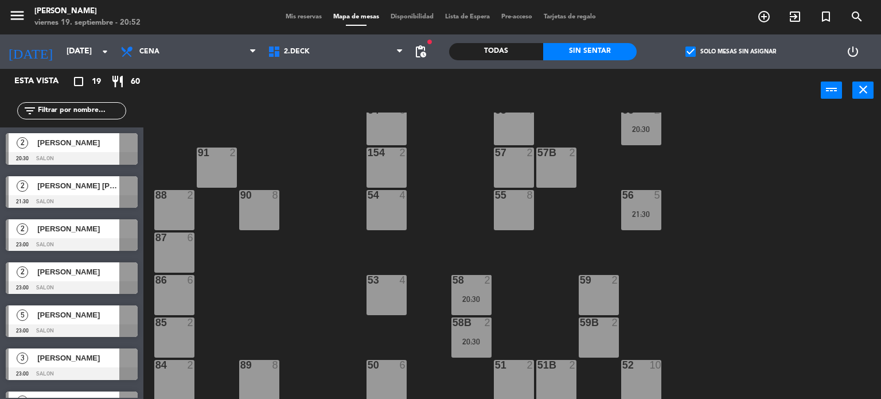
click at [671, 213] on div "71 4 72 4 73 8 70 8 74 2 74B 2 69 2 69B 2 69C 2 78 10 77 10 76 4 68 2 68B 2 68C…" at bounding box center [516, 255] width 729 height 287
click at [633, 210] on div "21:30" at bounding box center [641, 214] width 40 height 8
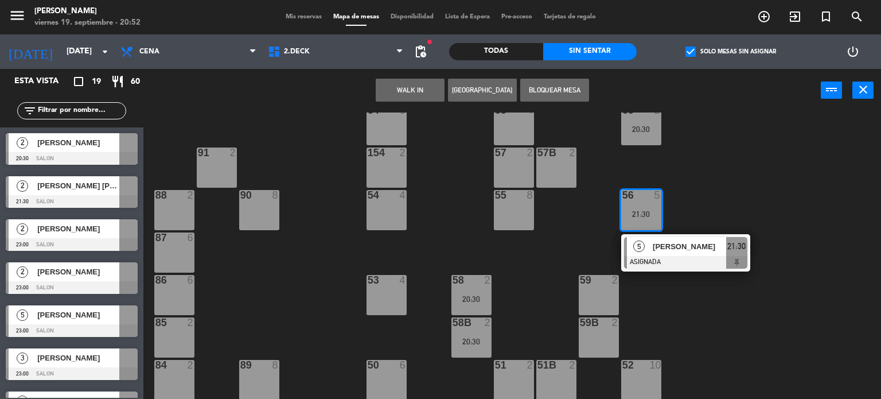
click at [628, 386] on div "52 10" at bounding box center [641, 380] width 40 height 40
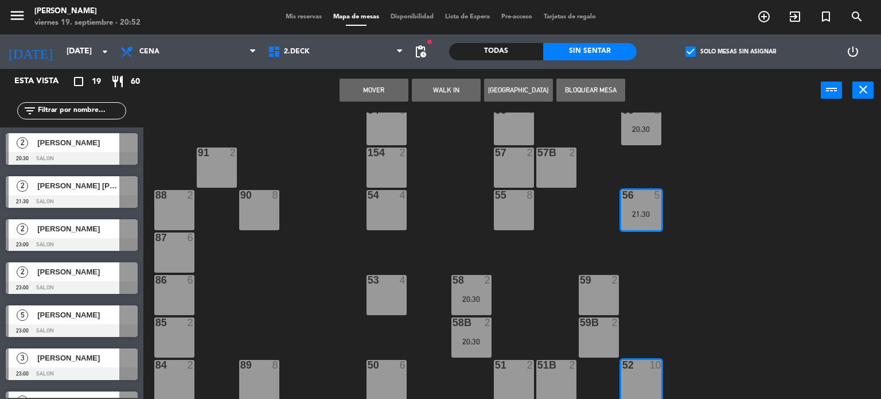
click at [377, 83] on button "Mover" at bounding box center [374, 90] width 69 height 23
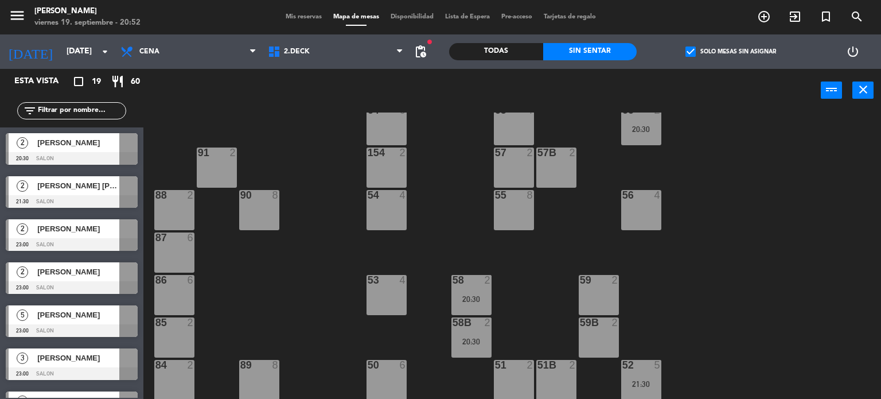
click at [473, 295] on div "20:30" at bounding box center [472, 299] width 40 height 8
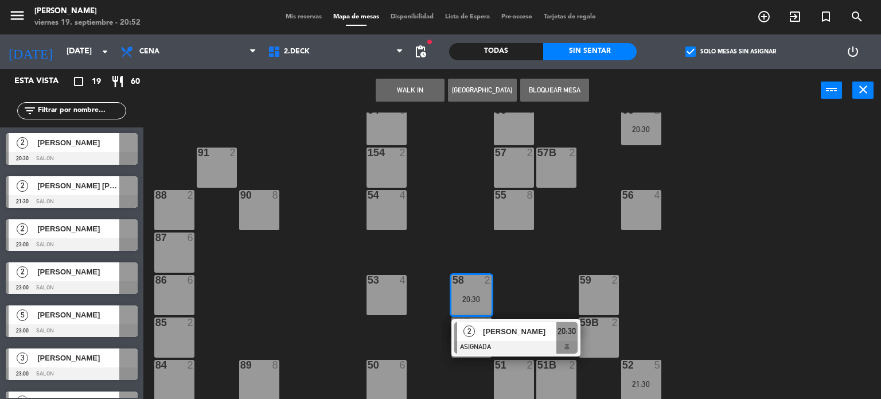
click at [656, 200] on div "56 4" at bounding box center [641, 195] width 40 height 11
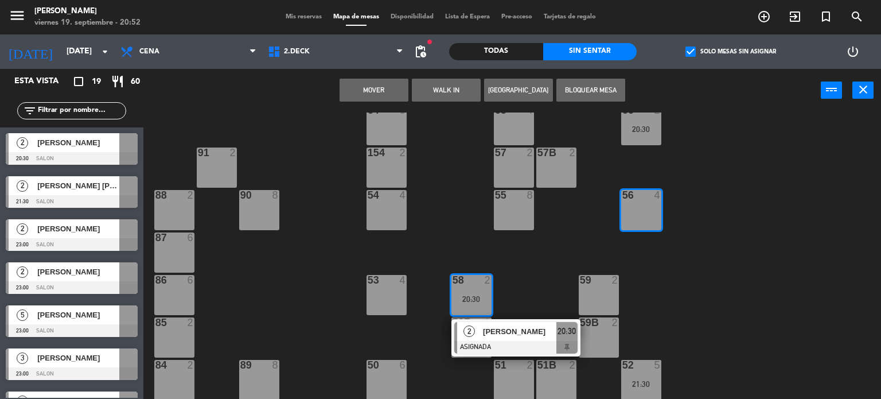
click at [369, 87] on button "Mover" at bounding box center [374, 90] width 69 height 23
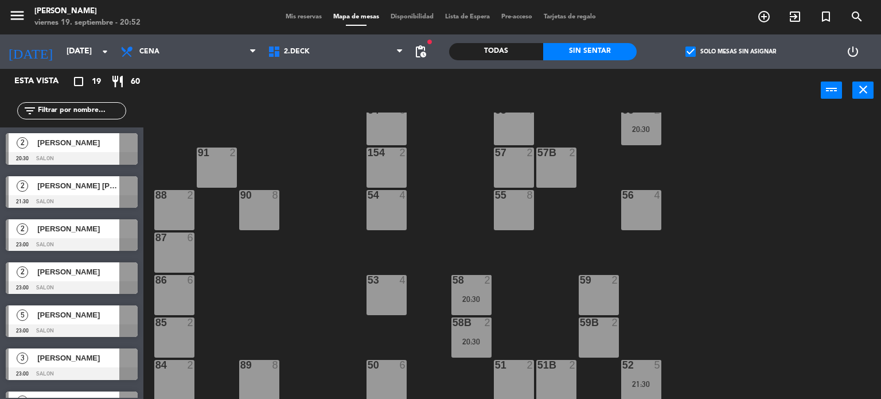
click at [870, 212] on div "71 4 72 4 73 8 70 8 74 2 74B 2 69 2 69B 2 69C 2 78 10 77 10 76 4 68 2 68B 2 68C…" at bounding box center [516, 255] width 729 height 287
click at [478, 335] on div "58B 2 20:30" at bounding box center [472, 337] width 40 height 40
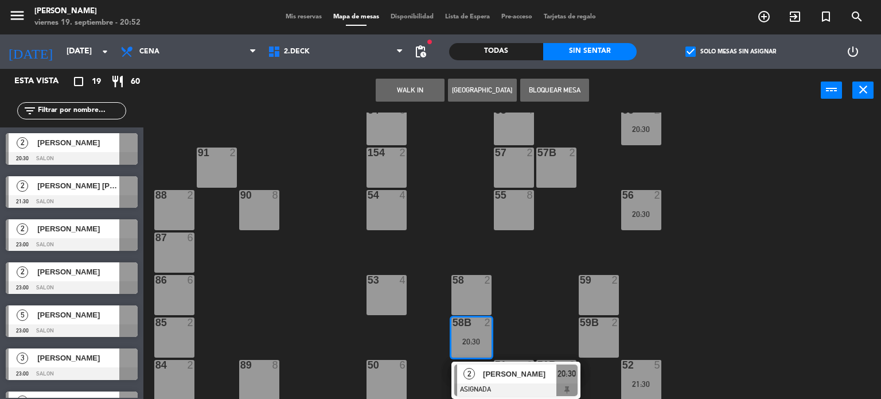
click at [582, 287] on div "59 2" at bounding box center [599, 295] width 40 height 40
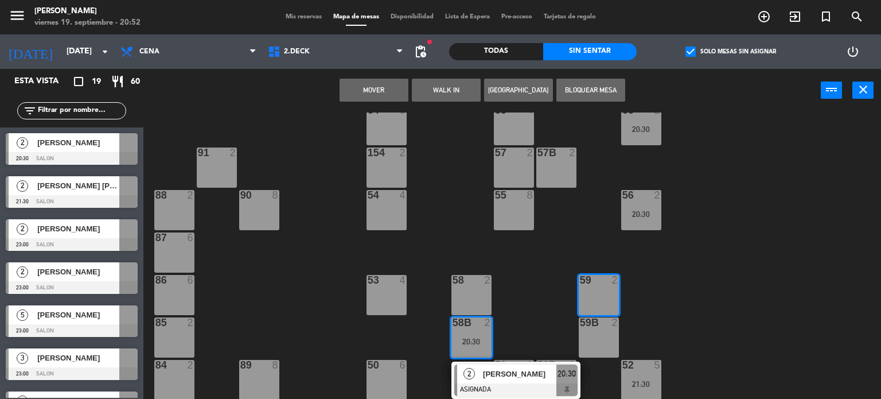
click at [384, 89] on button "Mover" at bounding box center [374, 90] width 69 height 23
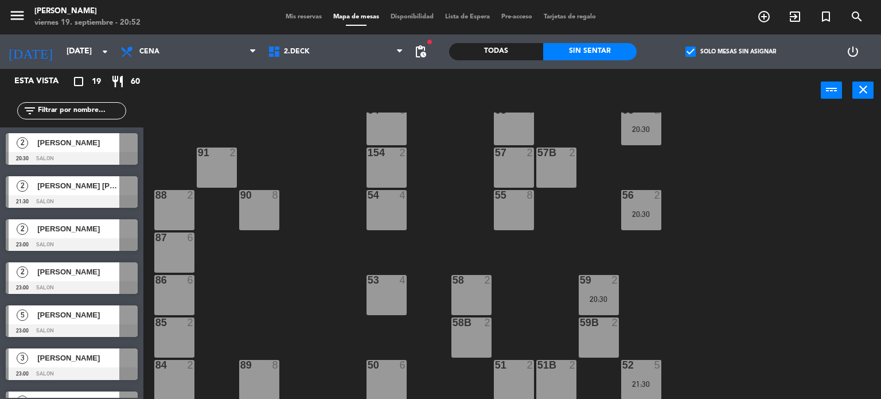
click at [832, 260] on div "71 4 72 4 73 8 70 8 74 2 74B 2 69 2 69B 2 69C 2 78 10 77 10 76 4 68 2 68B 2 68C…" at bounding box center [516, 255] width 729 height 287
click at [313, 48] on span "2.DECK" at bounding box center [335, 51] width 147 height 25
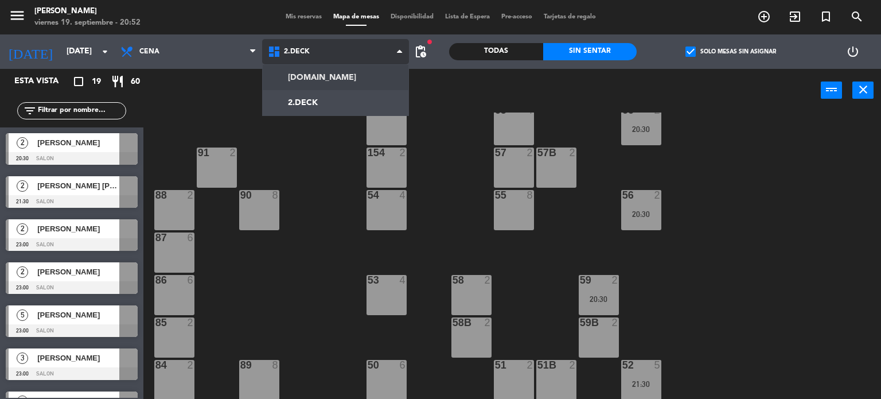
scroll to position [0, 0]
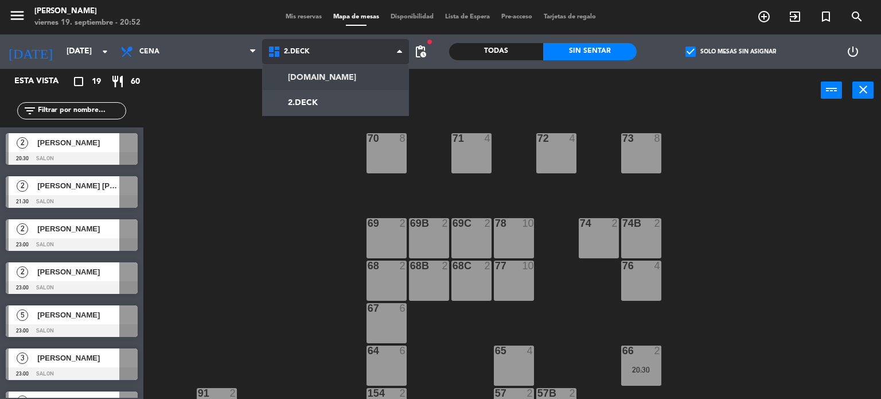
click at [321, 73] on ng-component "menu Gardiner [DATE] 19. septiembre - 20:52 Mis reservas Mapa de mesas Disponib…" at bounding box center [440, 199] width 881 height 399
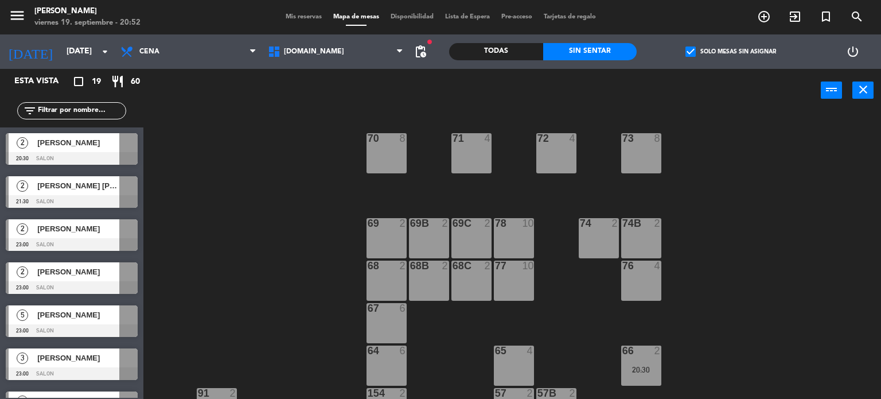
click at [695, 49] on span "check_box" at bounding box center [691, 51] width 10 height 10
click at [731, 52] on input "check_box Solo mesas sin asignar" at bounding box center [731, 52] width 0 height 0
click at [475, 55] on div "Todas" at bounding box center [496, 51] width 94 height 17
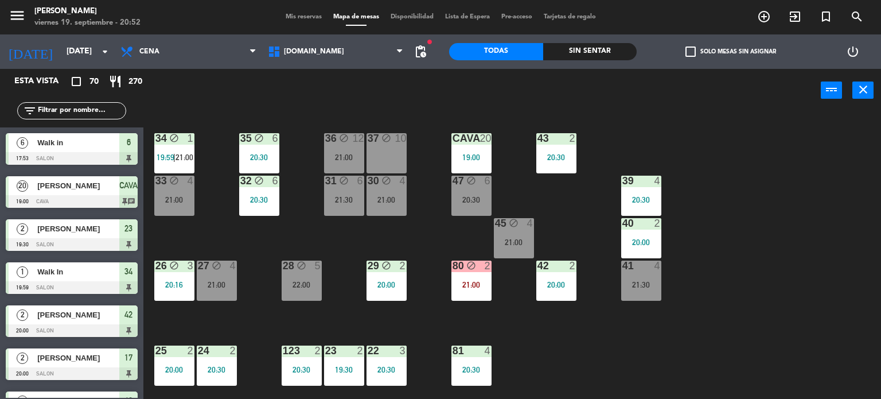
click at [98, 106] on input "text" at bounding box center [81, 110] width 89 height 13
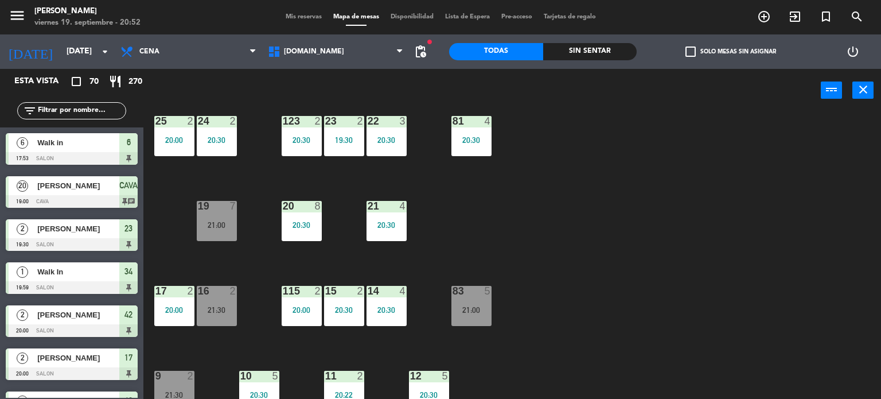
scroll to position [410, 0]
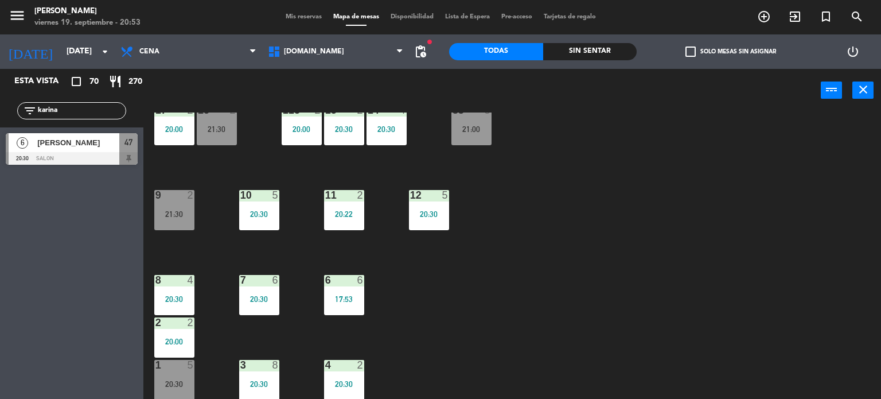
type input "karina"
click at [473, 264] on div "34 block 1 19:59 | 21:00 35 block 6 20:30 36 block 12 21:00 43 2 20:30 37 block…" at bounding box center [516, 255] width 729 height 287
click at [80, 155] on div at bounding box center [72, 158] width 132 height 13
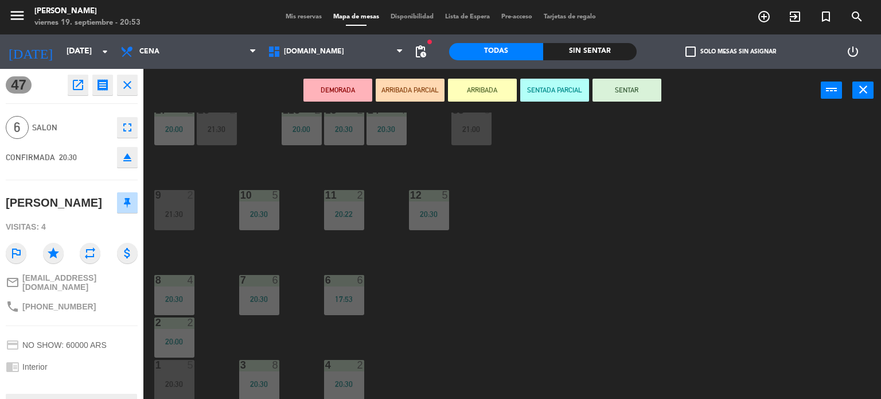
click at [421, 89] on button "ARRIBADA PARCIAL" at bounding box center [410, 90] width 69 height 23
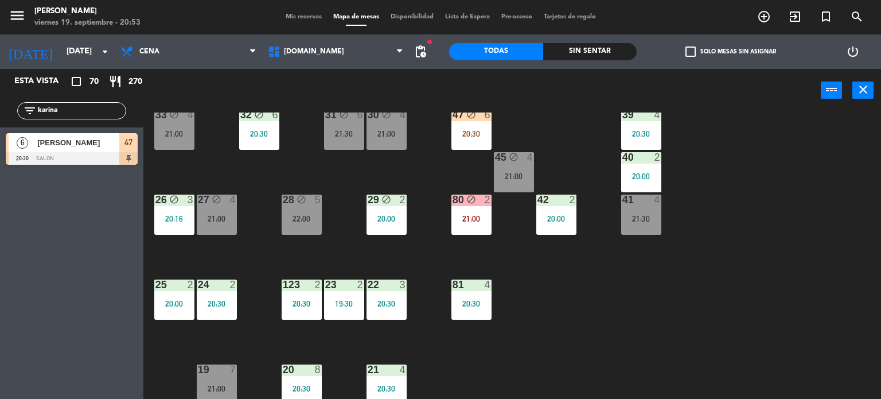
scroll to position [0, 0]
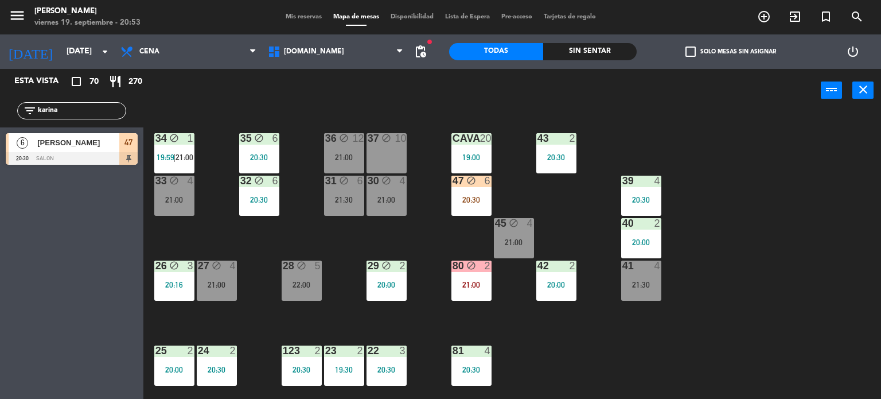
drag, startPoint x: 76, startPoint y: 110, endPoint x: 0, endPoint y: 110, distance: 75.7
click at [0, 110] on div "filter_list [PERSON_NAME]" at bounding box center [71, 110] width 143 height 33
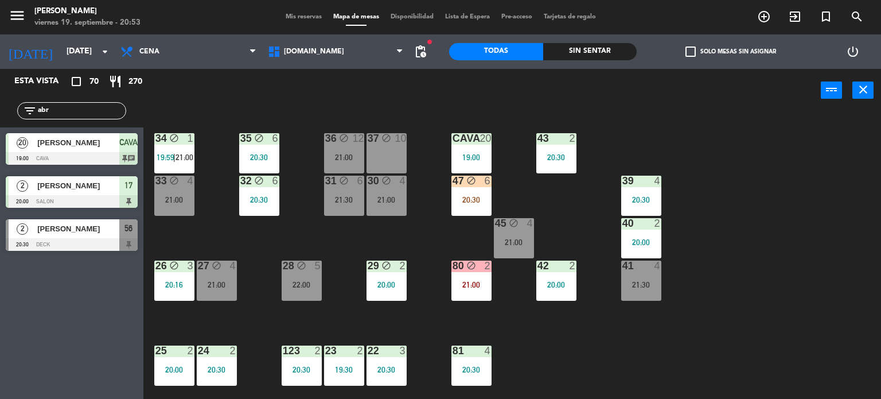
type input "abr"
click at [0, 281] on div "Esta vista crop_square 70 restaurant 270 filter_list [DATE] [PERSON_NAME] 19:00…" at bounding box center [71, 234] width 143 height 330
click at [301, 230] on div "34 block 1 19:59 | 21:00 35 block 6 20:30 36 block 12 21:00 43 2 20:30 37 block…" at bounding box center [516, 255] width 729 height 287
click at [469, 183] on icon "block" at bounding box center [471, 181] width 10 height 10
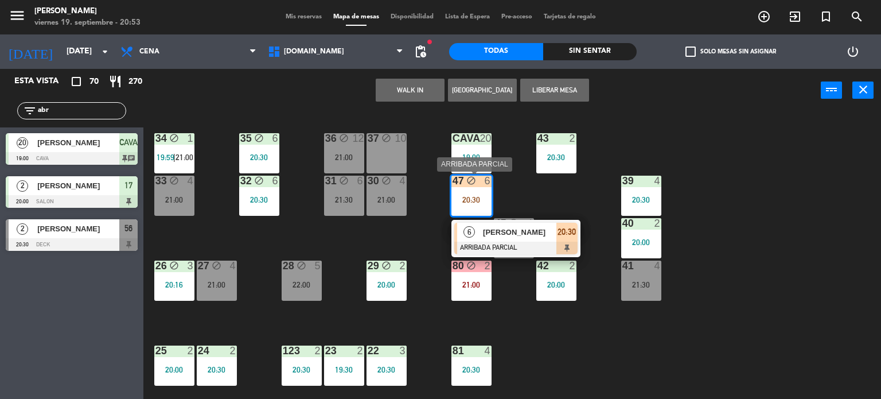
click at [528, 242] on div at bounding box center [515, 248] width 123 height 13
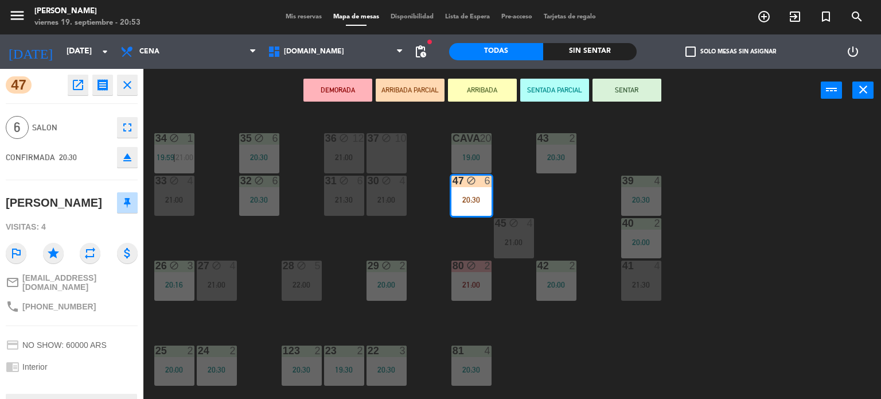
drag, startPoint x: 661, startPoint y: 333, endPoint x: 564, endPoint y: 315, distance: 98.6
click at [662, 333] on div "34 block 1 19:59 | 21:00 35 block 6 20:30 36 block 12 21:00 43 2 20:30 37 block…" at bounding box center [516, 255] width 729 height 287
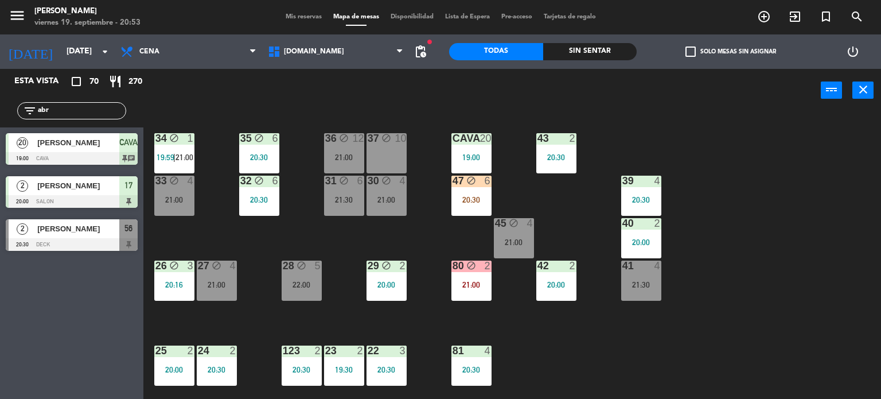
click at [450, 197] on div "34 block 1 19:59 | 21:00 35 block 6 20:30 36 block 12 21:00 43 2 20:30 37 block…" at bounding box center [516, 255] width 729 height 287
click at [471, 201] on div "20:30" at bounding box center [472, 200] width 40 height 8
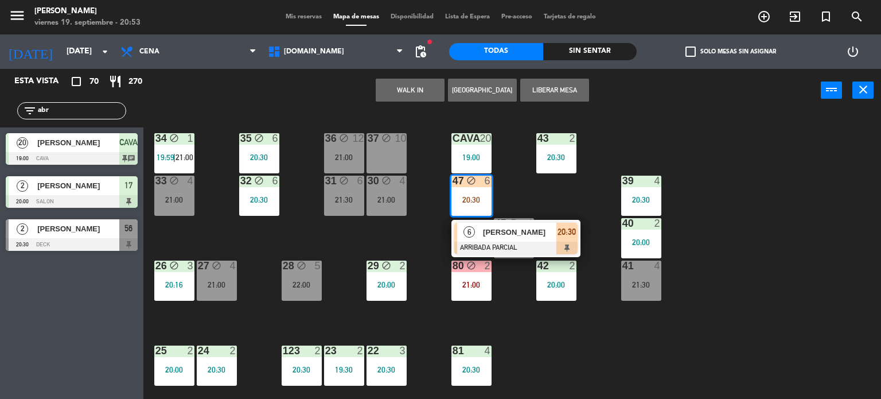
click at [399, 233] on div "34 block 1 19:59 | 21:00 35 block 6 20:30 36 block 12 21:00 43 2 20:30 37 block…" at bounding box center [516, 255] width 729 height 287
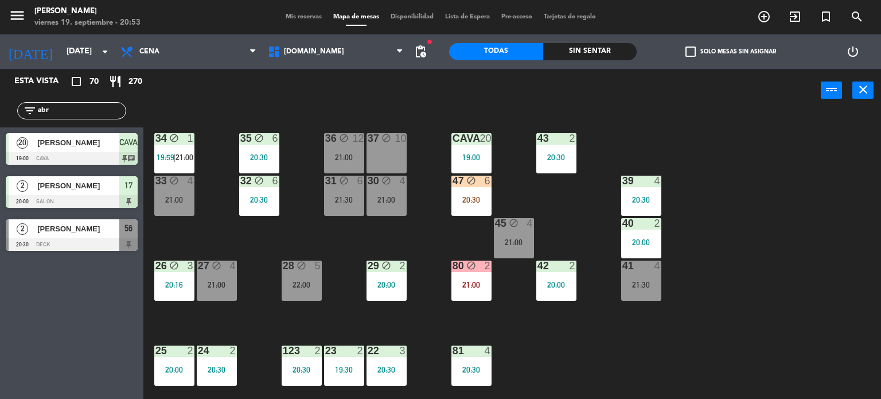
click at [425, 238] on div "34 block 1 19:59 | 21:00 35 block 6 20:30 36 block 12 21:00 43 2 20:30 37 block…" at bounding box center [516, 255] width 729 height 287
click at [378, 196] on div "21:00" at bounding box center [387, 200] width 40 height 8
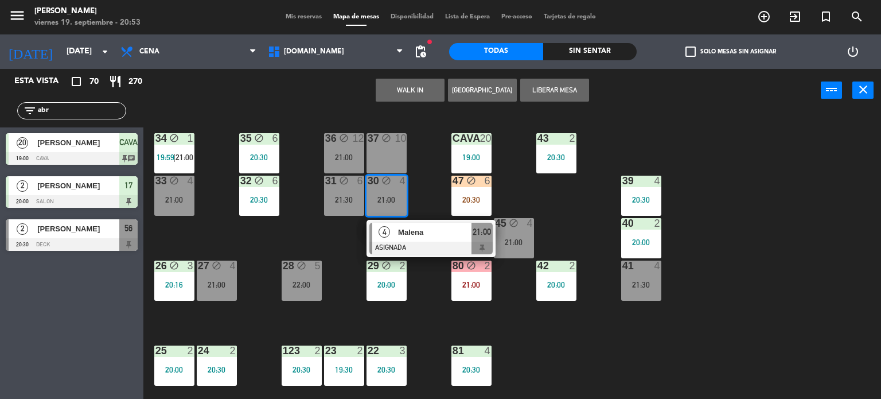
drag, startPoint x: 308, startPoint y: 247, endPoint x: 328, endPoint y: 213, distance: 39.4
click at [311, 247] on div "34 block 1 19:59 | 21:00 35 block 6 20:30 36 block 12 21:00 43 2 20:30 37 block…" at bounding box center [516, 255] width 729 height 287
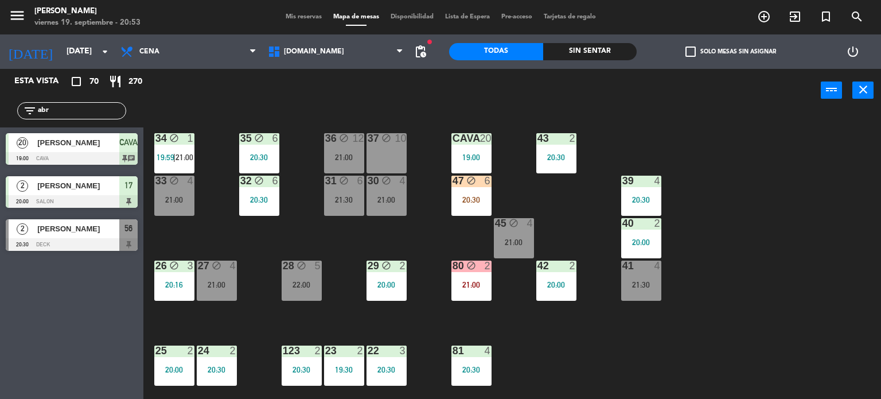
click at [330, 199] on div "21:30" at bounding box center [344, 200] width 40 height 8
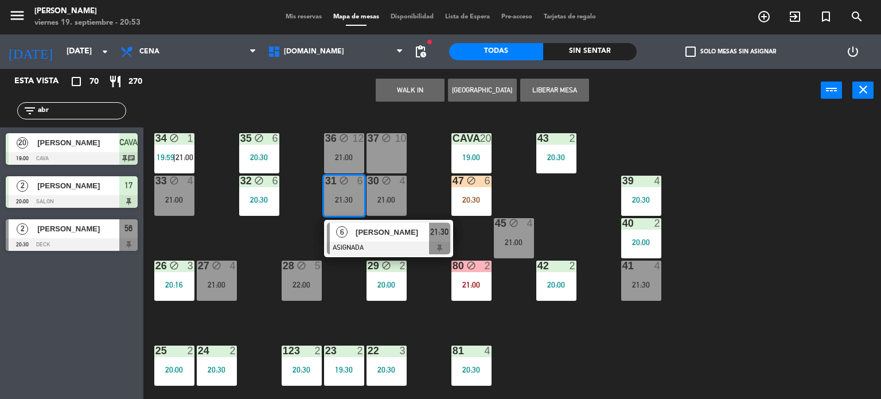
click at [285, 220] on div "34 block 1 19:59 | 21:00 35 block 6 20:30 36 block 12 21:00 43 2 20:30 37 block…" at bounding box center [516, 255] width 729 height 287
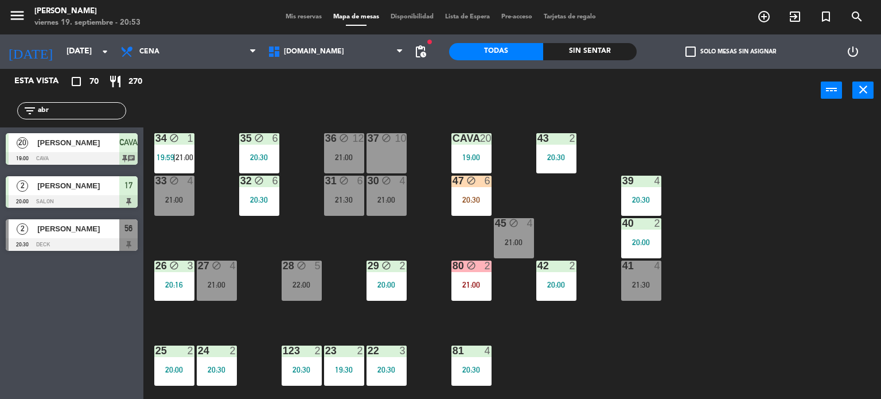
click at [475, 192] on div "47 block 6 20:30" at bounding box center [472, 196] width 40 height 40
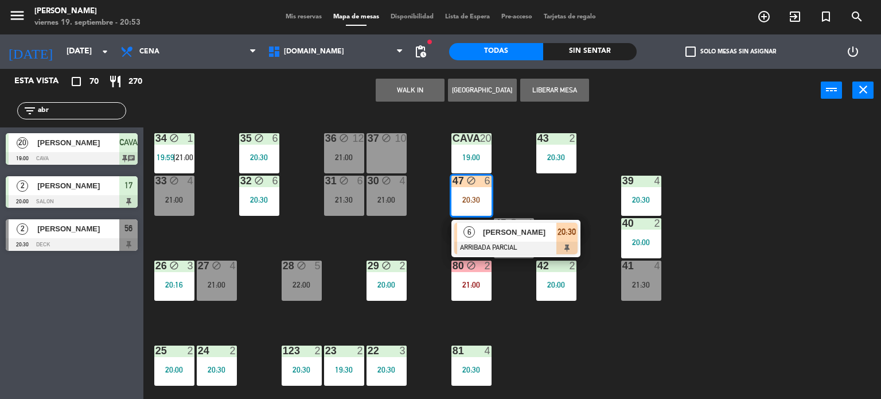
click at [345, 196] on div "21:30" at bounding box center [344, 200] width 40 height 8
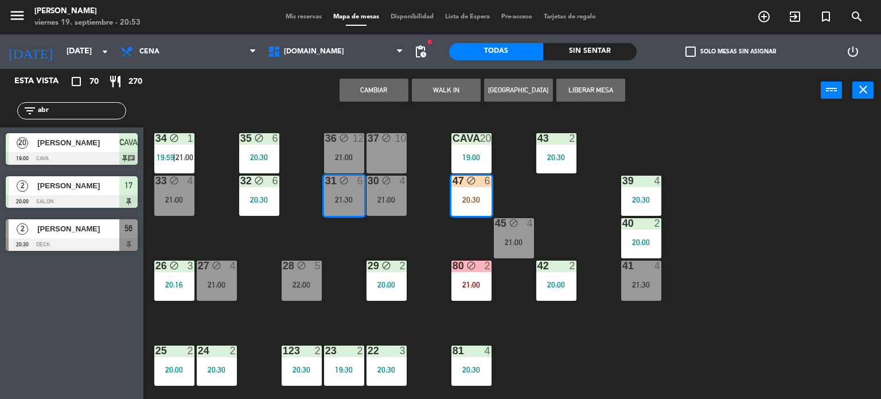
click at [385, 85] on button "Cambiar" at bounding box center [374, 90] width 69 height 23
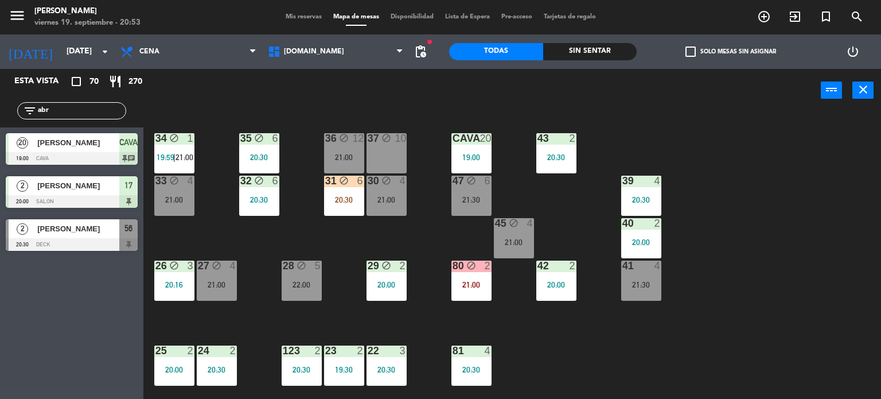
click at [372, 189] on div "30 block 4 21:00" at bounding box center [387, 196] width 40 height 40
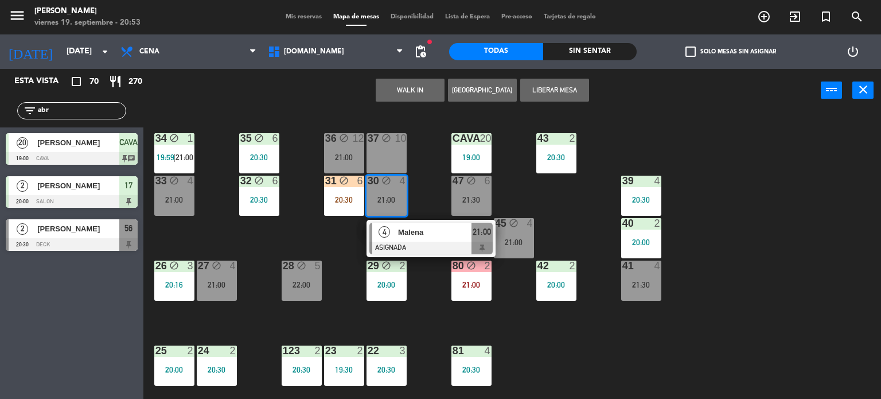
click at [343, 231] on div "34 block 1 19:59 | 21:00 35 block 6 20:30 36 block 12 21:00 43 2 20:30 37 block…" at bounding box center [516, 255] width 729 height 287
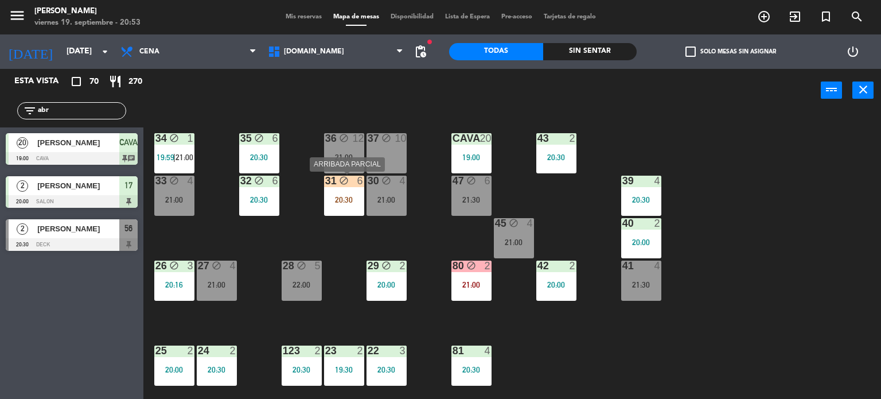
click at [351, 196] on div "20:30" at bounding box center [344, 200] width 40 height 8
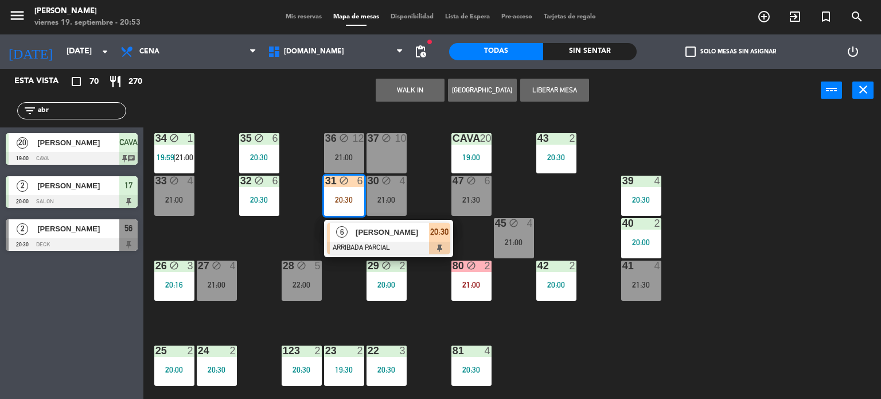
click at [374, 233] on span "[PERSON_NAME]" at bounding box center [392, 232] width 73 height 12
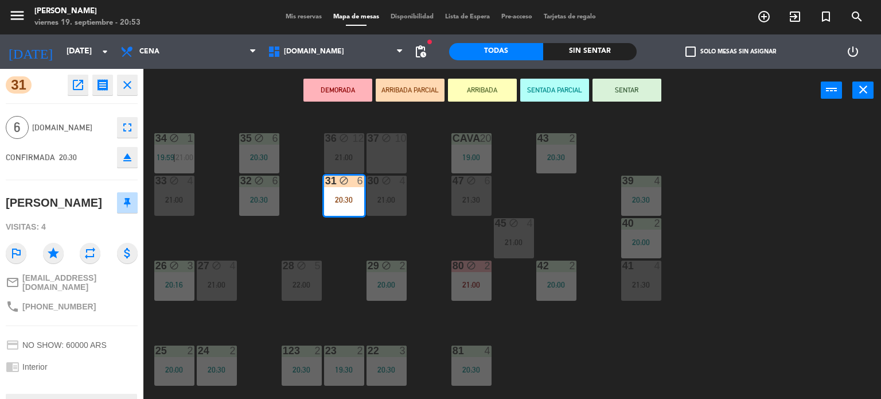
click at [126, 80] on icon "close" at bounding box center [127, 85] width 14 height 14
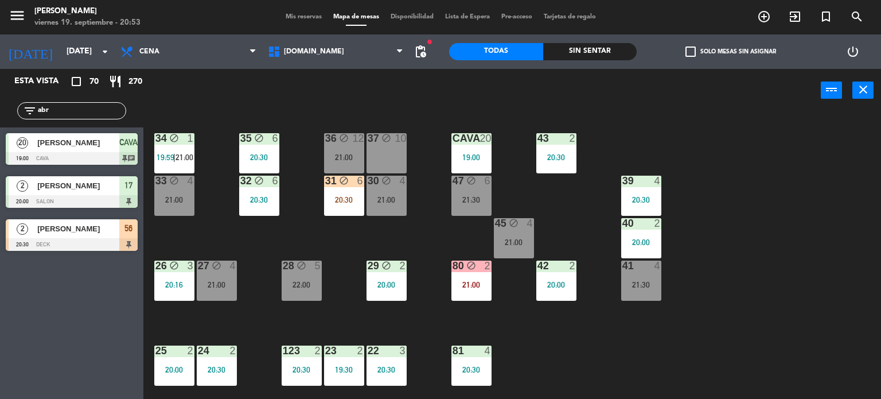
drag, startPoint x: 76, startPoint y: 106, endPoint x: 0, endPoint y: 108, distance: 76.4
click at [1, 108] on div "filter_list abr" at bounding box center [71, 110] width 143 height 33
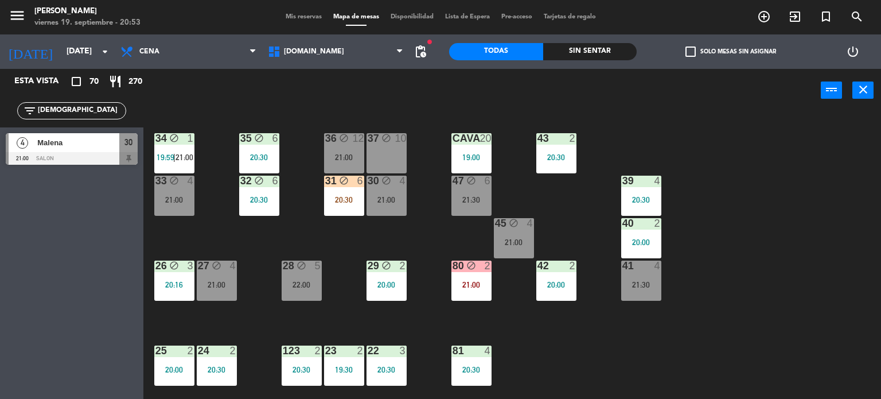
type input "[DEMOGRAPHIC_DATA]"
click at [79, 240] on div "Esta vista crop_square 70 restaurant 270 filter_list [DEMOGRAPHIC_DATA] 4 [PERS…" at bounding box center [71, 234] width 143 height 330
click at [106, 149] on div "Malena" at bounding box center [77, 142] width 83 height 19
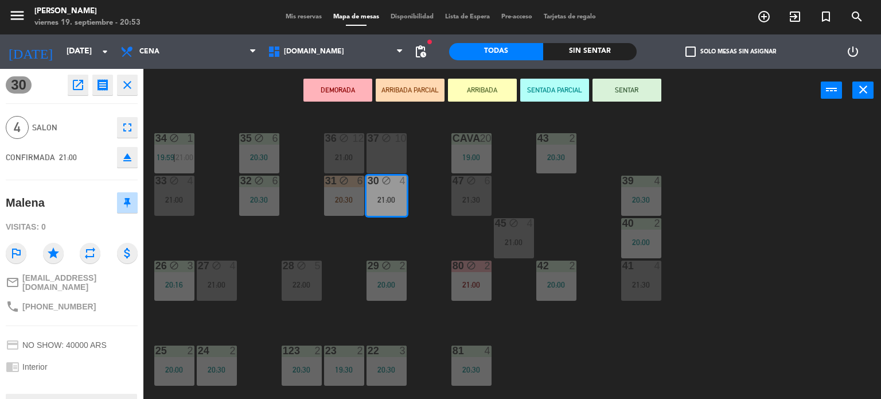
scroll to position [229, 0]
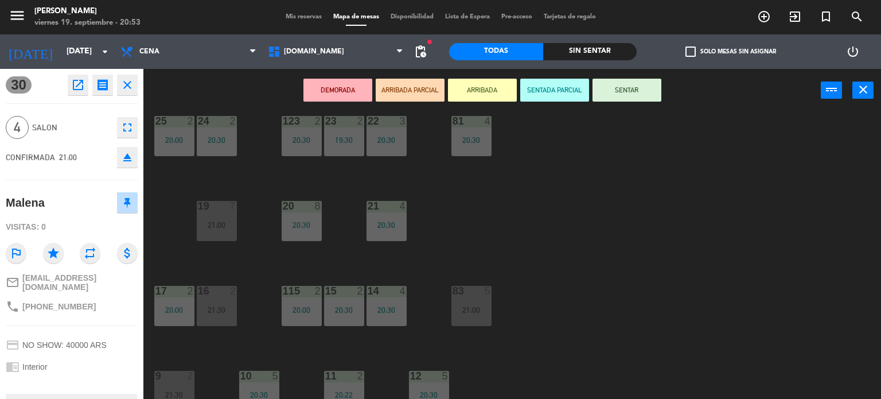
click at [489, 351] on div "34 block 1 19:59 | 21:00 35 block 6 20:30 36 block 12 21:00 43 2 20:30 37 block…" at bounding box center [516, 255] width 729 height 287
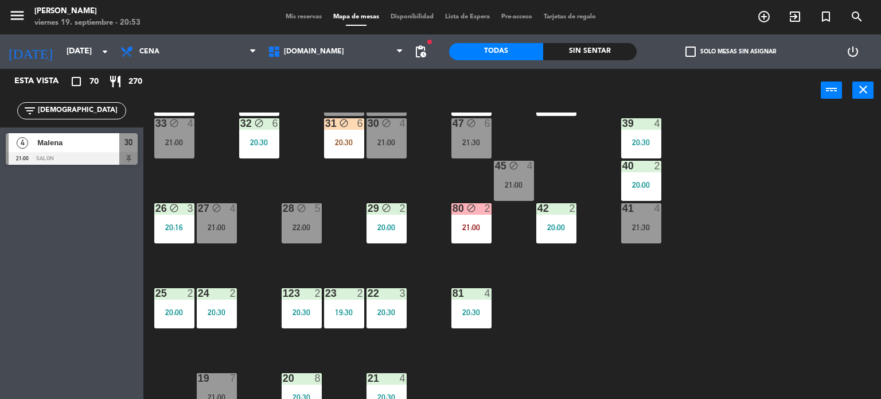
scroll to position [0, 0]
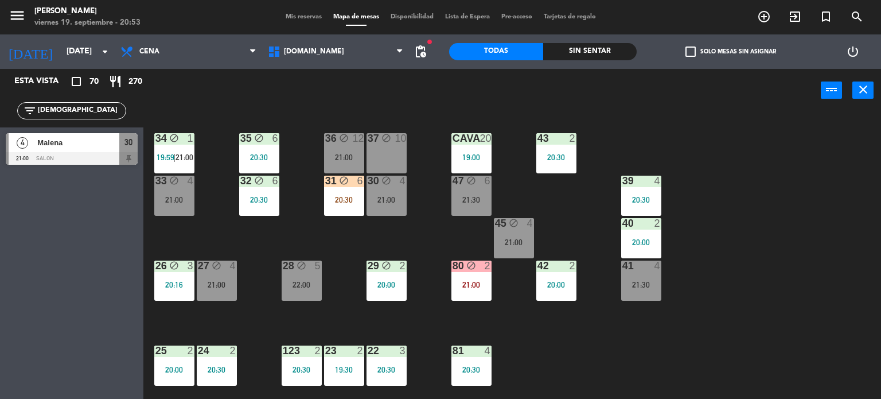
click at [515, 238] on div "21:00" at bounding box center [514, 242] width 40 height 8
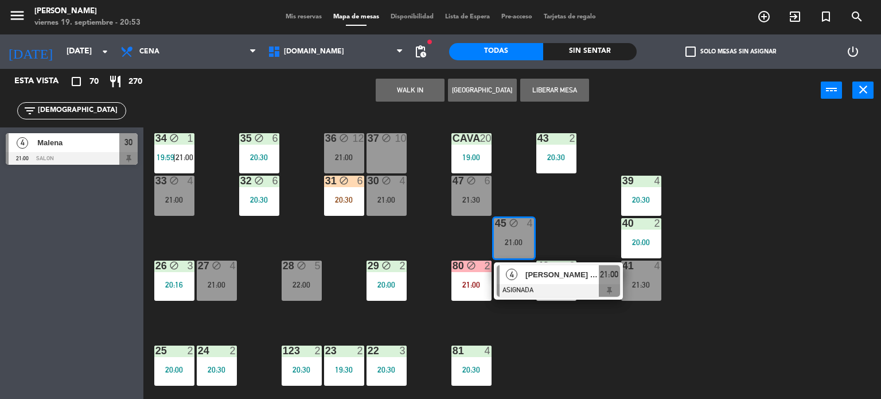
click at [594, 352] on div "34 block 1 19:59 | 21:00 35 block 6 20:30 36 block 12 21:00 43 2 20:30 37 block…" at bounding box center [516, 255] width 729 height 287
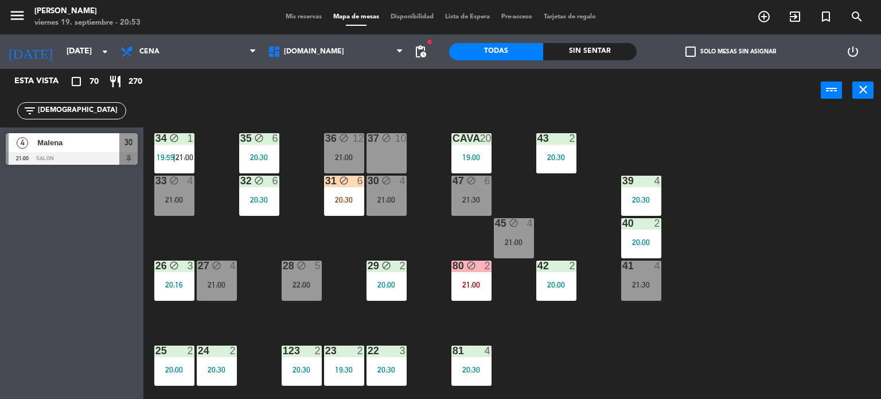
click at [73, 147] on span "Malena" at bounding box center [78, 143] width 82 height 12
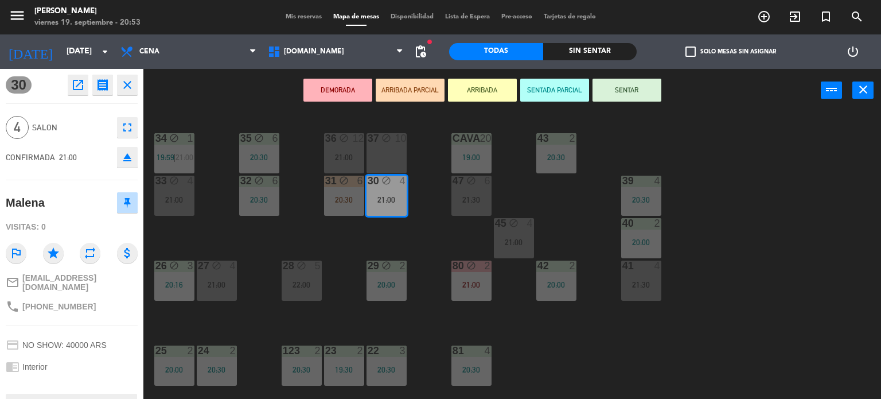
click at [519, 236] on div "45 block 4 21:00" at bounding box center [514, 238] width 40 height 40
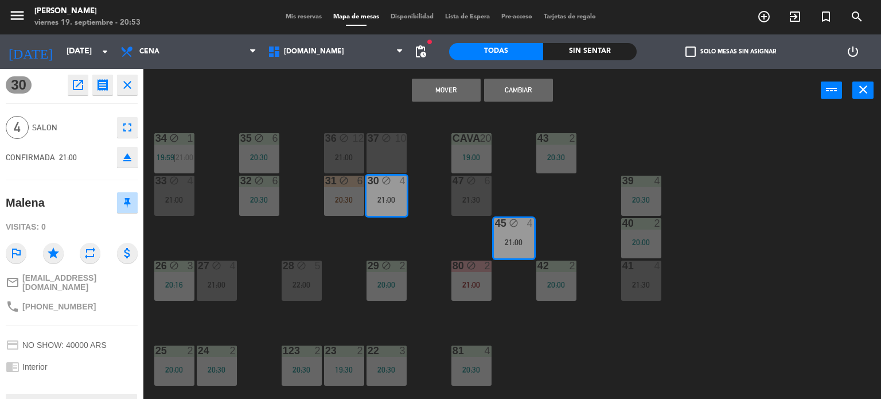
click at [523, 83] on button "Cambiar" at bounding box center [518, 90] width 69 height 23
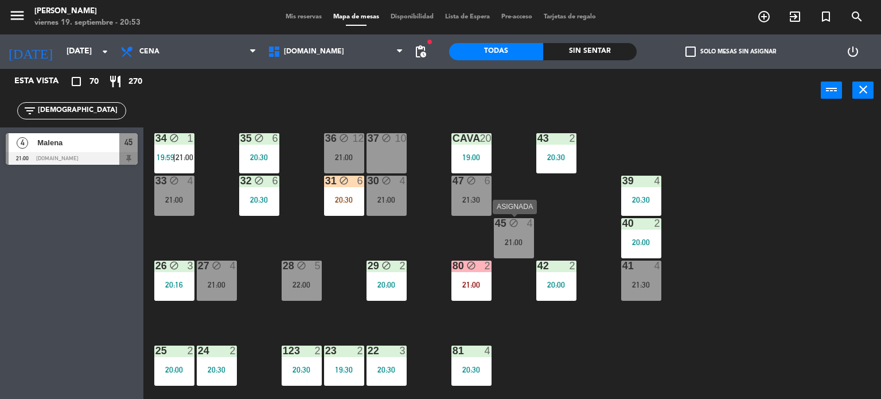
click at [509, 240] on div "21:00" at bounding box center [514, 242] width 40 height 8
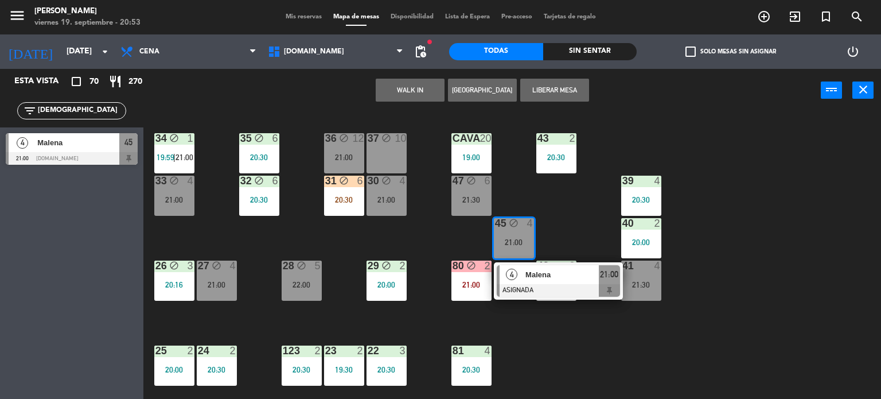
click at [532, 293] on div at bounding box center [558, 290] width 123 height 13
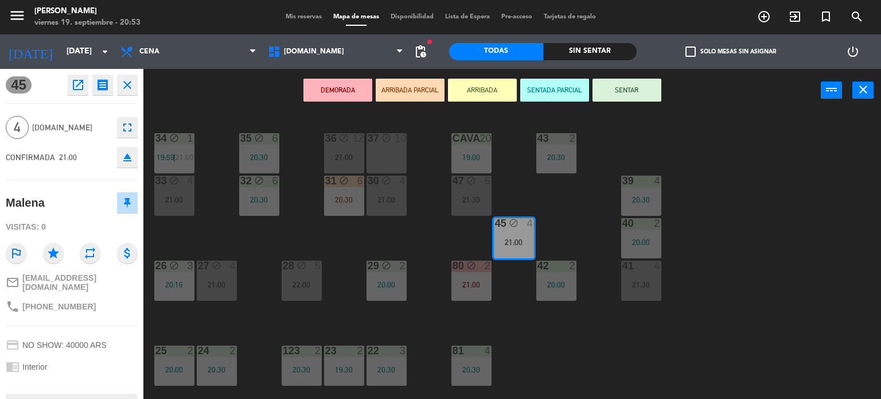
click at [632, 87] on button "SENTAR" at bounding box center [627, 90] width 69 height 23
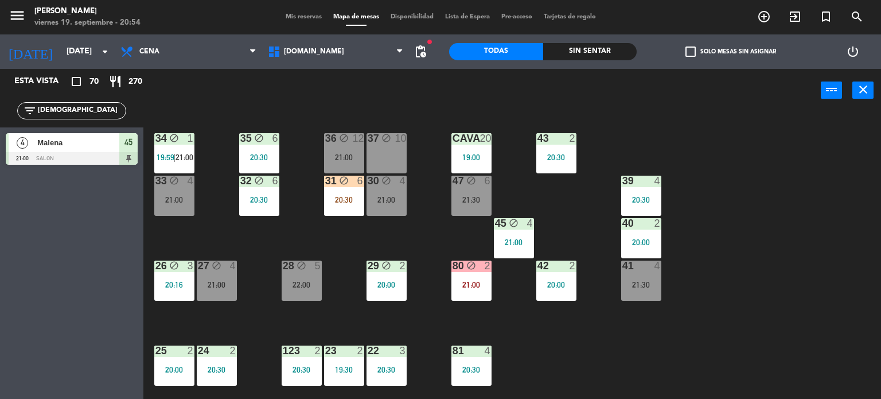
drag, startPoint x: 81, startPoint y: 105, endPoint x: 0, endPoint y: 112, distance: 81.2
click at [0, 107] on div "filter_list [DEMOGRAPHIC_DATA]" at bounding box center [71, 110] width 143 height 33
type input "[PERSON_NAME]"
click at [22, 254] on div "Esta vista crop_square 70 restaurant 270 filter_list [PERSON_NAME] 7 [PERSON_NA…" at bounding box center [71, 234] width 143 height 330
click at [106, 147] on span "[PERSON_NAME]" at bounding box center [78, 143] width 82 height 12
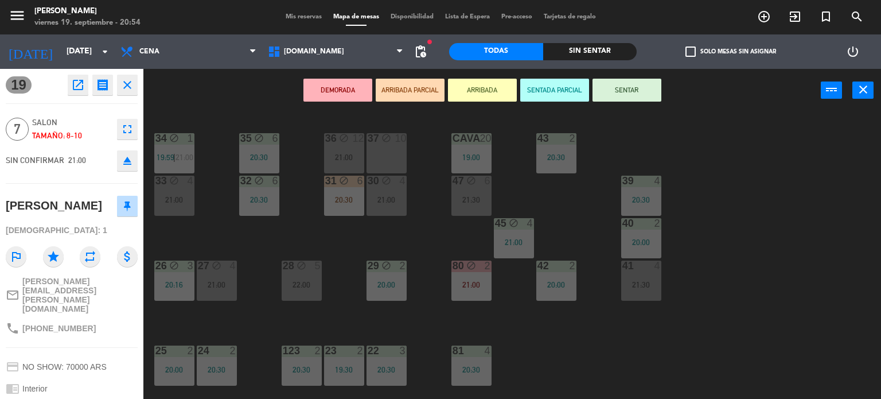
click at [420, 91] on button "ARRIBADA PARCIAL" at bounding box center [410, 90] width 69 height 23
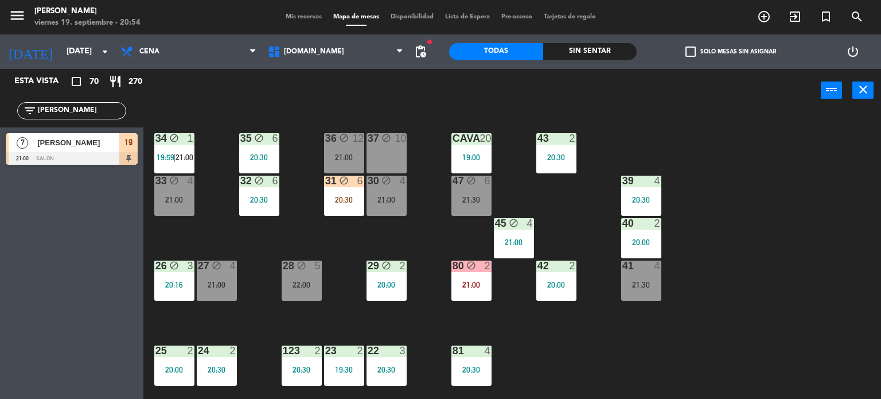
drag, startPoint x: 75, startPoint y: 105, endPoint x: 0, endPoint y: 120, distance: 76.7
click at [0, 116] on div "filter_list [PERSON_NAME]" at bounding box center [71, 110] width 143 height 33
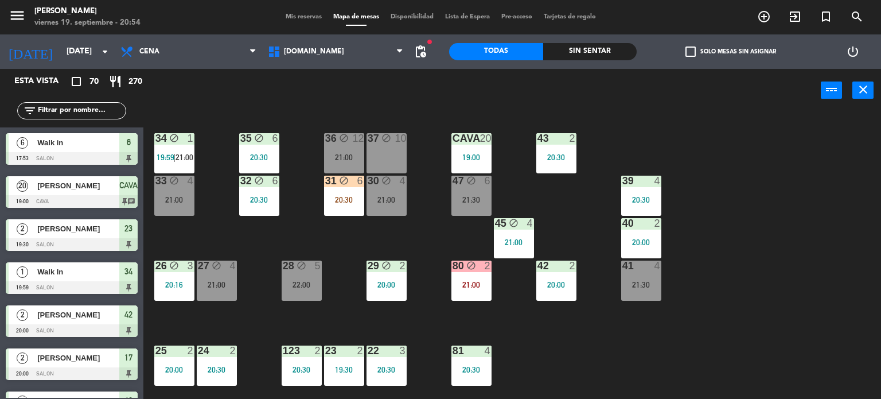
click at [442, 229] on div "34 block 1 19:59 | 21:00 35 block 6 20:30 36 block 12 21:00 43 2 20:30 37 block…" at bounding box center [516, 255] width 729 height 287
click at [497, 248] on div "45 block 4 21:00" at bounding box center [514, 238] width 40 height 40
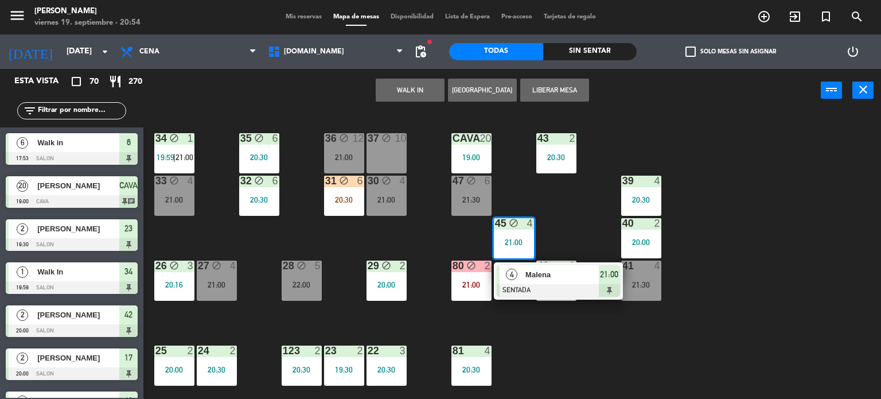
click at [396, 227] on div "34 block 1 19:59 | 21:00 35 block 6 20:30 36 block 12 21:00 43 2 20:30 37 block…" at bounding box center [516, 255] width 729 height 287
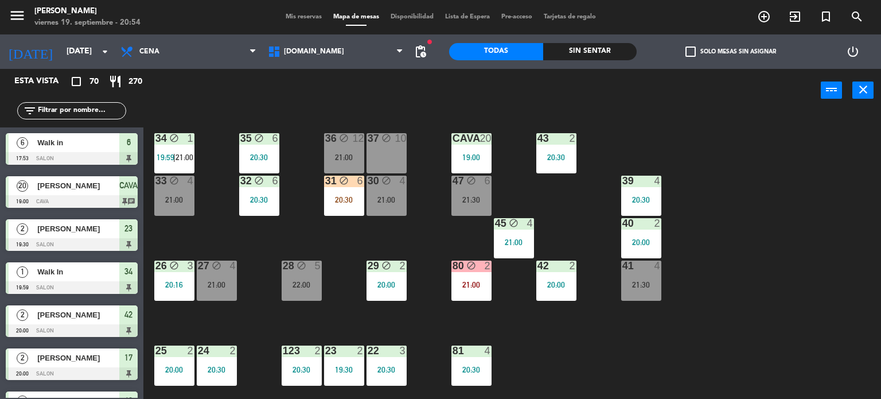
click at [340, 207] on div "31 block 6 20:30" at bounding box center [344, 196] width 40 height 40
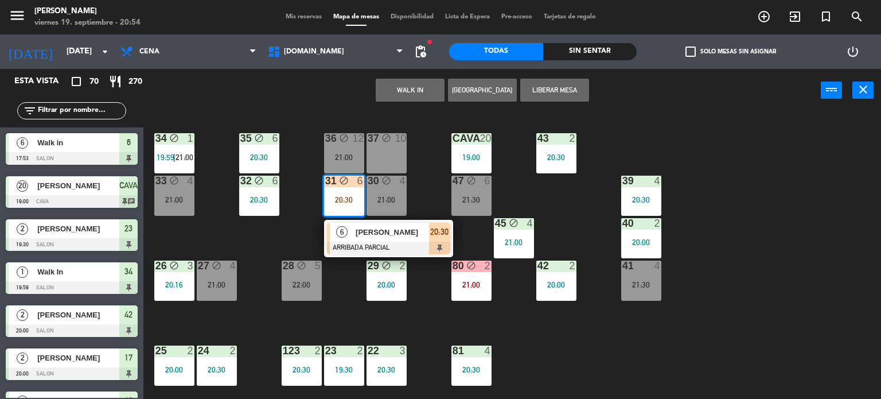
click at [257, 238] on div "34 block 1 19:59 | 21:00 35 block 6 20:30 36 block 12 21:00 43 2 20:30 37 block…" at bounding box center [516, 255] width 729 height 287
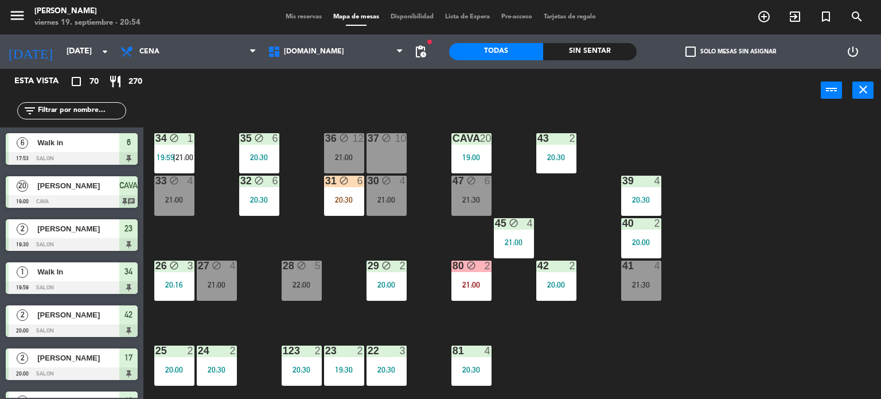
click at [613, 59] on div "Sin sentar" at bounding box center [590, 51] width 94 height 17
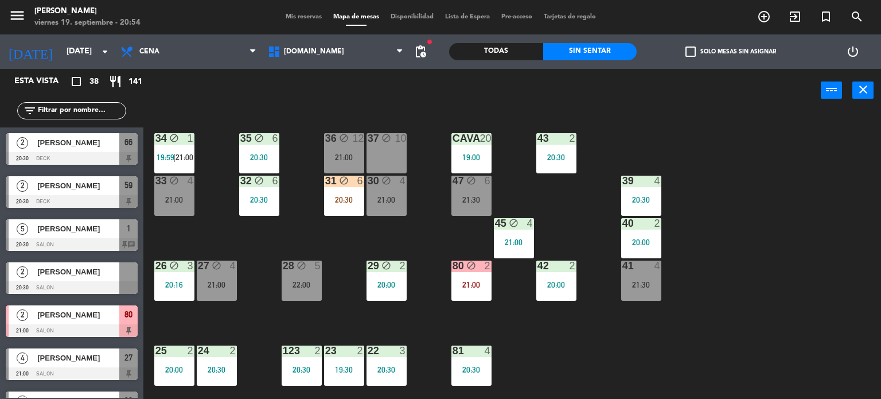
click at [382, 237] on div "34 block 1 19:59 | 21:00 35 block 6 20:30 36 block 12 21:00 43 2 20:30 37 block…" at bounding box center [516, 255] width 729 height 287
click at [417, 250] on div "34 block 1 19:59 | 21:00 35 block 6 20:30 36 block 12 21:00 43 2 20:30 37 block…" at bounding box center [516, 255] width 729 height 287
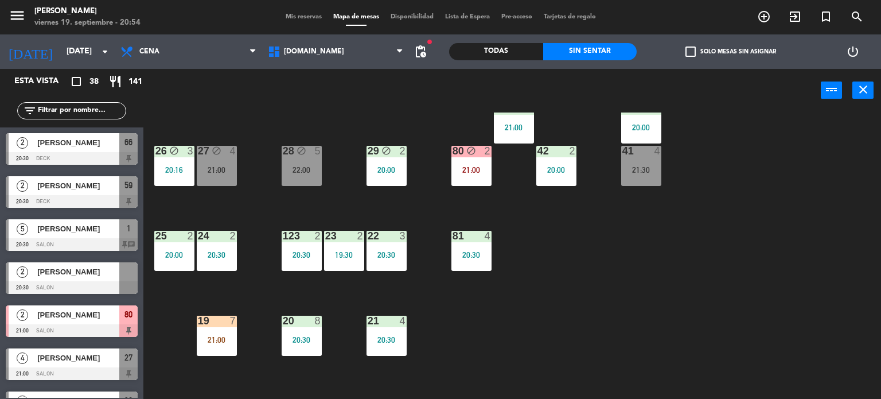
scroll to position [229, 0]
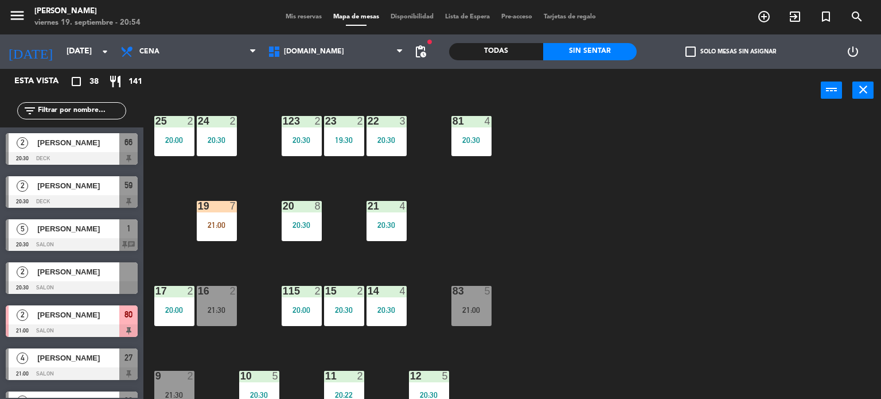
click at [206, 238] on div "19 7 21:00" at bounding box center [217, 221] width 40 height 40
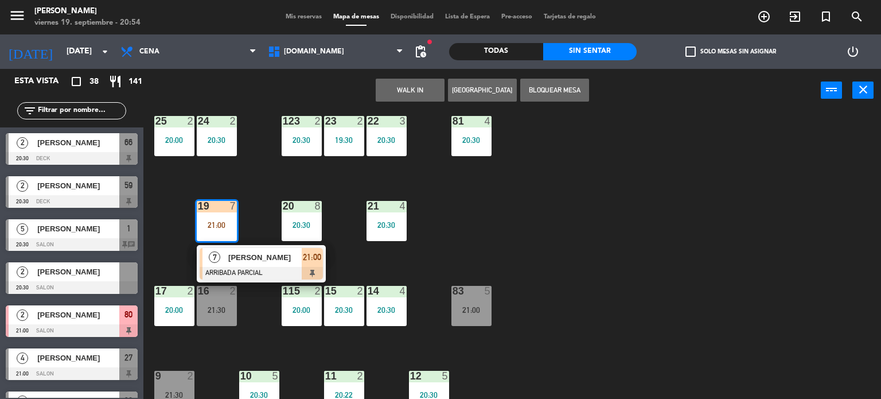
click at [628, 262] on div "34 block 1 19:59 | 21:00 35 block 6 20:30 36 block 12 21:00 43 2 20:30 37 block…" at bounding box center [516, 255] width 729 height 287
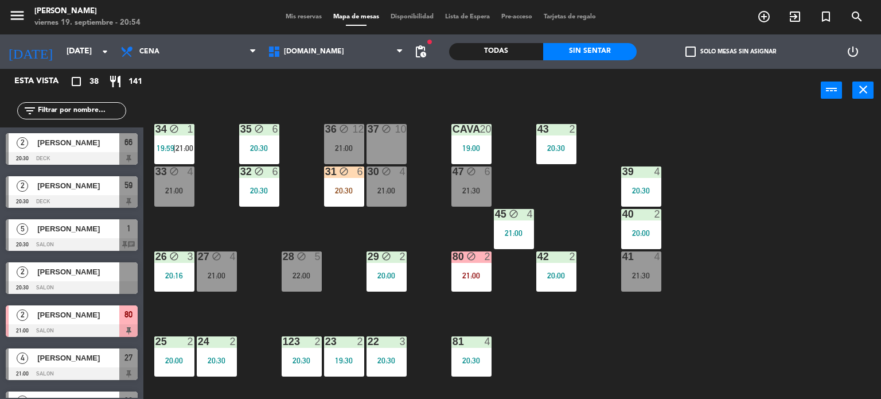
scroll to position [0, 0]
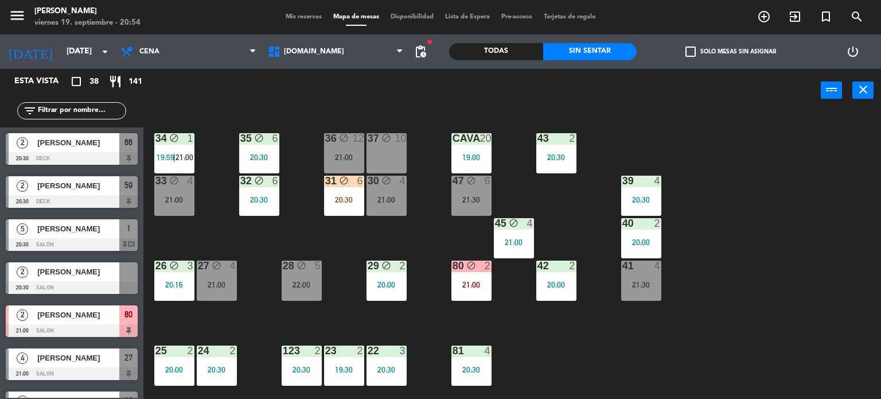
click at [357, 205] on div "31 block 6 20:30" at bounding box center [344, 196] width 40 height 40
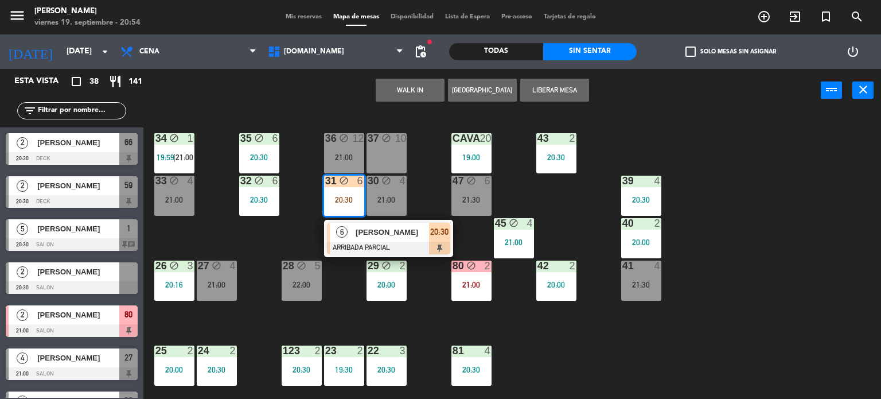
click at [386, 233] on span "[PERSON_NAME]" at bounding box center [392, 232] width 73 height 12
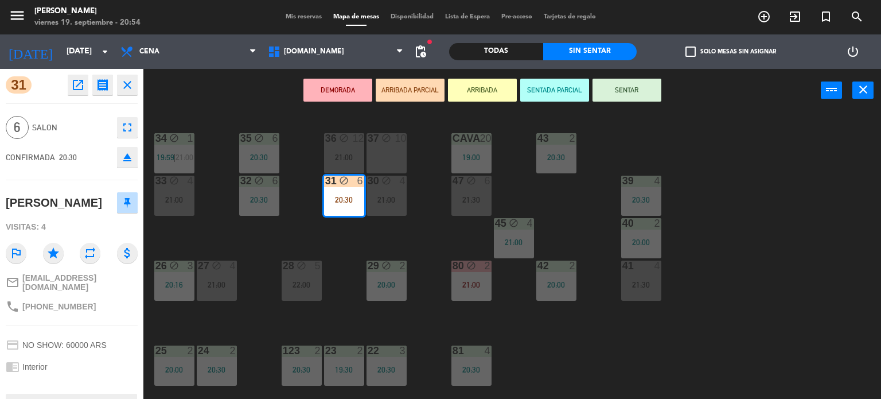
click at [388, 236] on div "34 block 1 19:59 | 21:00 35 block 6 20:30 36 block 12 21:00 43 2 20:30 37 block…" at bounding box center [516, 255] width 729 height 287
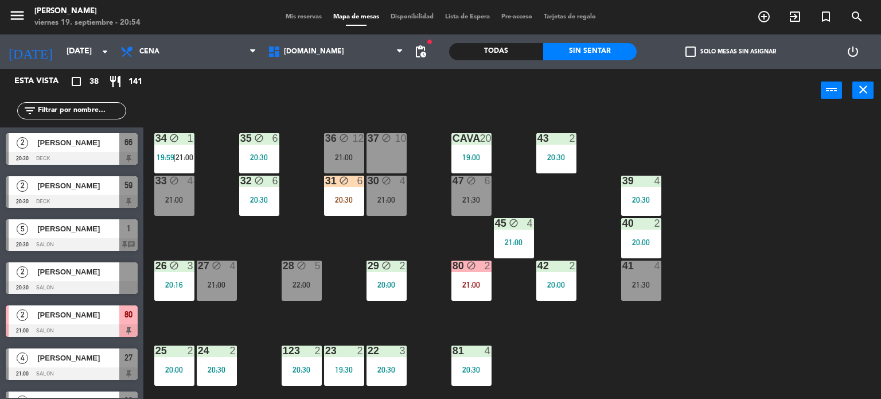
scroll to position [491, 0]
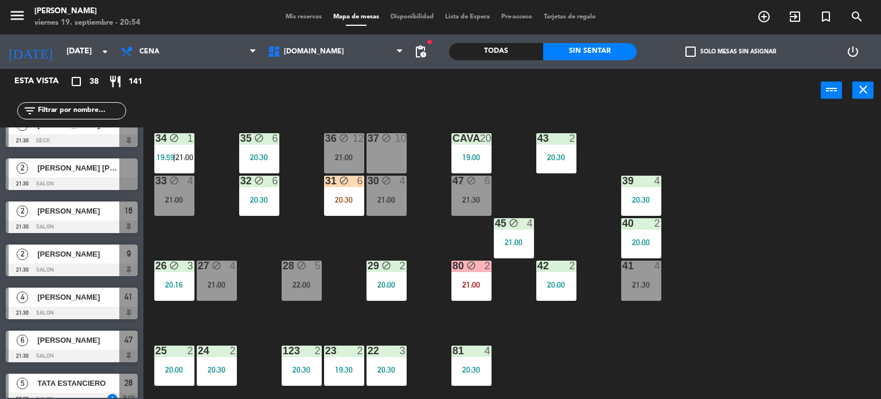
click at [336, 183] on div "block" at bounding box center [343, 181] width 19 height 11
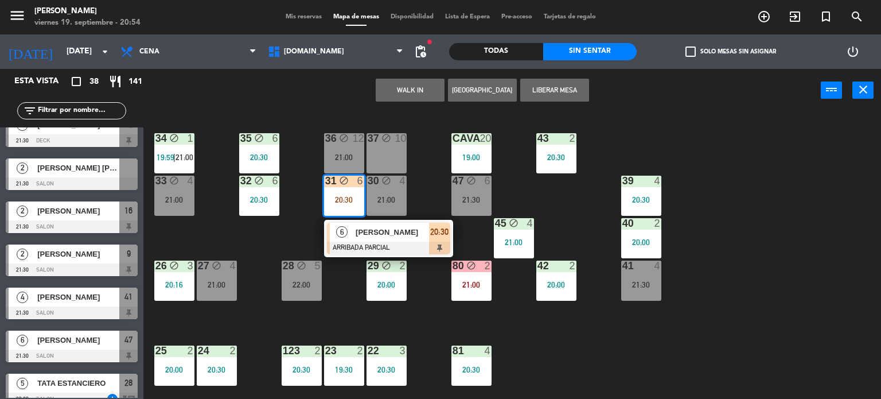
click at [480, 185] on div "block" at bounding box center [471, 181] width 19 height 11
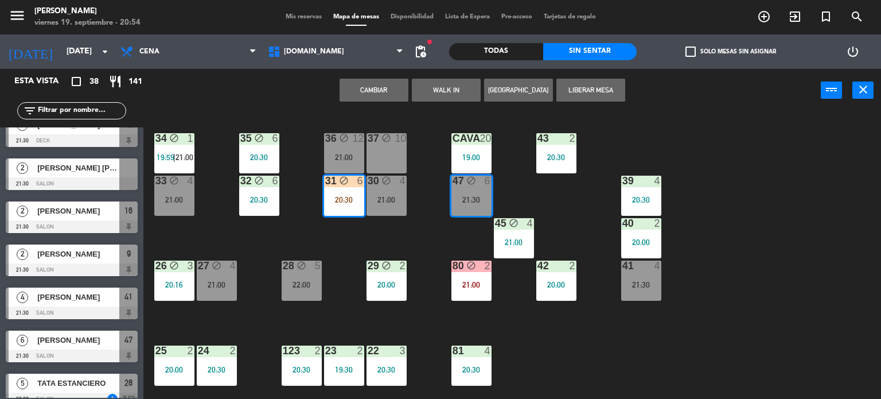
click at [389, 87] on button "Cambiar" at bounding box center [374, 90] width 69 height 23
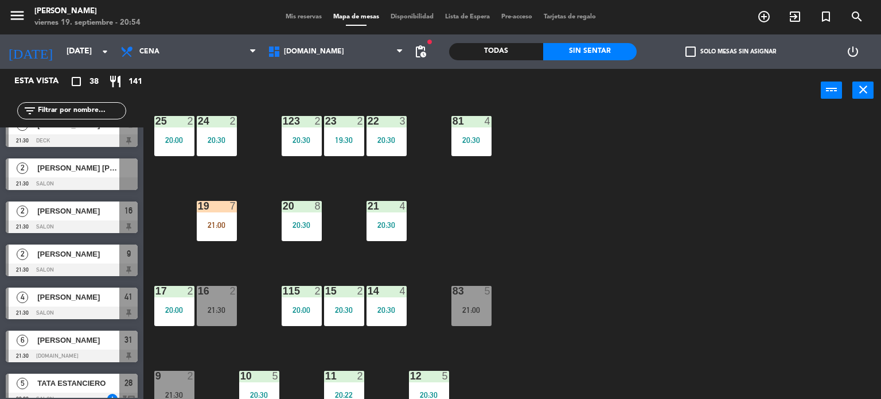
scroll to position [0, 0]
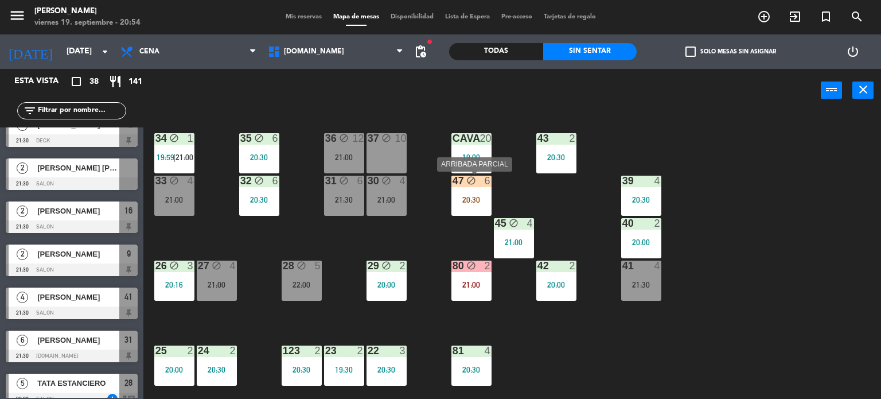
click at [488, 183] on div "6" at bounding box center [488, 181] width 7 height 10
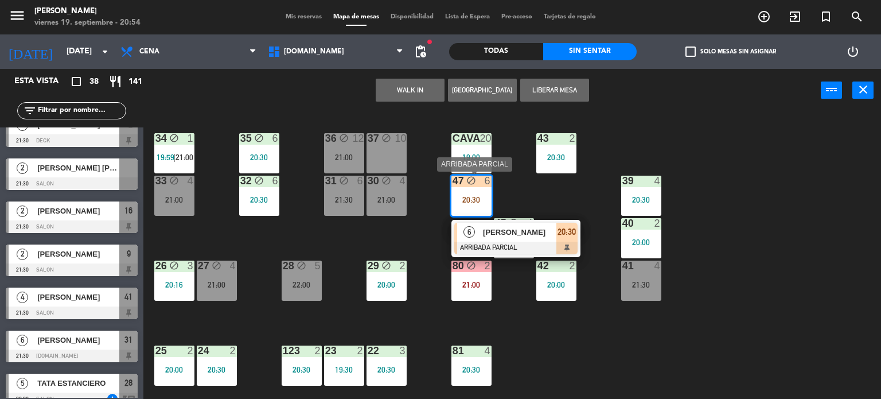
click at [496, 244] on div at bounding box center [515, 248] width 123 height 13
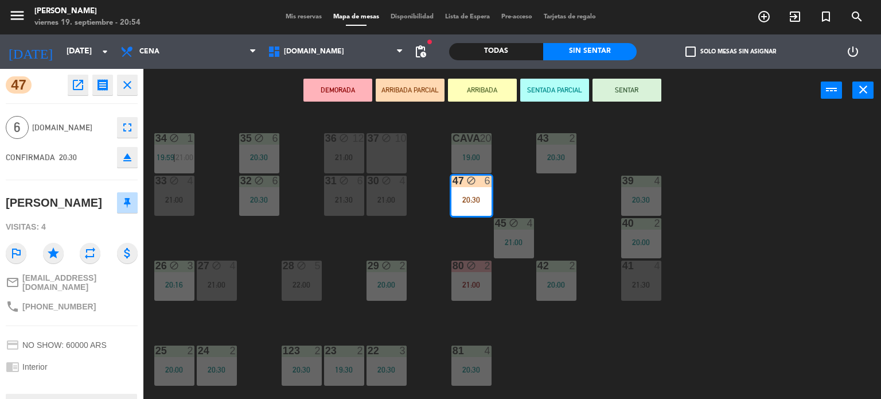
click at [613, 96] on button "SENTAR" at bounding box center [627, 90] width 69 height 23
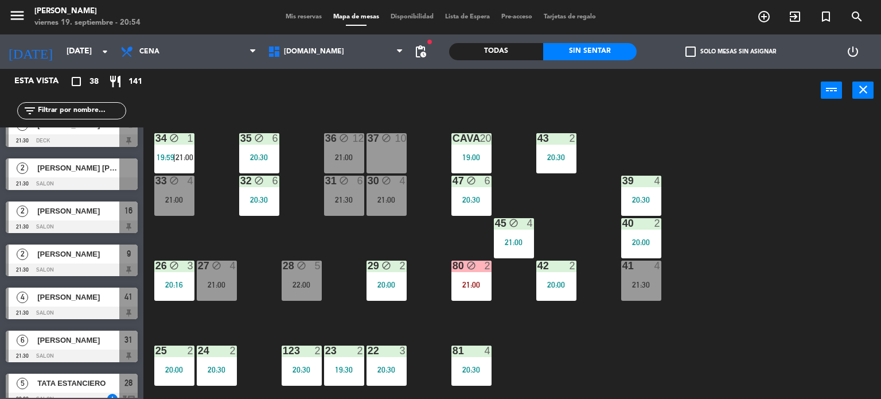
scroll to position [229, 0]
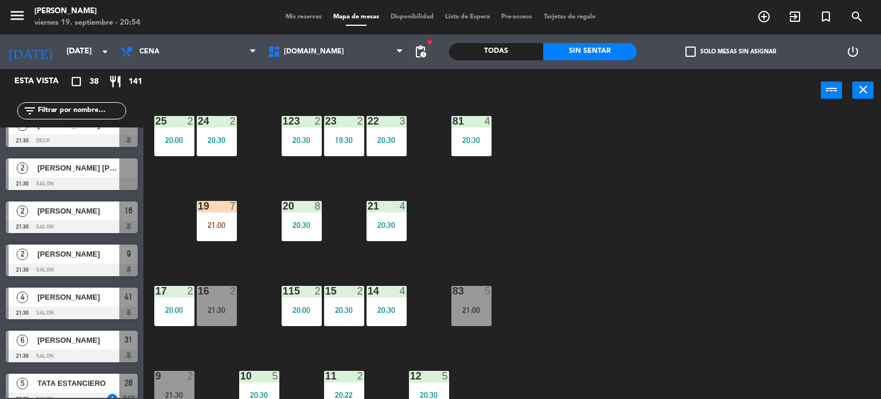
click at [229, 216] on div "19 7 21:00" at bounding box center [217, 221] width 40 height 40
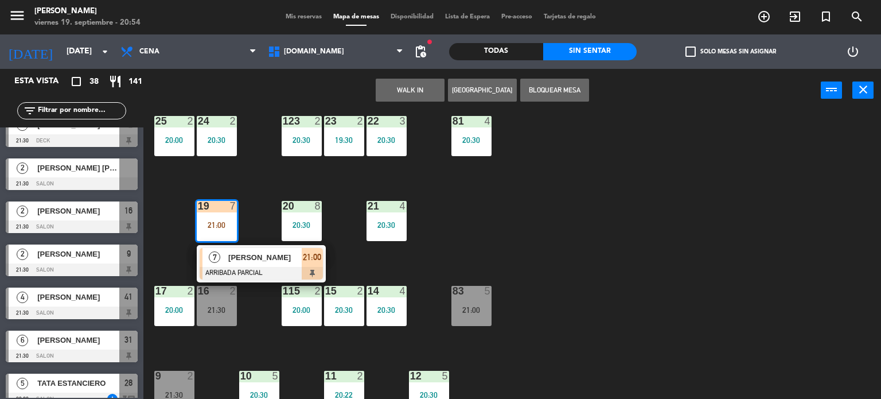
click at [260, 254] on span "[PERSON_NAME]" at bounding box center [264, 257] width 73 height 12
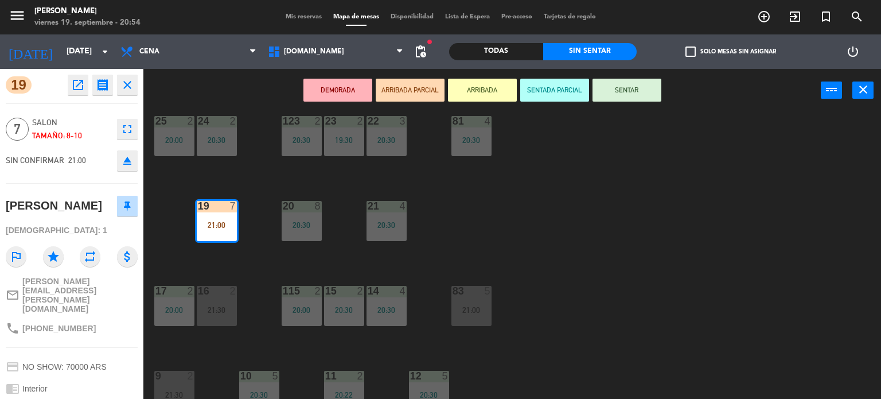
click at [633, 88] on button "SENTAR" at bounding box center [627, 90] width 69 height 23
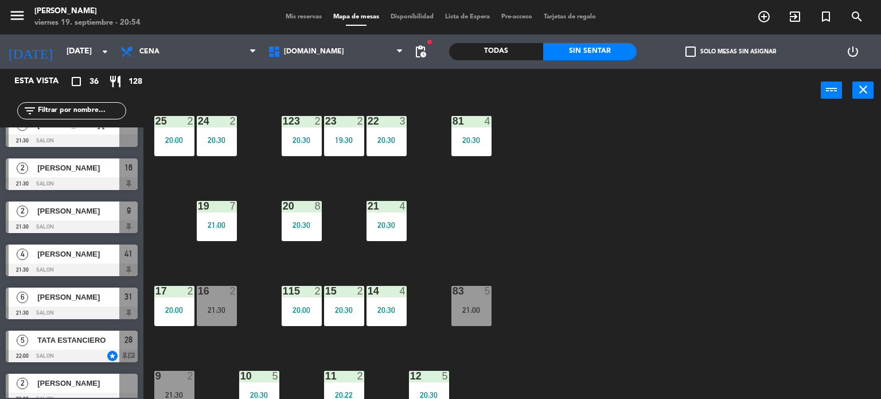
scroll to position [0, 0]
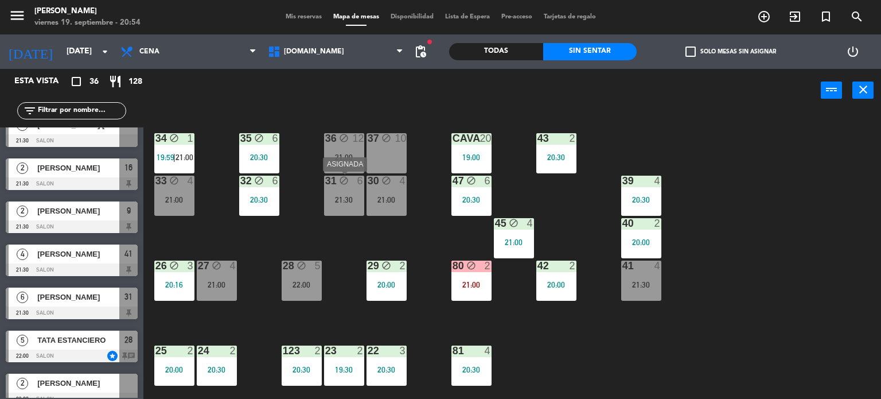
click at [361, 188] on div "31 block 6 21:30" at bounding box center [344, 196] width 40 height 40
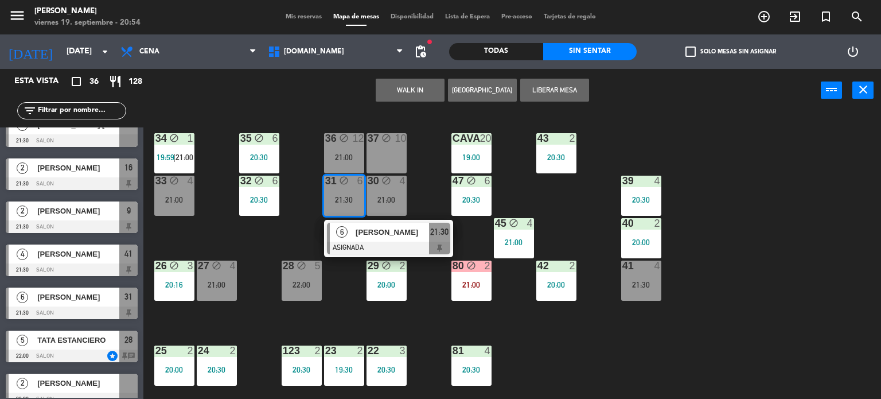
click at [279, 247] on div "34 block 1 19:59 | 21:00 35 block 6 20:30 36 block 12 21:00 43 2 20:30 37 block…" at bounding box center [516, 255] width 729 height 287
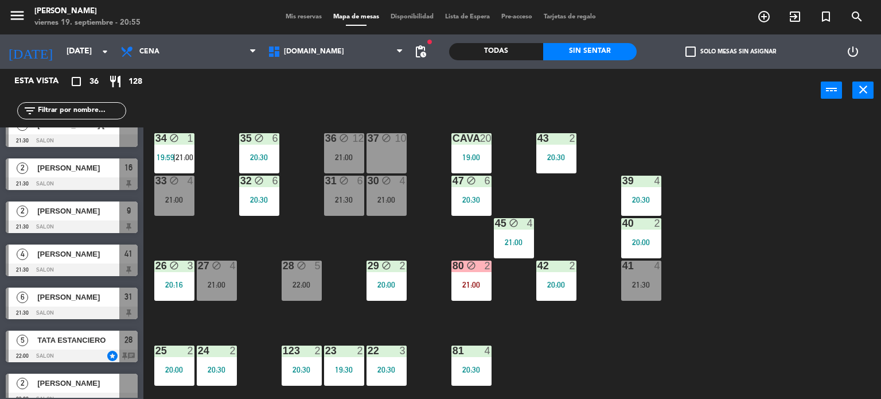
click at [497, 47] on div "Todas" at bounding box center [496, 51] width 94 height 17
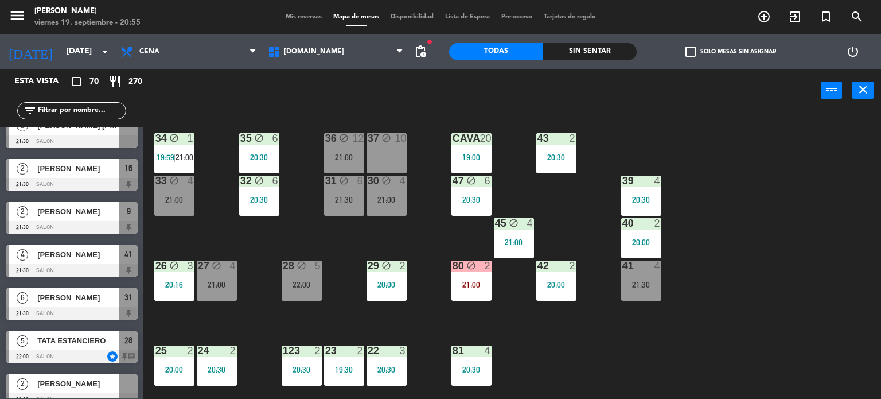
click at [94, 110] on input "text" at bounding box center [81, 110] width 89 height 13
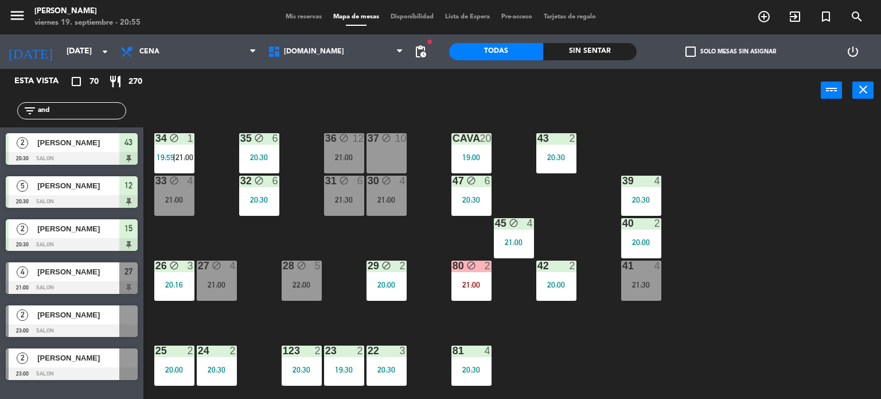
scroll to position [0, 0]
type input "andr"
click at [266, 256] on div "34 block 1 19:59 | 21:00 35 block 6 20:30 36 block 12 21:00 43 2 20:30 37 block…" at bounding box center [516, 255] width 729 height 287
click at [106, 271] on span "[PERSON_NAME]" at bounding box center [78, 272] width 82 height 12
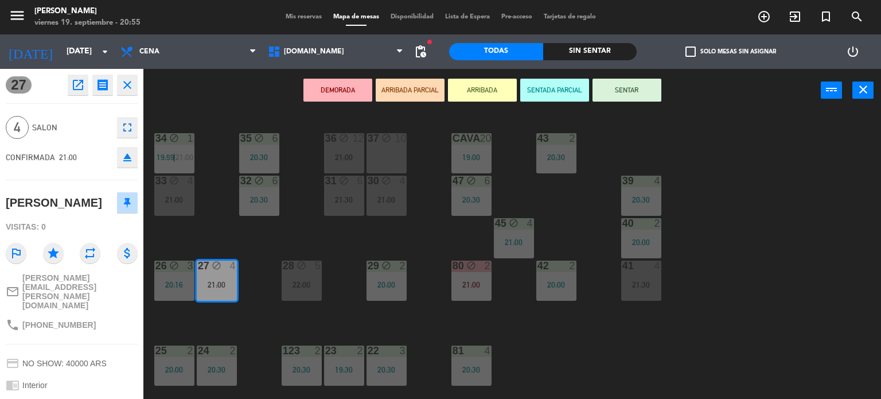
click at [409, 91] on button "ARRIBADA PARCIAL" at bounding box center [410, 90] width 69 height 23
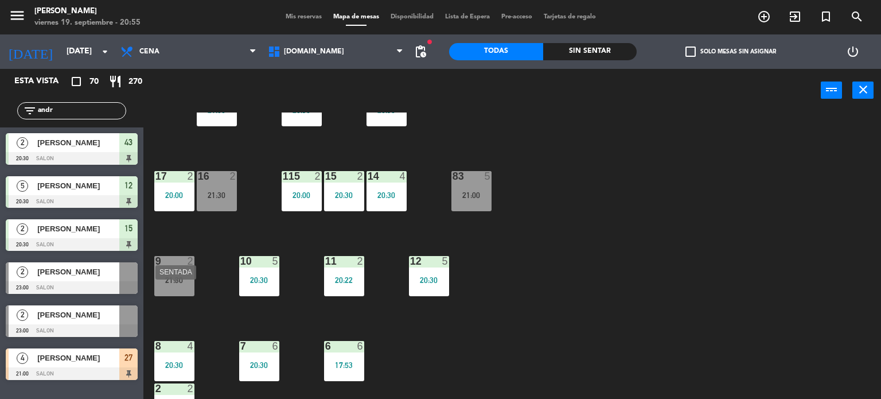
scroll to position [410, 0]
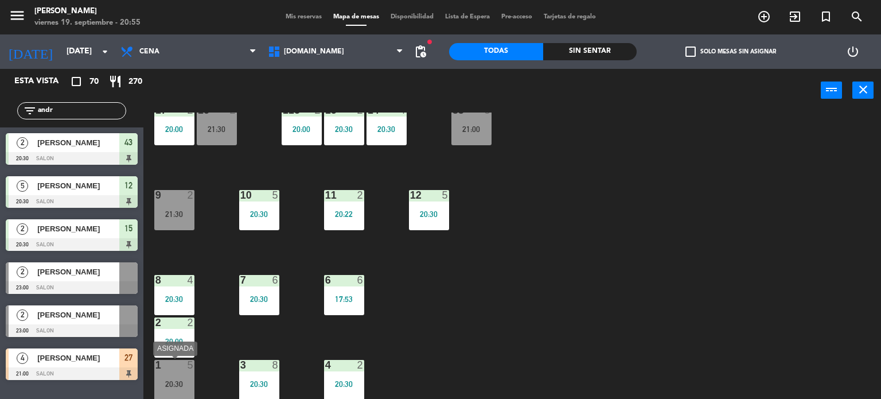
drag, startPoint x: 170, startPoint y: 374, endPoint x: 500, endPoint y: 338, distance: 331.9
click at [172, 374] on div "1 5 20:30" at bounding box center [174, 380] width 40 height 40
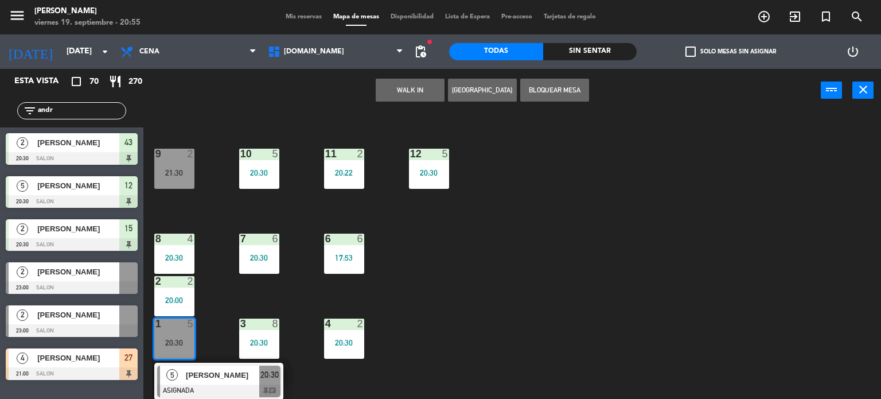
click at [511, 336] on div "34 block 1 19:59 | 21:00 35 block 6 20:30 36 block 12 21:00 43 2 20:30 37 block…" at bounding box center [516, 255] width 729 height 287
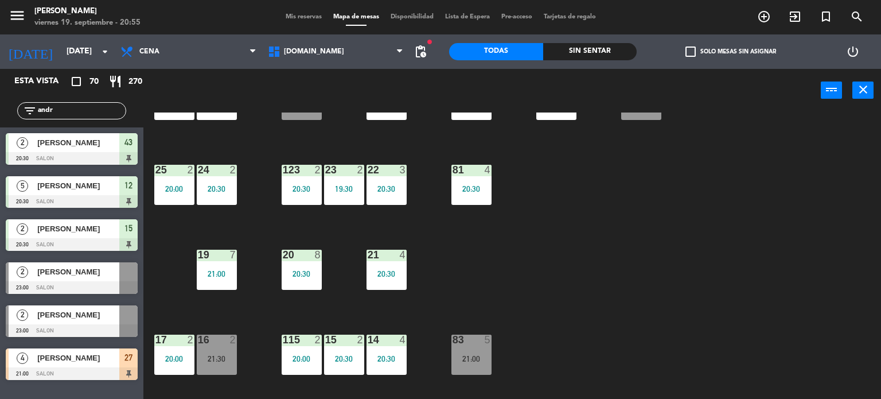
scroll to position [0, 0]
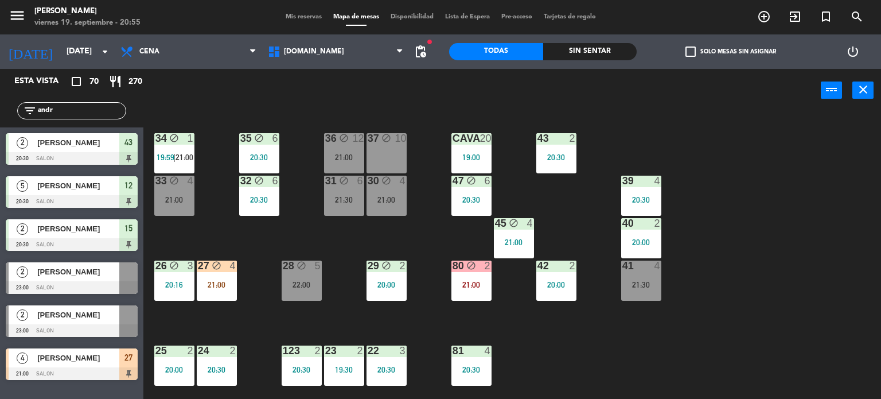
click at [180, 196] on div "21:00" at bounding box center [174, 200] width 40 height 8
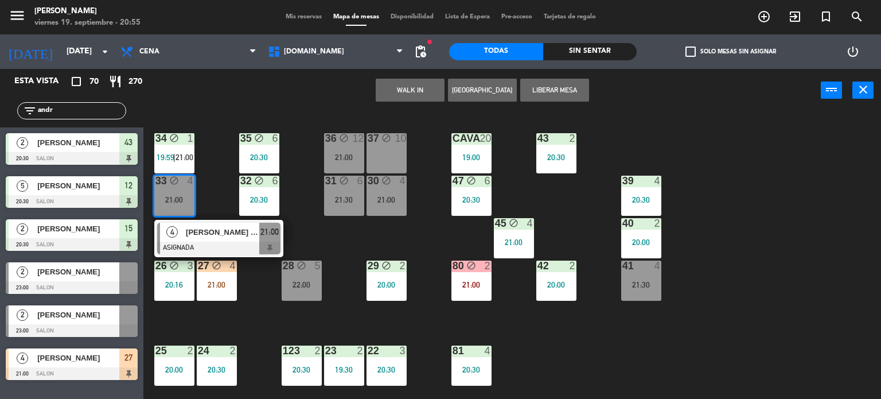
click at [213, 192] on div "34 block 1 19:59 | 21:00 35 block 6 20:30 36 block 12 21:00 43 2 20:30 37 block…" at bounding box center [516, 255] width 729 height 287
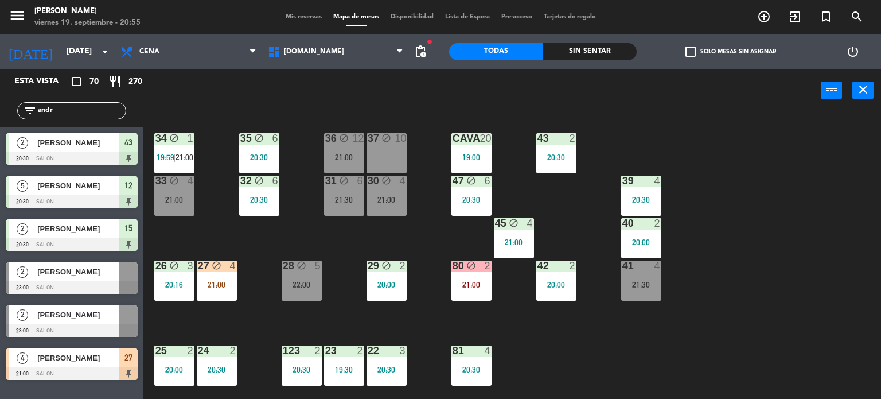
click at [203, 286] on div "21:00" at bounding box center [217, 285] width 40 height 8
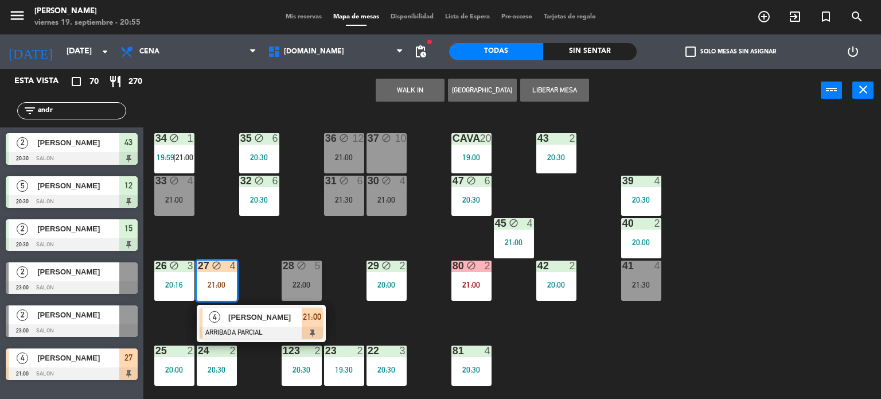
click at [177, 184] on icon "block" at bounding box center [174, 181] width 10 height 10
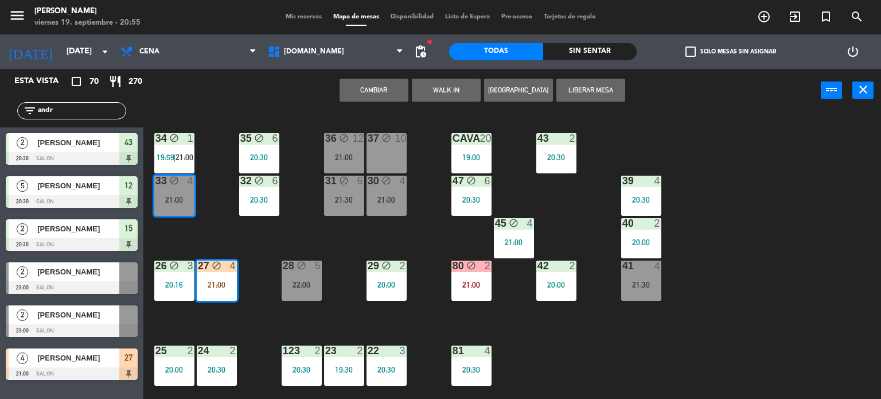
click at [387, 89] on button "Cambiar" at bounding box center [374, 90] width 69 height 23
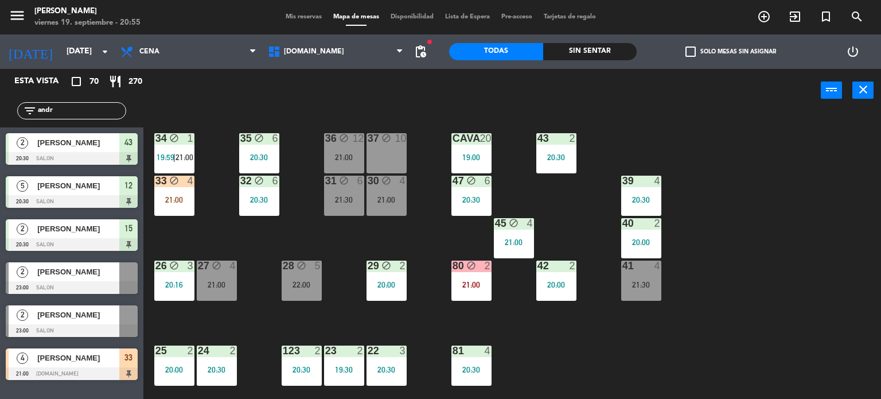
click at [387, 247] on div "34 block 1 19:59 | 21:00 35 block 6 20:30 36 block 12 21:00 43 2 20:30 37 block…" at bounding box center [516, 255] width 729 height 287
click at [399, 193] on div "30 block 4 21:00" at bounding box center [387, 196] width 40 height 40
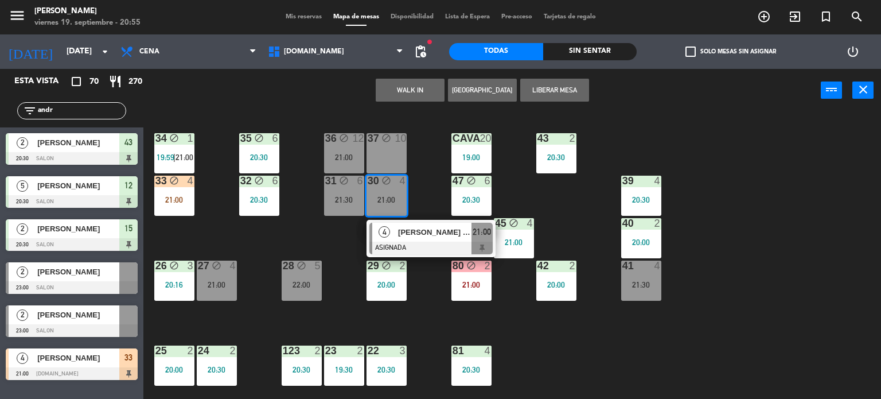
click at [295, 239] on div "34 block 1 19:59 | 21:00 35 block 6 20:30 36 block 12 21:00 43 2 20:30 37 block…" at bounding box center [516, 255] width 729 height 287
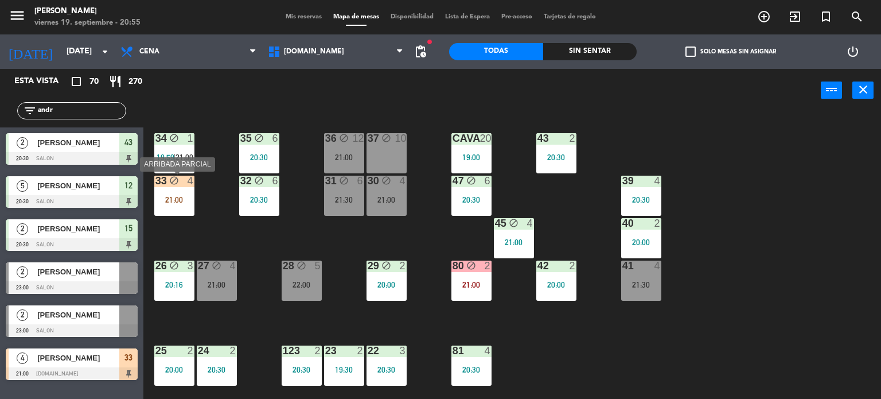
click at [185, 190] on div "33 block 4 21:00" at bounding box center [174, 196] width 40 height 40
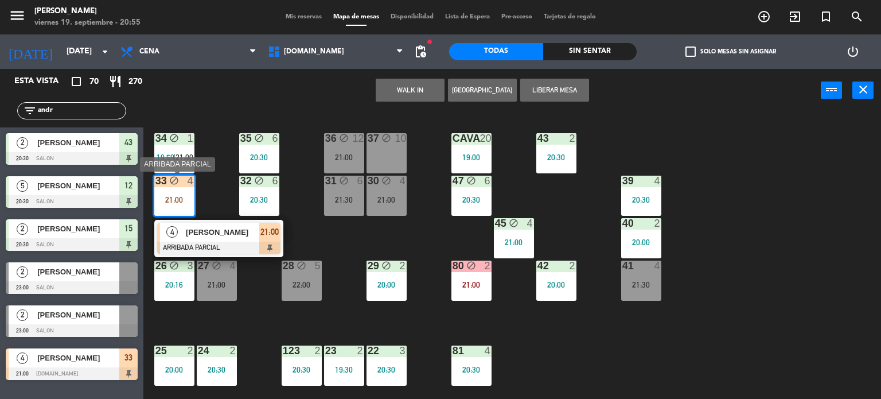
click at [207, 232] on span "[PERSON_NAME]" at bounding box center [222, 232] width 73 height 12
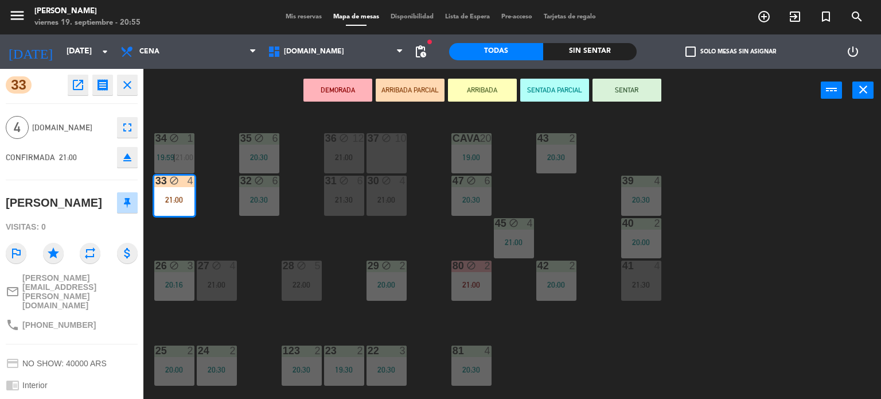
click at [622, 91] on button "SENTAR" at bounding box center [627, 90] width 69 height 23
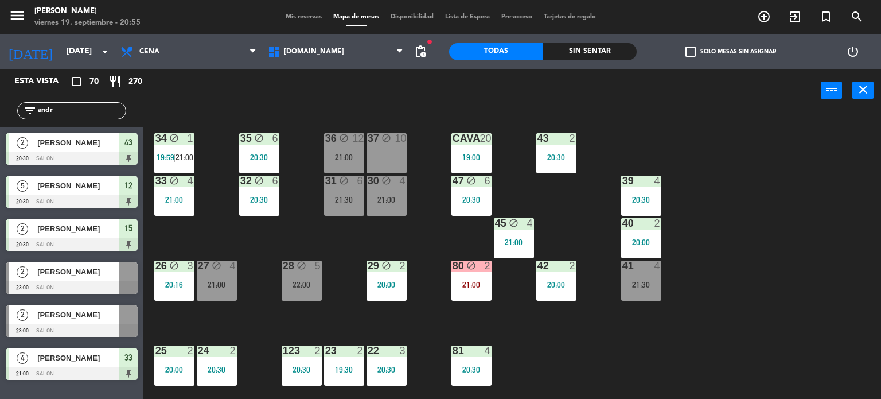
click at [723, 189] on div "34 block 1 19:59 | 21:00 35 block 6 20:30 36 block 12 21:00 43 2 20:30 37 block…" at bounding box center [516, 255] width 729 height 287
drag, startPoint x: 60, startPoint y: 105, endPoint x: 0, endPoint y: 122, distance: 62.5
click at [0, 122] on div "filter_list andr" at bounding box center [71, 110] width 143 height 33
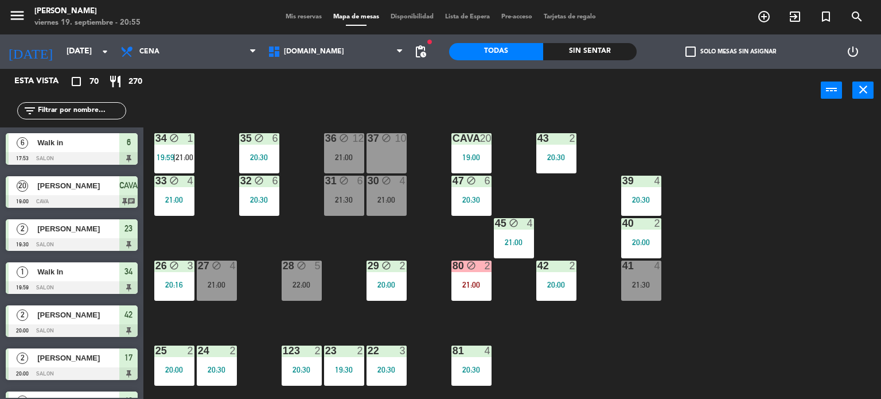
click at [581, 53] on div "Sin sentar" at bounding box center [590, 51] width 94 height 17
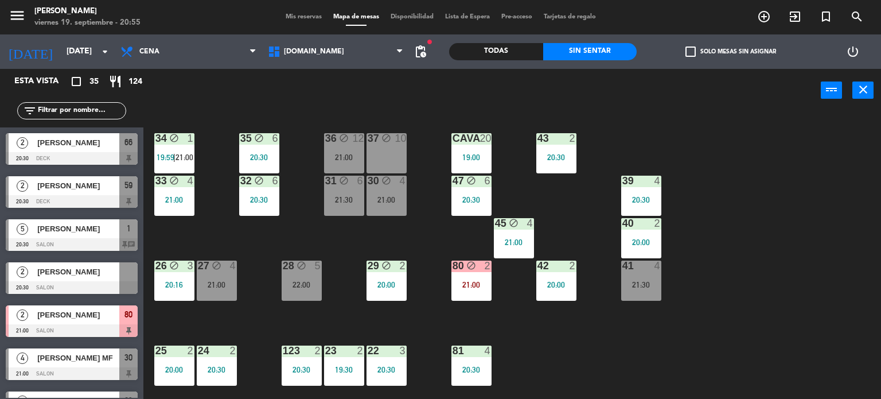
click at [699, 52] on label "check_box_outline_blank Solo mesas sin asignar" at bounding box center [731, 51] width 91 height 10
click at [731, 52] on input "check_box_outline_blank Solo mesas sin asignar" at bounding box center [731, 52] width 0 height 0
click at [667, 275] on div "34 block 1 19:59 | 21:00 35 block 6 20:30 36 block 12 21:00 43 2 20:30 37 block…" at bounding box center [516, 255] width 729 height 287
click at [647, 275] on div "41 4 21:30" at bounding box center [641, 280] width 40 height 40
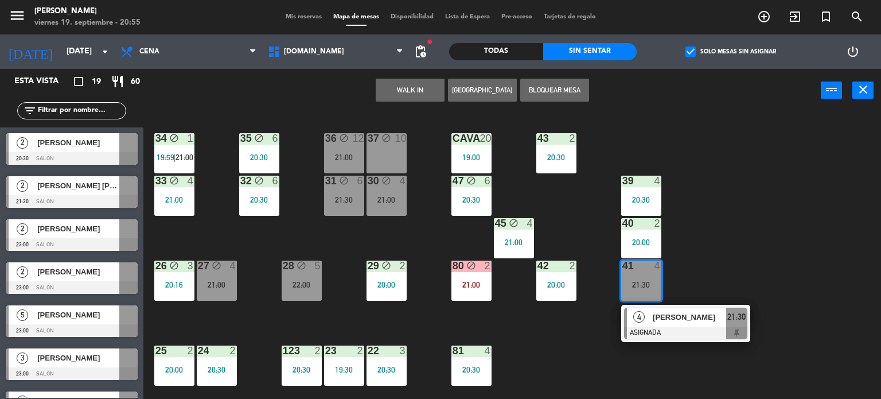
click at [575, 368] on div "34 block 1 19:59 | 21:00 35 block 6 20:30 36 block 12 21:00 43 2 20:30 37 block…" at bounding box center [516, 255] width 729 height 287
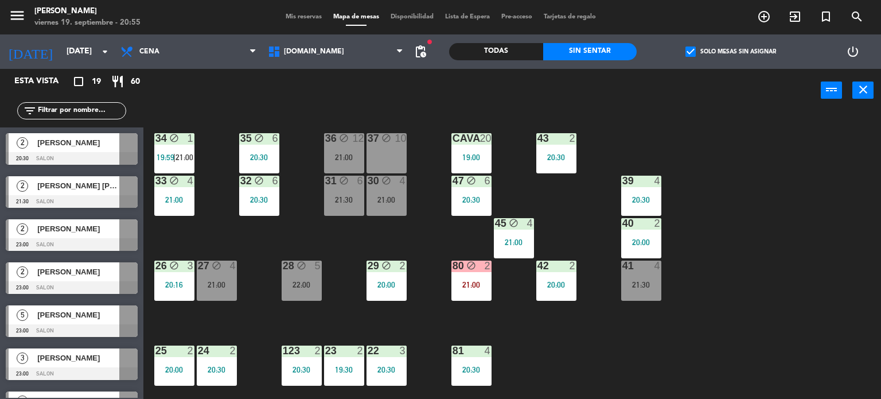
click at [316, 160] on div "34 block 1 19:59 | 21:00 35 block 6 20:30 36 block 12 21:00 43 2 20:30 37 block…" at bounding box center [516, 255] width 729 height 287
click at [356, 243] on div "34 block 1 19:59 | 21:00 35 block 6 20:30 36 block 12 21:00 43 2 20:30 37 block…" at bounding box center [516, 255] width 729 height 287
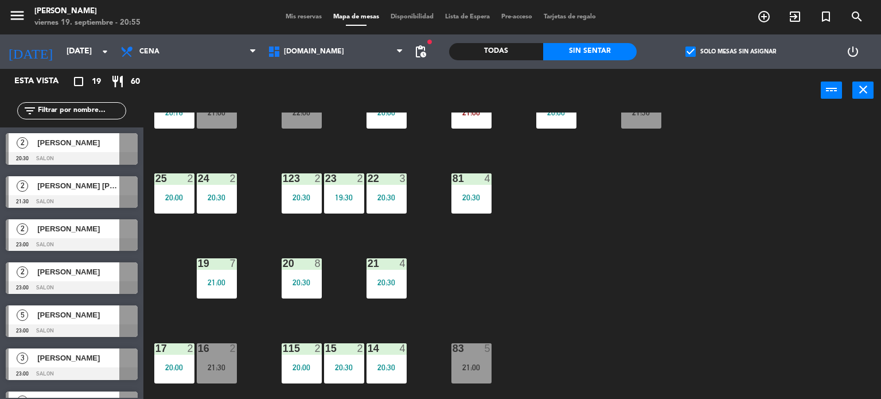
scroll to position [287, 0]
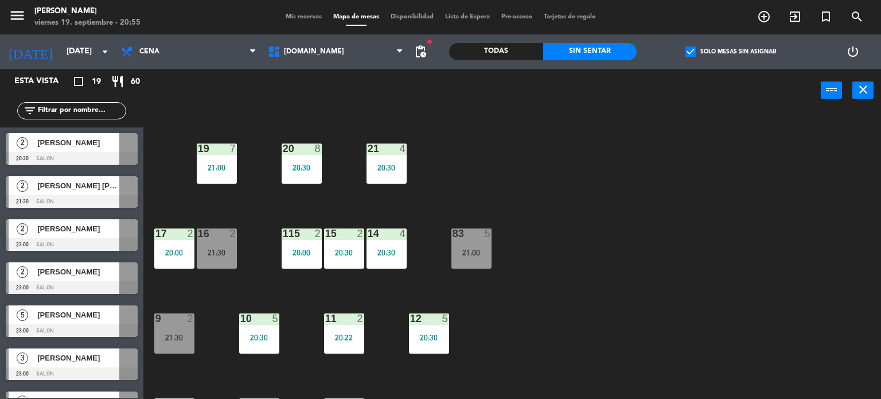
click at [217, 232] on div at bounding box center [216, 233] width 19 height 10
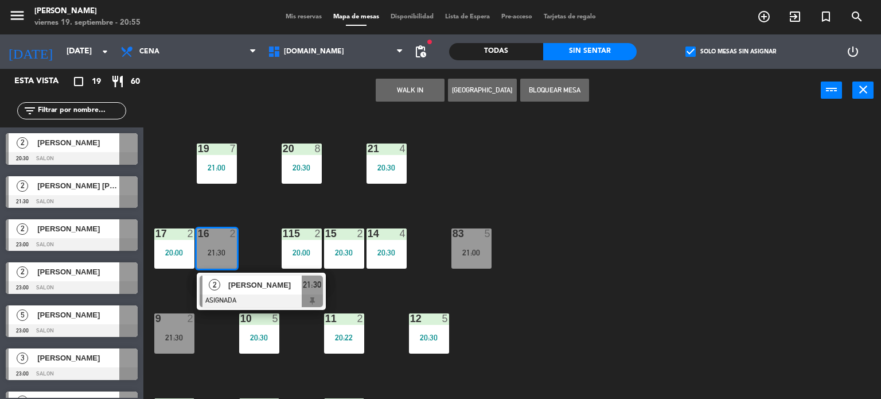
drag, startPoint x: 634, startPoint y: 281, endPoint x: 247, endPoint y: 336, distance: 390.6
click at [633, 281] on div "34 block 1 19:59 | 21:00 35 block 6 20:30 36 block 12 21:00 43 2 20:30 37 block…" at bounding box center [516, 255] width 729 height 287
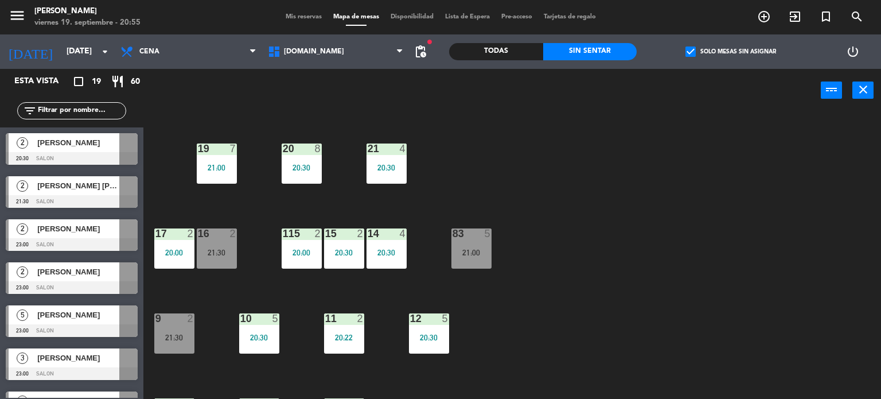
click at [179, 327] on div "9 2 21:30" at bounding box center [174, 333] width 40 height 40
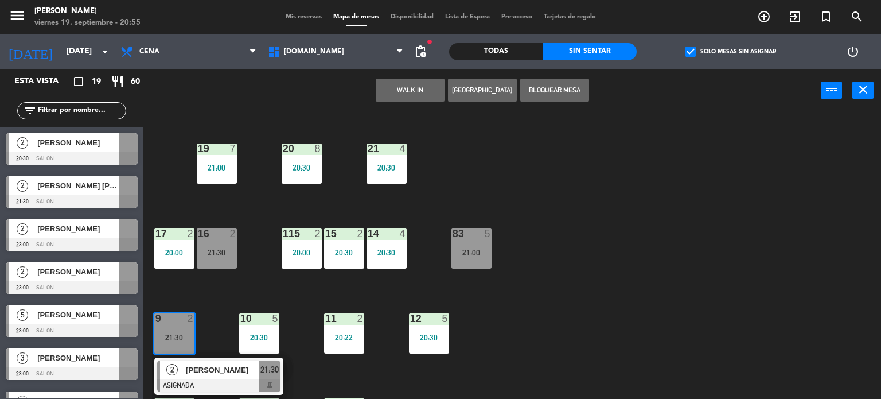
click at [570, 330] on div "34 block 1 19:59 | 21:00 35 block 6 20:30 36 block 12 21:00 43 2 20:30 37 block…" at bounding box center [516, 255] width 729 height 287
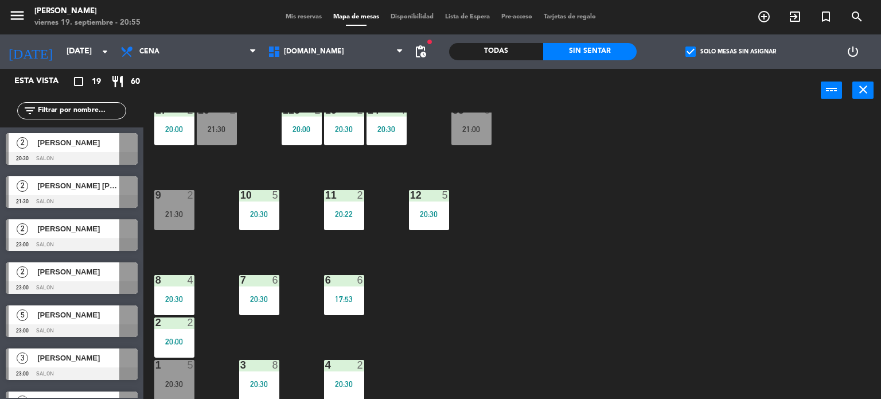
click at [158, 385] on div "20:30" at bounding box center [174, 384] width 40 height 8
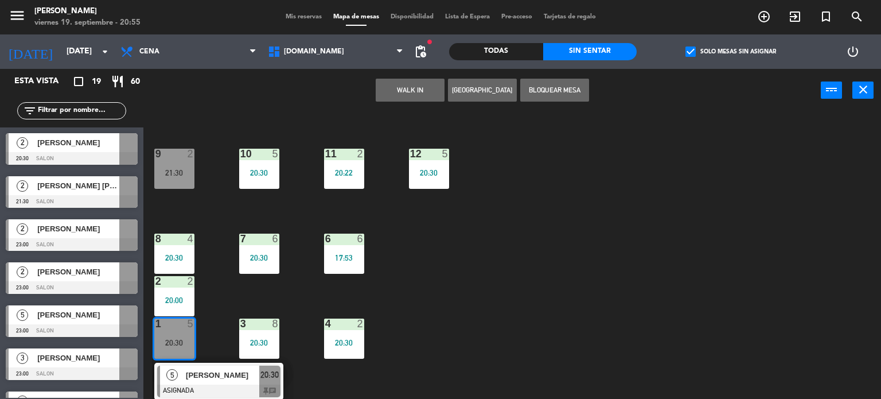
click at [518, 339] on div "34 block 1 19:59 | 21:00 35 block 6 20:30 36 block 12 21:00 43 2 20:30 37 block…" at bounding box center [516, 255] width 729 height 287
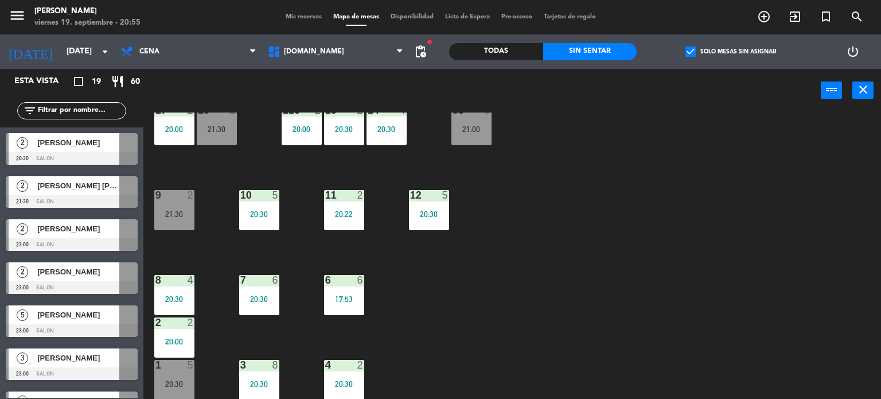
scroll to position [181, 0]
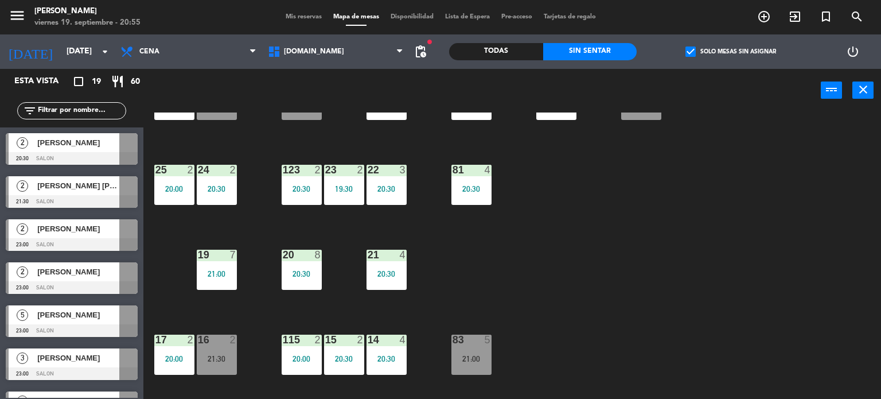
click at [476, 336] on div at bounding box center [471, 339] width 19 height 10
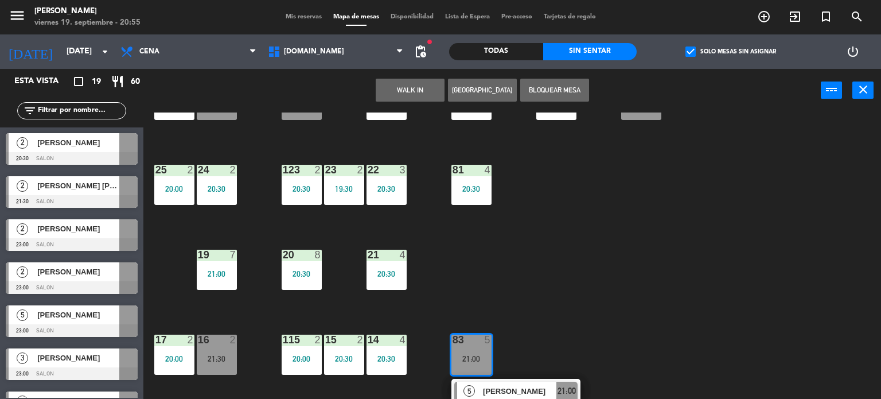
click at [530, 317] on div "34 block 1 19:59 | 21:00 35 block 6 20:30 36 block 12 21:00 43 2 20:30 37 block…" at bounding box center [516, 255] width 729 height 287
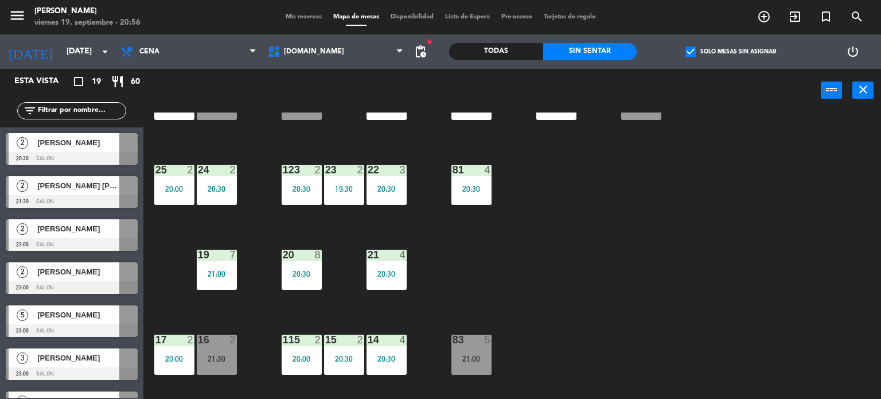
click at [693, 49] on span "check_box" at bounding box center [691, 51] width 10 height 10
click at [731, 52] on input "check_box Solo mesas sin asignar" at bounding box center [731, 52] width 0 height 0
click at [46, 108] on input "text" at bounding box center [81, 110] width 89 height 13
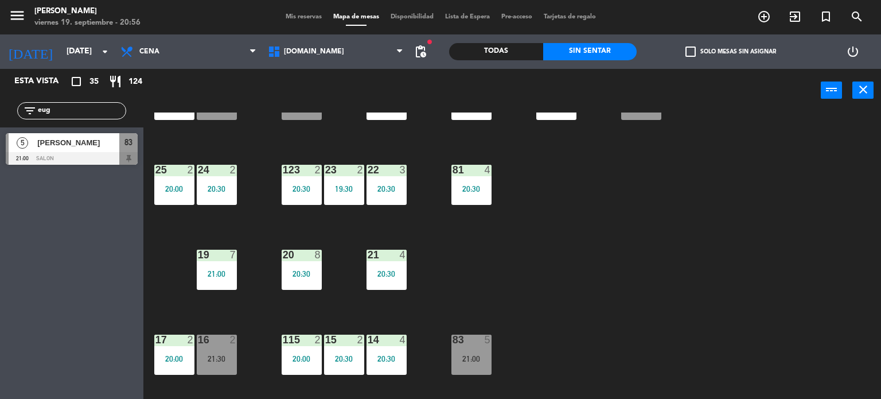
type input "eug"
click at [43, 219] on div "Esta vista crop_square 35 restaurant 124 filter_list eug 5 [PERSON_NAME] 21:00 …" at bounding box center [71, 234] width 143 height 330
click at [119, 142] on div "83" at bounding box center [128, 142] width 18 height 19
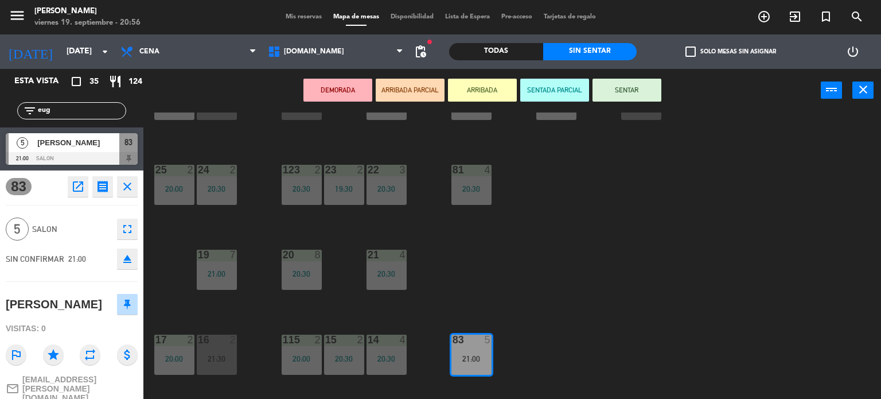
scroll to position [410, 0]
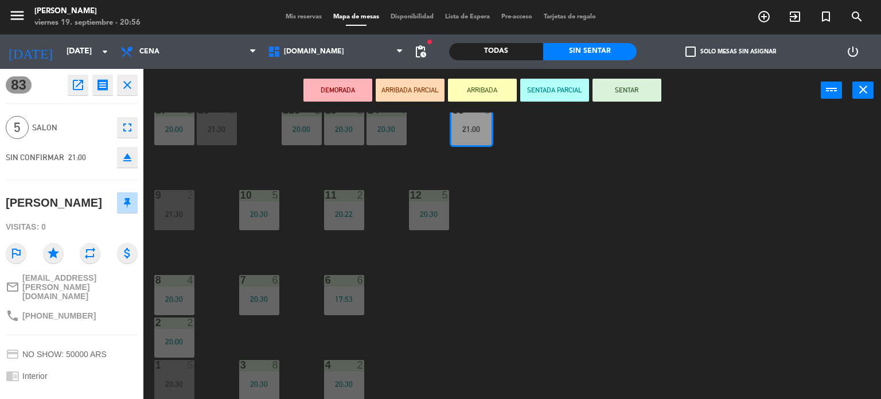
click at [416, 100] on div "DEMORADA ARRIBADA PARCIAL ARRIBADA SENTADA PARCIAL SENTAR power_input close" at bounding box center [482, 91] width 678 height 44
click at [416, 91] on button "ARRIBADA PARCIAL" at bounding box center [410, 90] width 69 height 23
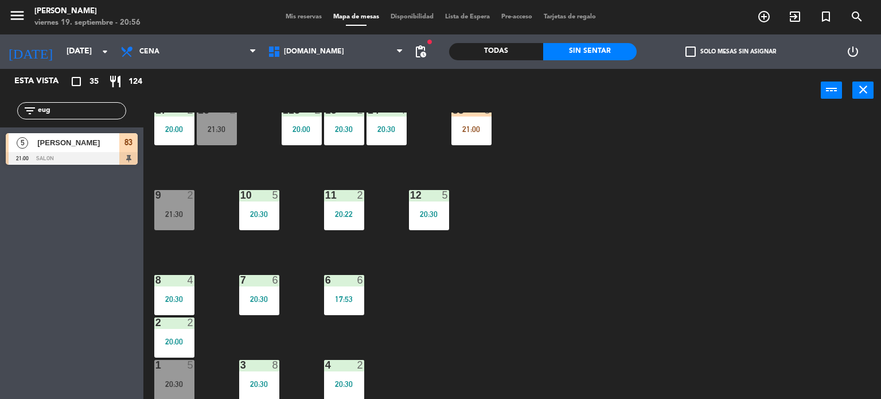
click at [472, 302] on div "34 block 1 19:59 | 21:00 35 block 6 20:30 36 block 12 21:00 43 2 20:30 37 block…" at bounding box center [516, 255] width 729 height 287
click at [174, 369] on div "1 5" at bounding box center [174, 365] width 40 height 11
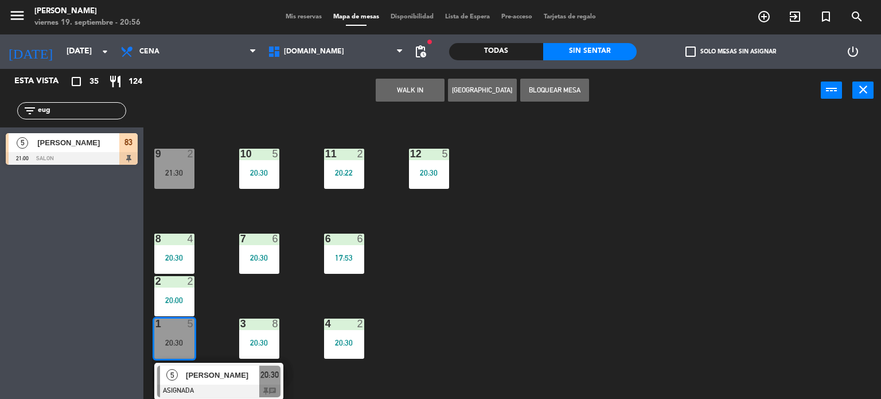
click at [223, 371] on span "[PERSON_NAME]" at bounding box center [222, 375] width 73 height 12
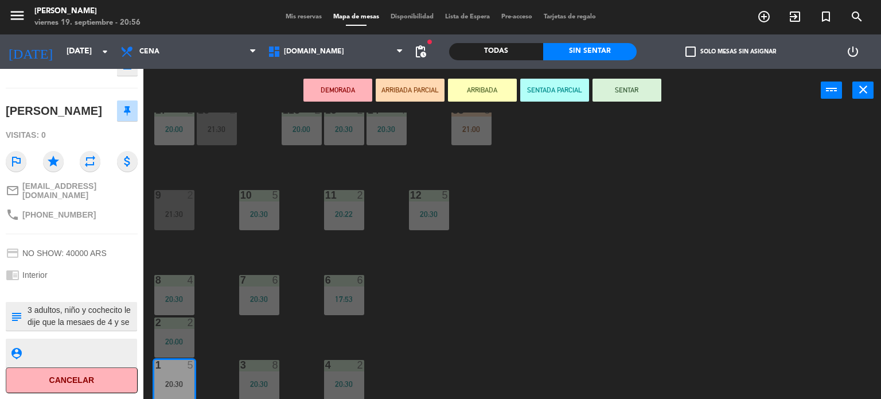
scroll to position [11, 0]
click at [553, 295] on div "34 block 1 19:59 | 21:00 35 block 6 20:30 36 block 12 21:00 43 2 20:30 37 block…" at bounding box center [516, 255] width 729 height 287
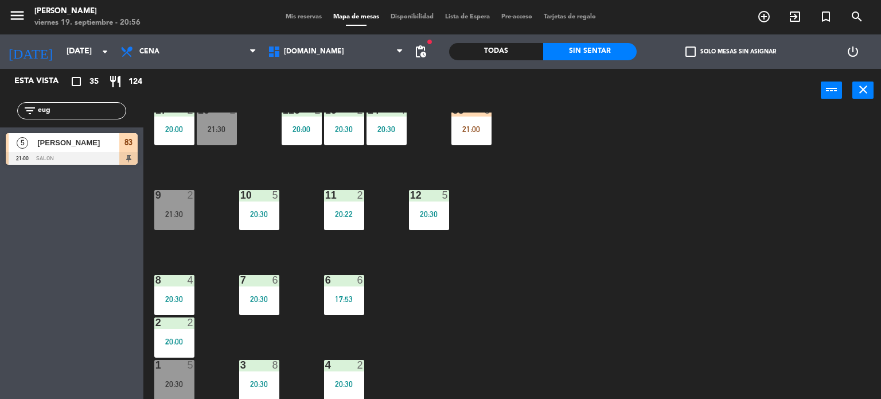
click at [112, 152] on div at bounding box center [72, 158] width 132 height 13
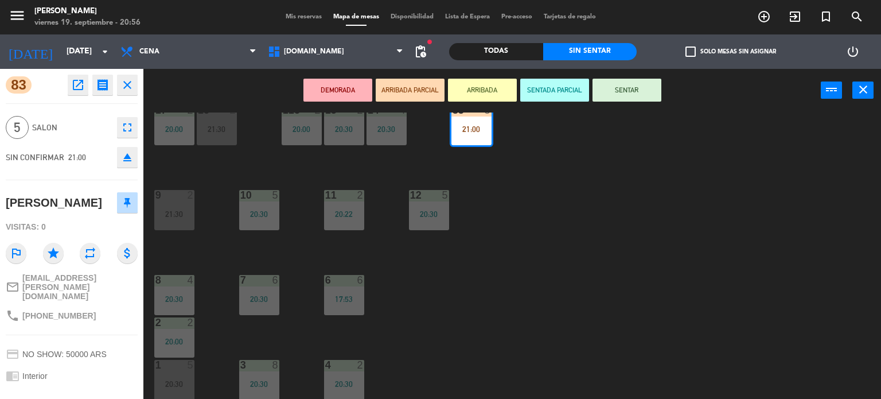
click at [168, 362] on div at bounding box center [174, 365] width 19 height 10
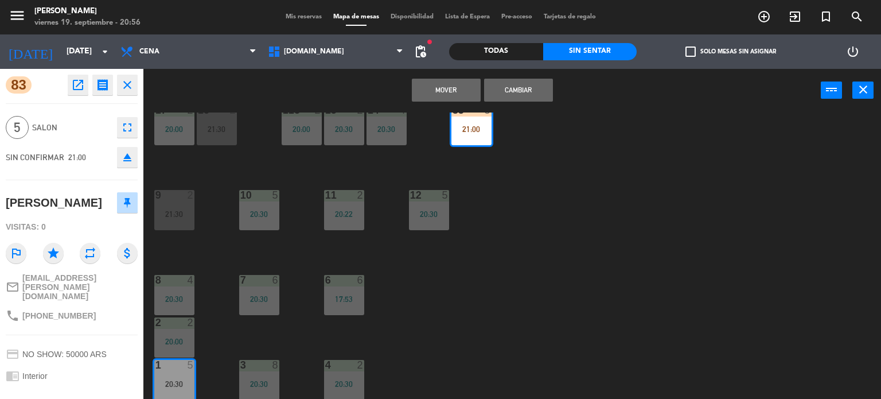
click at [538, 90] on button "Cambiar" at bounding box center [518, 90] width 69 height 23
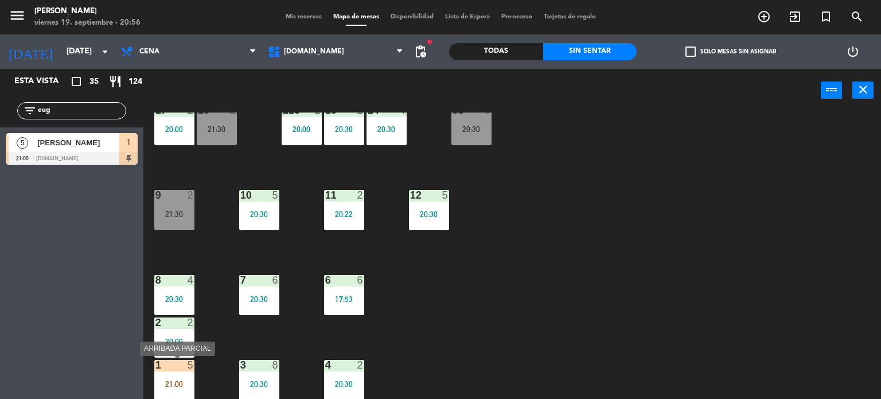
click at [174, 375] on div "1 5 21:00" at bounding box center [174, 380] width 40 height 40
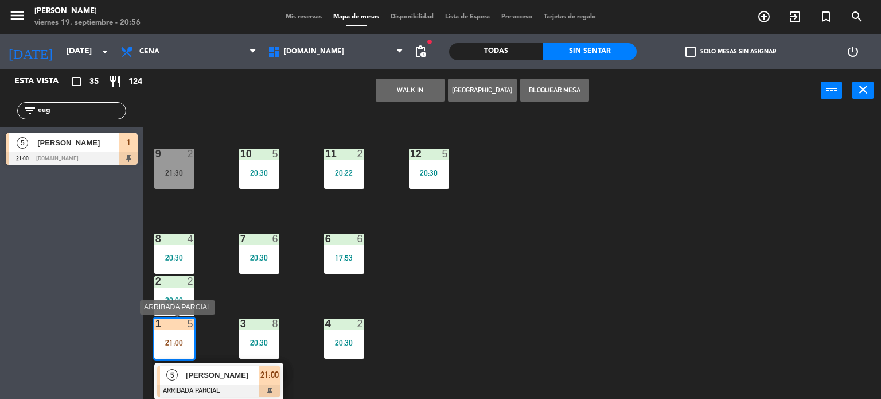
click at [204, 375] on span "[PERSON_NAME]" at bounding box center [222, 375] width 73 height 12
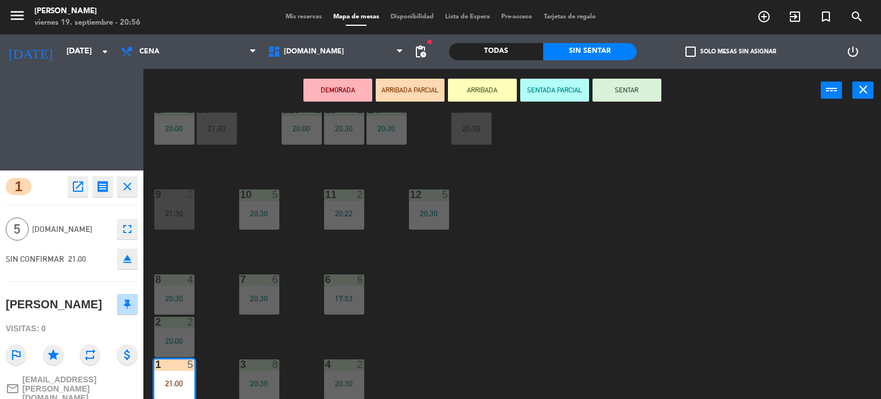
scroll to position [410, 0]
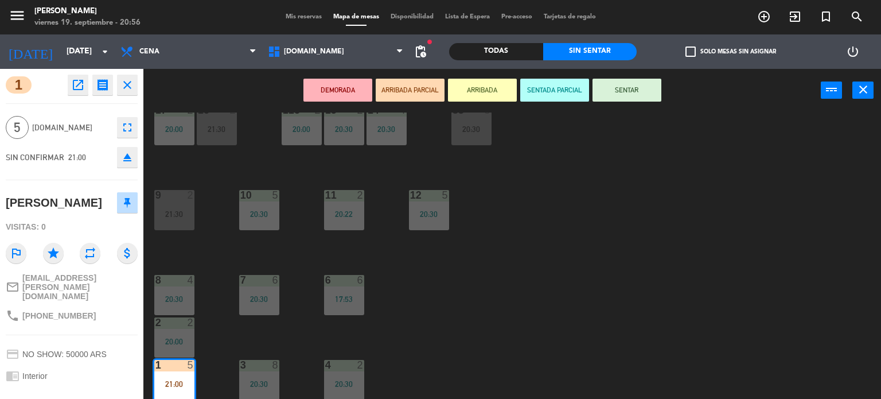
click at [637, 90] on button "SENTAR" at bounding box center [627, 90] width 69 height 23
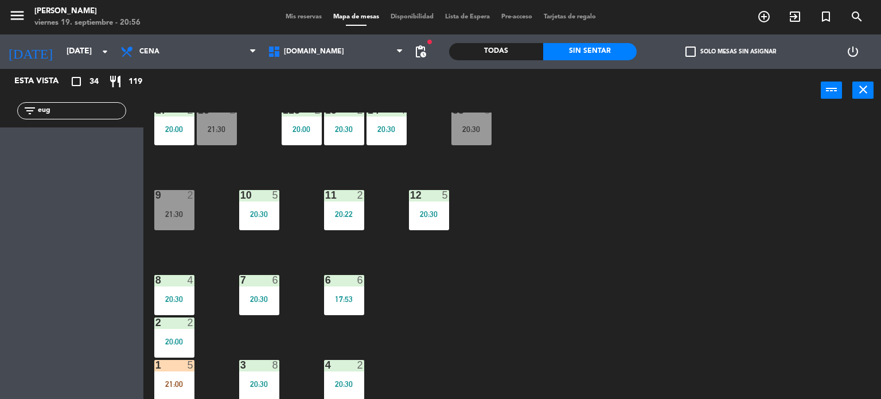
click at [771, 250] on div "34 block 1 19:59 | 21:00 35 block 6 20:30 36 block 12 21:00 43 2 20:30 37 block…" at bounding box center [516, 255] width 729 height 287
click at [87, 96] on div "filter_list eug" at bounding box center [71, 110] width 143 height 33
drag, startPoint x: 83, startPoint y: 109, endPoint x: 37, endPoint y: 118, distance: 46.1
click at [17, 109] on div "filter_list eug" at bounding box center [71, 110] width 109 height 17
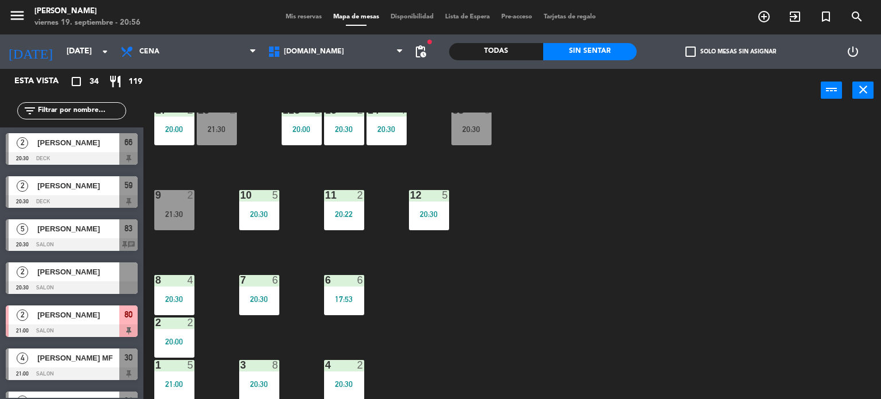
click at [507, 50] on div "Todas" at bounding box center [496, 51] width 94 height 17
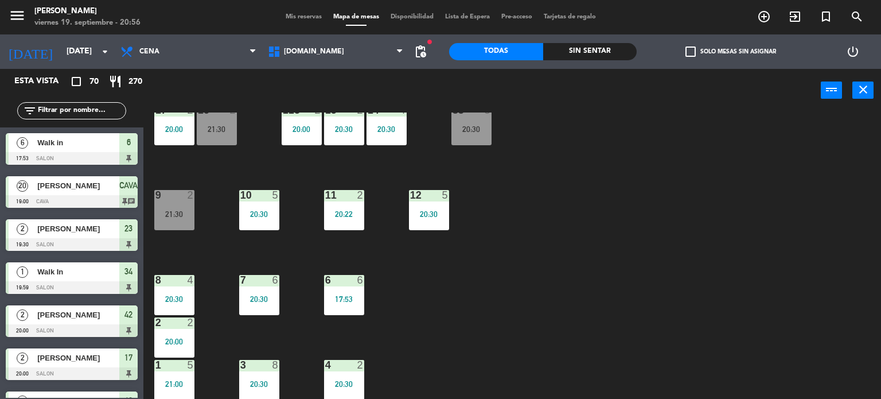
click at [118, 100] on div "filter_list" at bounding box center [71, 110] width 143 height 33
click at [101, 108] on input "text" at bounding box center [81, 110] width 89 height 13
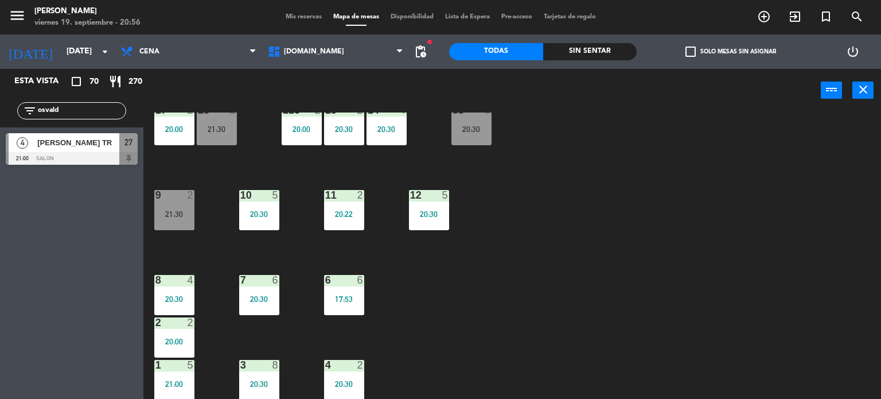
scroll to position [123, 0]
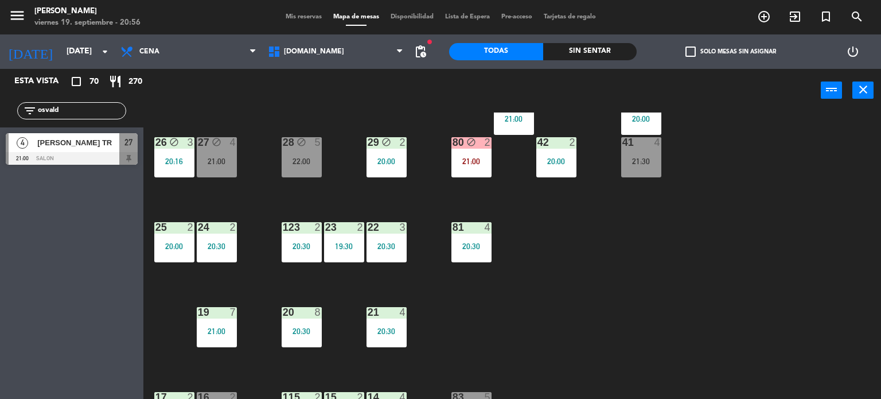
type input "osvald"
click at [620, 277] on div "34 block 1 19:59 | 21:00 35 block 6 20:30 36 block 12 21:00 43 2 20:30 37 block…" at bounding box center [516, 255] width 729 height 287
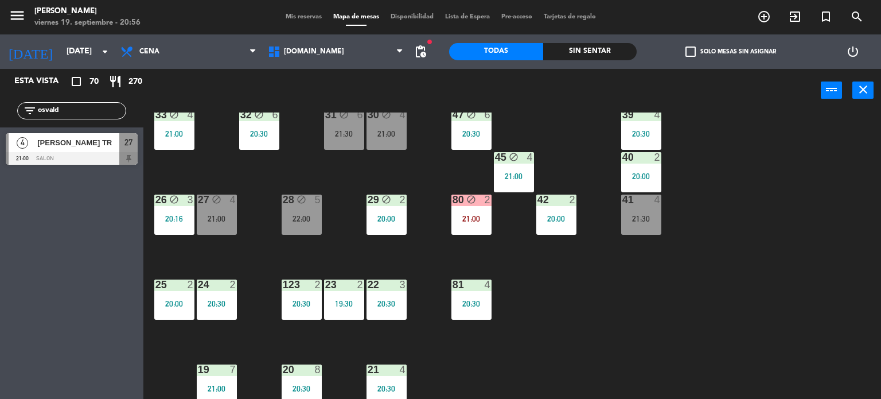
click at [470, 224] on div "80 block 2 21:00" at bounding box center [472, 215] width 40 height 40
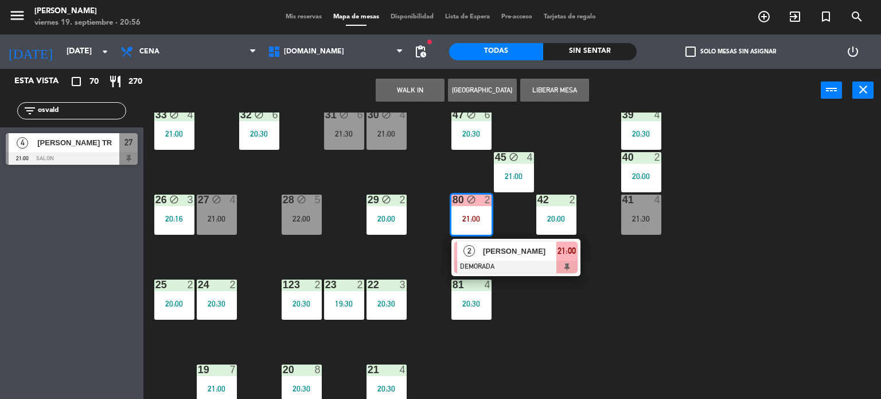
click at [561, 317] on div "34 block 1 19:59 | 21:00 35 block 6 20:30 36 block 12 21:00 43 2 20:30 37 block…" at bounding box center [516, 255] width 729 height 287
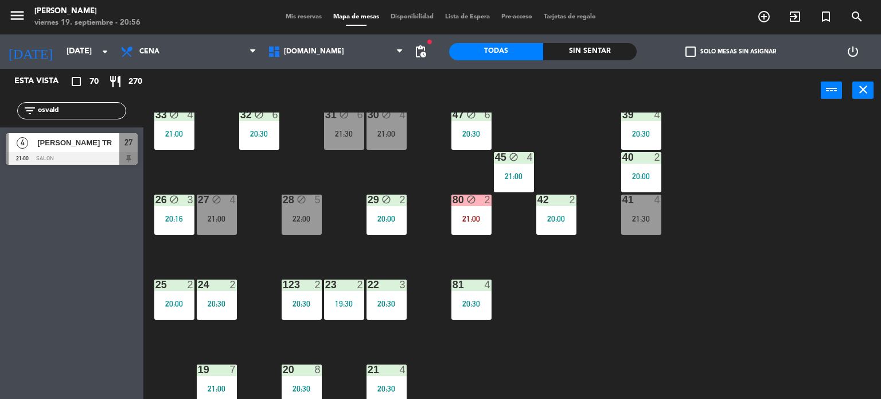
click at [485, 221] on div "21:00" at bounding box center [472, 219] width 40 height 8
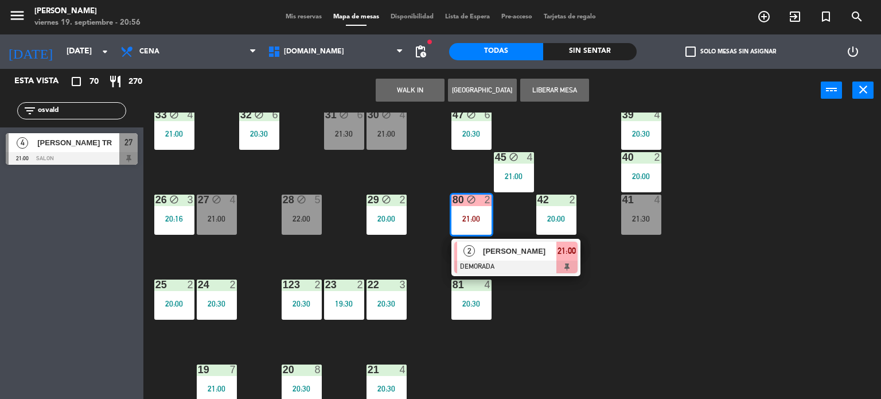
click at [505, 256] on span "[PERSON_NAME]" at bounding box center [519, 251] width 73 height 12
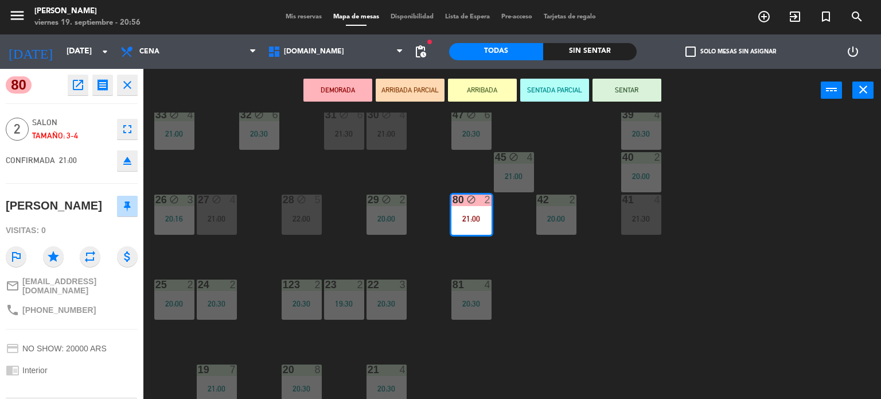
click at [125, 166] on icon "eject" at bounding box center [127, 161] width 14 height 14
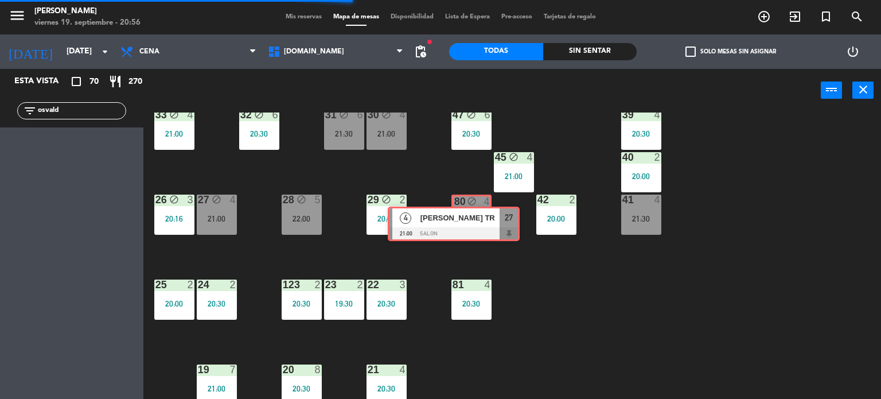
drag, startPoint x: 390, startPoint y: 173, endPoint x: 473, endPoint y: 215, distance: 92.6
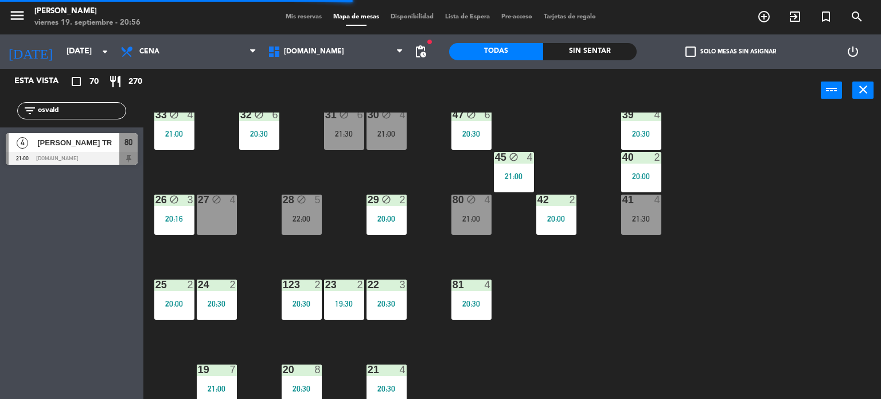
click at [473, 215] on div "21:00" at bounding box center [472, 219] width 40 height 8
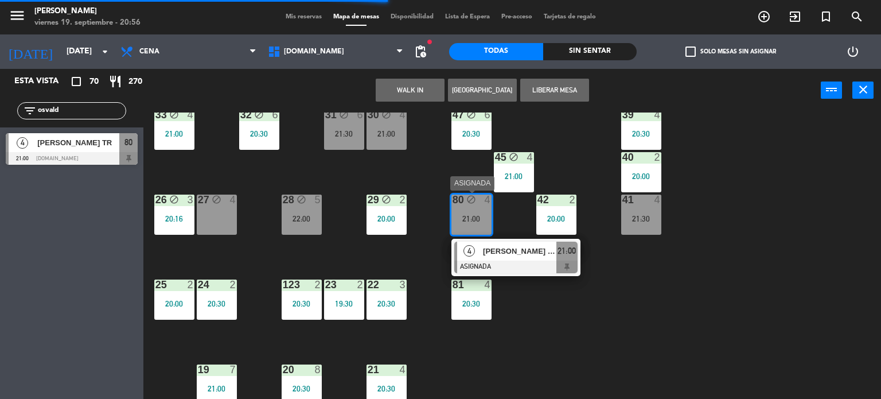
click at [515, 242] on div "[PERSON_NAME] TR" at bounding box center [519, 251] width 75 height 19
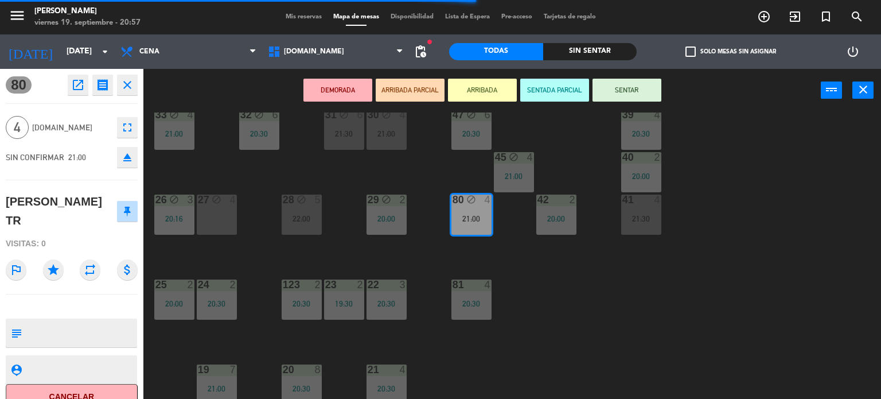
click at [624, 92] on button "SENTAR" at bounding box center [627, 90] width 69 height 23
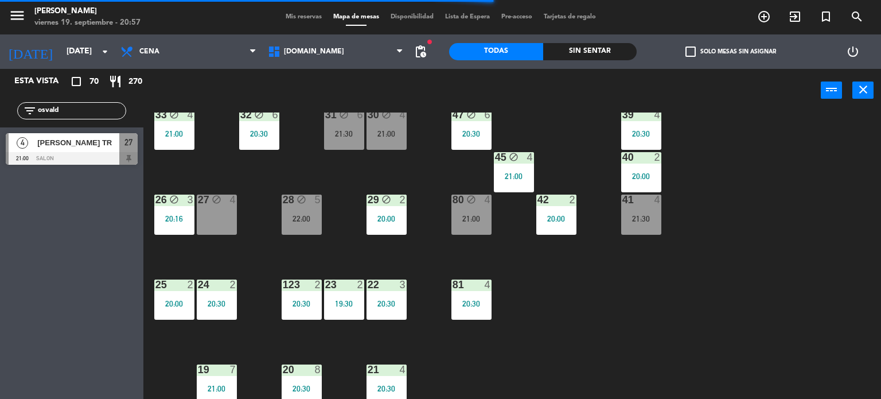
click at [646, 289] on div "34 block 1 19:59 | 21:00 35 block 6 20:30 36 block 12 21:00 43 2 20:30 37 block…" at bounding box center [516, 255] width 729 height 287
drag, startPoint x: 72, startPoint y: 113, endPoint x: 0, endPoint y: 104, distance: 72.2
click at [0, 106] on div "filter_list osvald" at bounding box center [71, 110] width 143 height 33
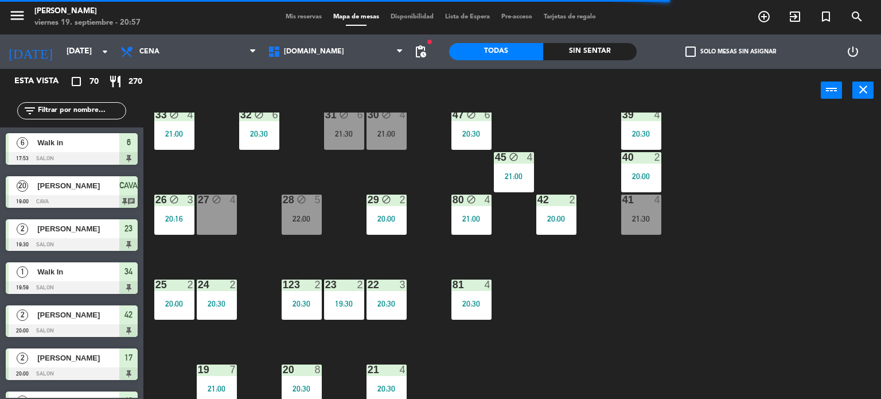
click at [189, 213] on div "26 block 3 20:16" at bounding box center [174, 215] width 40 height 40
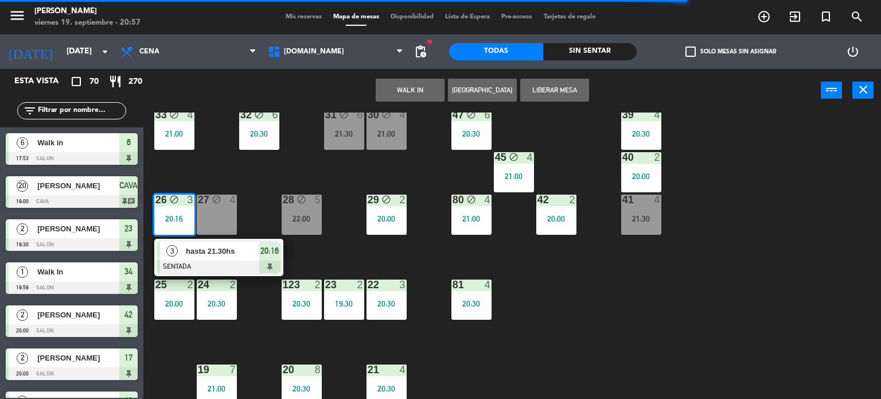
click at [279, 166] on div "34 block 1 19:59 | 21:00 35 block 6 20:30 36 block 12 21:00 43 2 20:30 37 block…" at bounding box center [516, 255] width 729 height 287
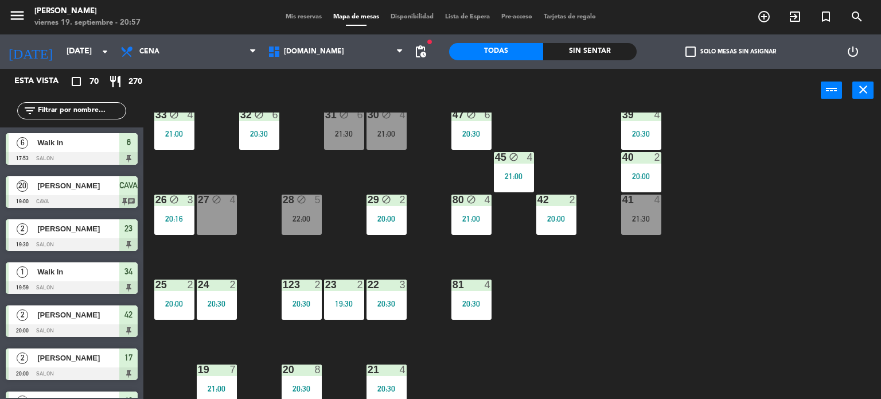
click at [615, 50] on div "Sin sentar" at bounding box center [590, 51] width 94 height 17
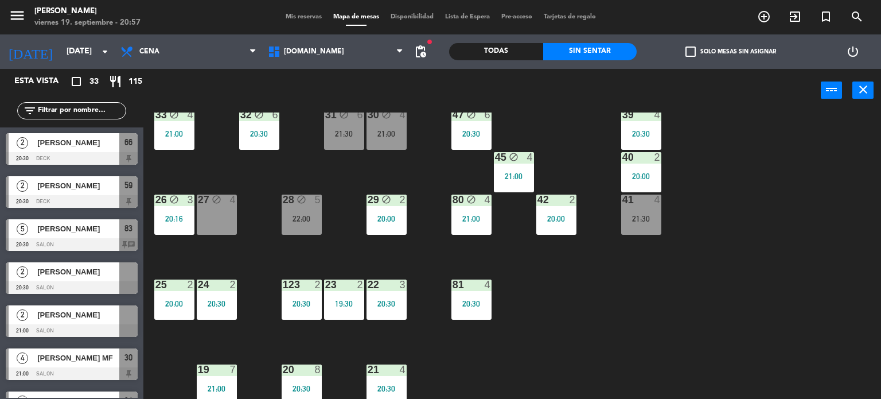
click at [702, 52] on label "check_box_outline_blank Solo mesas sin asignar" at bounding box center [731, 51] width 91 height 10
click at [731, 52] on input "check_box_outline_blank Solo mesas sin asignar" at bounding box center [731, 52] width 0 height 0
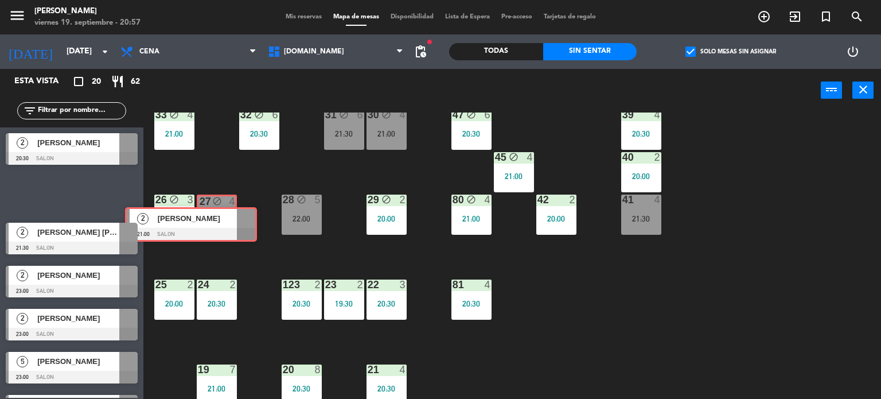
drag, startPoint x: 191, startPoint y: 204, endPoint x: 217, endPoint y: 213, distance: 27.9
click at [217, 213] on div "Esta vista crop_square 20 restaurant 62 filter_list 2 [PERSON_NAME] 20:30 SALON…" at bounding box center [440, 234] width 881 height 330
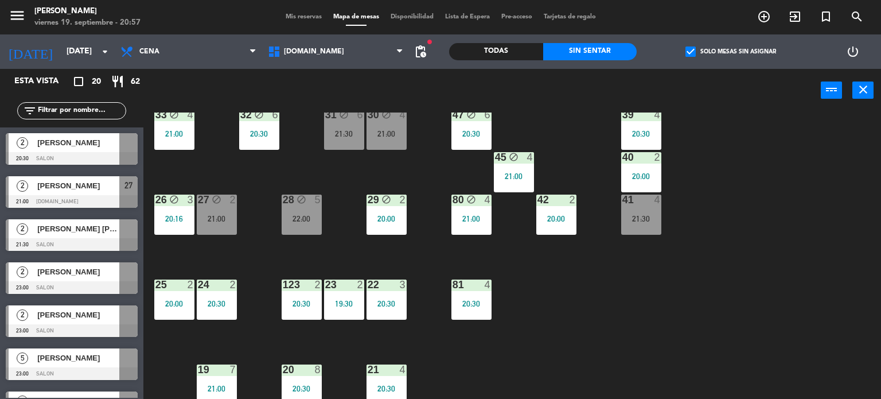
click at [259, 248] on div "34 block 1 19:59 | 21:00 35 block 6 20:30 36 block 12 21:00 43 2 20:30 37 block…" at bounding box center [516, 255] width 729 height 287
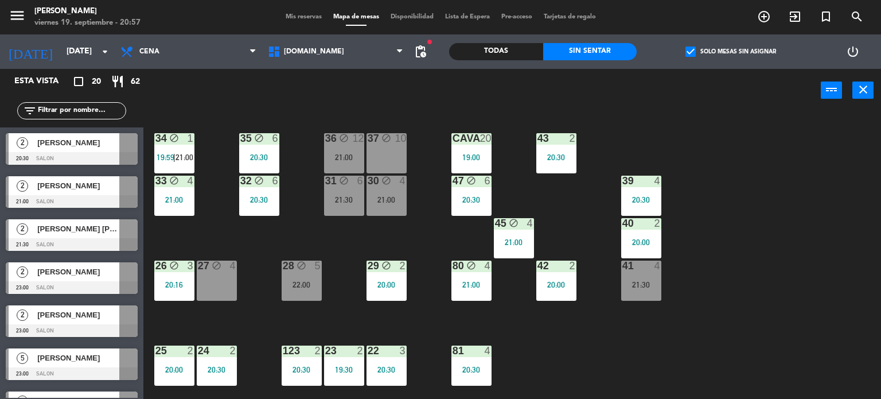
click at [224, 275] on div "27 block 4" at bounding box center [217, 280] width 40 height 40
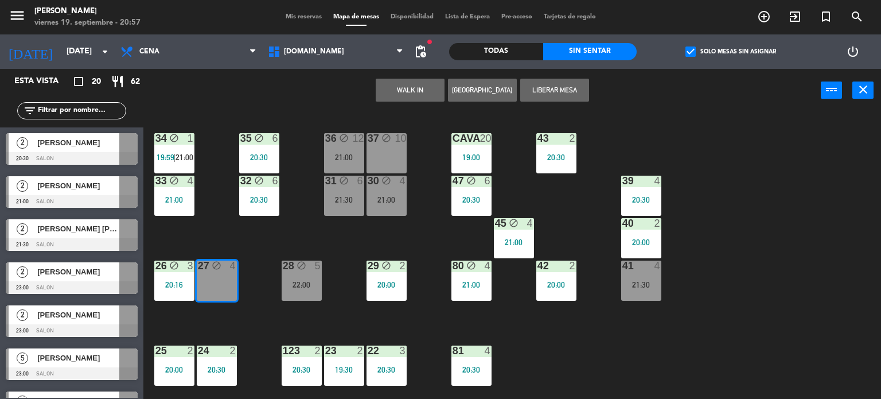
click at [266, 242] on div "34 block 1 19:59 | 21:00 35 block 6 20:30 36 block 12 21:00 43 2 20:30 37 block…" at bounding box center [516, 255] width 729 height 287
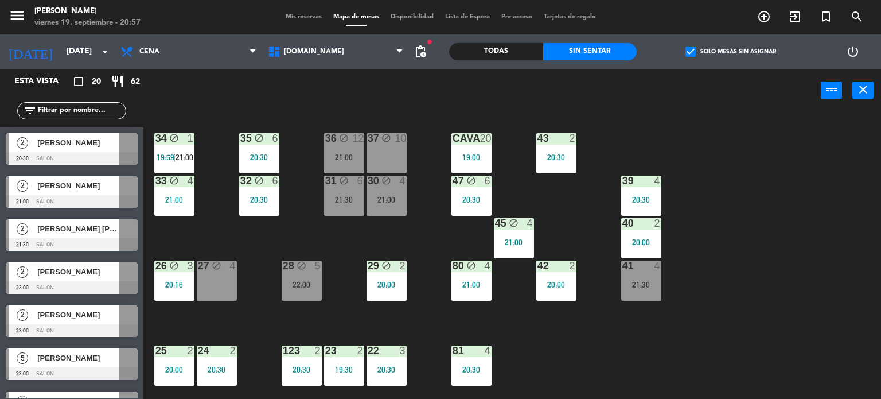
click at [333, 197] on div "21:30" at bounding box center [344, 200] width 40 height 8
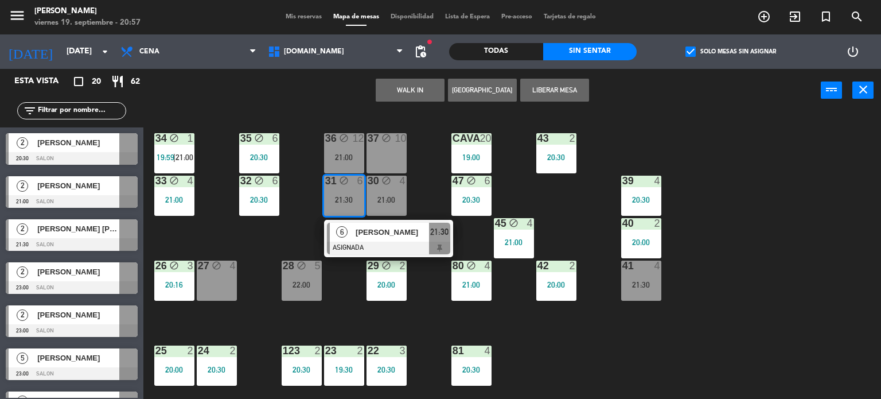
click at [287, 237] on div "34 block 1 19:59 | 21:00 35 block 6 20:30 36 block 12 21:00 43 2 20:30 37 block…" at bounding box center [516, 255] width 729 height 287
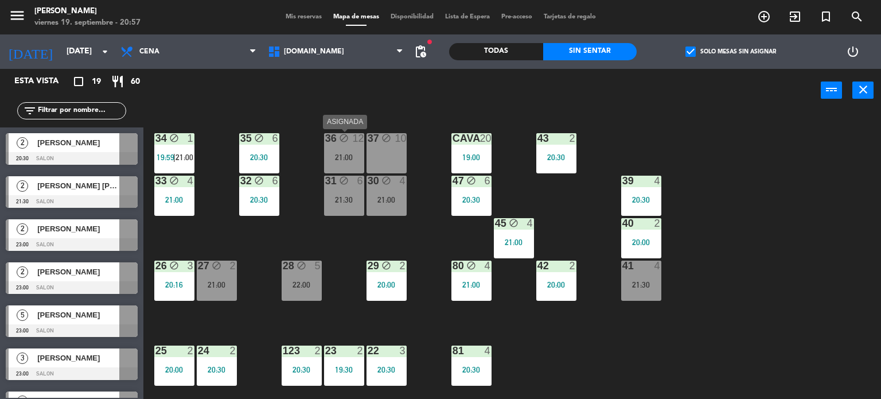
click at [363, 153] on div "21:00" at bounding box center [344, 157] width 40 height 8
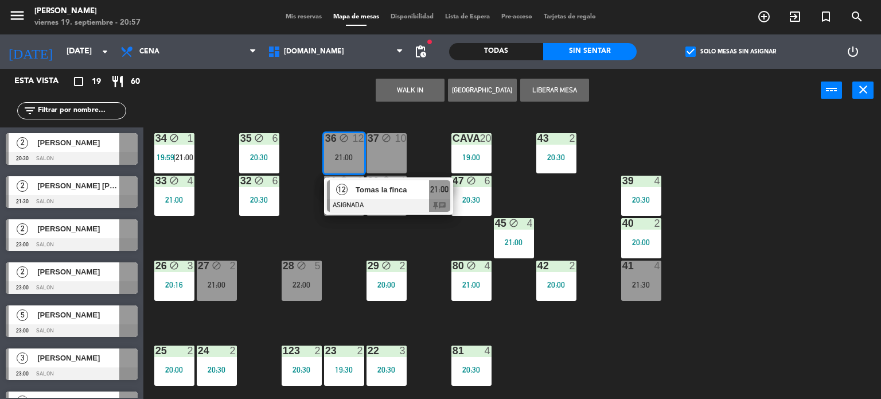
click at [344, 250] on div "34 block 1 19:59 | 21:00 35 block 6 20:30 36 block 12 21:00 12 [PERSON_NAME] la…" at bounding box center [516, 255] width 729 height 287
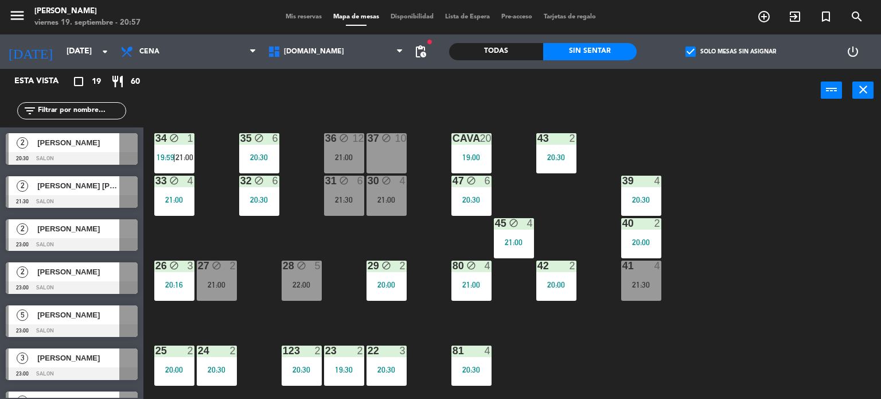
click at [404, 205] on div "30 block 4 21:00" at bounding box center [387, 196] width 40 height 40
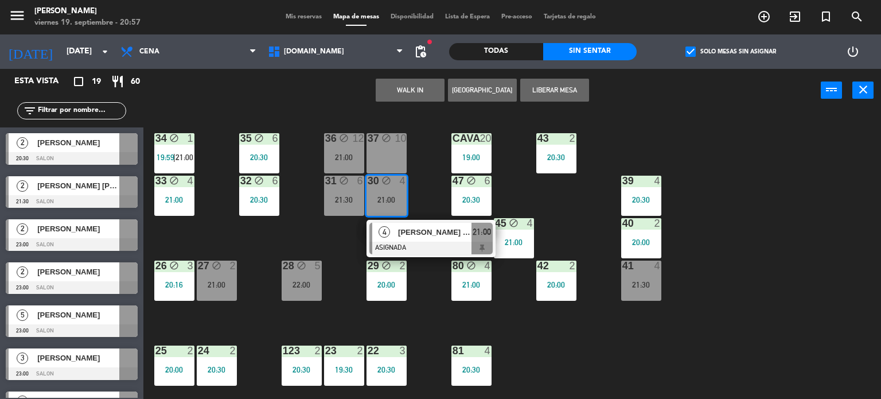
click at [328, 233] on div "34 block 1 19:59 | 21:00 35 block 6 20:30 36 block 12 21:00 43 2 20:30 37 block…" at bounding box center [516, 255] width 729 height 287
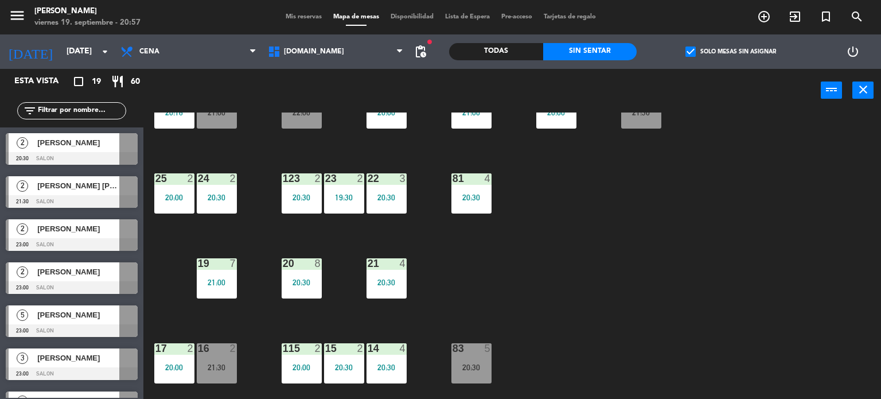
scroll to position [344, 0]
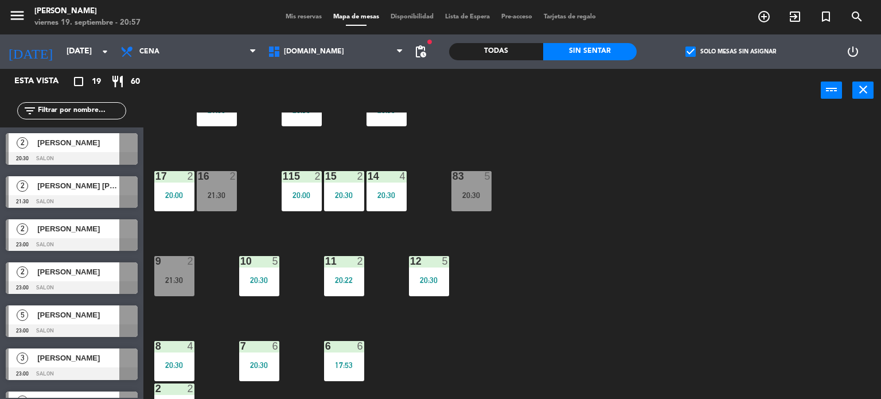
click at [238, 201] on div "34 block 1 19:59 | 21:00 35 block 6 20:30 36 block 12 21:00 43 2 20:30 37 block…" at bounding box center [516, 255] width 729 height 287
click at [231, 196] on div "21:30" at bounding box center [217, 195] width 40 height 8
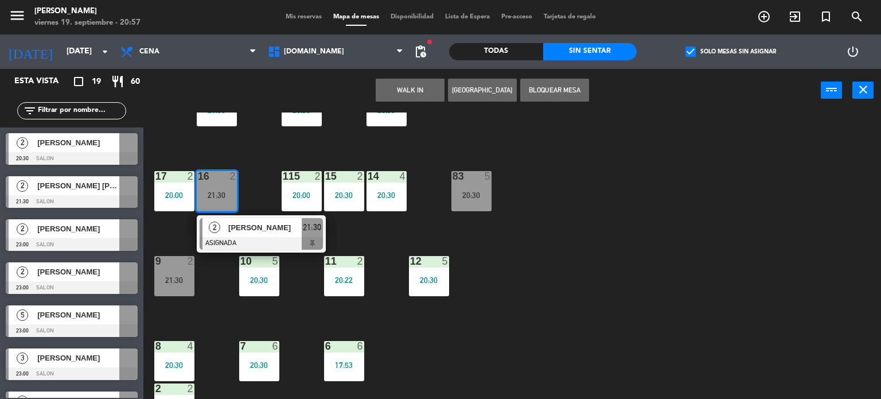
click at [207, 232] on div "2" at bounding box center [215, 227] width 25 height 19
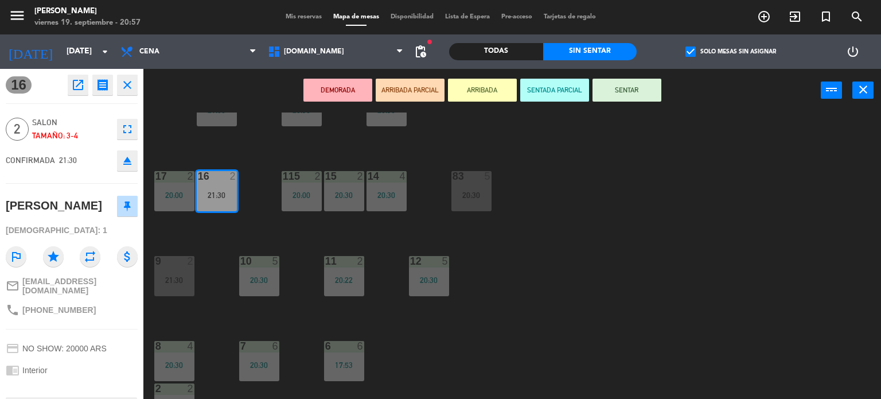
click at [526, 238] on div "34 block 1 19:59 | 21:00 35 block 6 20:30 36 block 12 21:00 43 2 20:30 37 block…" at bounding box center [516, 255] width 729 height 287
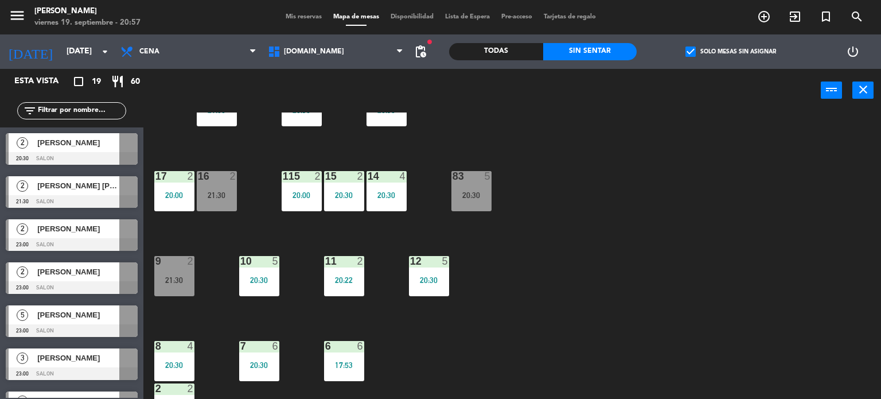
click at [473, 192] on div "20:30" at bounding box center [472, 195] width 40 height 8
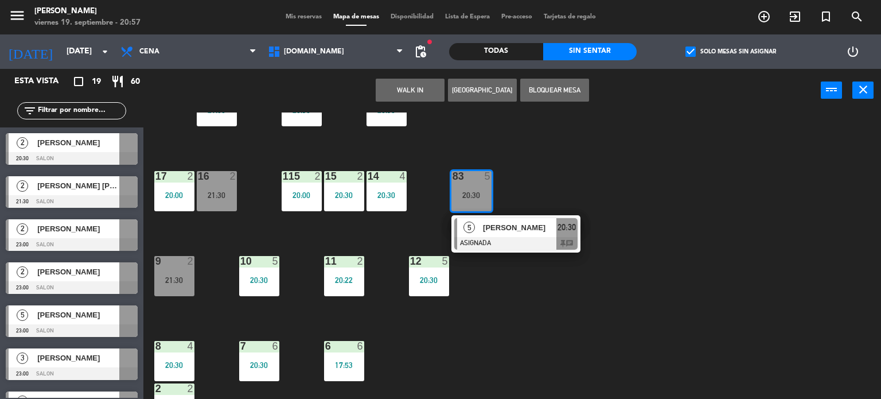
click at [508, 233] on div "[PERSON_NAME]" at bounding box center [519, 227] width 75 height 19
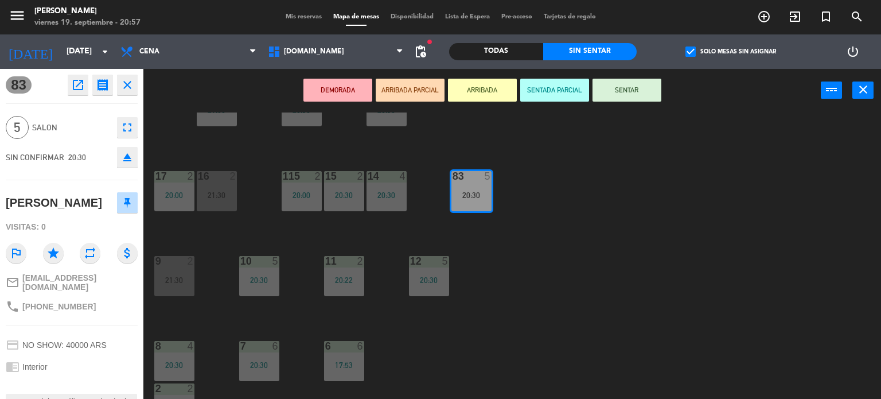
click at [524, 282] on div "34 block 1 19:59 | 21:00 35 block 6 20:30 36 block 12 21:00 43 2 20:30 37 block…" at bounding box center [516, 255] width 729 height 287
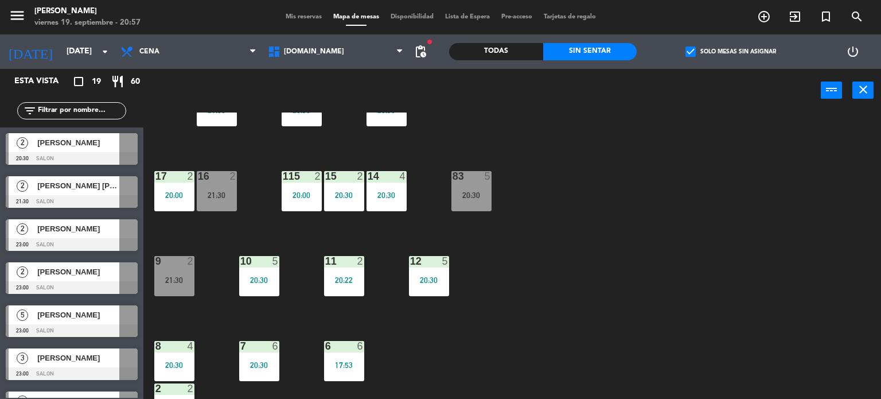
click at [500, 328] on div "34 block 1 19:59 | 21:00 35 block 6 20:30 36 block 12 21:00 43 2 20:30 37 block…" at bounding box center [516, 255] width 729 height 287
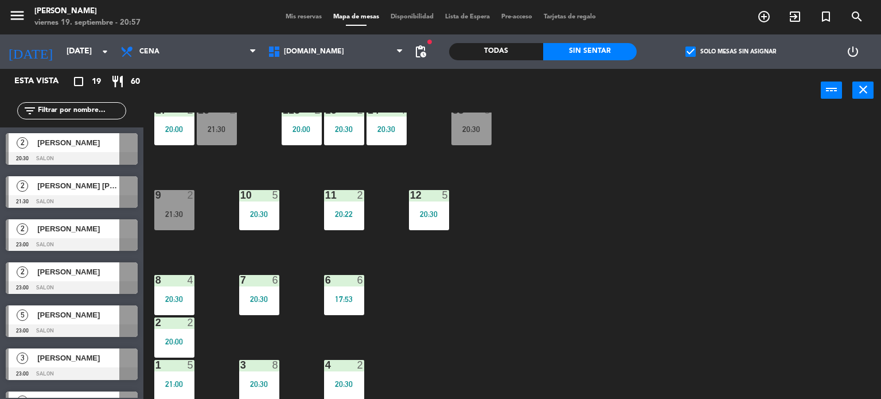
click at [341, 285] on div "6 6" at bounding box center [344, 280] width 40 height 11
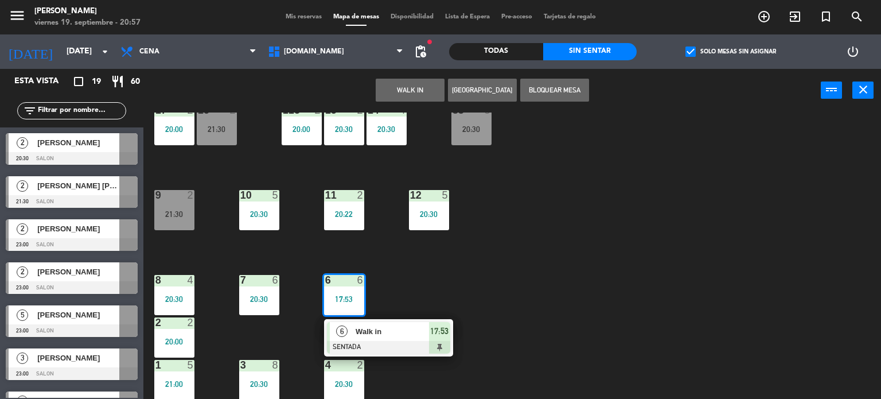
click at [407, 350] on div at bounding box center [388, 347] width 123 height 13
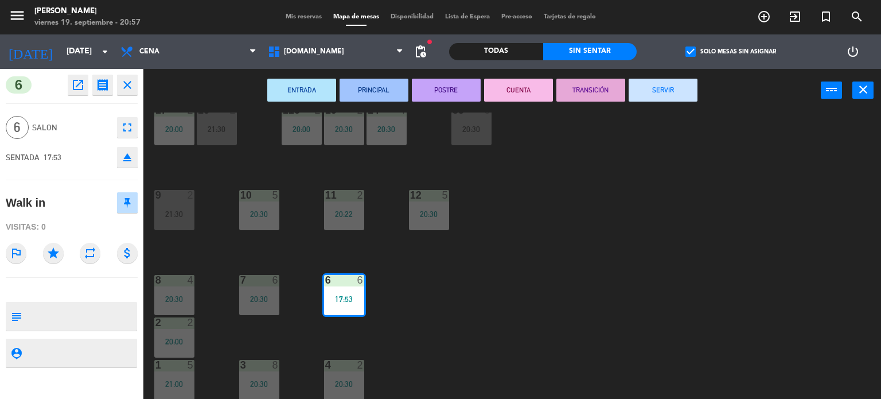
click at [662, 89] on button "SERVIR" at bounding box center [663, 90] width 69 height 23
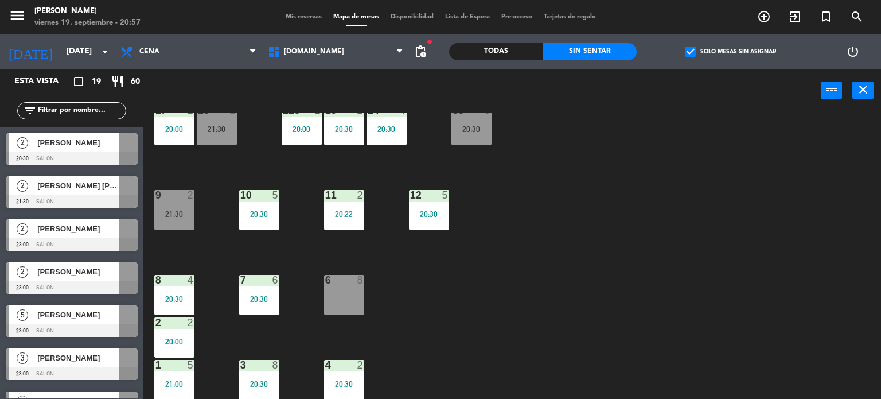
click at [364, 305] on div "34 block 1 19:59 | 21:00 35 block 6 20:30 36 block 12 21:00 43 2 20:30 37 block…" at bounding box center [516, 255] width 729 height 287
click at [496, 299] on div "34 block 1 19:59 | 21:00 35 block 6 20:30 36 block 12 21:00 43 2 20:30 37 block…" at bounding box center [516, 255] width 729 height 287
click at [555, 245] on div "34 block 1 19:59 | 21:00 35 block 6 20:30 36 block 12 21:00 43 2 20:30 37 block…" at bounding box center [516, 255] width 729 height 287
click at [301, 51] on span "[DOMAIN_NAME]" at bounding box center [314, 52] width 60 height 8
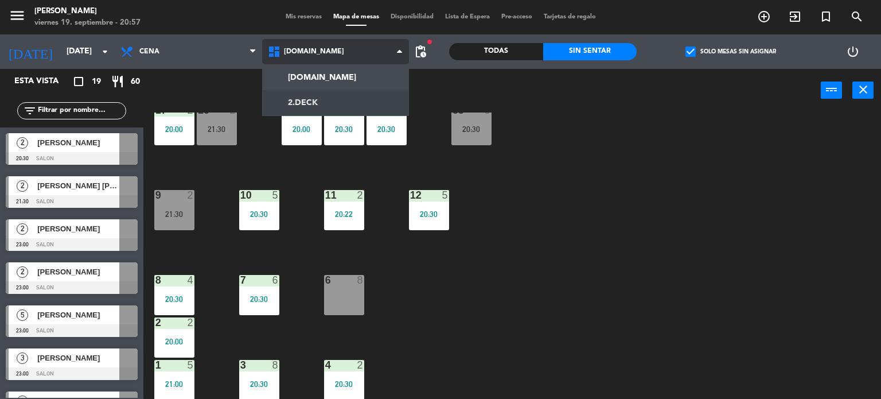
scroll to position [0, 0]
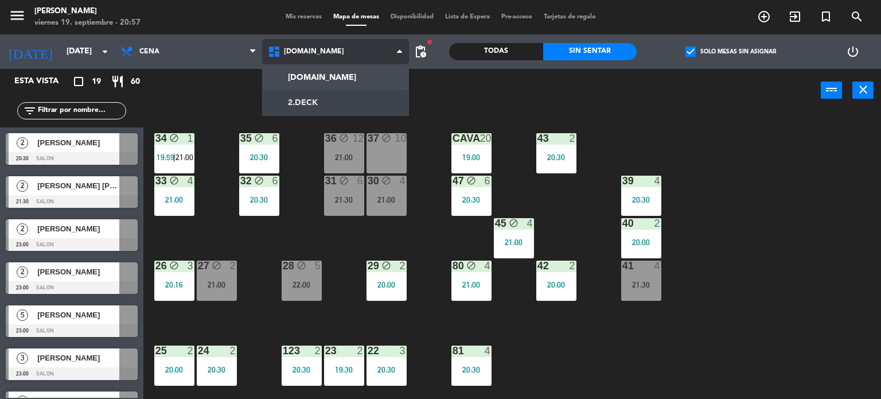
click at [322, 102] on ng-component "menu Gardiner viernes 19. septiembre - 20:57 Mis reservas Mapa de mesas Disponi…" at bounding box center [440, 199] width 881 height 399
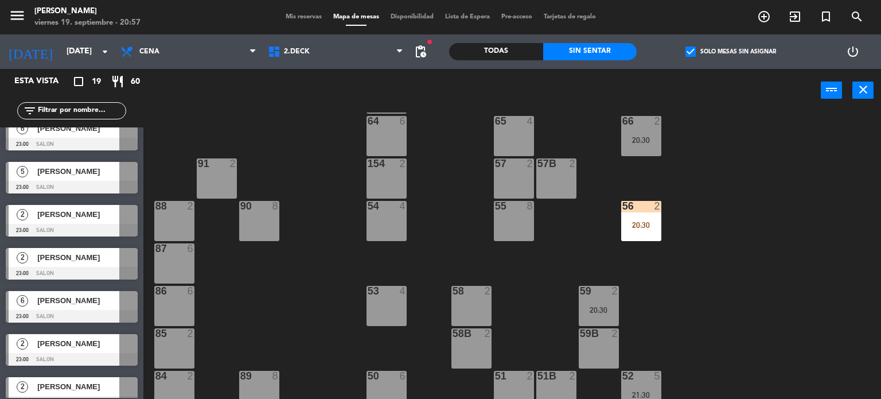
scroll to position [547, 0]
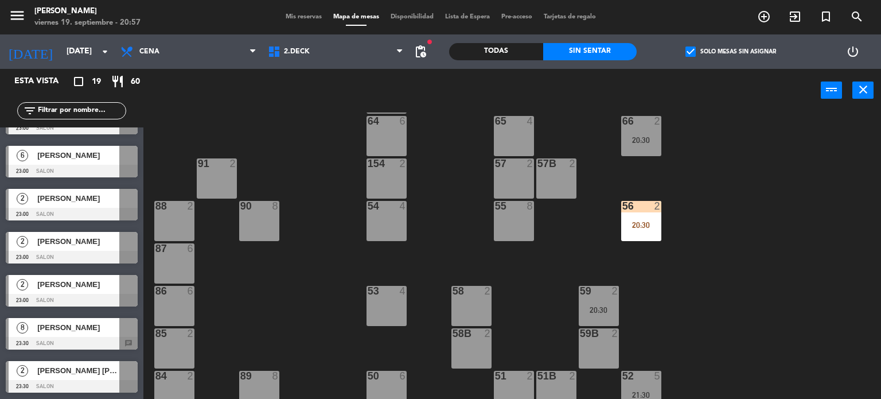
click at [732, 259] on div "71 4 72 4 73 8 70 8 74 2 74B 2 69 2 69B 2 69C 2 78 10 77 10 76 4 68 2 68B 2 68C…" at bounding box center [516, 255] width 729 height 287
click at [666, 219] on div "71 4 72 4 73 8 70 8 74 2 74B 2 69 2 69B 2 69C 2 78 10 77 10 76 4 68 2 68B 2 68C…" at bounding box center [516, 255] width 729 height 287
click at [652, 204] on div "2" at bounding box center [660, 206] width 19 height 10
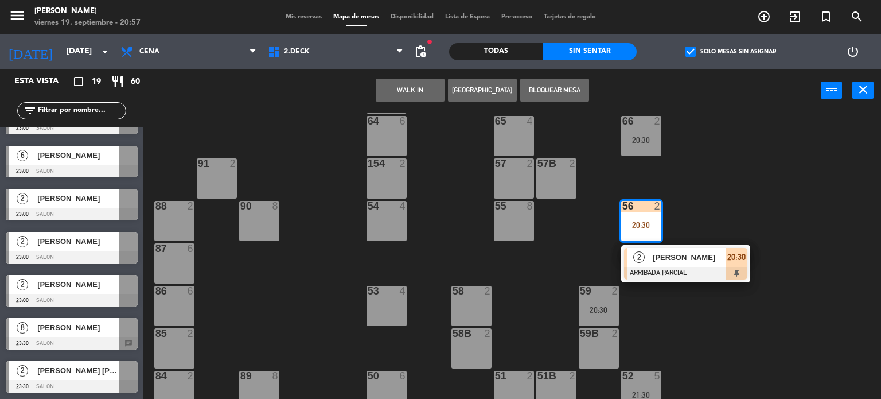
click at [639, 123] on div at bounding box center [641, 121] width 19 height 10
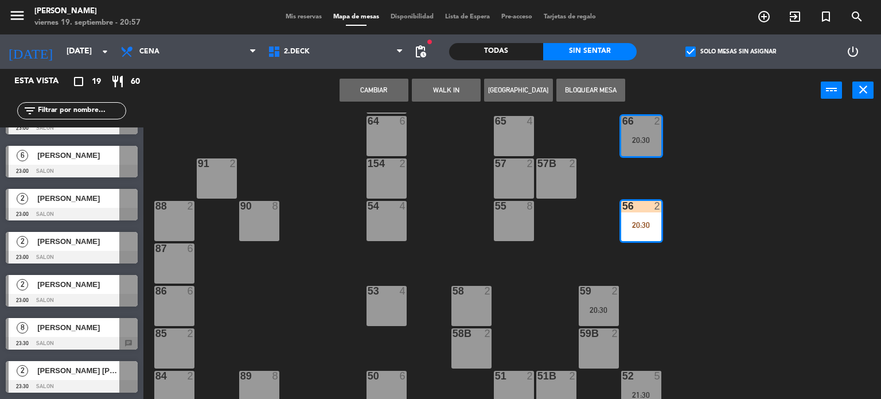
drag, startPoint x: 365, startPoint y: 85, endPoint x: 537, endPoint y: 113, distance: 174.3
click at [365, 85] on button "Cambiar" at bounding box center [374, 90] width 69 height 23
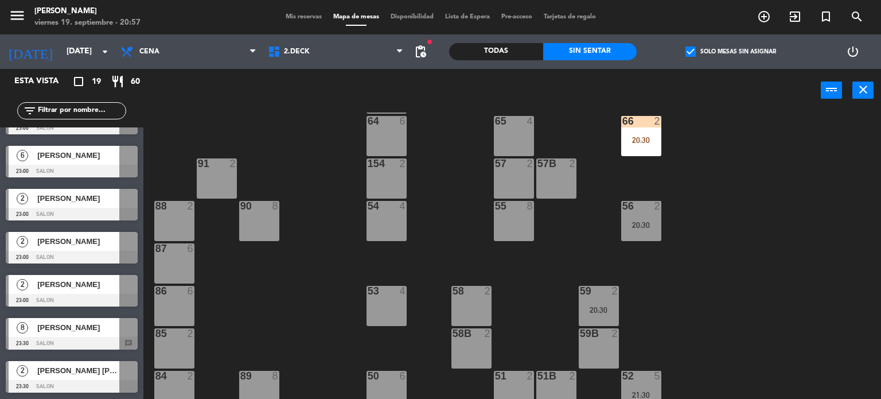
click at [643, 133] on div "66 2 20:30" at bounding box center [641, 136] width 40 height 40
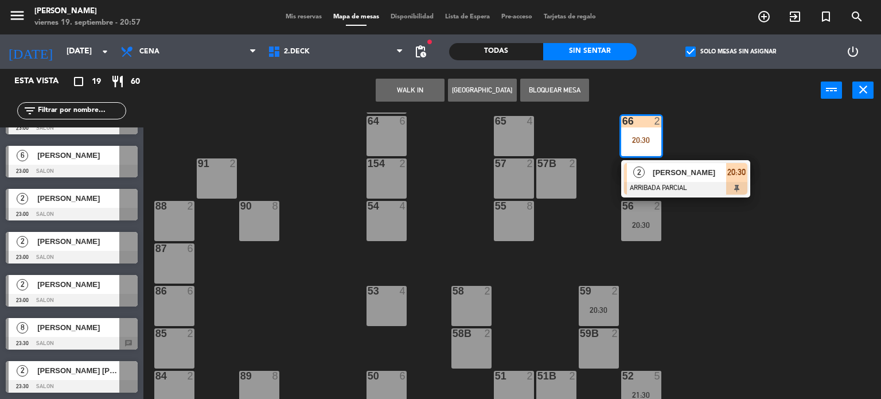
click at [661, 182] on div at bounding box center [685, 188] width 123 height 13
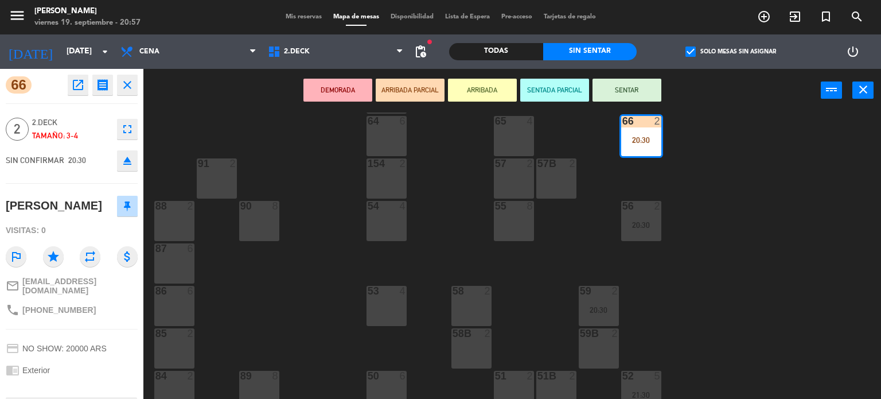
click at [610, 77] on div "DEMORADA ARRIBADA PARCIAL ARRIBADA SENTADA PARCIAL SENTAR power_input close" at bounding box center [482, 91] width 678 height 44
click at [617, 85] on button "SENTAR" at bounding box center [627, 90] width 69 height 23
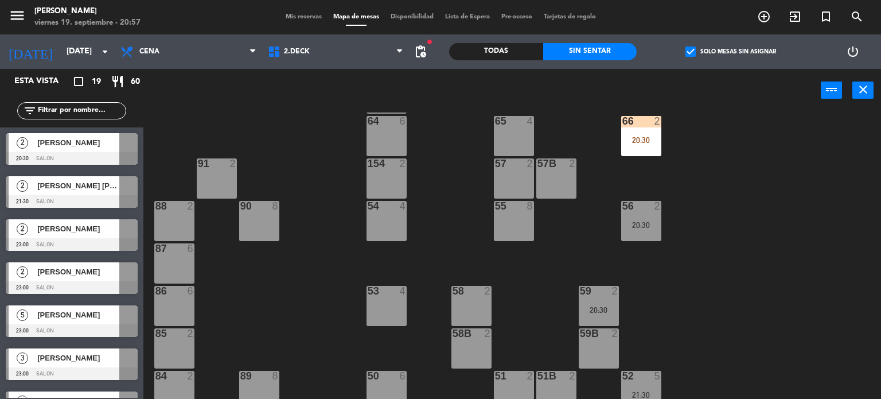
click at [709, 48] on label "check_box Solo mesas sin asignar" at bounding box center [731, 51] width 91 height 10
click at [731, 52] on input "check_box Solo mesas sin asignar" at bounding box center [731, 52] width 0 height 0
click at [480, 45] on div "Todas" at bounding box center [496, 51] width 94 height 17
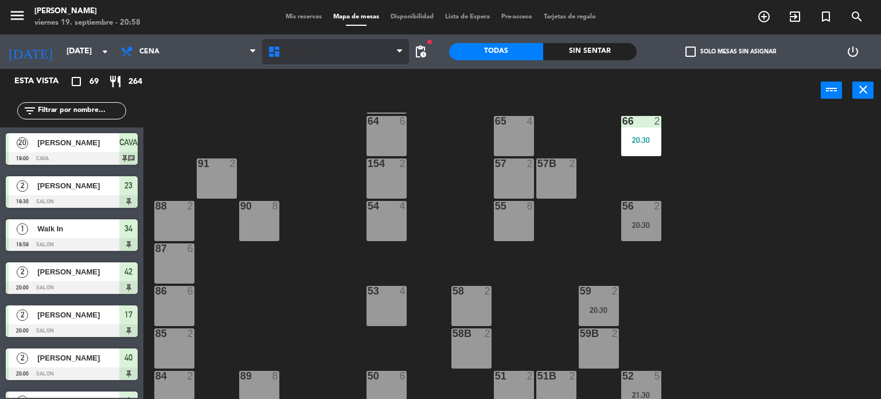
click at [322, 51] on span "2.DECK" at bounding box center [335, 51] width 147 height 25
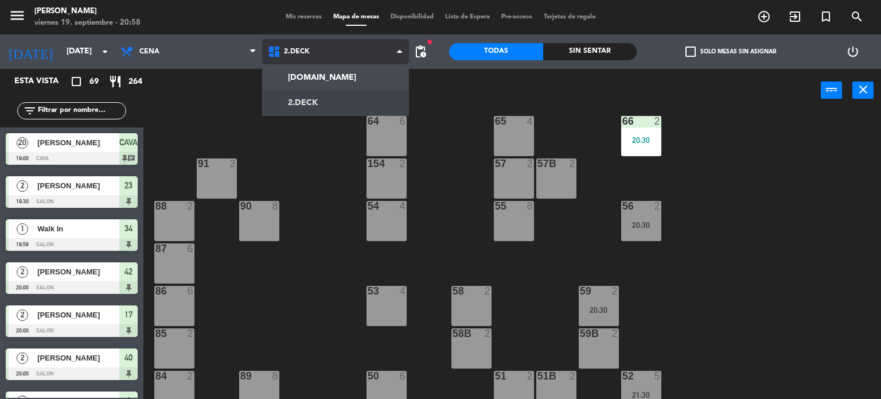
click at [329, 76] on ng-component "menu Gardiner viernes 19. septiembre - 20:58 Mis reservas Mapa de mesas Disponi…" at bounding box center [440, 199] width 881 height 399
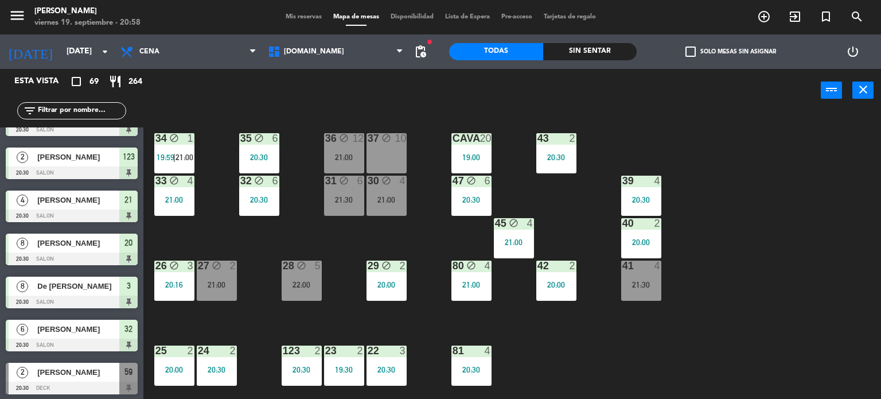
scroll to position [459, 0]
click at [106, 250] on div "[PERSON_NAME]" at bounding box center [77, 243] width 83 height 19
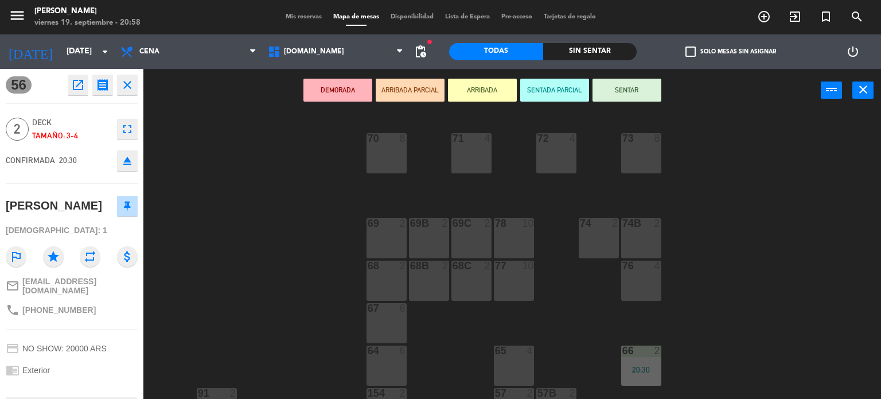
click at [178, 189] on div "71 4 72 4 73 8 70 8 74 2 74B 2 69 2 69B 2 69C 2 78 10 77 10 76 4 68 2 68B 2 68C…" at bounding box center [516, 255] width 729 height 287
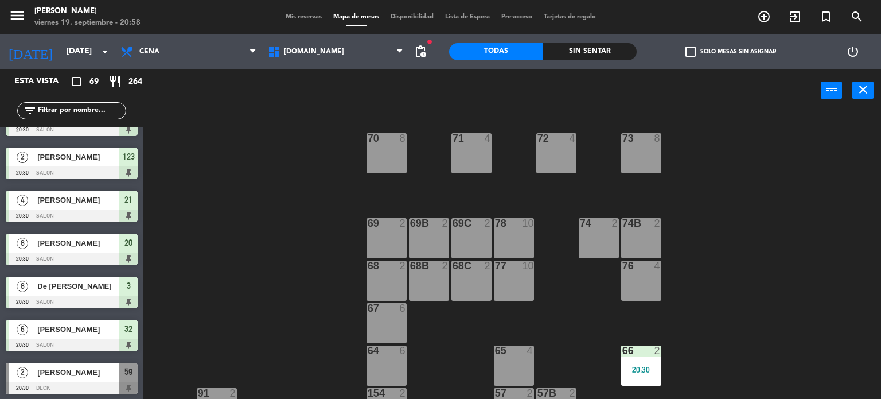
scroll to position [975, 0]
click at [123, 292] on div "83" at bounding box center [128, 286] width 18 height 19
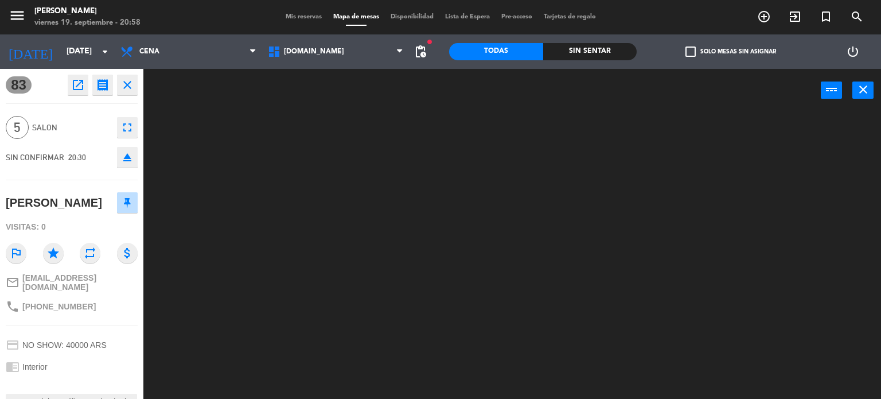
scroll to position [77, 0]
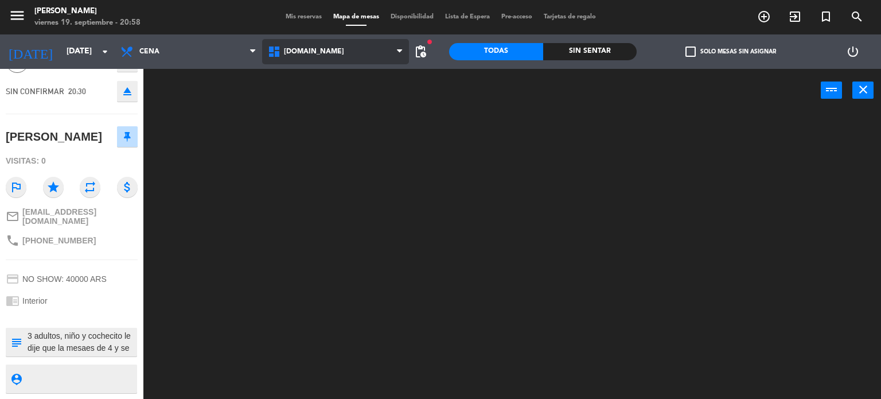
click at [314, 59] on span "[DOMAIN_NAME]" at bounding box center [335, 51] width 147 height 25
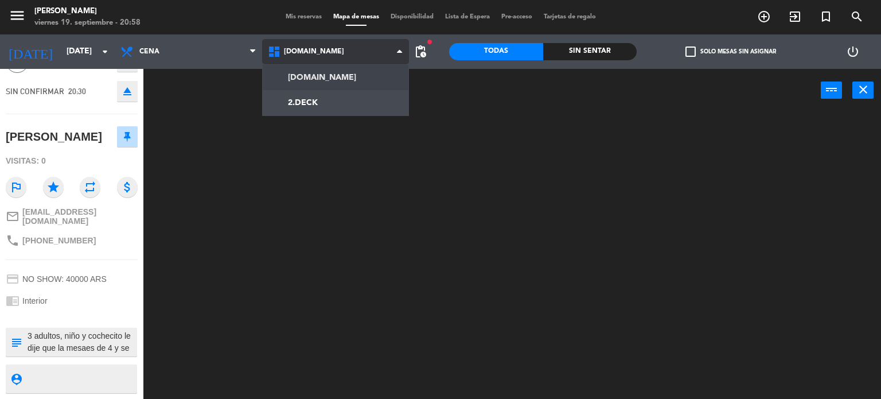
click at [305, 96] on ng-component "menu Gardiner [DATE] 19. septiembre - 20:58 Mis reservas Mapa de mesas Disponib…" at bounding box center [440, 199] width 881 height 399
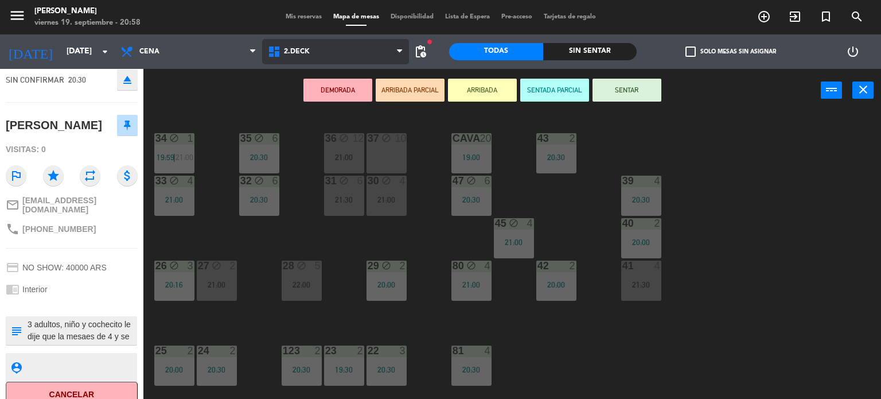
click at [308, 55] on span "2.DECK" at bounding box center [297, 52] width 26 height 8
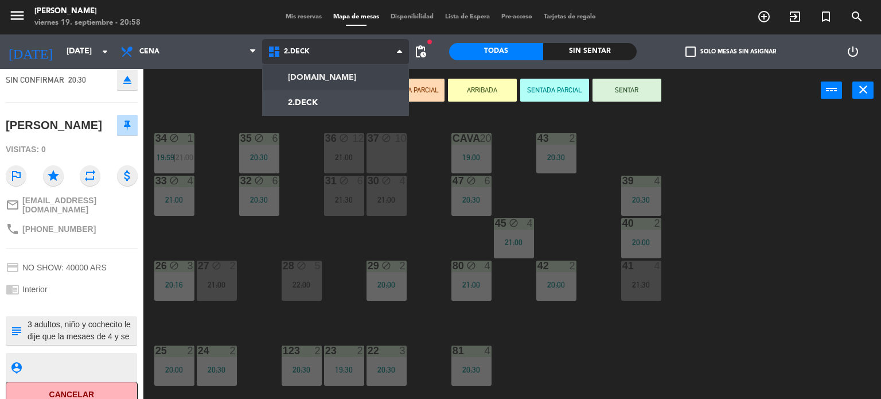
click at [312, 75] on ng-component "menu Gardiner [DATE] 19. septiembre - 20:58 Mis reservas Mapa de mesas Disponib…" at bounding box center [440, 199] width 881 height 399
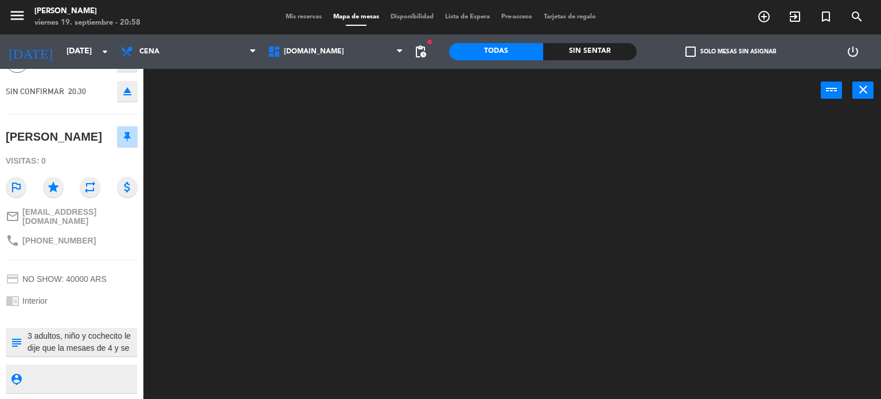
scroll to position [0, 0]
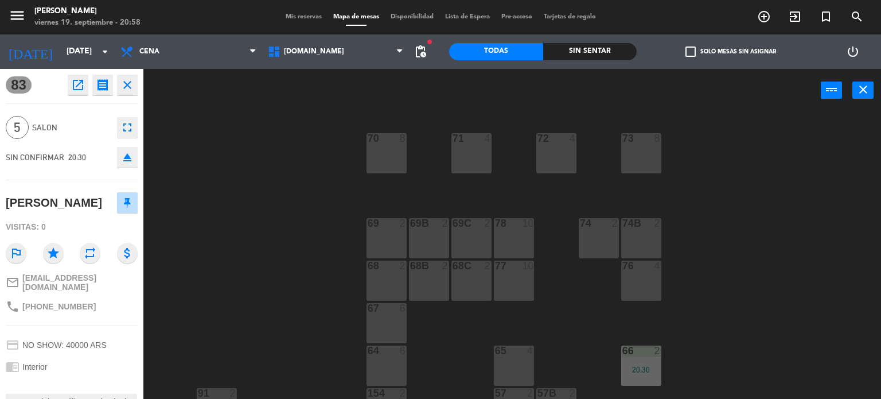
click at [127, 76] on button "close" at bounding box center [127, 85] width 21 height 21
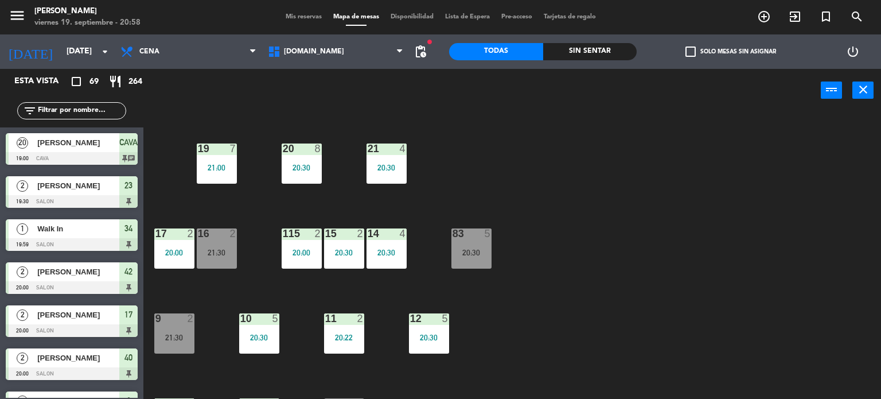
scroll to position [410, 0]
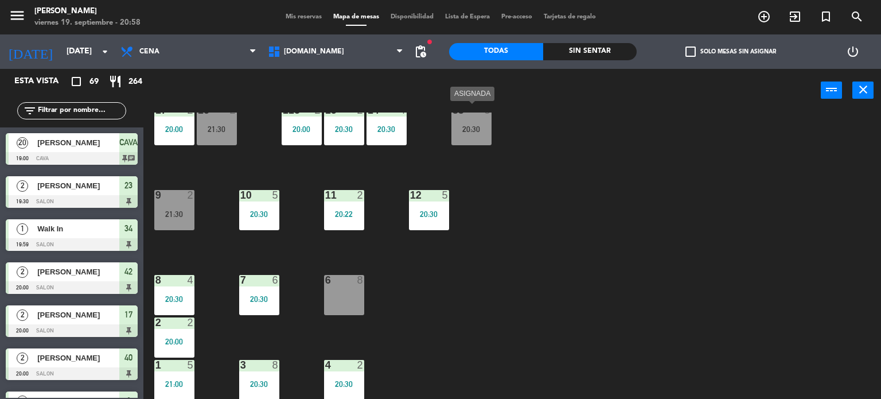
click at [460, 132] on div "20:30" at bounding box center [472, 129] width 40 height 8
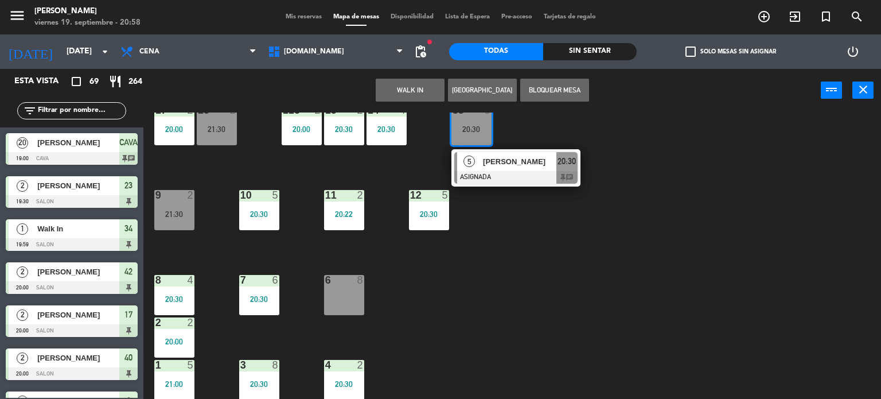
click at [351, 282] on div at bounding box center [343, 280] width 19 height 10
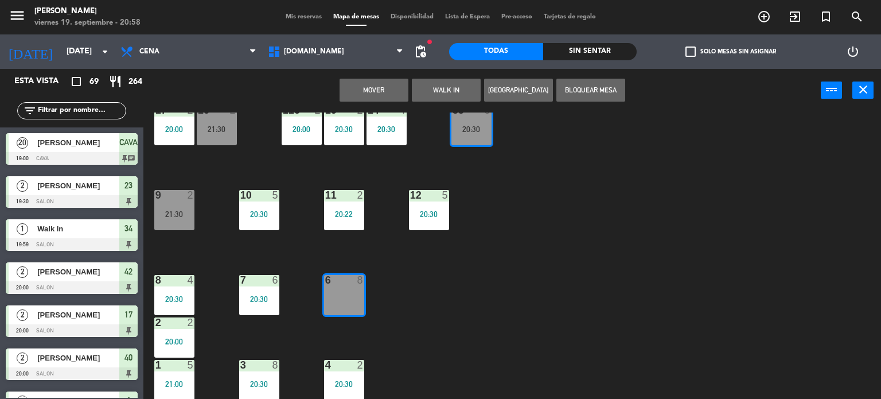
click at [582, 262] on div "34 block 1 19:59 | 21:00 35 block 6 20:30 36 block 12 21:00 43 2 20:30 37 block…" at bounding box center [516, 255] width 729 height 287
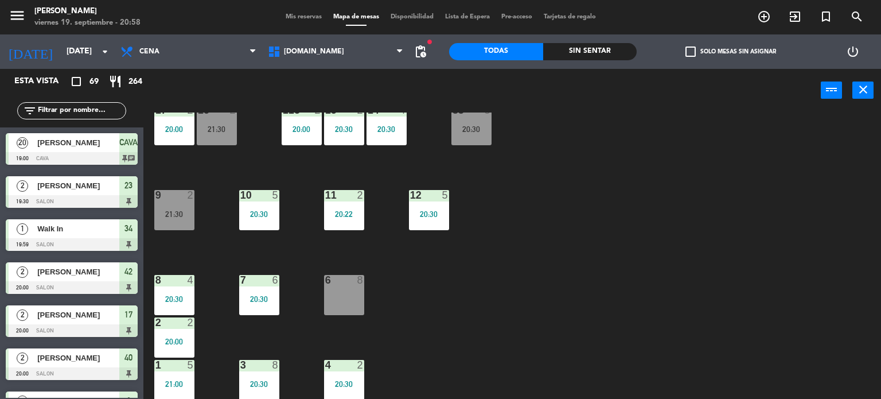
click at [190, 216] on div "21:30" at bounding box center [174, 214] width 40 height 8
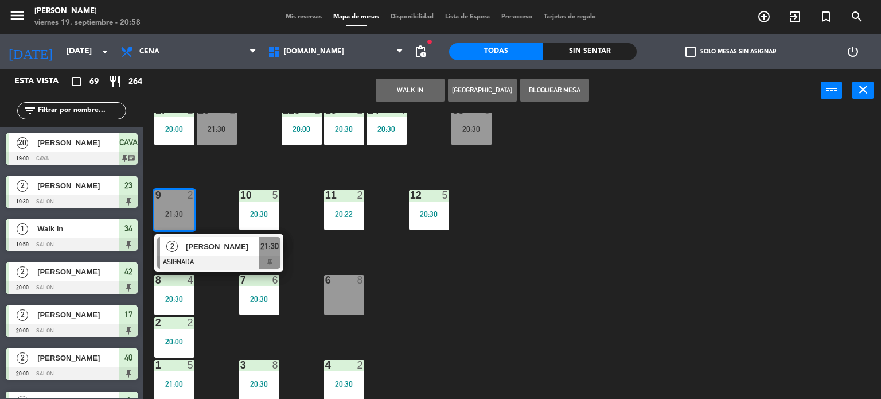
click at [530, 291] on div "34 block 1 19:59 | 21:00 35 block 6 20:30 36 block 12 21:00 43 2 20:30 37 block…" at bounding box center [516, 255] width 729 height 287
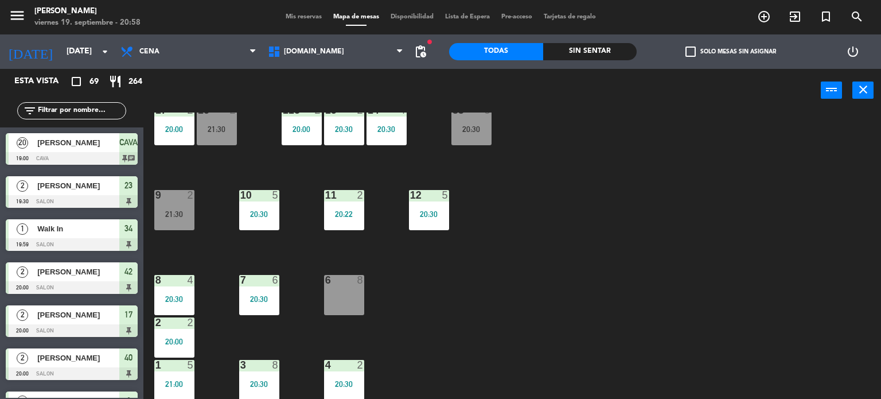
click at [472, 108] on div "power_input close" at bounding box center [482, 91] width 678 height 44
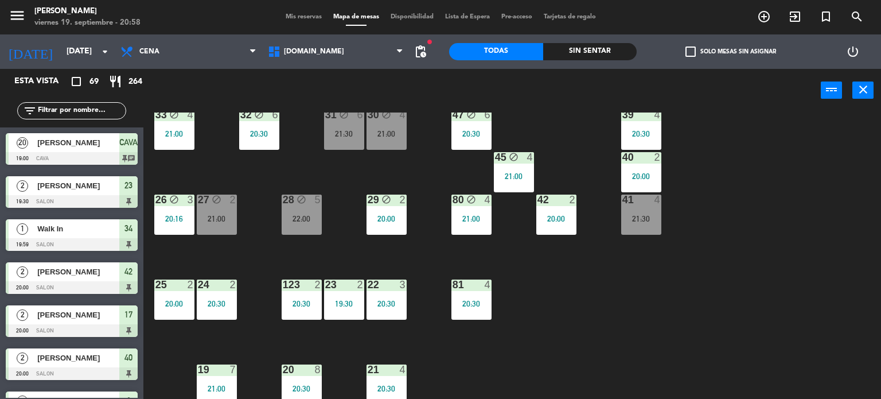
scroll to position [0, 0]
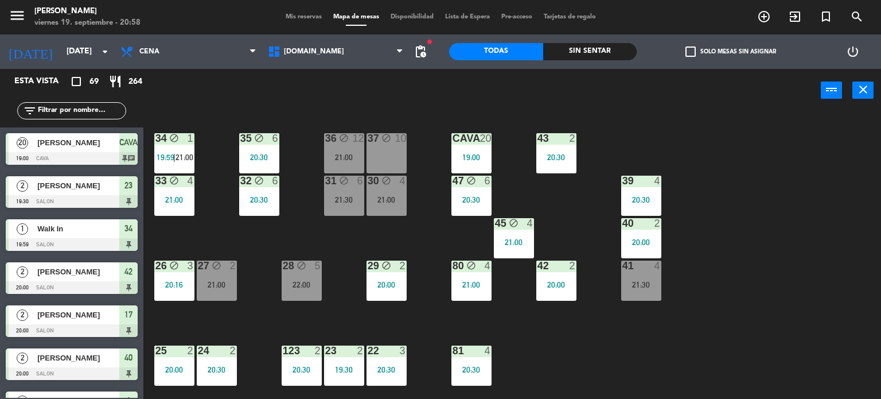
click at [255, 153] on div "20:30" at bounding box center [259, 157] width 40 height 8
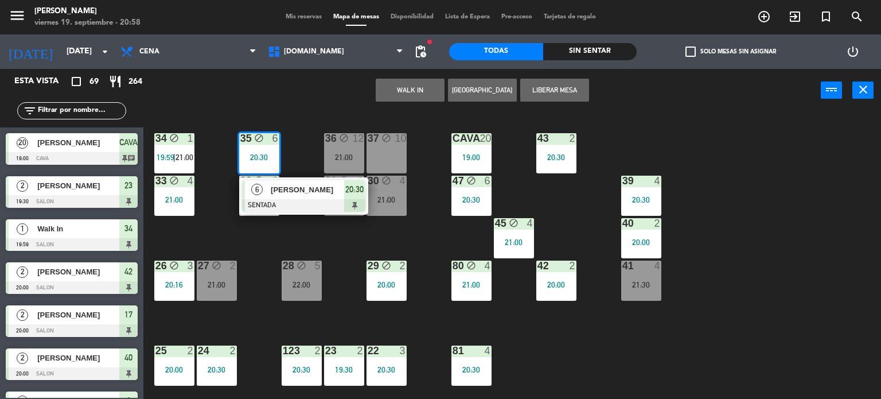
click at [290, 229] on div "34 block 1 19:59 | 21:00 35 block 6 20:30 6 [PERSON_NAME] SENTADA 20:30 36 bloc…" at bounding box center [516, 255] width 729 height 287
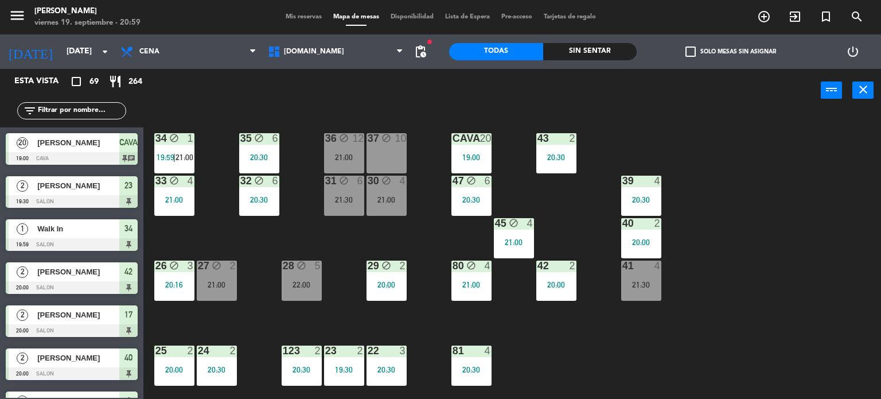
click at [578, 55] on div "Sin sentar" at bounding box center [590, 51] width 94 height 17
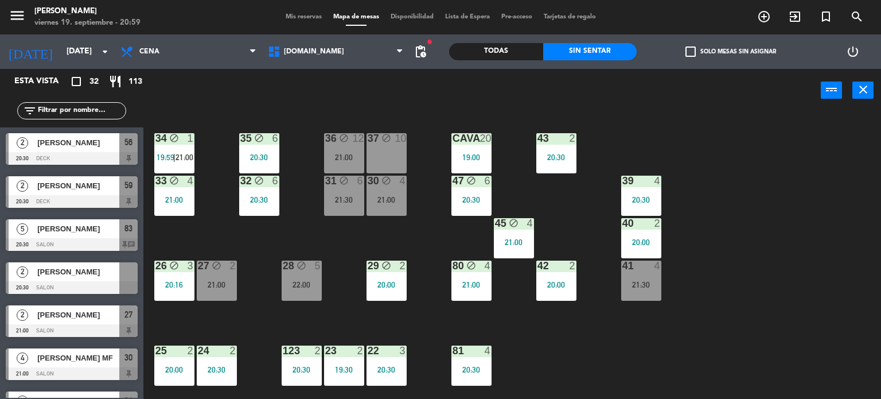
click at [83, 65] on div "[DATE] vie. [DATE] arrow_drop_down" at bounding box center [57, 51] width 115 height 34
click at [81, 60] on input "[DATE]" at bounding box center [115, 51] width 109 height 21
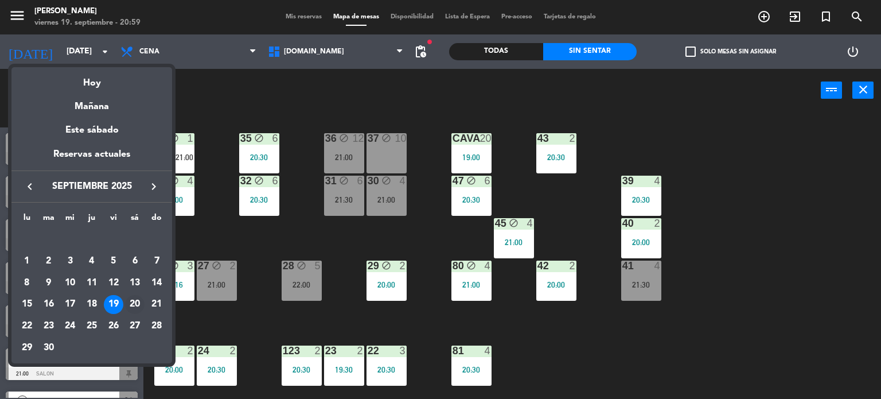
click at [135, 304] on div "20" at bounding box center [135, 305] width 20 height 20
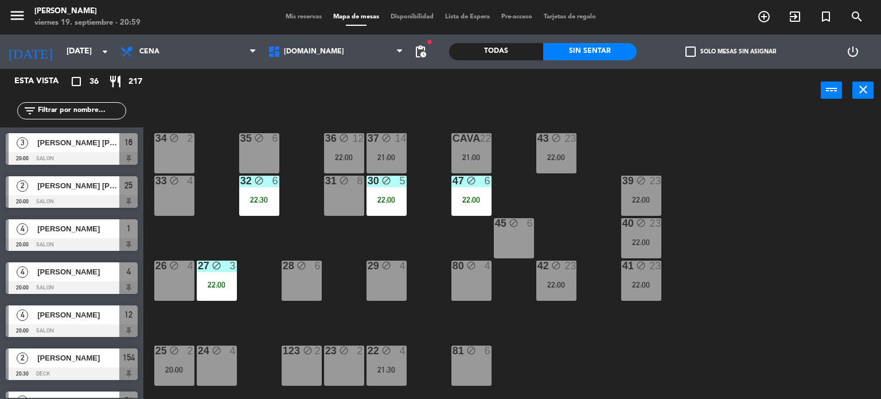
click at [702, 52] on label "check_box_outline_blank Solo mesas sin asignar" at bounding box center [731, 51] width 91 height 10
click at [731, 52] on input "check_box_outline_blank Solo mesas sin asignar" at bounding box center [731, 52] width 0 height 0
click at [391, 248] on div "34 block 2 35 block 6 36 block 12 22:00 43 block 23 22:00 37 block 14 21:00 CAV…" at bounding box center [516, 255] width 729 height 287
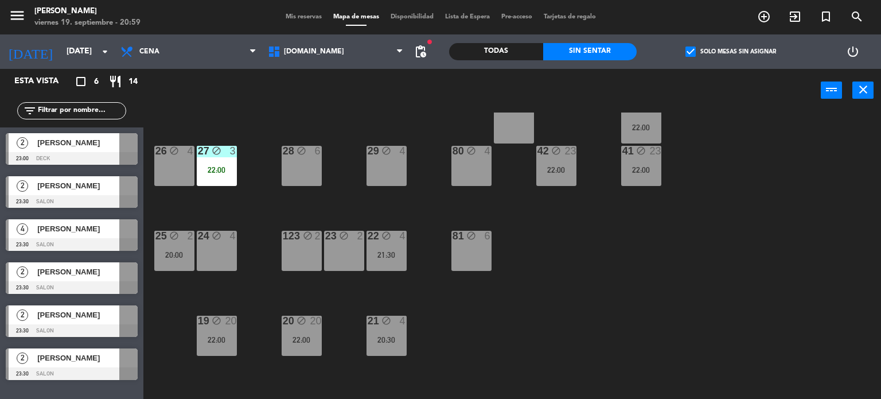
scroll to position [229, 0]
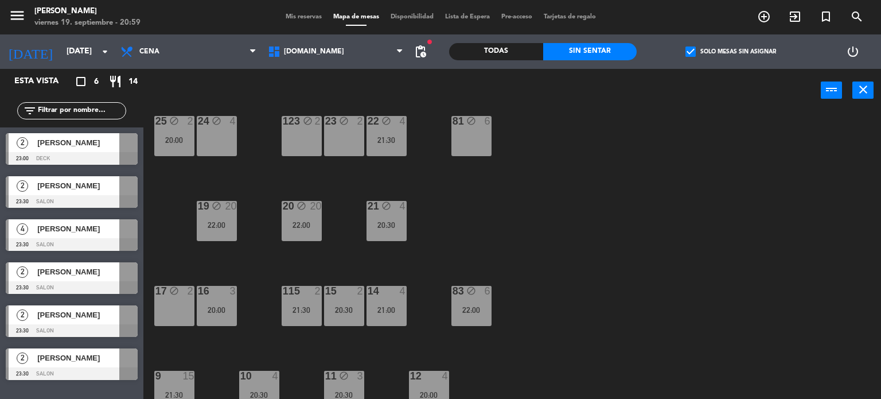
click at [172, 312] on div "17 block 2" at bounding box center [174, 306] width 40 height 40
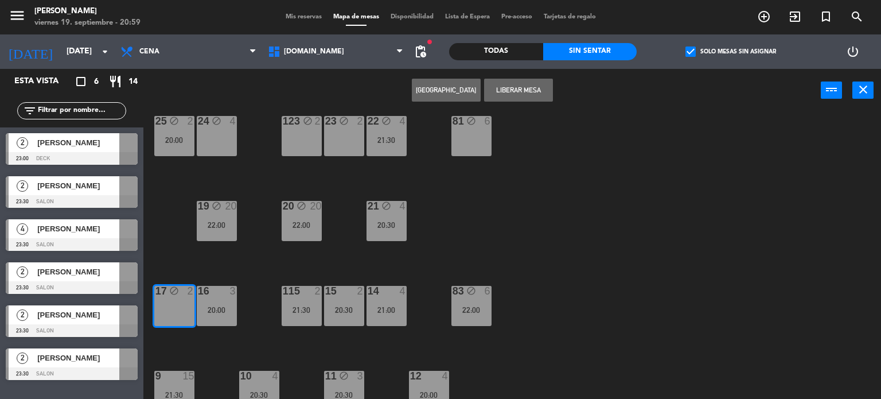
drag, startPoint x: 684, startPoint y: 305, endPoint x: 624, endPoint y: 302, distance: 60.3
click at [684, 305] on div "34 block 2 35 block 6 36 block 12 22:00 43 block 23 22:00 37 block 14 21:00 CAV…" at bounding box center [516, 255] width 729 height 287
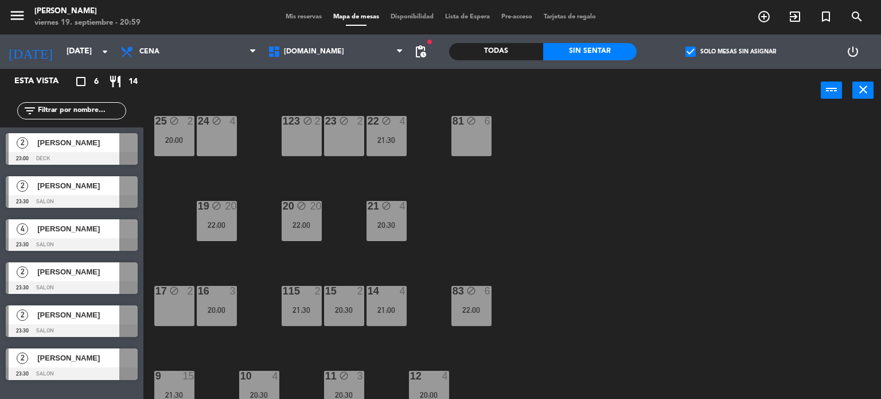
click at [403, 221] on div "20:30" at bounding box center [387, 225] width 40 height 8
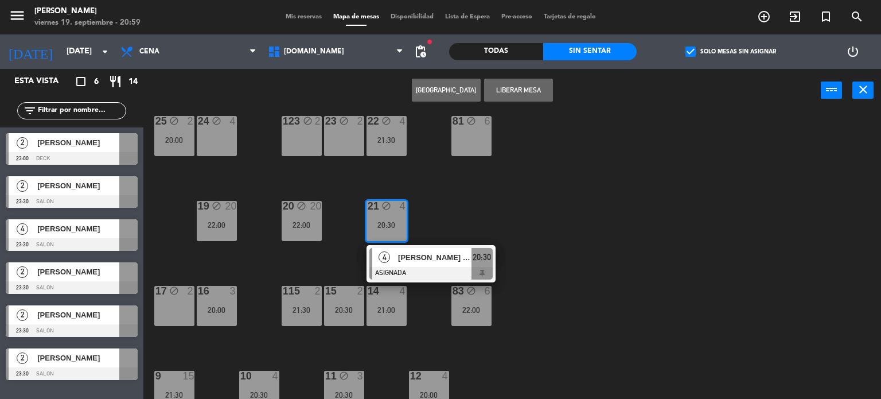
click at [464, 252] on span "[PERSON_NAME] [PERSON_NAME]" at bounding box center [434, 257] width 73 height 12
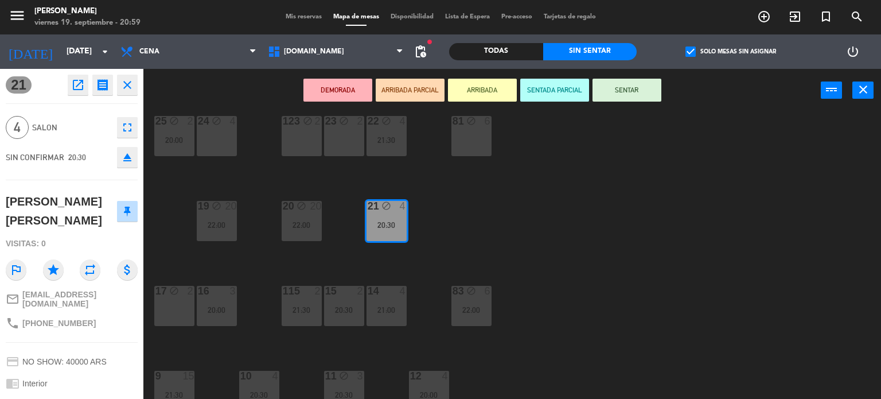
click at [527, 250] on div "34 block 2 35 block 6 36 block 12 22:00 43 block 23 22:00 37 block 14 21:00 CAV…" at bounding box center [516, 255] width 729 height 287
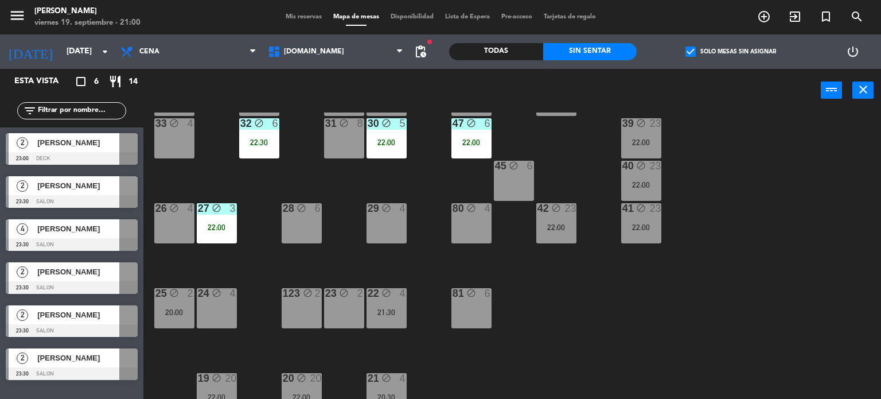
scroll to position [0, 0]
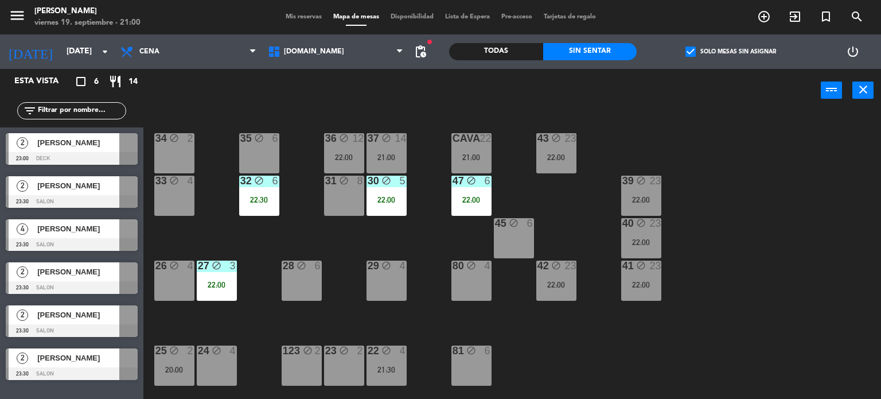
click at [326, 134] on div "36" at bounding box center [325, 138] width 1 height 10
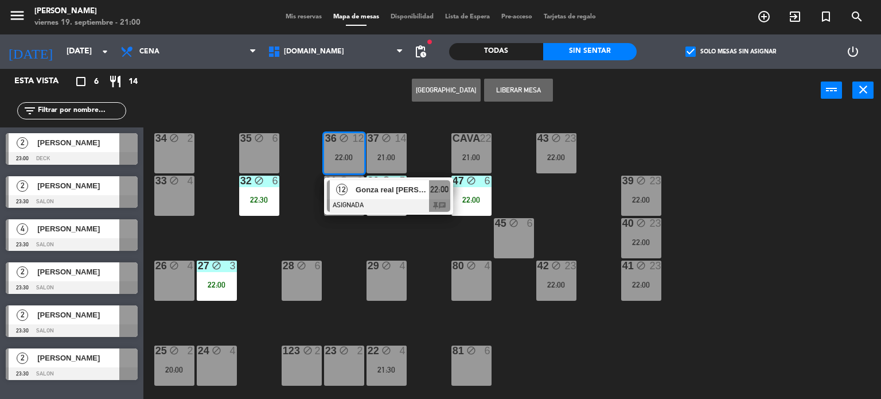
click at [431, 250] on div "34 block 2 35 block 6 36 block 12 22:00 12 Gonza real [PERSON_NAME] ASIGNADA 22…" at bounding box center [516, 255] width 729 height 287
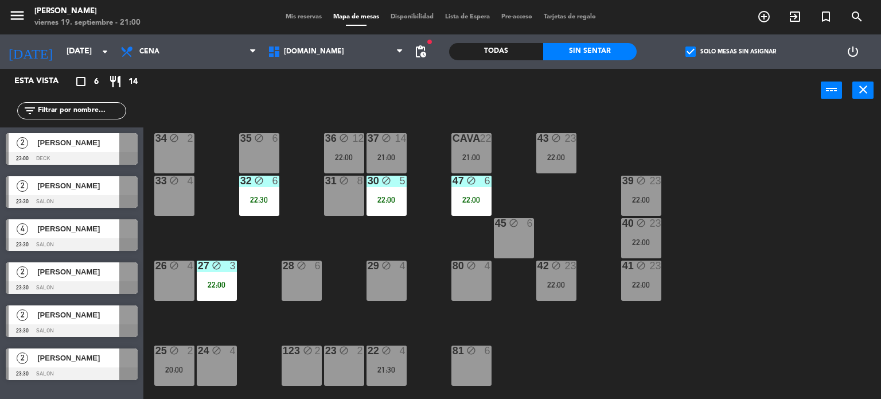
click at [550, 230] on div "34 block 2 35 block 6 36 block 12 22:00 43 block 23 22:00 37 block 14 21:00 CAV…" at bounding box center [516, 255] width 729 height 287
click at [570, 284] on div "22:00" at bounding box center [556, 285] width 40 height 8
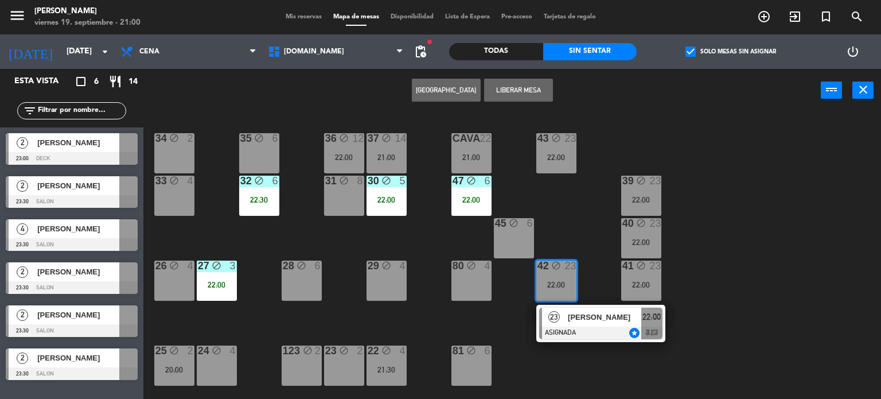
click at [605, 322] on span "[PERSON_NAME]" at bounding box center [604, 317] width 73 height 12
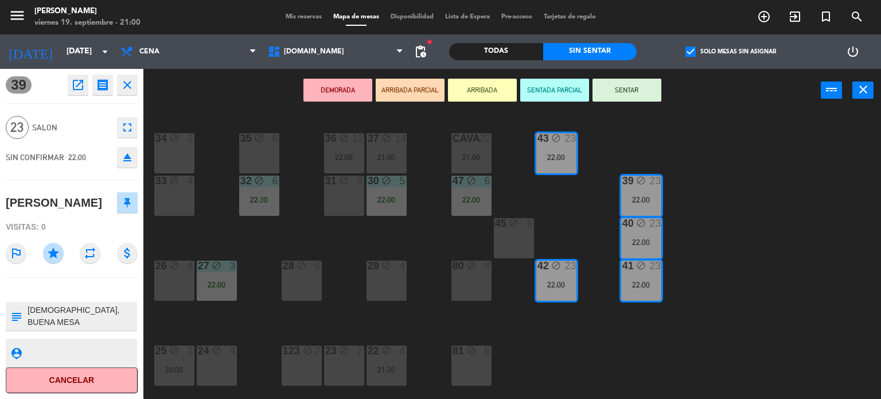
click at [542, 345] on div "34 block 2 35 block 6 36 block 12 22:00 43 block 23 22:00 37 block 14 21:00 CAV…" at bounding box center [516, 255] width 729 height 287
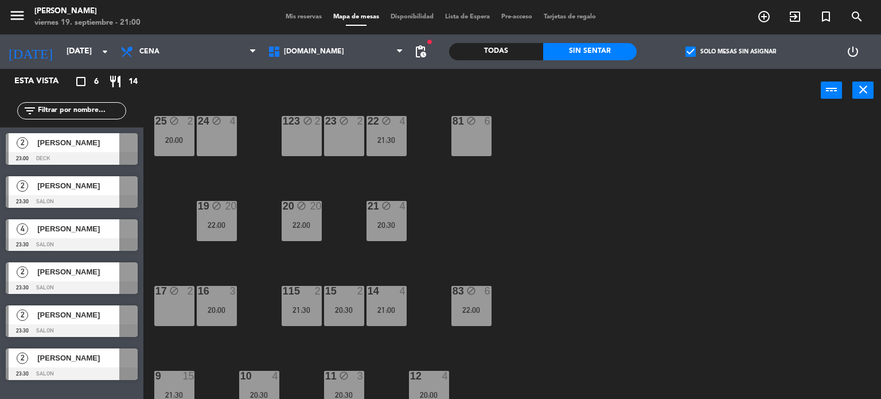
scroll to position [287, 0]
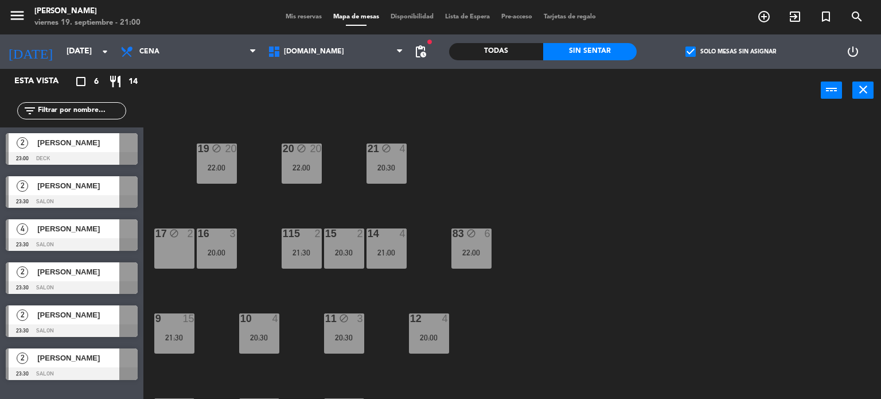
click at [742, 42] on div "check_box Solo mesas sin asignar" at bounding box center [731, 51] width 188 height 34
click at [737, 49] on label "check_box Solo mesas sin asignar" at bounding box center [731, 51] width 91 height 10
click at [731, 52] on input "check_box Solo mesas sin asignar" at bounding box center [731, 52] width 0 height 0
click at [655, 231] on div "34 block 2 35 block 6 36 block 12 22:00 43 block 23 22:00 37 block 14 21:00 CAV…" at bounding box center [516, 255] width 729 height 287
click at [475, 56] on div "Todas" at bounding box center [496, 51] width 94 height 17
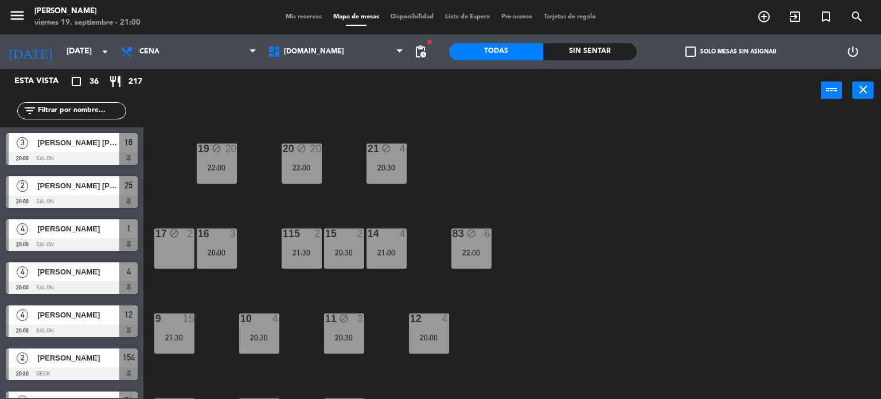
click at [206, 200] on div "34 block 2 35 block 6 36 block 12 22:00 43 block 23 22:00 37 block 14 21:00 CAV…" at bounding box center [516, 255] width 729 height 287
click at [217, 240] on div "16 3 20:00" at bounding box center [217, 248] width 40 height 40
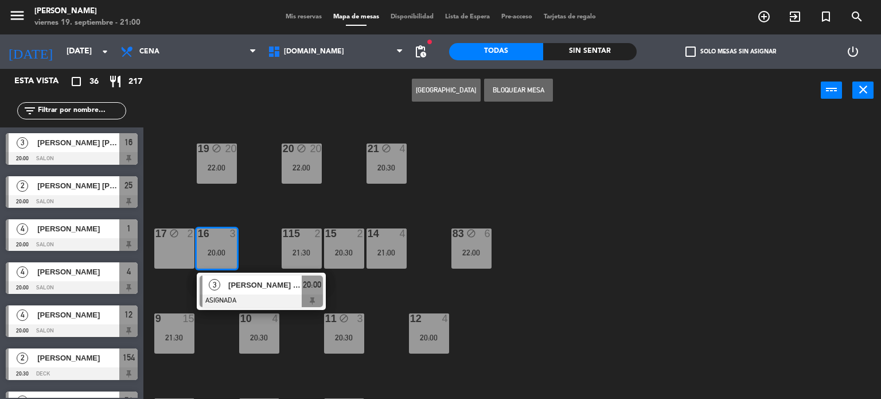
click at [234, 291] on div "[PERSON_NAME] [PERSON_NAME]" at bounding box center [264, 284] width 75 height 19
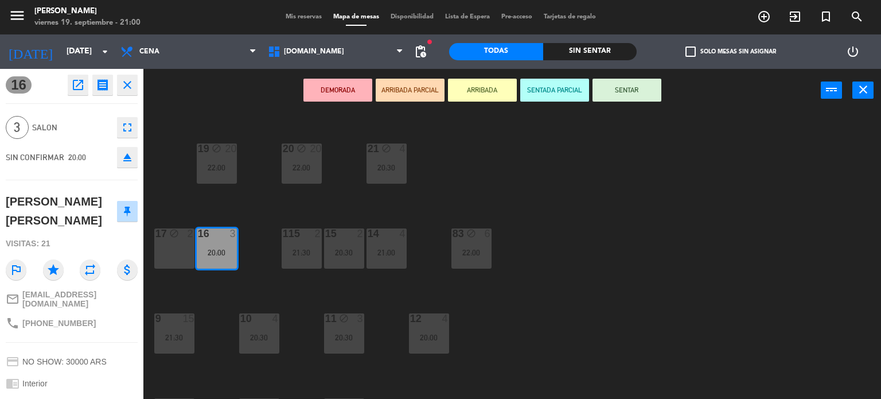
click at [234, 291] on div "34 block 2 35 block 6 36 block 12 22:00 43 block 23 22:00 37 block 14 21:00 CAV…" at bounding box center [516, 255] width 729 height 287
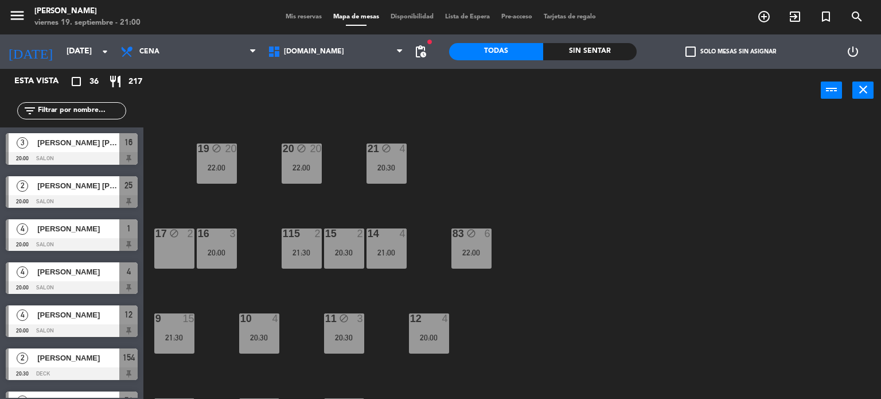
click at [229, 246] on div "16 3 20:00" at bounding box center [217, 248] width 40 height 40
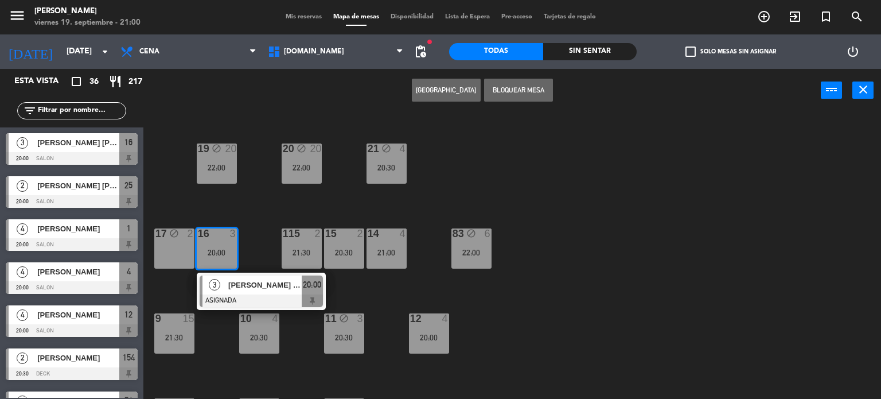
click at [529, 84] on button "Bloquear Mesa" at bounding box center [518, 90] width 69 height 23
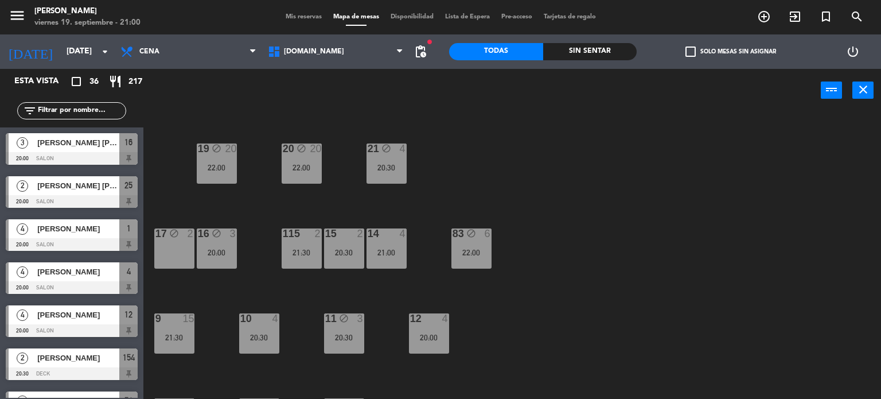
click at [583, 275] on div "34 block 2 35 block 6 36 block 12 22:00 43 block 23 22:00 37 block 14 21:00 CAV…" at bounding box center [516, 255] width 729 height 287
click at [388, 250] on div "21:00" at bounding box center [387, 252] width 40 height 8
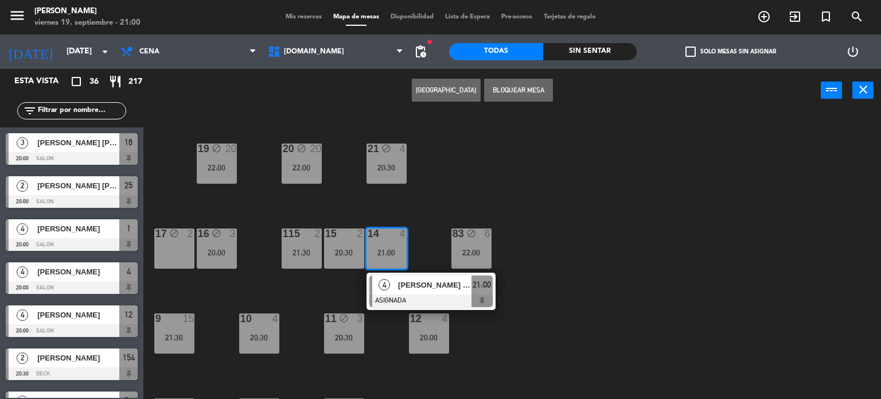
click at [469, 199] on div "34 block 2 35 block 6 36 block 12 22:00 43 block 23 22:00 37 block 14 21:00 CAV…" at bounding box center [516, 255] width 729 height 287
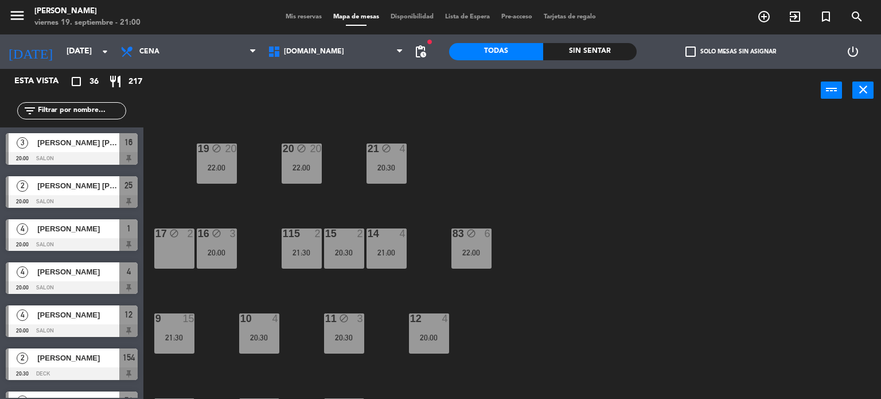
click at [420, 195] on div "34 block 2 35 block 6 36 block 12 22:00 43 block 23 22:00 37 block 14 21:00 CAV…" at bounding box center [516, 255] width 729 height 287
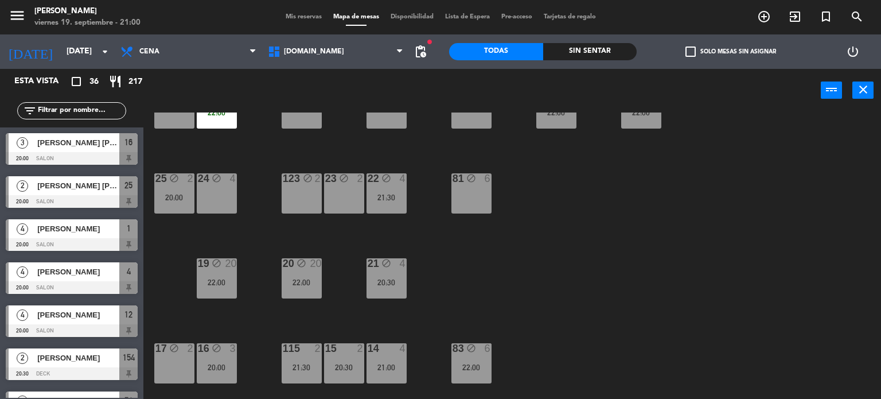
scroll to position [229, 0]
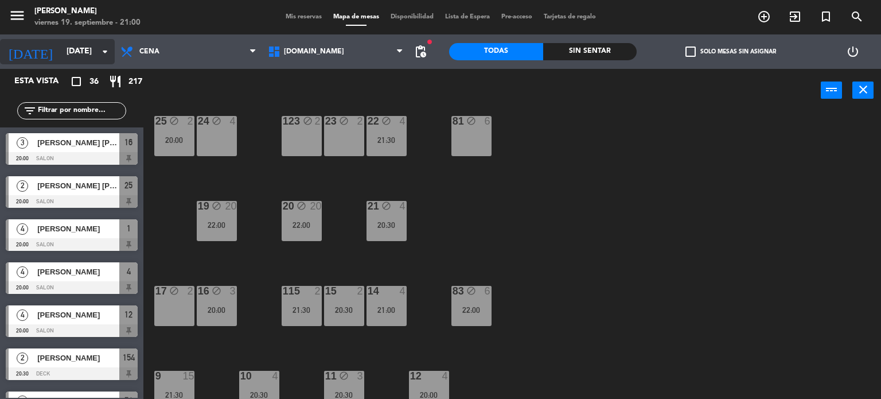
click at [61, 52] on input "[DATE]" at bounding box center [115, 51] width 109 height 21
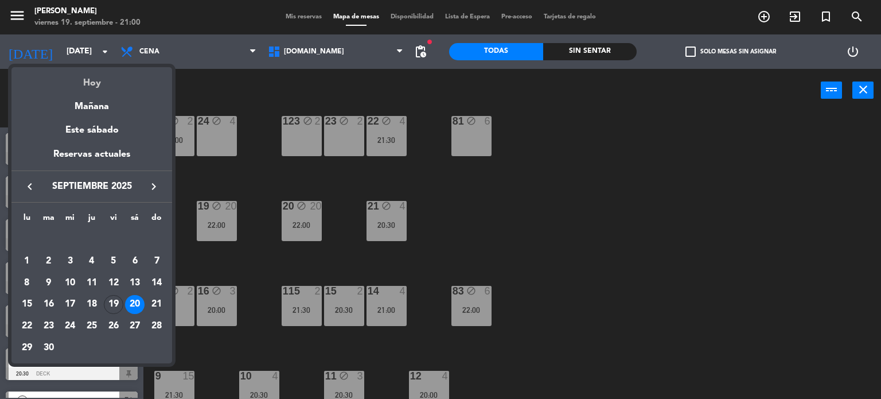
click at [91, 85] on div "Hoy" at bounding box center [91, 79] width 161 height 24
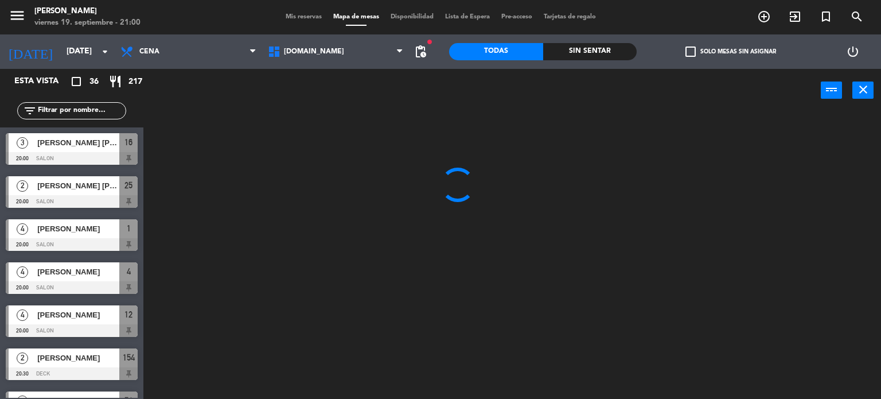
type input "[DATE]"
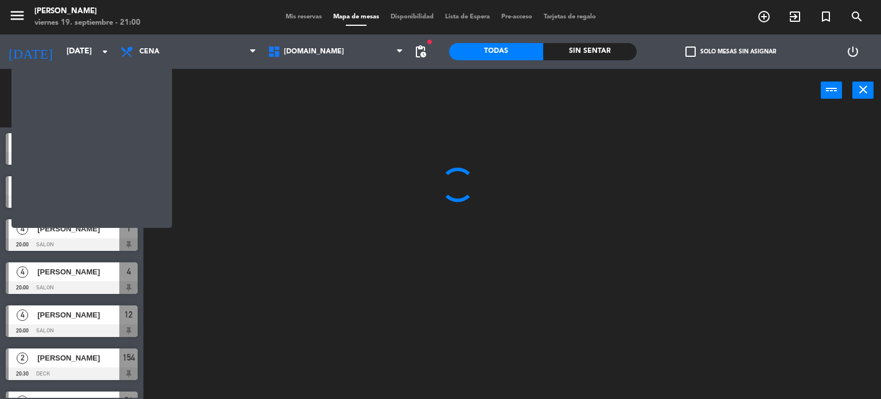
scroll to position [0, 0]
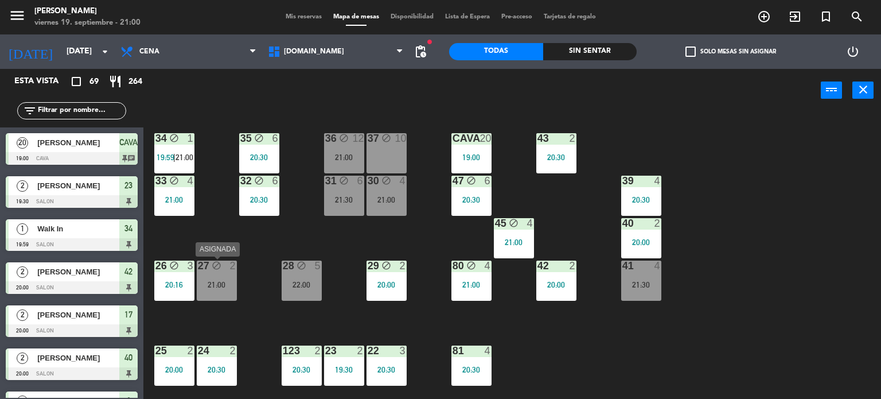
click at [205, 289] on div "27 block 2 21:00" at bounding box center [217, 280] width 40 height 40
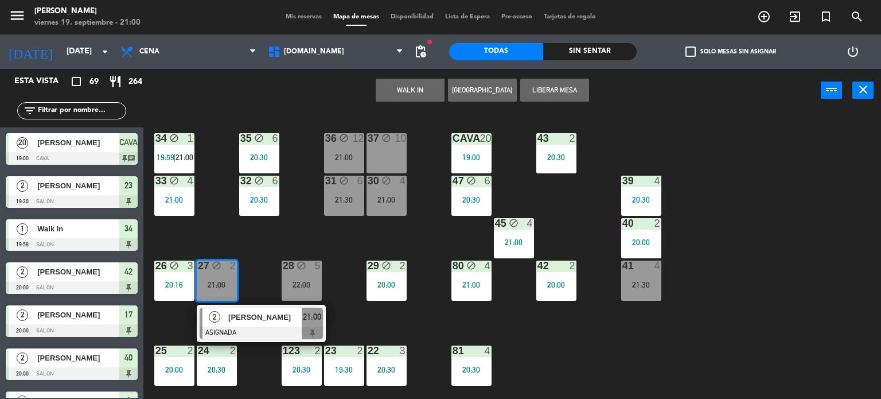
click at [279, 247] on div "34 block 1 19:59 | 21:00 35 block 6 20:30 36 block 12 21:00 43 2 20:30 37 block…" at bounding box center [516, 255] width 729 height 287
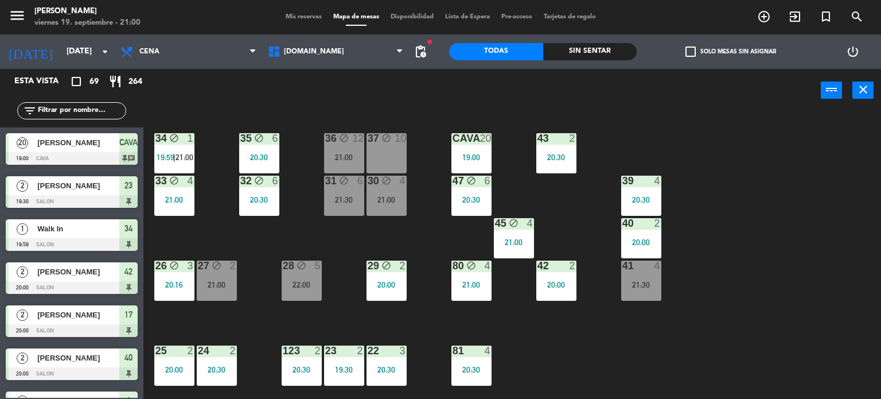
click at [305, 294] on div "28 block 5 22:00" at bounding box center [302, 280] width 40 height 40
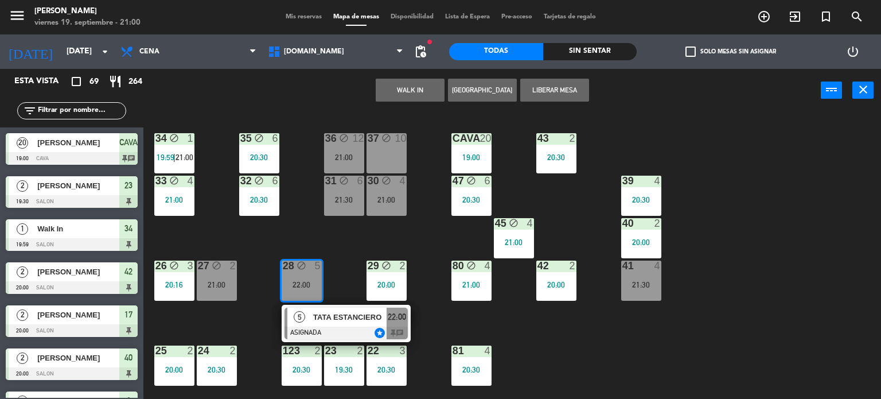
click at [295, 234] on div "34 block 1 19:59 | 21:00 35 block 6 20:30 36 block 12 21:00 43 2 20:30 37 block…" at bounding box center [516, 255] width 729 height 287
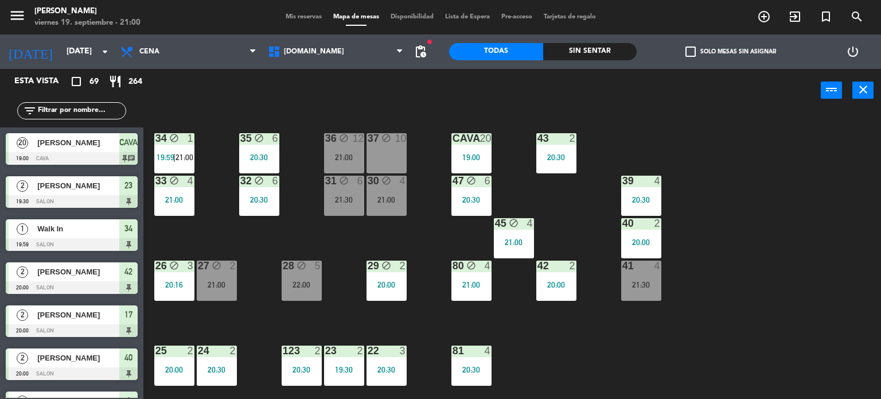
click at [334, 193] on div "31 block 6 21:30" at bounding box center [344, 196] width 40 height 40
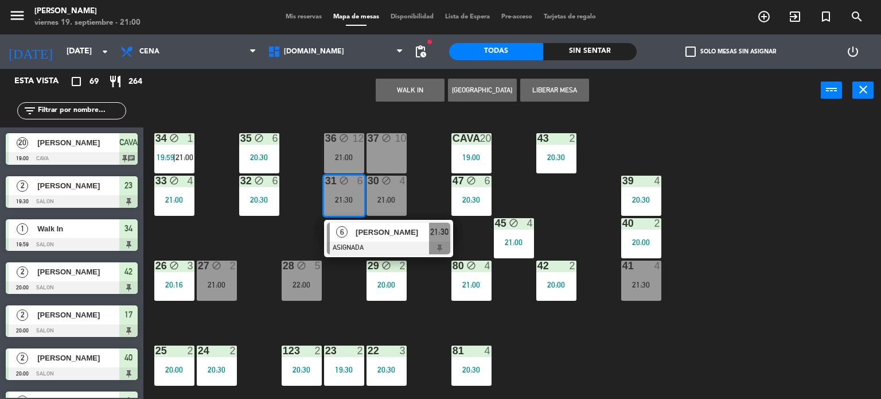
click at [300, 231] on div "34 block 1 19:59 | 21:00 35 block 6 20:30 36 block 12 21:00 43 2 20:30 37 block…" at bounding box center [516, 255] width 729 height 287
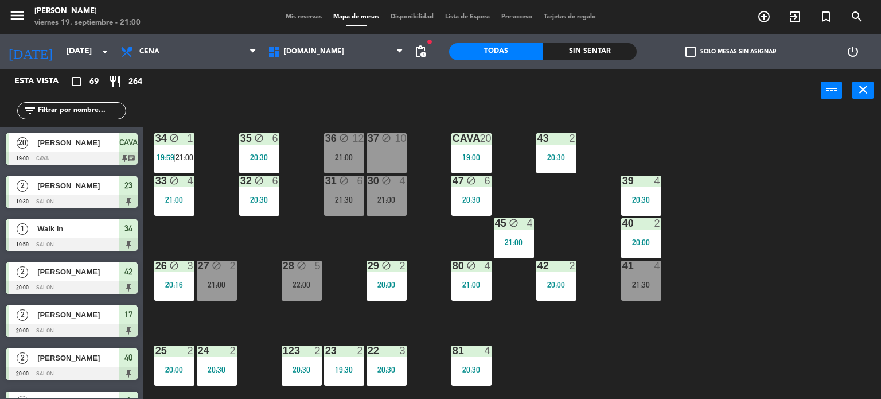
click at [358, 137] on div "37" at bounding box center [367, 138] width 19 height 11
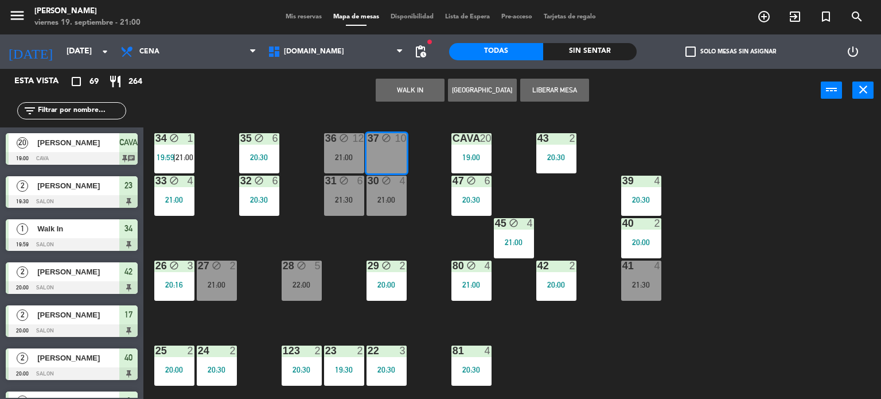
click at [377, 247] on div "34 block 1 19:59 | 21:00 35 block 6 20:30 36 block 12 21:00 43 2 20:30 37 block…" at bounding box center [516, 255] width 729 height 287
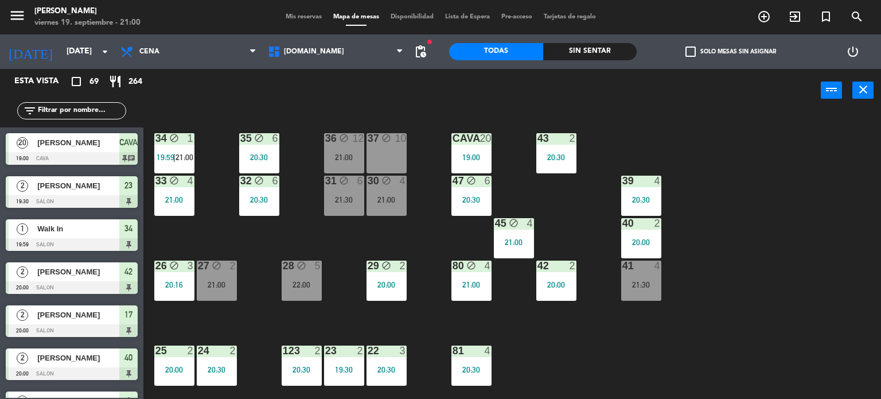
click at [328, 130] on div "34 block 1 19:59 | 21:00 35 block 6 20:30 36 block 12 21:00 43 2 20:30 37 block…" at bounding box center [516, 255] width 729 height 287
click at [333, 147] on div "36 block 12 21:00" at bounding box center [344, 153] width 40 height 40
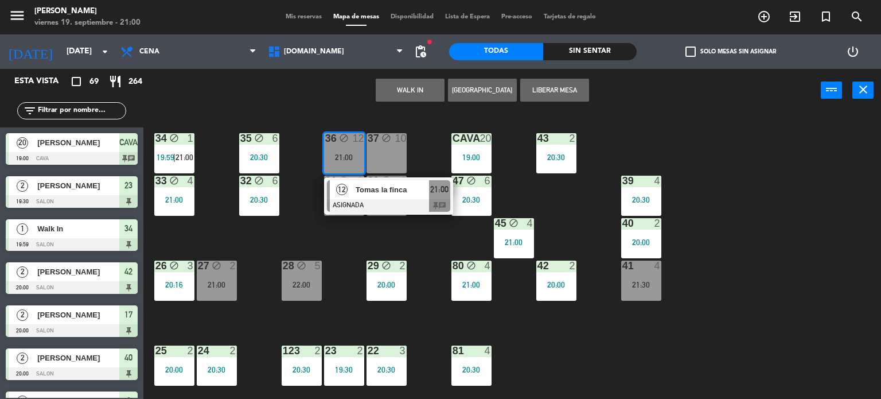
click at [399, 242] on div "34 block 1 19:59 | 21:00 35 block 6 20:30 36 block 12 21:00 12 Tomas la finca A…" at bounding box center [516, 255] width 729 height 287
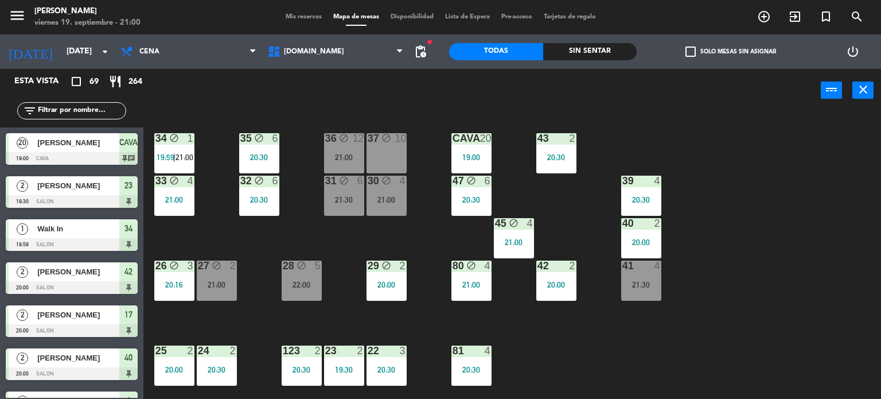
click at [481, 143] on div "CAVA 20" at bounding box center [472, 138] width 40 height 11
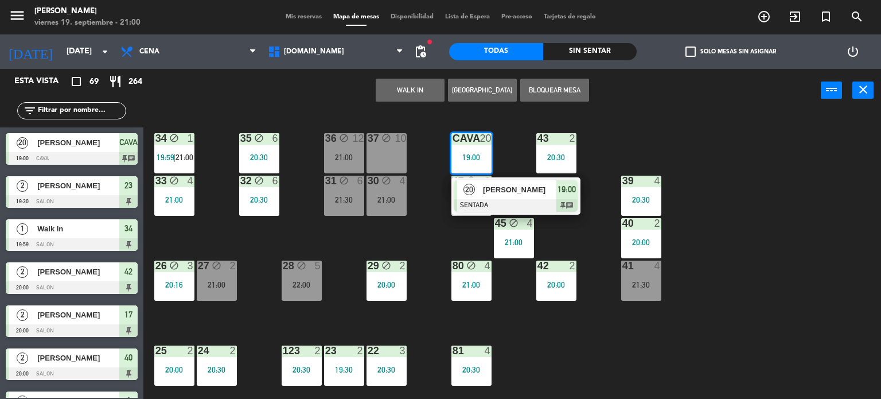
click at [497, 199] on div at bounding box center [515, 205] width 123 height 13
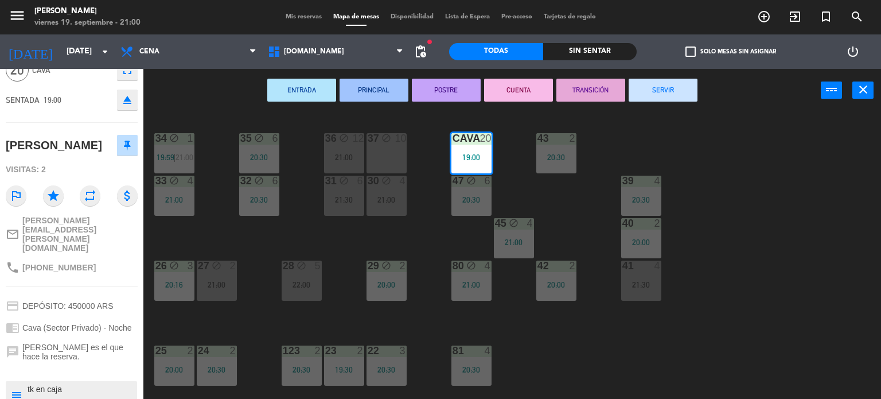
scroll to position [88, 0]
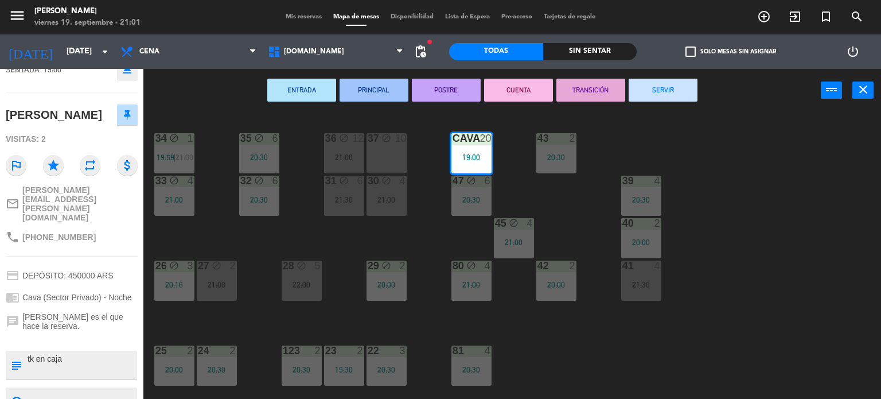
click at [244, 285] on div "34 block 1 19:59 | 21:00 35 block 6 20:30 36 block 12 21:00 43 2 20:30 37 block…" at bounding box center [516, 255] width 729 height 287
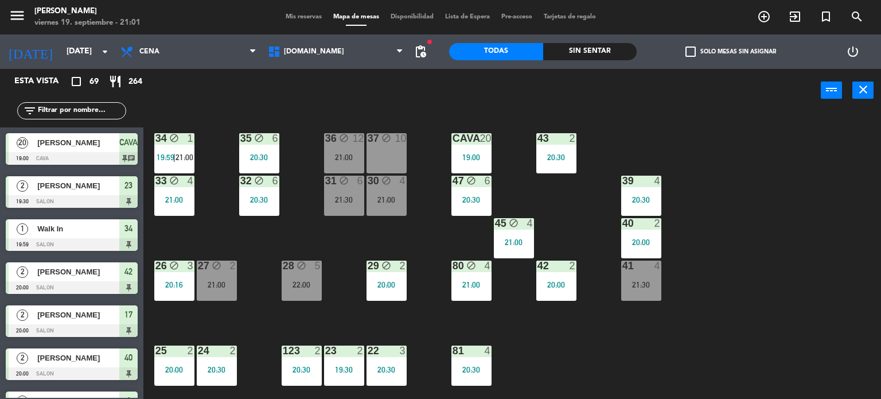
click at [299, 282] on div "22:00" at bounding box center [302, 285] width 40 height 8
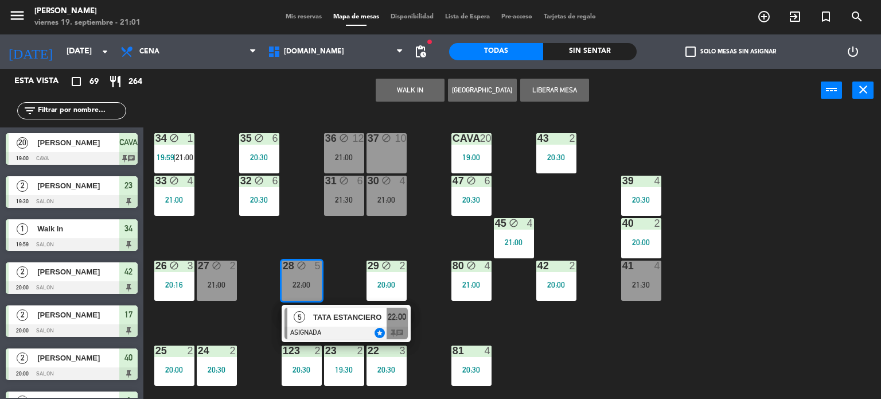
click at [317, 305] on div "5 TATA ESTANCIERO ASIGNADA star 22:00 chat" at bounding box center [346, 323] width 129 height 37
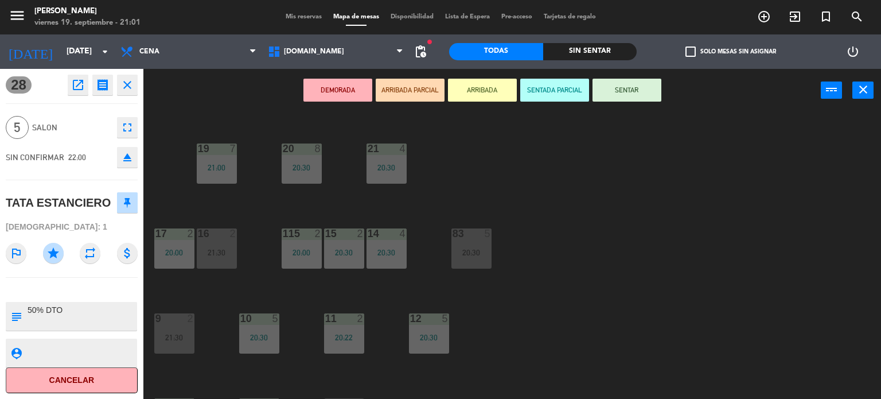
scroll to position [410, 0]
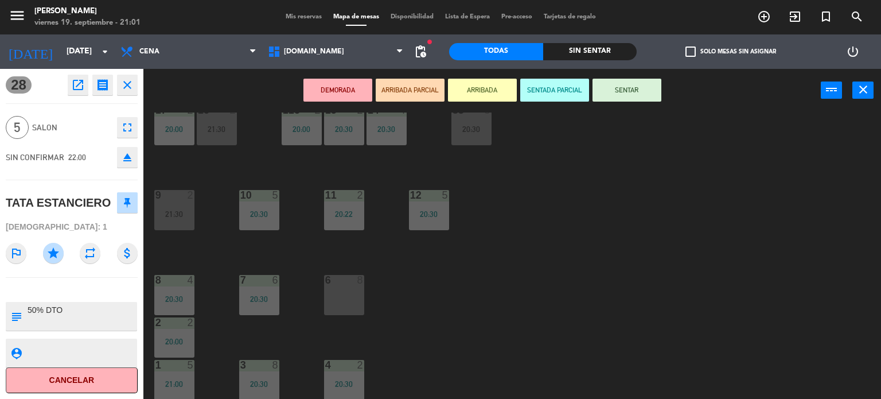
click at [614, 316] on div "34 block 1 19:59 | 21:00 35 block 6 20:30 36 block 12 21:00 43 2 20:30 37 block…" at bounding box center [516, 255] width 729 height 287
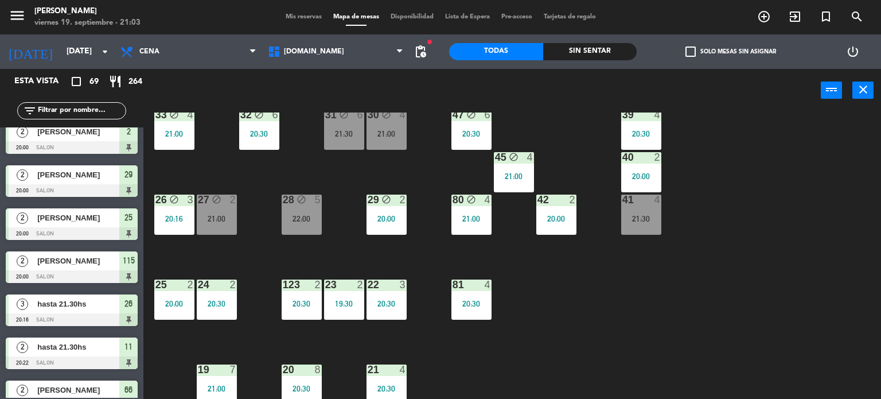
scroll to position [0, 0]
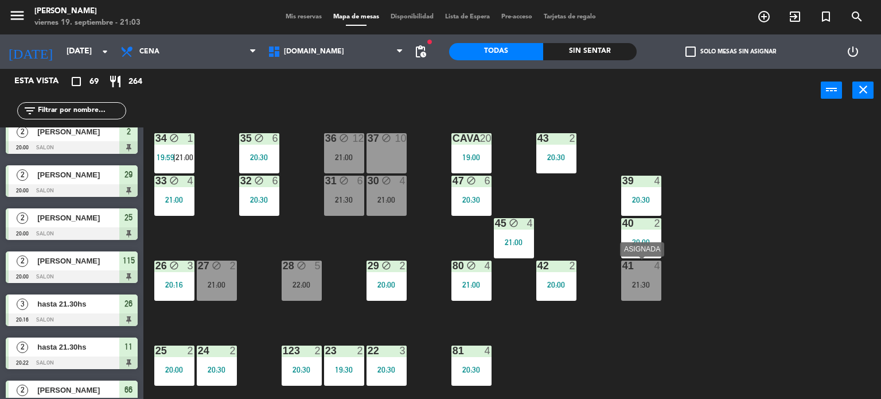
click at [645, 281] on div "21:30" at bounding box center [641, 285] width 40 height 8
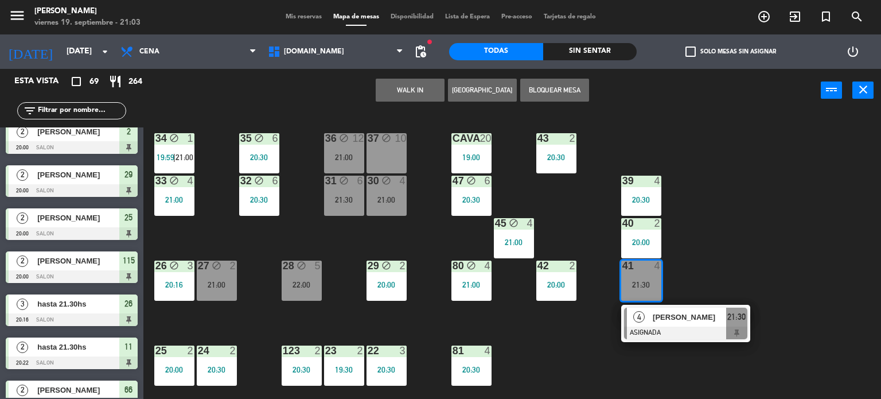
click at [793, 244] on div "34 block 1 19:59 | 21:00 35 block 6 20:30 36 block 12 21:00 43 2 20:30 37 block…" at bounding box center [516, 255] width 729 height 287
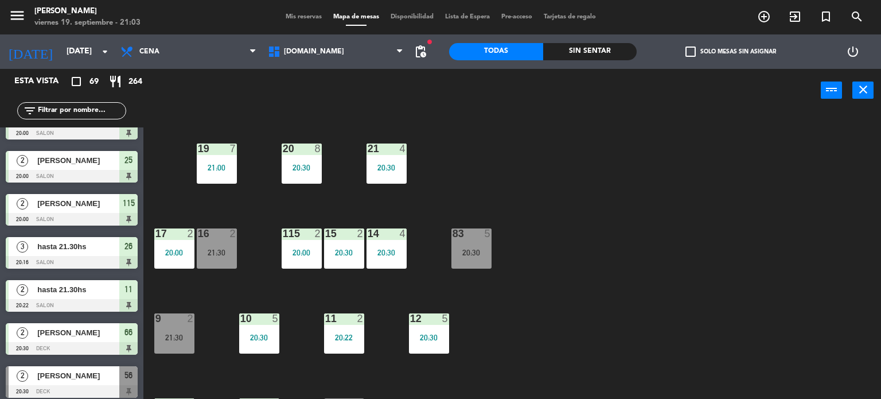
scroll to position [344, 0]
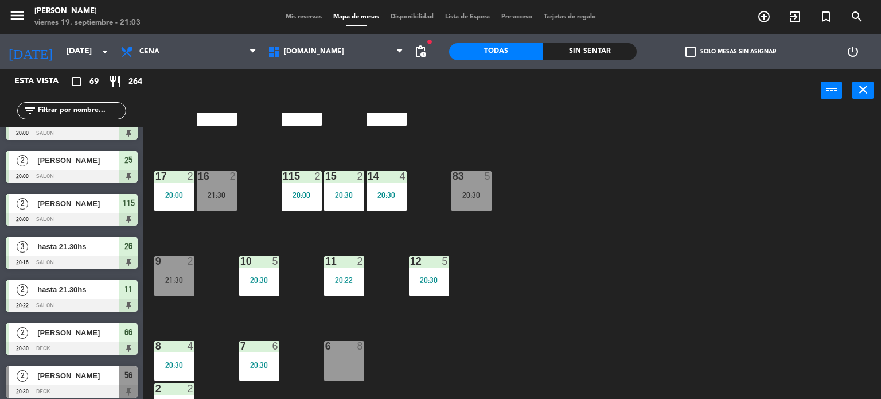
click at [481, 191] on div "20:30" at bounding box center [472, 195] width 40 height 8
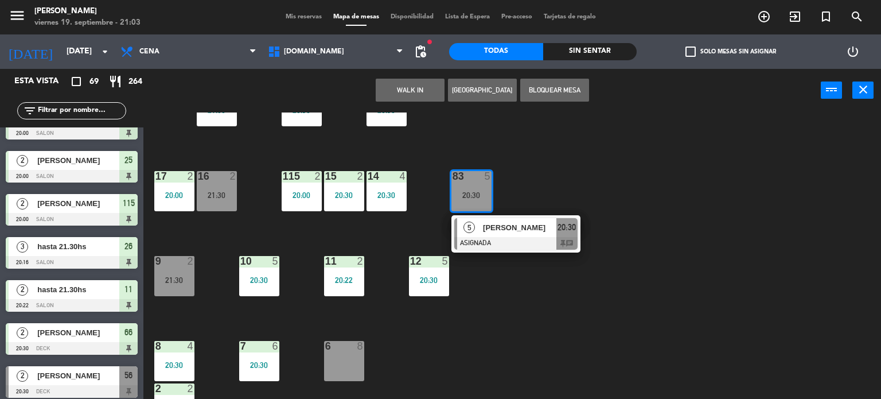
click at [353, 344] on div at bounding box center [343, 346] width 19 height 10
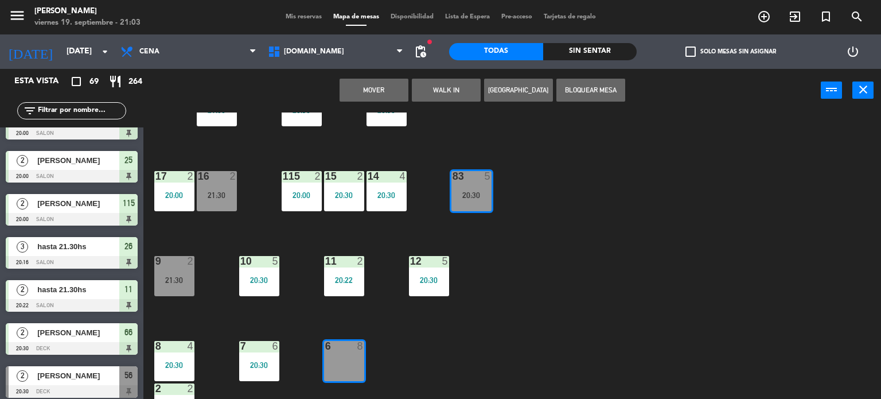
click at [369, 88] on button "Mover" at bounding box center [374, 90] width 69 height 23
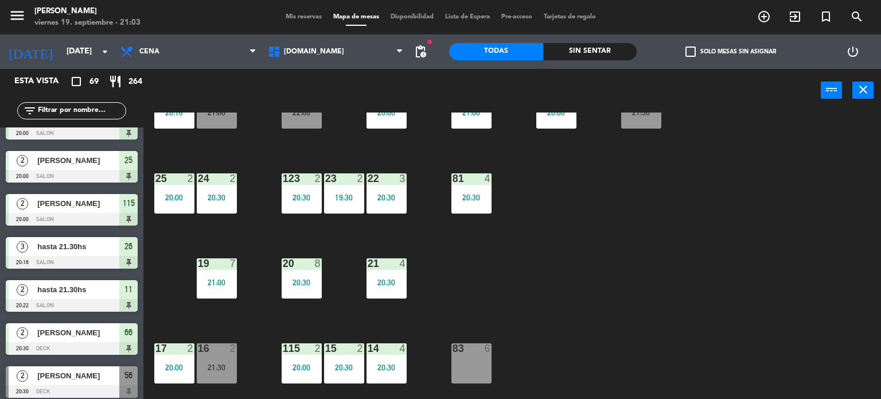
scroll to position [57, 0]
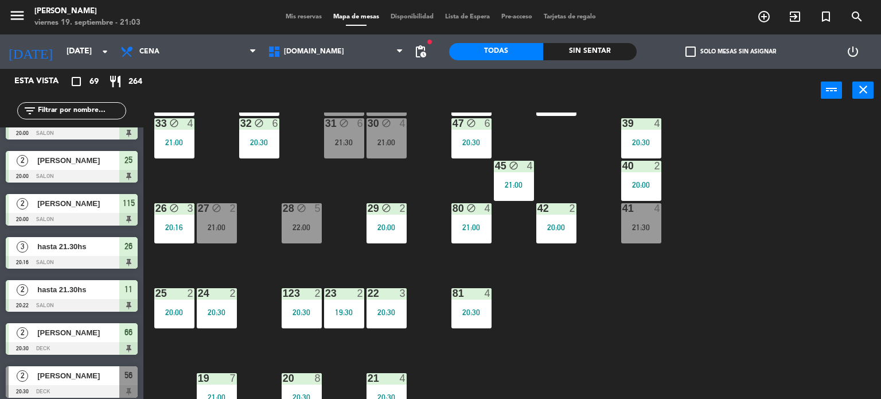
click at [636, 236] on div "41 4 21:30" at bounding box center [641, 223] width 40 height 40
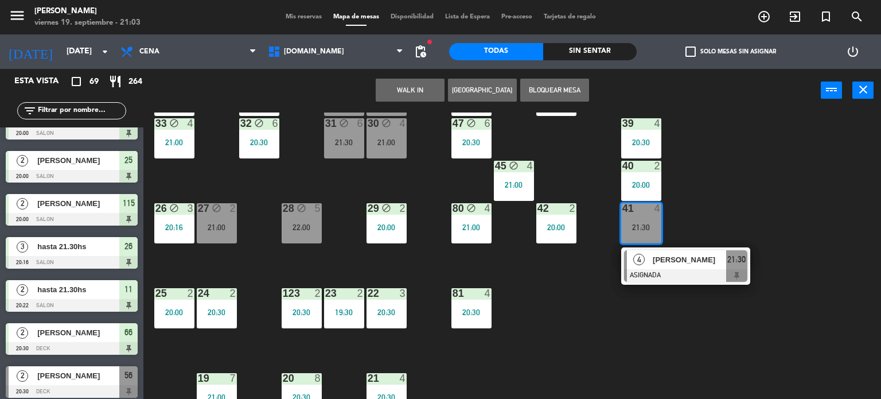
scroll to position [229, 0]
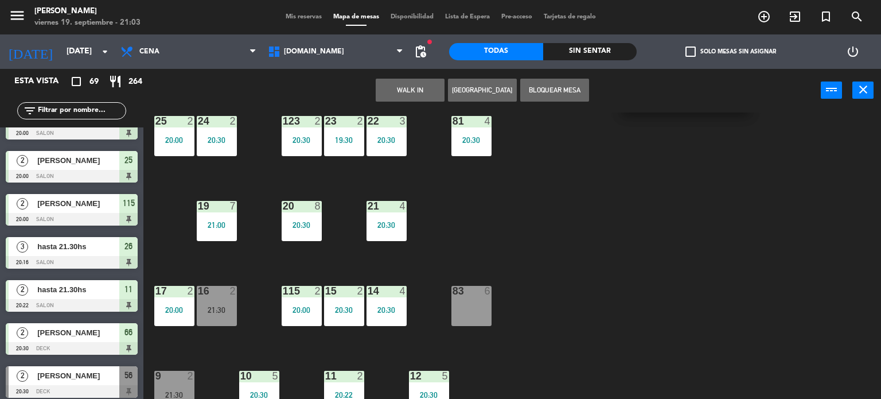
click at [453, 317] on div "83 6" at bounding box center [472, 306] width 40 height 40
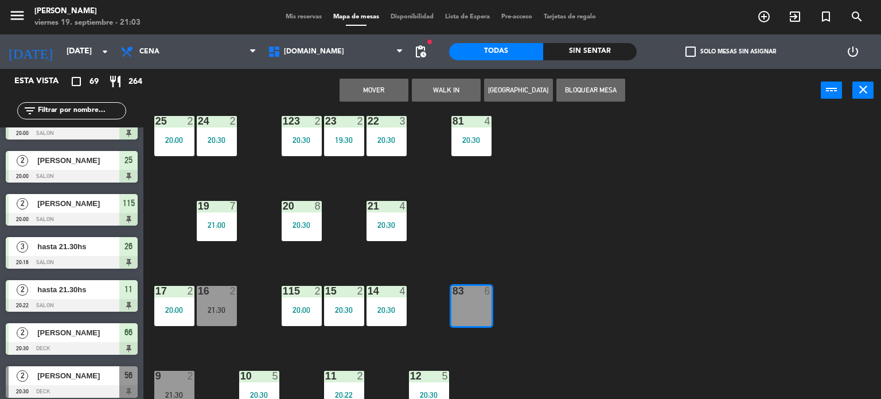
click at [371, 95] on button "Mover" at bounding box center [374, 90] width 69 height 23
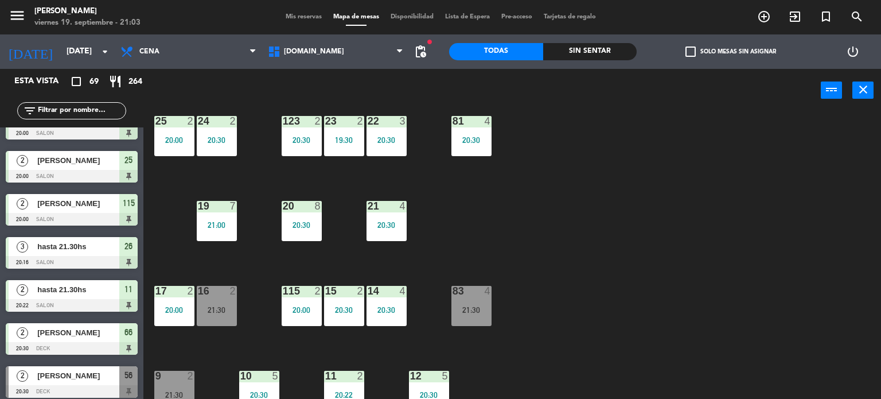
click at [613, 53] on div "Sin sentar" at bounding box center [590, 51] width 94 height 17
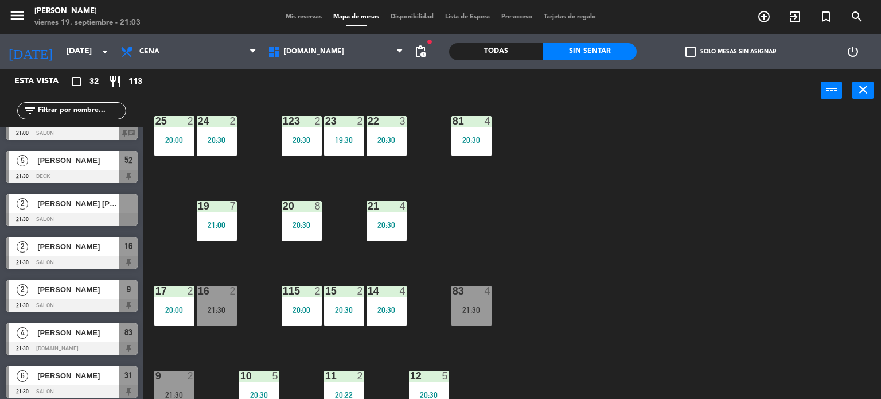
scroll to position [0, 0]
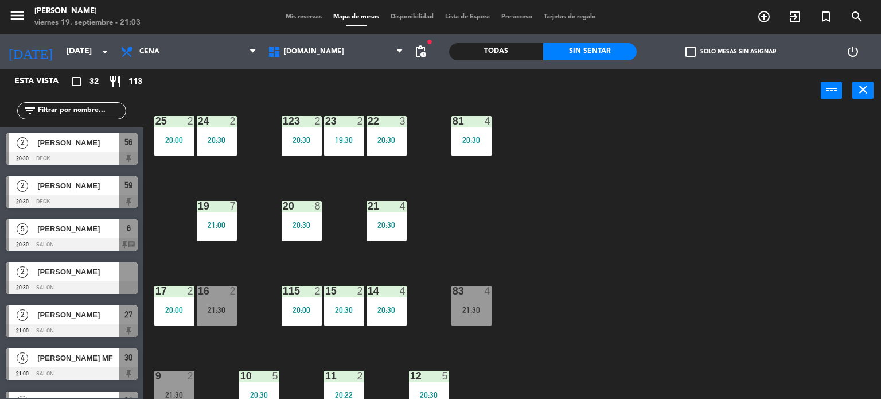
click at [732, 55] on label "check_box_outline_blank Solo mesas sin asignar" at bounding box center [731, 51] width 91 height 10
click at [731, 52] on input "check_box_outline_blank Solo mesas sin asignar" at bounding box center [731, 52] width 0 height 0
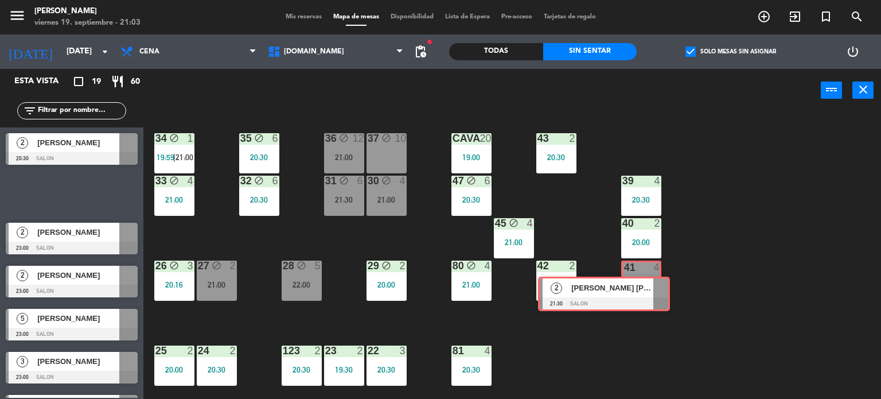
drag, startPoint x: 100, startPoint y: 188, endPoint x: 633, endPoint y: 289, distance: 541.9
click at [633, 289] on div "Esta vista crop_square 19 restaurant 60 filter_list 2 [PERSON_NAME] 20:30 SALON…" at bounding box center [440, 234] width 881 height 330
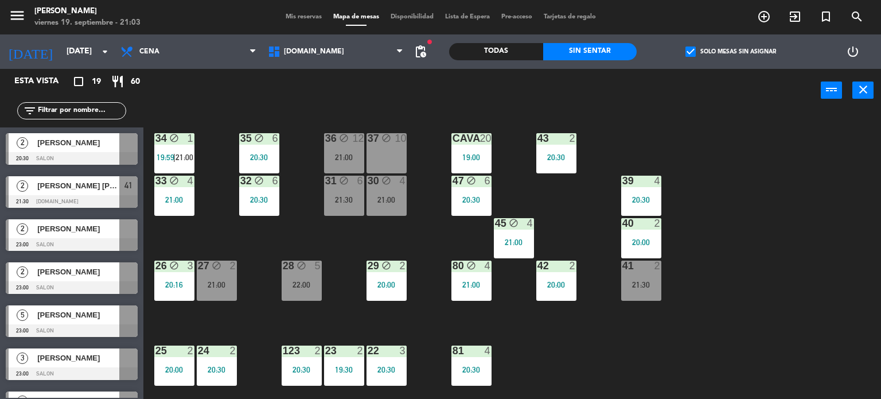
click at [633, 289] on div "41 2 21:30" at bounding box center [641, 280] width 40 height 40
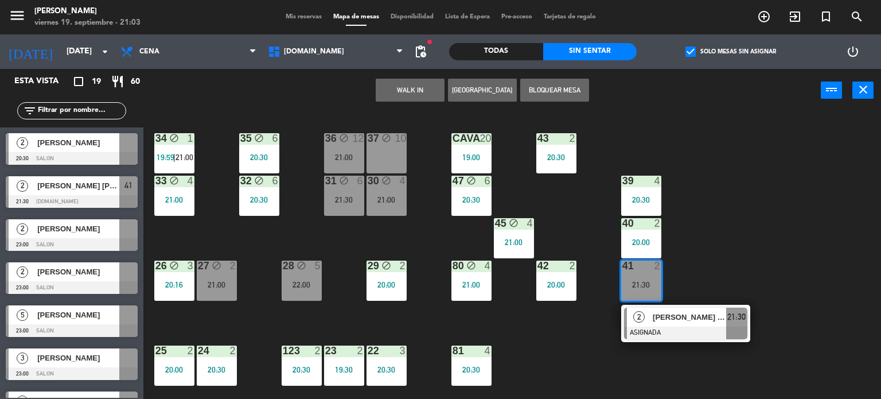
click at [238, 285] on div "34 block 1 19:59 | 21:00 35 block 6 20:30 36 block 12 21:00 43 2 20:30 37 block…" at bounding box center [516, 255] width 729 height 287
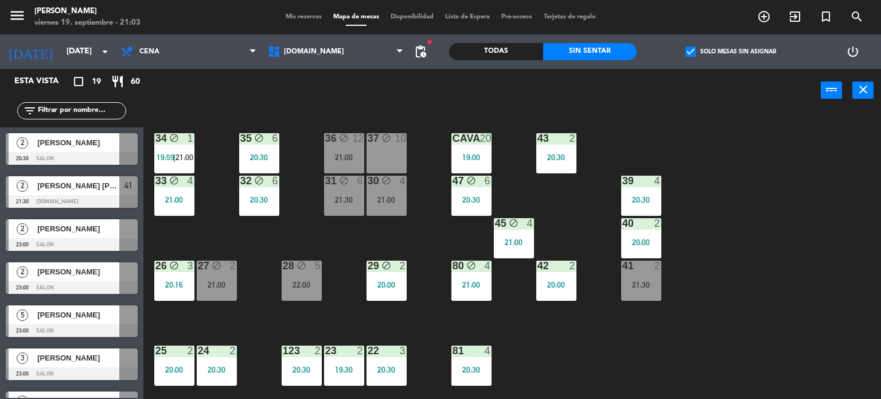
click at [232, 282] on div "21:00" at bounding box center [217, 285] width 40 height 8
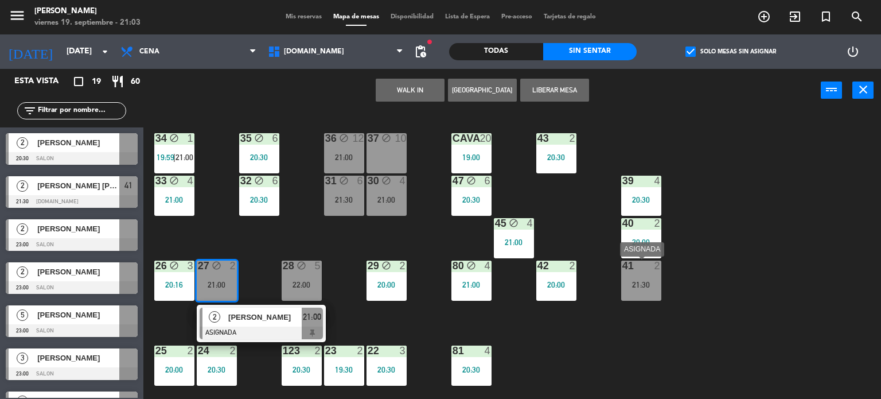
click at [629, 283] on div "21:30" at bounding box center [641, 285] width 40 height 8
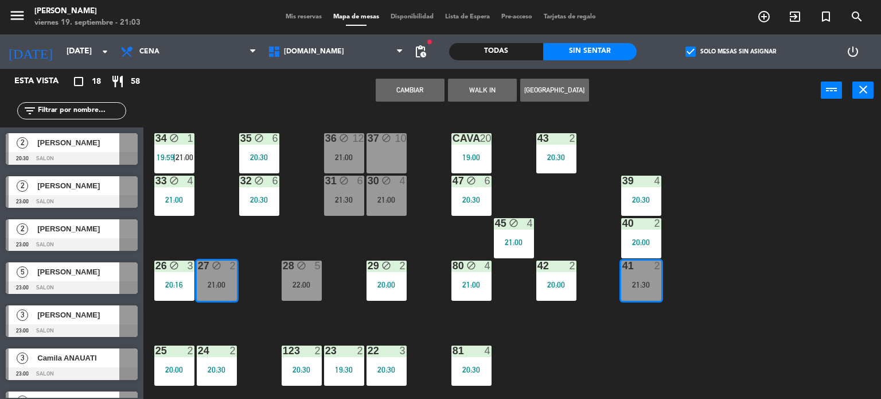
click at [412, 84] on button "Cambiar" at bounding box center [410, 90] width 69 height 23
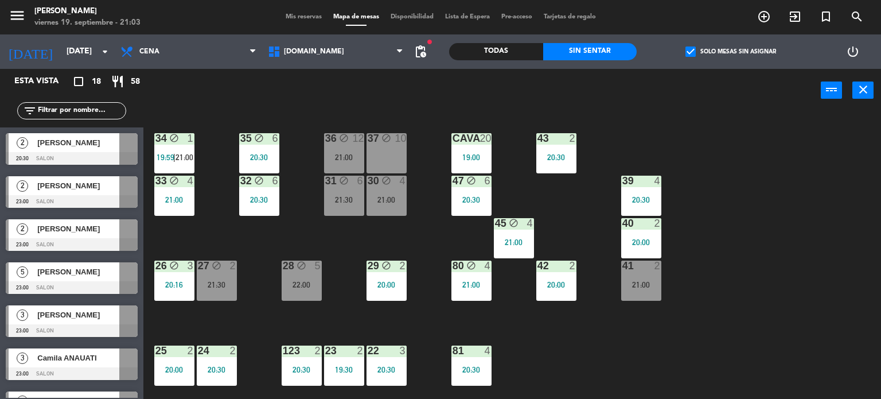
click at [734, 48] on label "check_box Solo mesas sin asignar" at bounding box center [731, 51] width 91 height 10
click at [731, 52] on input "check_box Solo mesas sin asignar" at bounding box center [731, 52] width 0 height 0
click at [108, 112] on input "text" at bounding box center [81, 110] width 89 height 13
click at [670, 349] on div "34 block 1 19:59 | 21:00 35 block 6 20:30 36 block 12 21:00 43 2 20:30 37 block…" at bounding box center [516, 255] width 729 height 287
click at [509, 53] on div "Todas" at bounding box center [496, 51] width 94 height 17
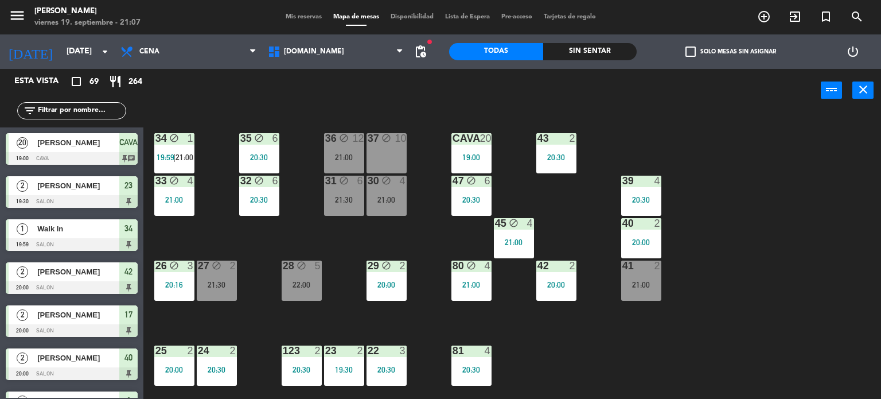
click at [72, 103] on div "filter_list" at bounding box center [71, 110] width 109 height 17
click at [72, 114] on input "text" at bounding box center [81, 110] width 89 height 13
click at [828, 346] on div "34 block 1 19:59 | 21:00 35 block 6 20:30 36 block 12 21:00 43 2 20:30 37 block…" at bounding box center [516, 255] width 729 height 287
click at [91, 105] on input "text" at bounding box center [81, 110] width 89 height 13
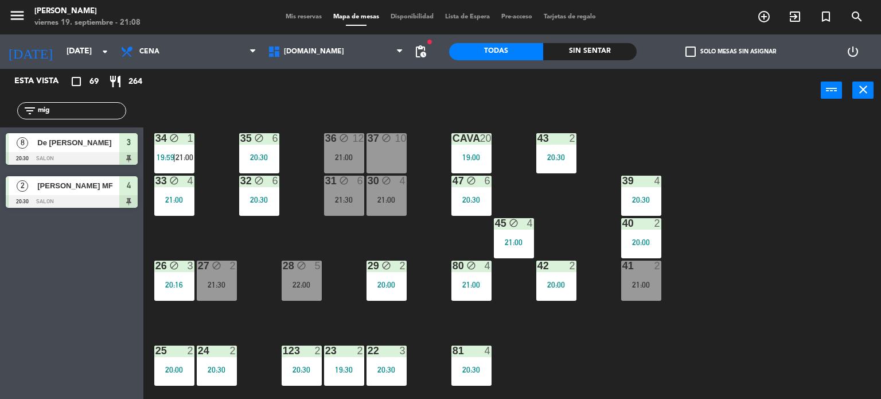
type input "Mig"
click at [86, 275] on div "Esta vista crop_square 69 restaurant 264 filter_list Mig 8 De [PERSON_NAME] 20:…" at bounding box center [71, 234] width 143 height 330
click at [81, 141] on span "De [PERSON_NAME]" at bounding box center [78, 143] width 82 height 12
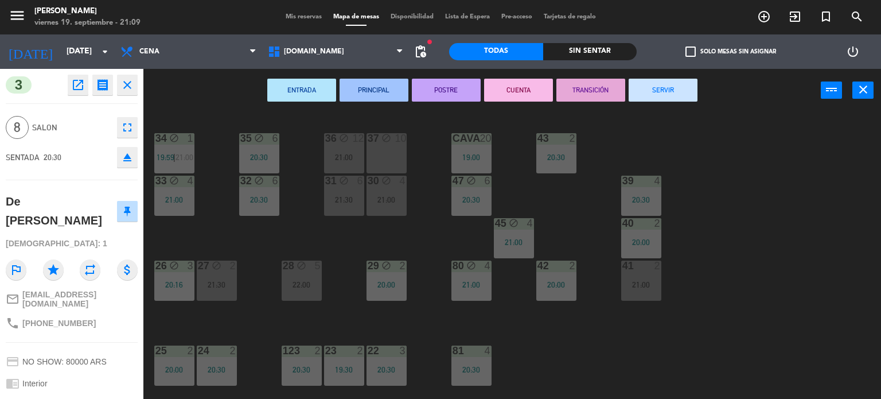
drag, startPoint x: 717, startPoint y: 306, endPoint x: 694, endPoint y: 311, distance: 22.8
click at [714, 307] on div "34 block 1 19:59 | 21:00 35 block 6 20:30 36 block 12 21:00 43 2 20:30 37 block…" at bounding box center [516, 255] width 729 height 287
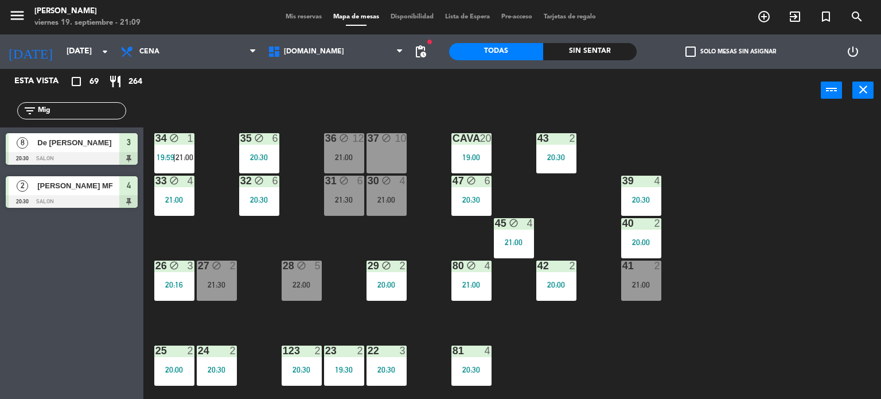
drag, startPoint x: 75, startPoint y: 113, endPoint x: 0, endPoint y: 121, distance: 75.0
click at [0, 116] on div "filter_list Mig" at bounding box center [71, 110] width 143 height 33
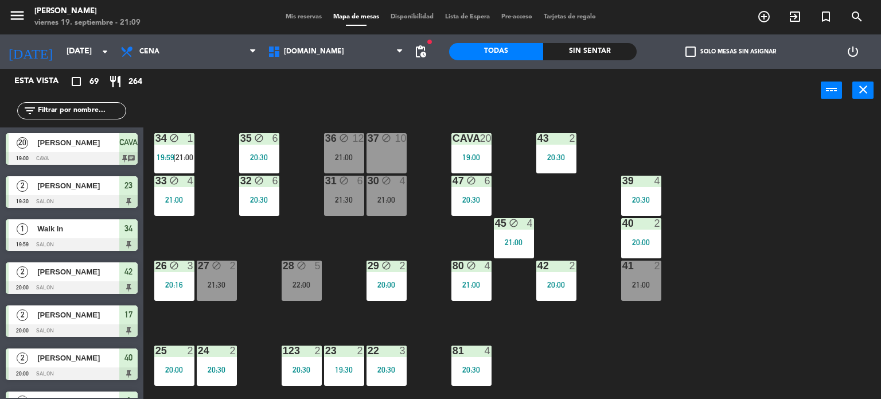
drag, startPoint x: 264, startPoint y: 236, endPoint x: 234, endPoint y: 279, distance: 52.4
click at [263, 237] on div "34 block 1 19:59 | 21:00 35 block 6 20:30 36 block 12 21:00 43 2 20:30 37 block…" at bounding box center [516, 255] width 729 height 287
click at [232, 282] on div "21:30" at bounding box center [217, 285] width 40 height 8
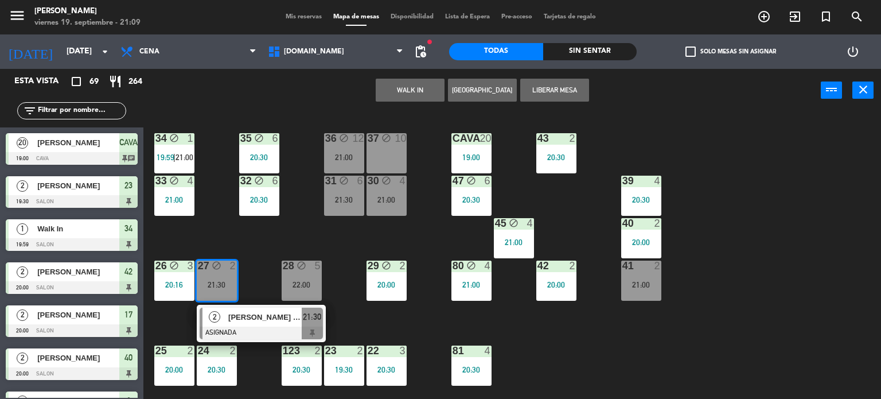
click at [271, 247] on div "34 block 1 19:59 | 21:00 35 block 6 20:30 36 block 12 21:00 43 2 20:30 37 block…" at bounding box center [516, 255] width 729 height 287
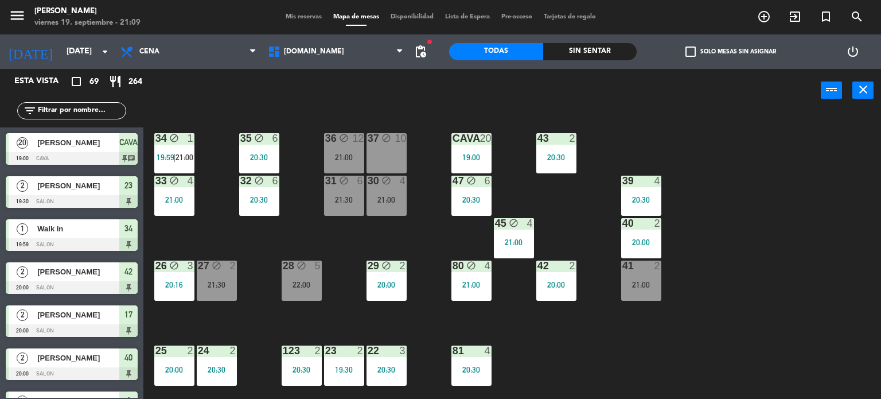
click at [326, 272] on div "34 block 1 19:59 | 21:00 35 block 6 20:30 36 block 12 21:00 43 2 20:30 37 block…" at bounding box center [516, 255] width 729 height 287
click at [312, 271] on div "28 block 5 22:00" at bounding box center [302, 280] width 40 height 40
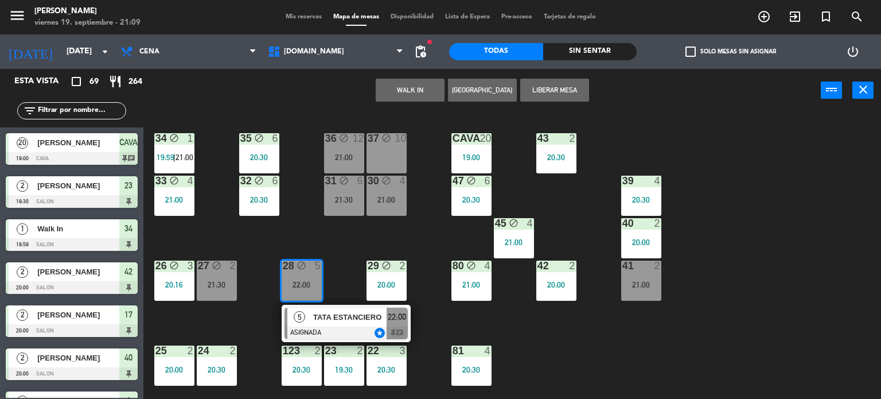
click at [330, 248] on div "34 block 1 19:59 | 21:00 35 block 6 20:30 36 block 12 21:00 43 2 20:30 37 block…" at bounding box center [516, 255] width 729 height 287
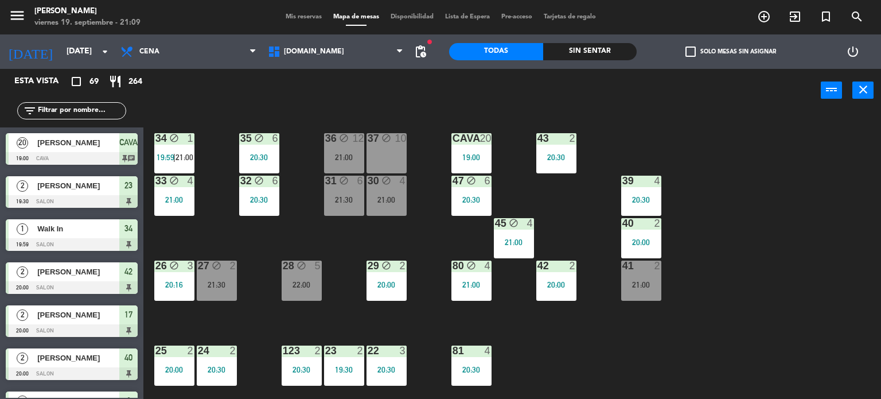
click at [380, 203] on div "21:00" at bounding box center [387, 200] width 40 height 8
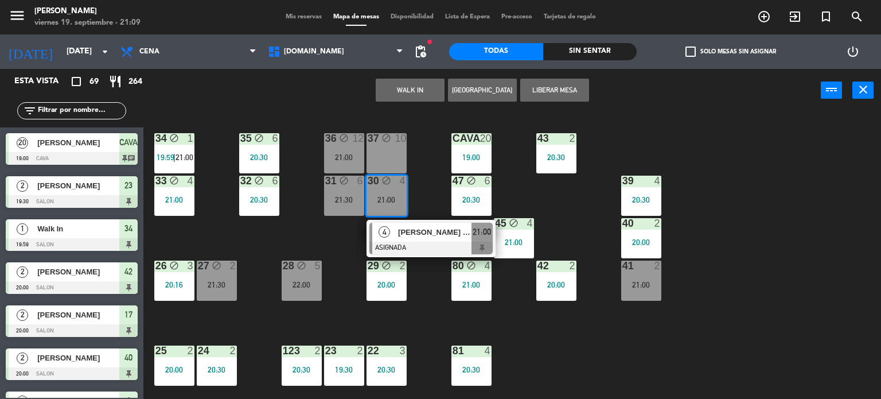
click at [266, 241] on div "34 block 1 19:59 | 21:00 35 block 6 20:30 36 block 12 21:00 43 2 20:30 37 block…" at bounding box center [516, 255] width 729 height 287
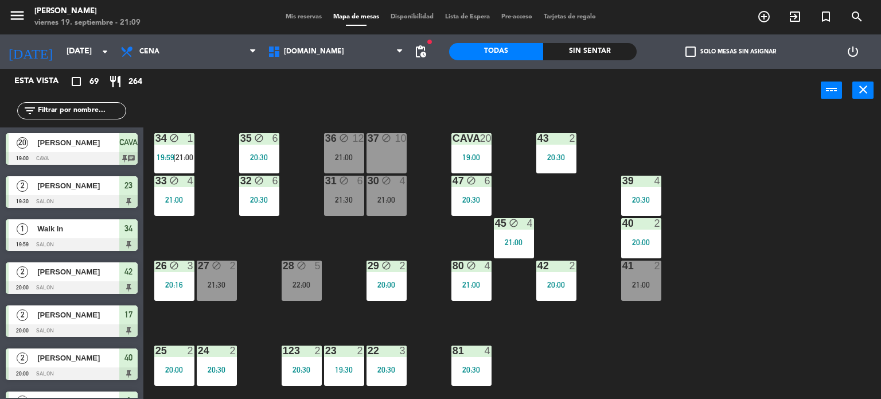
click at [375, 213] on div "30 block 4 21:00" at bounding box center [387, 196] width 40 height 40
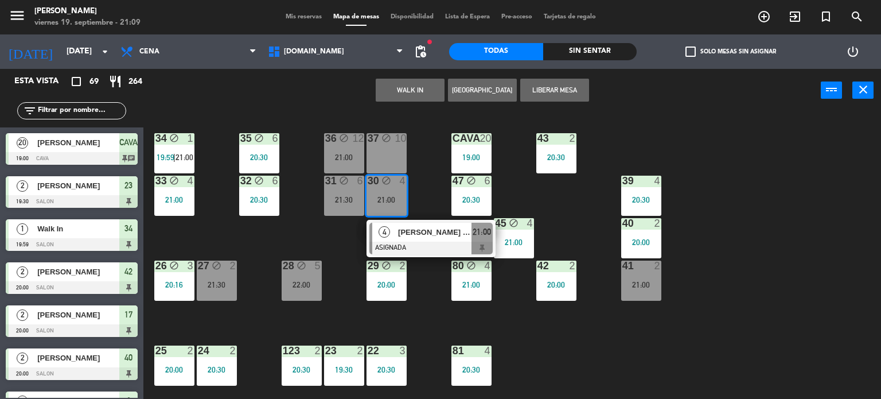
click at [298, 231] on div "34 block 1 19:59 | 21:00 35 block 6 20:30 36 block 12 21:00 43 2 20:30 37 block…" at bounding box center [516, 255] width 729 height 287
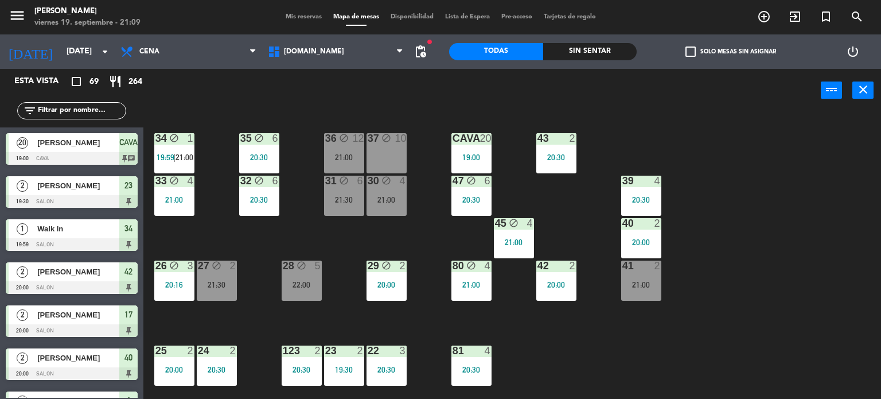
click at [234, 281] on div "21:30" at bounding box center [217, 285] width 40 height 8
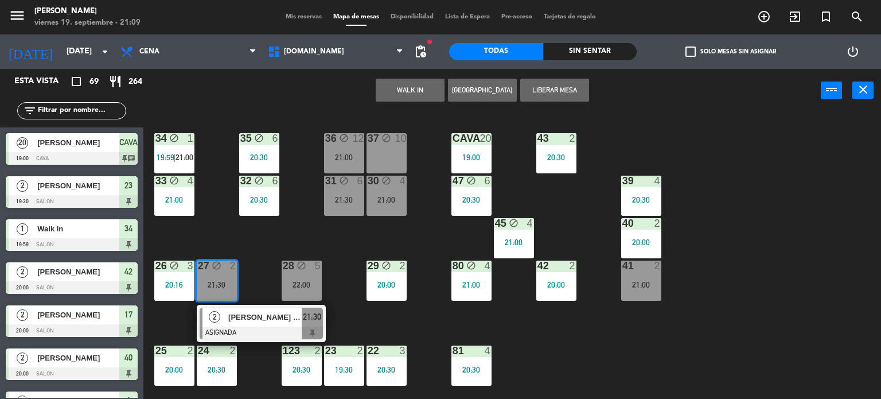
click at [260, 244] on div "34 block 1 19:59 | 21:00 35 block 6 20:30 36 block 12 21:00 43 2 20:30 37 block…" at bounding box center [516, 255] width 729 height 287
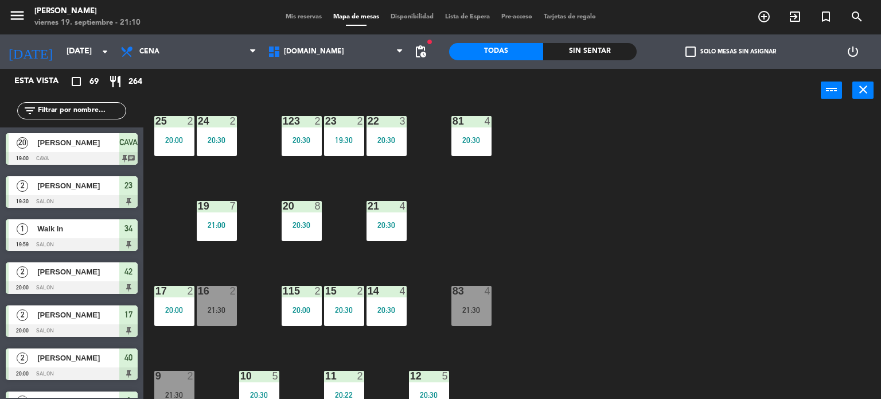
scroll to position [344, 0]
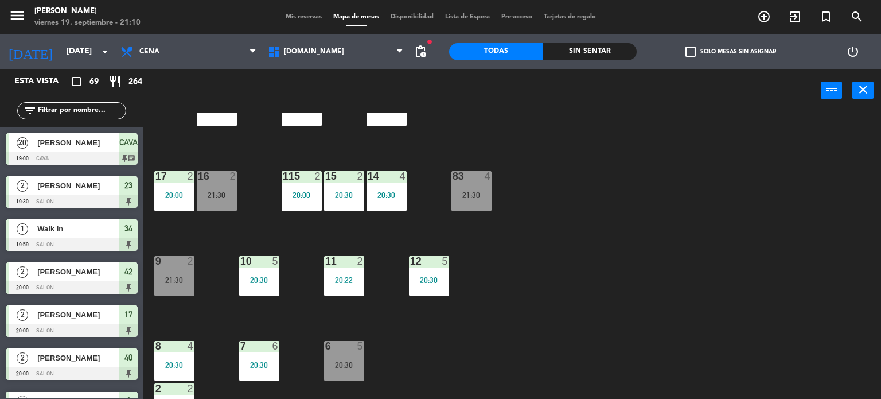
click at [217, 205] on div "16 2 21:30" at bounding box center [217, 191] width 40 height 40
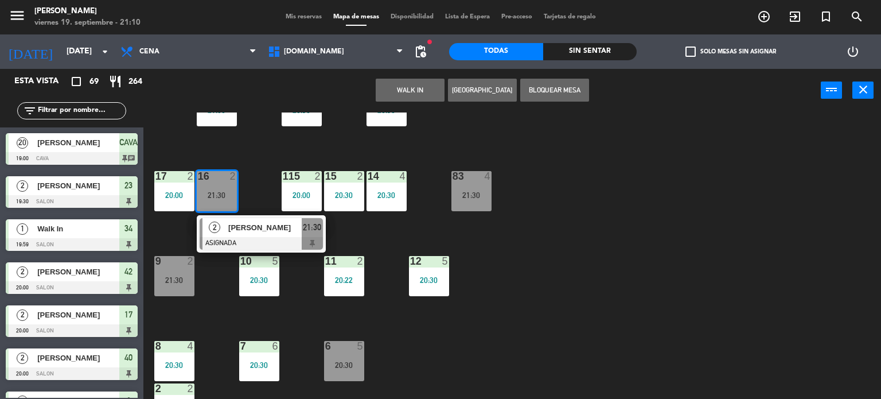
click at [223, 294] on div "34 block 1 19:59 | 21:00 35 block 6 20:30 36 block 12 21:00 43 2 20:30 37 block…" at bounding box center [516, 255] width 729 height 287
click at [185, 276] on div "21:30" at bounding box center [174, 280] width 40 height 8
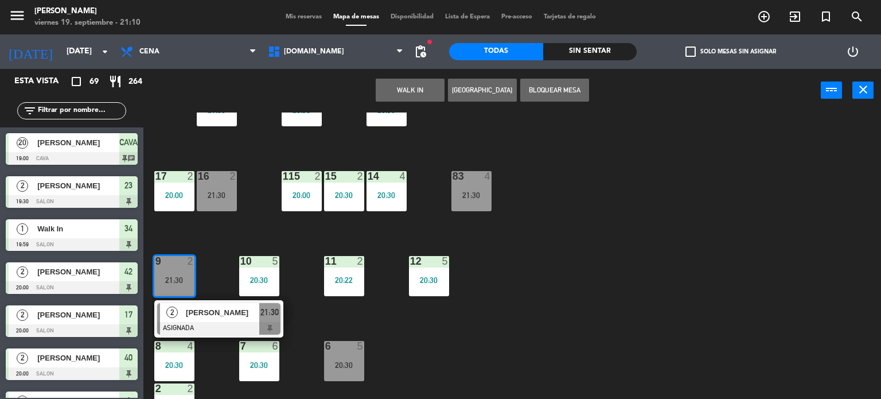
drag, startPoint x: 728, startPoint y: 286, endPoint x: 534, endPoint y: 199, distance: 212.9
click at [728, 286] on div "34 block 1 19:59 | 21:00 35 block 6 20:30 36 block 12 21:00 43 2 20:30 37 block…" at bounding box center [516, 255] width 729 height 287
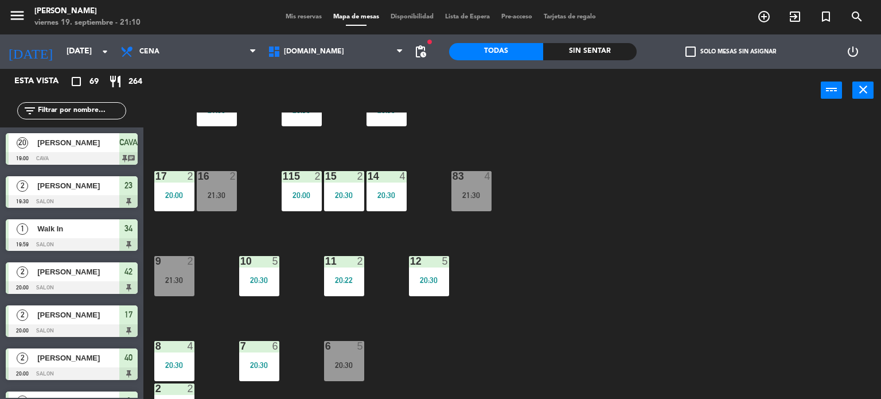
scroll to position [410, 0]
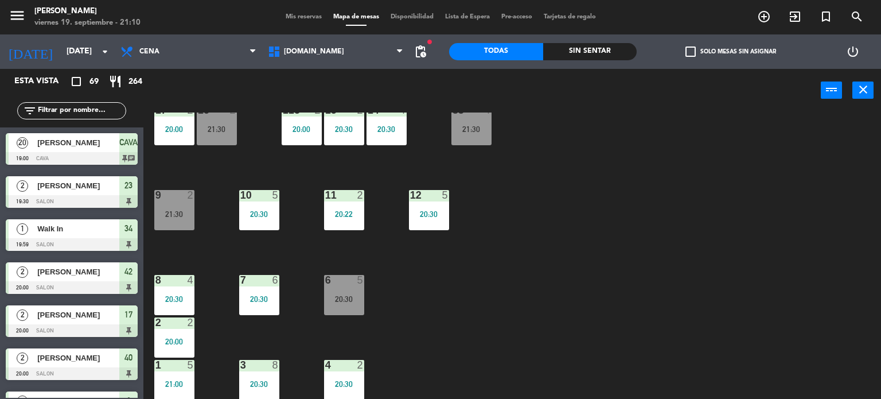
click at [76, 107] on input "text" at bounding box center [81, 110] width 89 height 13
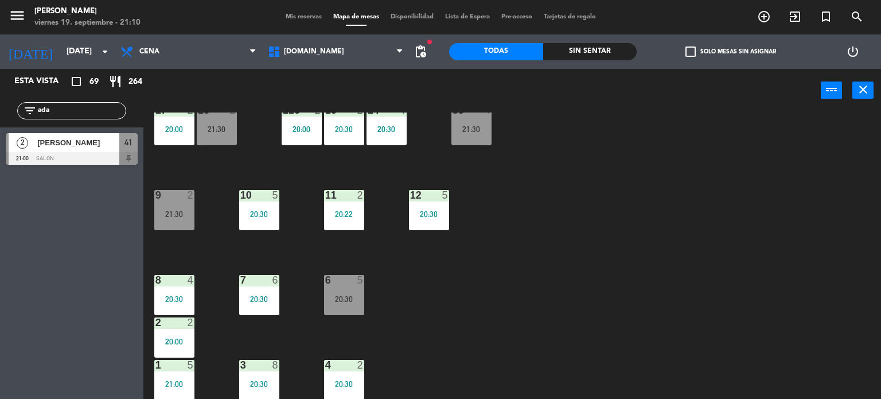
type input "ada"
click at [41, 166] on div "2 [PERSON_NAME] 21:00 SALON 41" at bounding box center [71, 148] width 143 height 43
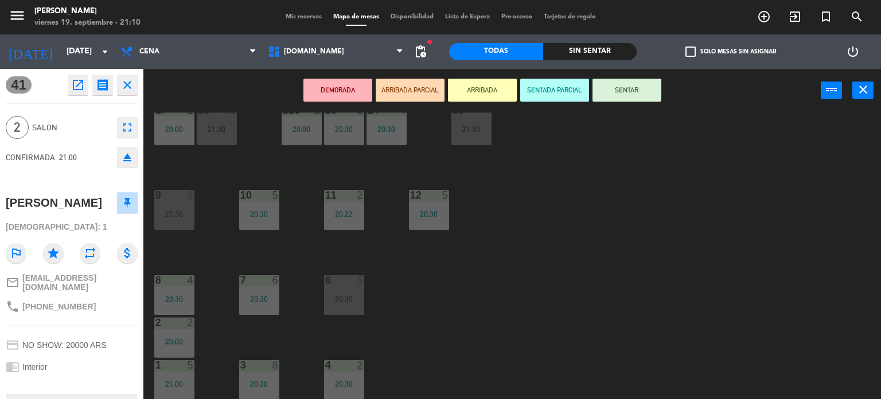
click at [334, 98] on button "DEMORADA" at bounding box center [338, 90] width 69 height 23
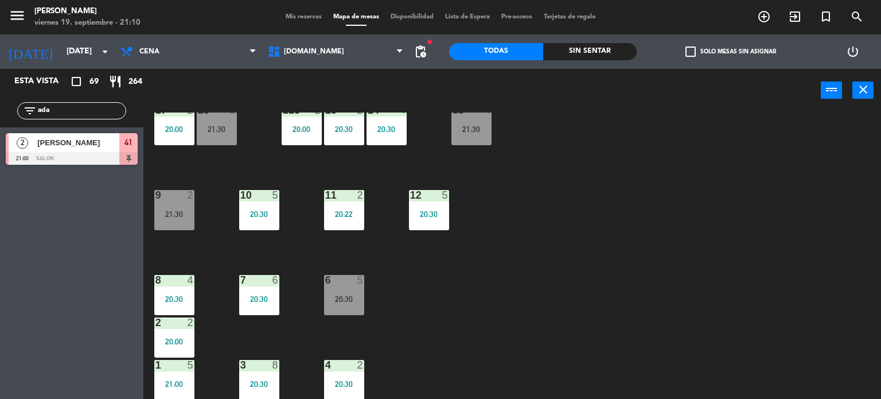
click at [464, 229] on div "34 block 1 19:59 | 21:00 35 block 6 20:30 36 block 12 21:00 43 2 20:30 37 block…" at bounding box center [516, 255] width 729 height 287
drag, startPoint x: 99, startPoint y: 109, endPoint x: 0, endPoint y: 148, distance: 106.7
click at [0, 108] on div "filter_list ada" at bounding box center [71, 110] width 143 height 33
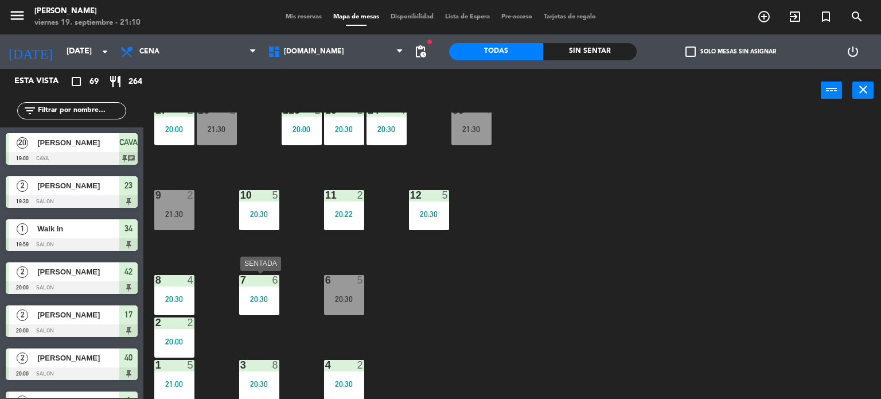
click at [252, 376] on div "3 8 20:30" at bounding box center [259, 380] width 40 height 40
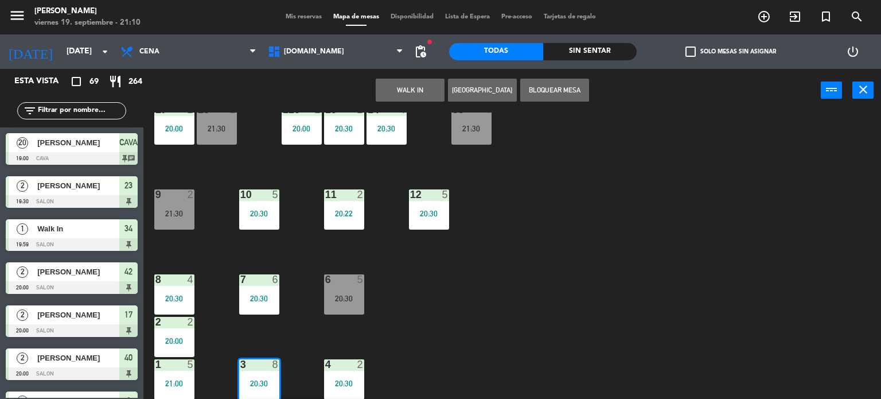
scroll to position [452, 0]
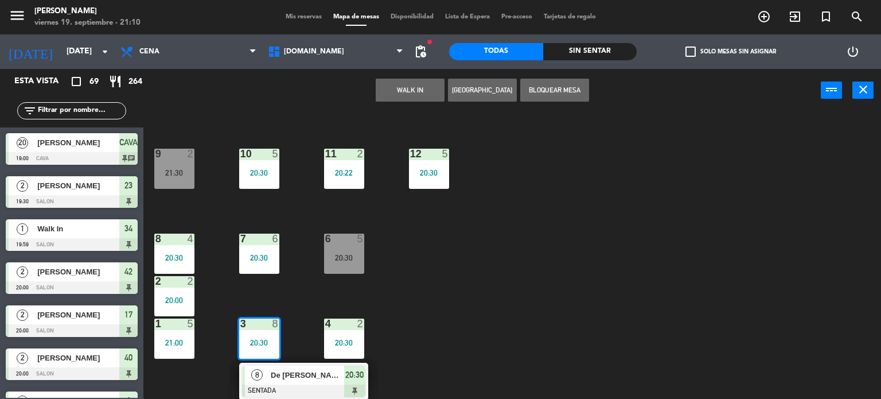
click at [81, 112] on input "text" at bounding box center [81, 110] width 89 height 13
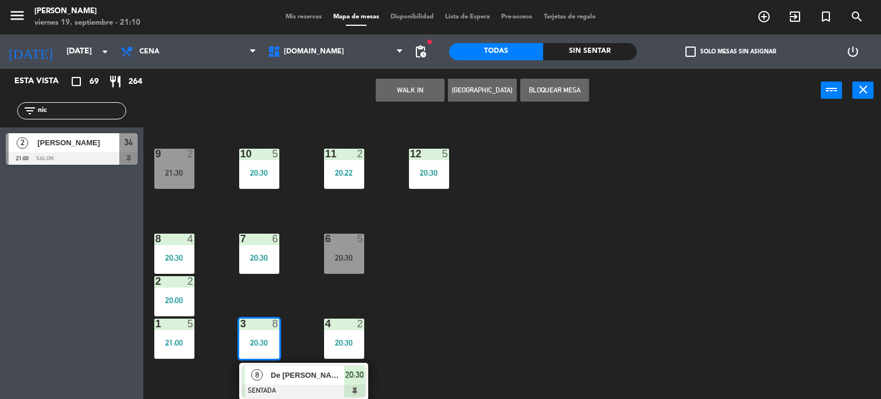
type input "nic"
drag, startPoint x: 645, startPoint y: 176, endPoint x: 403, endPoint y: 169, distance: 241.6
click at [643, 176] on div "34 block 1 19:59 | 21:00 35 block 6 20:30 36 block 12 21:00 43 2 20:30 37 block…" at bounding box center [516, 255] width 729 height 287
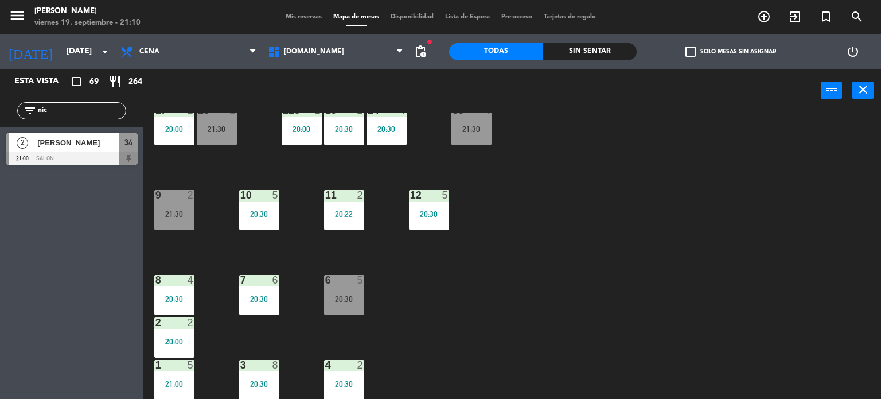
click at [110, 152] on div at bounding box center [72, 158] width 132 height 13
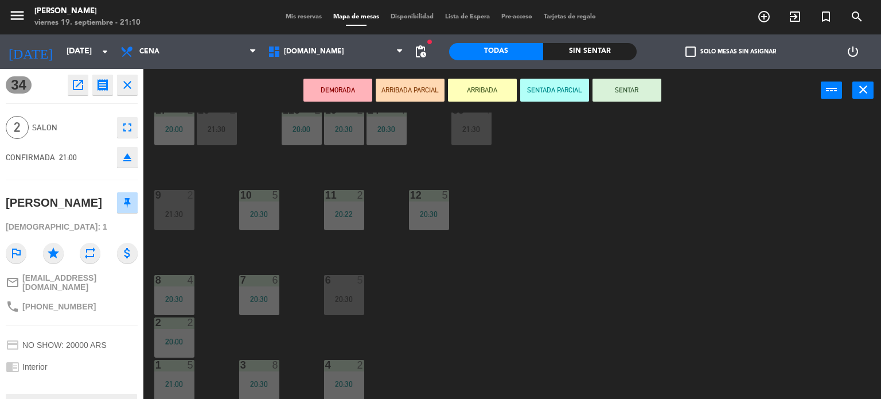
click at [411, 89] on button "ARRIBADA PARCIAL" at bounding box center [410, 90] width 69 height 23
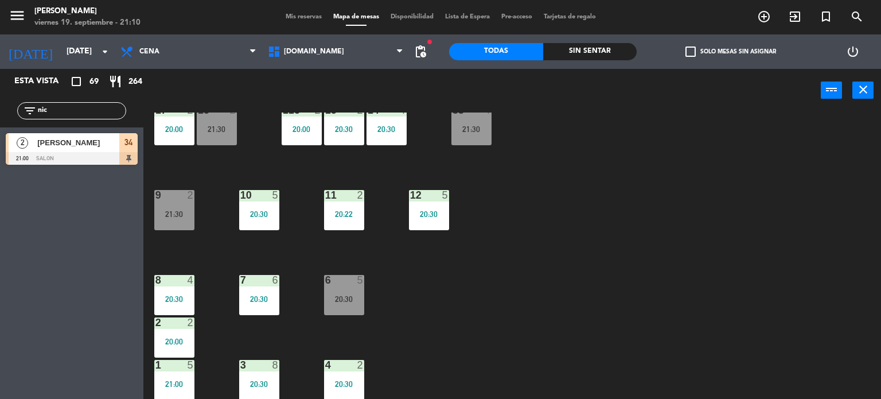
click at [189, 262] on div "34 block 1 19:59 | 21:00 35 block 6 20:30 36 block 12 21:00 43 2 20:30 37 block…" at bounding box center [516, 255] width 729 height 287
click at [177, 195] on div at bounding box center [174, 195] width 19 height 10
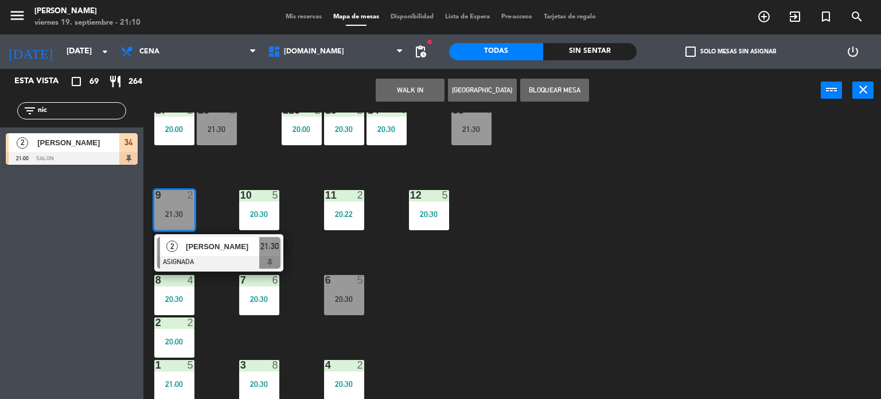
click at [205, 250] on span "[PERSON_NAME]" at bounding box center [222, 246] width 73 height 12
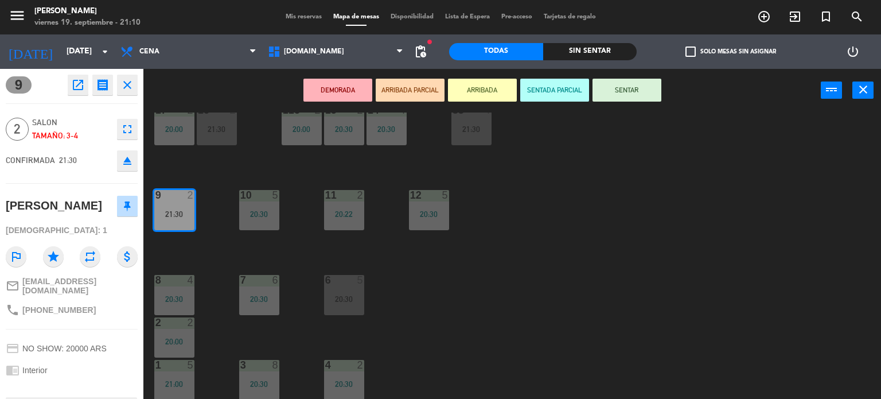
click at [136, 167] on button "eject" at bounding box center [127, 160] width 21 height 21
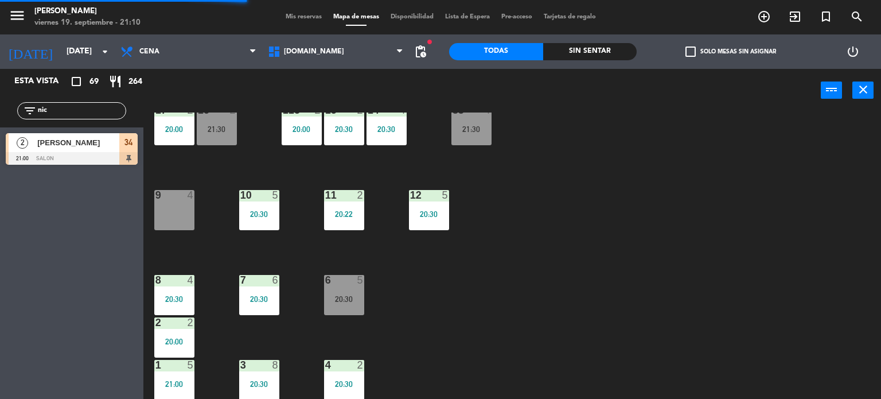
click at [111, 160] on div at bounding box center [72, 158] width 132 height 13
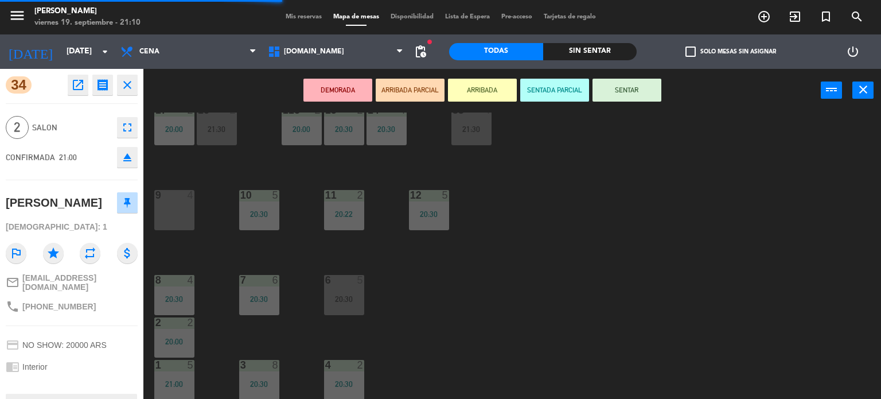
click at [168, 222] on div "9 4" at bounding box center [174, 210] width 40 height 40
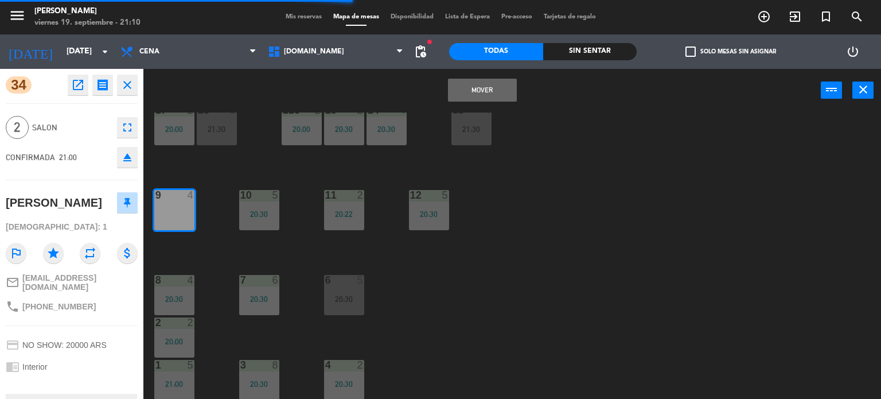
click at [497, 82] on button "Mover" at bounding box center [482, 90] width 69 height 23
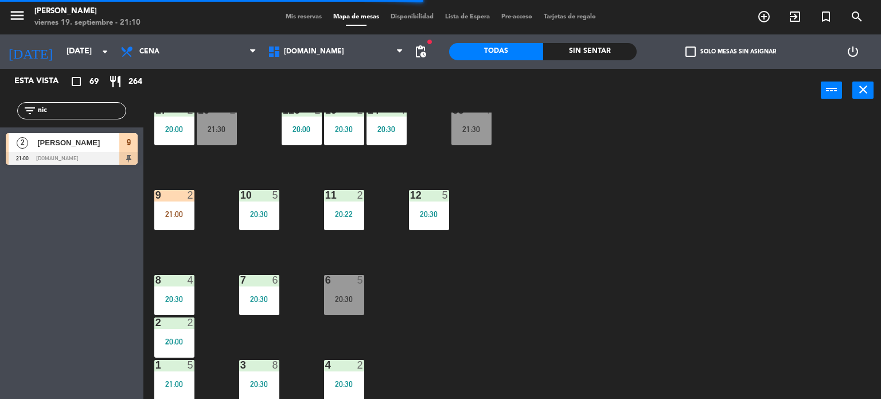
click at [190, 215] on div "21:00" at bounding box center [174, 214] width 40 height 8
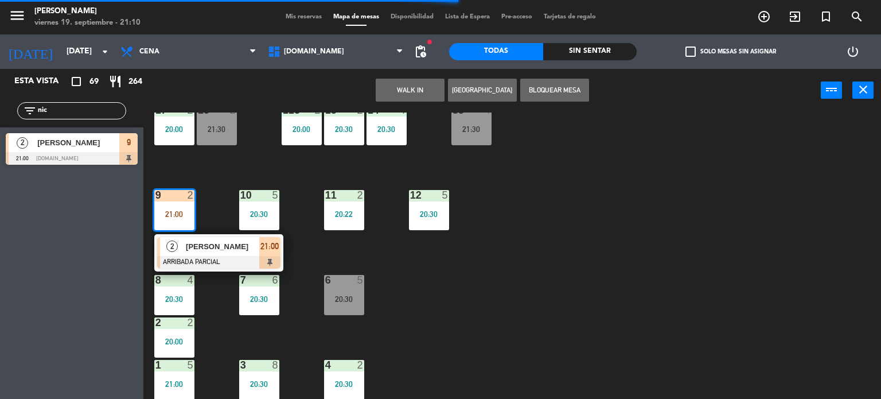
click at [192, 244] on span "[PERSON_NAME]" at bounding box center [222, 246] width 73 height 12
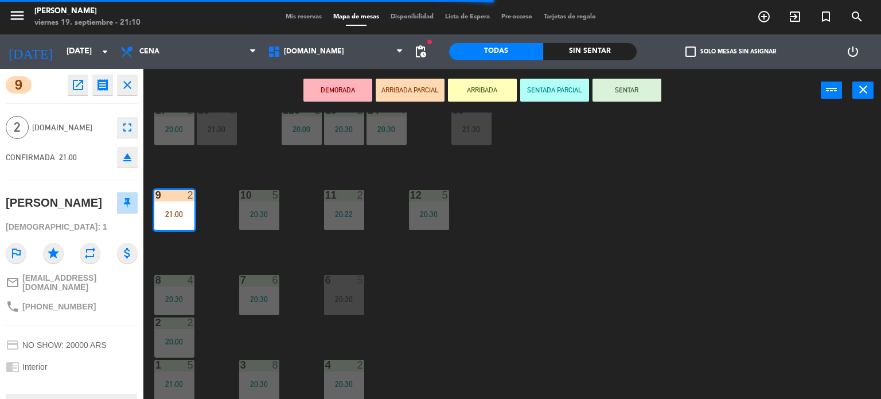
click at [619, 95] on button "SENTAR" at bounding box center [627, 90] width 69 height 23
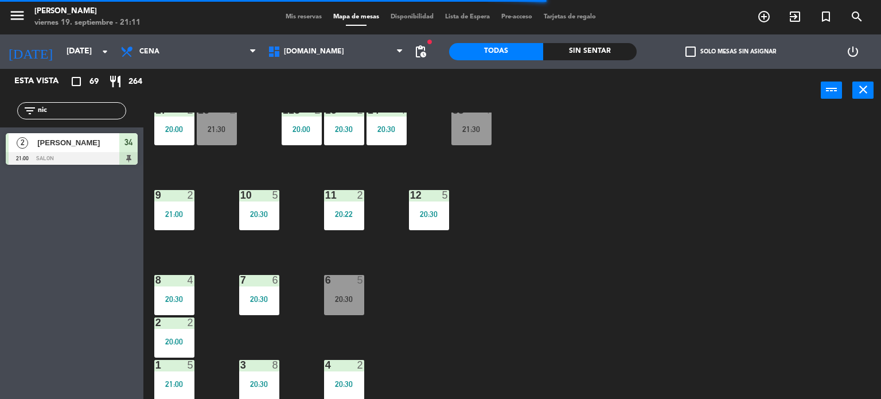
drag, startPoint x: 85, startPoint y: 105, endPoint x: 0, endPoint y: 112, distance: 85.2
click at [0, 112] on div "filter_list nic" at bounding box center [71, 110] width 143 height 33
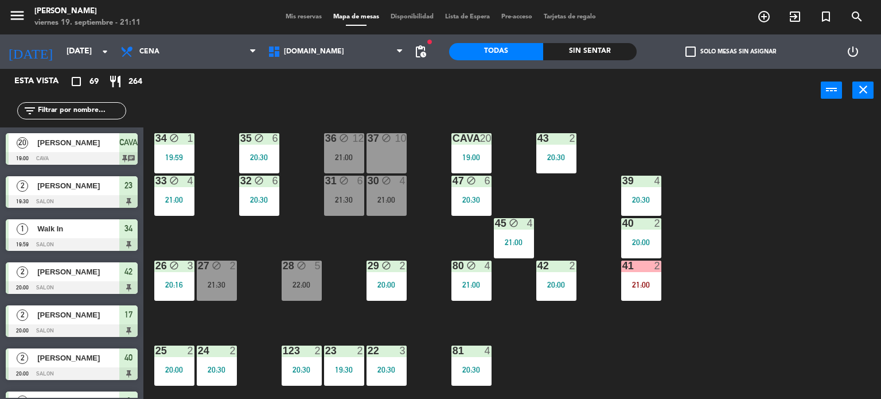
scroll to position [410, 0]
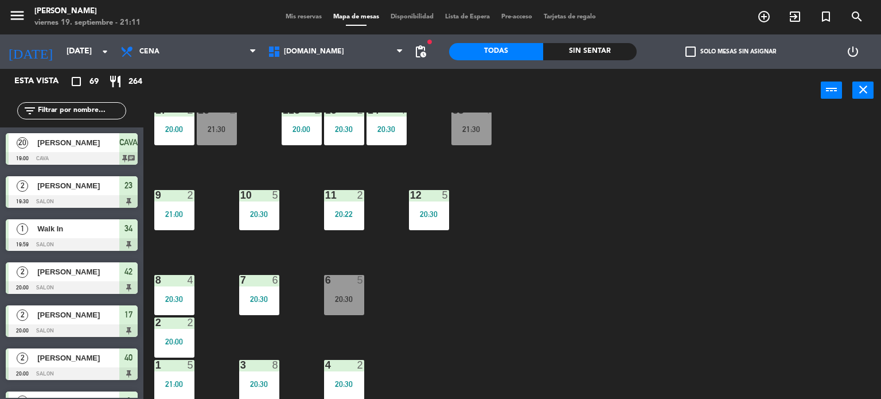
click at [875, 13] on div "add_circle_outline exit_to_app turned_in_not search" at bounding box center [771, 17] width 220 height 21
click at [111, 109] on input "text" at bounding box center [81, 110] width 89 height 13
type input "I"
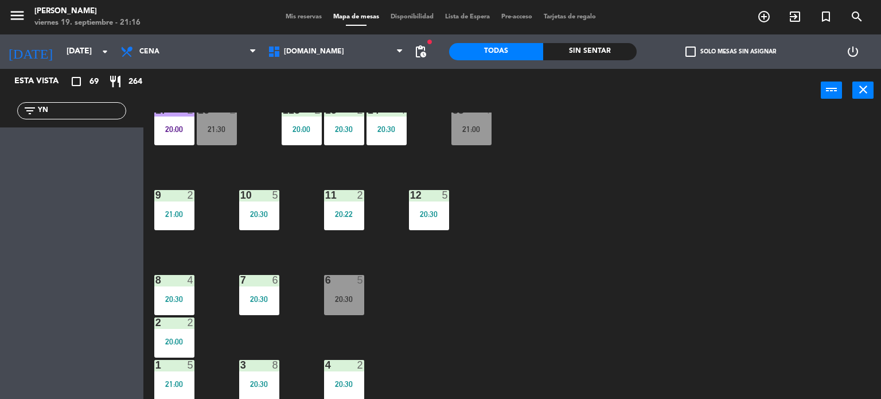
type input "Y"
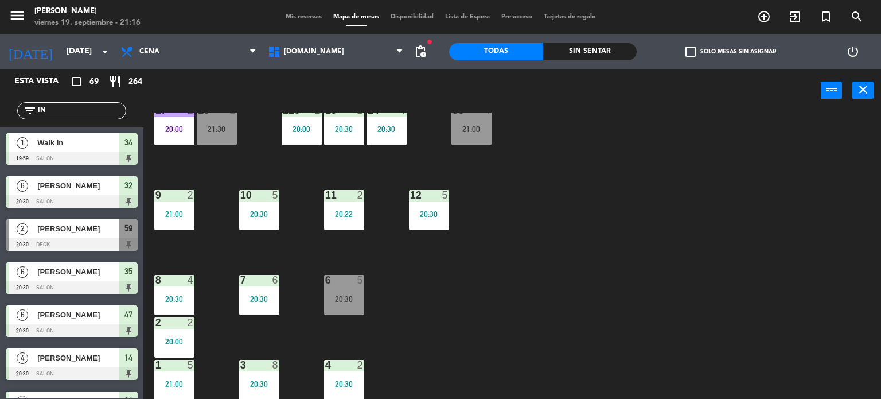
type input "IN"
click at [691, 257] on div "34 block 1 19:59 35 block 6 20:30 36 block 12 21:00 43 2 20:30 37 block 10 CAVA…" at bounding box center [516, 255] width 729 height 287
click at [115, 193] on div "[PERSON_NAME]" at bounding box center [77, 185] width 83 height 19
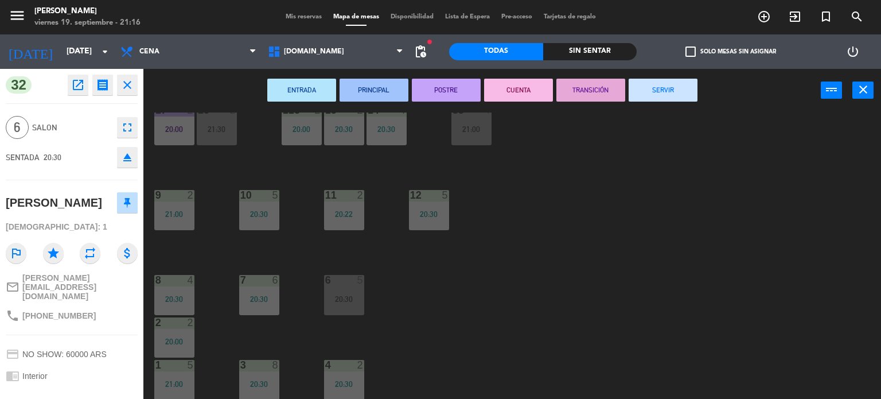
click at [696, 215] on div "34 block 1 19:59 35 block 6 20:30 36 block 12 21:00 43 2 20:30 37 block 10 CAVA…" at bounding box center [516, 255] width 729 height 287
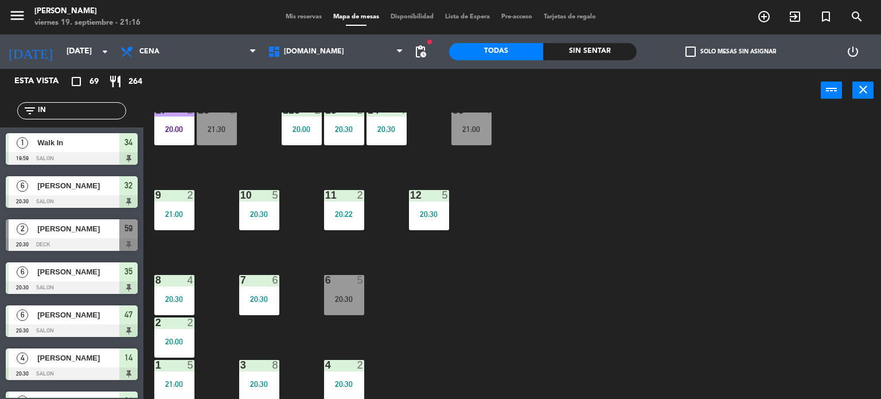
click at [106, 103] on div "filter_list IN" at bounding box center [71, 110] width 109 height 17
click at [114, 112] on input "IN" at bounding box center [81, 110] width 89 height 13
type input "I"
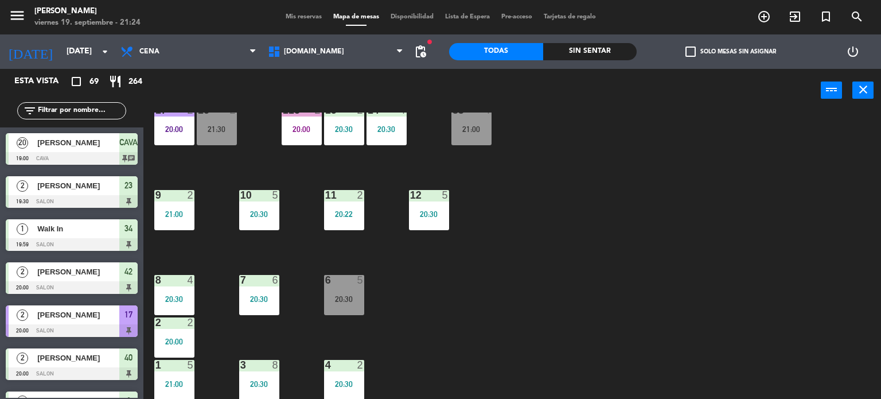
click at [105, 114] on input "text" at bounding box center [81, 110] width 89 height 13
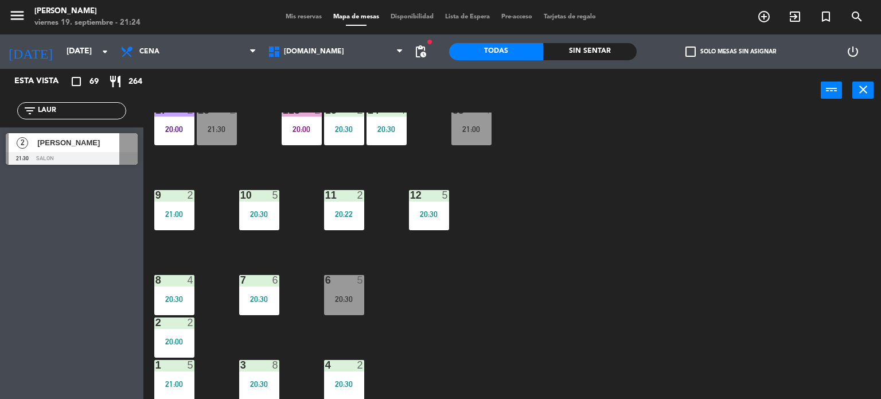
type input "LAUR"
click at [516, 179] on div "34 block 1 19:59 35 block 6 20:30 36 block 12 21:00 43 2 20:30 37 block 10 CAVA…" at bounding box center [516, 255] width 729 height 287
click at [80, 148] on span "[PERSON_NAME]" at bounding box center [78, 143] width 82 height 12
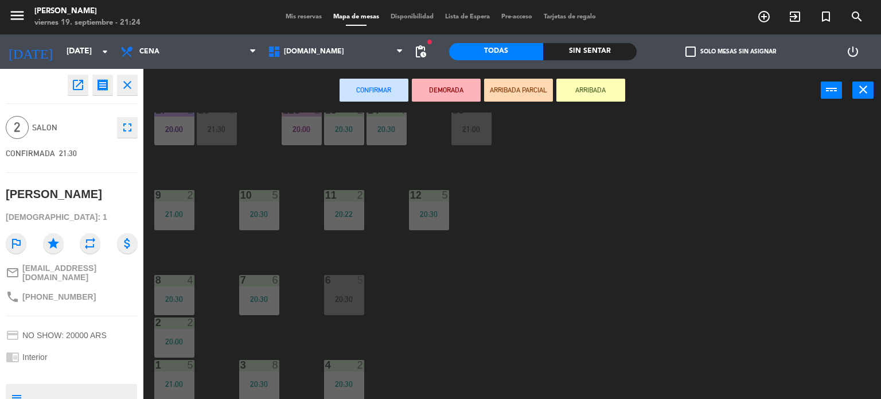
click at [519, 86] on button "ARRIBADA PARCIAL" at bounding box center [518, 90] width 69 height 23
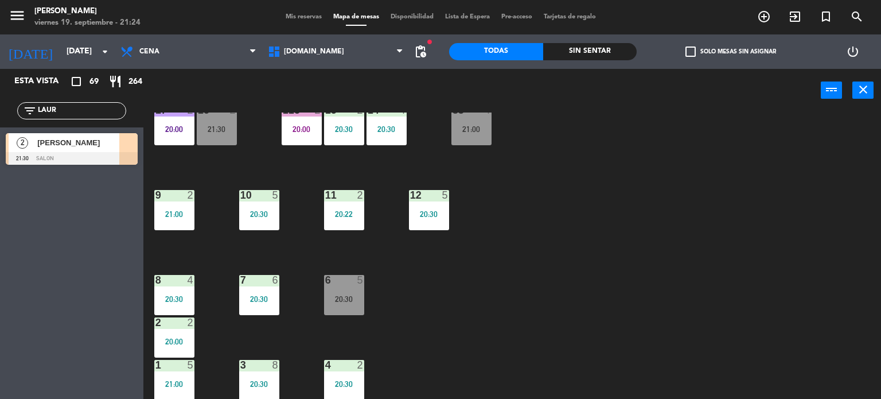
click at [98, 108] on input "LAUR" at bounding box center [81, 110] width 89 height 13
type input "L"
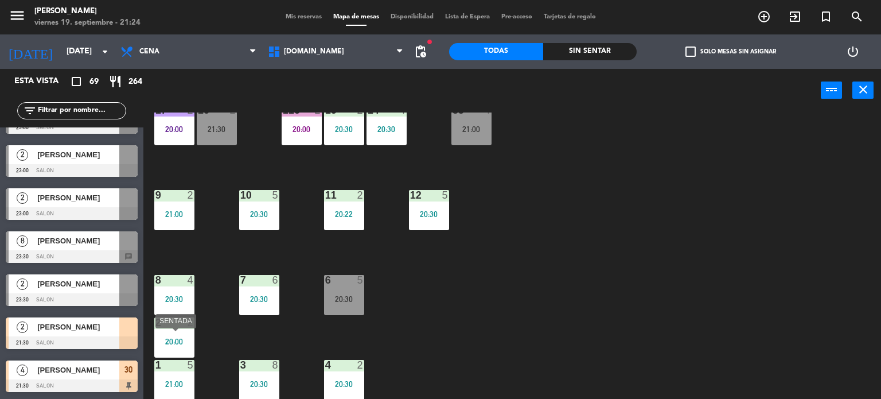
scroll to position [353, 0]
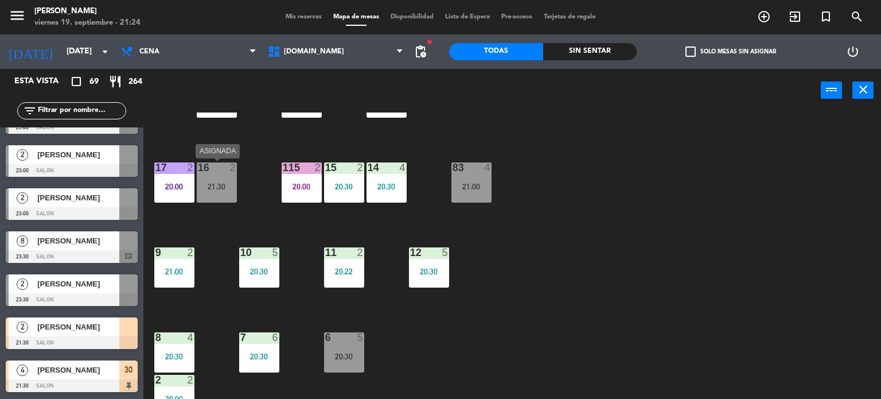
click at [217, 192] on div "16 2 21:30" at bounding box center [217, 182] width 40 height 40
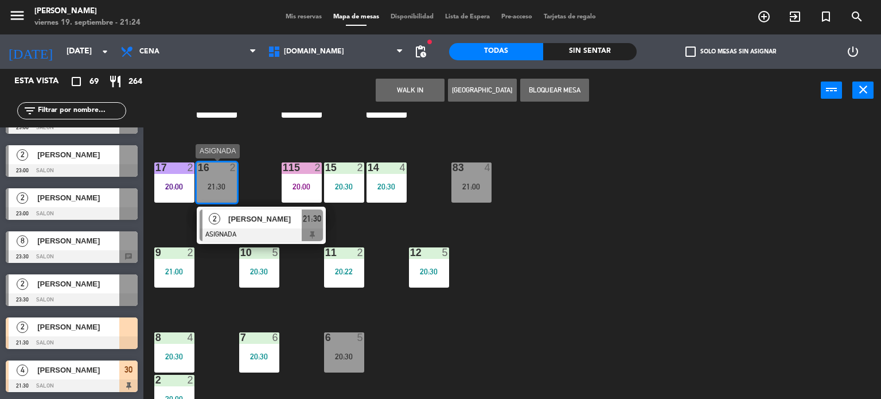
click at [248, 213] on span "[PERSON_NAME]" at bounding box center [264, 219] width 73 height 12
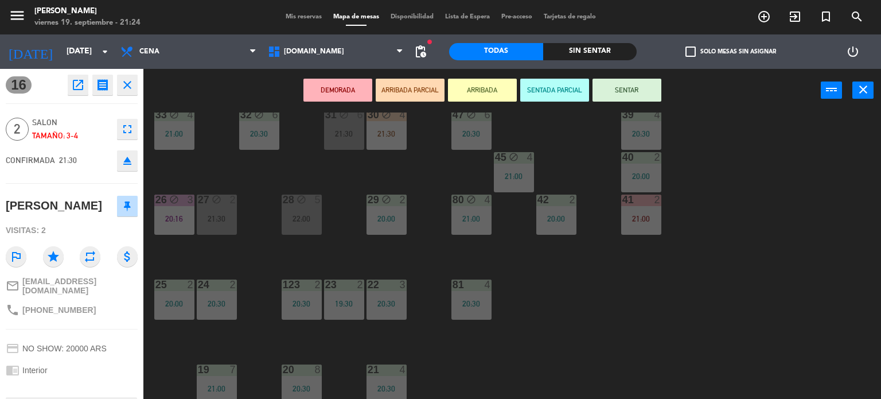
scroll to position [0, 0]
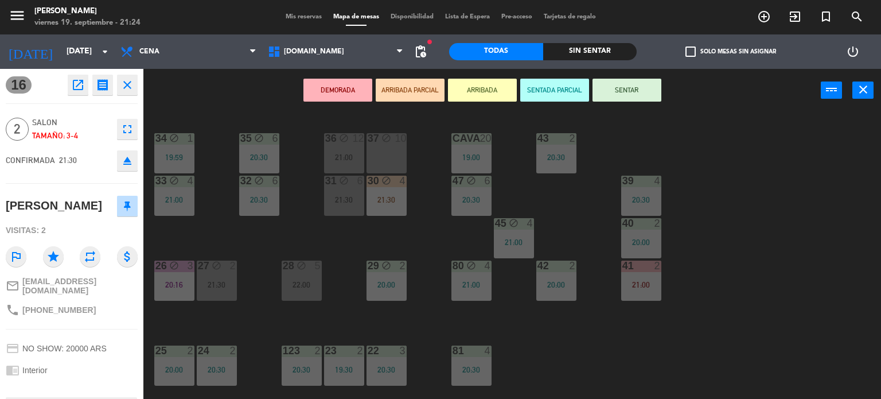
click at [788, 220] on div "34 block 1 19:59 35 block 6 20:30 36 block 12 21:00 43 2 20:30 37 block 10 CAVA…" at bounding box center [516, 255] width 729 height 287
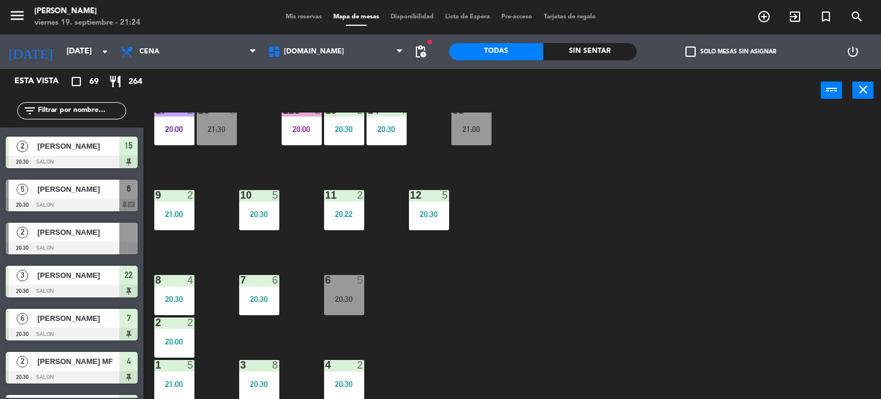
scroll to position [181, 0]
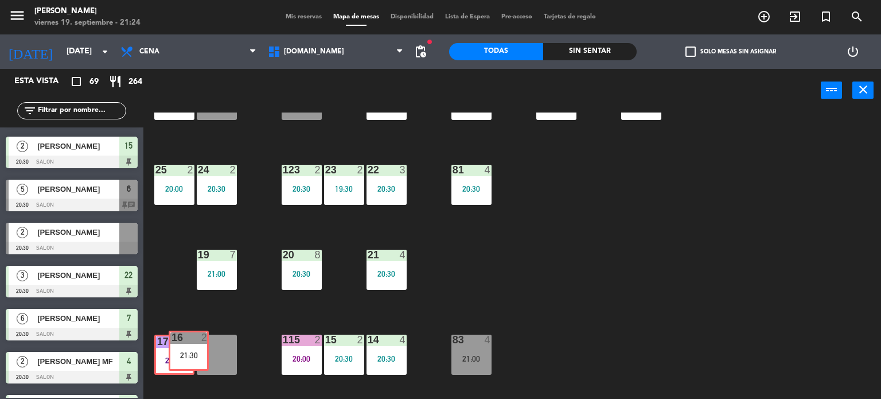
drag, startPoint x: 188, startPoint y: 357, endPoint x: 182, endPoint y: 357, distance: 6.3
click at [182, 357] on div "34 block 1 19:59 35 block 6 20:30 36 block 12 21:00 43 2 20:30 37 block 10 CAVA…" at bounding box center [516, 255] width 729 height 287
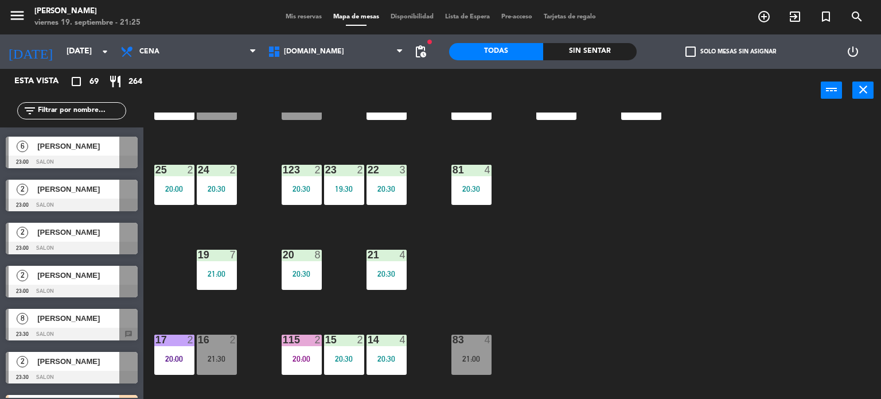
scroll to position [2699, 0]
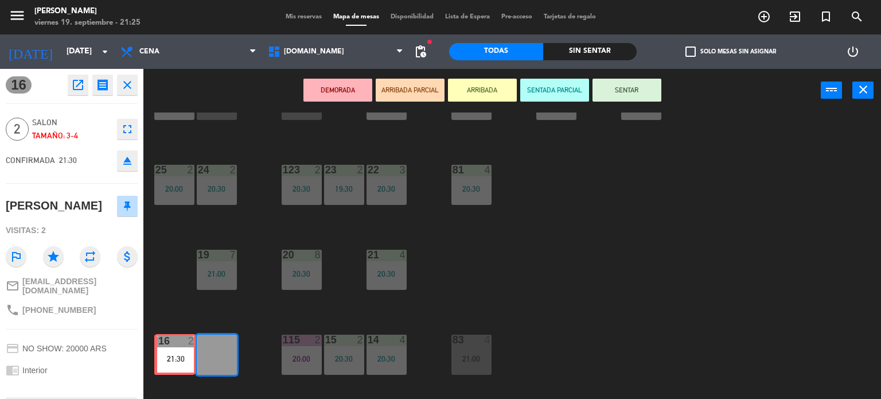
drag, startPoint x: 213, startPoint y: 351, endPoint x: 172, endPoint y: 351, distance: 41.3
click at [172, 351] on div "34 block 1 19:59 35 block 6 20:30 36 block 12 21:00 43 2 20:30 37 block 10 CAVA…" at bounding box center [516, 255] width 729 height 287
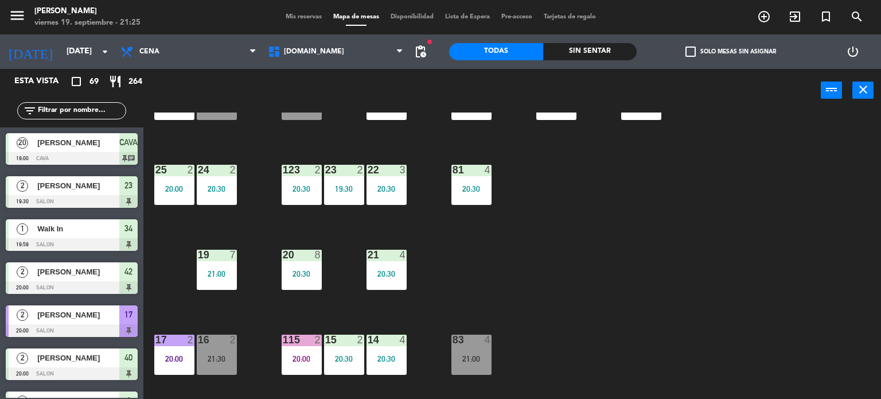
scroll to position [97, 0]
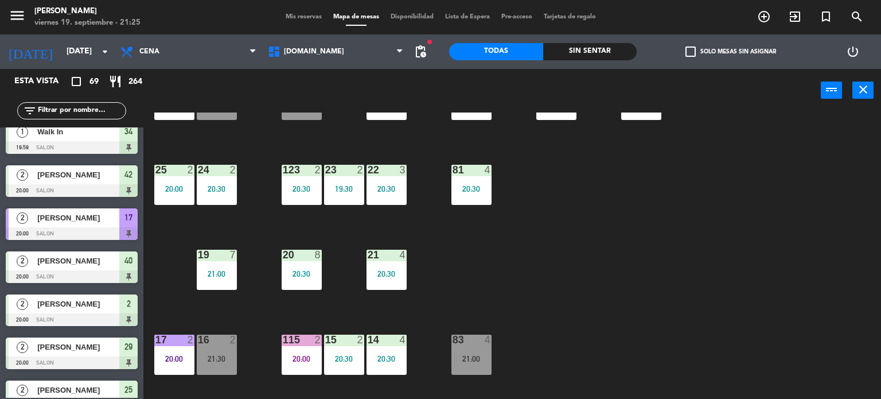
click at [192, 315] on div "34 block 1 19:59 35 block 6 20:30 36 block 12 21:00 43 2 20:30 37 block 10 CAVA…" at bounding box center [516, 255] width 729 height 287
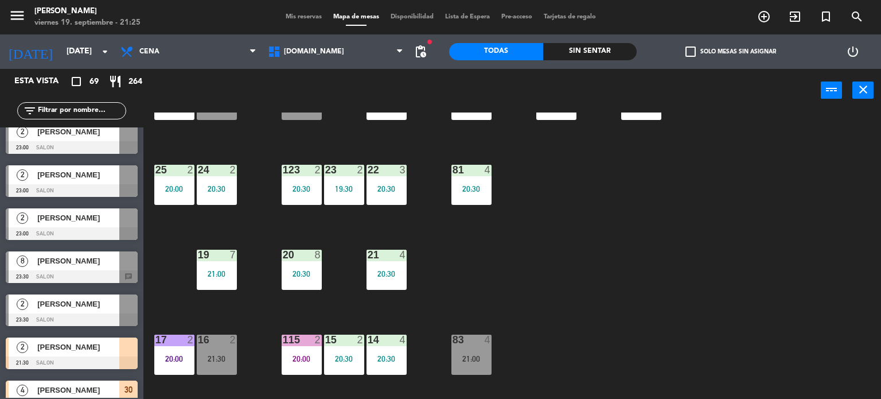
scroll to position [2699, 0]
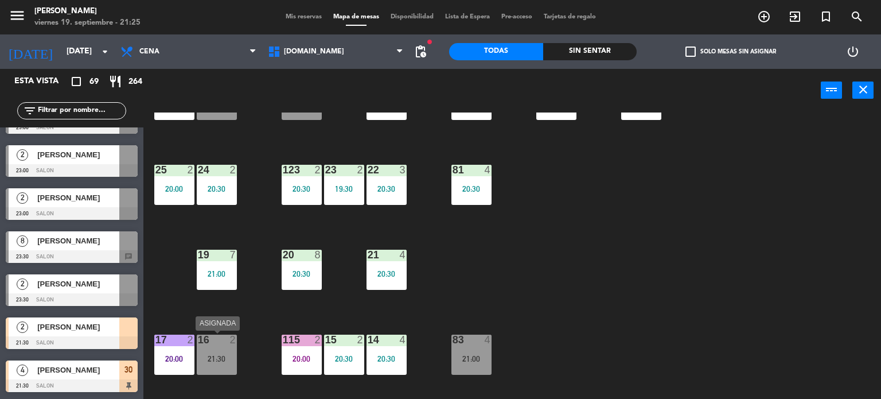
click at [216, 355] on div "21:30" at bounding box center [217, 359] width 40 height 8
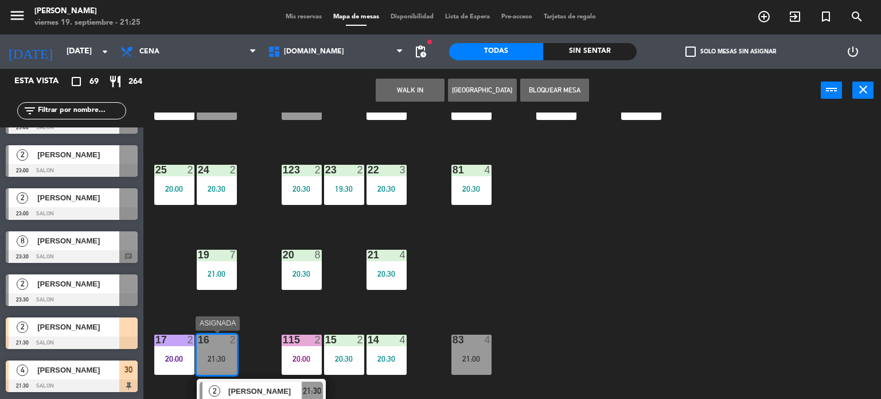
click at [265, 386] on span "[PERSON_NAME]" at bounding box center [264, 391] width 73 height 12
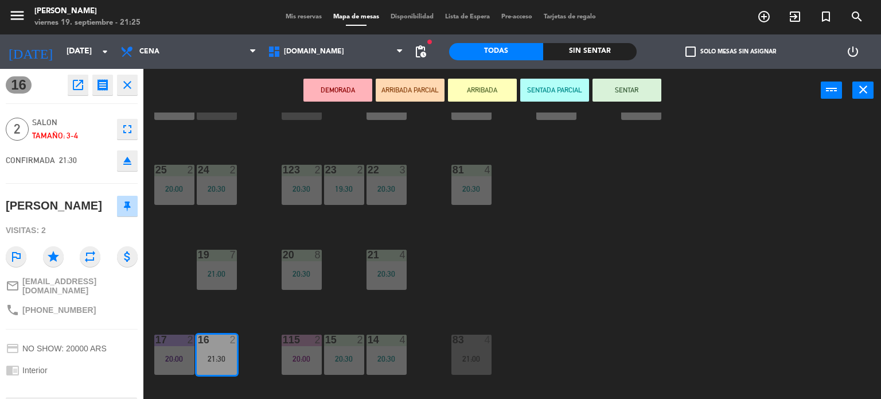
click at [133, 154] on icon "eject" at bounding box center [127, 161] width 14 height 14
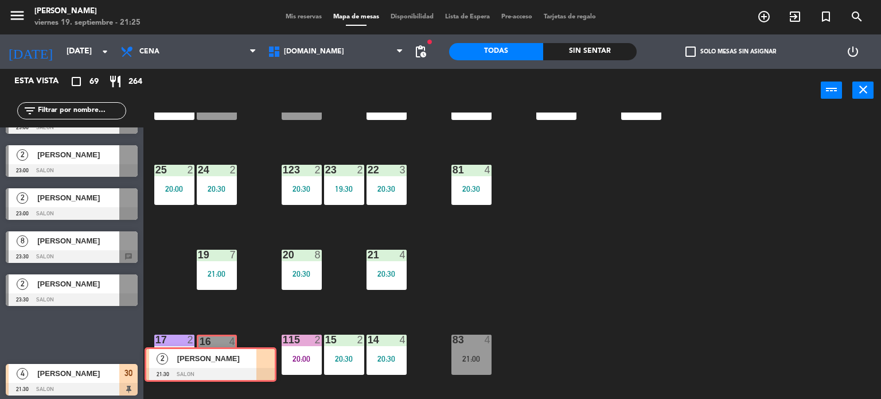
click at [227, 360] on div "Esta vista crop_square 69 restaurant 264 filter_list 20 Gabriel Puppo 19:00 CAV…" at bounding box center [440, 234] width 881 height 330
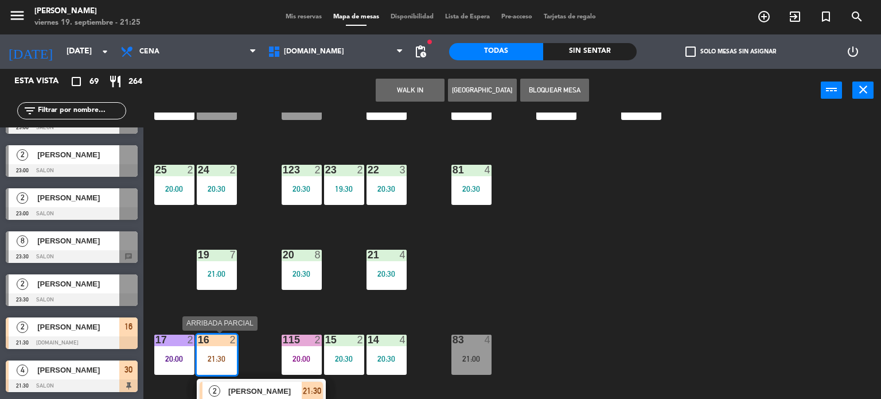
click at [264, 391] on span "[PERSON_NAME]" at bounding box center [264, 391] width 73 height 12
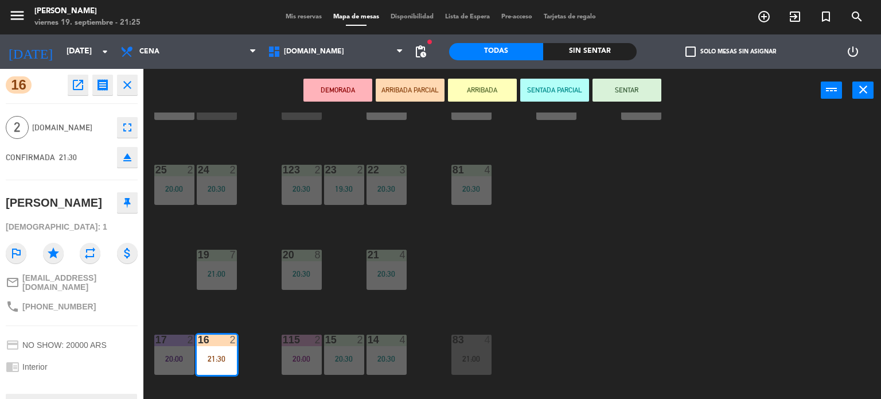
click at [652, 86] on button "SENTAR" at bounding box center [627, 90] width 69 height 23
click at [735, 151] on div "34 block 1 19:59 35 block 6 20:30 36 block 12 21:00 43 2 20:30 37 block 10 CAVA…" at bounding box center [516, 255] width 729 height 287
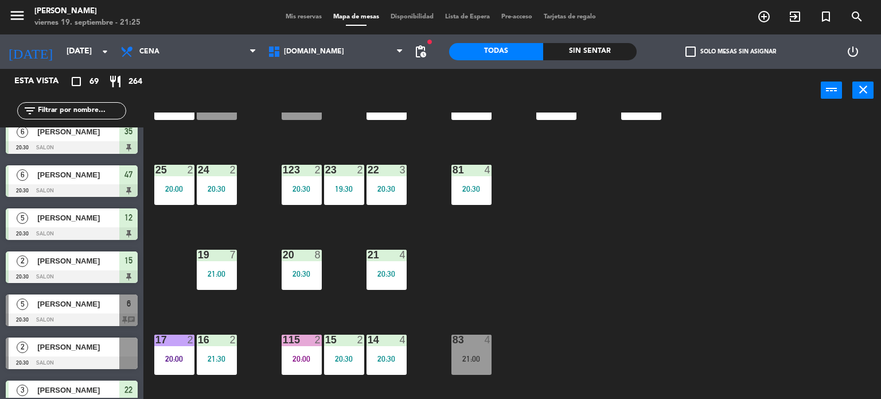
scroll to position [0, 0]
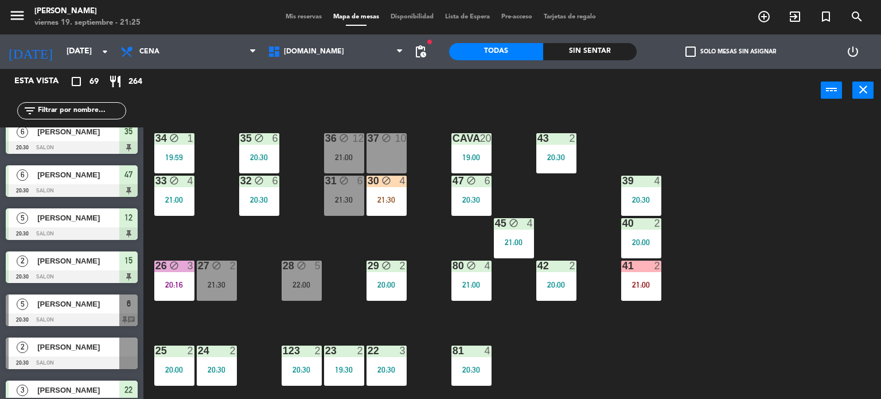
click at [699, 193] on div "34 block 1 19:59 35 block 6 20:30 36 block 12 21:00 43 2 20:30 37 block 10 CAVA…" at bounding box center [516, 255] width 729 height 287
click at [102, 109] on input "text" at bounding box center [81, 110] width 89 height 13
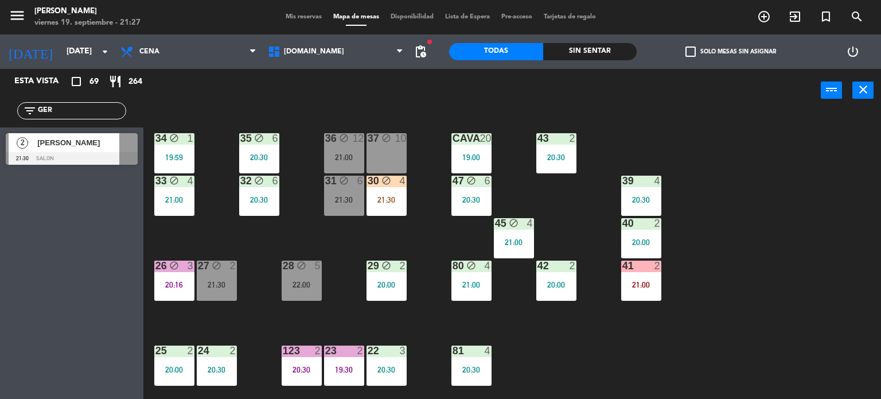
type input "GER"
click at [256, 100] on div "power_input close" at bounding box center [482, 91] width 678 height 44
click at [96, 158] on div at bounding box center [72, 158] width 132 height 13
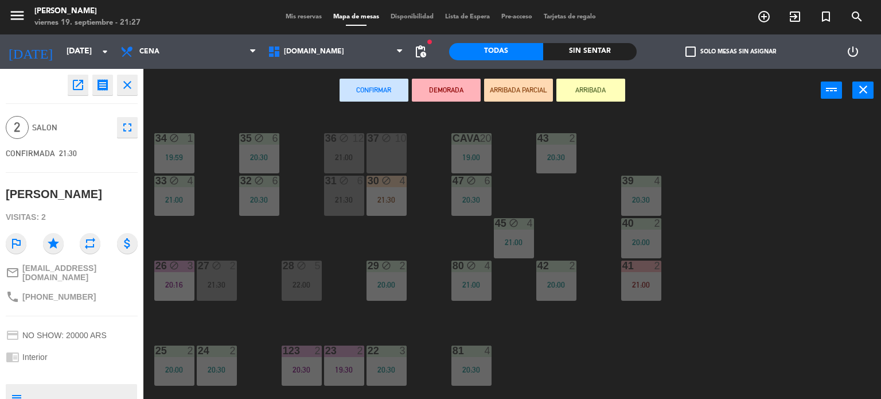
click at [512, 84] on button "ARRIBADA PARCIAL" at bounding box center [518, 90] width 69 height 23
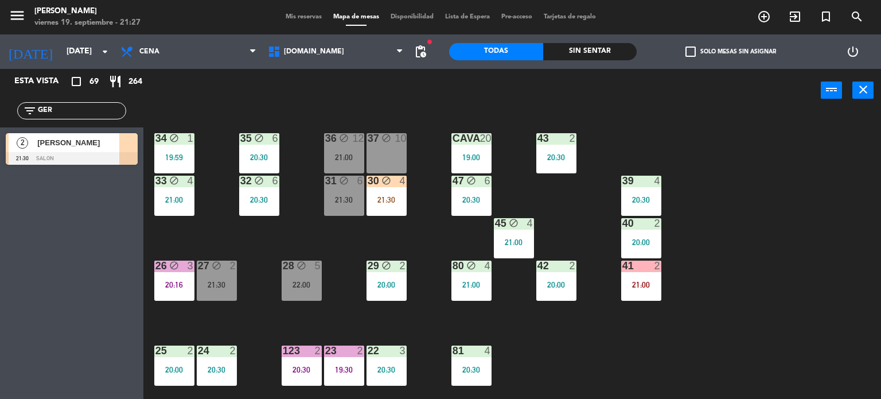
click at [102, 113] on input "GER" at bounding box center [81, 110] width 89 height 13
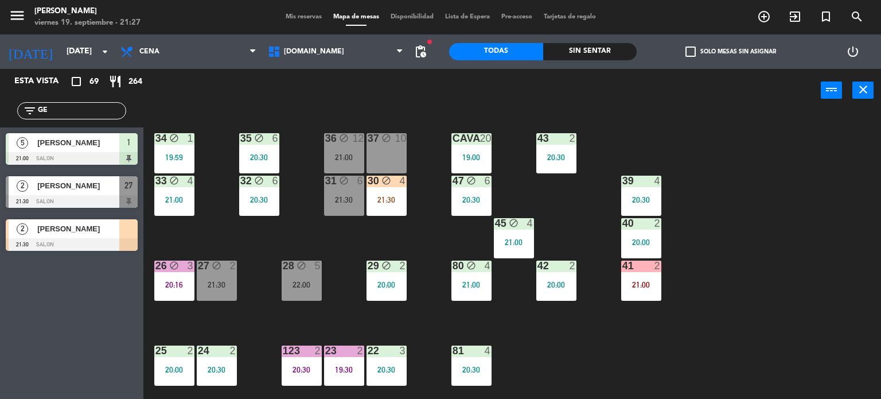
type input "G"
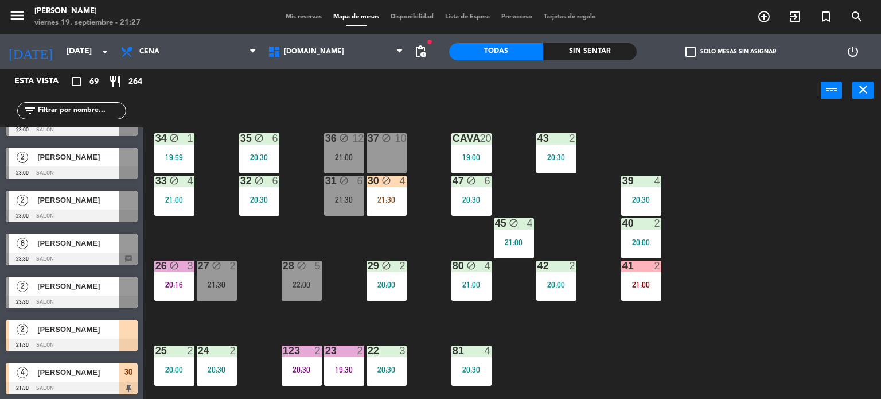
scroll to position [2699, 0]
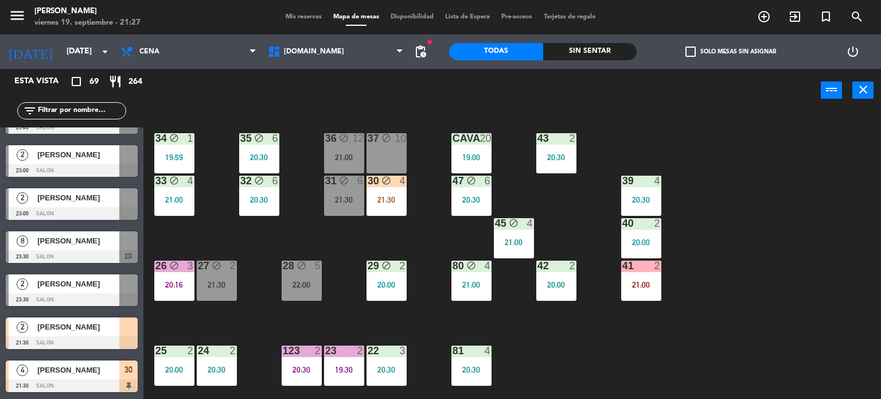
click at [663, 288] on div "34 block 1 19:59 35 block 6 20:30 36 block 12 21:00 43 2 20:30 37 block 10 CAVA…" at bounding box center [516, 255] width 729 height 287
click at [684, 266] on div "34 block 1 19:59 35 block 6 20:30 36 block 12 21:00 43 2 20:30 37 block 10 CAVA…" at bounding box center [516, 255] width 729 height 287
click at [177, 273] on div "26 block 3 20:16" at bounding box center [174, 280] width 40 height 40
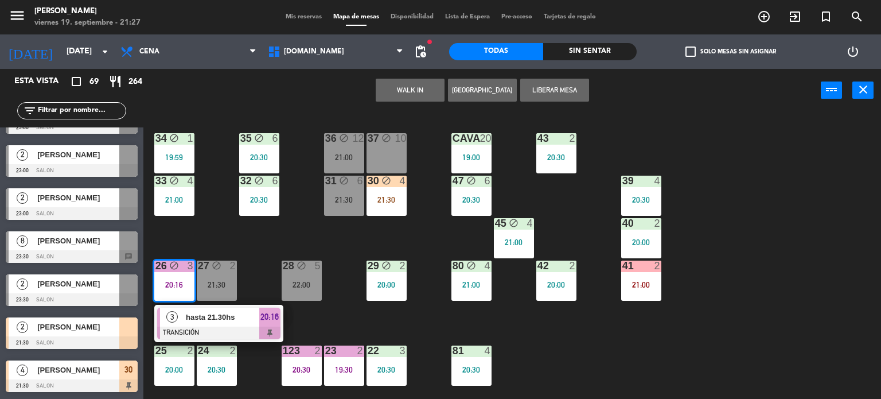
click at [273, 258] on div "34 block 1 19:59 35 block 6 20:30 36 block 12 21:00 43 2 20:30 37 block 10 CAVA…" at bounding box center [516, 255] width 729 height 287
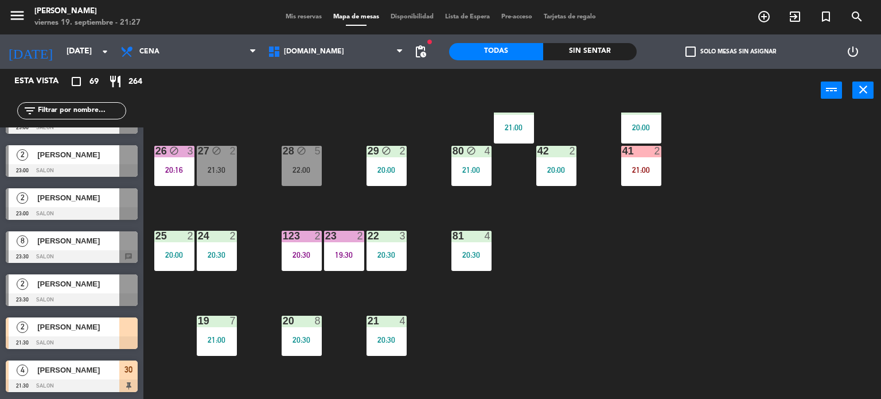
scroll to position [229, 0]
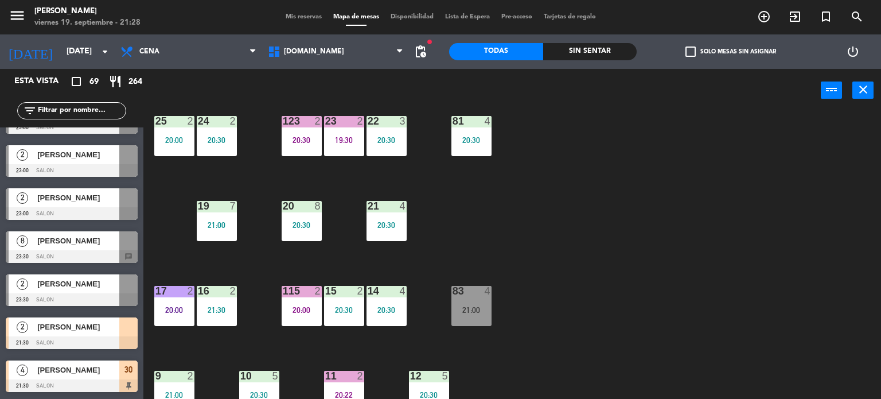
click at [174, 323] on div "17 2 20:00" at bounding box center [174, 306] width 40 height 40
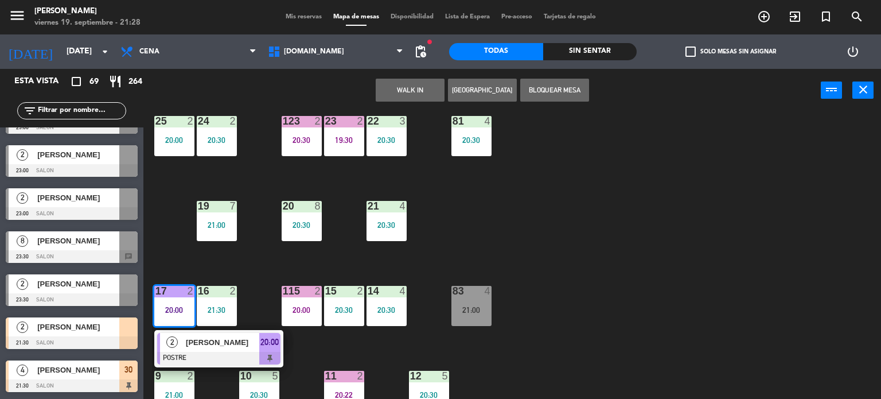
click at [255, 263] on div "34 block 1 19:59 35 block 6 20:30 36 block 12 21:00 43 2 20:30 37 block 10 CAVA…" at bounding box center [516, 255] width 729 height 287
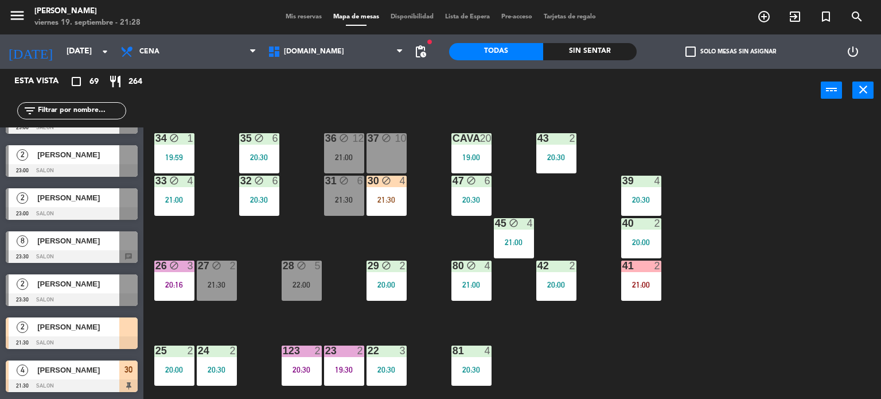
scroll to position [115, 0]
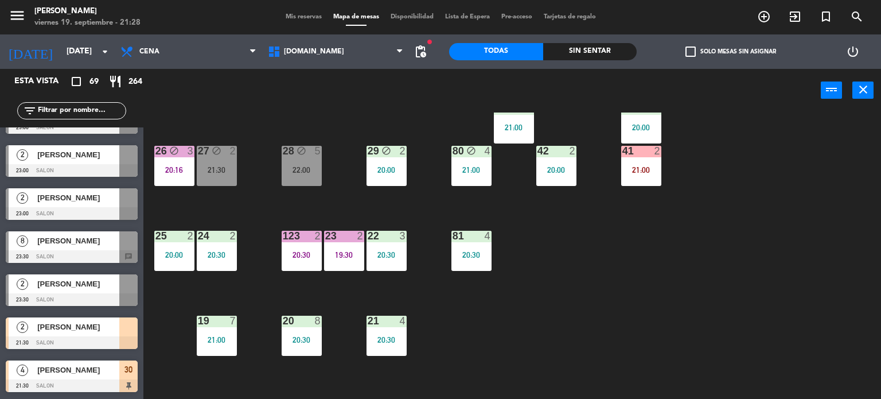
click at [305, 254] on div "20:30" at bounding box center [302, 255] width 40 height 8
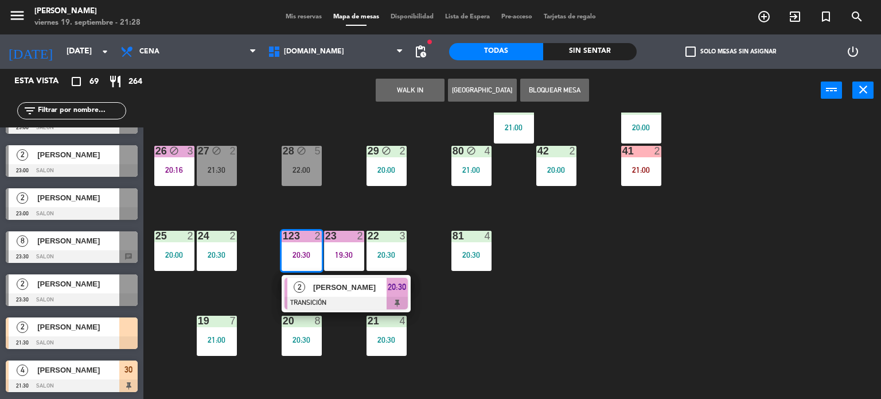
click at [803, 280] on div "34 block 1 19:59 35 block 6 20:30 36 block 12 21:00 43 2 20:30 37 block 10 CAVA…" at bounding box center [516, 255] width 729 height 287
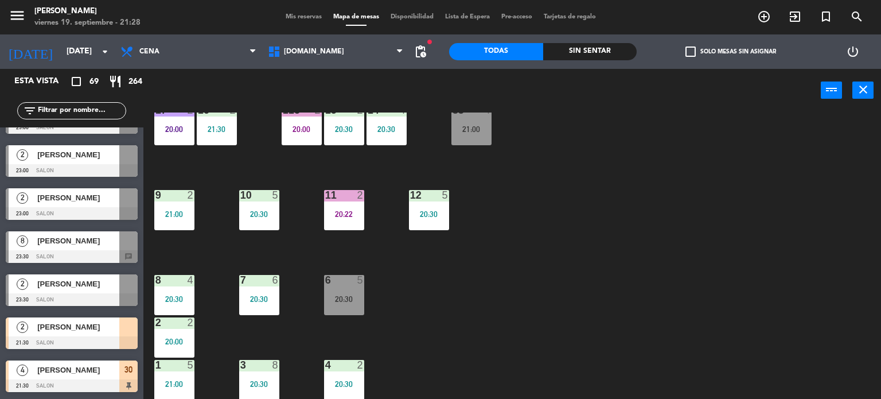
scroll to position [0, 0]
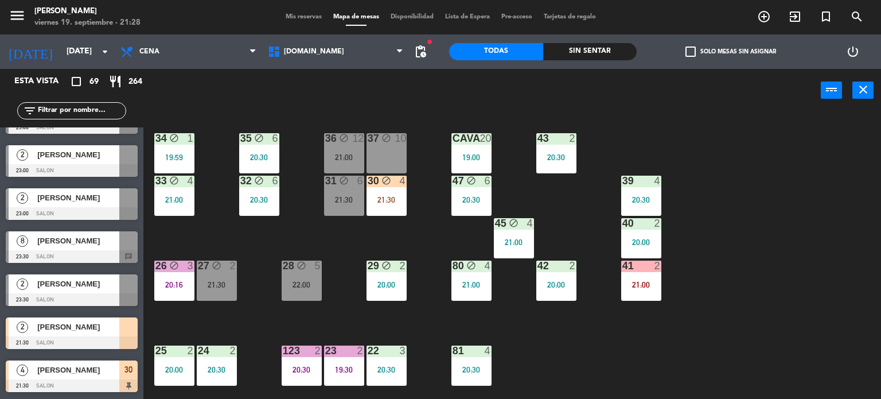
click at [664, 270] on div "2" at bounding box center [660, 265] width 19 height 10
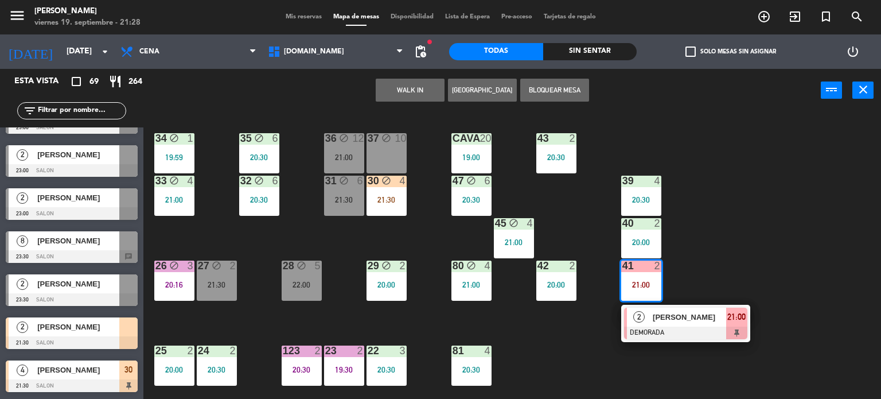
drag, startPoint x: 760, startPoint y: 229, endPoint x: 750, endPoint y: 224, distance: 11.0
click at [760, 229] on div "34 block 1 19:59 35 block 6 20:30 36 block 12 21:00 43 2 20:30 37 block 10 CAVA…" at bounding box center [516, 255] width 729 height 287
